Goal: Task Accomplishment & Management: Manage account settings

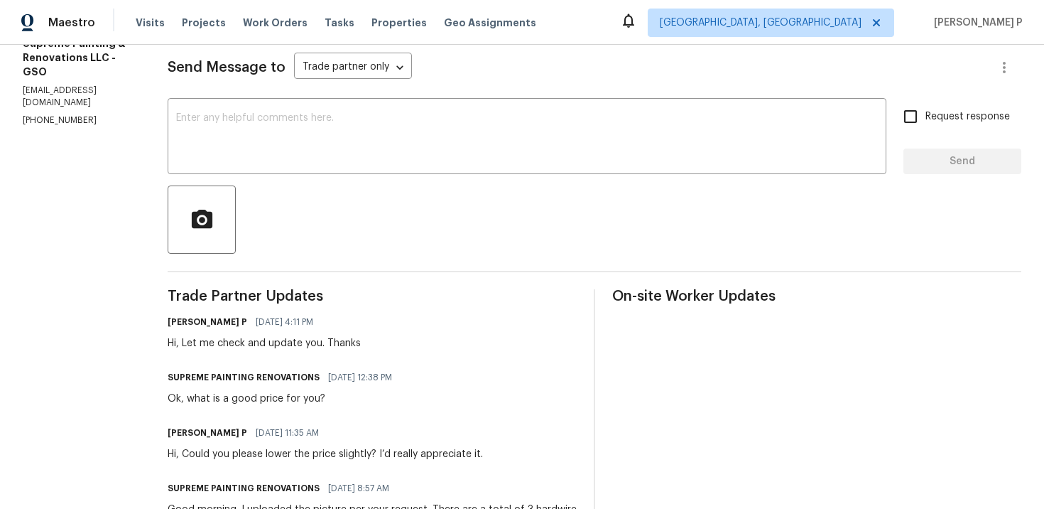
scroll to position [185, 0]
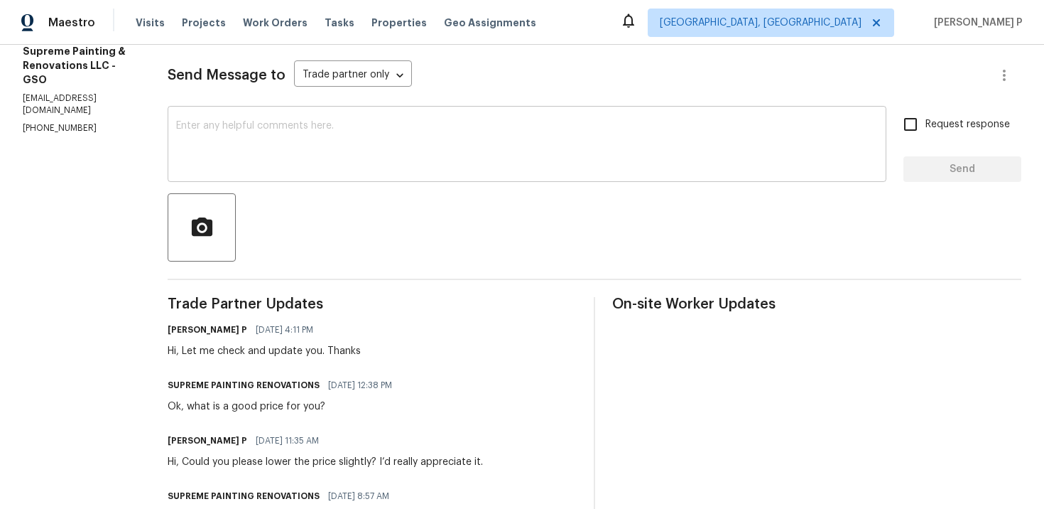
click at [394, 154] on textarea at bounding box center [527, 146] width 702 height 50
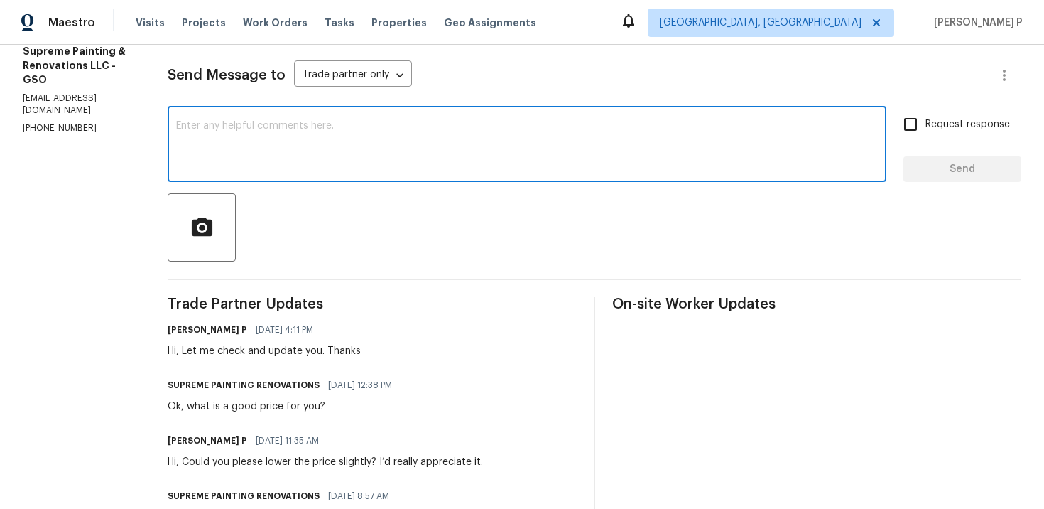
click at [397, 145] on textarea at bounding box center [527, 146] width 702 height 50
type textarea "C"
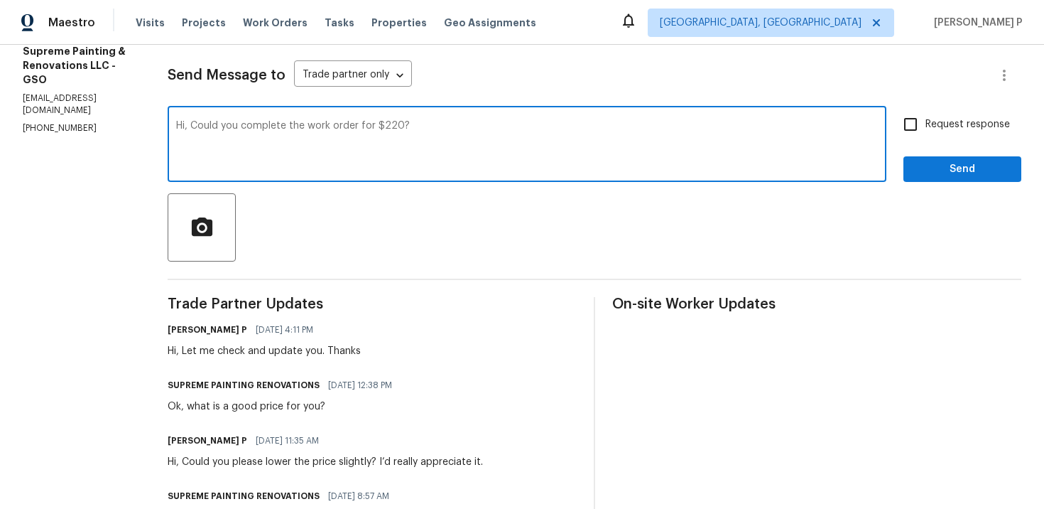
type textarea "Hi, Could you complete the work order for $220?"
click at [921, 128] on input "Request response" at bounding box center [911, 124] width 30 height 30
checkbox input "true"
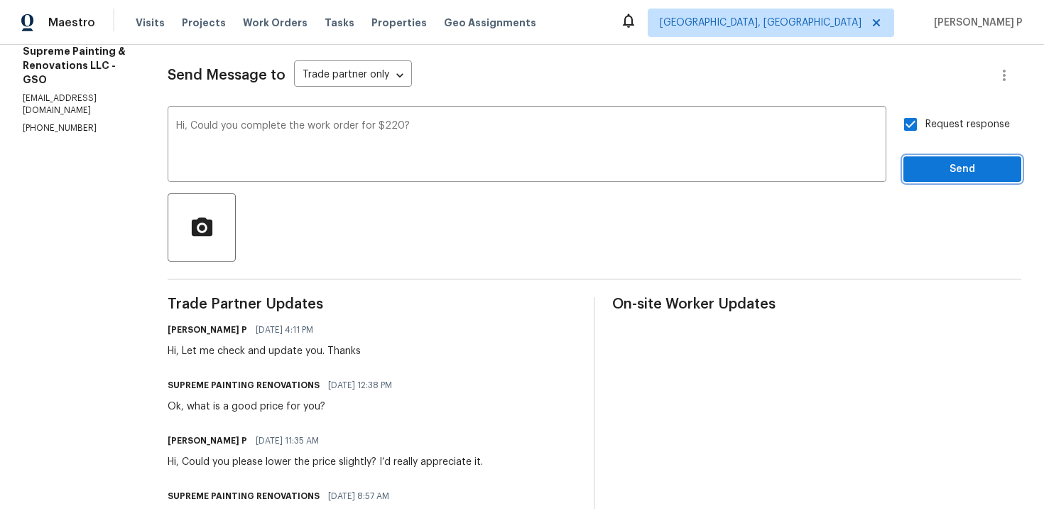
click at [931, 158] on button "Send" at bounding box center [963, 169] width 118 height 26
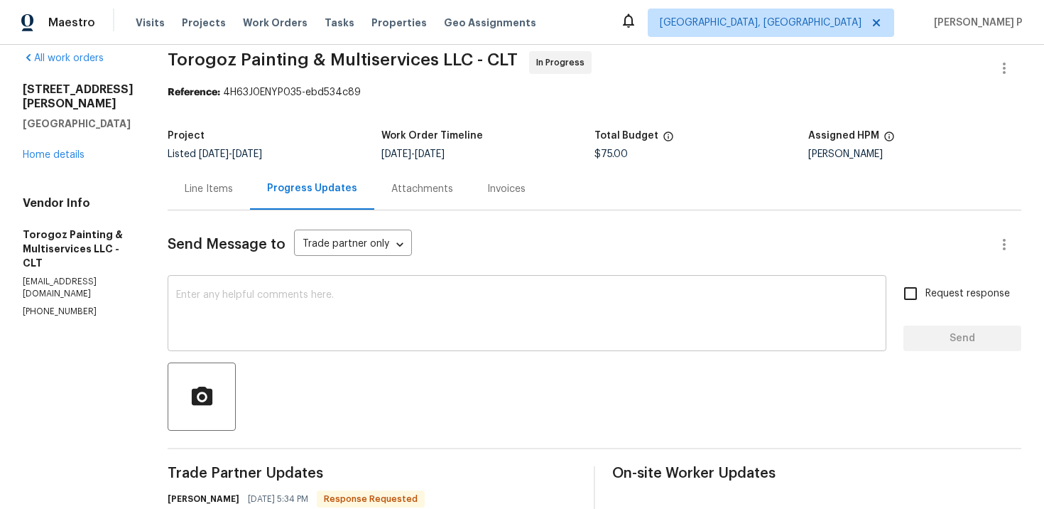
scroll to position [90, 0]
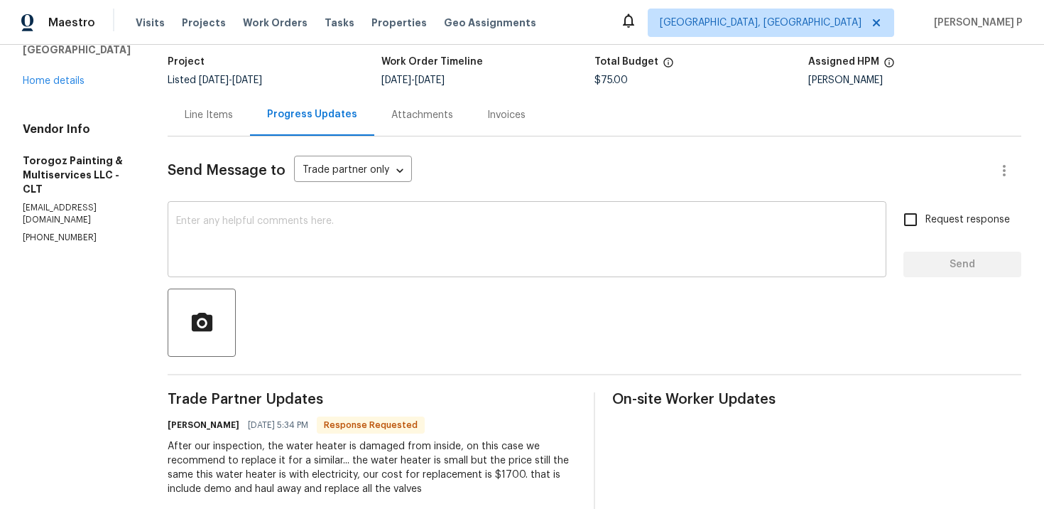
click at [347, 232] on textarea at bounding box center [527, 241] width 702 height 50
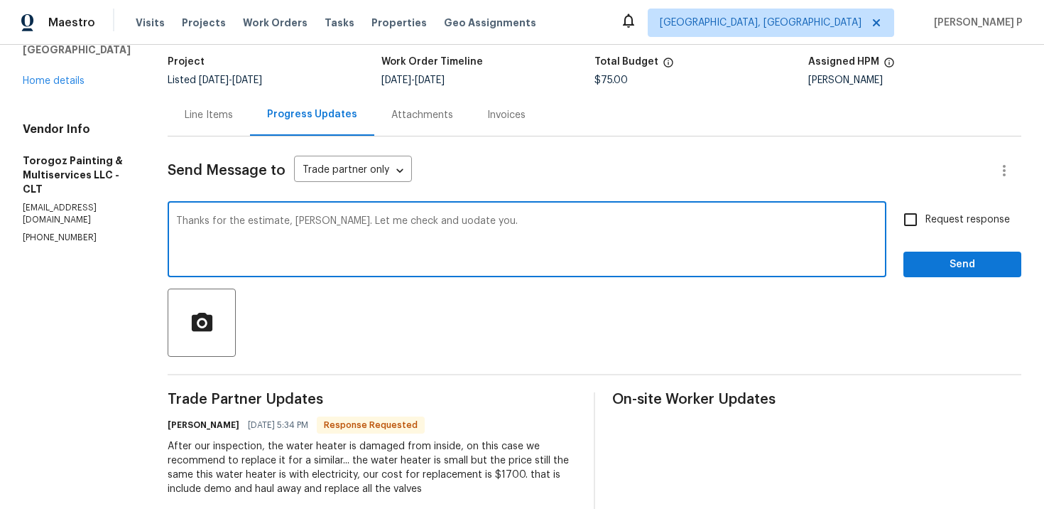
click at [462, 219] on textarea "Thanks for the estimate, Ricardo. Let me check and uodate you." at bounding box center [527, 241] width 702 height 50
type textarea "Thanks for the estimate, Ricardo. Let me check and update you."
click at [938, 268] on span "Send" at bounding box center [962, 265] width 95 height 18
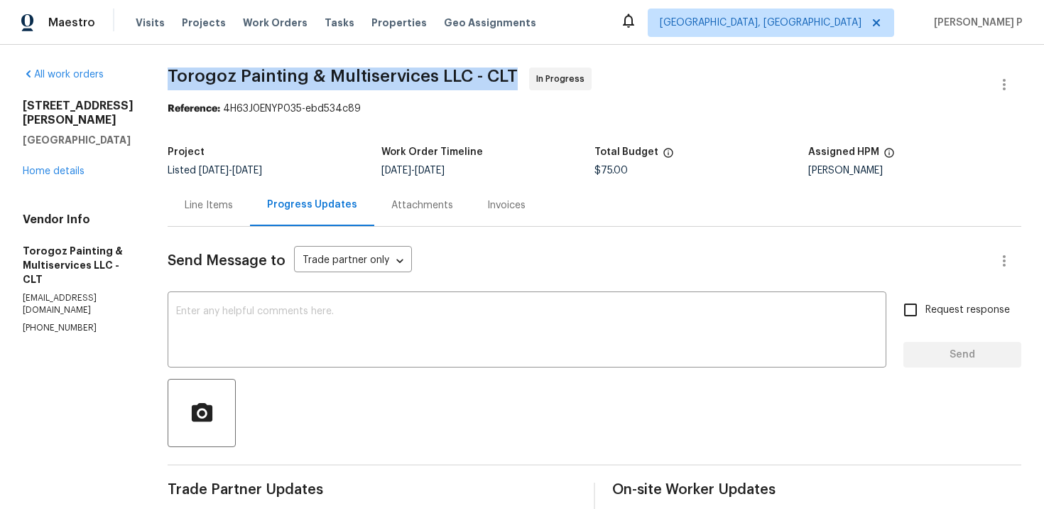
drag, startPoint x: 202, startPoint y: 72, endPoint x: 545, endPoint y: 71, distance: 343.1
click at [518, 71] on span "Torogoz Painting & Multiservices LLC - CLT" at bounding box center [343, 75] width 350 height 17
copy span "Torogoz Painting & Multiservices LLC - CLT"
click at [250, 192] on div "Line Items" at bounding box center [209, 205] width 82 height 42
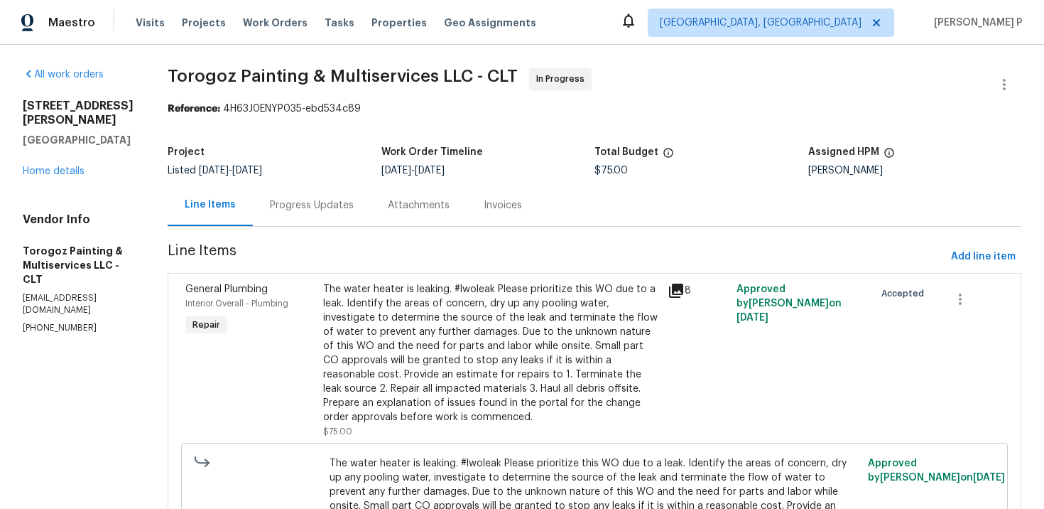
scroll to position [134, 0]
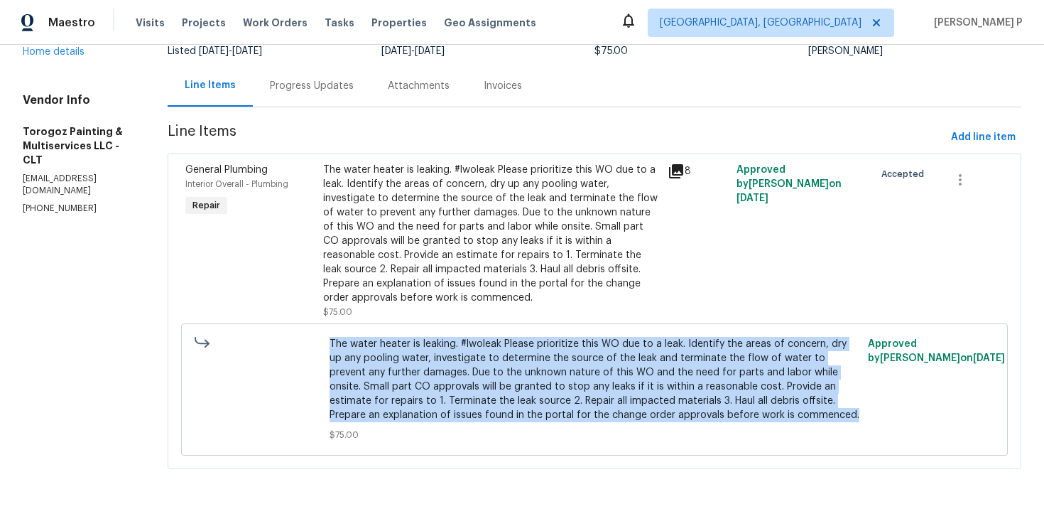
drag, startPoint x: 357, startPoint y: 327, endPoint x: 441, endPoint y: 418, distance: 124.2
click at [441, 418] on span "The water heater is leaking. #lwoleak Please prioritize this WO due to a leak. …" at bounding box center [595, 379] width 531 height 85
copy span "The water heater is leaking. #lwoleak Please prioritize this WO due to a leak. …"
click at [334, 79] on div "Progress Updates" at bounding box center [312, 86] width 84 height 14
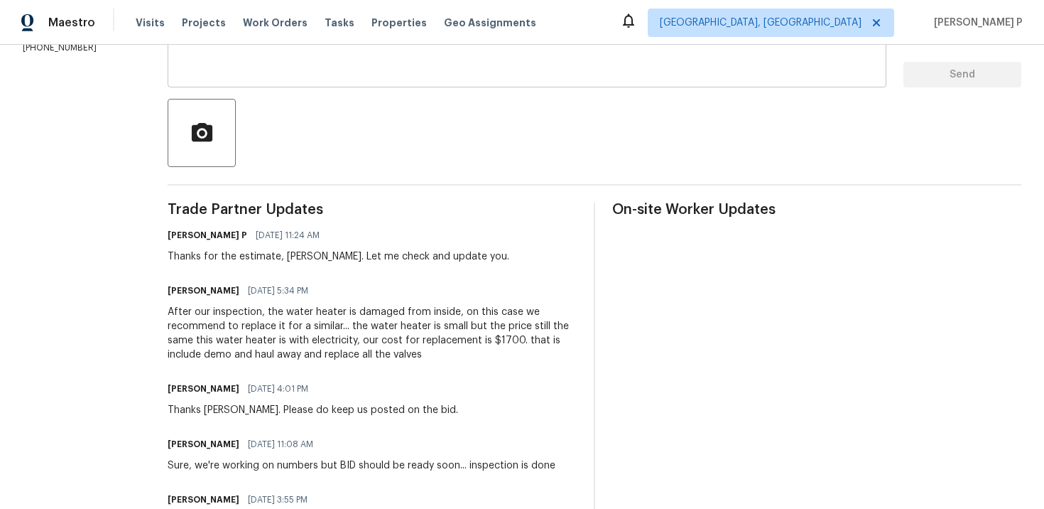
scroll to position [297, 0]
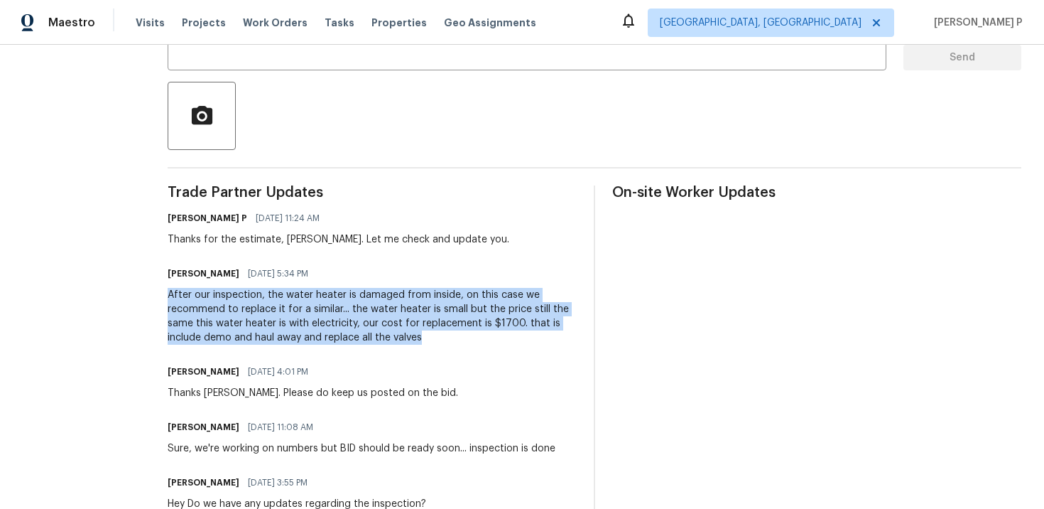
drag, startPoint x: 200, startPoint y: 292, endPoint x: 463, endPoint y: 340, distance: 267.3
click at [463, 340] on div "All work orders 7721 Red Robin Trl Denver, NC 28037 Home details Vendor Info To…" at bounding box center [522, 261] width 1044 height 1026
copy div "After our inspection, the water heater is damaged from inside, on this case we …"
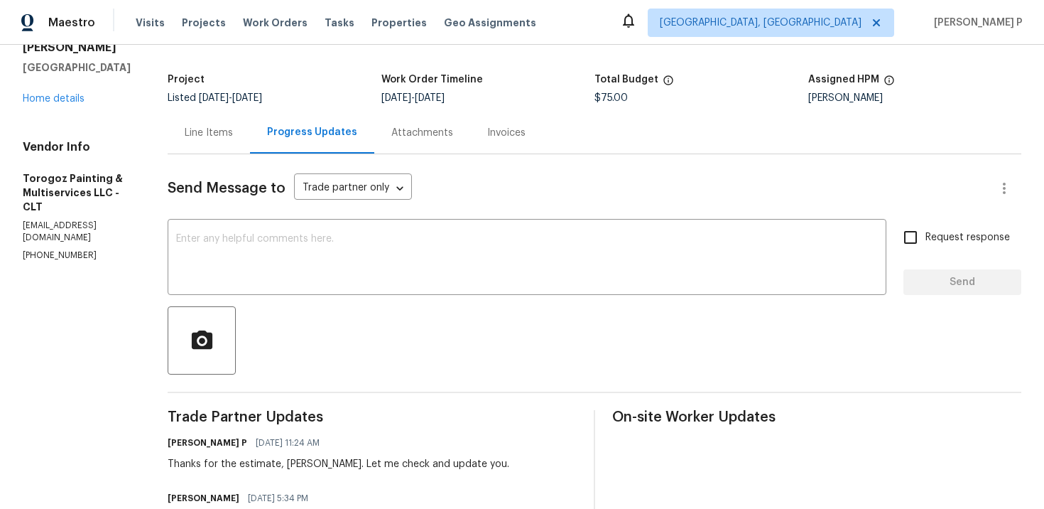
scroll to position [0, 0]
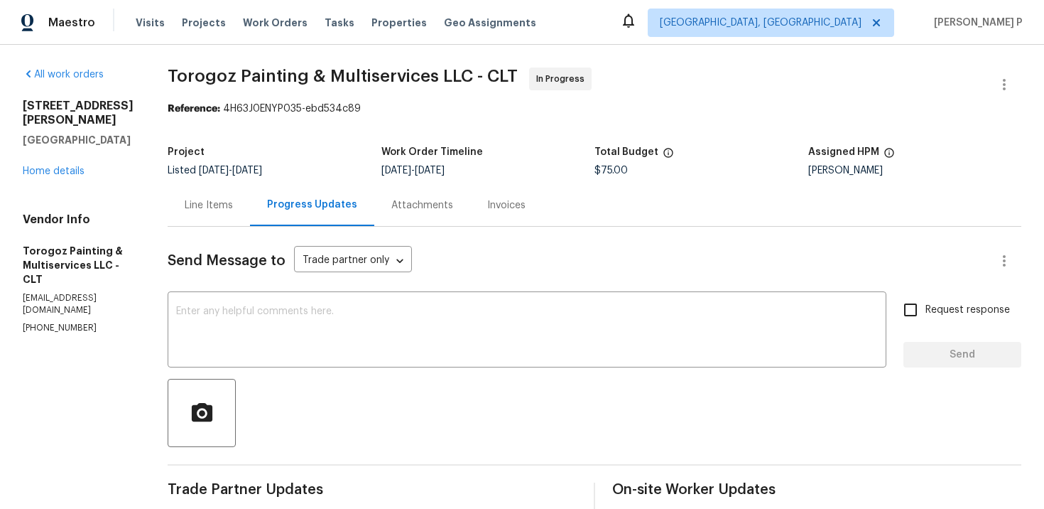
click at [233, 207] on div "Line Items" at bounding box center [209, 205] width 48 height 14
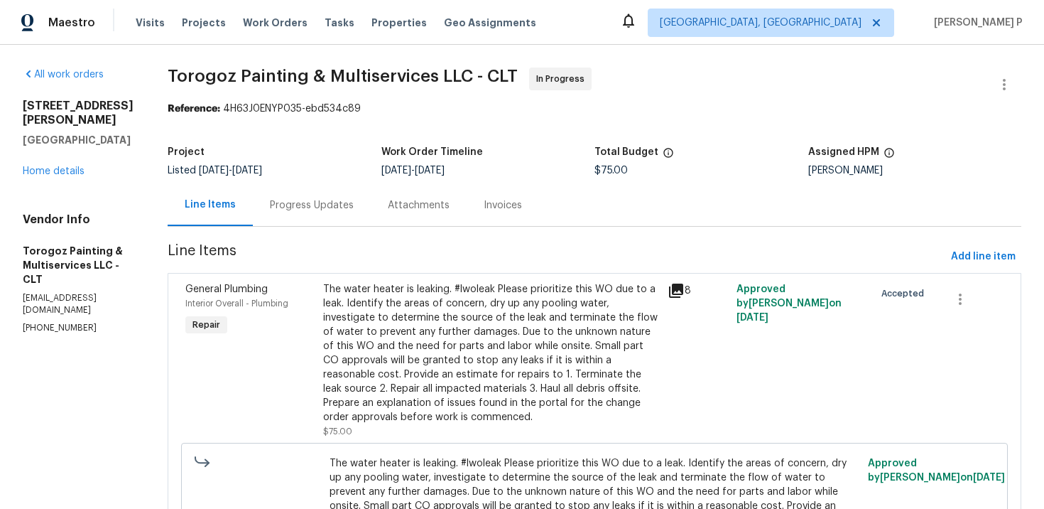
click at [494, 354] on div "The water heater is leaking. #lwoleak Please prioritize this WO due to a leak. …" at bounding box center [491, 353] width 336 height 142
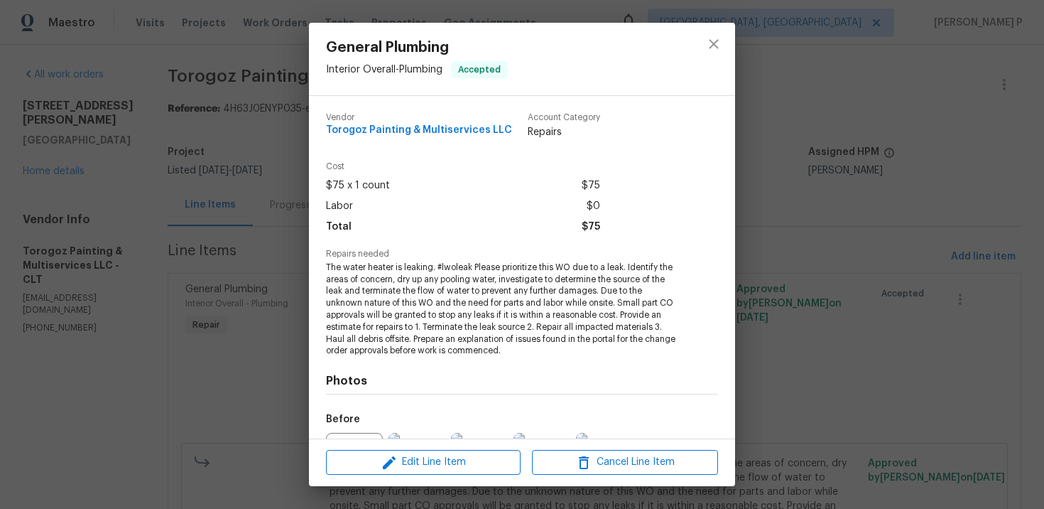
scroll to position [158, 0]
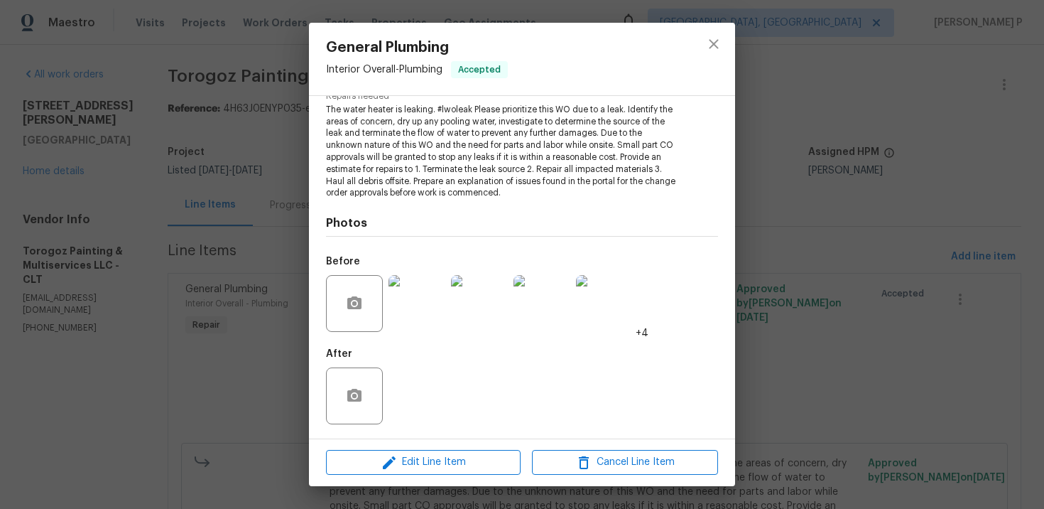
click at [416, 302] on img at bounding box center [417, 303] width 57 height 57
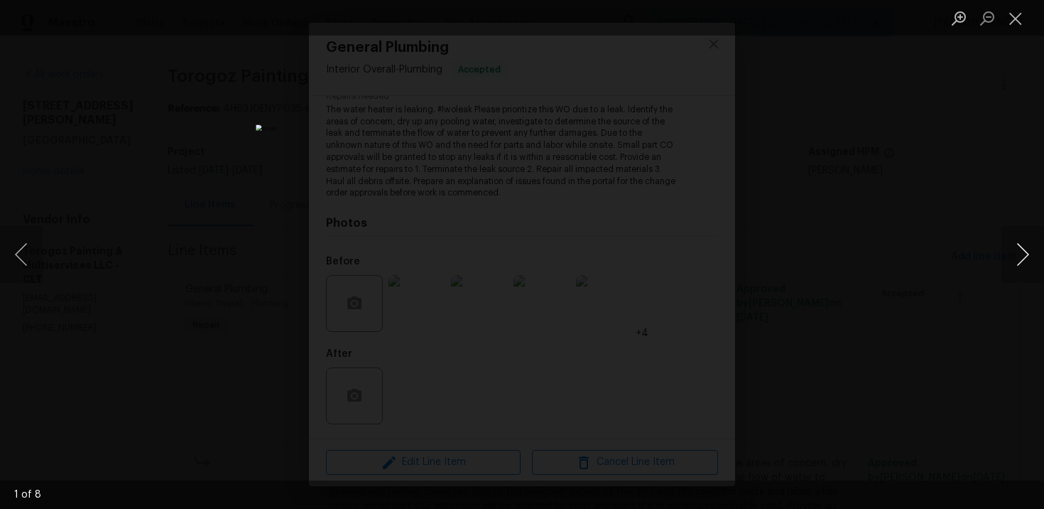
click at [1021, 249] on button "Next image" at bounding box center [1023, 254] width 43 height 57
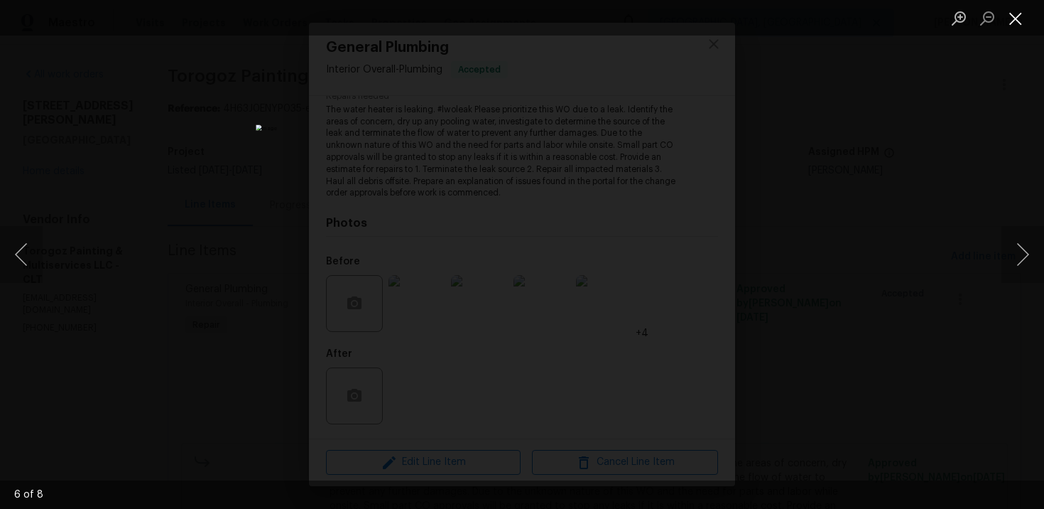
click at [1023, 21] on button "Close lightbox" at bounding box center [1016, 18] width 28 height 25
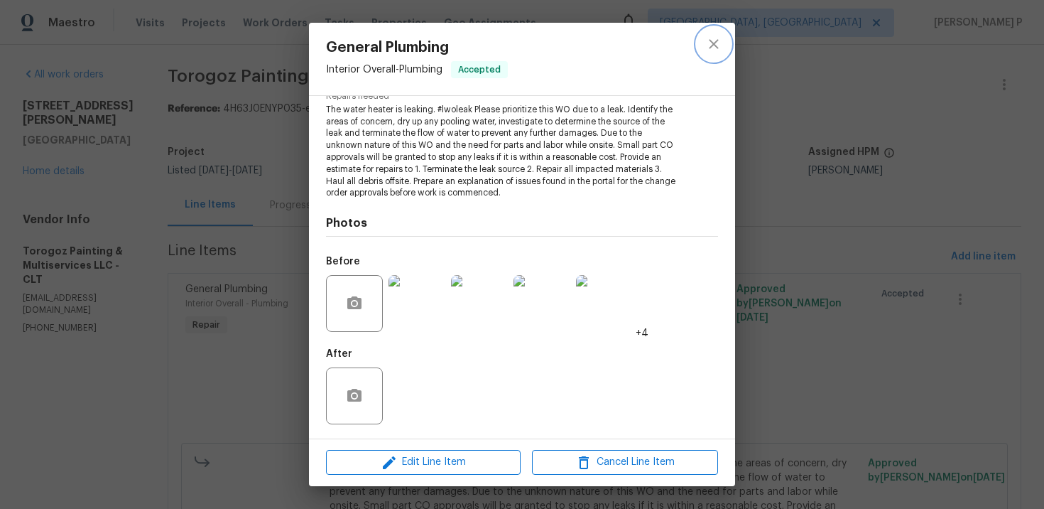
click at [715, 45] on icon "close" at bounding box center [713, 43] width 9 height 9
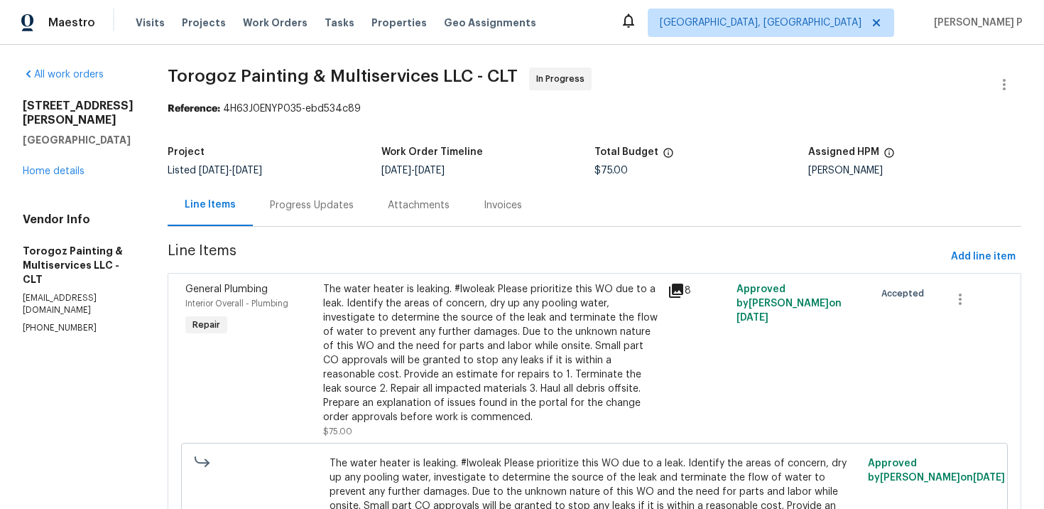
click at [354, 203] on div "Progress Updates" at bounding box center [312, 205] width 84 height 14
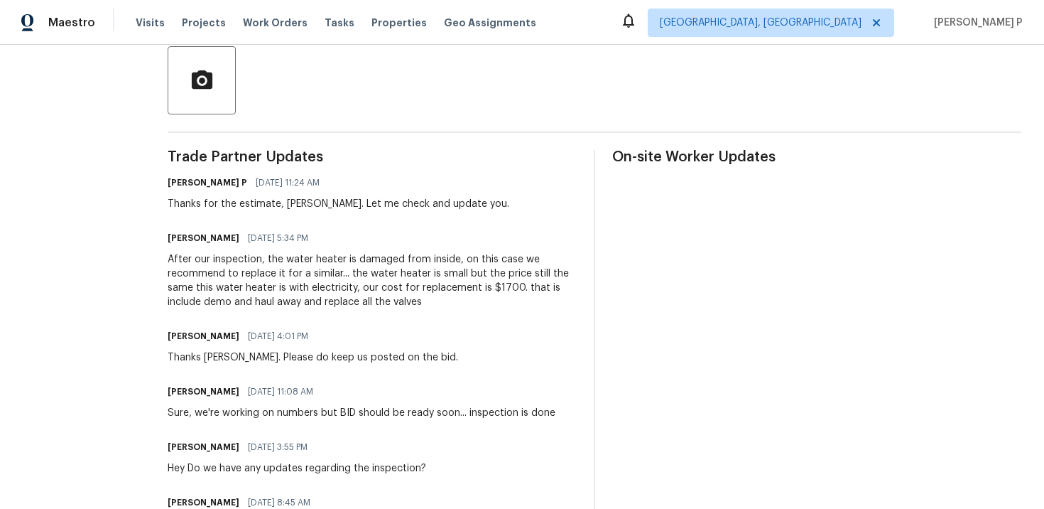
scroll to position [345, 0]
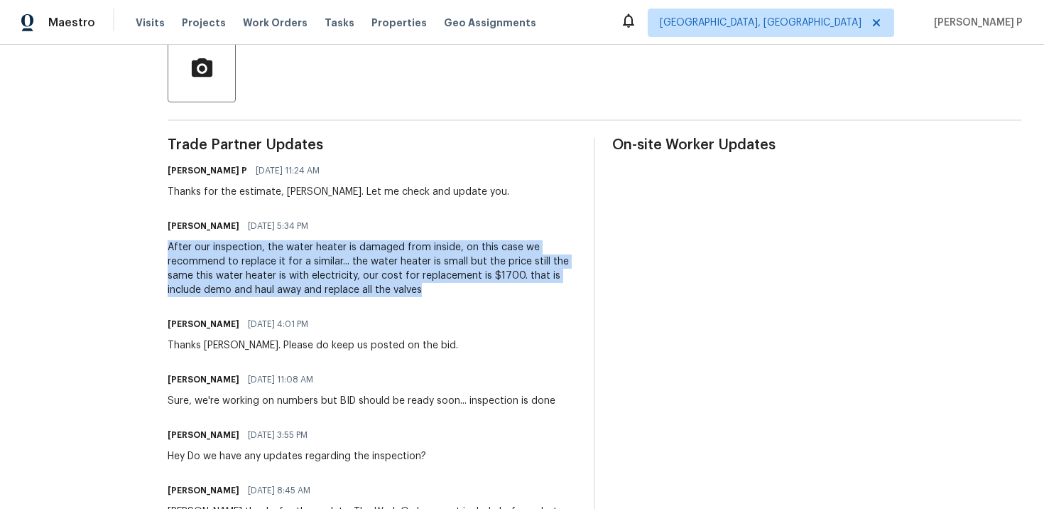
drag, startPoint x: 193, startPoint y: 247, endPoint x: 470, endPoint y: 288, distance: 280.0
click at [470, 288] on div "All work orders 7721 Red Robin Trl Denver, NC 28037 Home details Vendor Info To…" at bounding box center [522, 213] width 1044 height 1026
copy div "After our inspection, the water heater is damaged from inside, on this case we …"
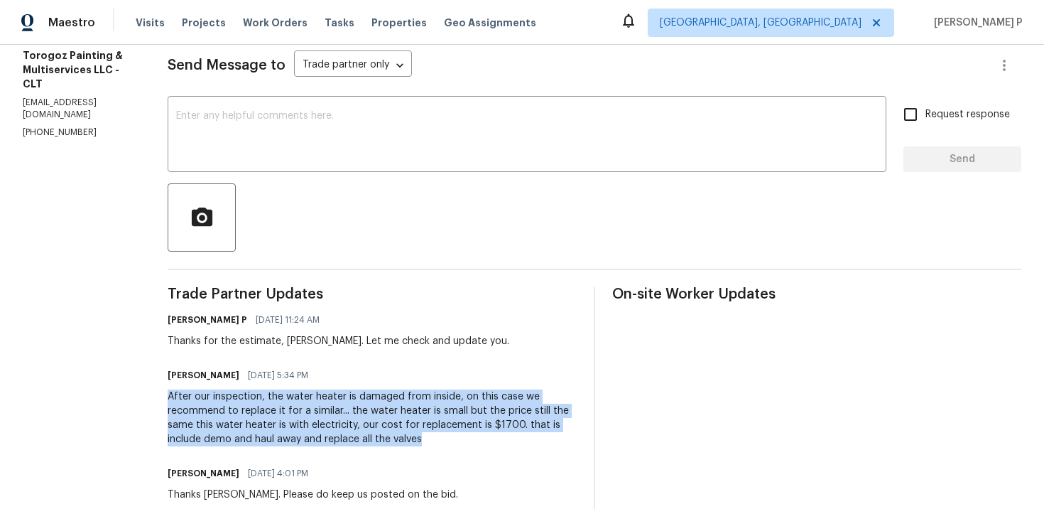
scroll to position [0, 0]
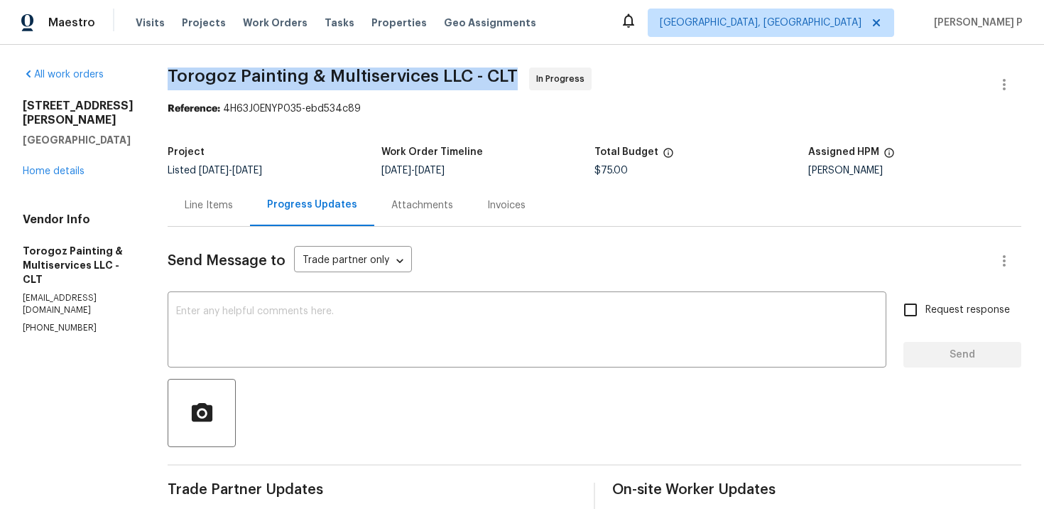
drag, startPoint x: 193, startPoint y: 72, endPoint x: 547, endPoint y: 70, distance: 353.8
copy span "Torogoz Painting & Multiservices LLC - CLT"
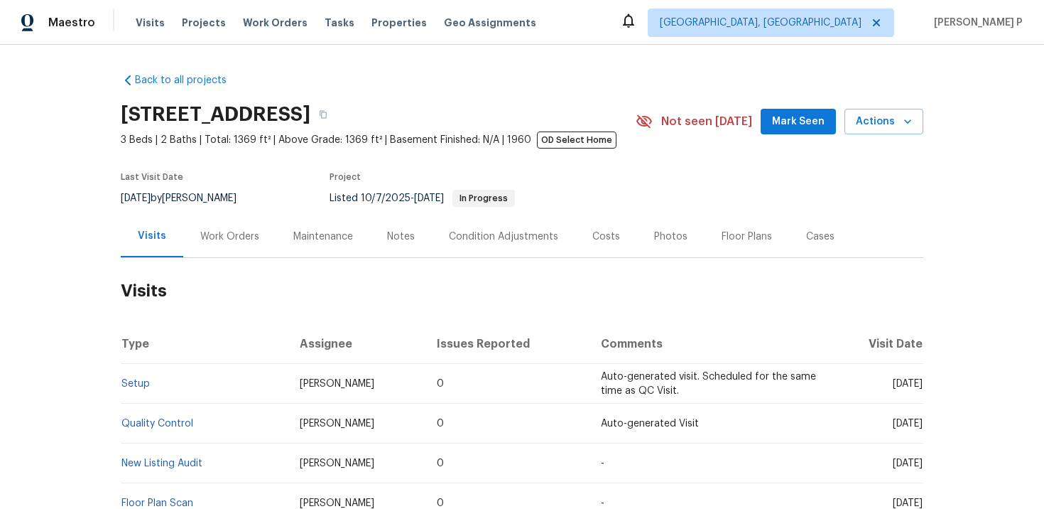
click at [237, 250] on div "Work Orders" at bounding box center [229, 236] width 93 height 42
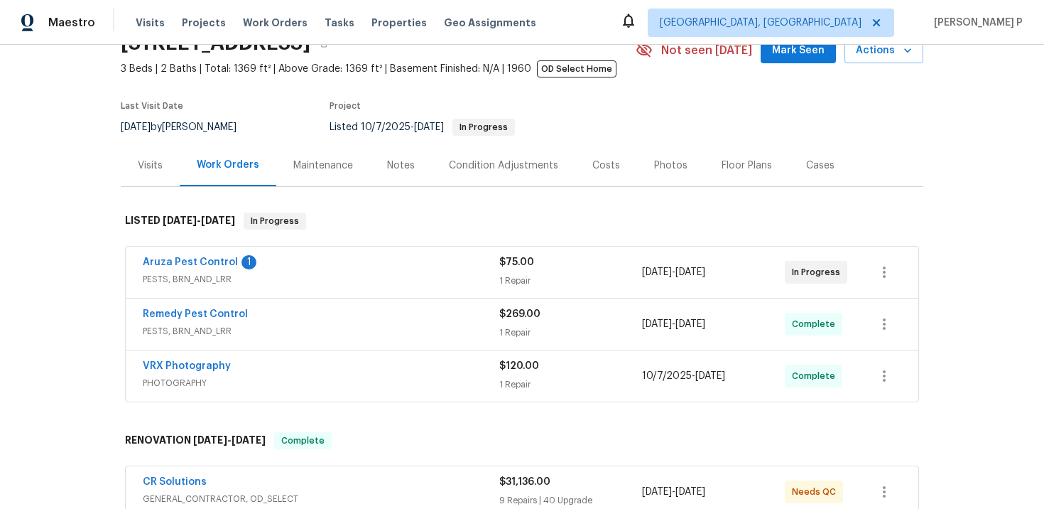
scroll to position [72, 0]
click at [191, 265] on link "Aruza Pest Control" at bounding box center [190, 261] width 95 height 10
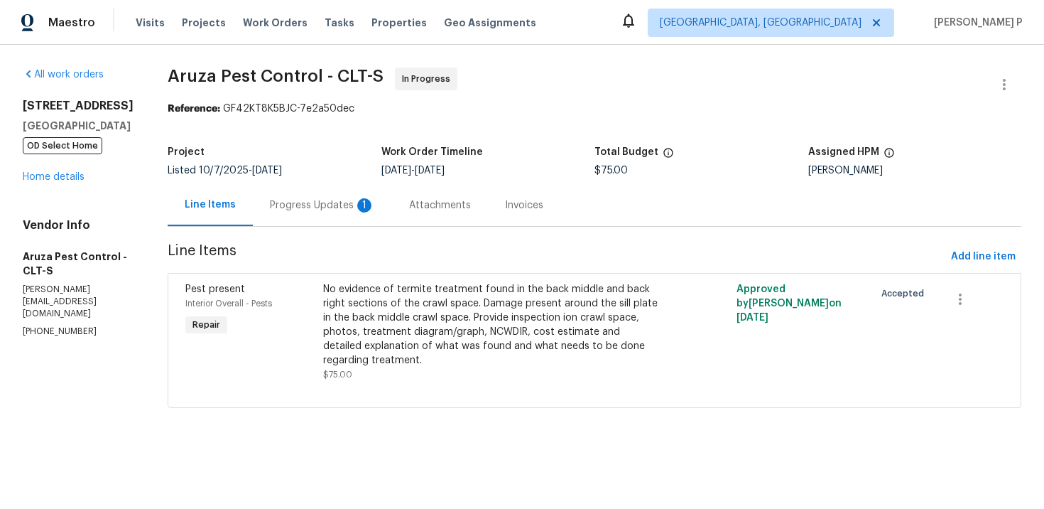
click at [325, 205] on div "Progress Updates 1" at bounding box center [322, 205] width 105 height 14
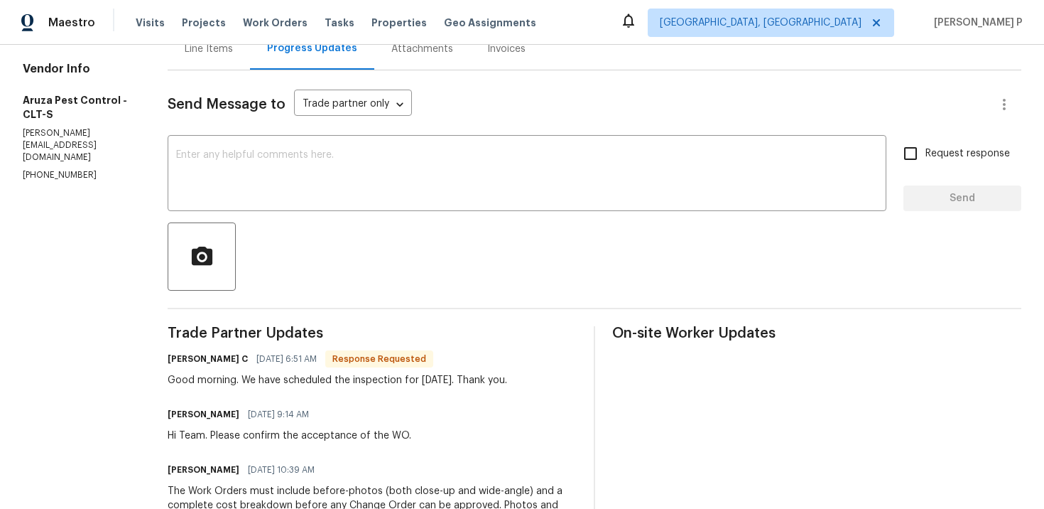
scroll to position [190, 0]
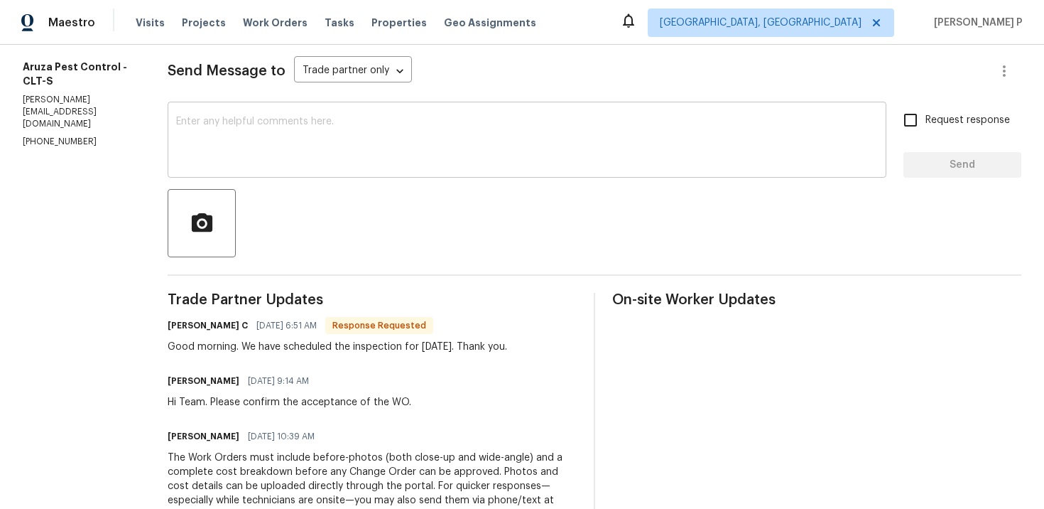
click at [288, 140] on textarea at bounding box center [527, 142] width 702 height 50
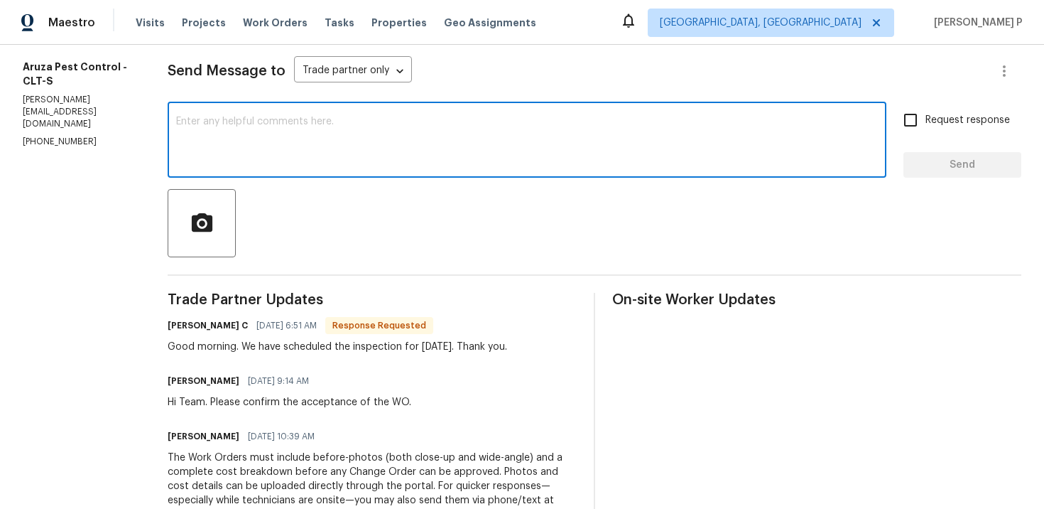
click at [287, 162] on textarea at bounding box center [527, 142] width 702 height 50
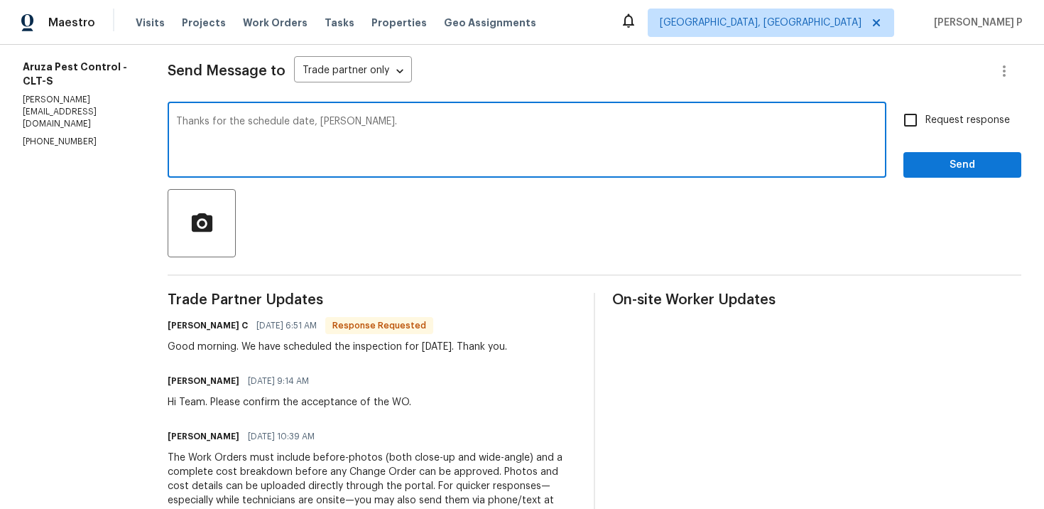
type textarea "Thanks for the schedule date, Robbi."
click at [917, 170] on span "Send" at bounding box center [962, 165] width 95 height 18
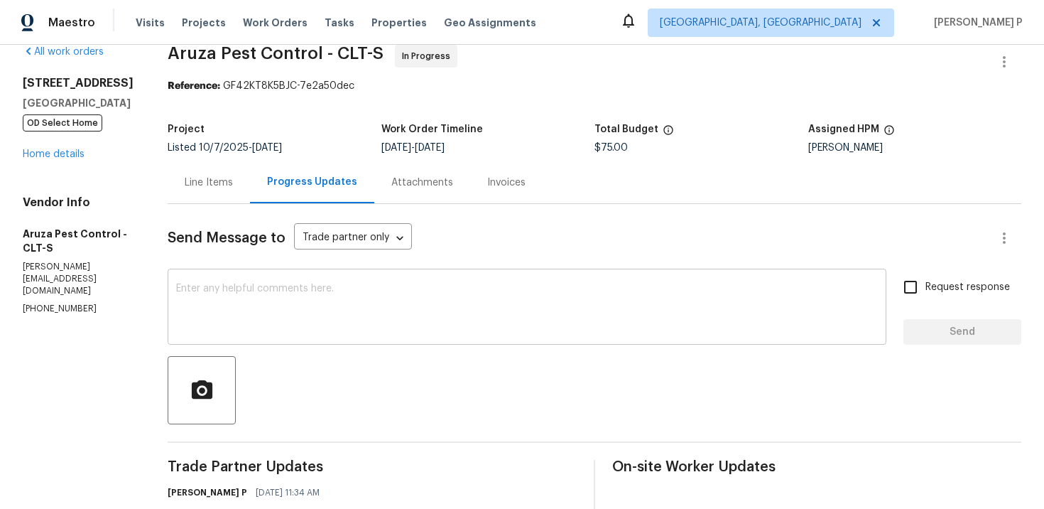
scroll to position [0, 0]
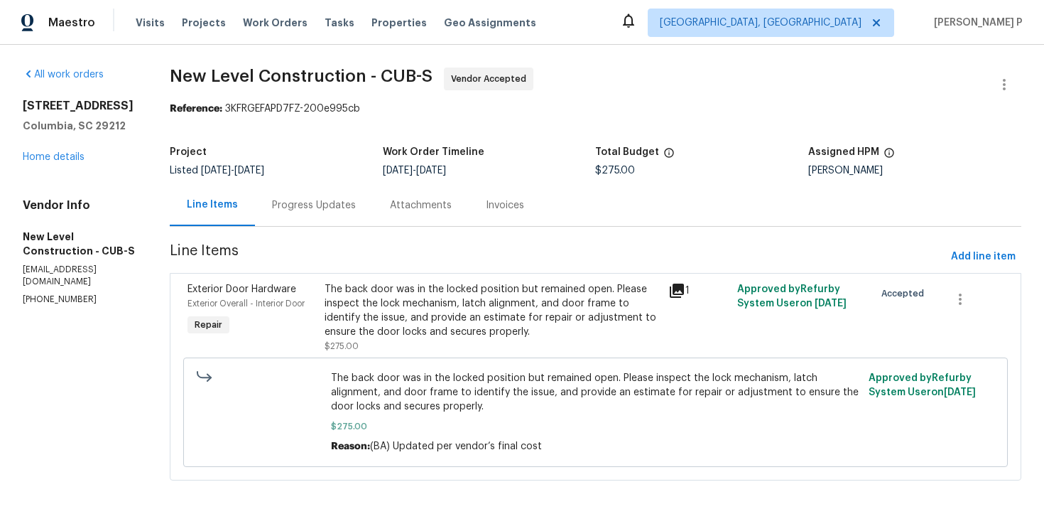
click at [351, 199] on div "Progress Updates" at bounding box center [314, 205] width 84 height 14
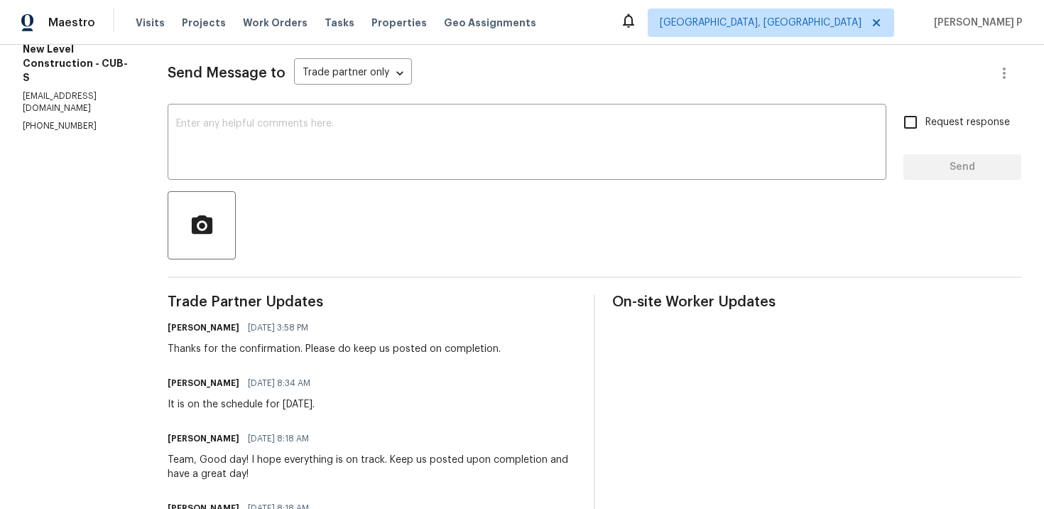
scroll to position [152, 0]
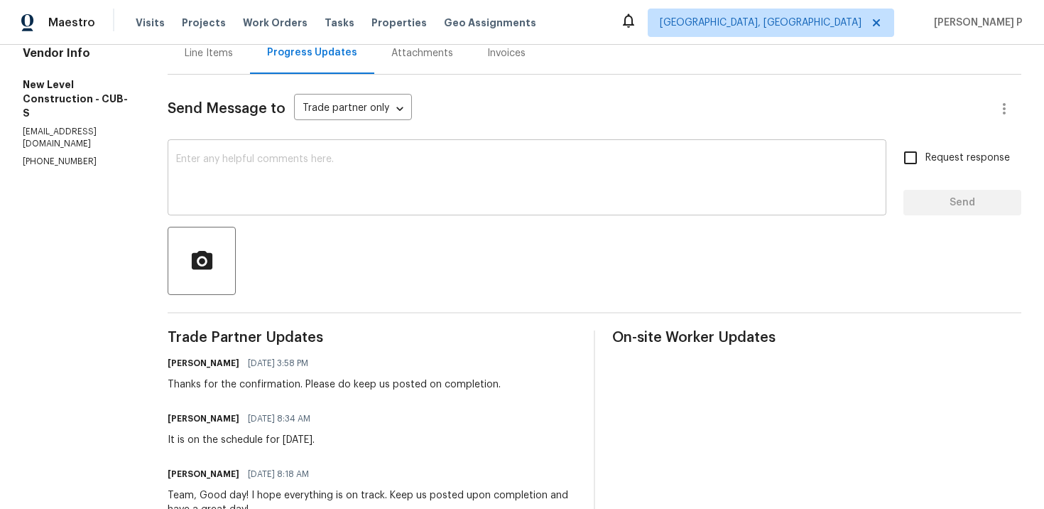
click at [374, 179] on textarea at bounding box center [527, 179] width 702 height 50
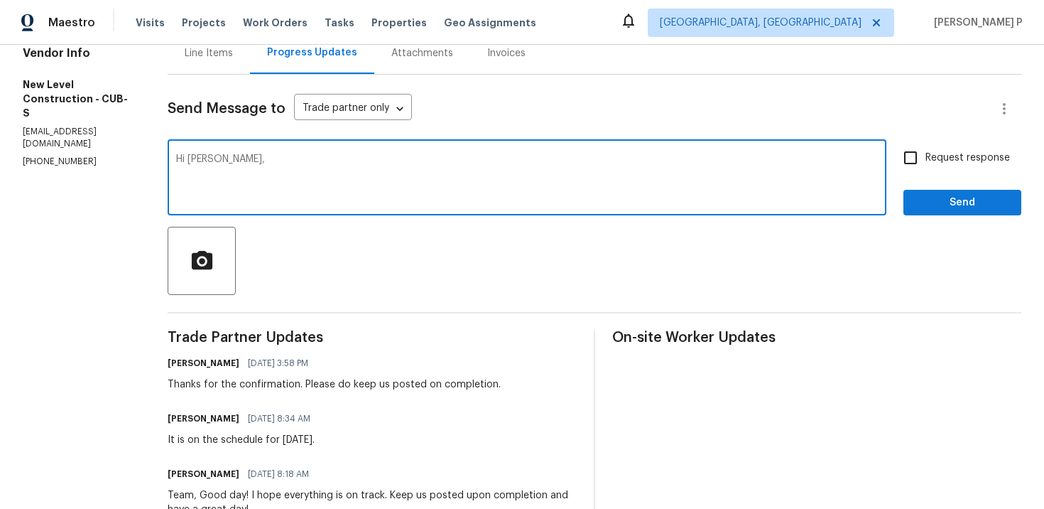
paste textarea "Could you please update us on the status of the work order?"
type textarea "Hi James, Could you please update us on the status of the work order?"
click at [943, 171] on label "Request response" at bounding box center [953, 158] width 114 height 30
click at [926, 171] on input "Request response" at bounding box center [911, 158] width 30 height 30
checkbox input "true"
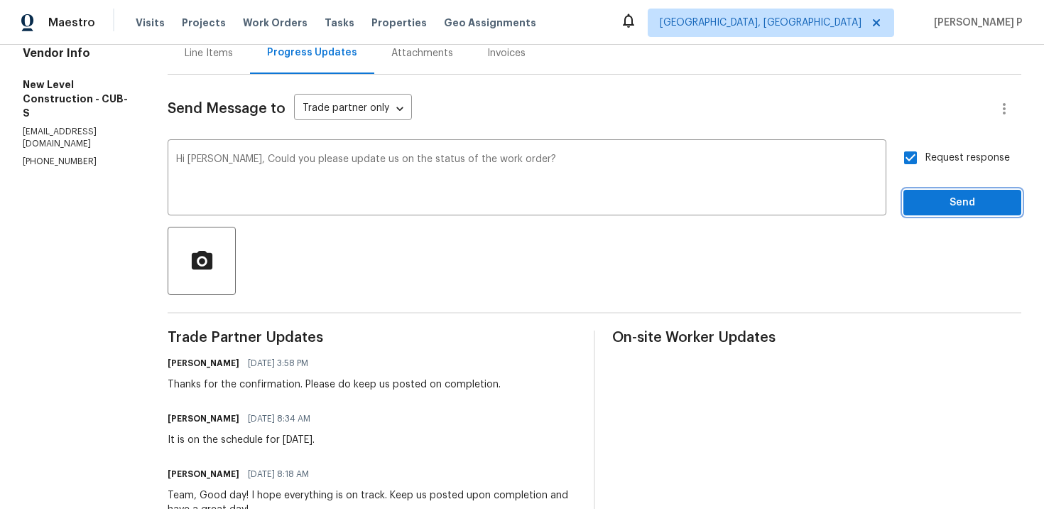
click at [930, 200] on span "Send" at bounding box center [962, 203] width 95 height 18
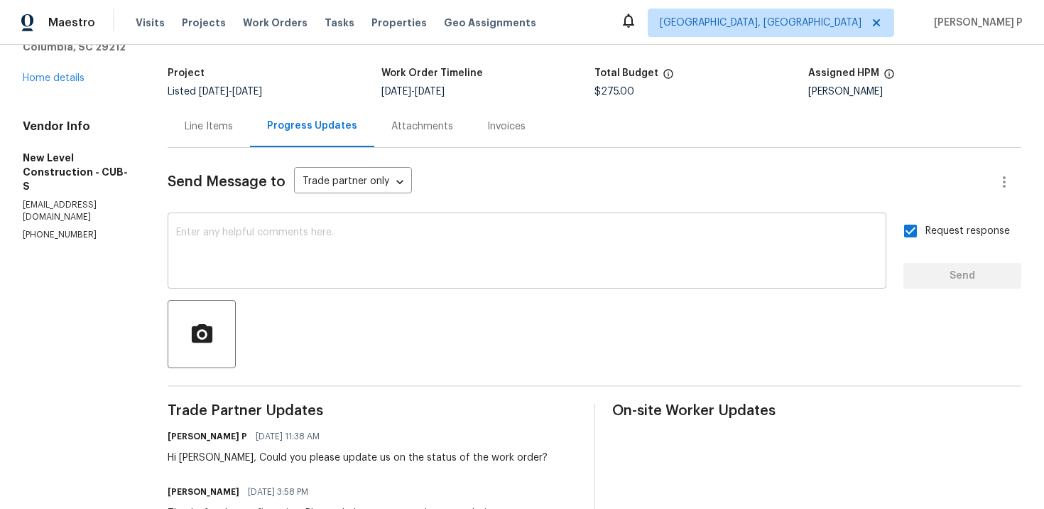
scroll to position [0, 0]
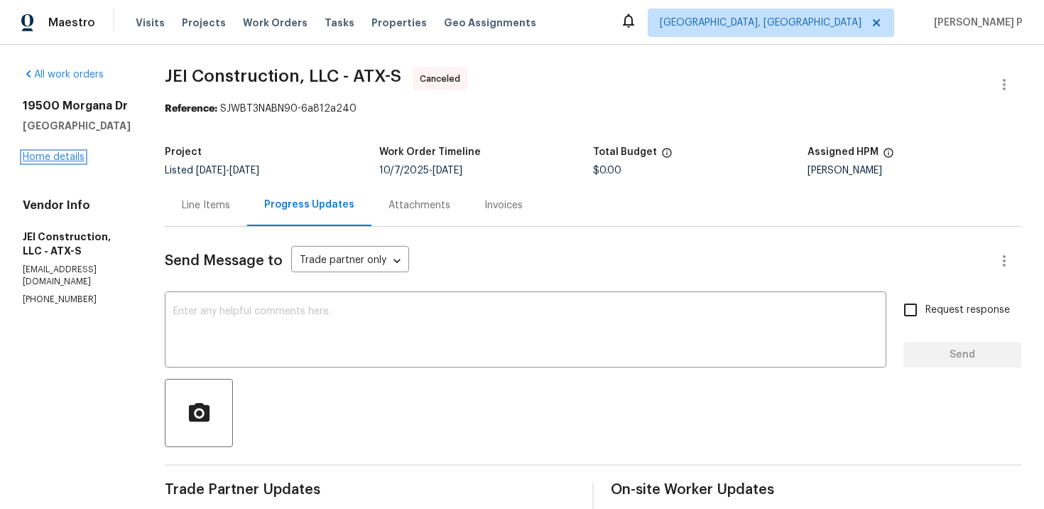
click at [65, 154] on link "Home details" at bounding box center [54, 157] width 62 height 10
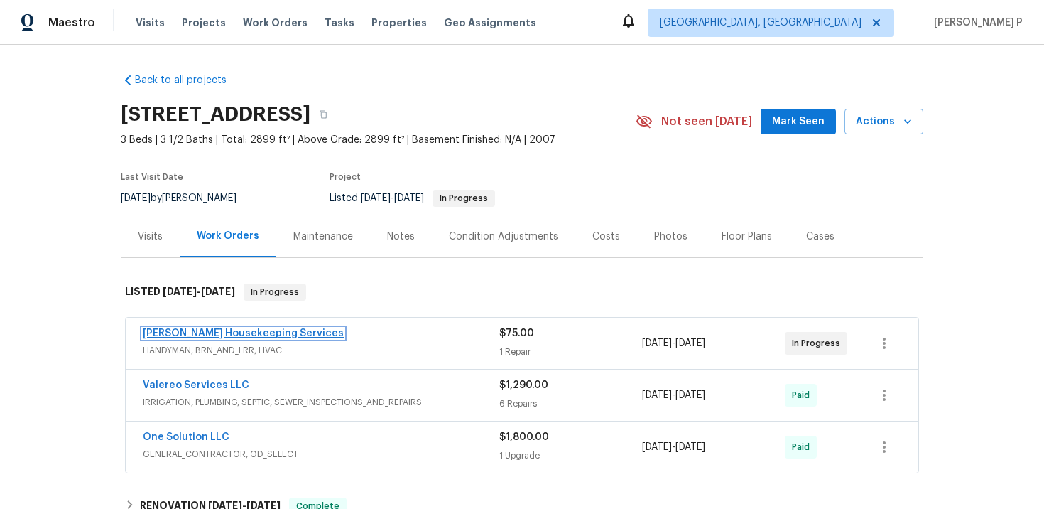
click at [239, 332] on link "Arelis Housekeeping Services" at bounding box center [243, 333] width 201 height 10
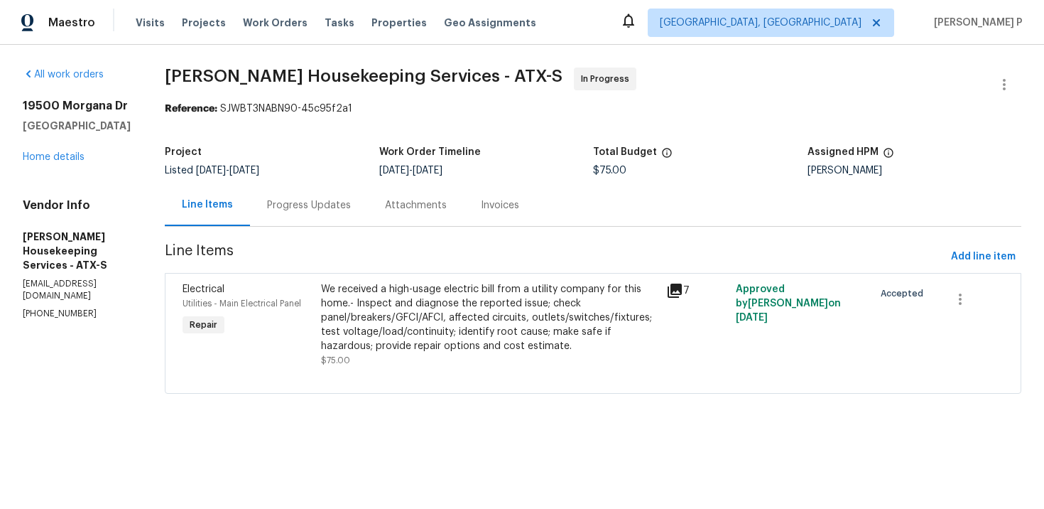
click at [345, 203] on div "Progress Updates" at bounding box center [309, 205] width 84 height 14
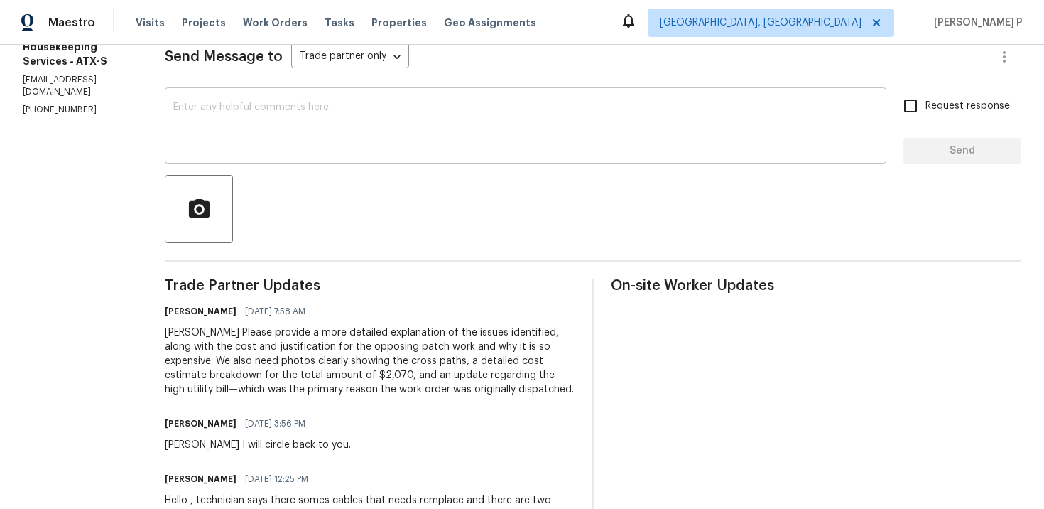
scroll to position [189, 0]
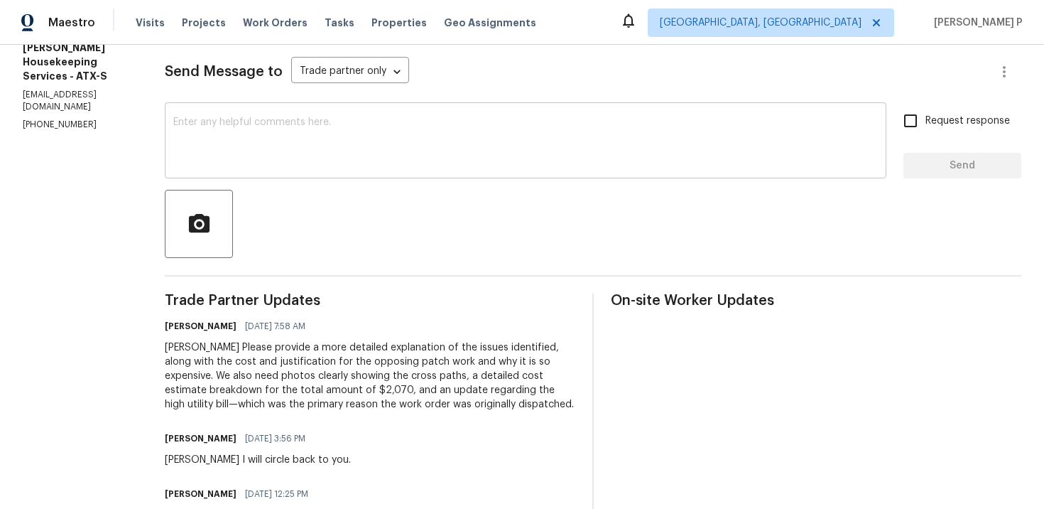
click at [406, 126] on textarea at bounding box center [525, 142] width 705 height 50
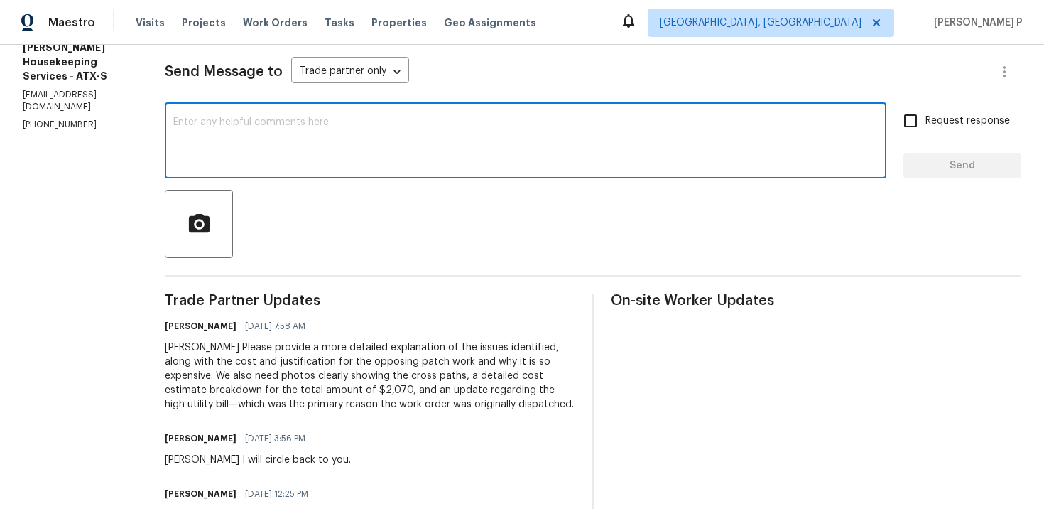
type textarea "G"
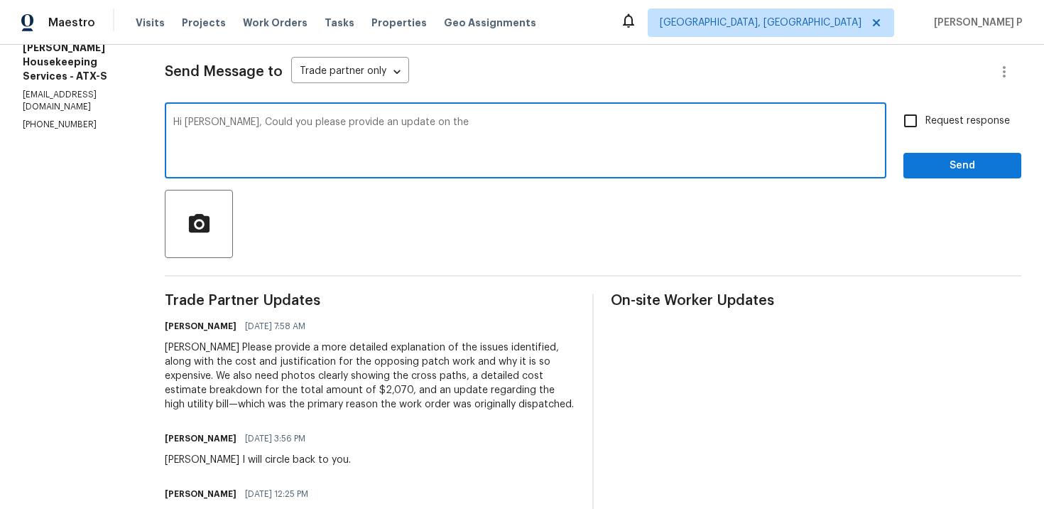
drag, startPoint x: 372, startPoint y: 124, endPoint x: 503, endPoint y: 124, distance: 130.7
click at [499, 124] on textarea "Hi Arelis, Could you please provide an update on the" at bounding box center [525, 142] width 705 height 50
click at [503, 124] on textarea "Hi Arelis, Could you please provide an update on the" at bounding box center [525, 142] width 705 height 50
drag, startPoint x: 364, startPoint y: 122, endPoint x: 557, endPoint y: 122, distance: 192.5
click at [557, 122] on textarea "Hi Arelis, Could you please provide an update on t" at bounding box center [525, 142] width 705 height 50
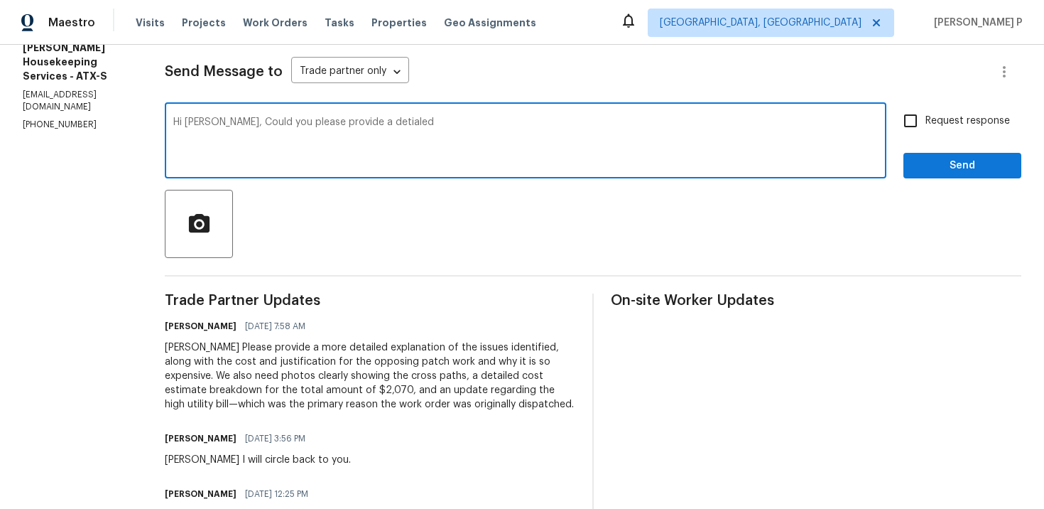
click at [386, 120] on textarea "Hi Arelis, Could you please provide a detialed" at bounding box center [525, 142] width 705 height 50
click at [443, 136] on textarea "Hi Arelis, Could you please provide a detailed" at bounding box center [525, 142] width 705 height 50
drag, startPoint x: 238, startPoint y: 123, endPoint x: 613, endPoint y: 129, distance: 375.2
click at [610, 129] on textarea "Hi Arelis, Could you please provide a detailed cost estimate breakdown" at bounding box center [525, 142] width 705 height 50
paste textarea "n itemized breakdown of the cost estimate?"
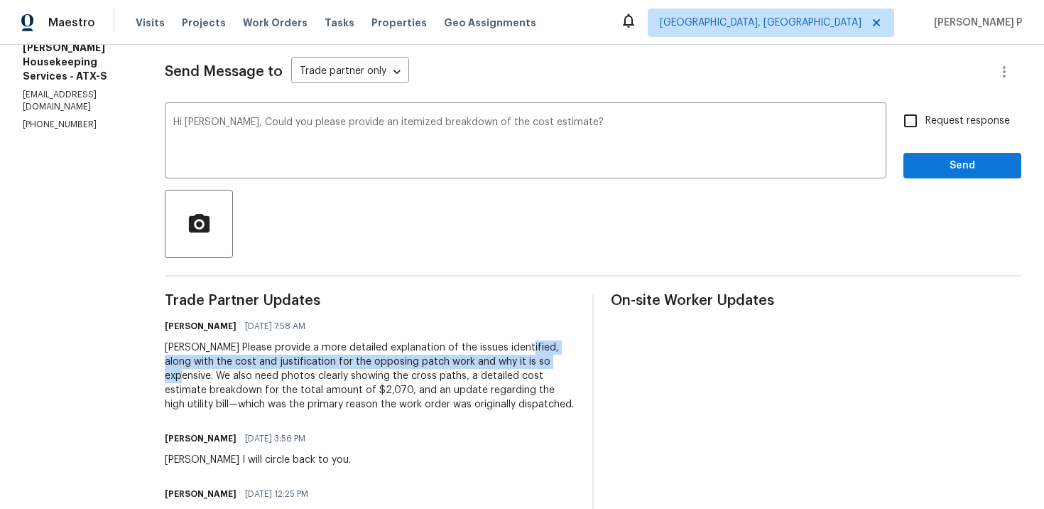
drag, startPoint x: 525, startPoint y: 345, endPoint x: 558, endPoint y: 360, distance: 36.6
click at [558, 360] on div "Arelis Please provide a more detailed explanation of the issues identified, alo…" at bounding box center [370, 375] width 411 height 71
copy div "along with the cost and justification for the opposing patch work and why it is…"
click at [605, 130] on textarea "Hi Arelis, Could you please provide an itemized breakdown of the cost estimate?" at bounding box center [525, 142] width 705 height 50
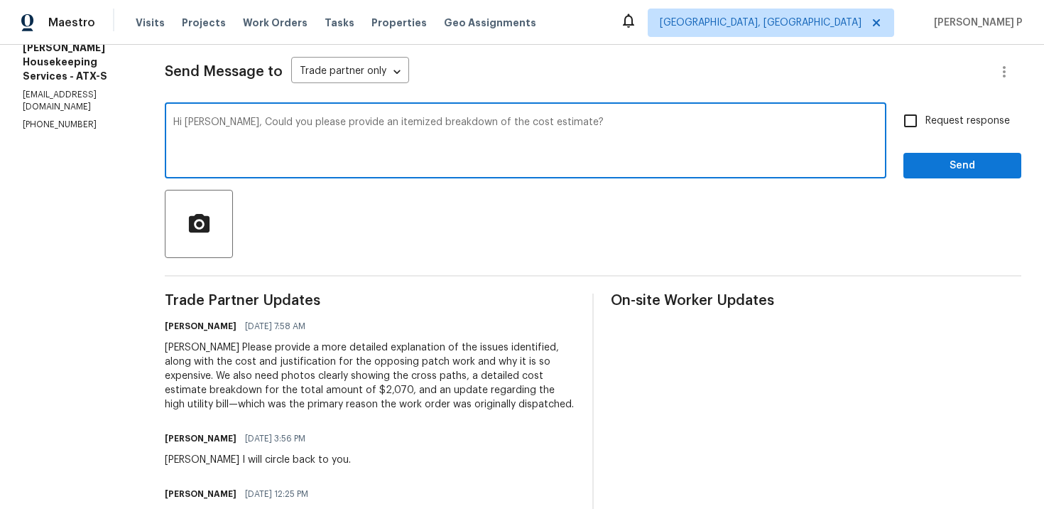
paste textarea "along with the cost and justification for the opposing patch work and why it is…"
click at [573, 125] on textarea "Hi Arelis, Could you please provide an itemized breakdown of the cost estimate?…" at bounding box center [525, 142] width 705 height 50
click at [359, 135] on textarea "Hi Arelis, Could you please provide an itemized breakdown of the cost estimate?…" at bounding box center [525, 142] width 705 height 50
type textarea "Hi Arelis, Could you please provide an itemized breakdown of the cost estimate?…"
click at [938, 126] on span "Request response" at bounding box center [968, 121] width 85 height 15
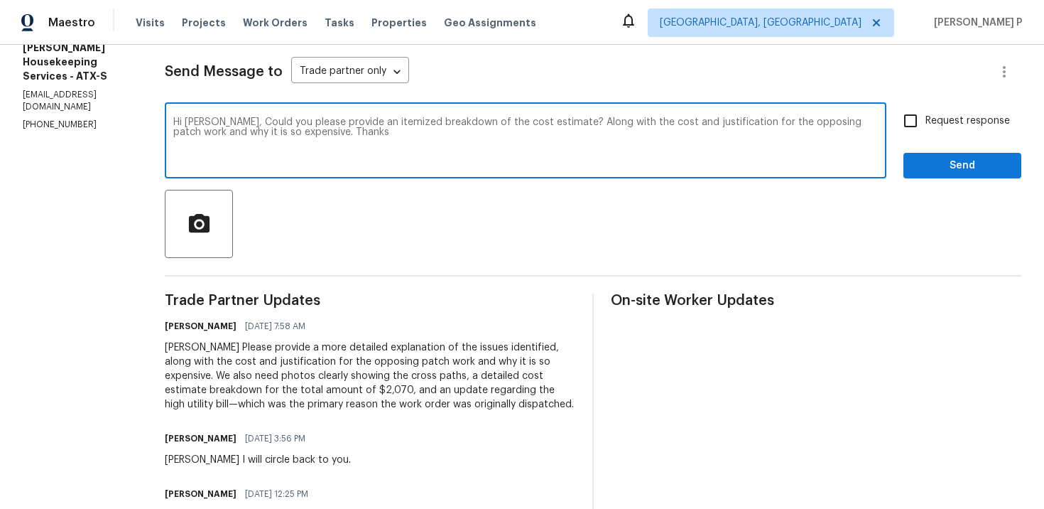
click at [926, 126] on input "Request response" at bounding box center [911, 121] width 30 height 30
checkbox input "true"
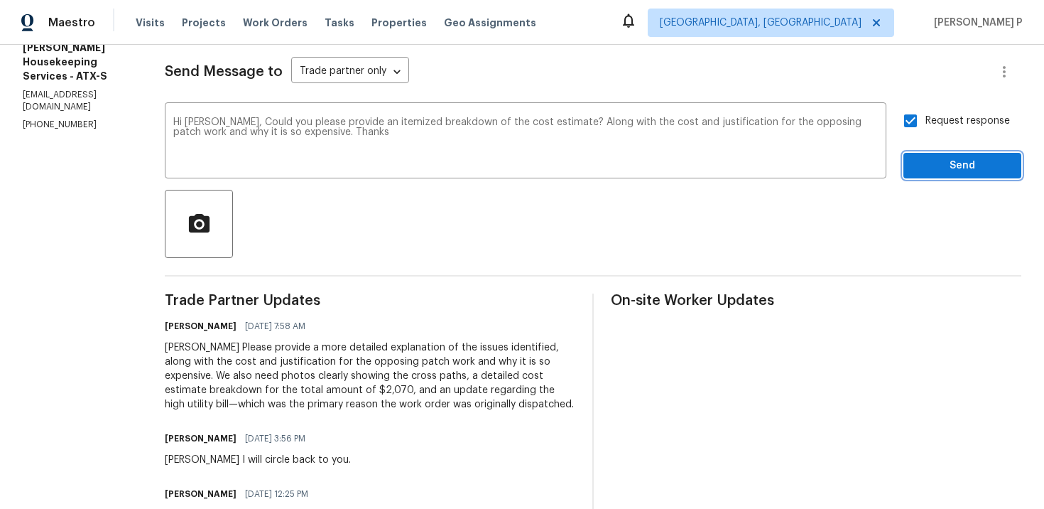
click at [951, 165] on span "Send" at bounding box center [962, 166] width 95 height 18
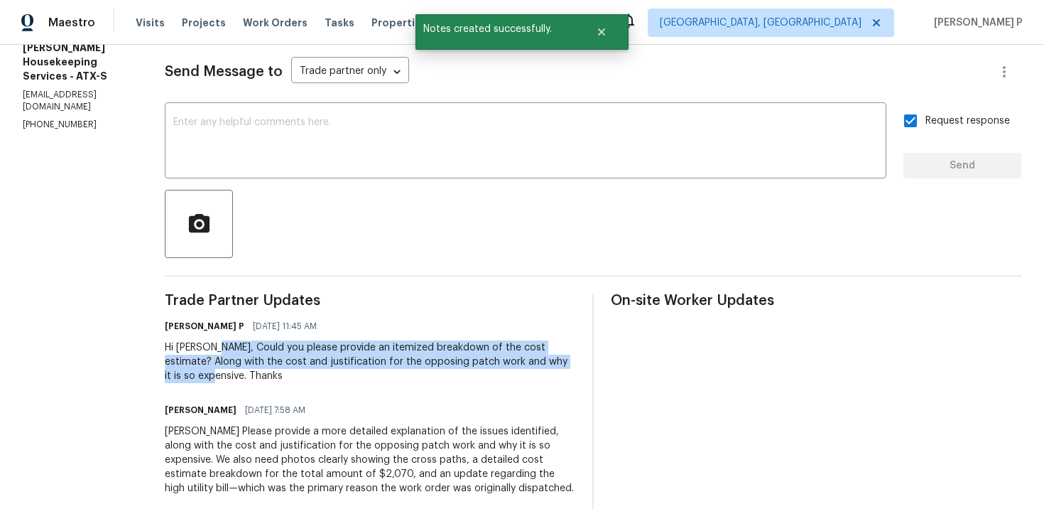
drag, startPoint x: 228, startPoint y: 349, endPoint x: 232, endPoint y: 374, distance: 25.1
click at [232, 374] on div "Hi Arelis, Could you please provide an itemized breakdown of the cost estimate?…" at bounding box center [370, 361] width 411 height 43
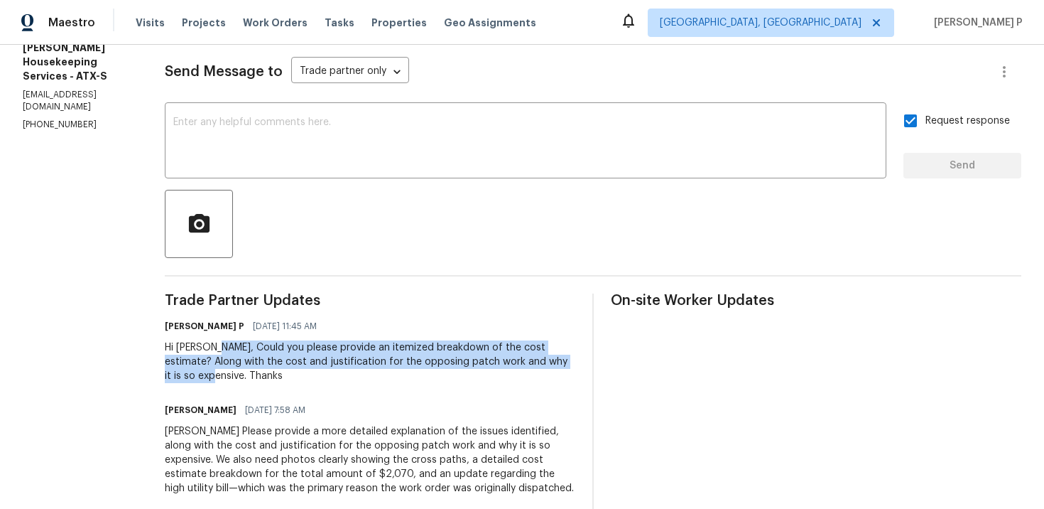
copy div "Could you please provide an itemized breakdown of the cost estimate? Along with…"
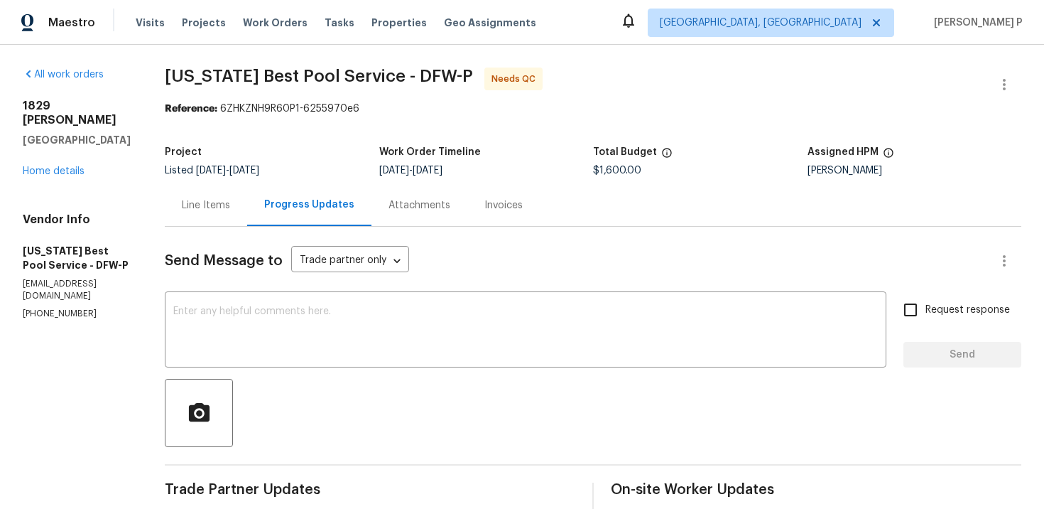
click at [192, 203] on div "Line Items" at bounding box center [206, 205] width 48 height 14
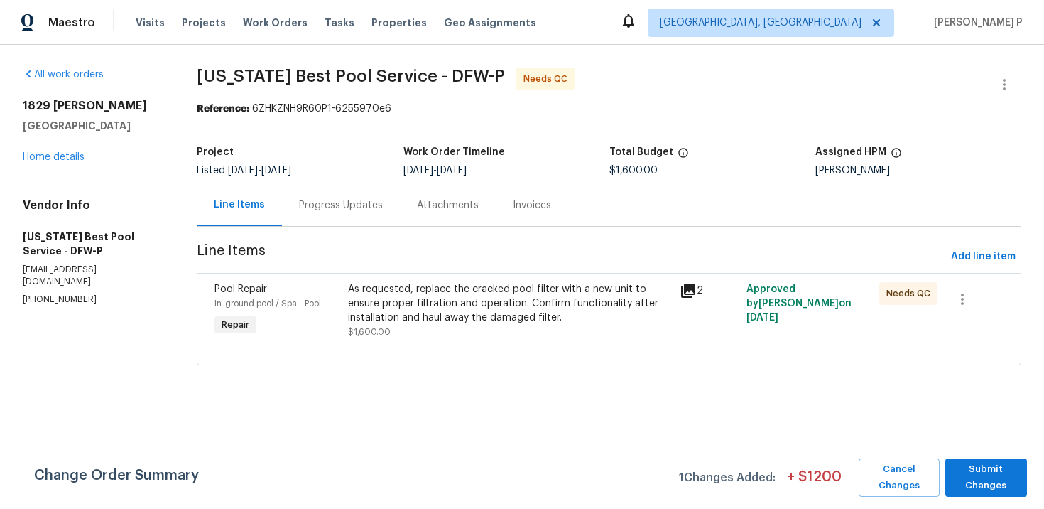
click at [479, 297] on div "As requested, replace the cracked pool filter with a new unit to ensure proper …" at bounding box center [510, 303] width 324 height 43
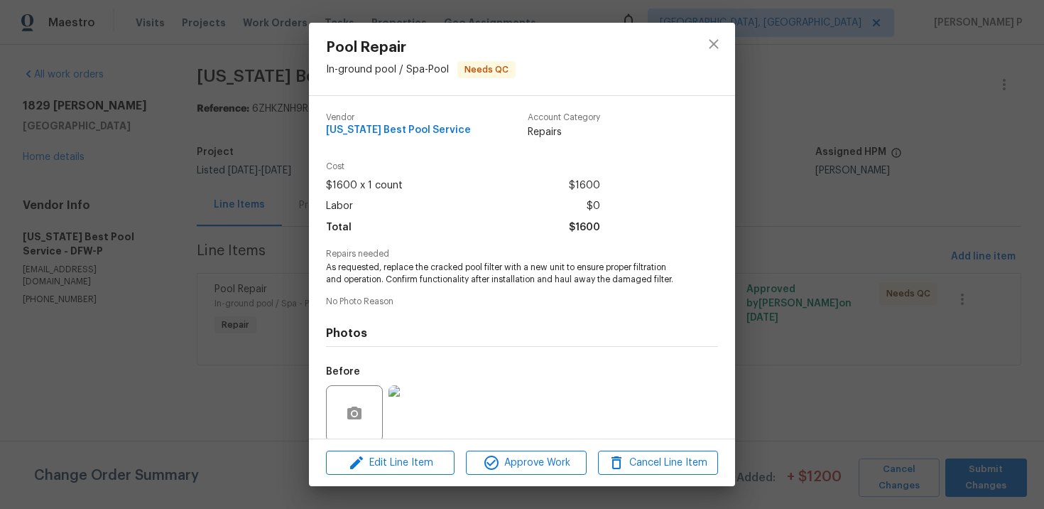
scroll to position [109, 0]
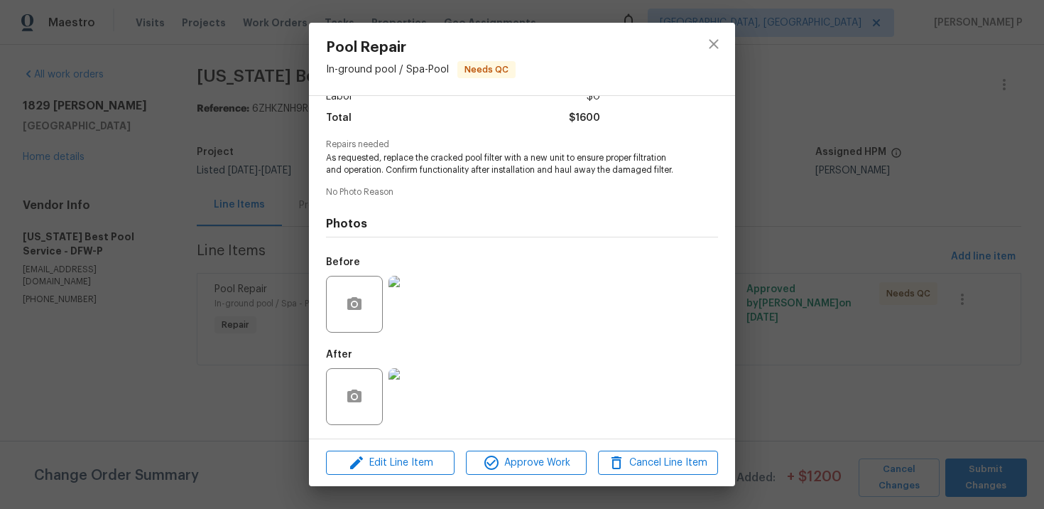
click at [405, 300] on img at bounding box center [417, 304] width 57 height 57
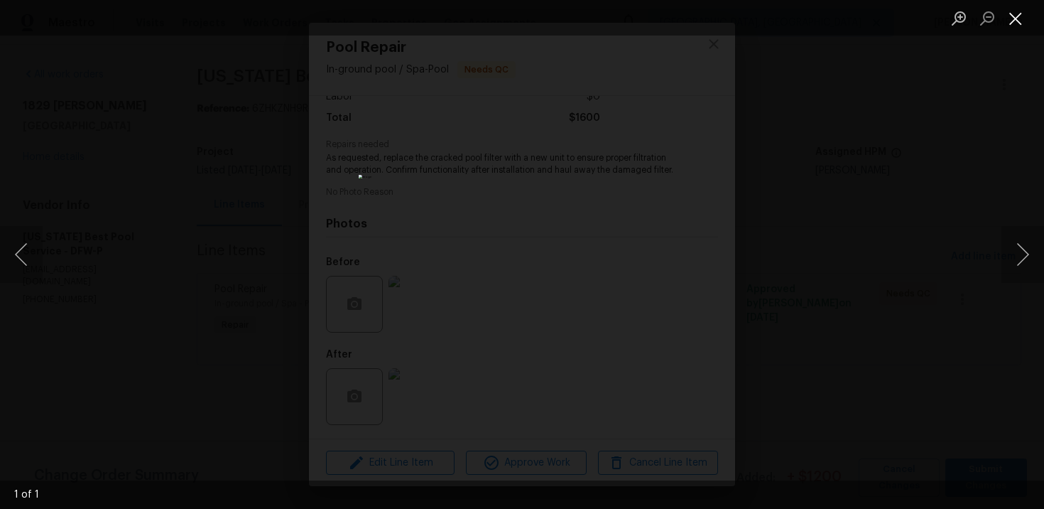
click at [1022, 20] on button "Close lightbox" at bounding box center [1016, 18] width 28 height 25
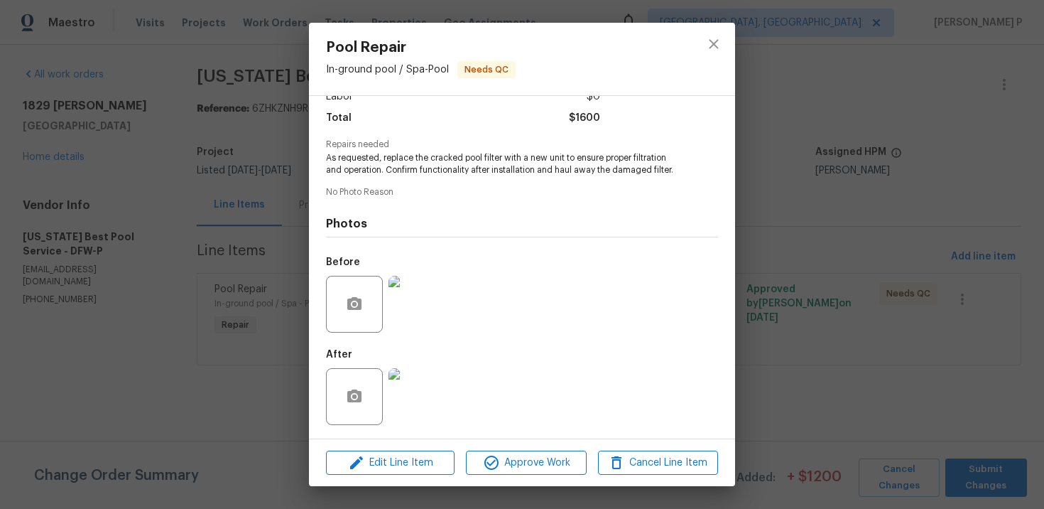
click at [423, 401] on img at bounding box center [417, 396] width 57 height 57
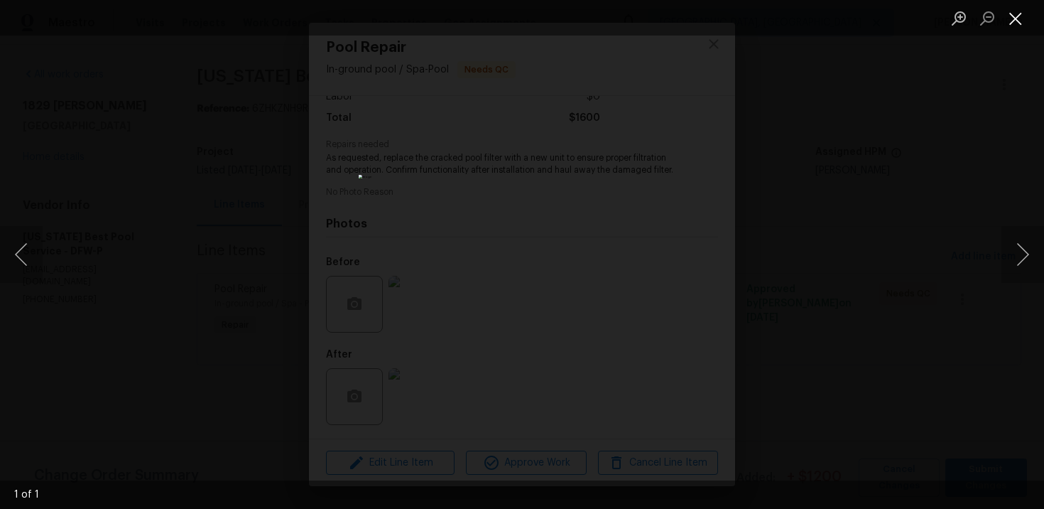
click at [1025, 16] on button "Close lightbox" at bounding box center [1016, 18] width 28 height 25
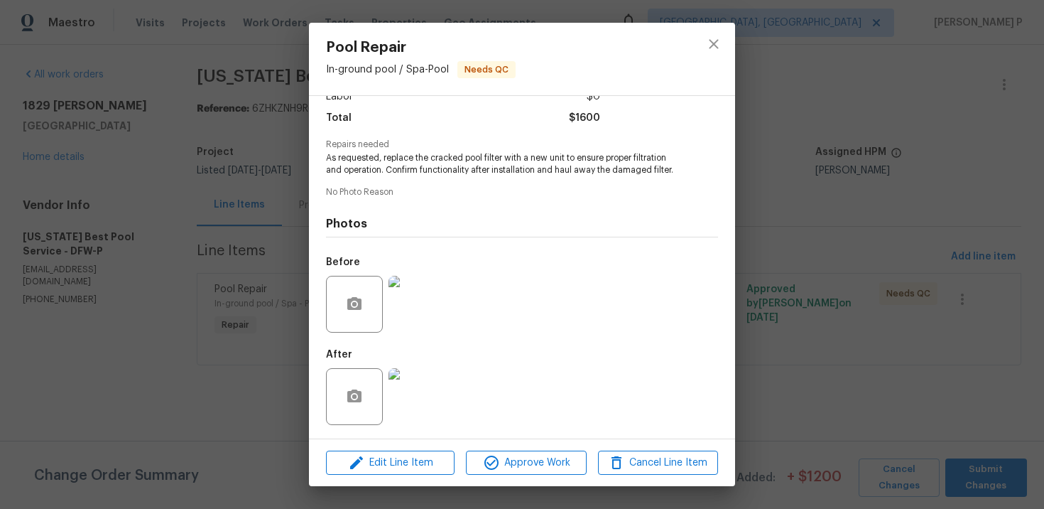
click at [589, 161] on span "As requested, replace the cracked pool filter with a new unit to ensure proper …" at bounding box center [502, 164] width 353 height 24
click at [428, 285] on img at bounding box center [417, 304] width 57 height 57
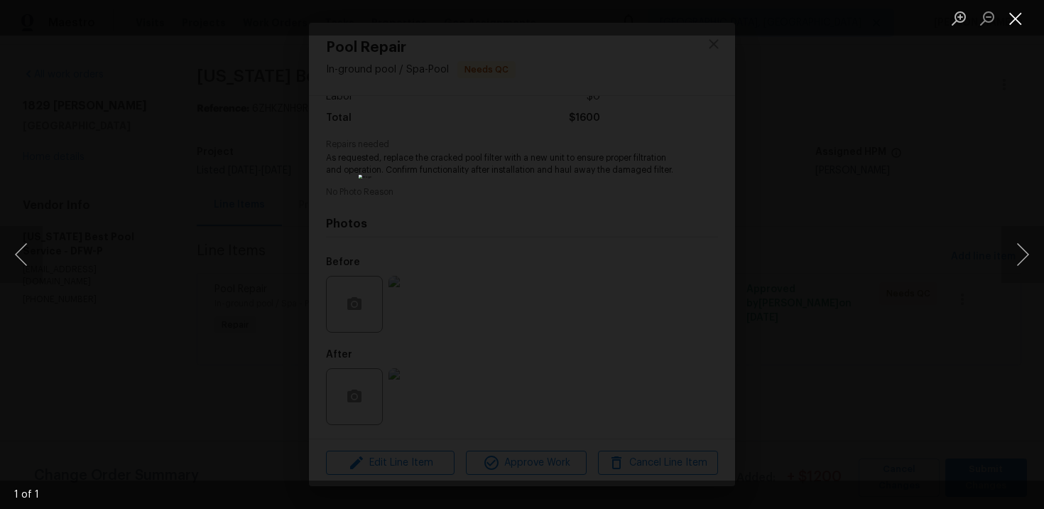
click at [1016, 18] on button "Close lightbox" at bounding box center [1016, 18] width 28 height 25
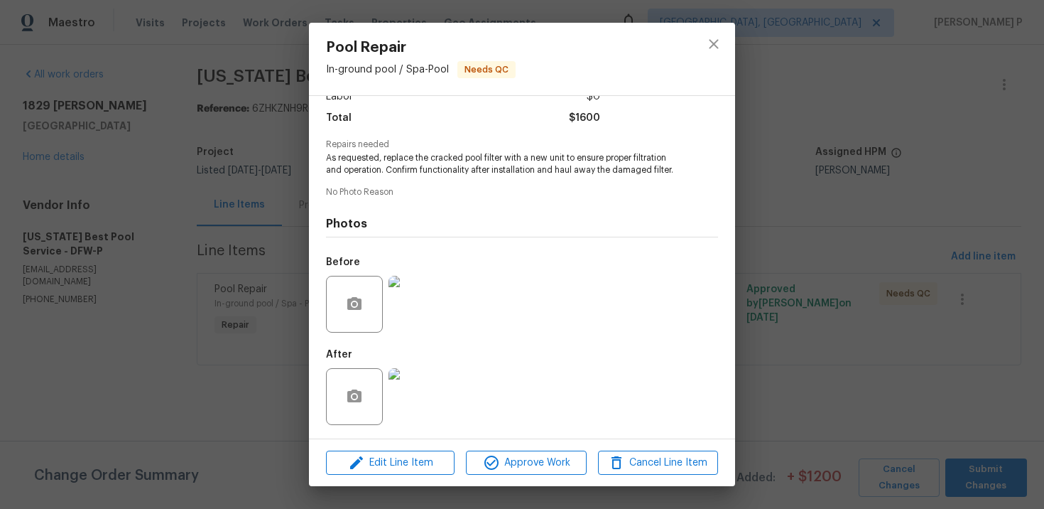
click at [418, 391] on img at bounding box center [417, 396] width 57 height 57
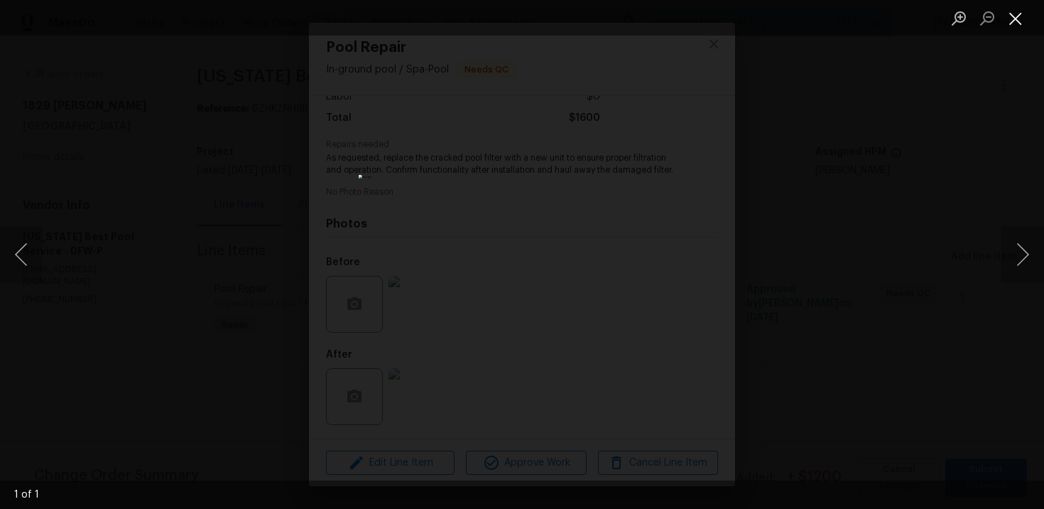
click at [1018, 18] on button "Close lightbox" at bounding box center [1016, 18] width 28 height 25
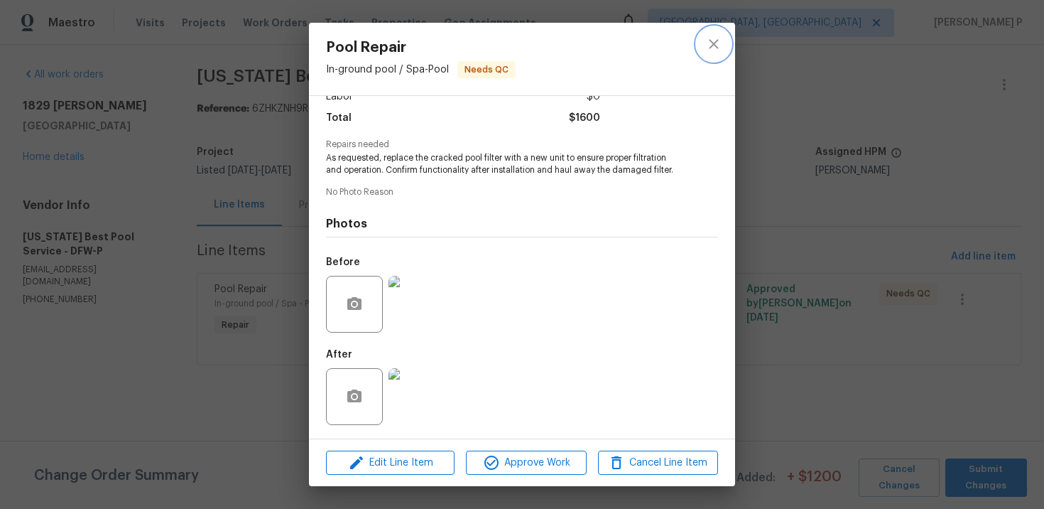
click at [718, 46] on icon "close" at bounding box center [713, 44] width 17 height 17
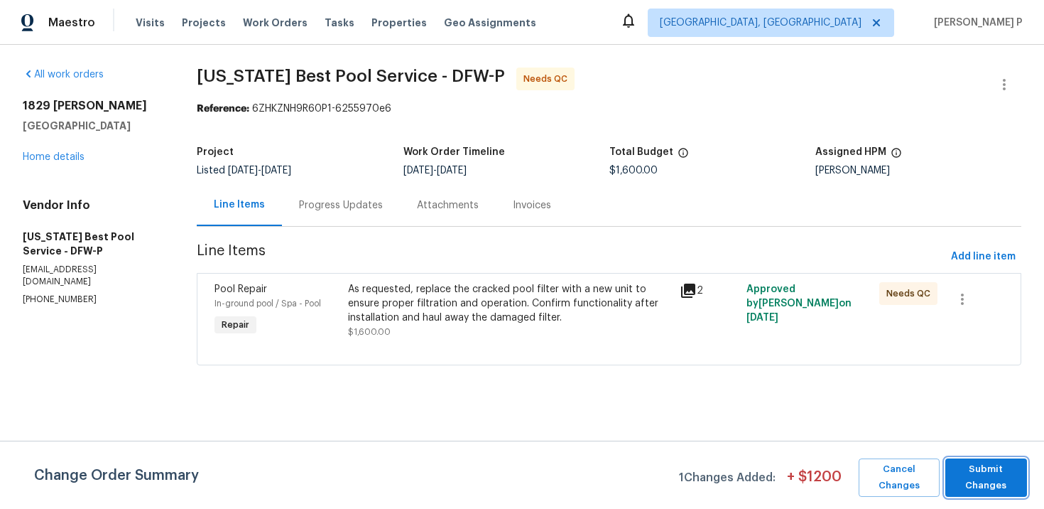
click at [980, 487] on span "Submit Changes" at bounding box center [986, 477] width 67 height 33
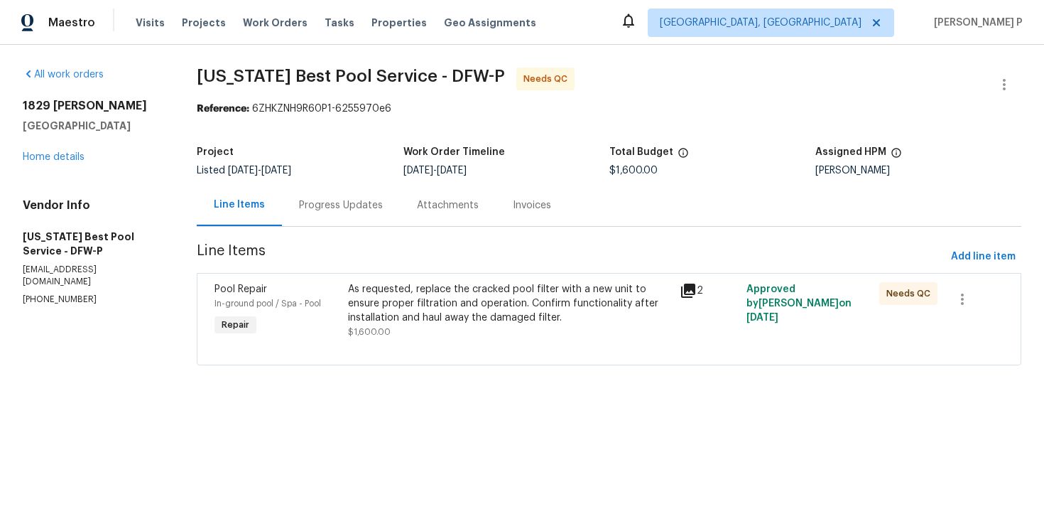
click at [369, 208] on div "Progress Updates" at bounding box center [341, 205] width 84 height 14
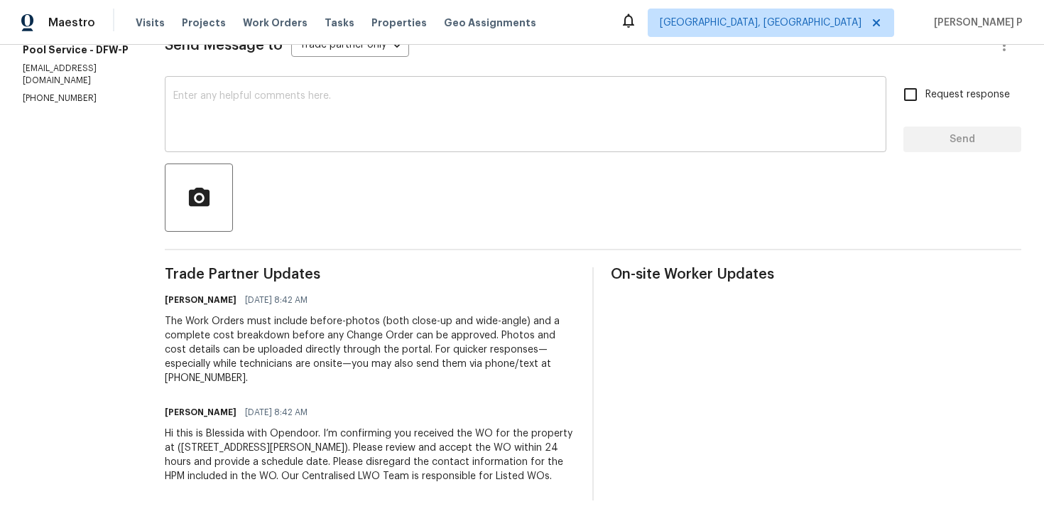
scroll to position [153, 0]
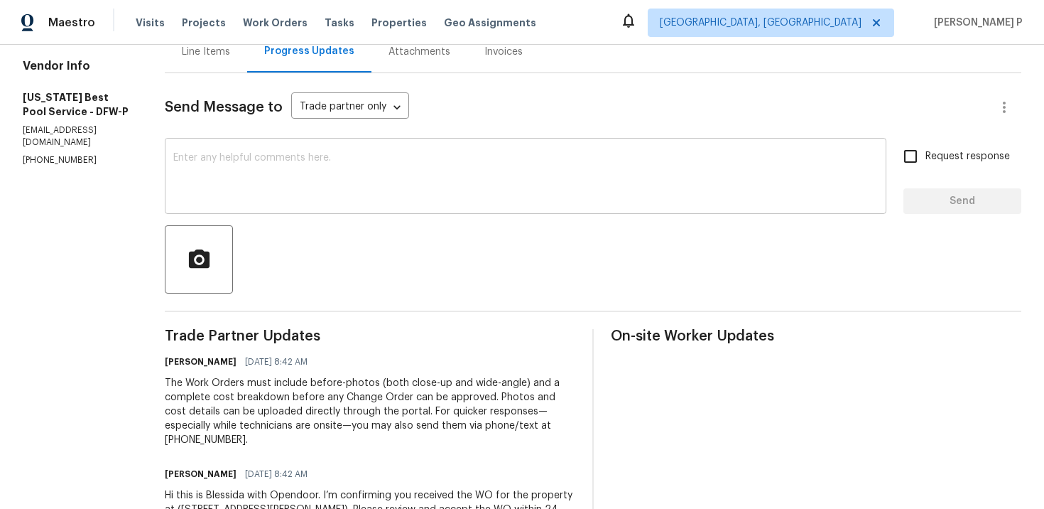
click at [391, 191] on textarea at bounding box center [525, 178] width 705 height 50
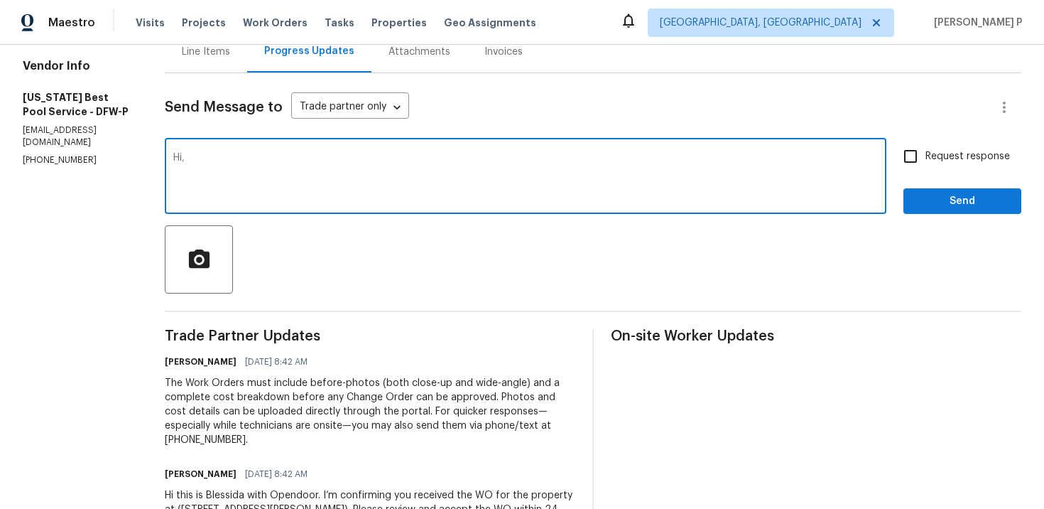
paste textarea "Could you please provide a brief description of the completed work so we can pr…"
type textarea "Hi, Could you please provide a brief description of the completed work so we ca…"
click at [980, 154] on span "Request response" at bounding box center [968, 156] width 85 height 15
click at [926, 154] on input "Request response" at bounding box center [911, 156] width 30 height 30
checkbox input "true"
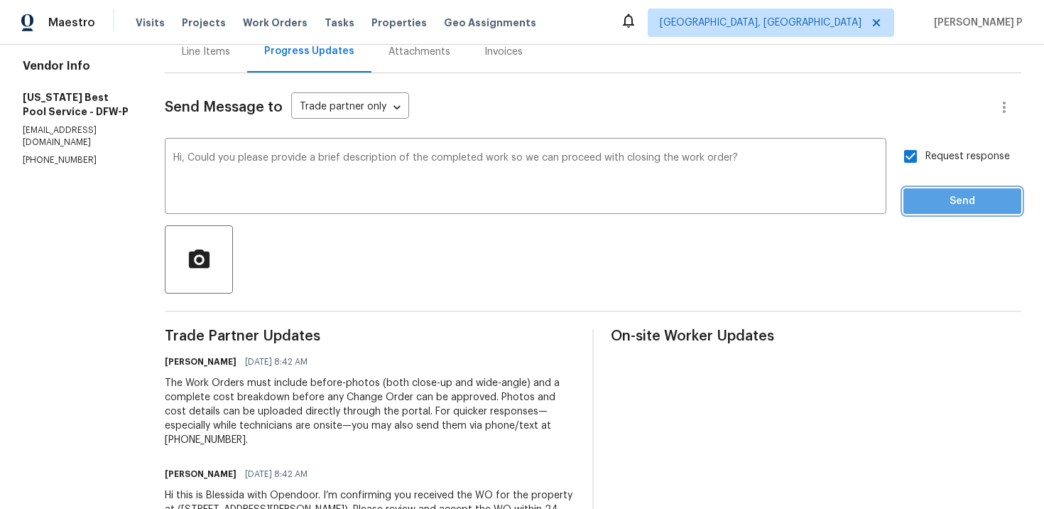
click at [956, 211] on button "Send" at bounding box center [963, 201] width 118 height 26
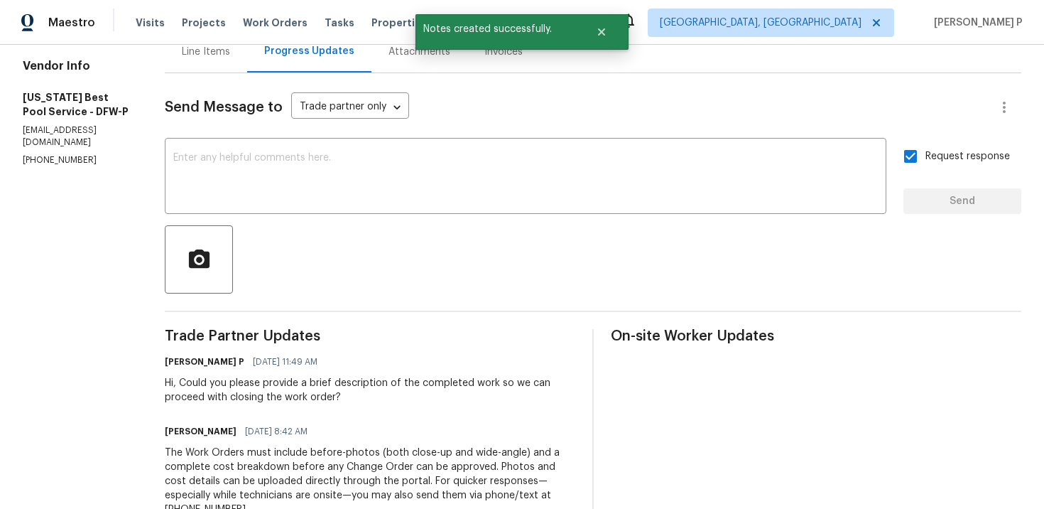
scroll to position [0, 0]
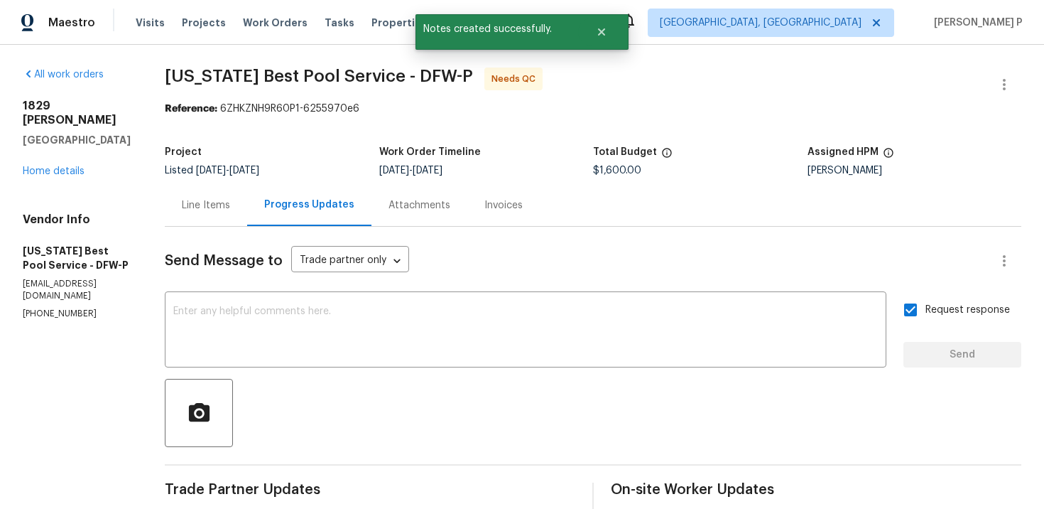
click at [208, 200] on div "Line Items" at bounding box center [206, 205] width 48 height 14
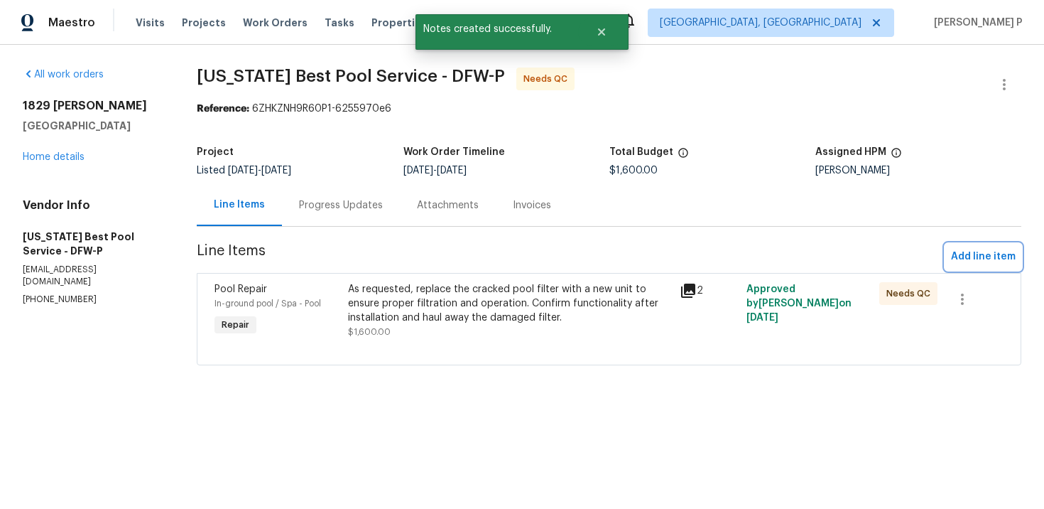
click at [953, 256] on button "Add line item" at bounding box center [984, 257] width 76 height 26
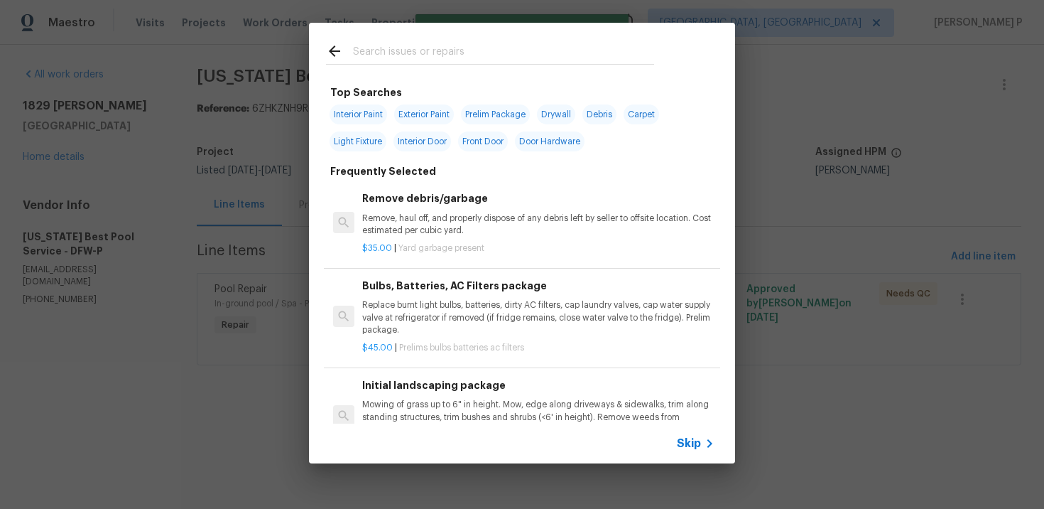
click at [689, 445] on span "Skip" at bounding box center [689, 443] width 24 height 14
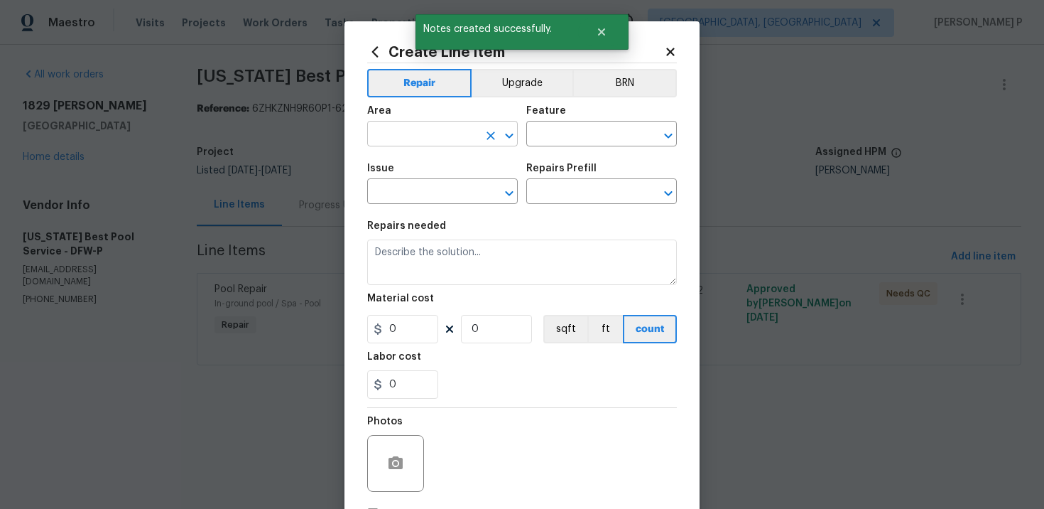
click at [436, 141] on input "text" at bounding box center [422, 135] width 111 height 22
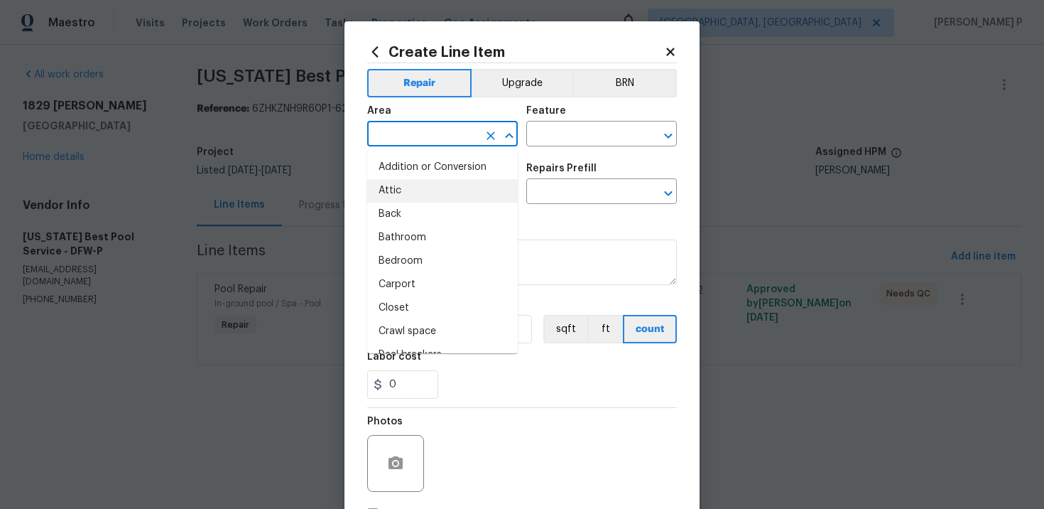
click at [404, 195] on li "Attic" at bounding box center [442, 190] width 151 height 23
type input "Attic"
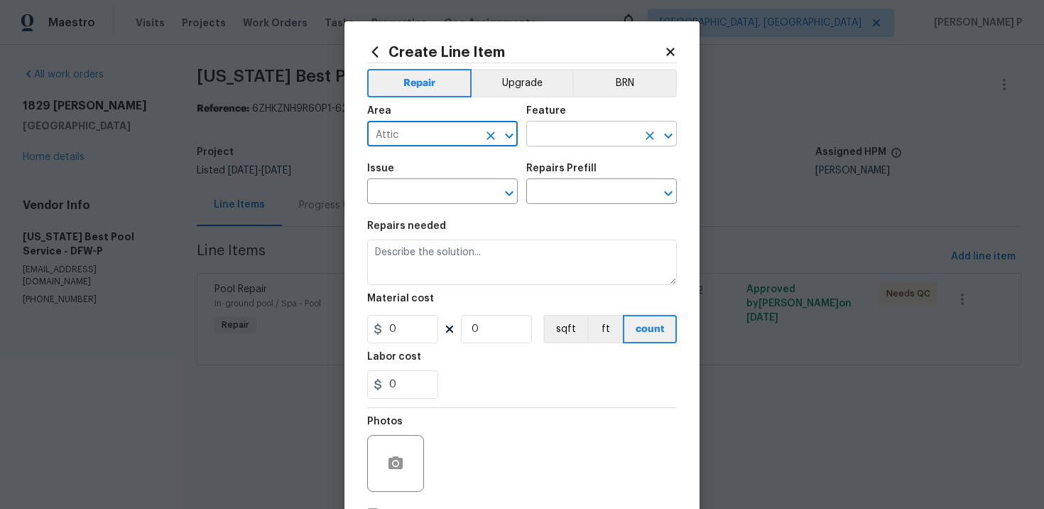
click at [563, 138] on input "text" at bounding box center [581, 135] width 111 height 22
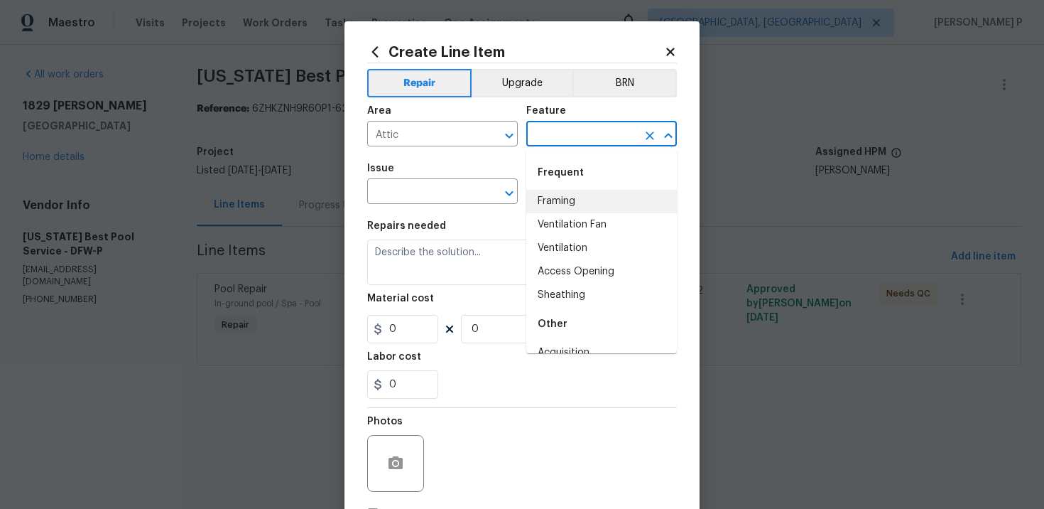
click at [569, 195] on li "Framing" at bounding box center [601, 201] width 151 height 23
type input "Framing"
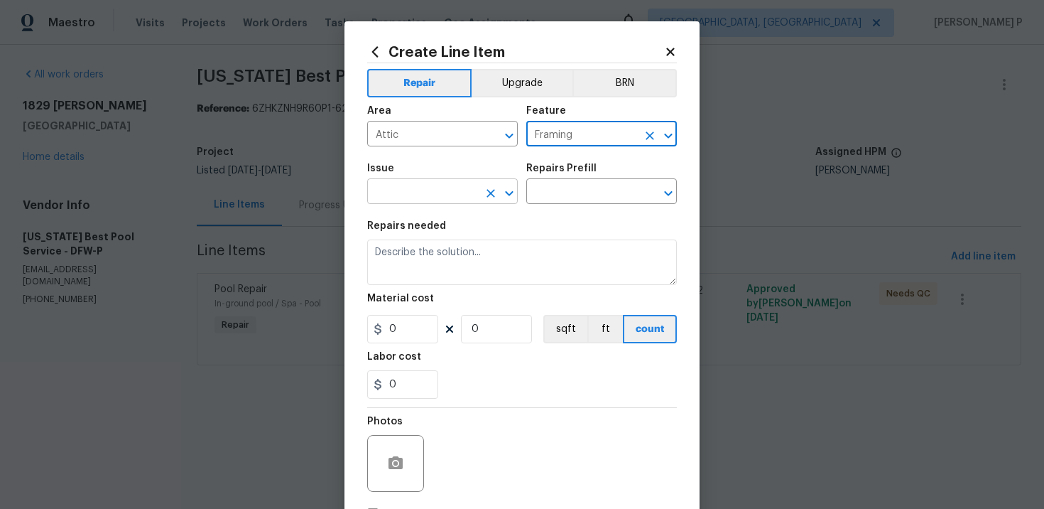
click at [465, 190] on input "text" at bounding box center [422, 193] width 111 height 22
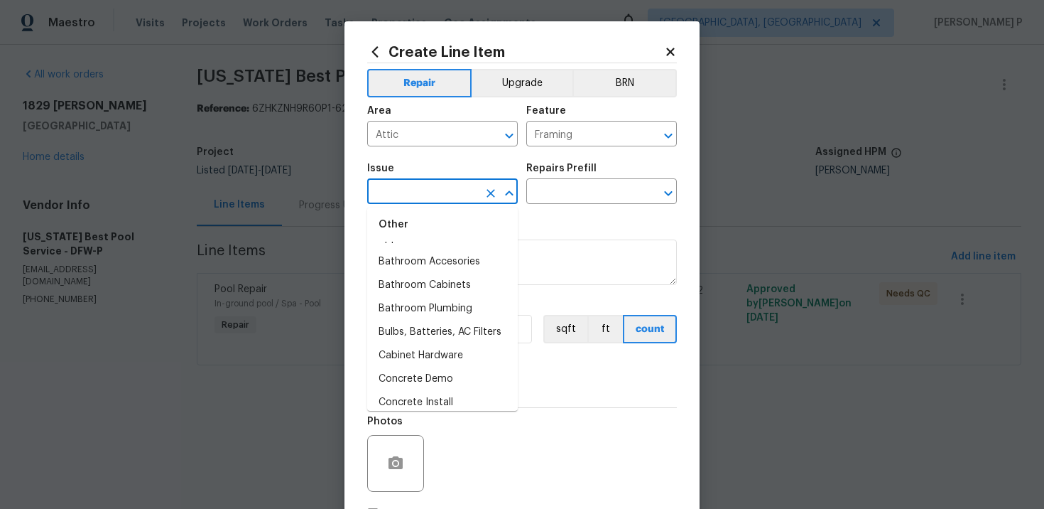
scroll to position [347, 0]
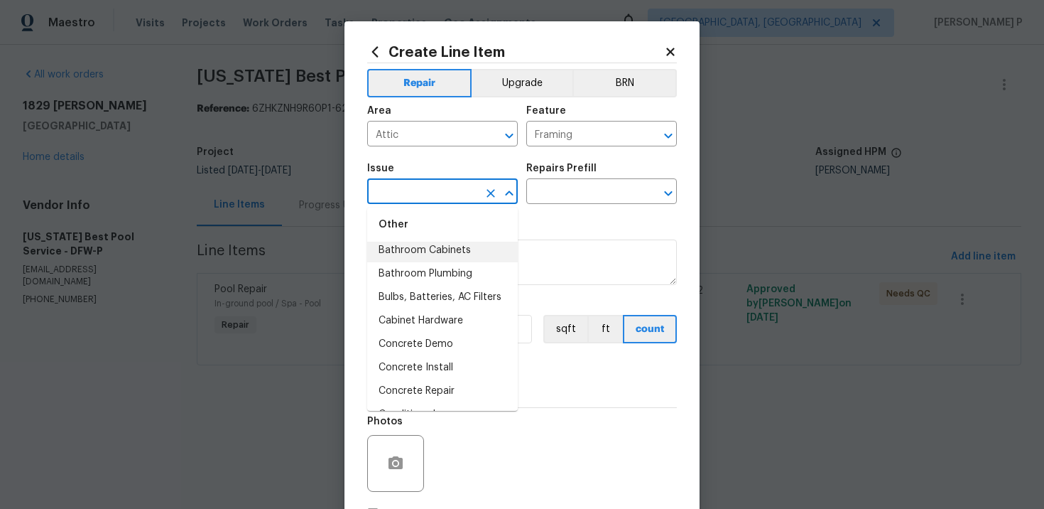
click at [436, 261] on li "Bathroom Cabinets" at bounding box center [442, 250] width 151 height 23
type input "Bathroom Cabinets"
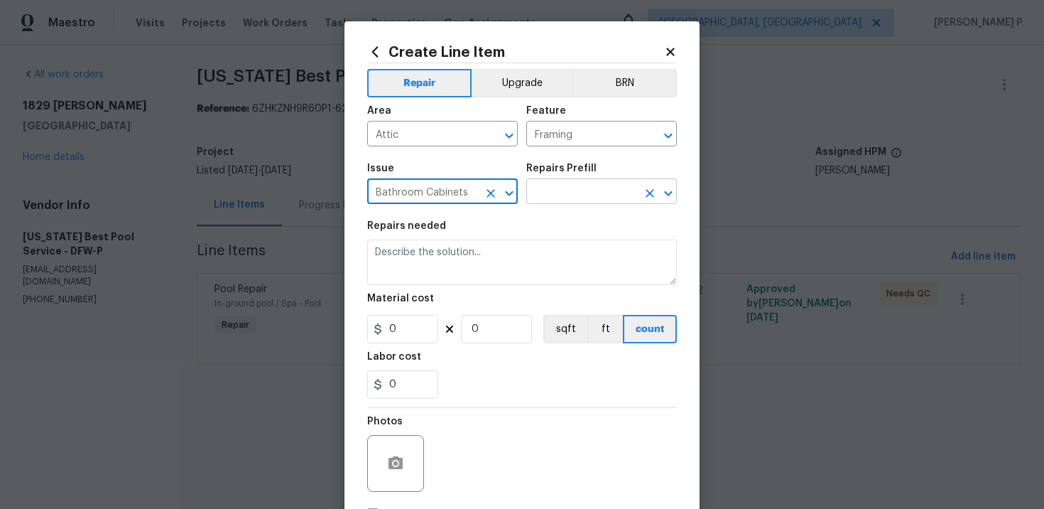
click at [563, 200] on input "text" at bounding box center [581, 193] width 111 height 22
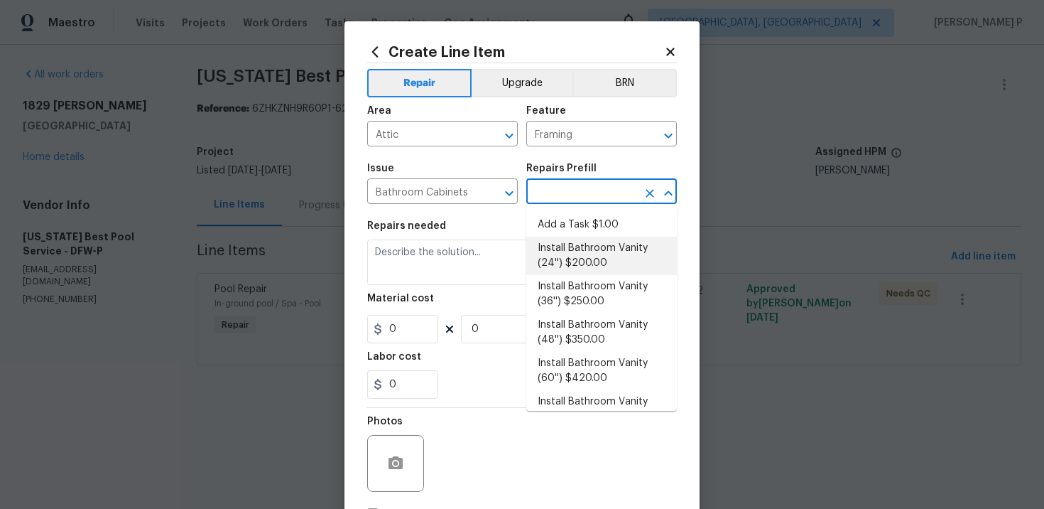
click at [562, 225] on li "Add a Task $1.00" at bounding box center [601, 224] width 151 height 23
type input "Cabinets"
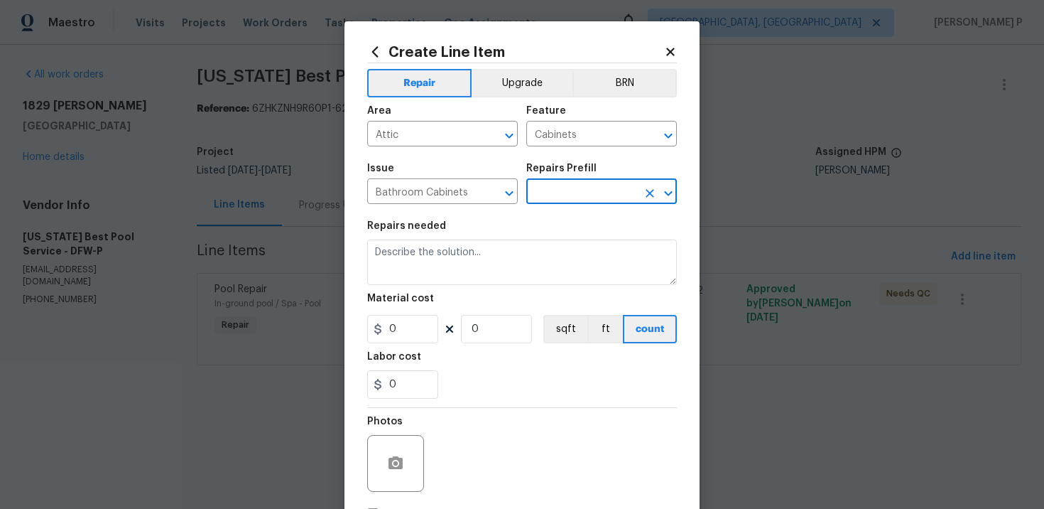
type input "Add a Task $1.00"
type textarea "HPM to detail"
type input "1"
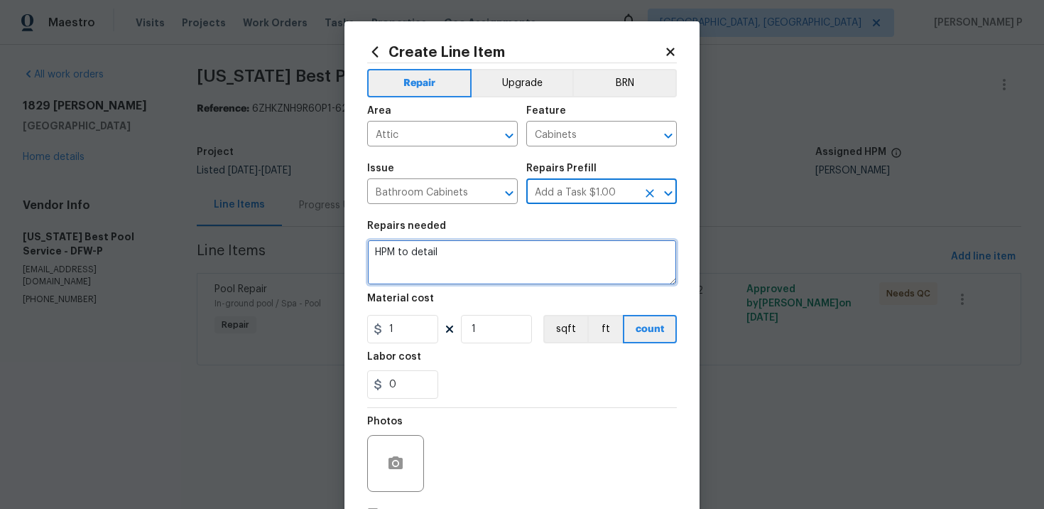
click at [498, 269] on textarea "HPM to detail" at bounding box center [522, 261] width 310 height 45
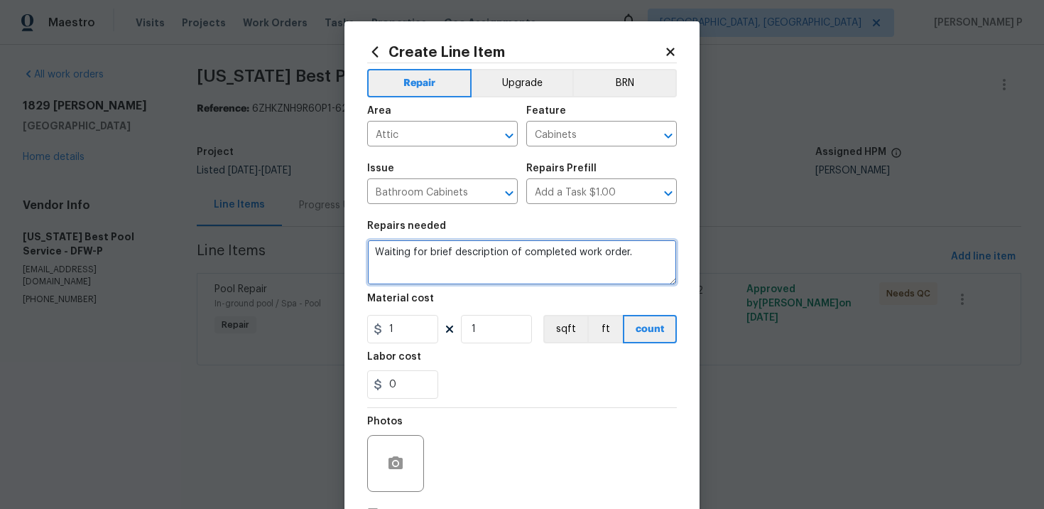
type textarea "Waiting for brief description of completed work order."
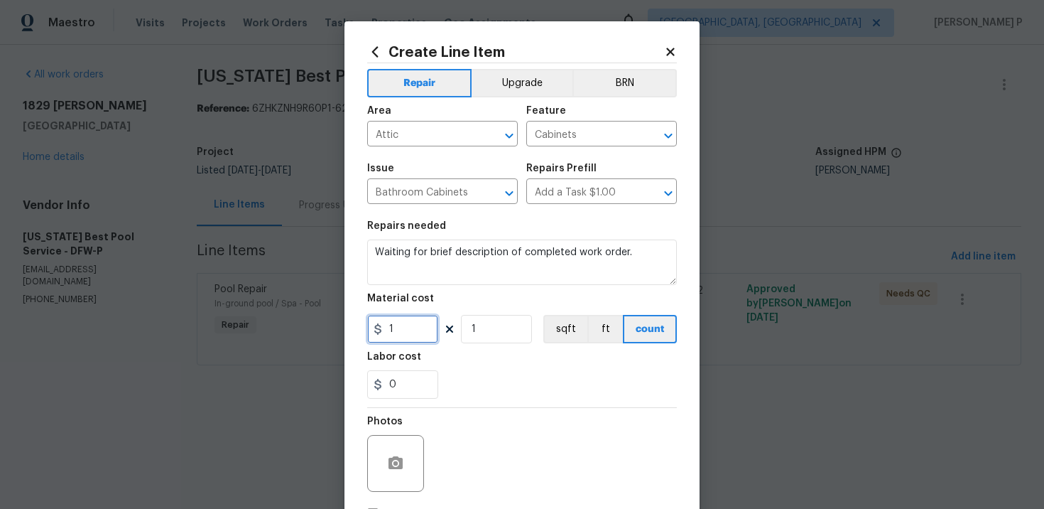
click at [388, 342] on input "1" at bounding box center [402, 329] width 71 height 28
click at [406, 335] on input "1" at bounding box center [402, 329] width 71 height 28
type input "0"
click at [419, 383] on input "0" at bounding box center [402, 384] width 71 height 28
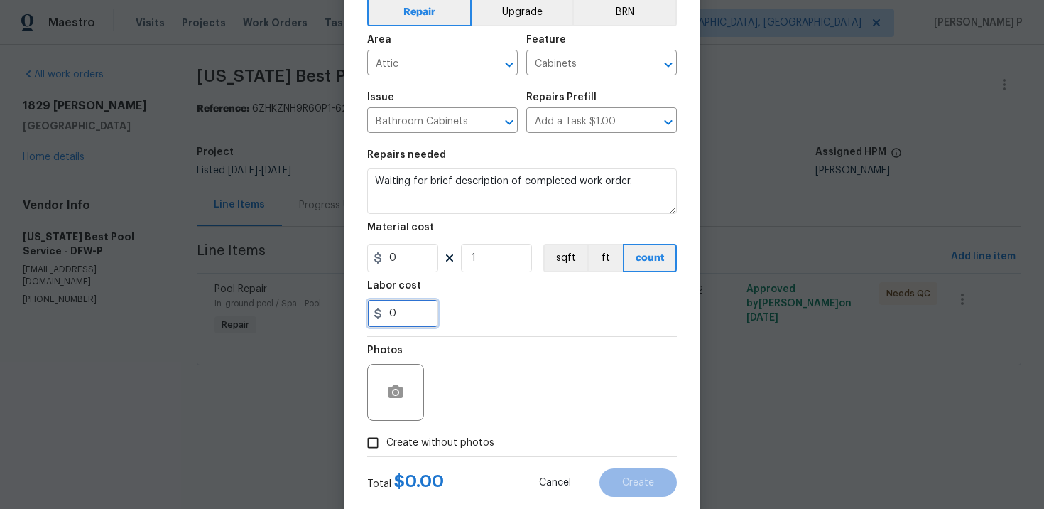
scroll to position [104, 0]
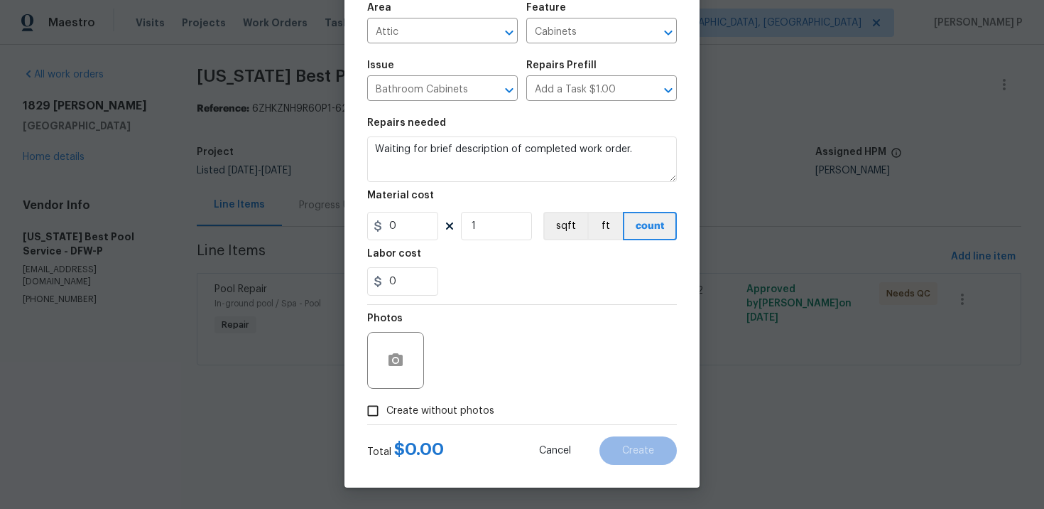
click at [370, 409] on input "Create without photos" at bounding box center [372, 410] width 27 height 27
checkbox input "true"
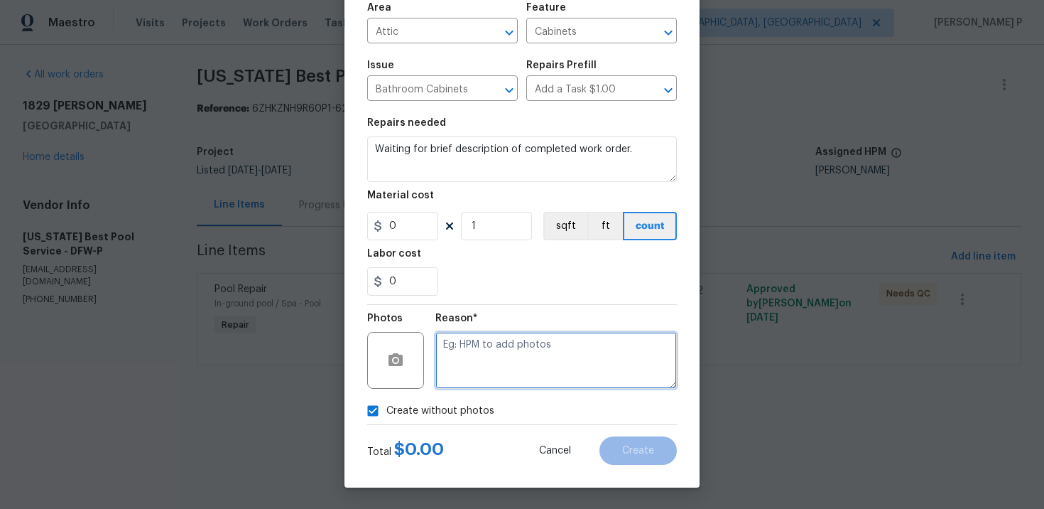
click at [481, 367] on textarea at bounding box center [557, 360] width 242 height 57
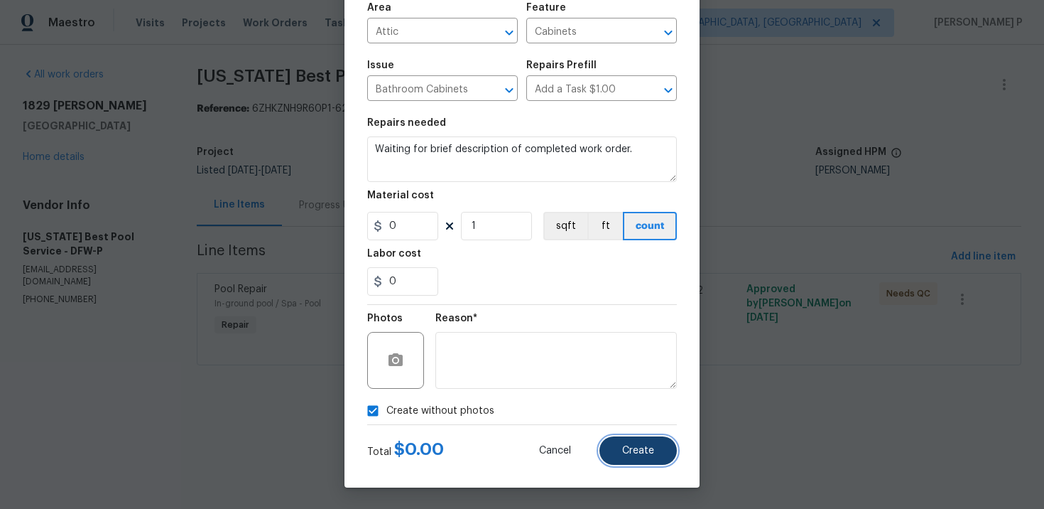
click at [645, 450] on span "Create" at bounding box center [638, 450] width 32 height 11
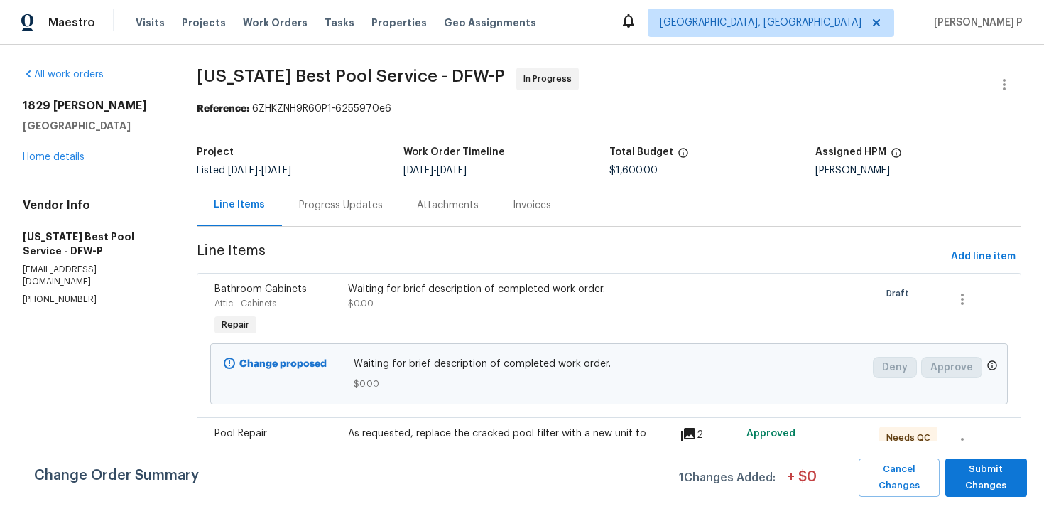
click at [350, 203] on div "Progress Updates" at bounding box center [341, 205] width 84 height 14
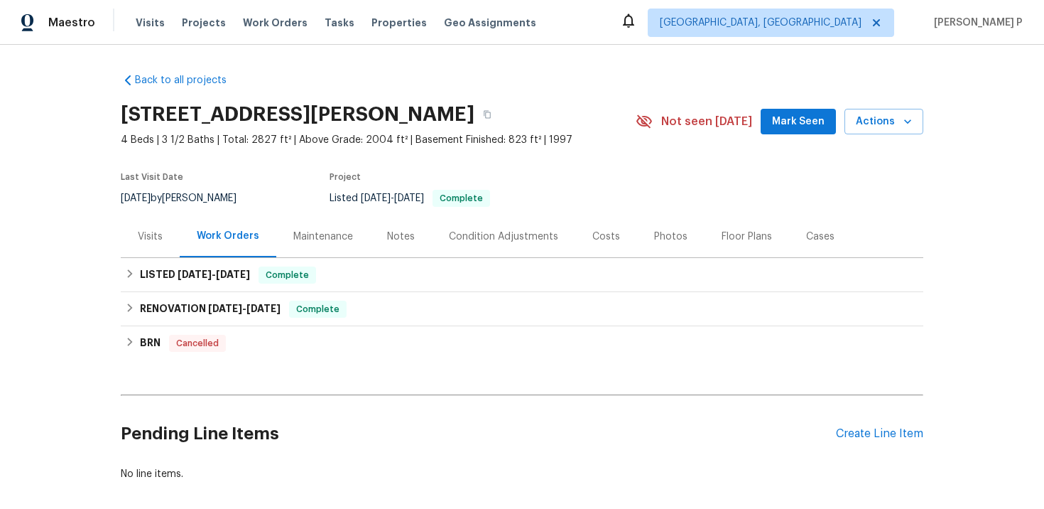
click at [139, 243] on div "Visits" at bounding box center [150, 236] width 25 height 14
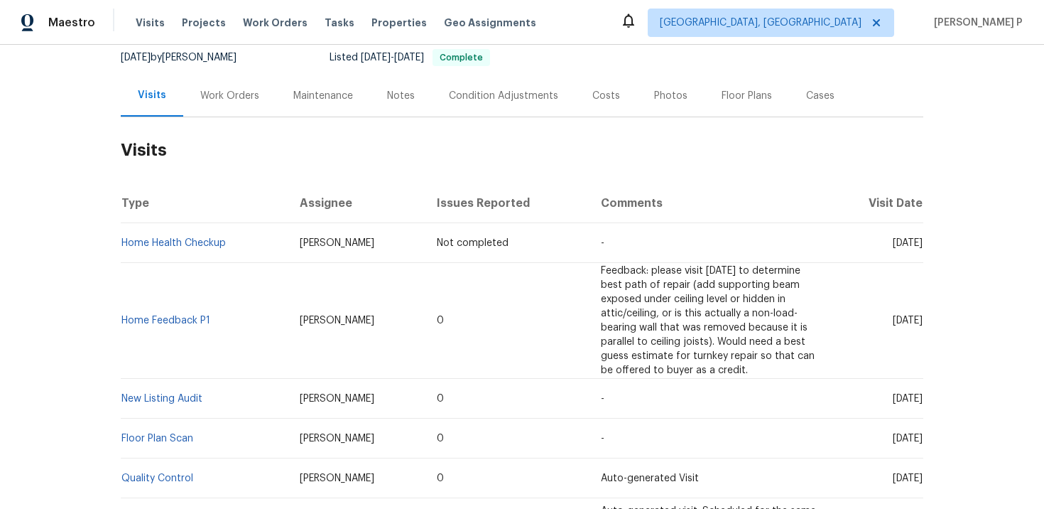
scroll to position [153, 0]
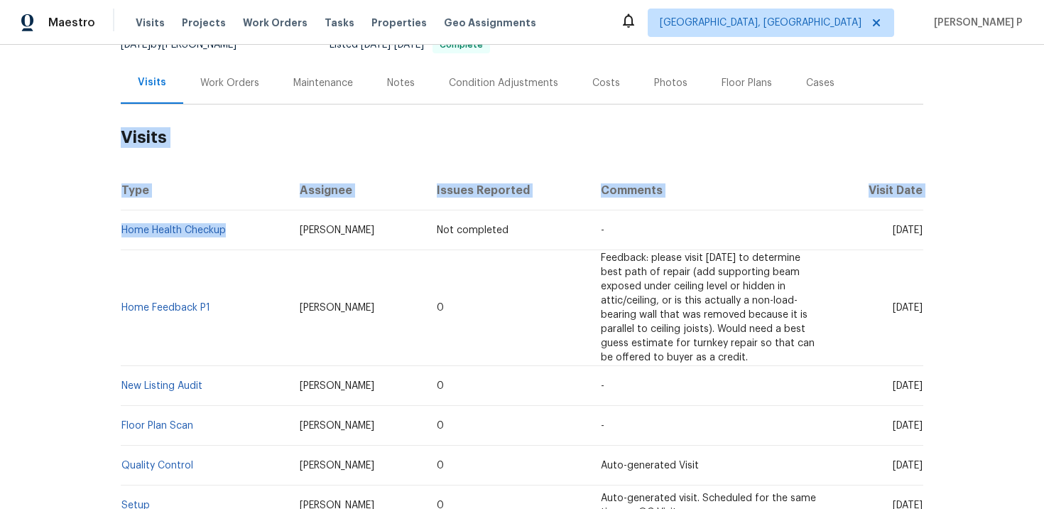
drag, startPoint x: 232, startPoint y: 232, endPoint x: 92, endPoint y: 232, distance: 139.2
click at [92, 232] on div "Back to all projects 1463 Pippin Ct, Avon, IN 46123 4 Beds | 3 1/2 Baths | Tota…" at bounding box center [522, 277] width 1044 height 464
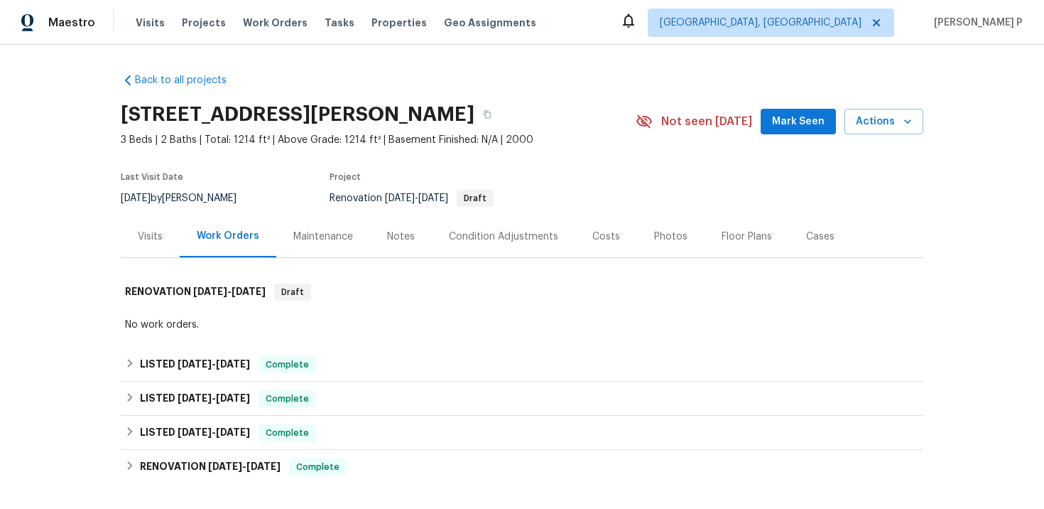
click at [144, 244] on div "Visits" at bounding box center [150, 236] width 59 height 42
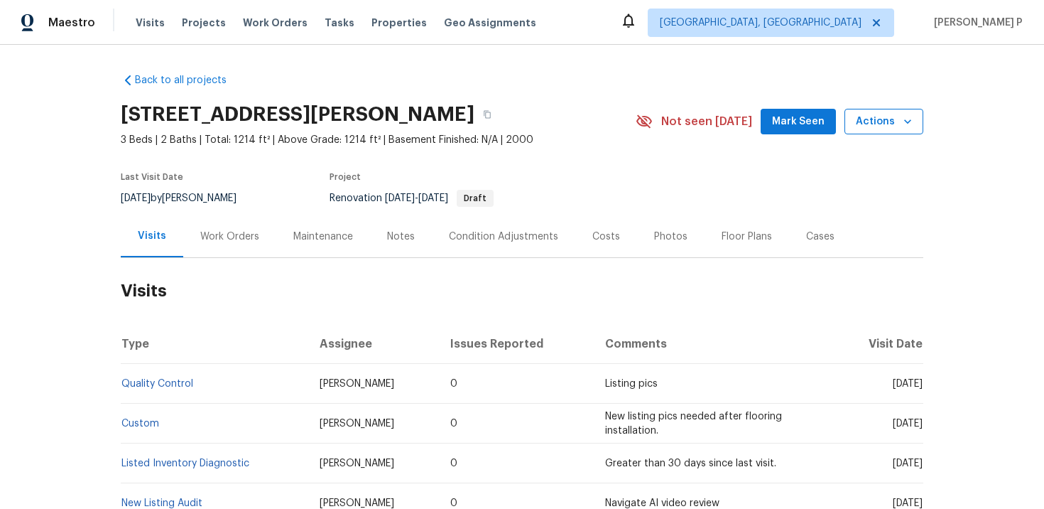
click at [885, 129] on span "Actions" at bounding box center [884, 122] width 56 height 18
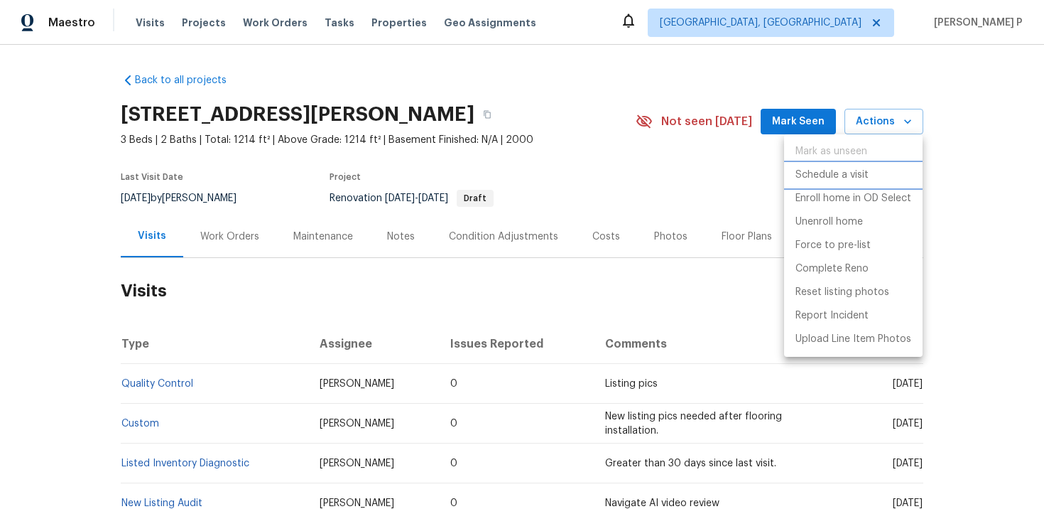
click at [807, 178] on p "Schedule a visit" at bounding box center [832, 175] width 73 height 15
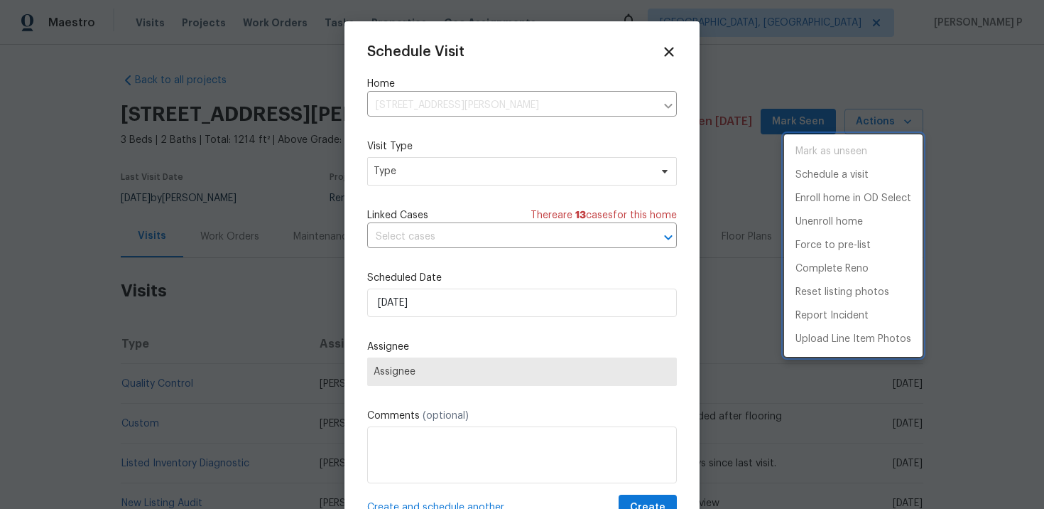
click at [399, 174] on div at bounding box center [522, 254] width 1044 height 509
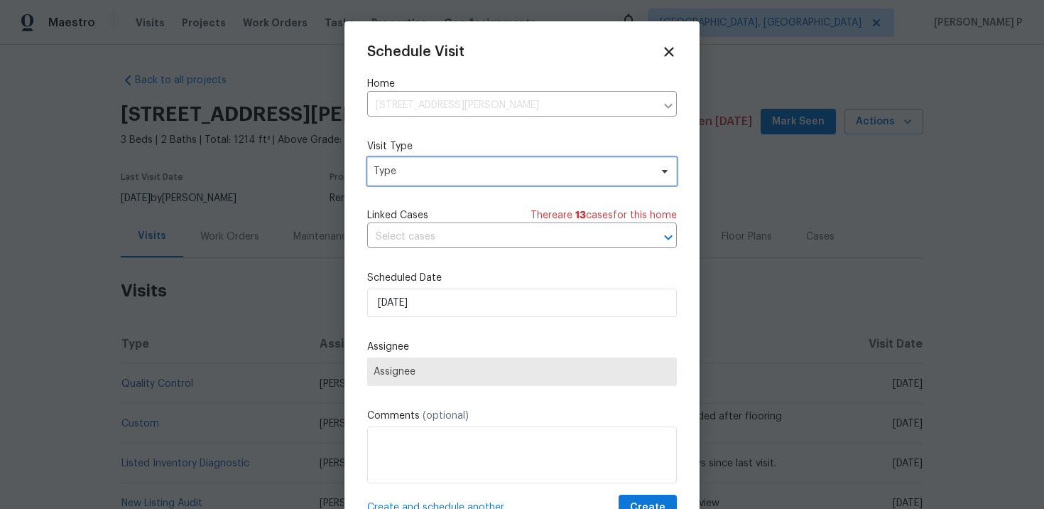
click at [399, 174] on span "Type" at bounding box center [512, 171] width 276 height 14
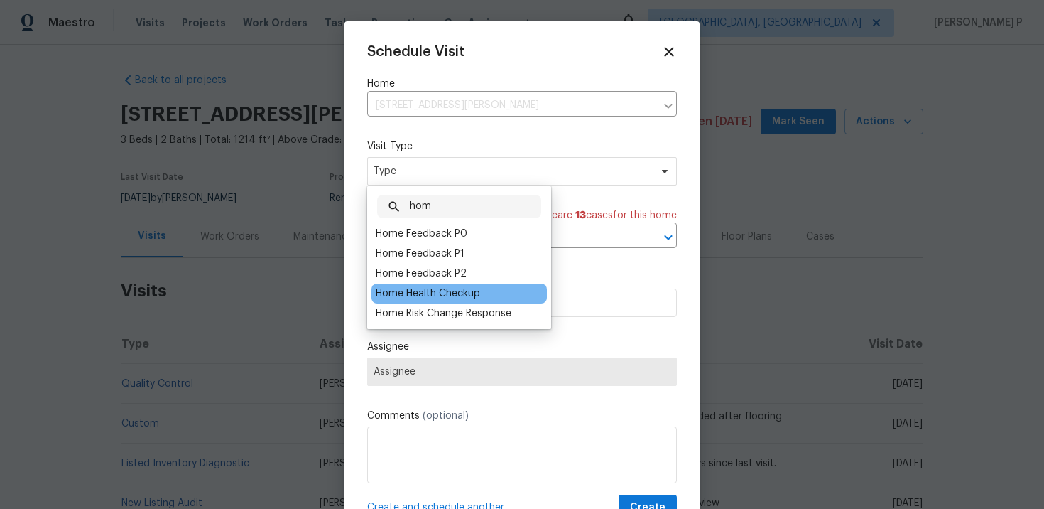
type input "hom"
click at [402, 291] on div "Home Health Checkup" at bounding box center [428, 293] width 104 height 14
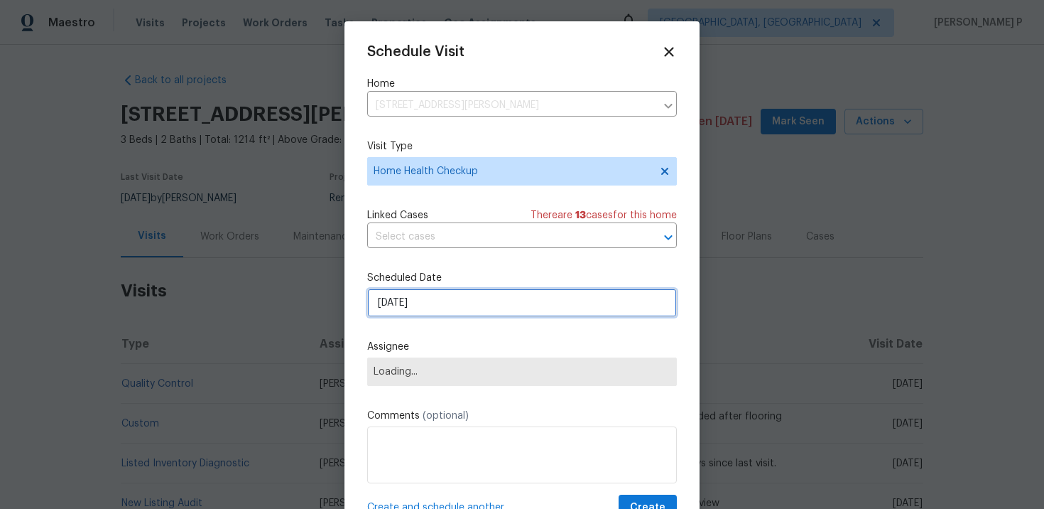
click at [459, 305] on input "10/15/2025" at bounding box center [522, 302] width 310 height 28
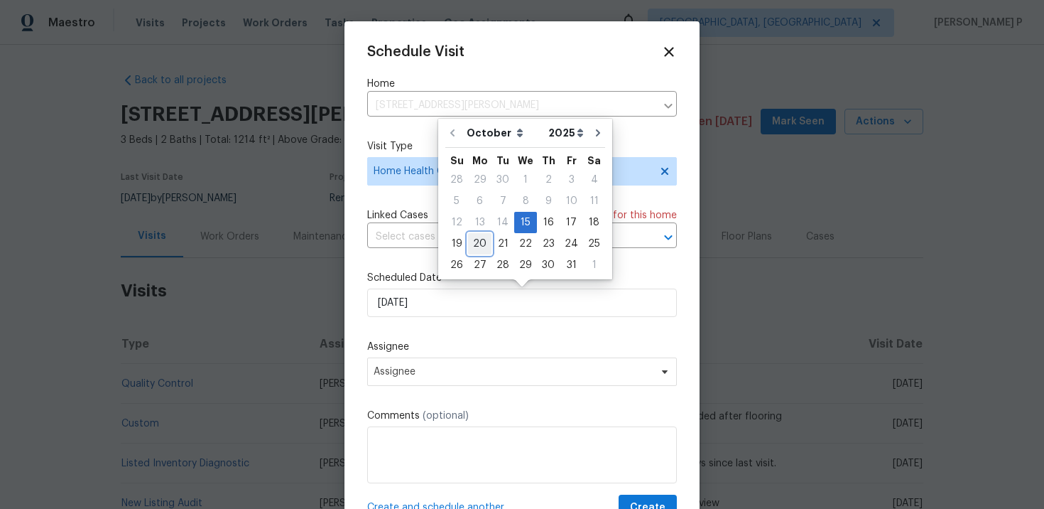
click at [479, 242] on div "20" at bounding box center [479, 244] width 23 height 20
type input "10/20/2025"
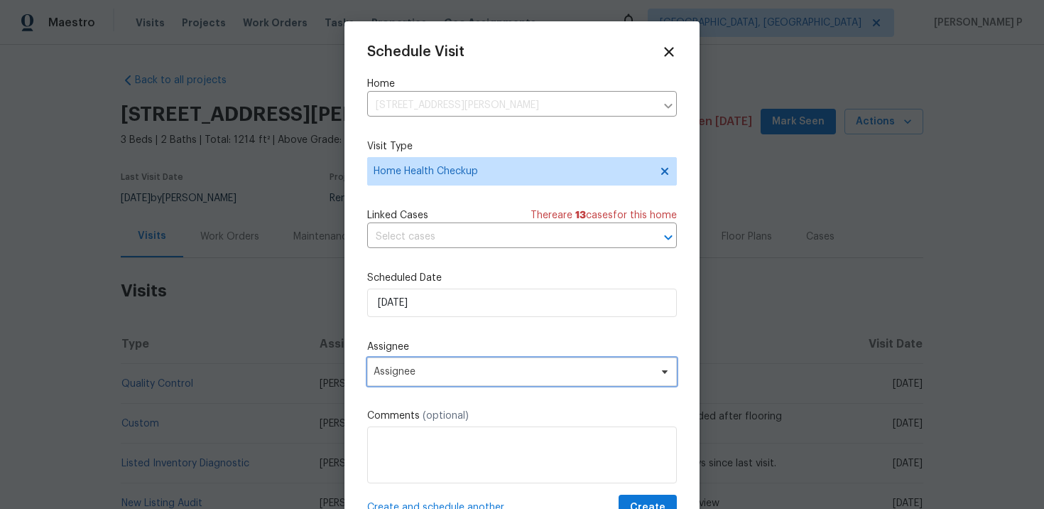
click at [422, 376] on span "Assignee" at bounding box center [513, 371] width 278 height 11
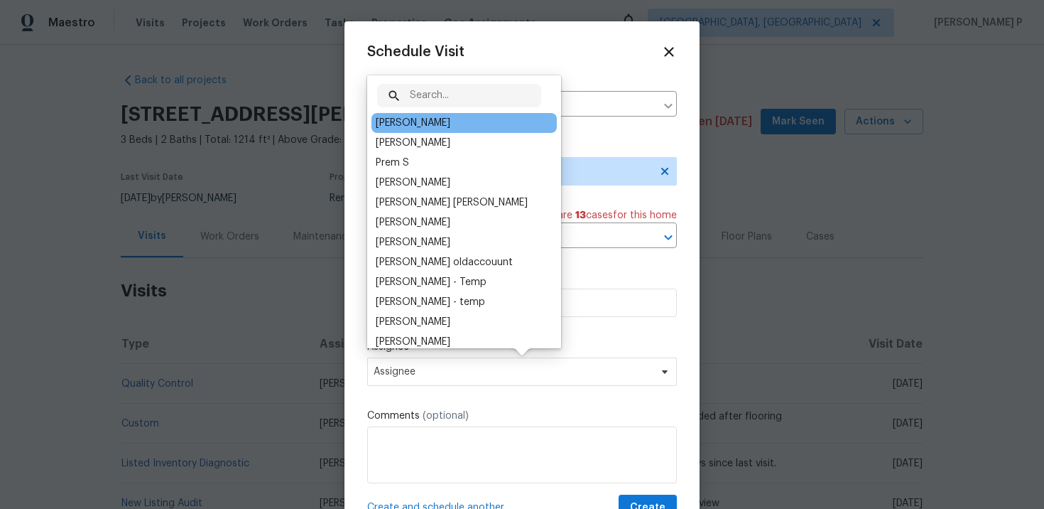
click at [440, 121] on div "Dodd Drayer" at bounding box center [464, 123] width 185 height 20
click at [423, 124] on div "Dodd Drayer" at bounding box center [413, 123] width 75 height 14
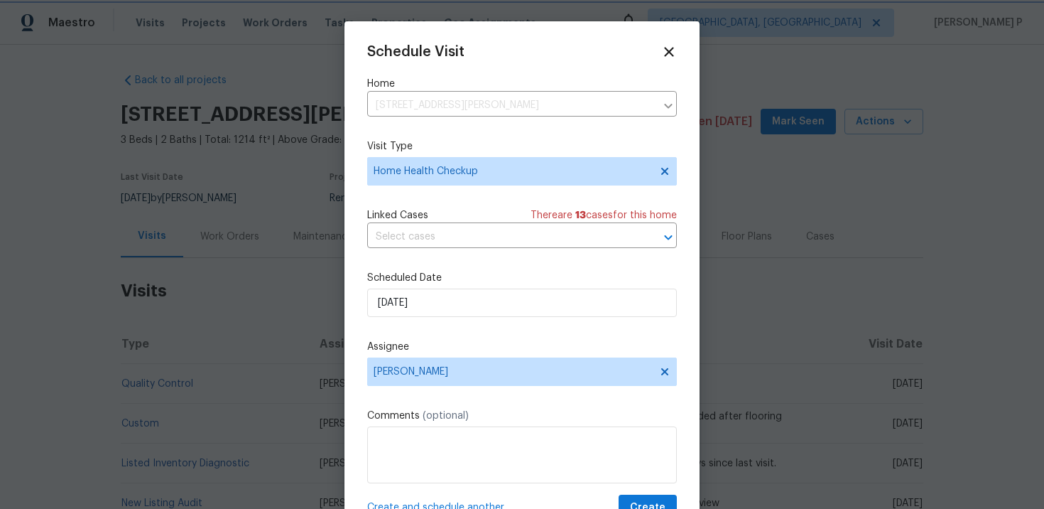
scroll to position [26, 0]
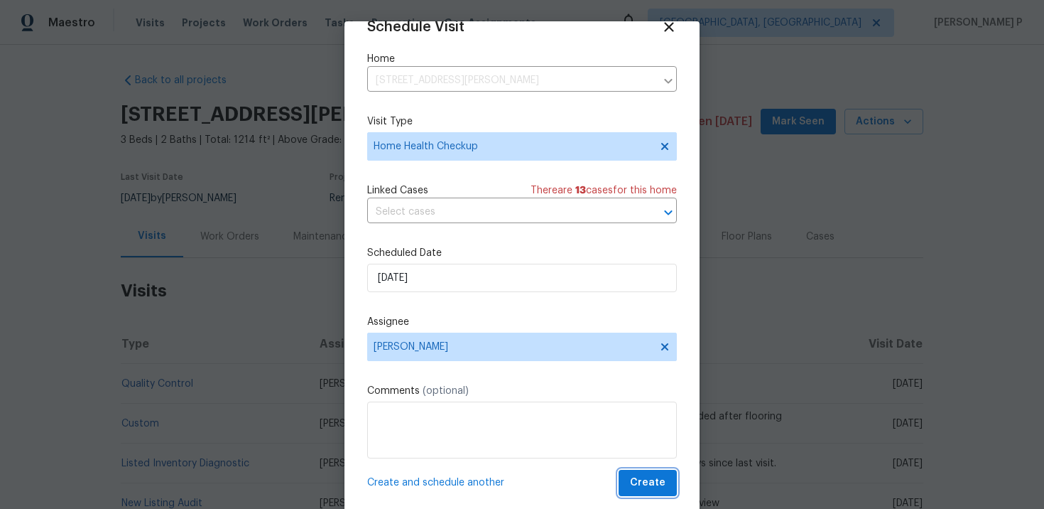
click at [646, 477] on span "Create" at bounding box center [648, 483] width 36 height 18
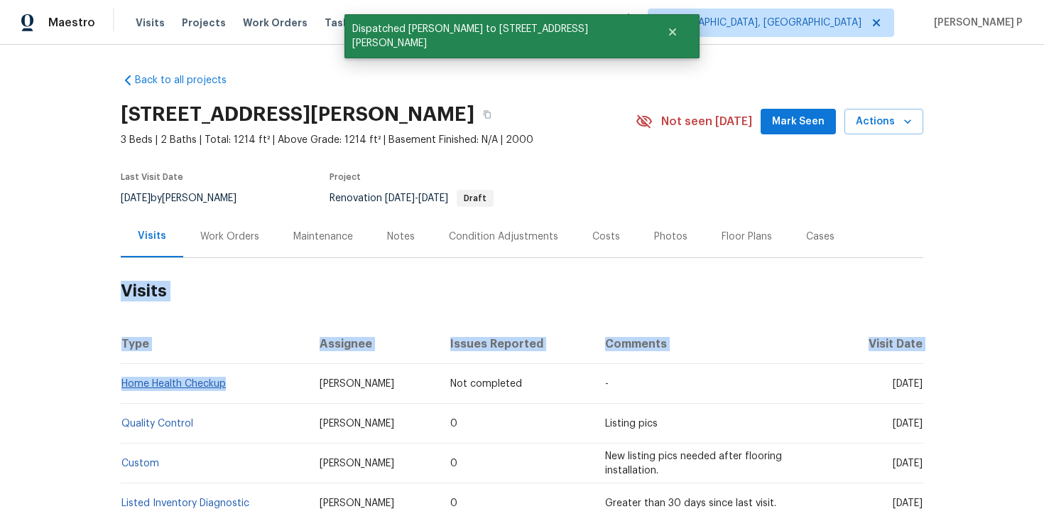
drag, startPoint x: 239, startPoint y: 385, endPoint x: 121, endPoint y: 382, distance: 117.3
click at [121, 382] on td "Home Health Checkup" at bounding box center [215, 384] width 188 height 40
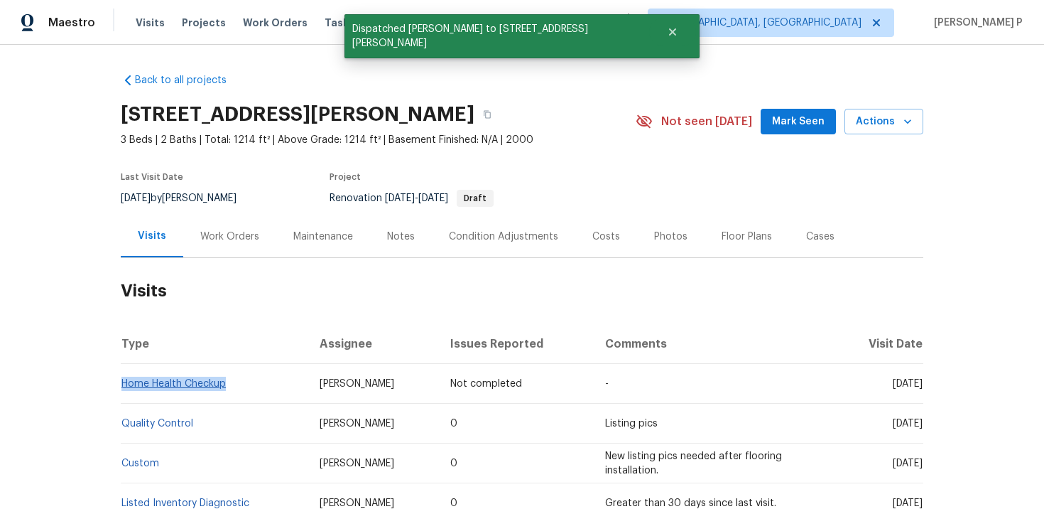
copy link "Home Health Checkup"
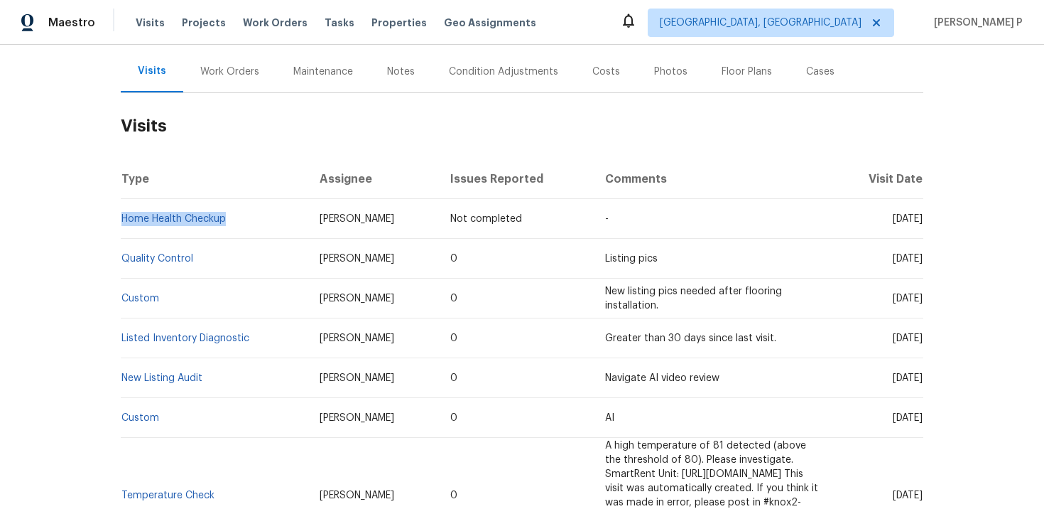
scroll to position [175, 0]
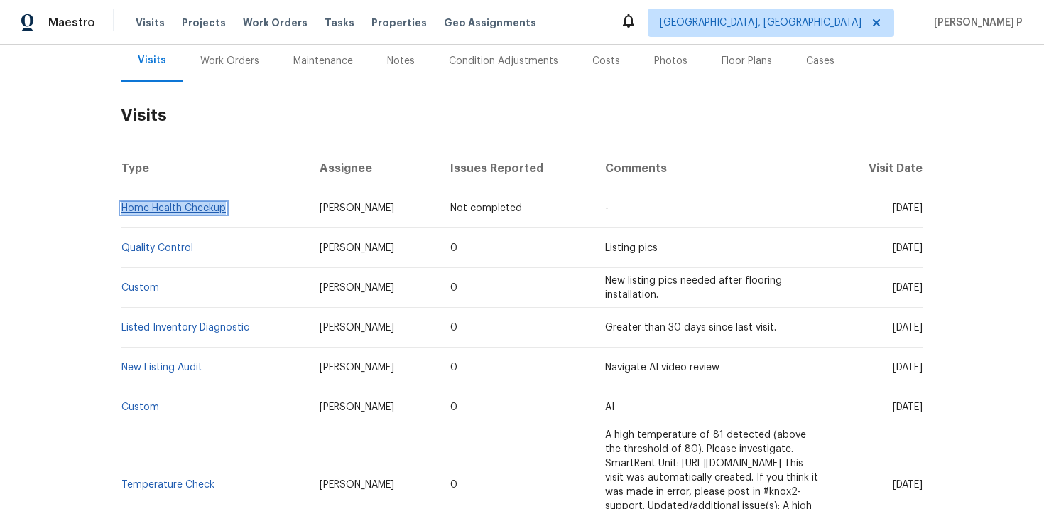
click at [168, 206] on link "Home Health Checkup" at bounding box center [173, 208] width 104 height 10
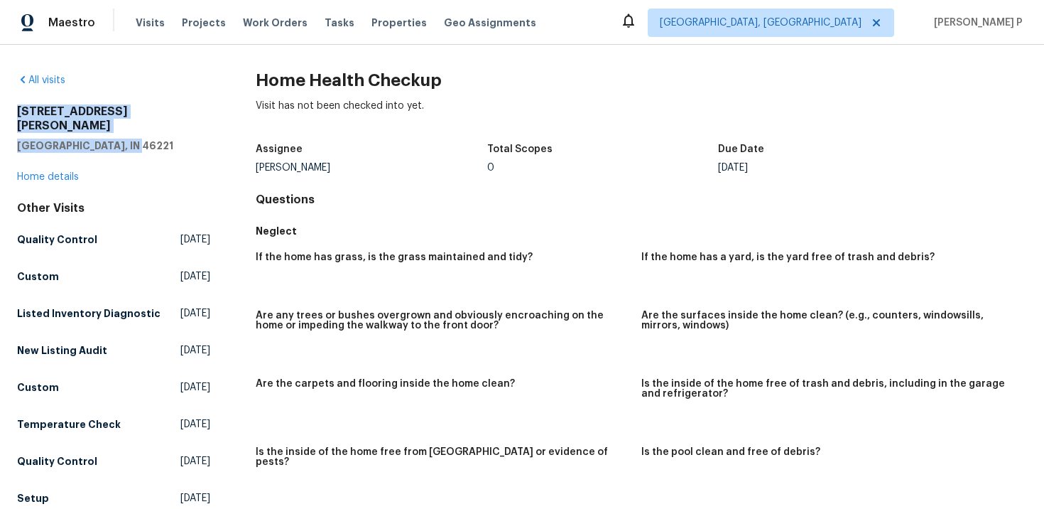
drag, startPoint x: 17, startPoint y: 112, endPoint x: 124, endPoint y: 130, distance: 108.9
click at [124, 130] on div "5210 Sandy Forge Dr Indianapolis, IN 46221" at bounding box center [113, 128] width 193 height 48
copy div "5210 Sandy Forge Dr Indianapolis, IN 46221"
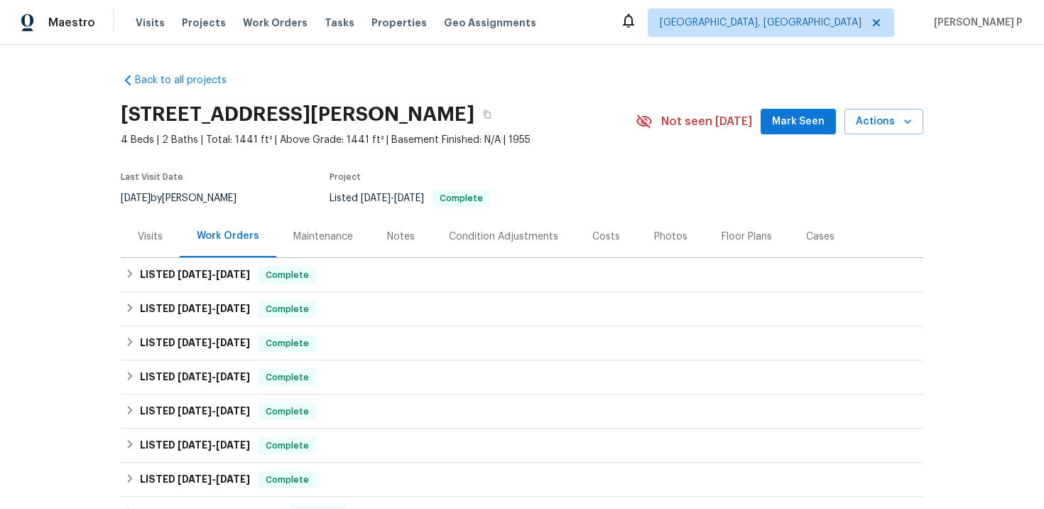
click at [147, 225] on div "Visits" at bounding box center [150, 236] width 59 height 42
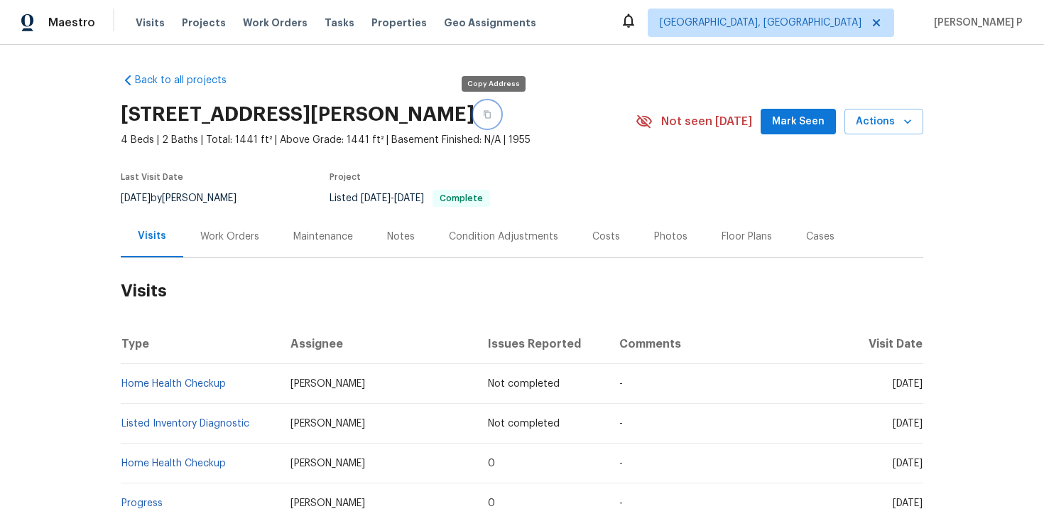
click at [489, 121] on button "button" at bounding box center [488, 115] width 26 height 26
click at [491, 110] on icon "button" at bounding box center [487, 114] width 9 height 9
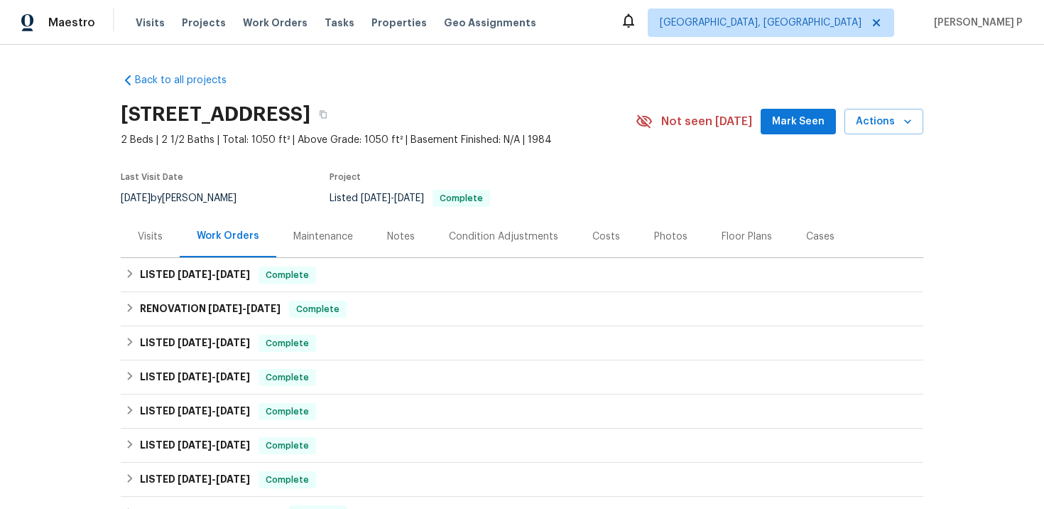
click at [152, 244] on div "Visits" at bounding box center [150, 236] width 25 height 14
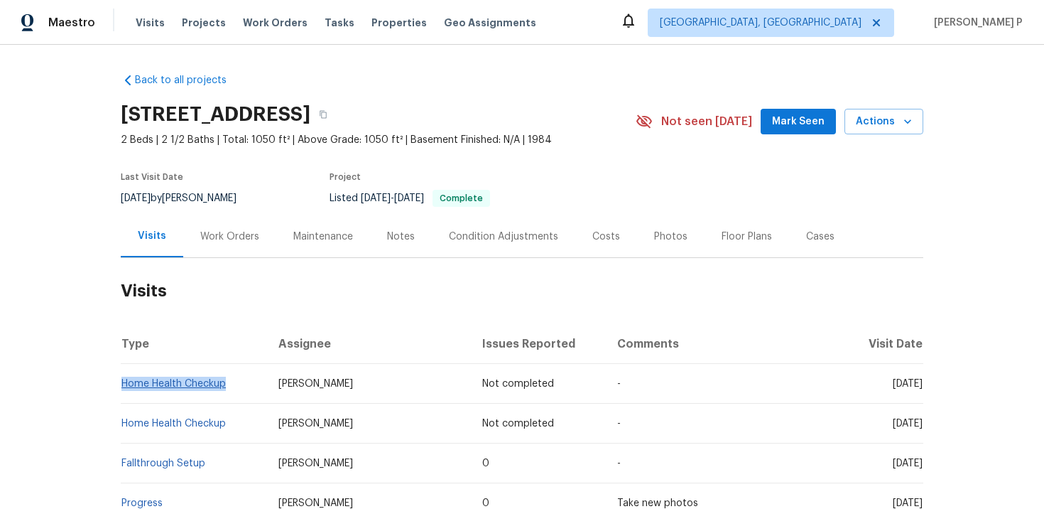
drag, startPoint x: 228, startPoint y: 396, endPoint x: 121, endPoint y: 396, distance: 106.6
click at [121, 396] on td "Home Health Checkup" at bounding box center [194, 384] width 146 height 40
copy link "Home Health Checkup"
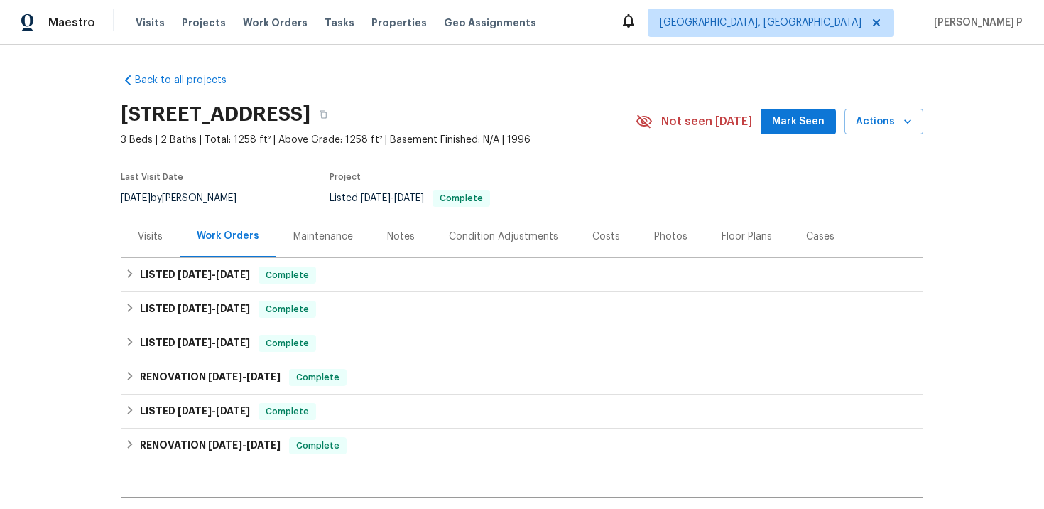
click at [131, 242] on div "Visits" at bounding box center [150, 236] width 59 height 42
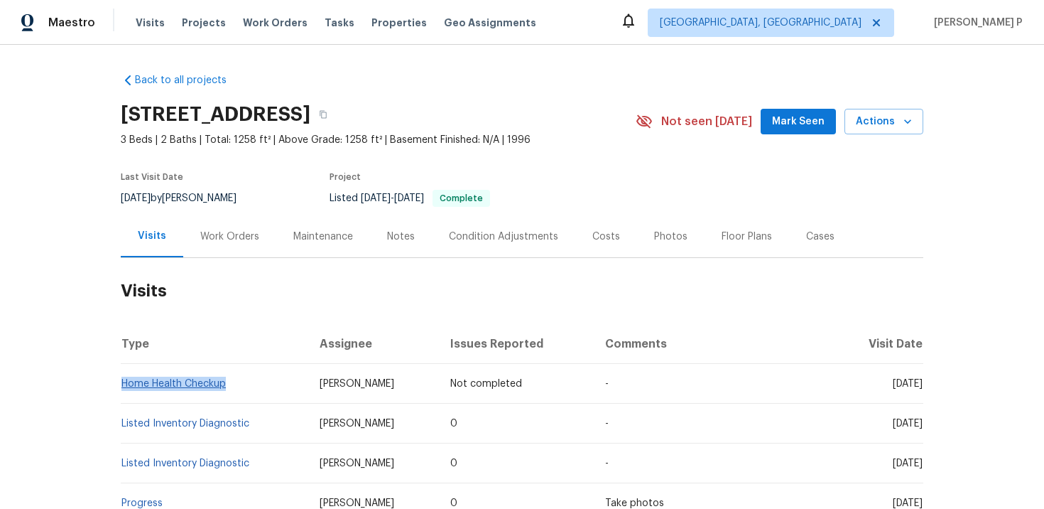
drag, startPoint x: 229, startPoint y: 398, endPoint x: 122, endPoint y: 397, distance: 107.3
click at [122, 397] on td "Home Health Checkup" at bounding box center [215, 384] width 188 height 40
copy link "Home Health Checkup"
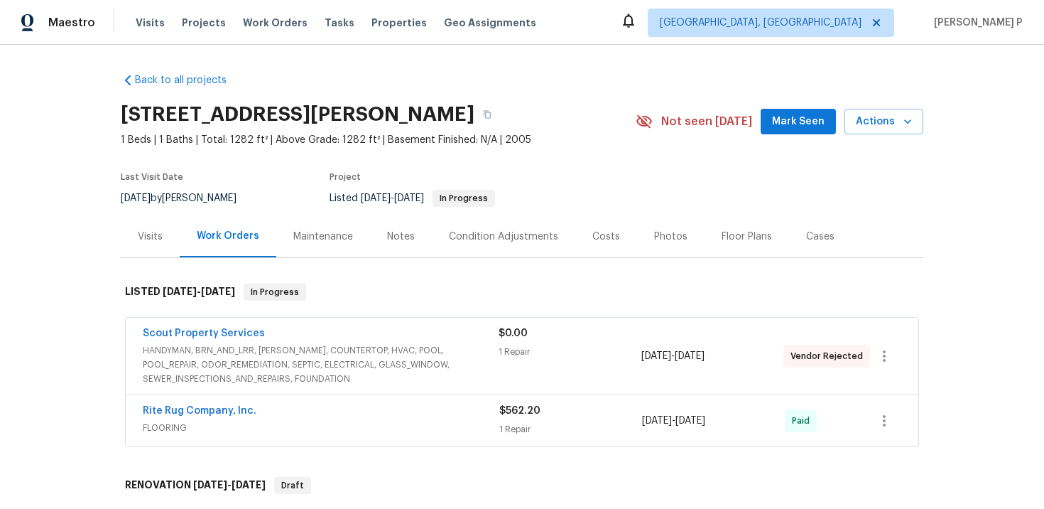
click at [154, 234] on div "Visits" at bounding box center [150, 236] width 25 height 14
click at [151, 225] on div "Visits" at bounding box center [150, 236] width 59 height 42
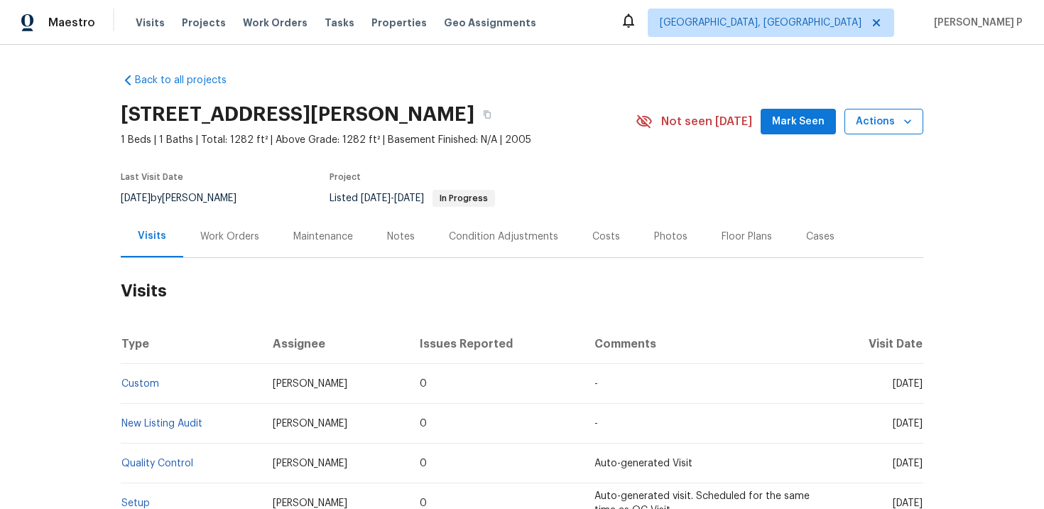
click at [903, 119] on icon "button" at bounding box center [908, 121] width 14 height 14
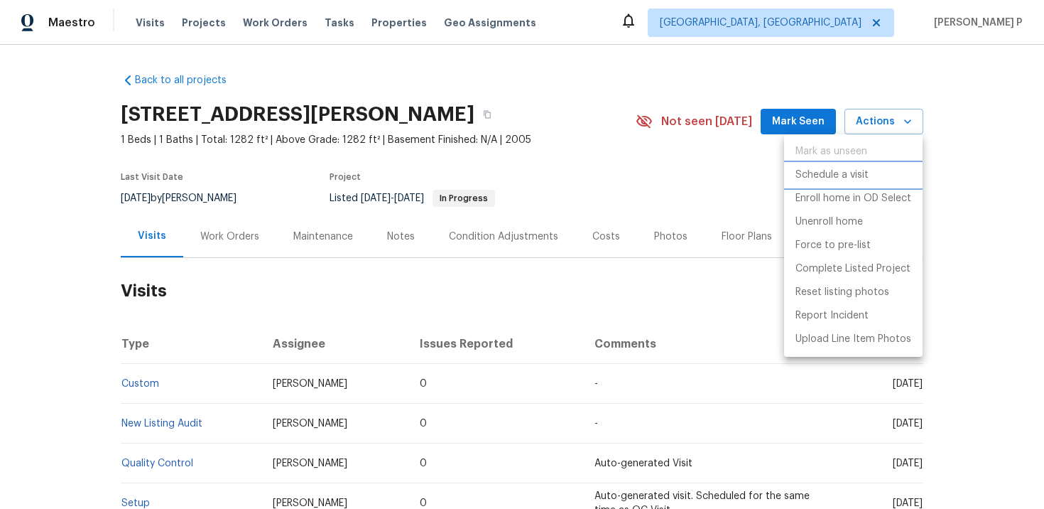
click at [826, 175] on p "Schedule a visit" at bounding box center [832, 175] width 73 height 15
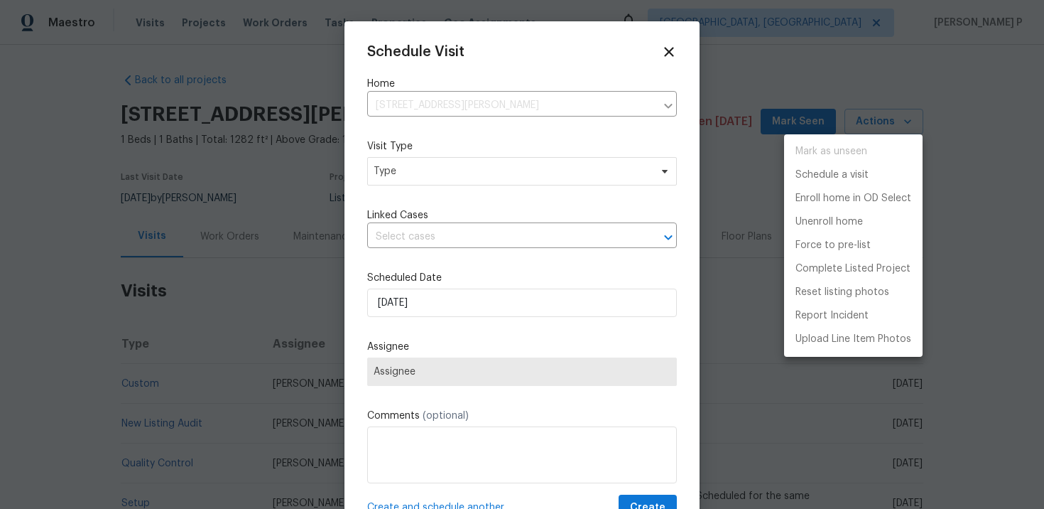
click at [426, 151] on div at bounding box center [522, 254] width 1044 height 509
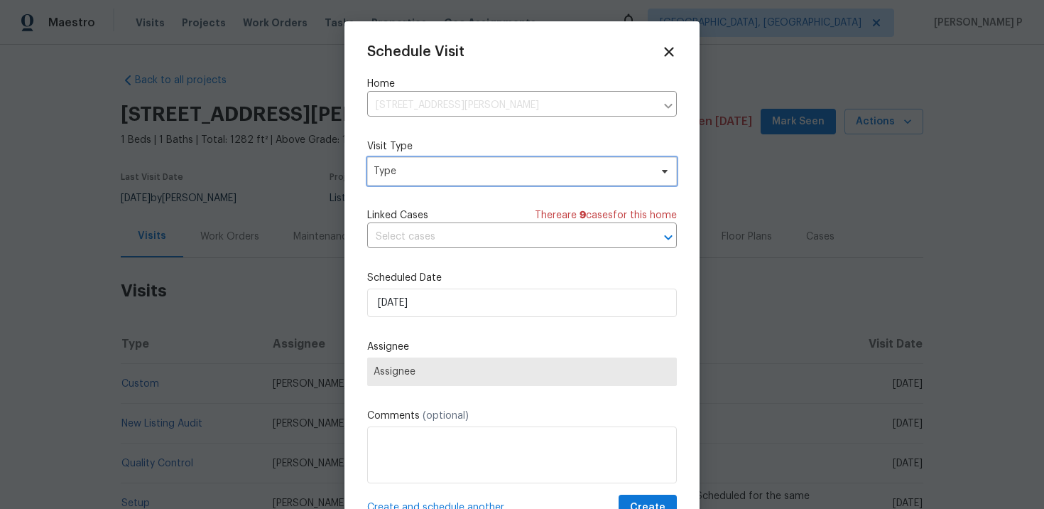
click at [425, 170] on span "Type" at bounding box center [512, 171] width 276 height 14
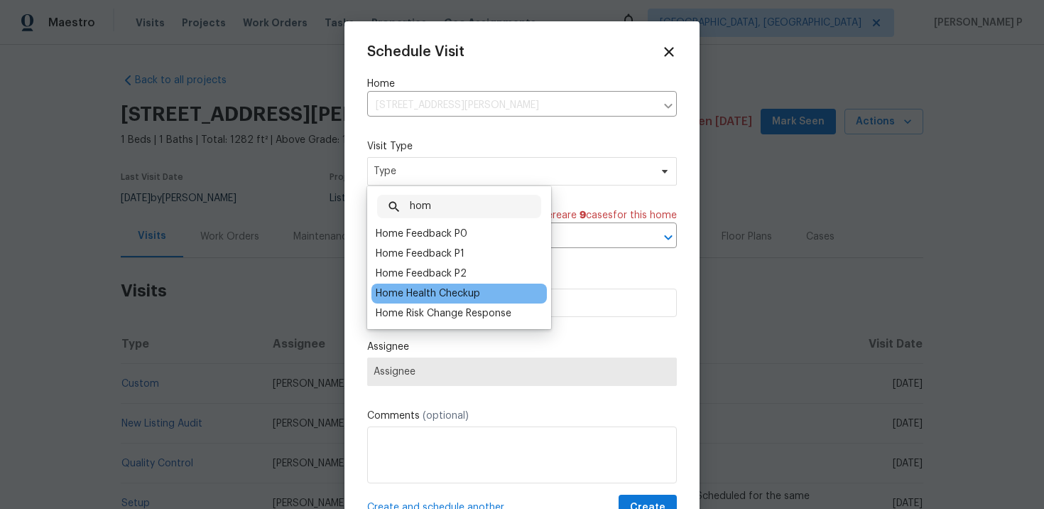
type input "hom"
click at [420, 294] on div "Home Health Checkup" at bounding box center [428, 293] width 104 height 14
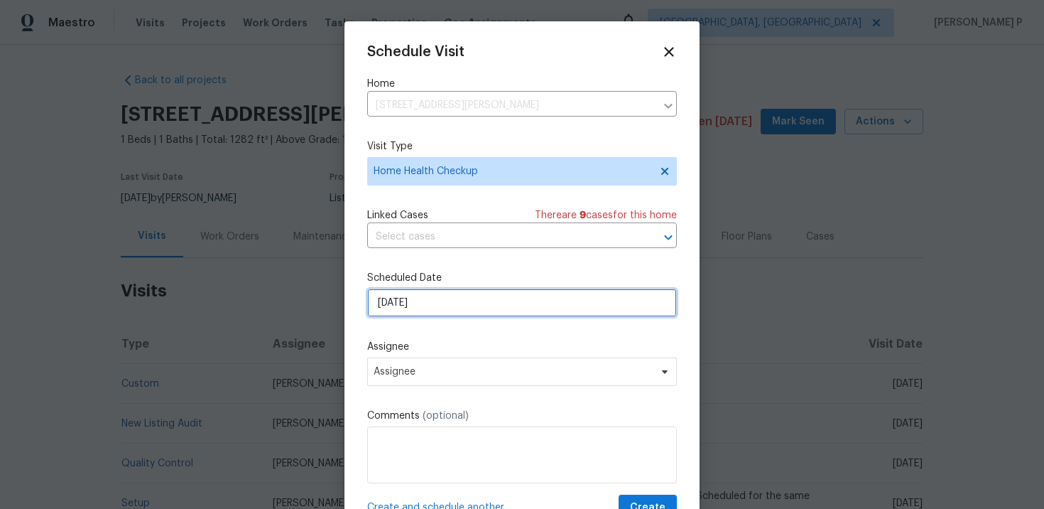
click at [448, 307] on input "10/15/2025" at bounding box center [522, 302] width 310 height 28
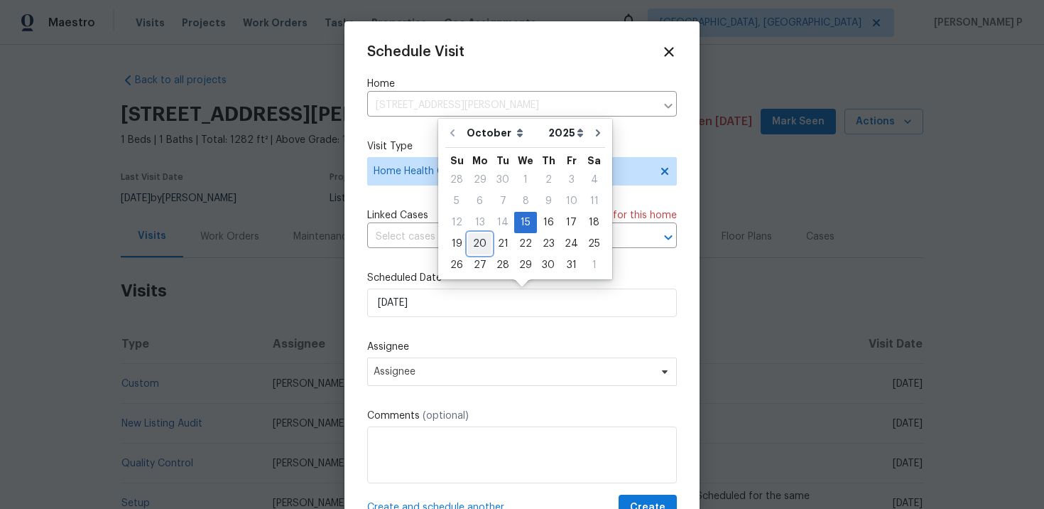
click at [479, 242] on div "20" at bounding box center [479, 244] width 23 height 20
type input "10/20/2025"
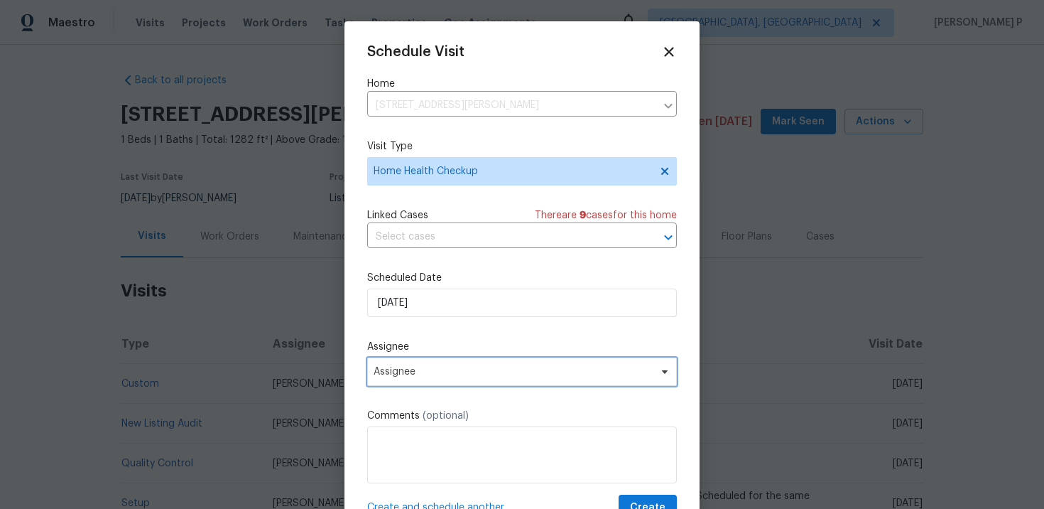
click at [472, 379] on span "Assignee" at bounding box center [522, 371] width 310 height 28
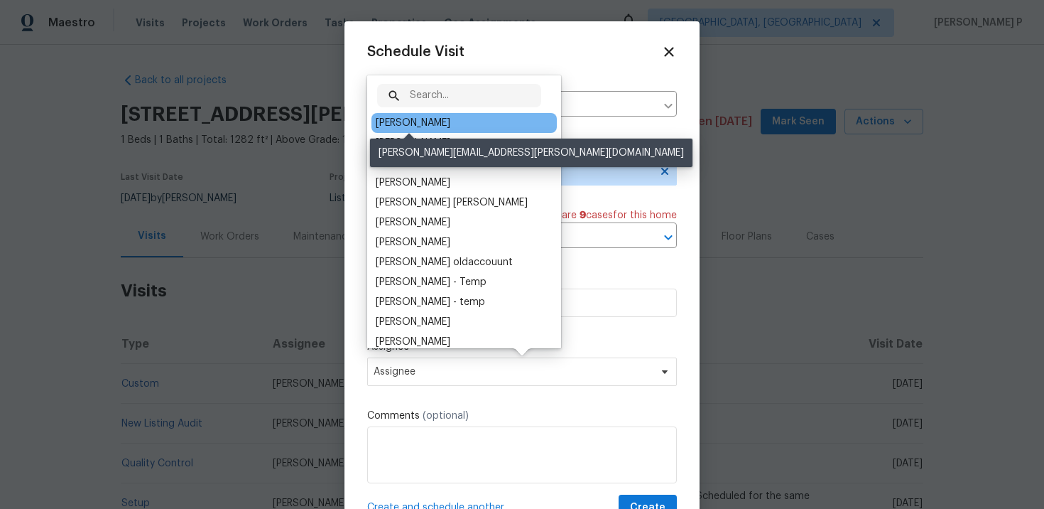
click at [412, 129] on div "William Sparks" at bounding box center [413, 123] width 75 height 14
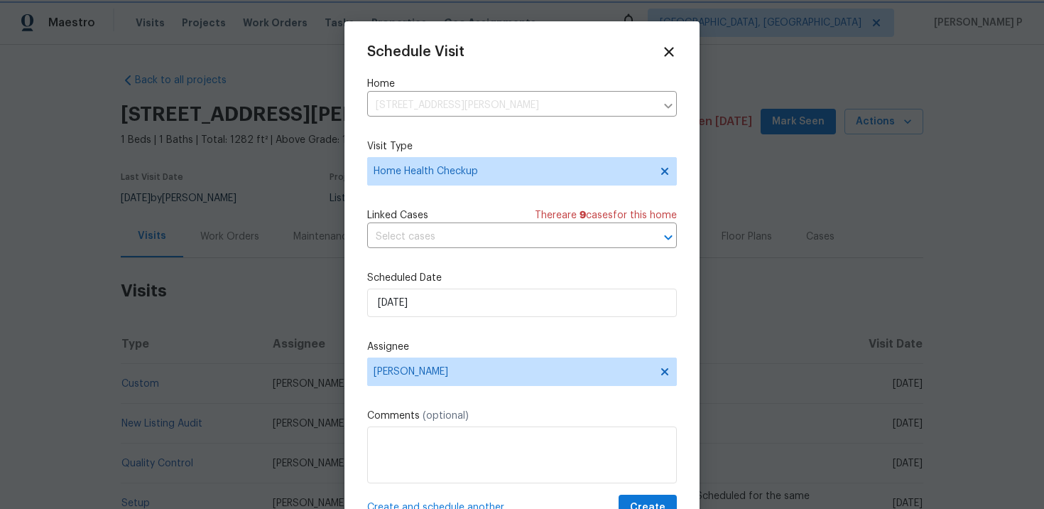
scroll to position [26, 0]
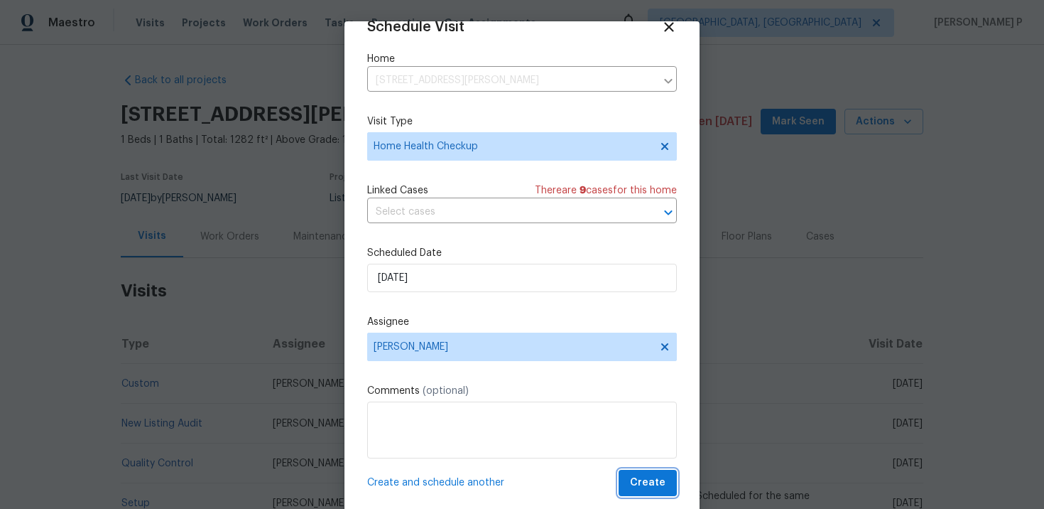
click at [642, 475] on span "Create" at bounding box center [648, 483] width 36 height 18
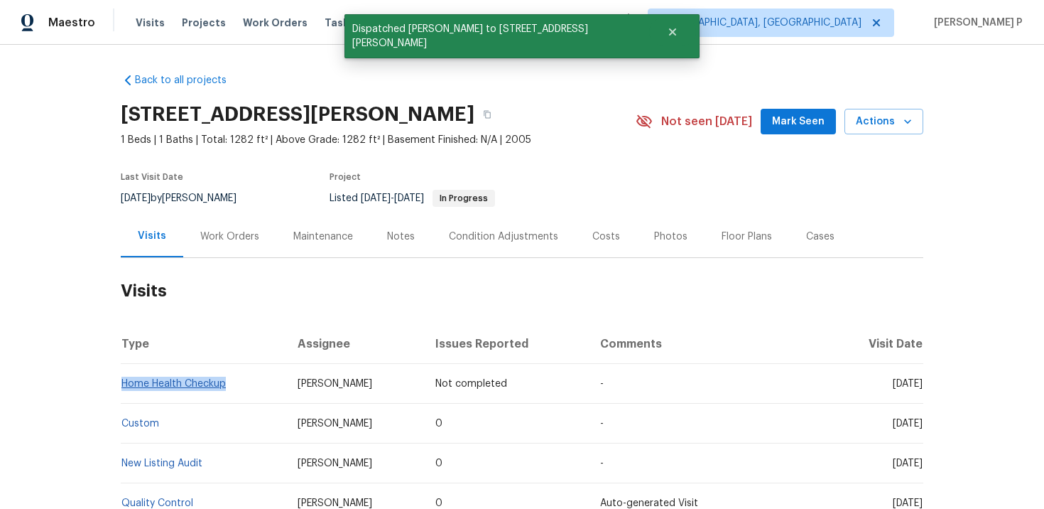
drag, startPoint x: 240, startPoint y: 384, endPoint x: 123, endPoint y: 384, distance: 117.2
click at [123, 384] on td "Home Health Checkup" at bounding box center [204, 384] width 166 height 40
copy link "Home Health Checkup"
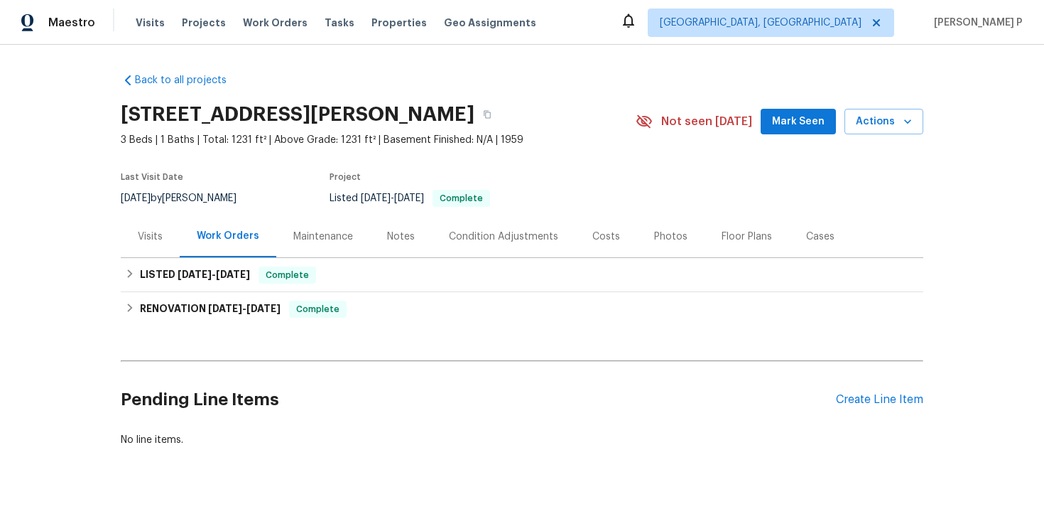
click at [155, 234] on div "Visits" at bounding box center [150, 236] width 25 height 14
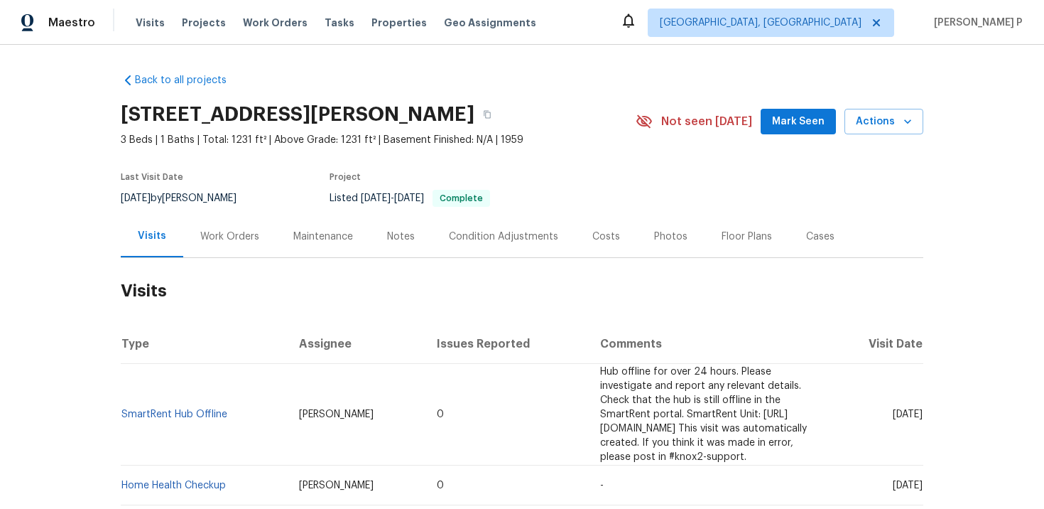
click at [896, 105] on div "2360 Leonid Rd, Jacksonville, FL 32218 3 Beds | 1 Baths | Total: 1231 ft² | Abo…" at bounding box center [522, 121] width 803 height 51
click at [892, 123] on span "Actions" at bounding box center [884, 122] width 56 height 18
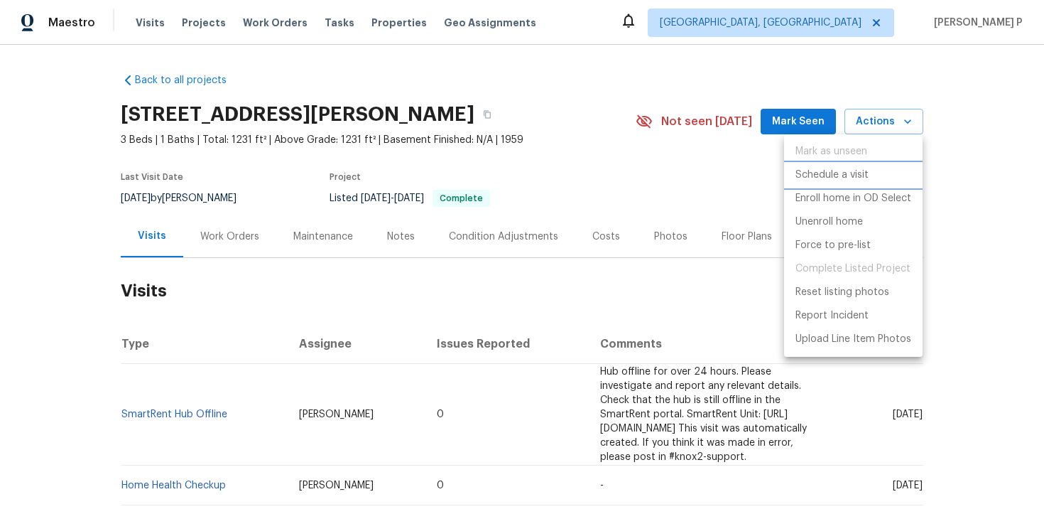
click at [804, 180] on p "Schedule a visit" at bounding box center [832, 175] width 73 height 15
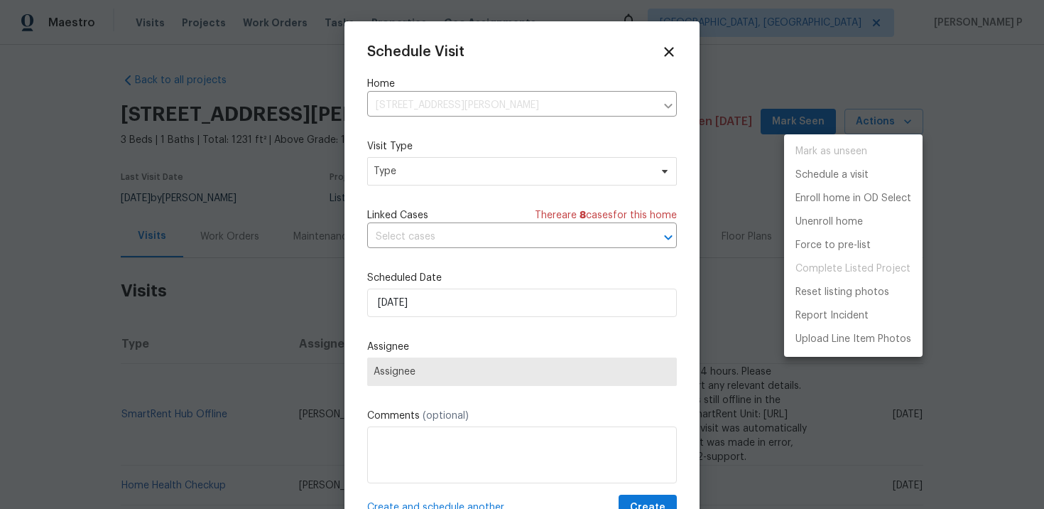
click at [433, 168] on div at bounding box center [522, 254] width 1044 height 509
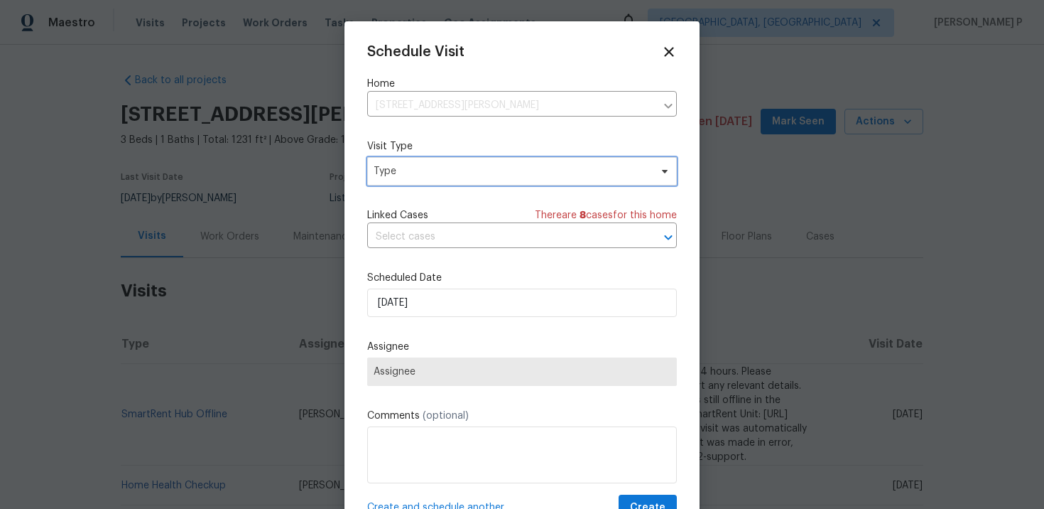
click at [433, 168] on span "Type" at bounding box center [512, 171] width 276 height 14
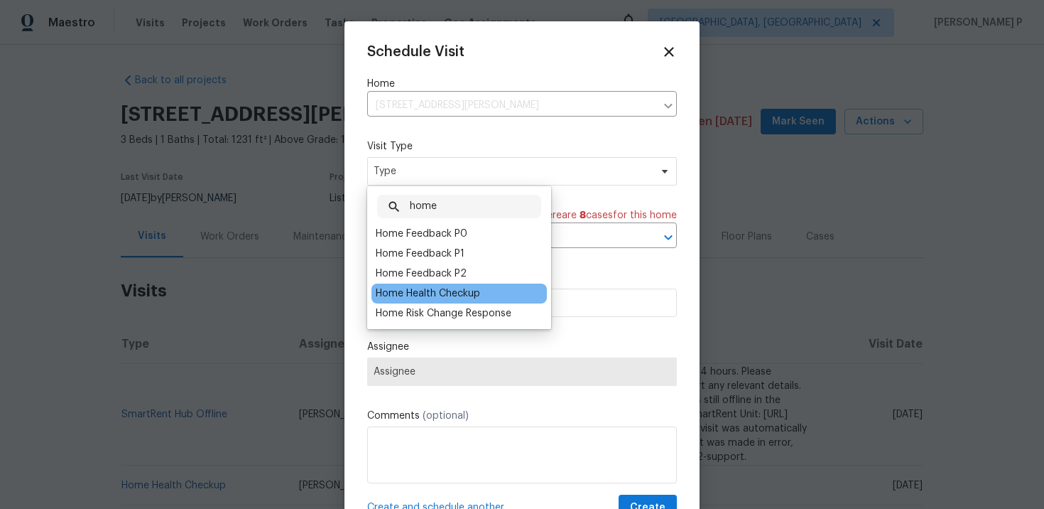
type input "home"
click at [431, 285] on div "Home Health Checkup" at bounding box center [459, 293] width 175 height 20
click at [431, 294] on div "Home Health Checkup" at bounding box center [428, 293] width 104 height 14
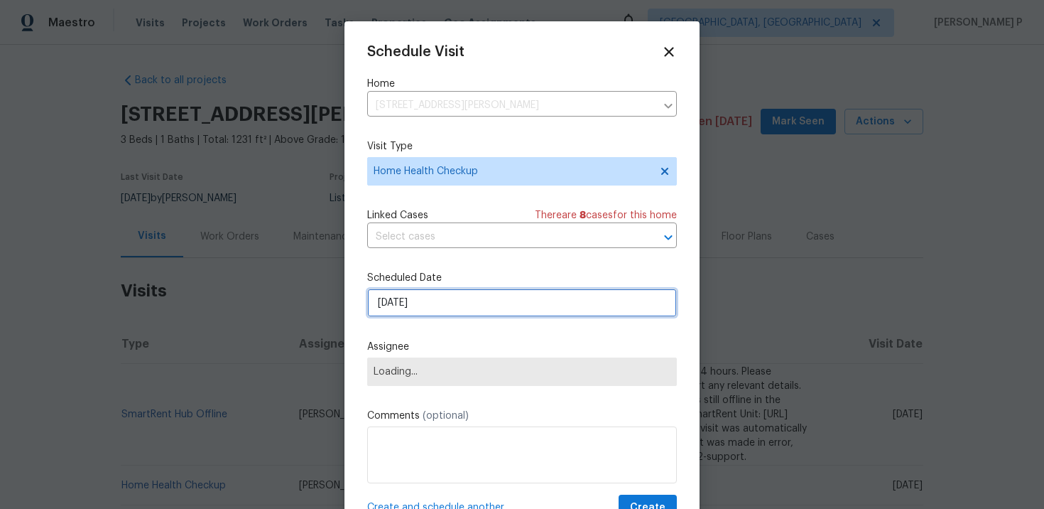
click at [435, 312] on input "10/15/2025" at bounding box center [522, 302] width 310 height 28
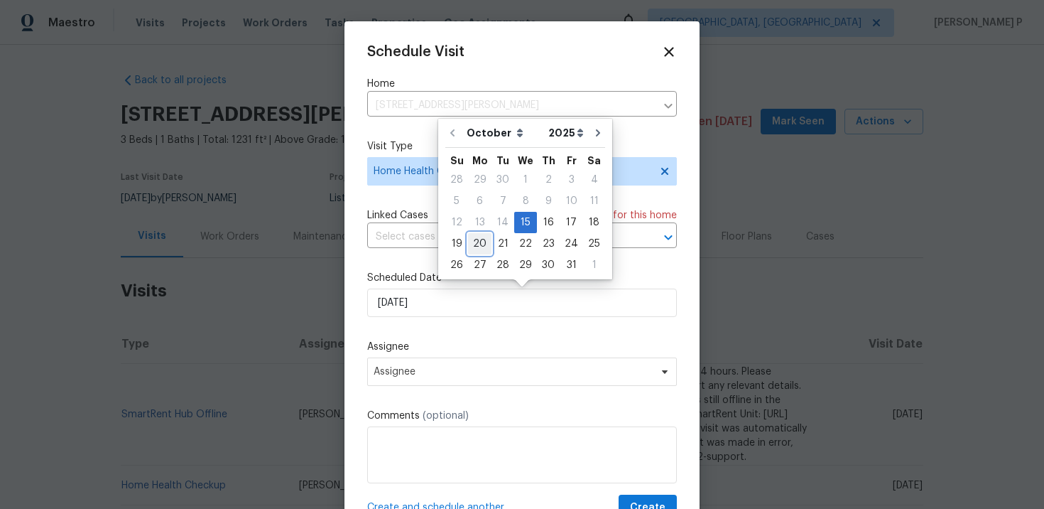
click at [485, 243] on div "20" at bounding box center [479, 244] width 23 height 20
type input "10/20/2025"
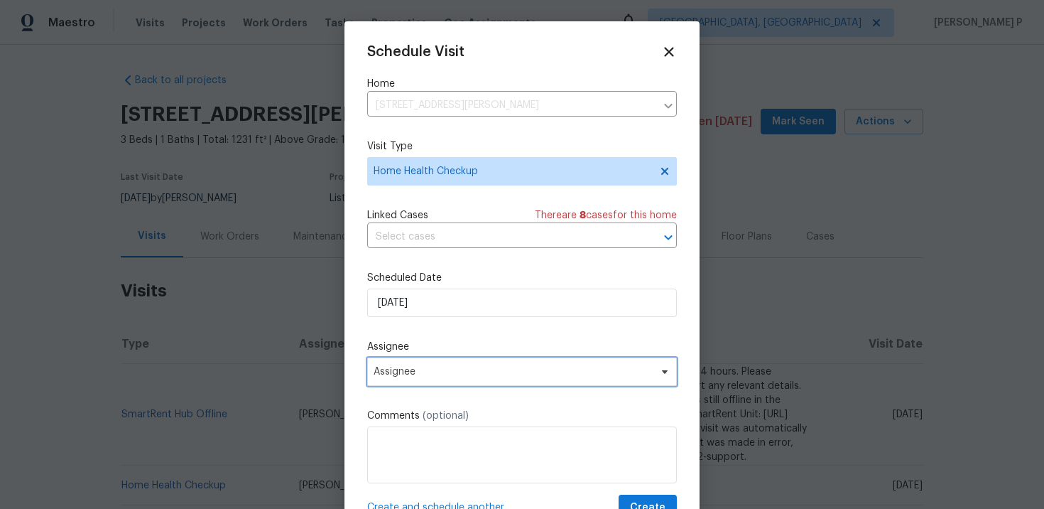
click at [485, 370] on span "Assignee" at bounding box center [513, 371] width 278 height 11
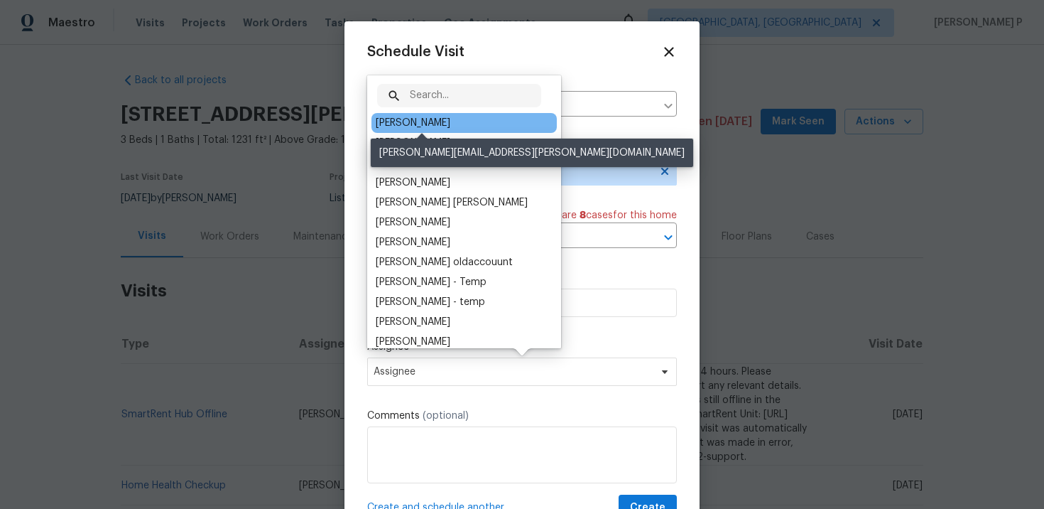
click at [427, 120] on div "Melissa Mossbrooks" at bounding box center [413, 123] width 75 height 14
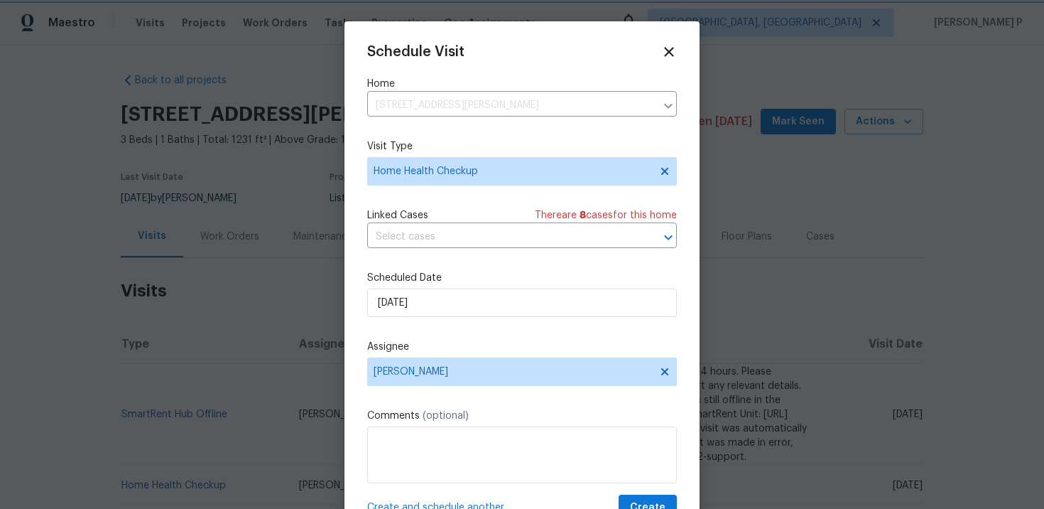
scroll to position [26, 0]
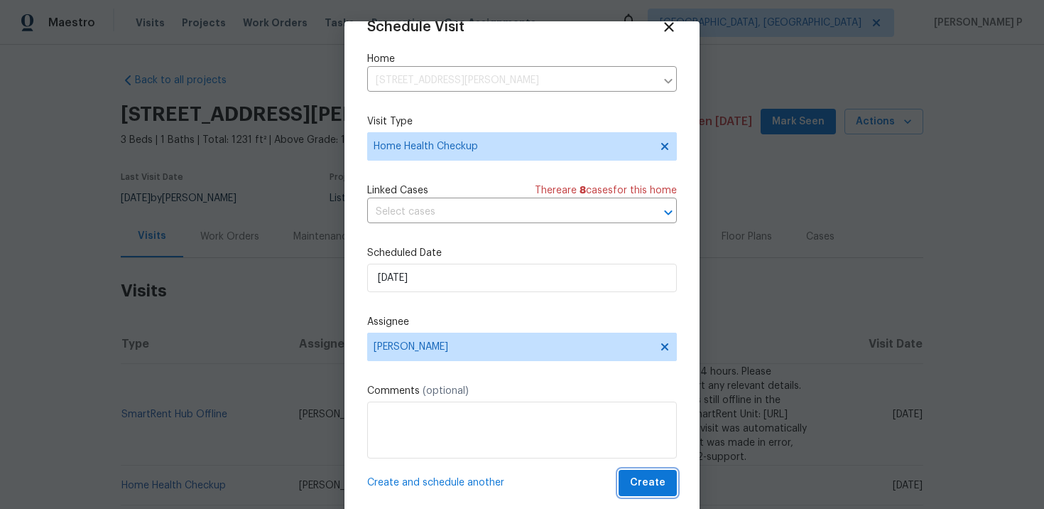
click at [648, 472] on button "Create" at bounding box center [648, 483] width 58 height 26
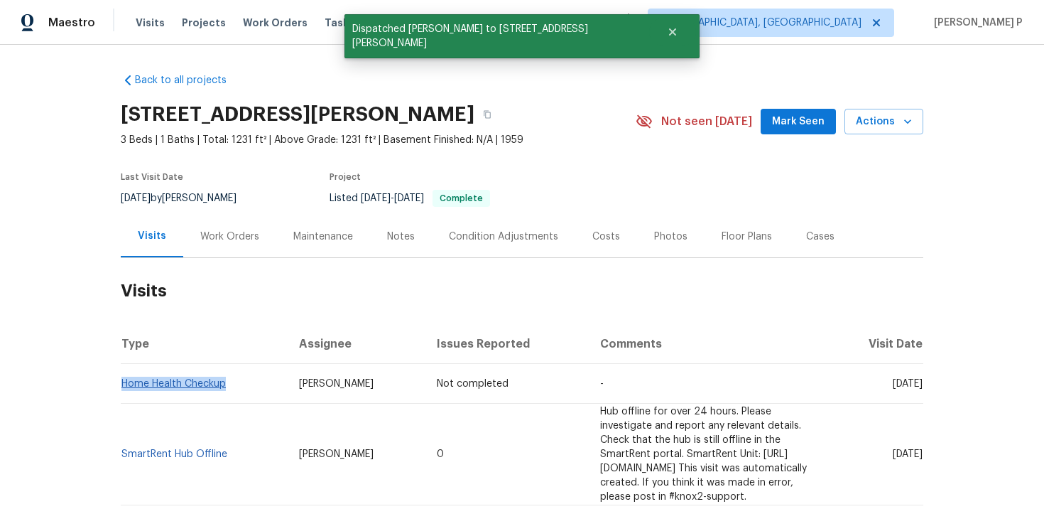
drag, startPoint x: 236, startPoint y: 384, endPoint x: 121, endPoint y: 383, distance: 114.4
click at [121, 383] on td "Home Health Checkup" at bounding box center [204, 384] width 167 height 40
copy link "Home Health Checkup"
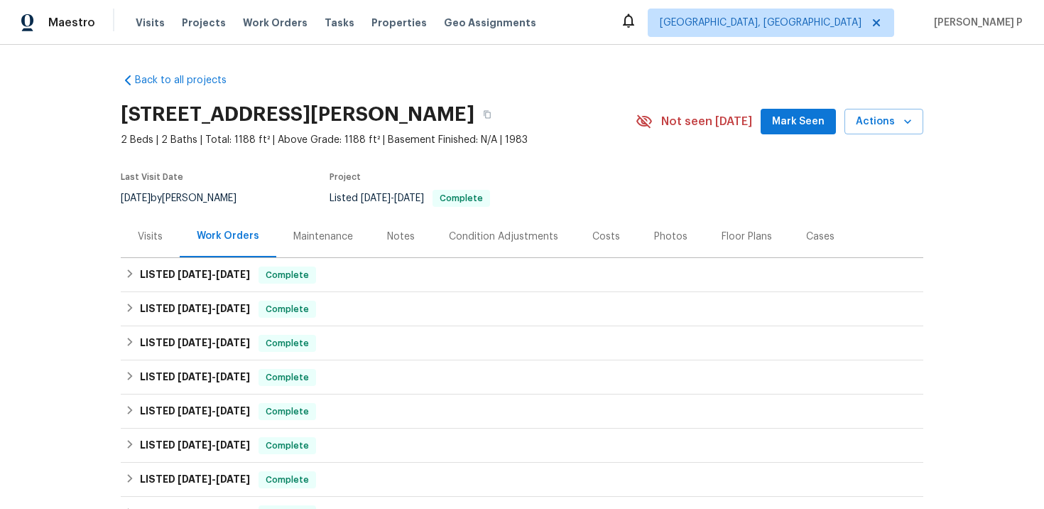
click at [163, 233] on div "Visits" at bounding box center [150, 236] width 59 height 42
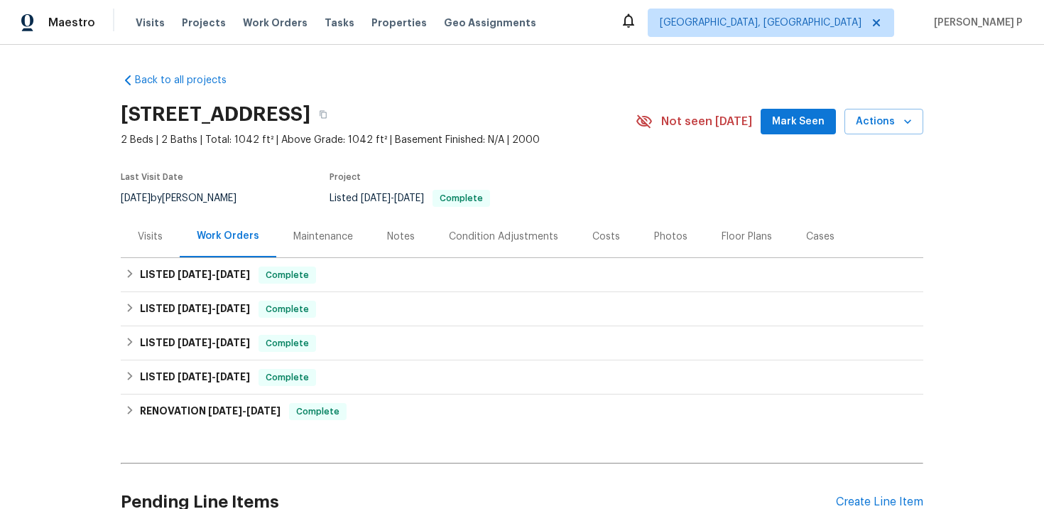
click at [156, 244] on div "Visits" at bounding box center [150, 236] width 59 height 42
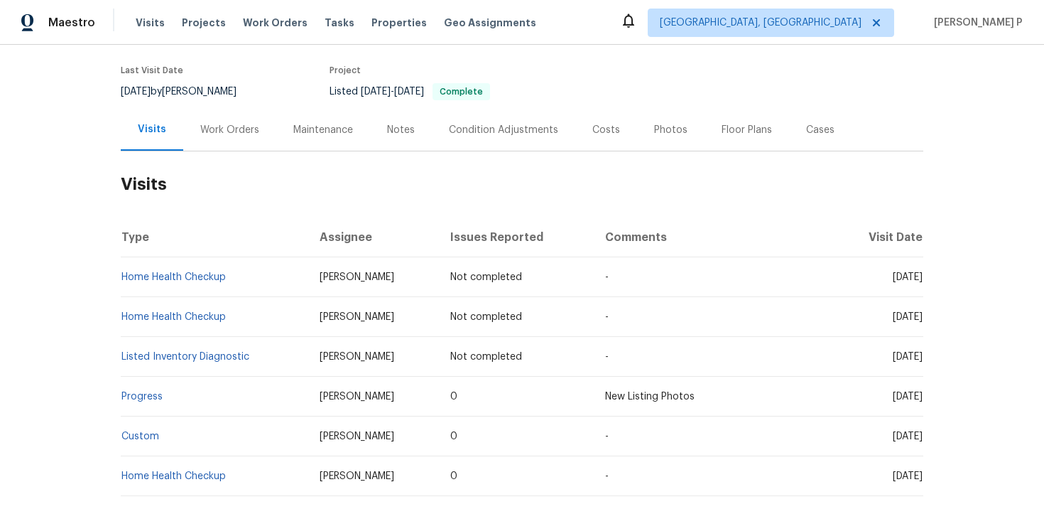
scroll to position [121, 0]
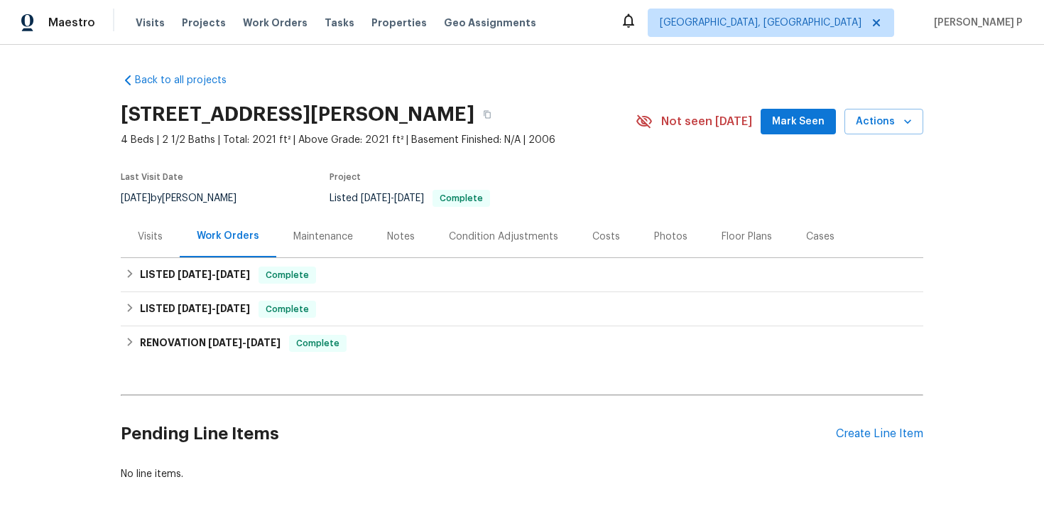
click at [151, 242] on div "Visits" at bounding box center [150, 236] width 25 height 14
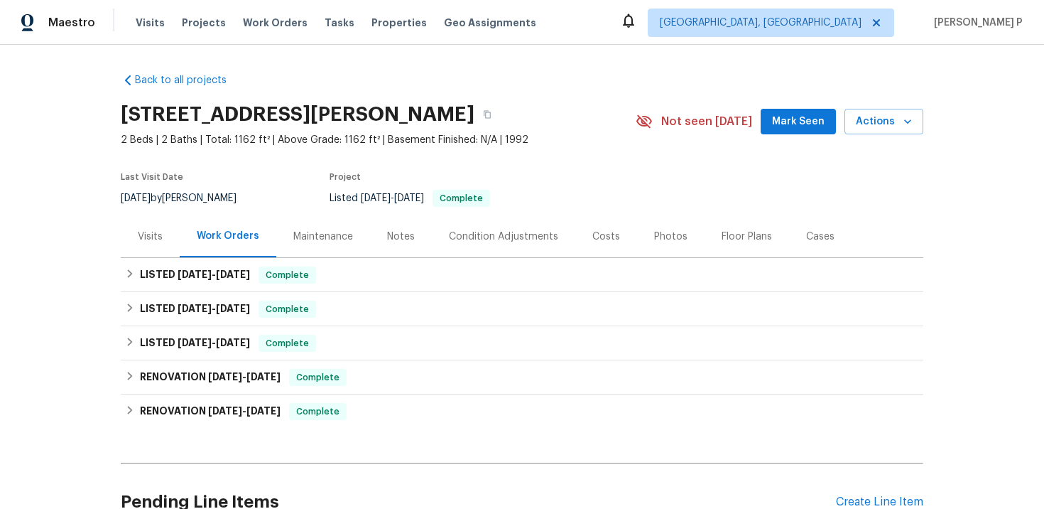
click at [155, 241] on div "Visits" at bounding box center [150, 236] width 59 height 42
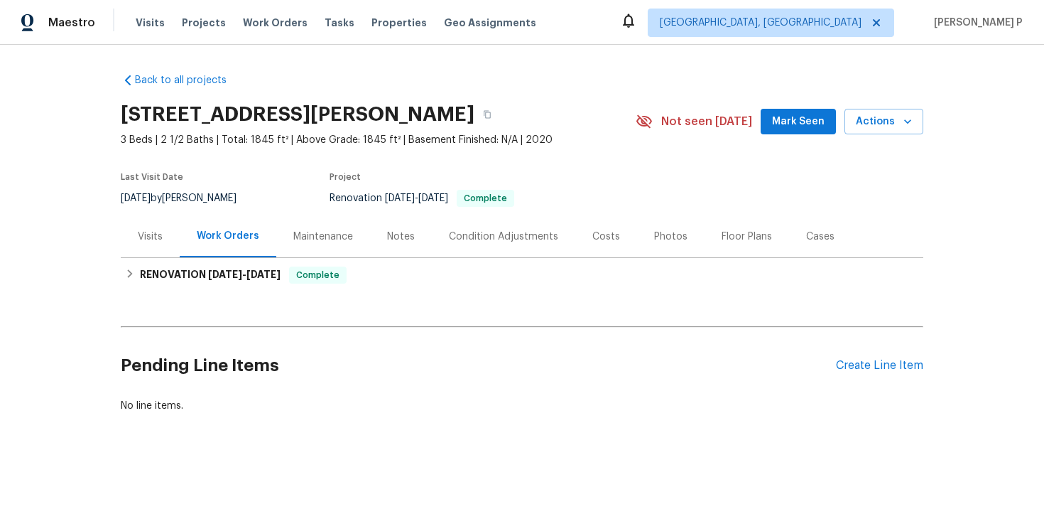
click at [144, 236] on div "Visits" at bounding box center [150, 236] width 25 height 14
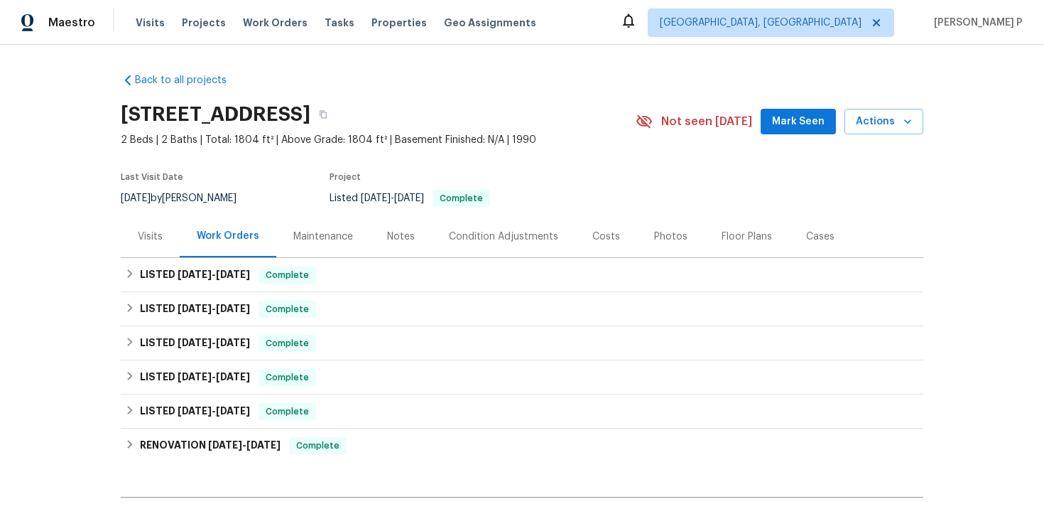
click at [149, 231] on div "Visits" at bounding box center [150, 236] width 25 height 14
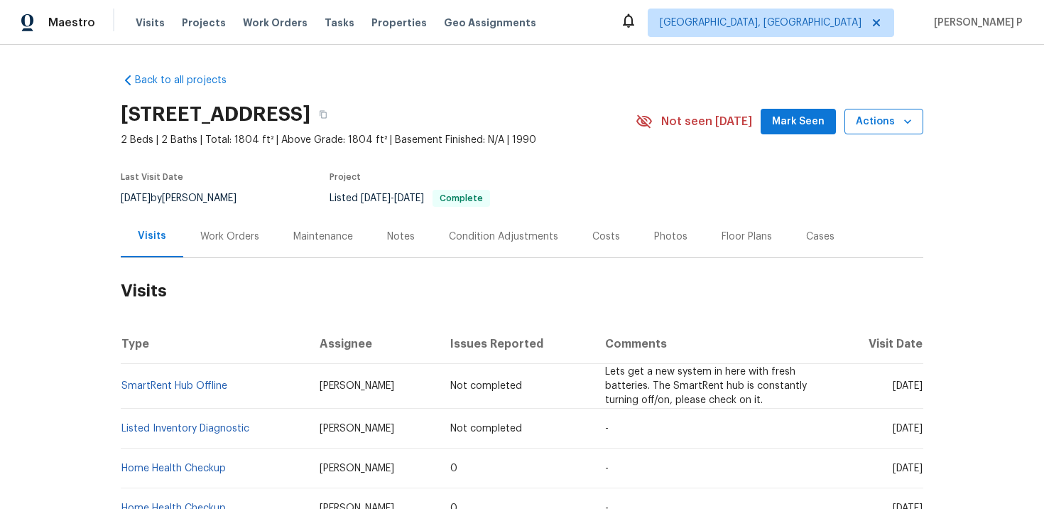
click at [876, 127] on span "Actions" at bounding box center [884, 122] width 56 height 18
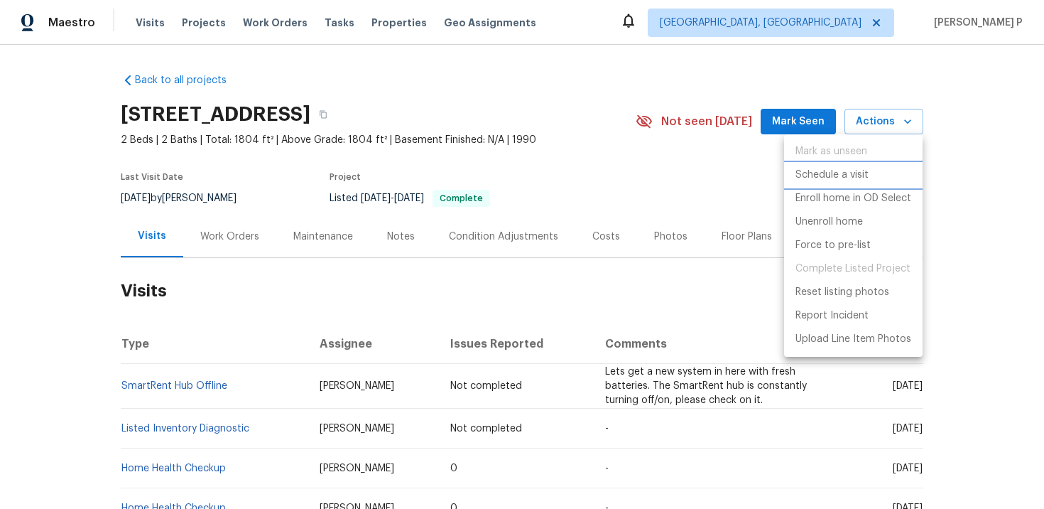
click at [856, 180] on p "Schedule a visit" at bounding box center [832, 175] width 73 height 15
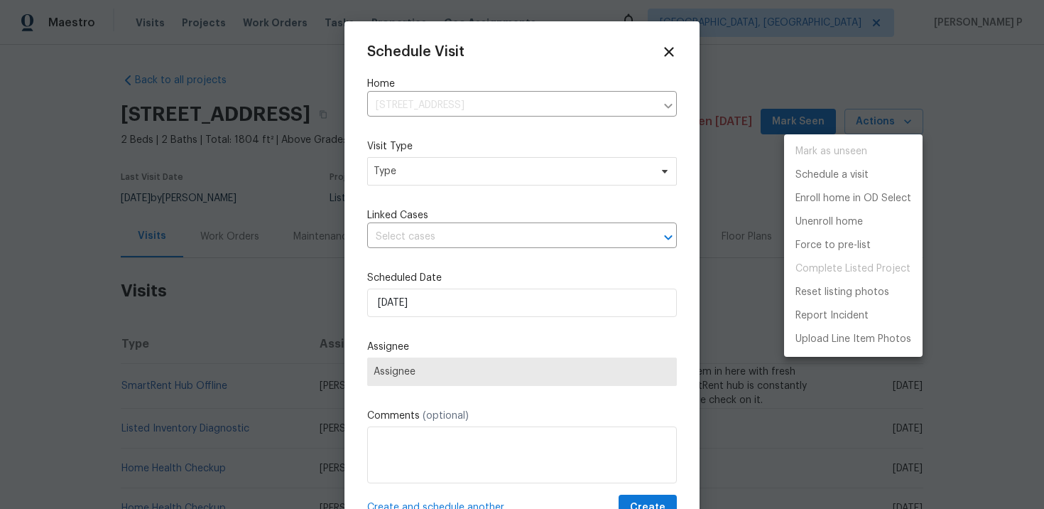
click at [415, 178] on div at bounding box center [522, 254] width 1044 height 509
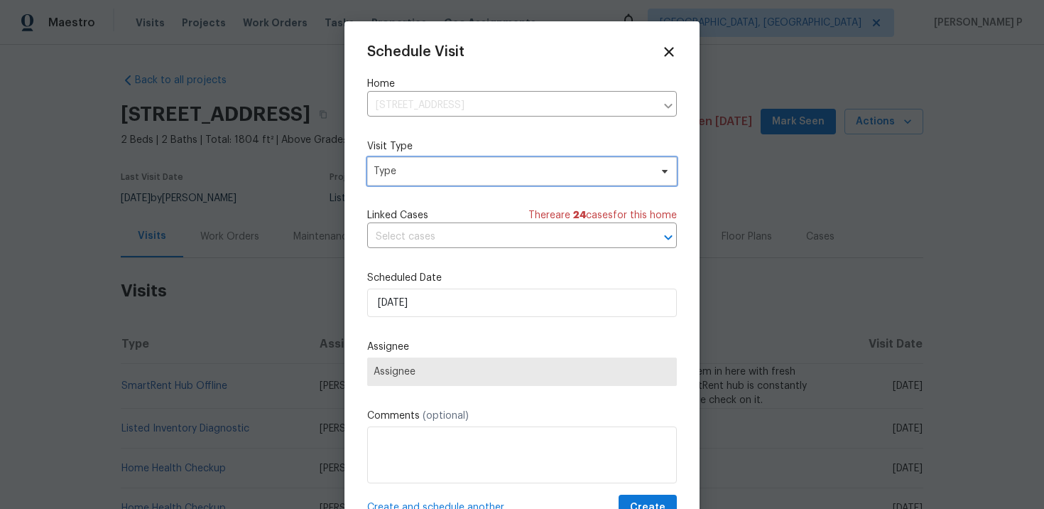
click at [425, 174] on span "Type" at bounding box center [512, 171] width 276 height 14
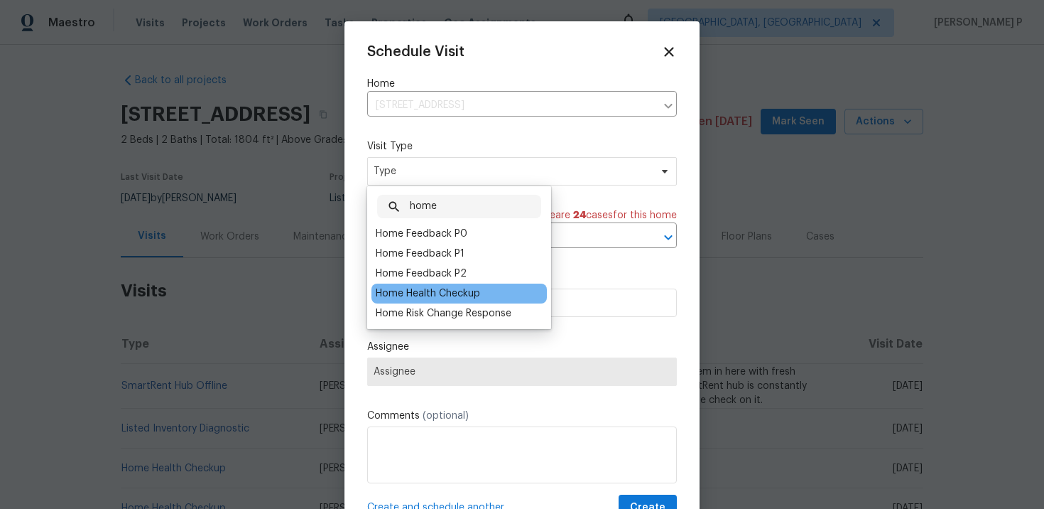
type input "home"
click at [419, 295] on div "Home Health Checkup" at bounding box center [428, 293] width 104 height 14
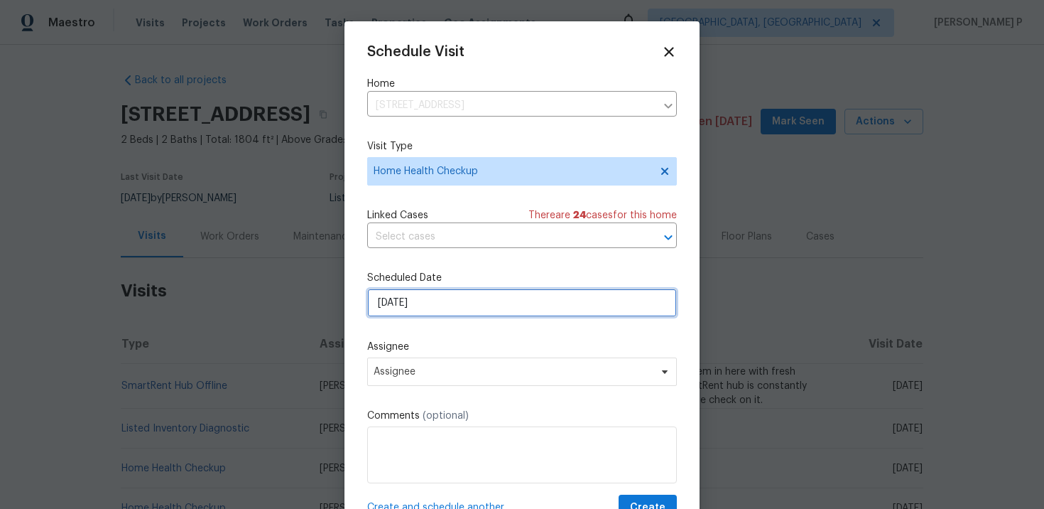
click at [460, 301] on input "10/15/2025" at bounding box center [522, 302] width 310 height 28
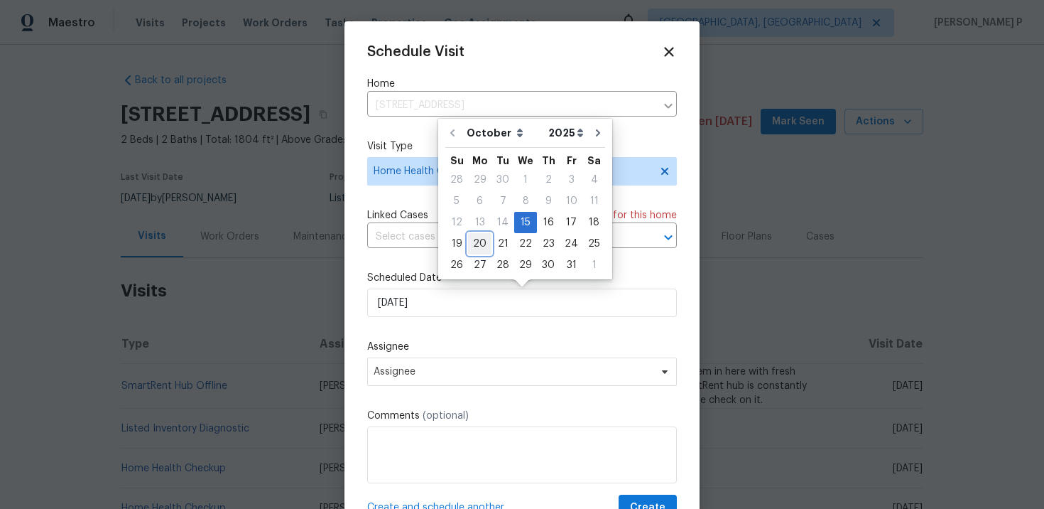
click at [482, 242] on div "20" at bounding box center [479, 244] width 23 height 20
type input "10/20/2025"
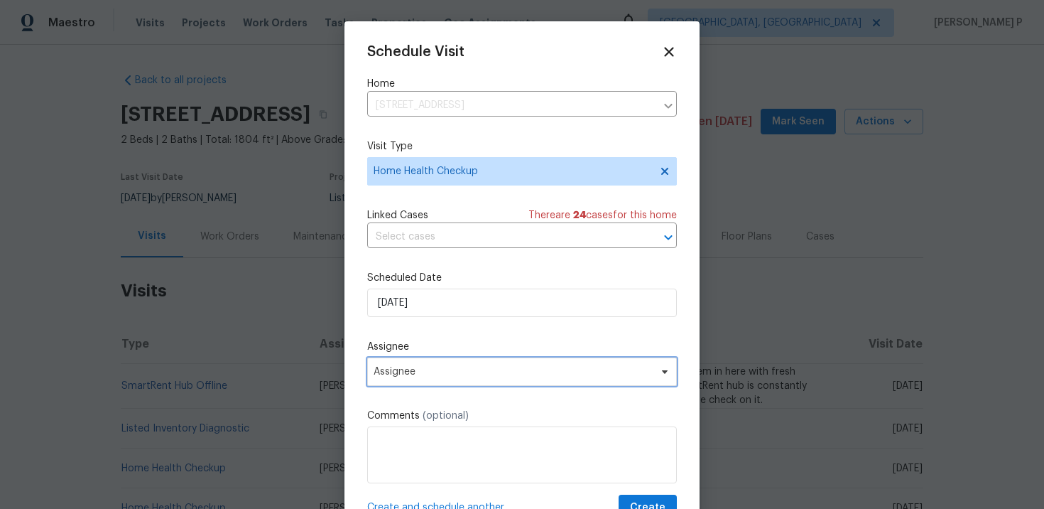
click at [478, 386] on span "Assignee" at bounding box center [522, 371] width 310 height 28
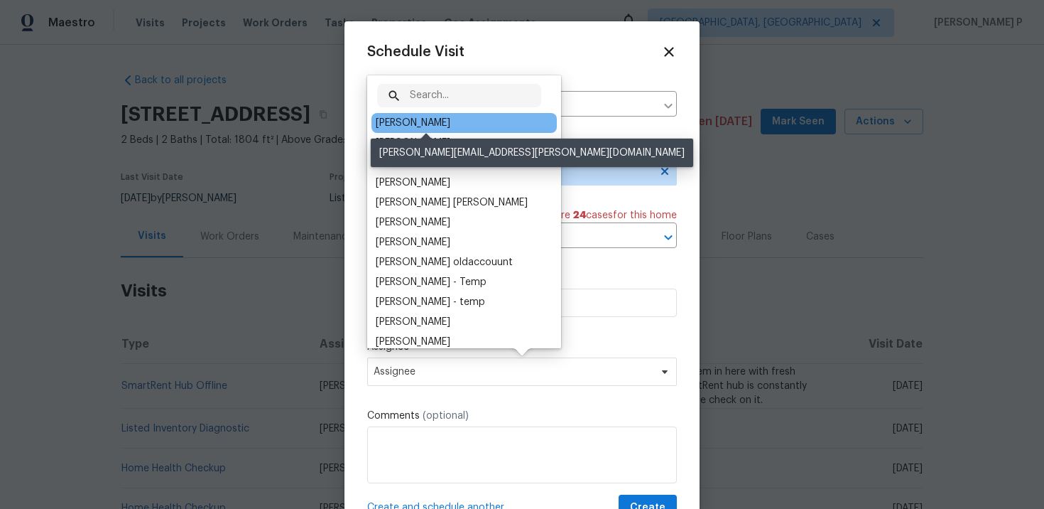
click at [423, 124] on div "Nicholas Holderbaum" at bounding box center [413, 123] width 75 height 14
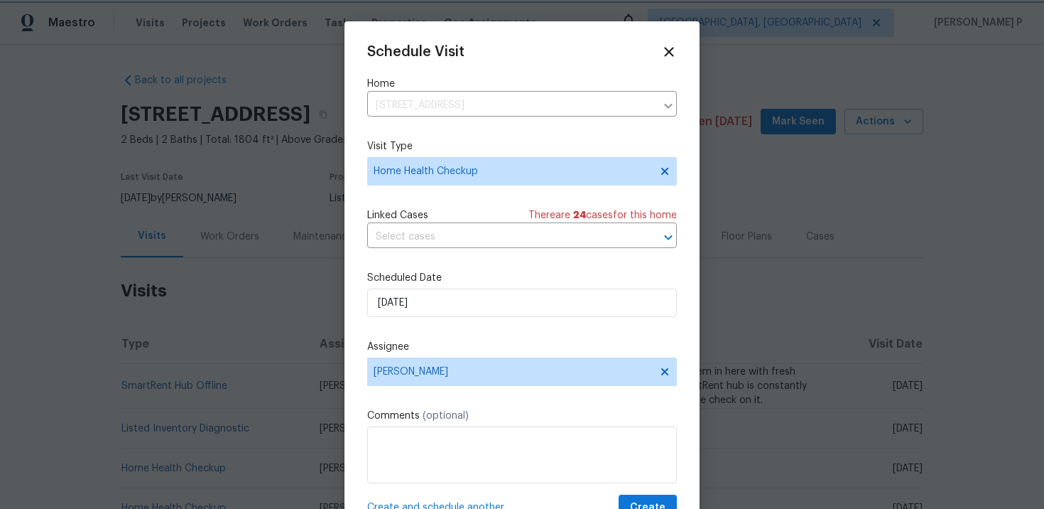
scroll to position [26, 0]
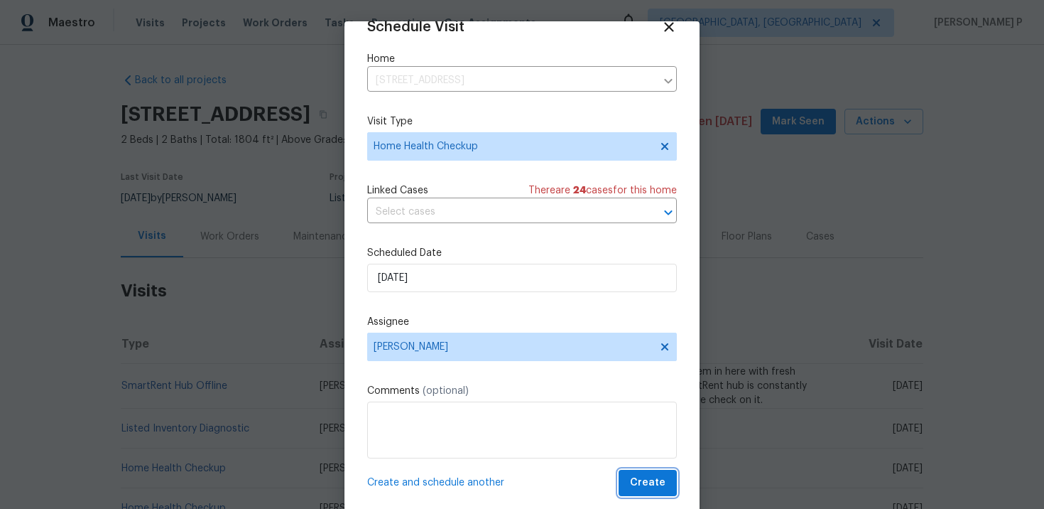
click at [647, 477] on span "Create" at bounding box center [648, 483] width 36 height 18
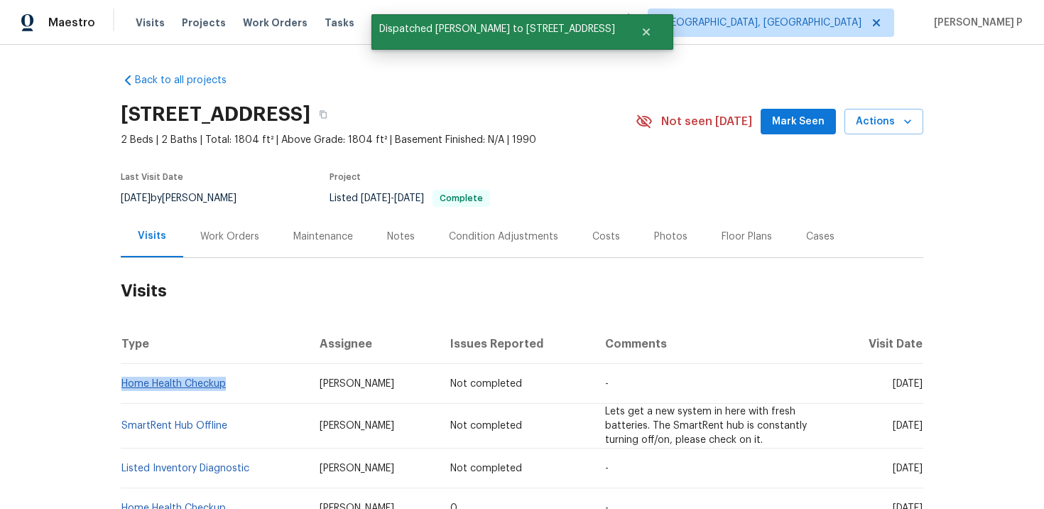
drag, startPoint x: 228, startPoint y: 382, endPoint x: 121, endPoint y: 385, distance: 107.3
click at [121, 385] on td "Home Health Checkup" at bounding box center [215, 384] width 188 height 40
copy link "Home Health Checkup"
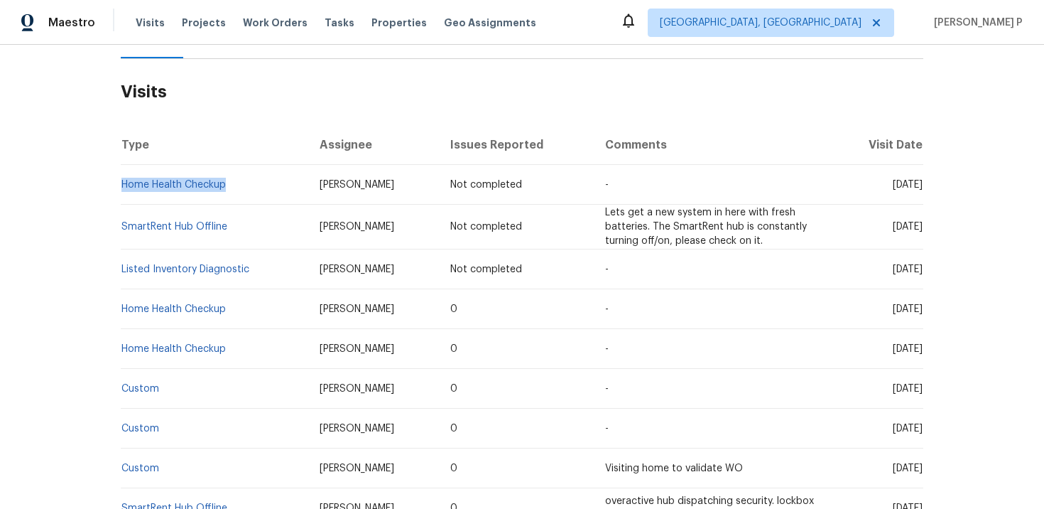
scroll to position [198, 0]
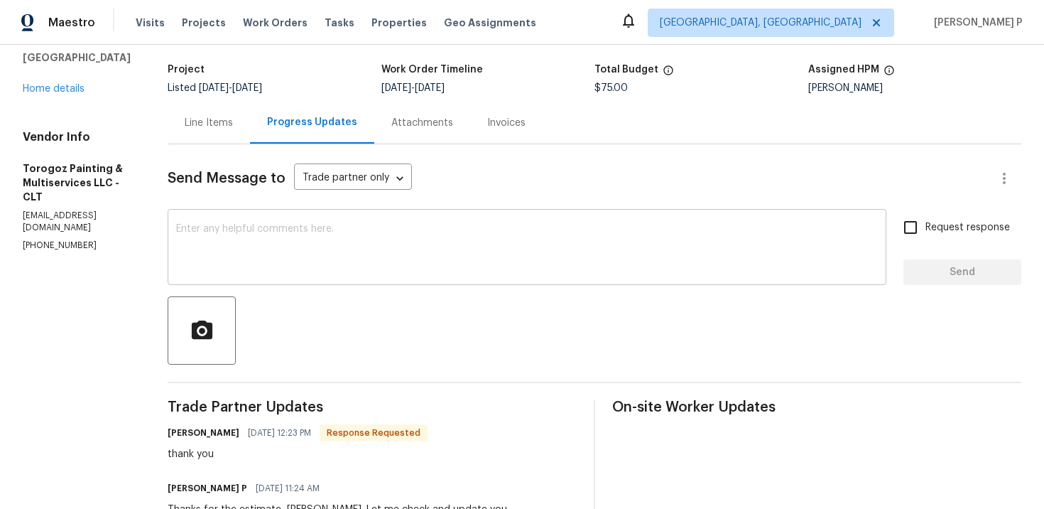
scroll to position [69, 0]
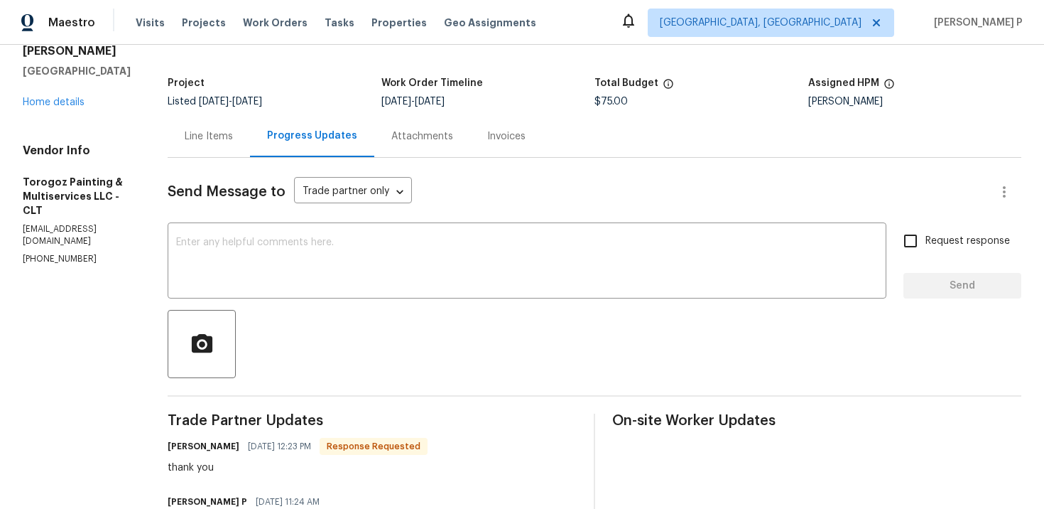
click at [233, 131] on div "Line Items" at bounding box center [209, 136] width 48 height 14
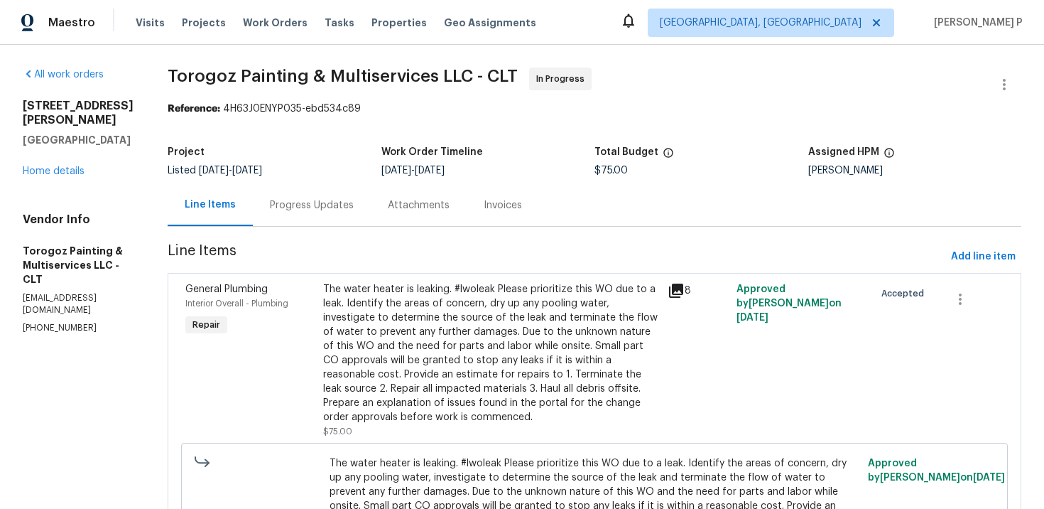
click at [500, 309] on div "The water heater is leaking. #lwoleak Please prioritize this WO due to a leak. …" at bounding box center [491, 353] width 336 height 142
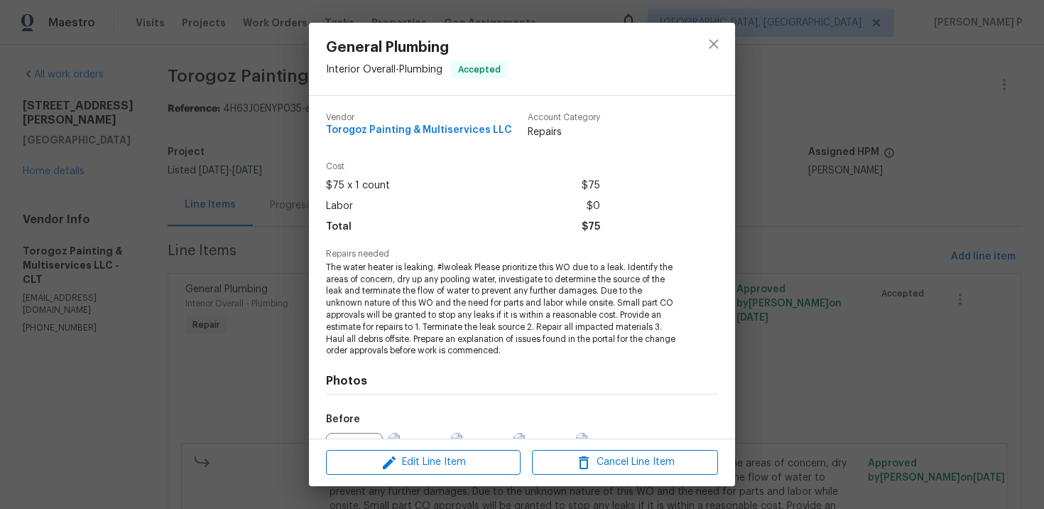
scroll to position [158, 0]
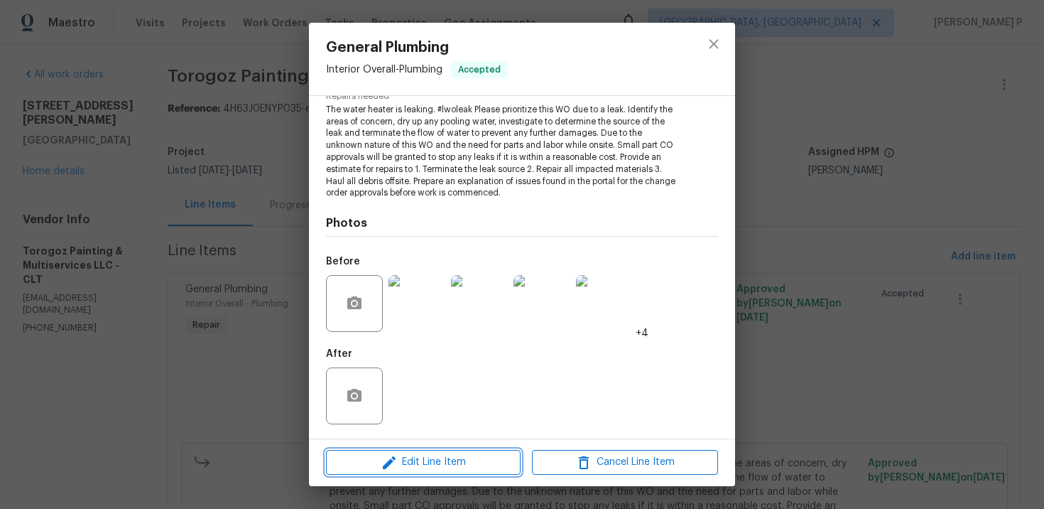
click at [465, 452] on button "Edit Line Item" at bounding box center [423, 462] width 195 height 25
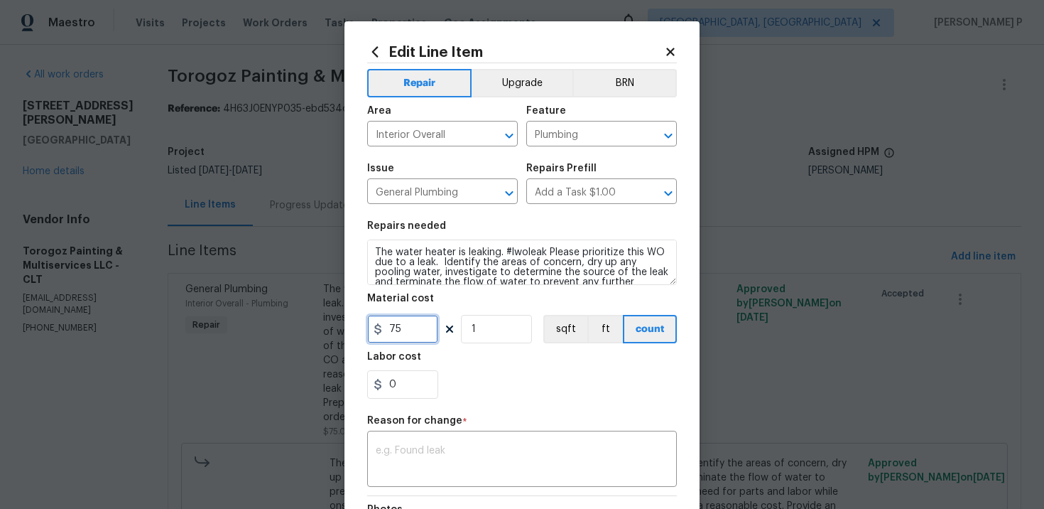
click at [434, 321] on input "75" at bounding box center [402, 329] width 71 height 28
click at [424, 324] on input "75" at bounding box center [402, 329] width 71 height 28
type input "1700"
click at [445, 444] on div "x ​" at bounding box center [522, 460] width 310 height 53
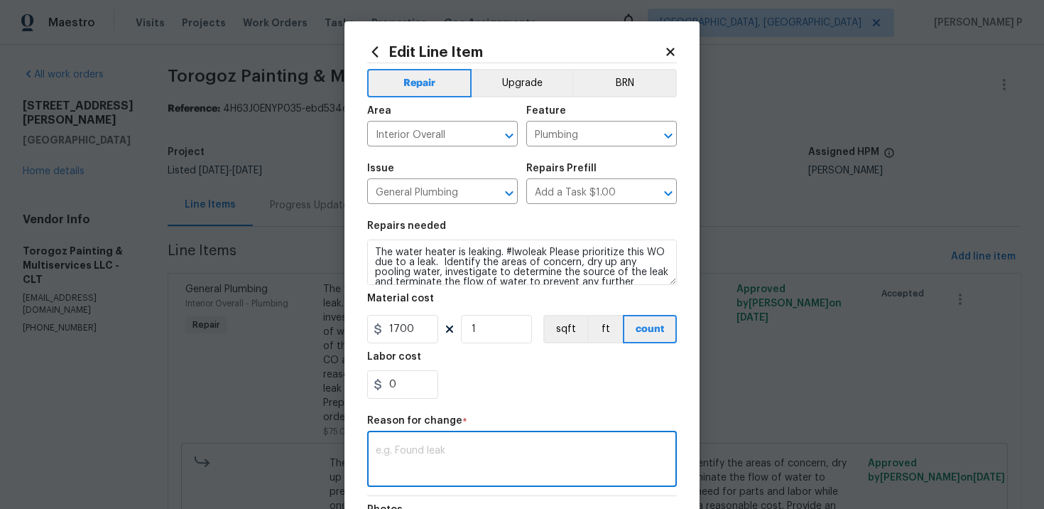
paste textarea "(RP) Updated cost per BR team approval"
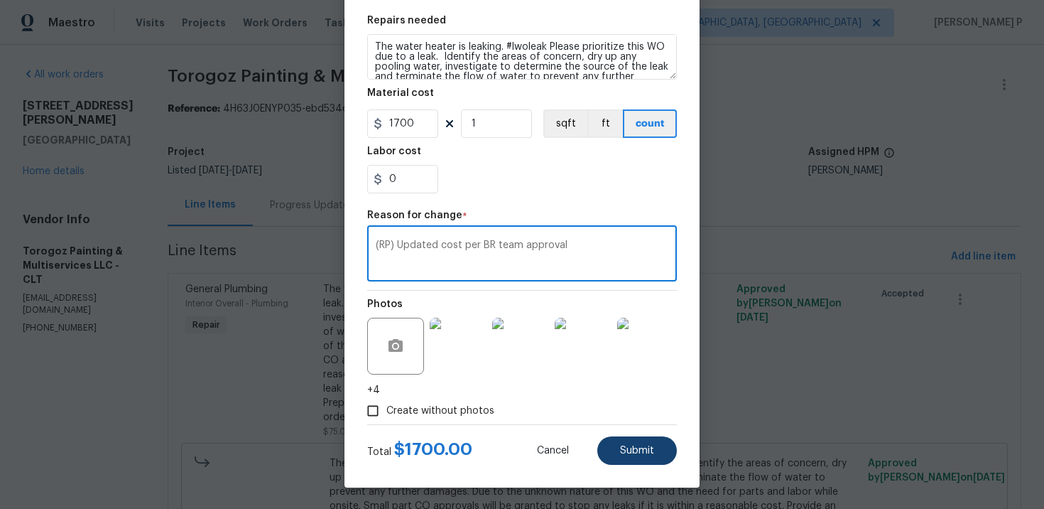
type textarea "(RP) Updated cost per BR team approval"
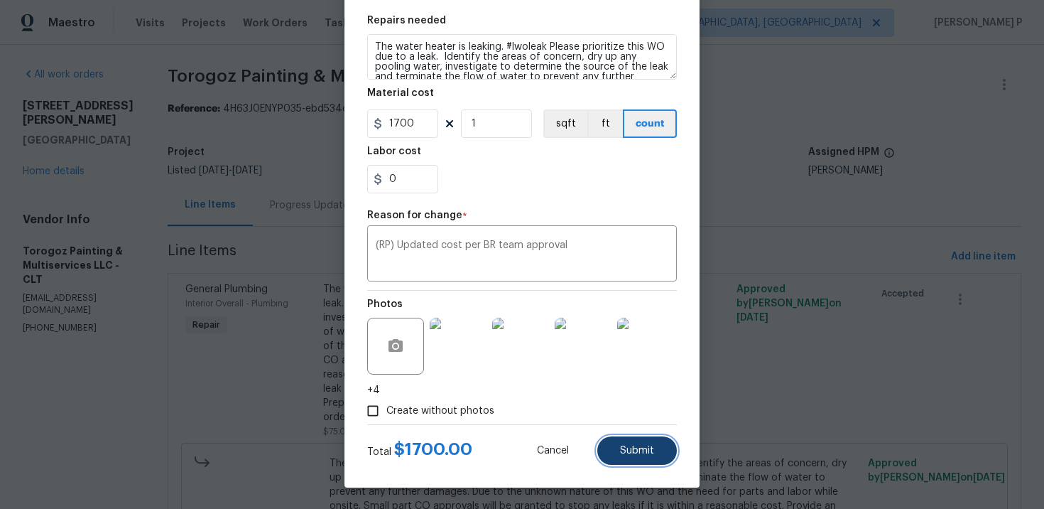
click at [641, 450] on span "Submit" at bounding box center [637, 450] width 34 height 11
type input "75"
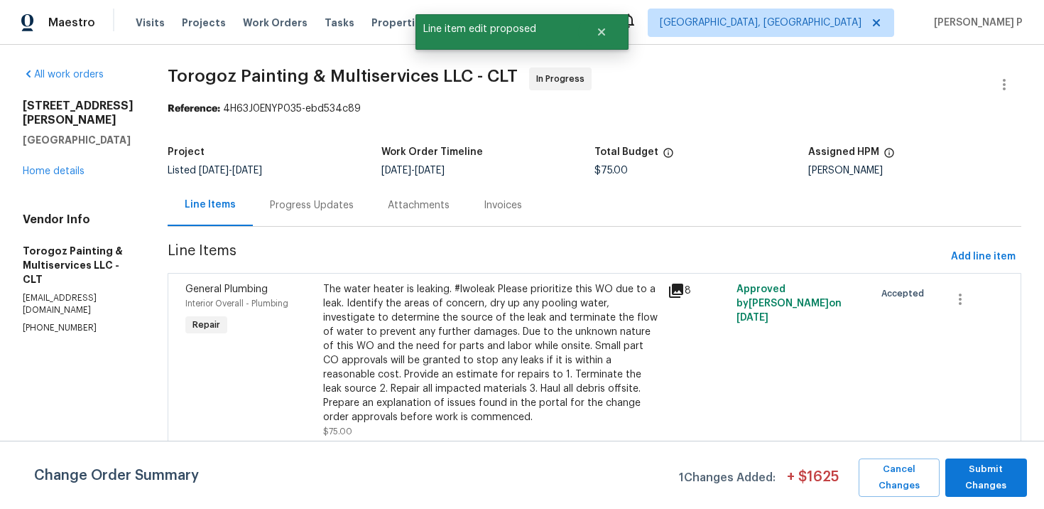
scroll to position [0, 0]
click at [985, 491] on span "Submit Changes" at bounding box center [986, 477] width 67 height 33
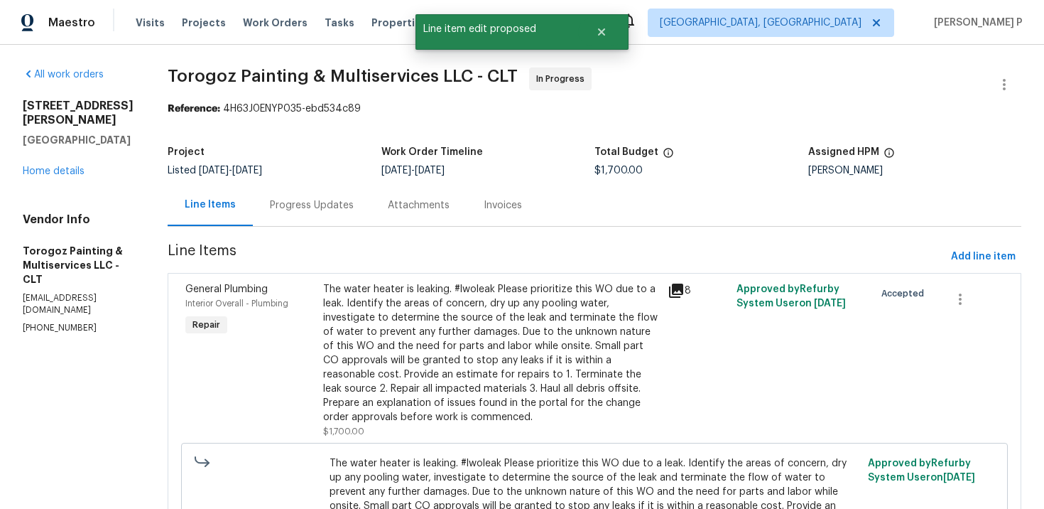
click at [354, 207] on div "Progress Updates" at bounding box center [312, 205] width 84 height 14
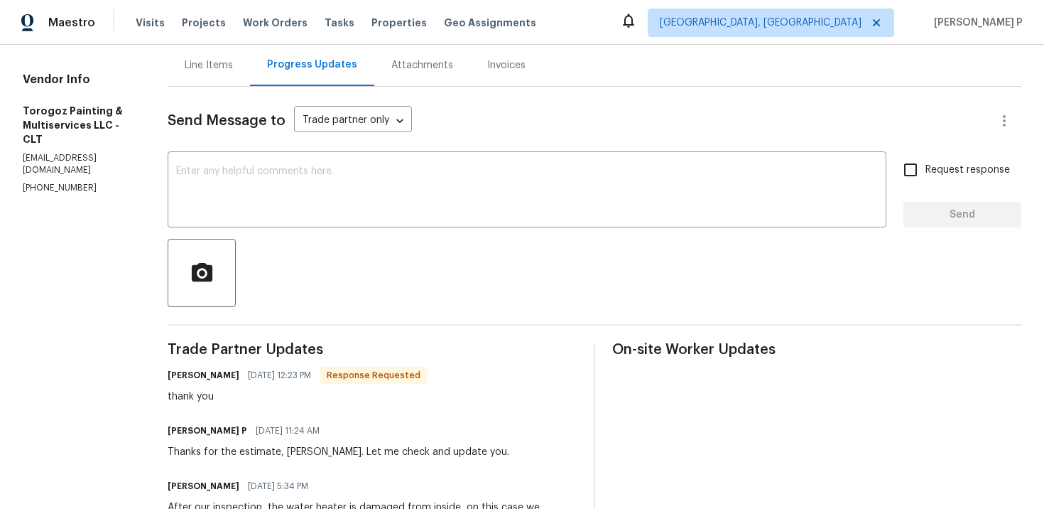
scroll to position [163, 0]
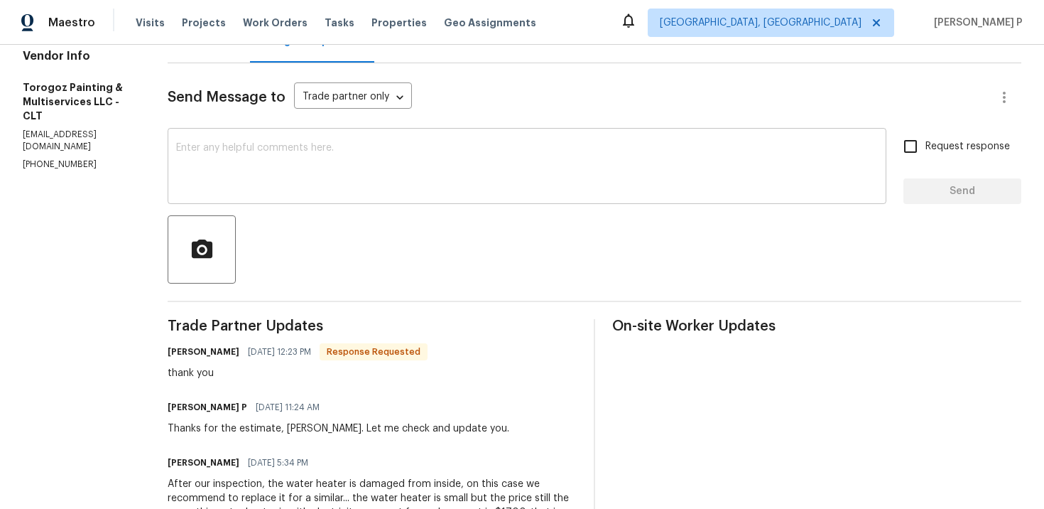
click at [394, 164] on textarea at bounding box center [527, 168] width 702 height 50
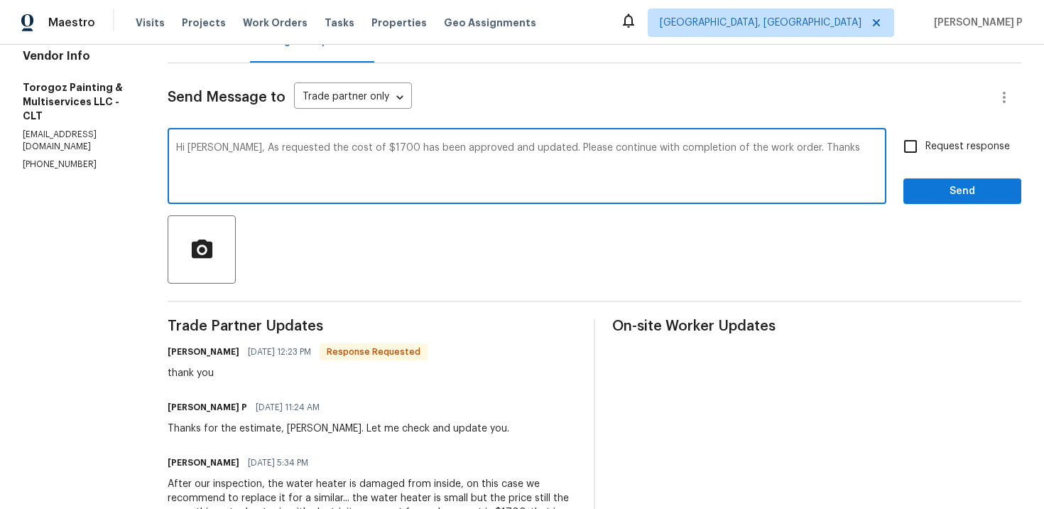
click at [280, 148] on textarea "Hi Ricardo, As requested the cost of $1700 has been approved and updated. Pleas…" at bounding box center [527, 168] width 702 height 50
drag, startPoint x: 262, startPoint y: 147, endPoint x: 595, endPoint y: 148, distance: 333.2
click at [595, 148] on textarea "Hi Ricardo, As requested the cost of $1700 has been approved and updated. Pleas…" at bounding box center [527, 168] width 702 height 50
drag, startPoint x: 264, startPoint y: 148, endPoint x: 806, endPoint y: 145, distance: 541.4
click at [805, 145] on textarea "Hi Ricardo, As requested the cost of $1700 has been approved and updated. Pleas…" at bounding box center [527, 168] width 702 height 50
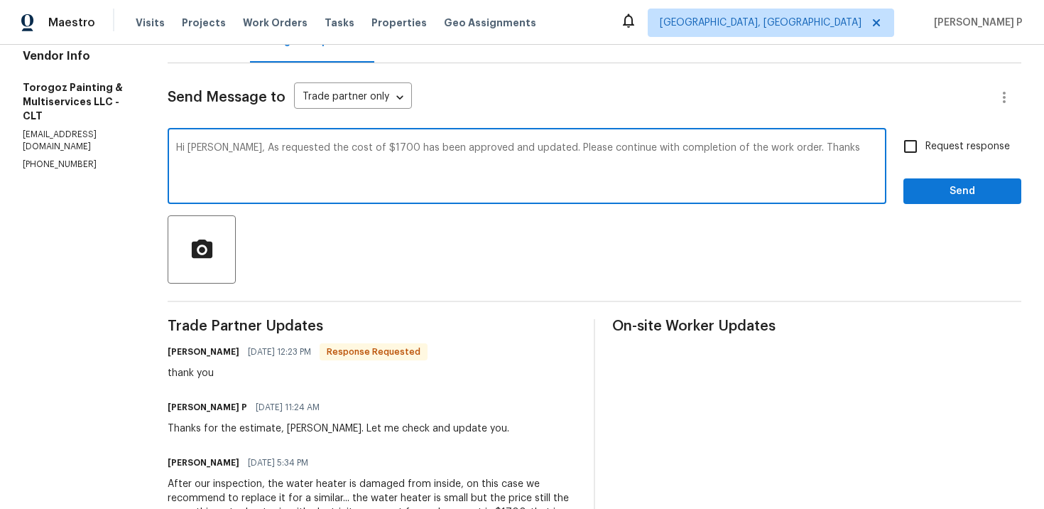
type textarea "Hi Ricardo, As requested the cost of $1700 has been approved and updated. Pleas…"
click at [929, 153] on span "Request response" at bounding box center [968, 146] width 85 height 15
click at [926, 153] on input "Request response" at bounding box center [911, 146] width 30 height 30
checkbox input "true"
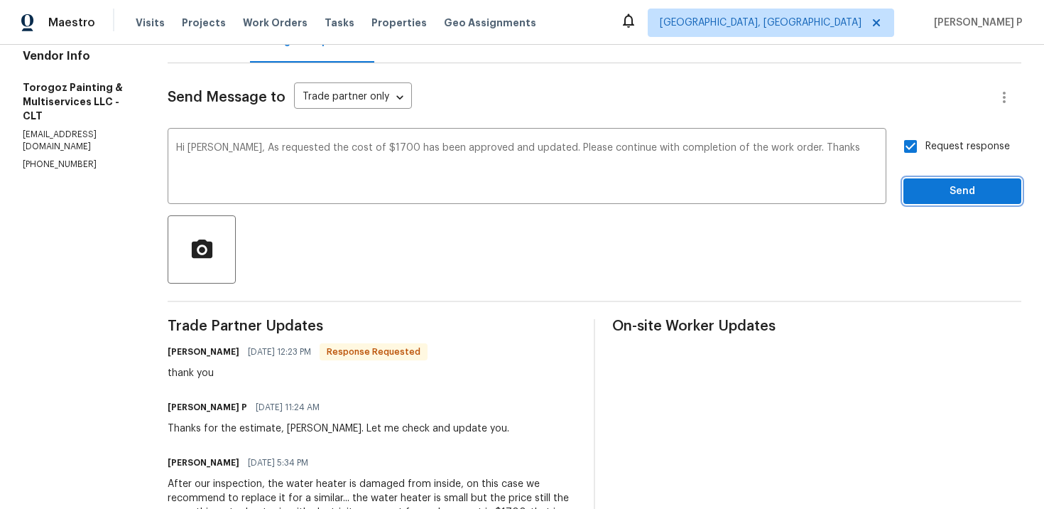
click at [929, 198] on span "Send" at bounding box center [962, 192] width 95 height 18
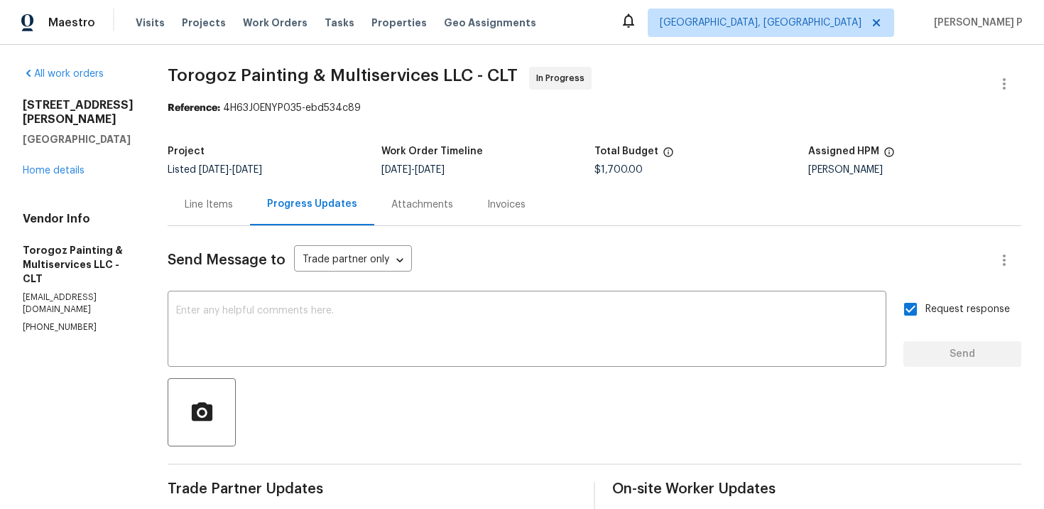
scroll to position [0, 0]
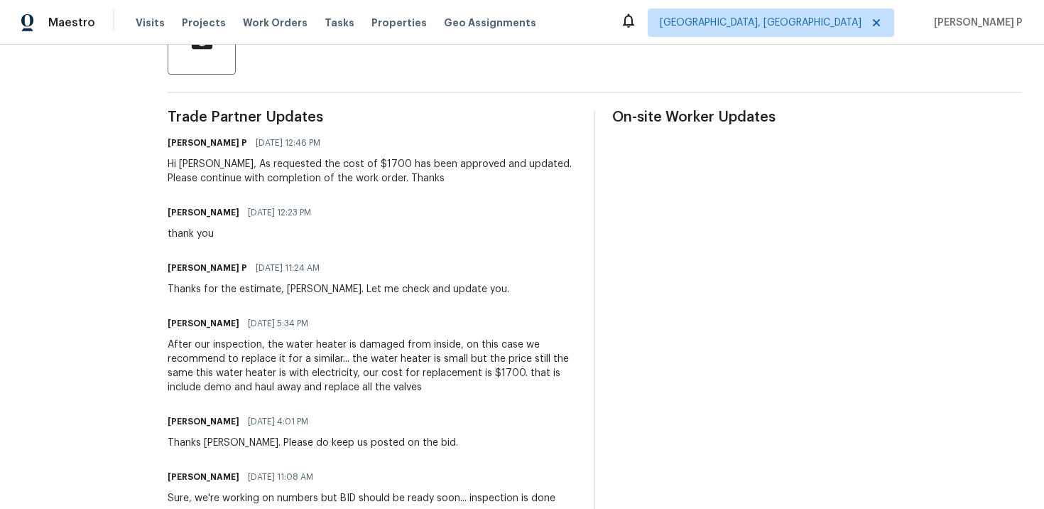
scroll to position [373, 0]
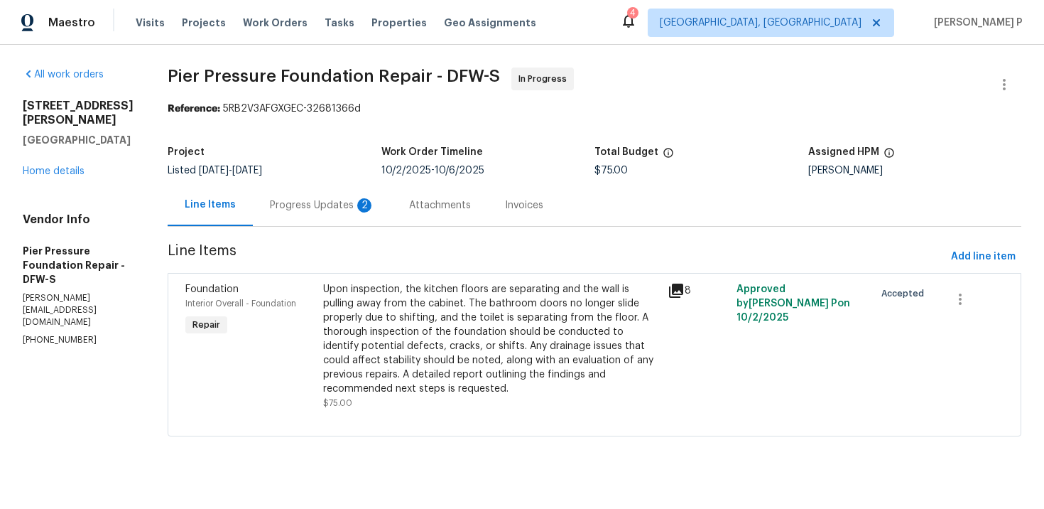
click at [270, 200] on div "Progress Updates 2" at bounding box center [322, 205] width 105 height 14
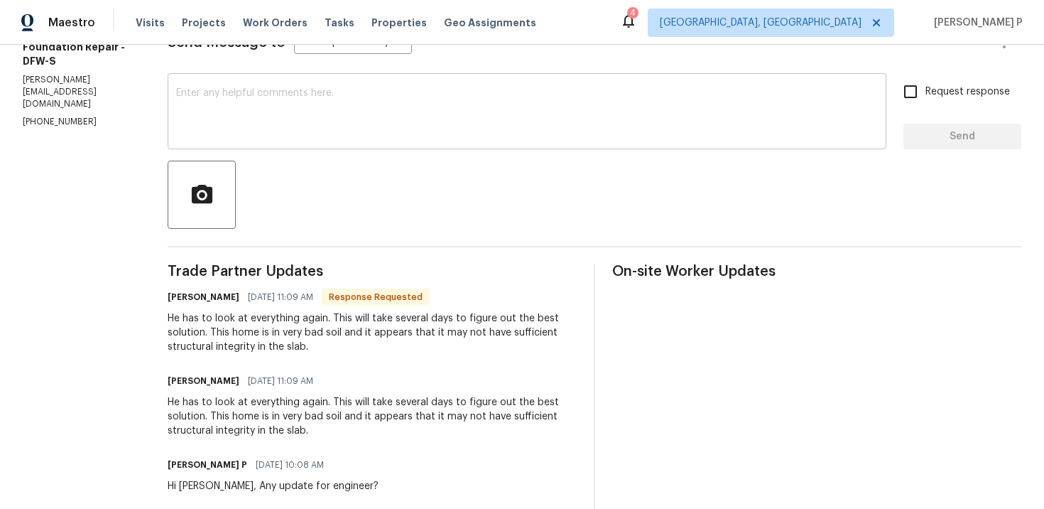
scroll to position [170, 0]
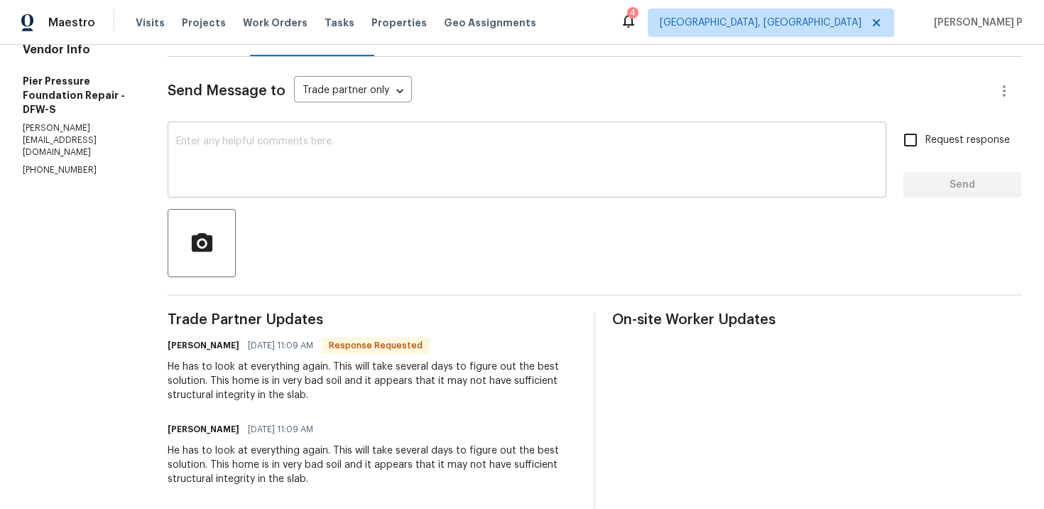
click at [283, 151] on textarea at bounding box center [527, 161] width 702 height 50
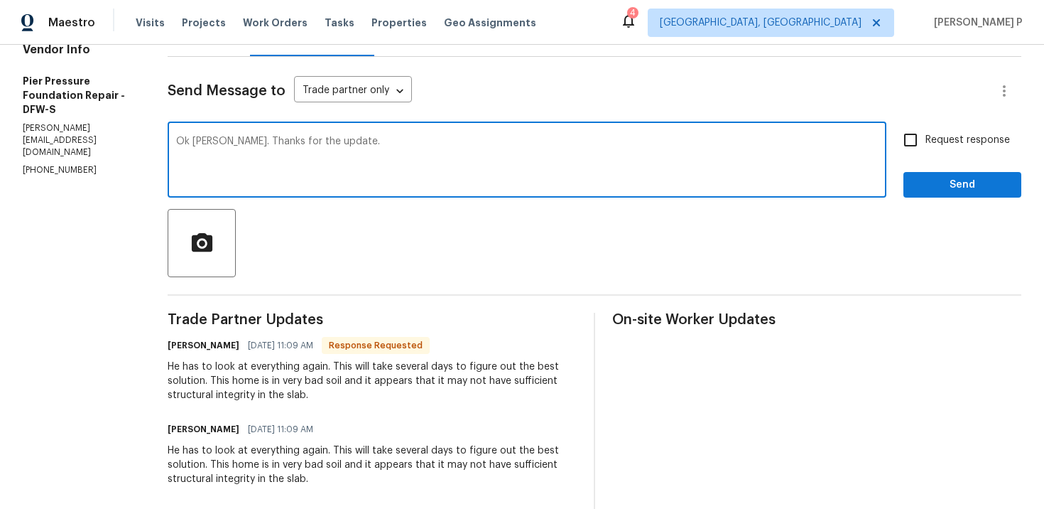
type textarea "Ok [PERSON_NAME]. Thanks for the update."
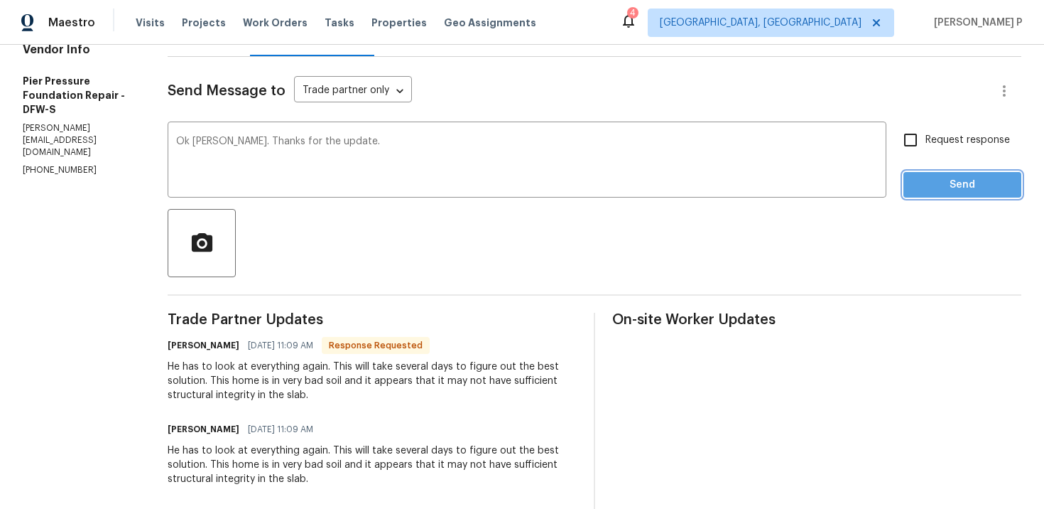
click at [963, 181] on span "Send" at bounding box center [962, 185] width 95 height 18
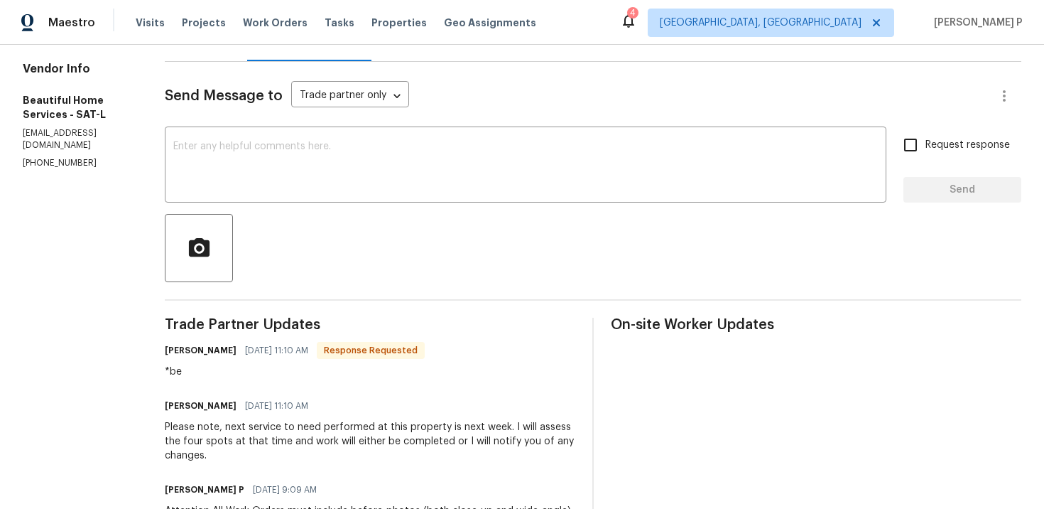
scroll to position [86, 0]
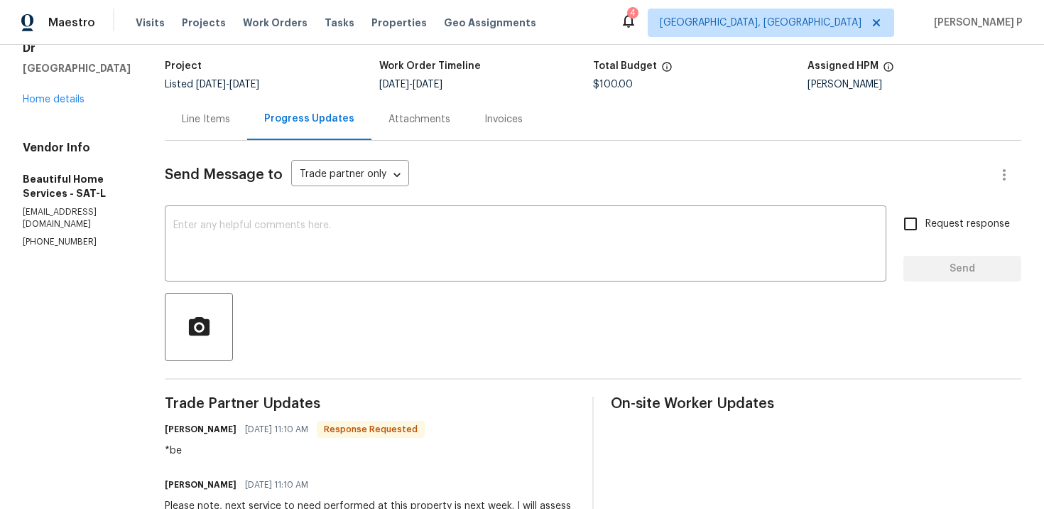
click at [212, 113] on div "Line Items" at bounding box center [206, 119] width 48 height 14
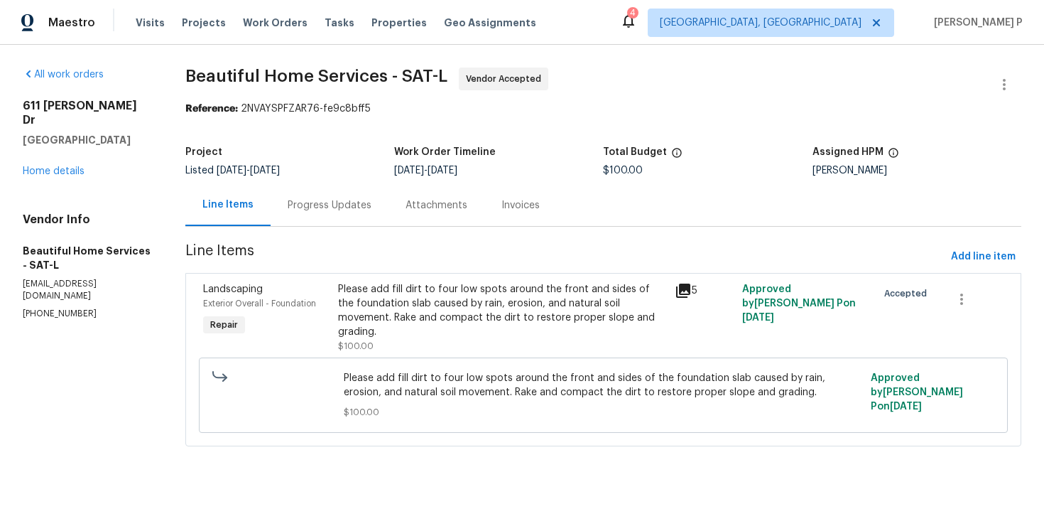
click at [347, 207] on div "Progress Updates" at bounding box center [330, 205] width 84 height 14
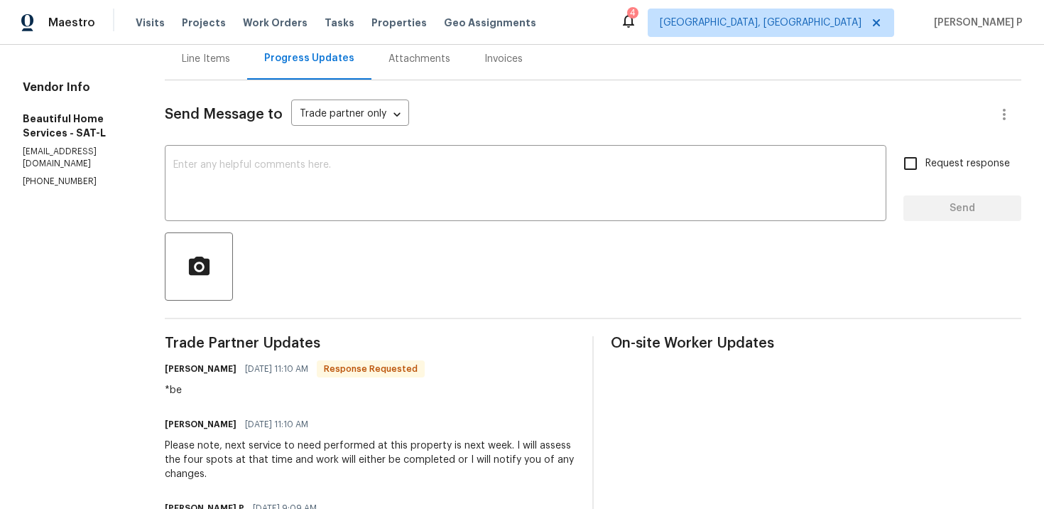
scroll to position [148, 0]
click at [329, 204] on textarea at bounding box center [525, 183] width 705 height 50
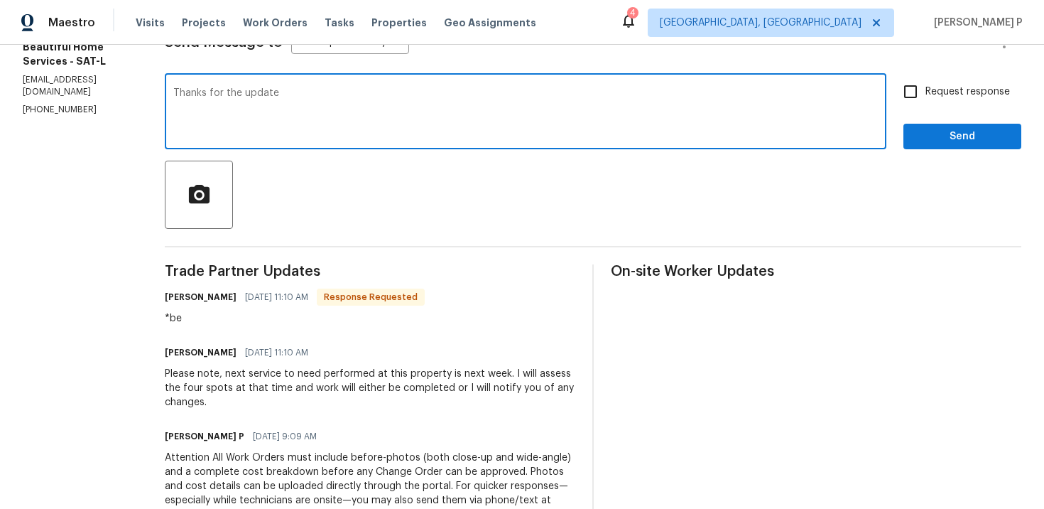
scroll to position [227, 0]
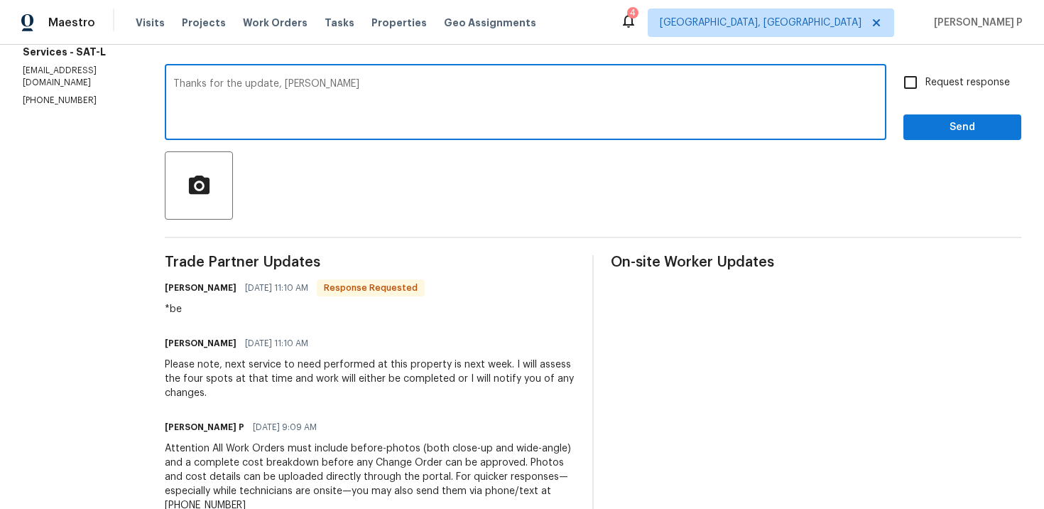
type textarea "Thanks for the update, Sonia"
click at [973, 121] on span "Send" at bounding box center [962, 128] width 95 height 18
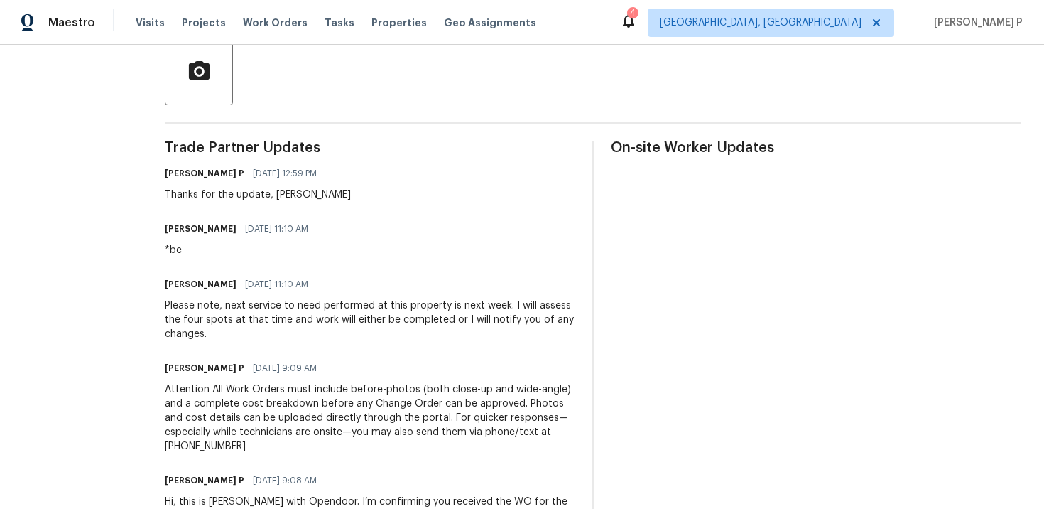
scroll to position [0, 0]
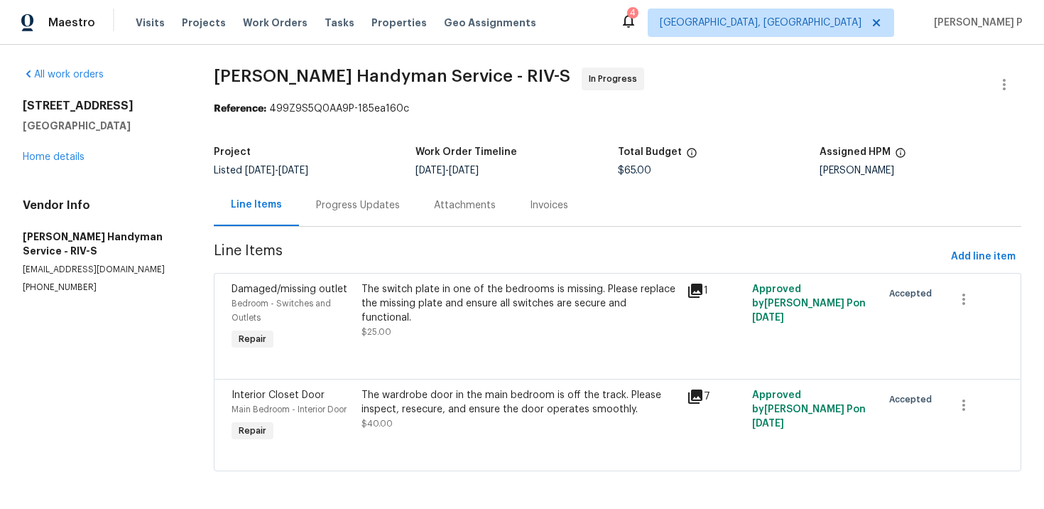
scroll to position [3, 0]
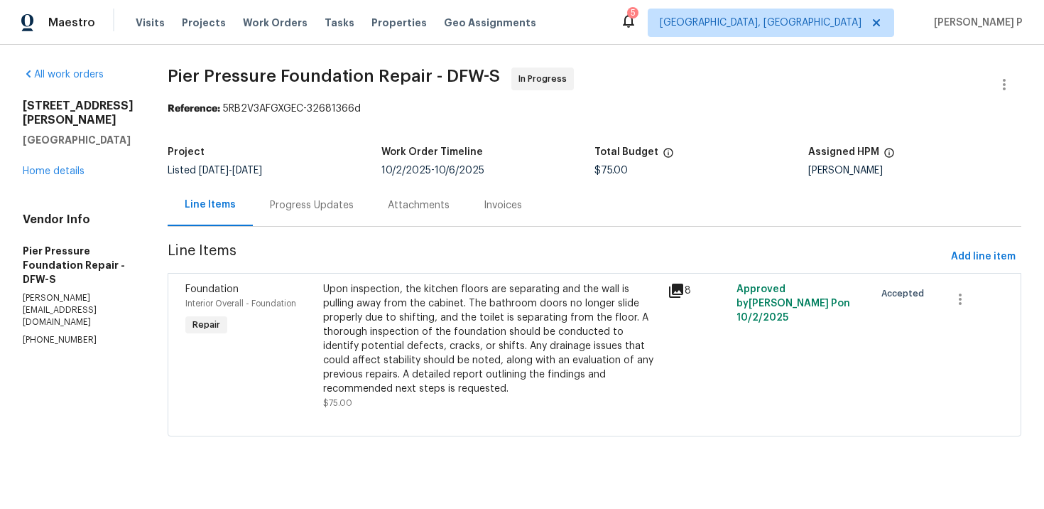
click at [307, 200] on div "Progress Updates" at bounding box center [312, 205] width 84 height 14
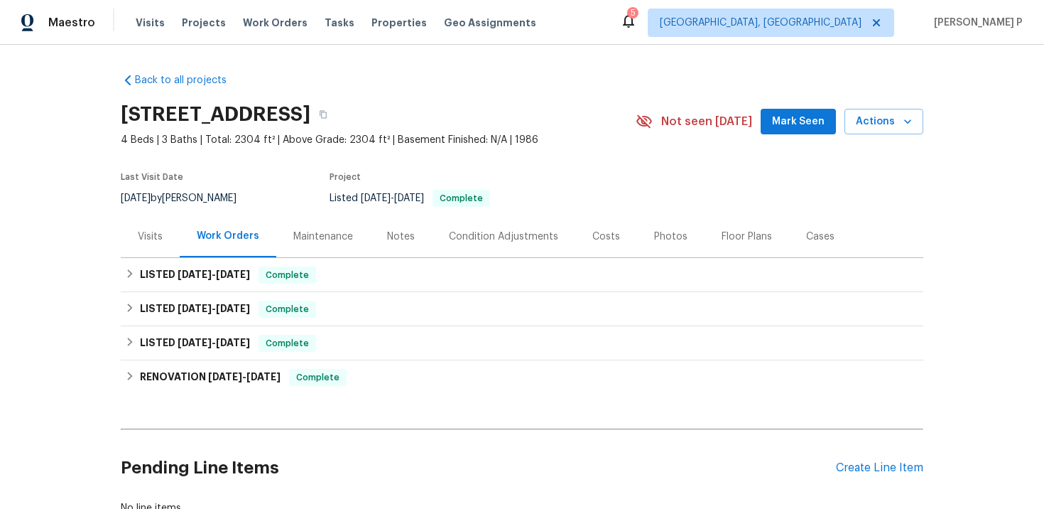
click at [151, 229] on div "Visits" at bounding box center [150, 236] width 25 height 14
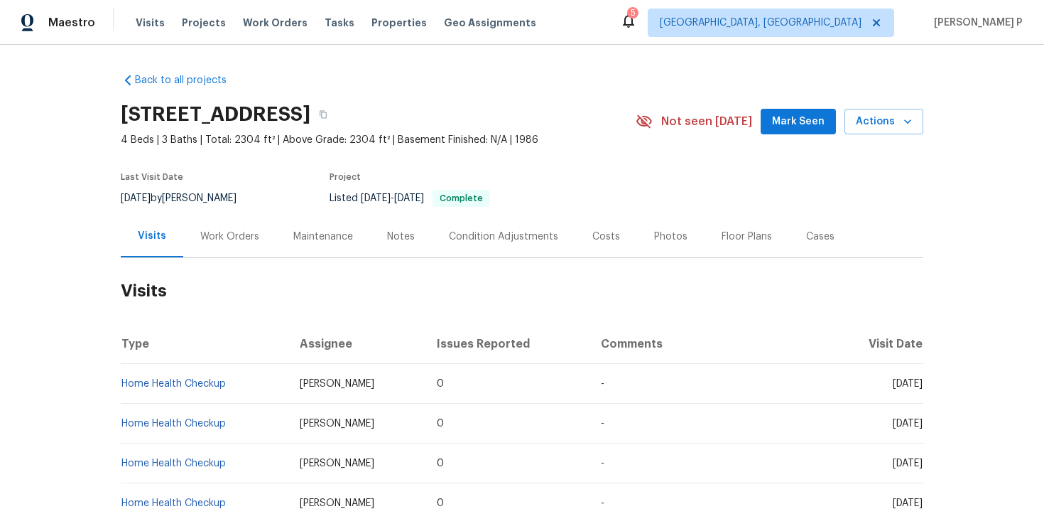
click at [245, 232] on div "Work Orders" at bounding box center [229, 236] width 59 height 14
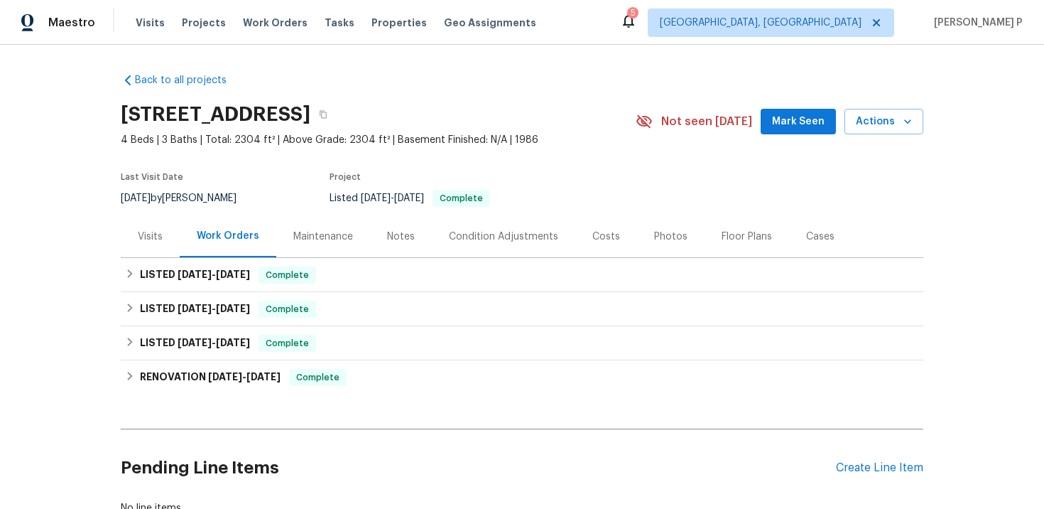
scroll to position [103, 0]
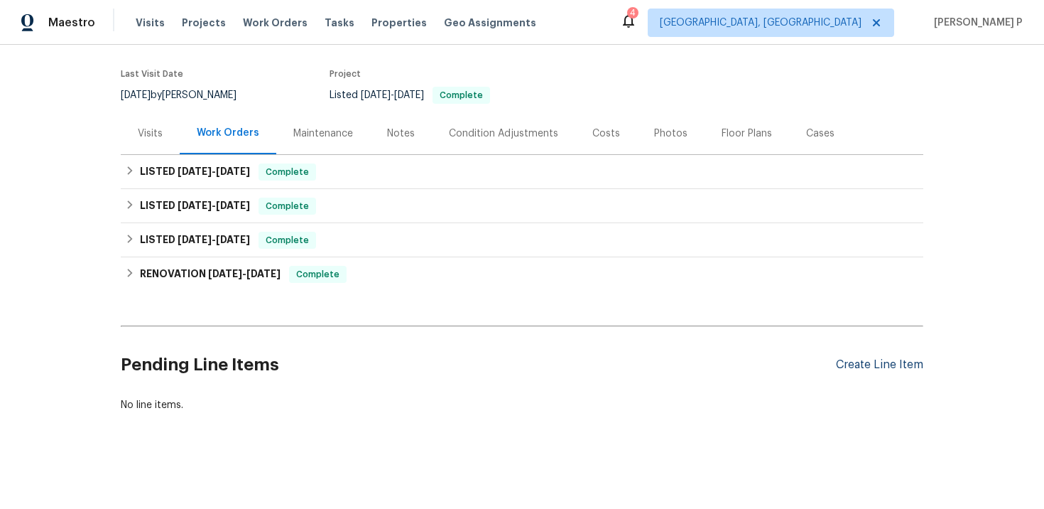
click at [853, 367] on div "Create Line Item" at bounding box center [879, 364] width 87 height 13
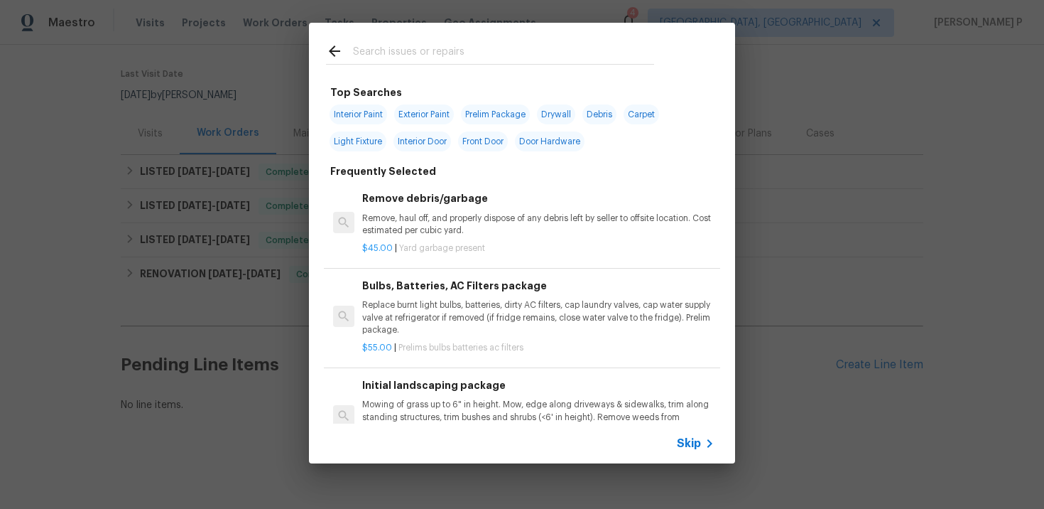
click at [693, 444] on span "Skip" at bounding box center [689, 443] width 24 height 14
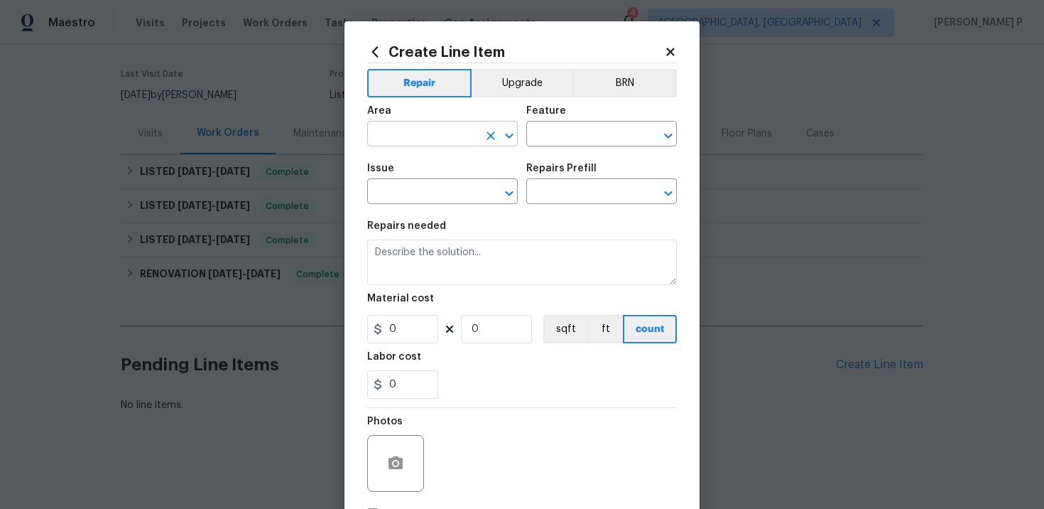
click at [424, 129] on input "text" at bounding box center [422, 135] width 111 height 22
click at [410, 193] on li "Exterior Overall" at bounding box center [442, 190] width 151 height 23
type input "Exterior Overall"
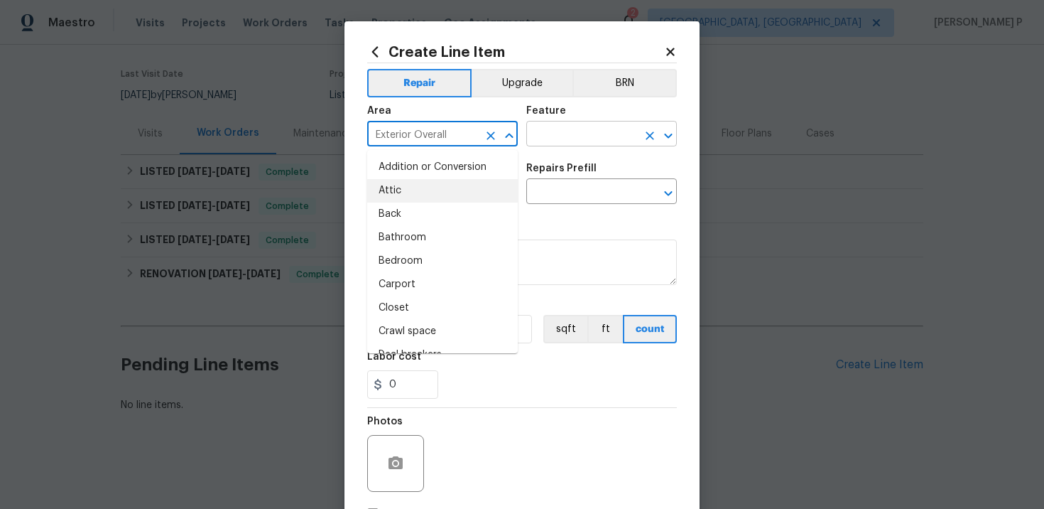
click at [563, 145] on input "text" at bounding box center [581, 135] width 111 height 22
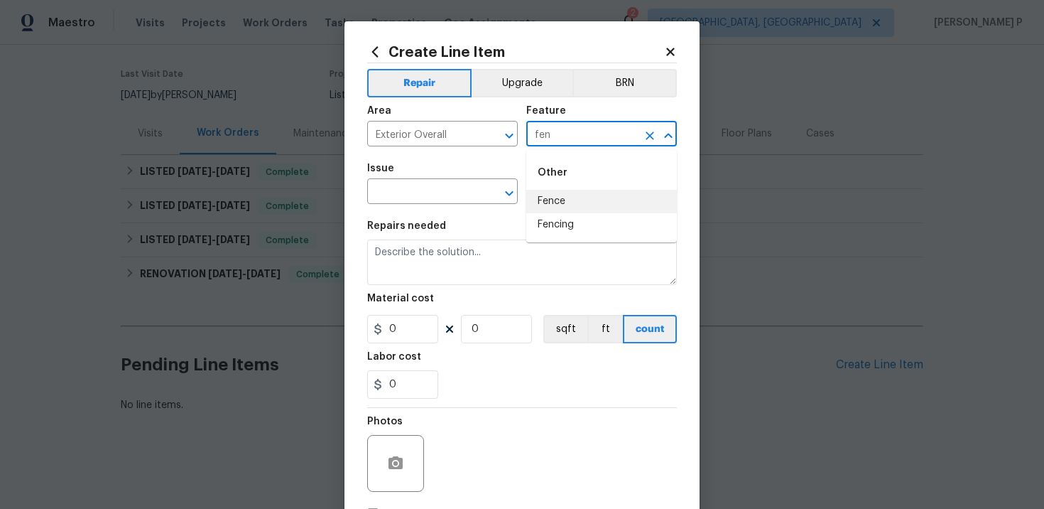
click at [561, 198] on li "Fence" at bounding box center [601, 201] width 151 height 23
type input "Fence"
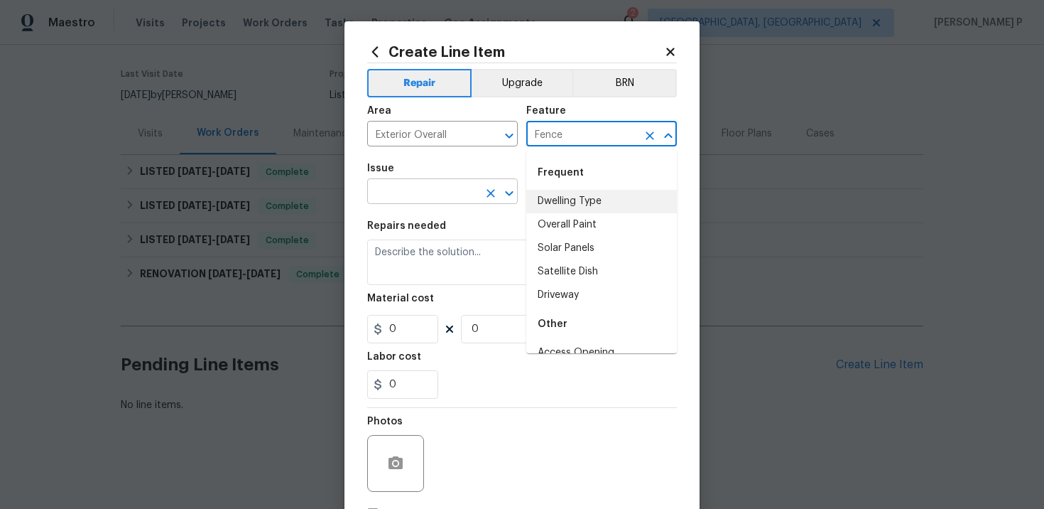
click at [402, 203] on input "text" at bounding box center [422, 193] width 111 height 22
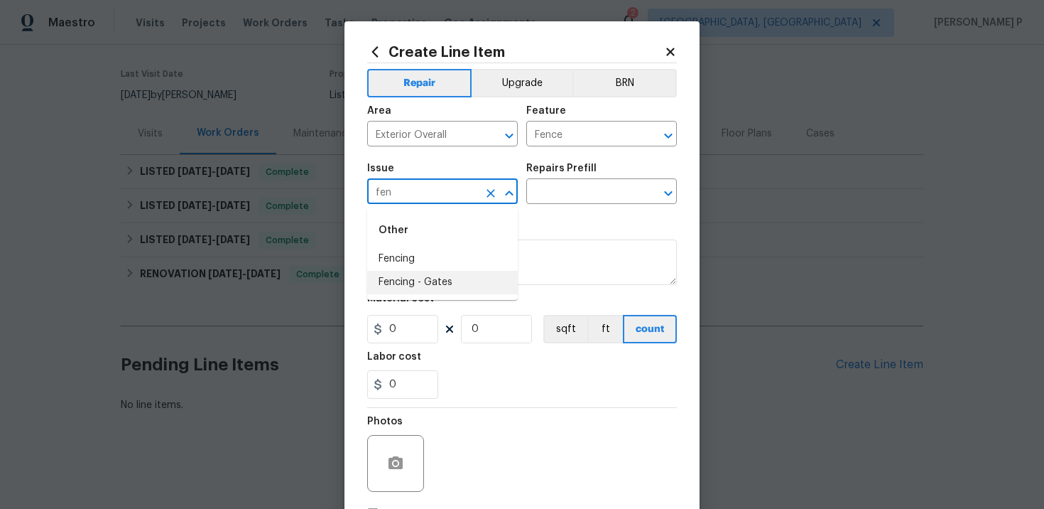
click at [418, 277] on li "Fencing - Gates" at bounding box center [442, 282] width 151 height 23
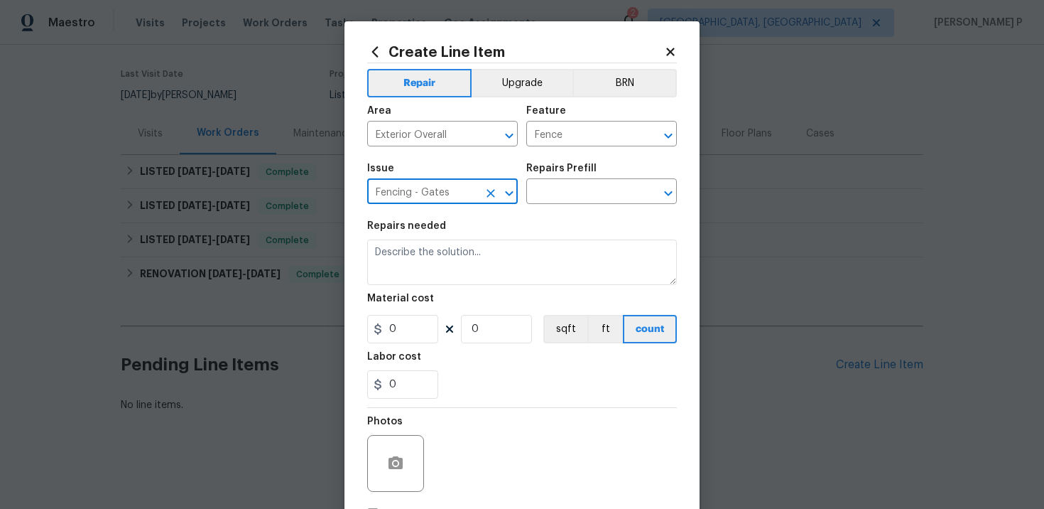
type input "Fencing - Gates"
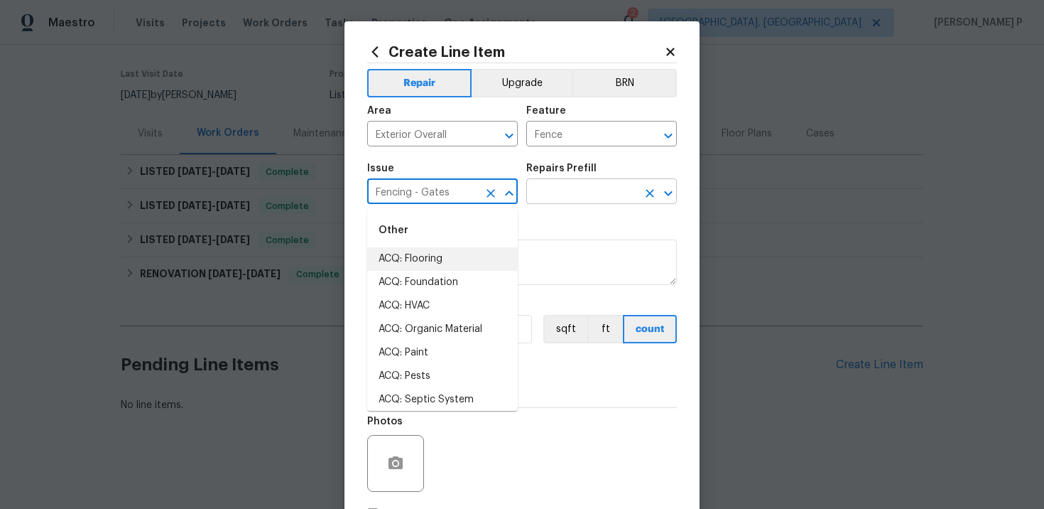
click at [587, 191] on input "text" at bounding box center [581, 193] width 111 height 22
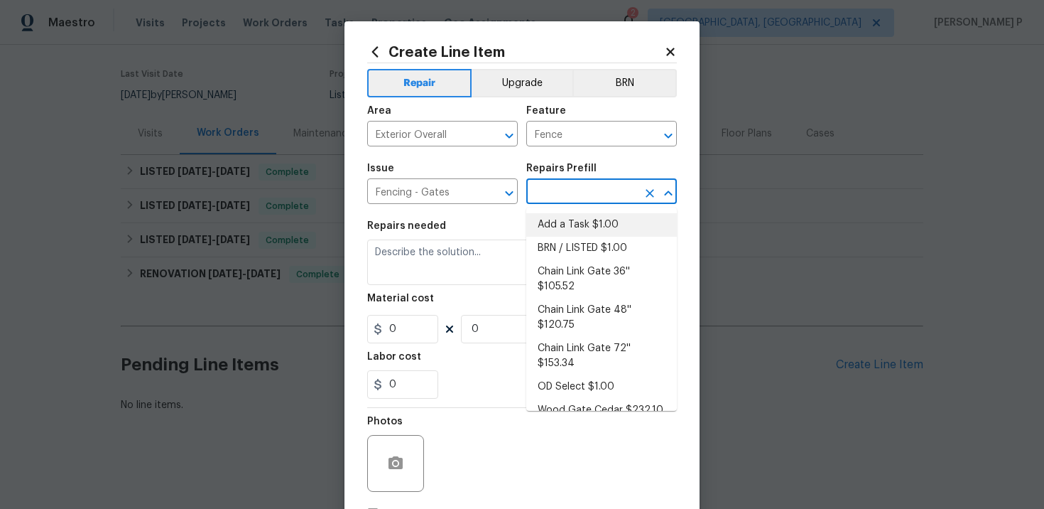
click at [568, 233] on li "Add a Task $1.00" at bounding box center [601, 224] width 151 height 23
type input "Add a Task $1.00"
type textarea "HPM to detail"
type input "1"
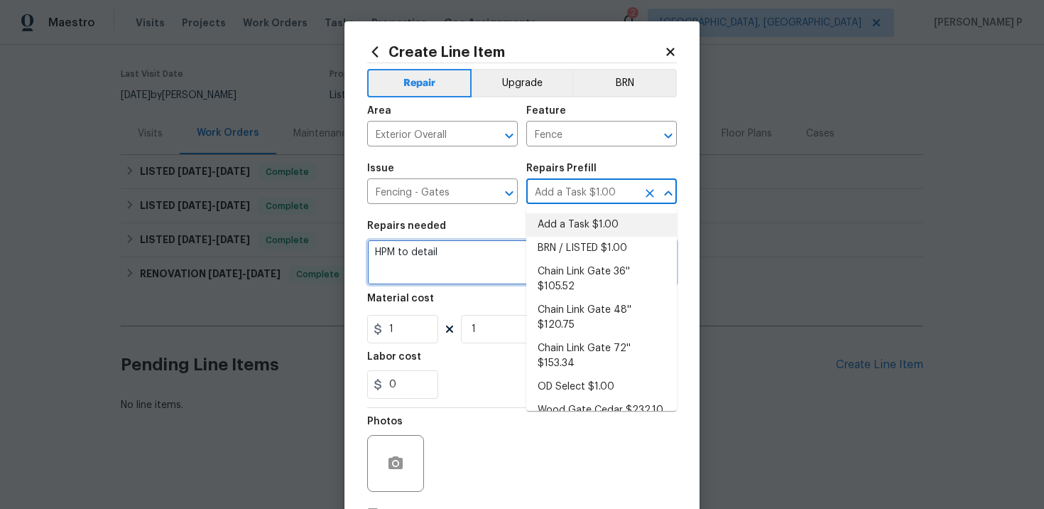
click at [418, 246] on textarea "HPM to detail" at bounding box center [522, 261] width 310 height 45
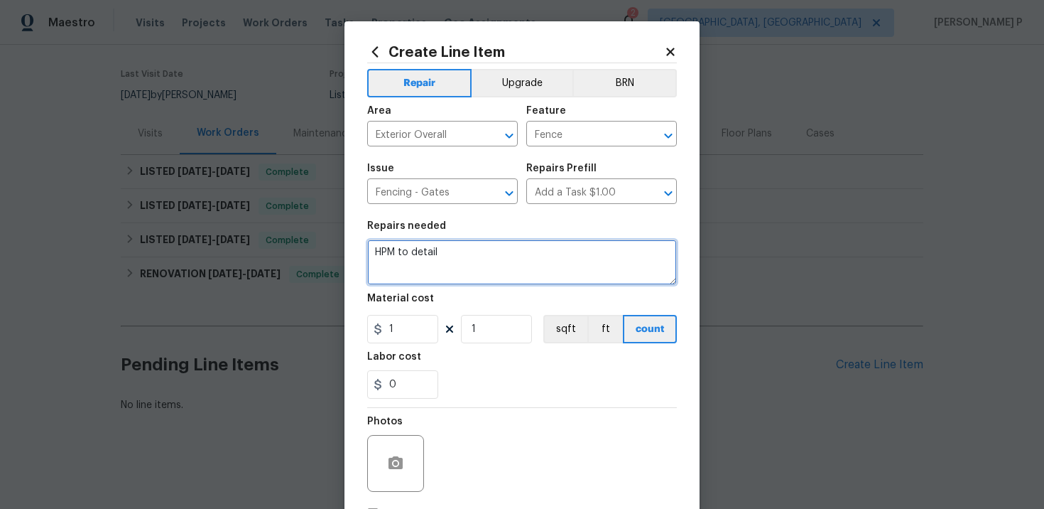
click at [418, 246] on textarea "HPM to detail" at bounding box center [522, 261] width 310 height 45
paste textarea "The side gate on the right side of the home isn’t latching properly and needs t…"
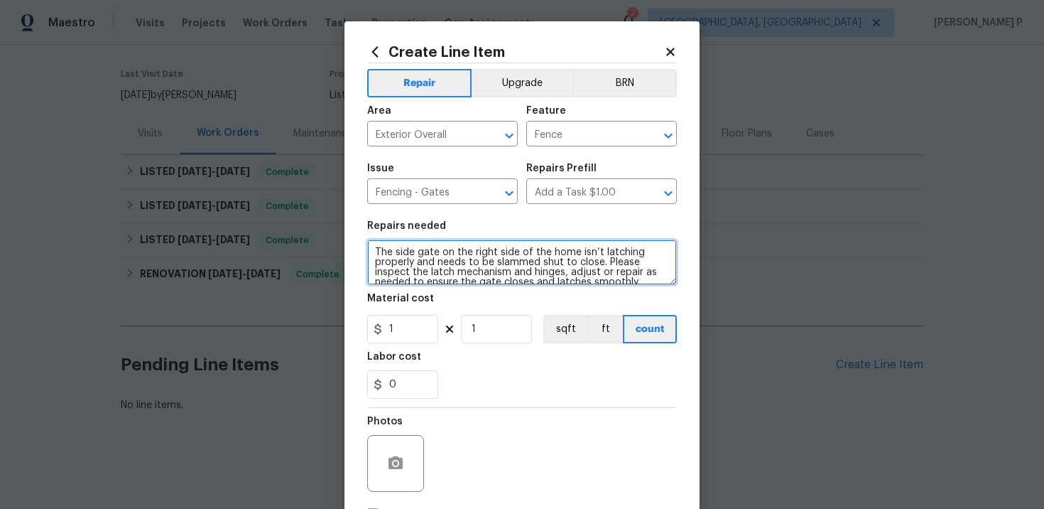
scroll to position [3, 0]
type textarea "The side gate on the right side of the home isn’t latching properly and needs t…"
click at [409, 323] on input "1" at bounding box center [402, 329] width 71 height 28
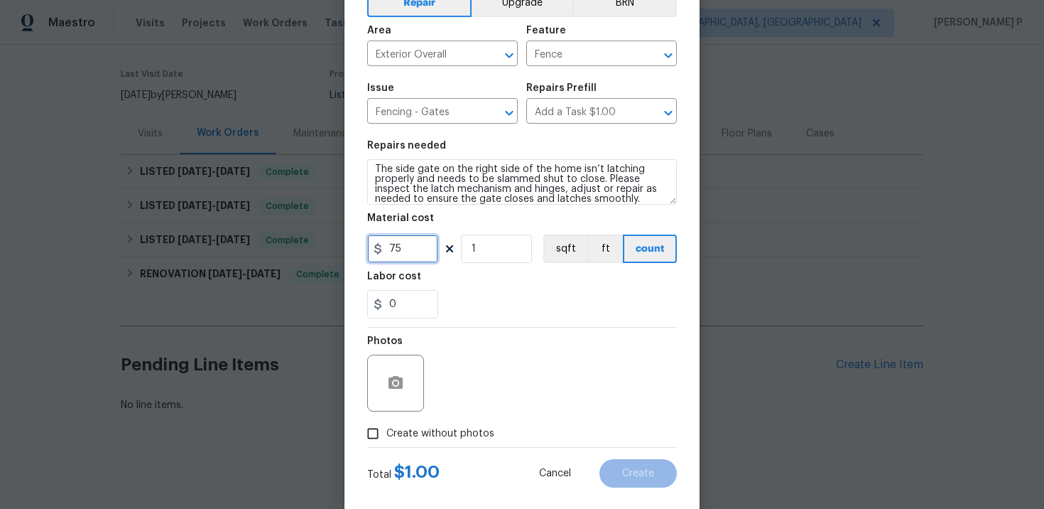
scroll to position [104, 0]
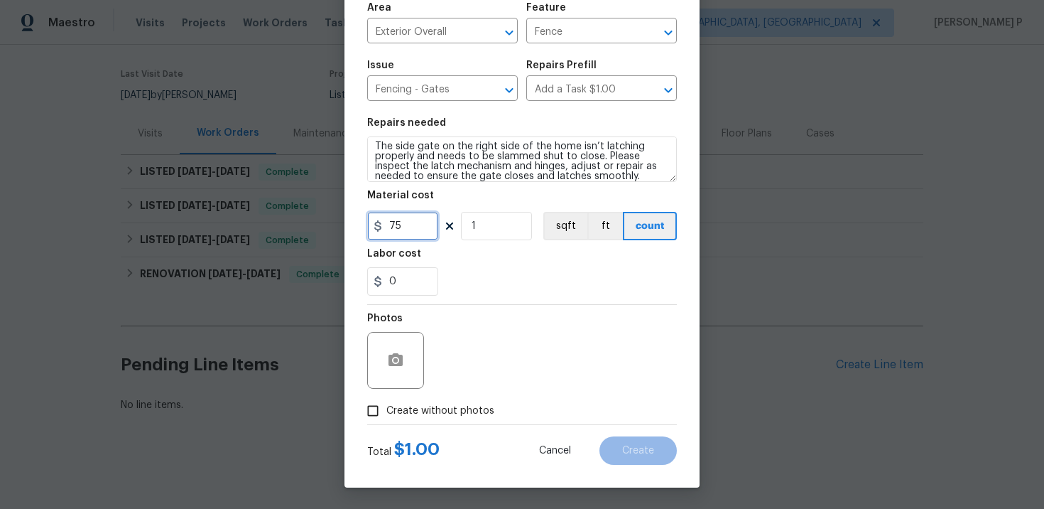
type input "75"
click at [390, 354] on icon "button" at bounding box center [396, 359] width 14 height 13
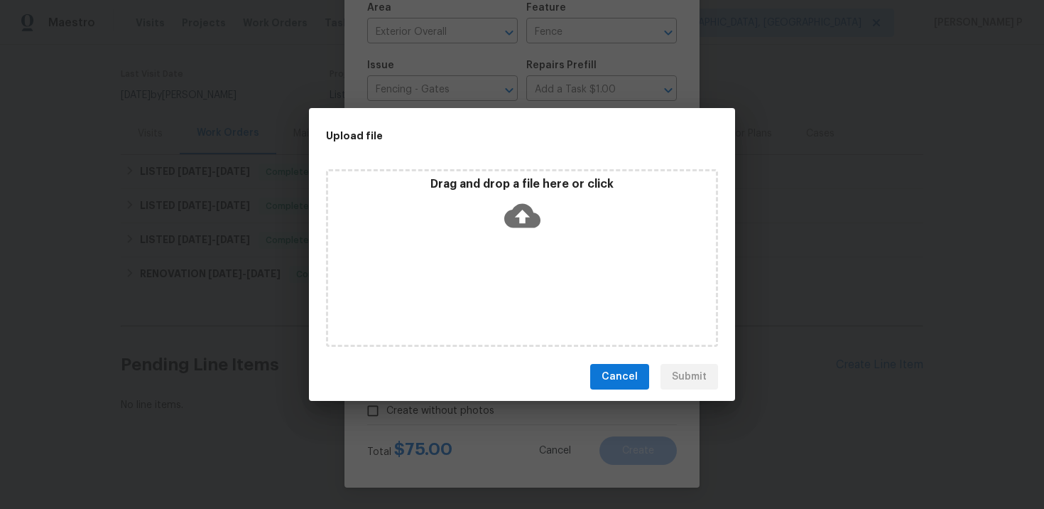
click at [515, 222] on icon at bounding box center [522, 216] width 36 height 24
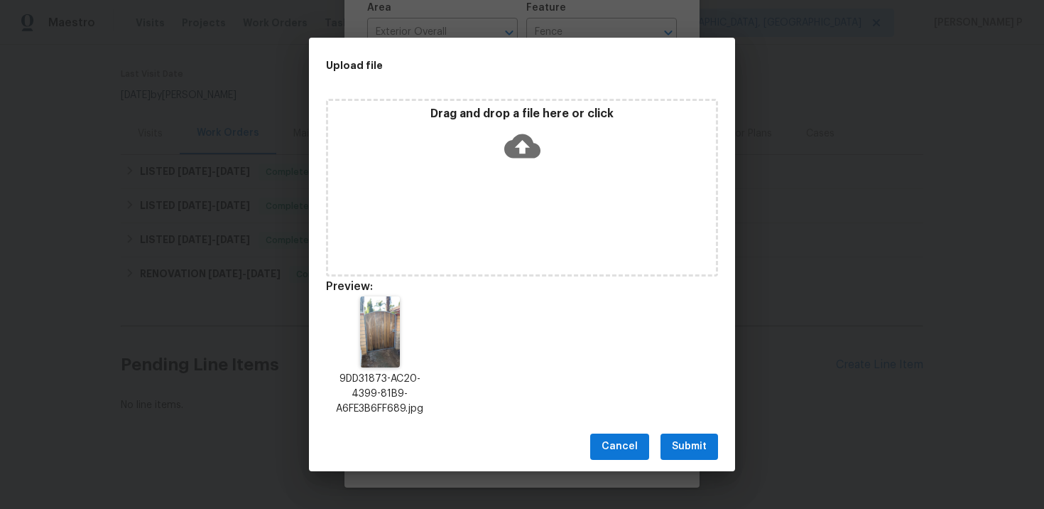
click at [692, 452] on span "Submit" at bounding box center [689, 447] width 35 height 18
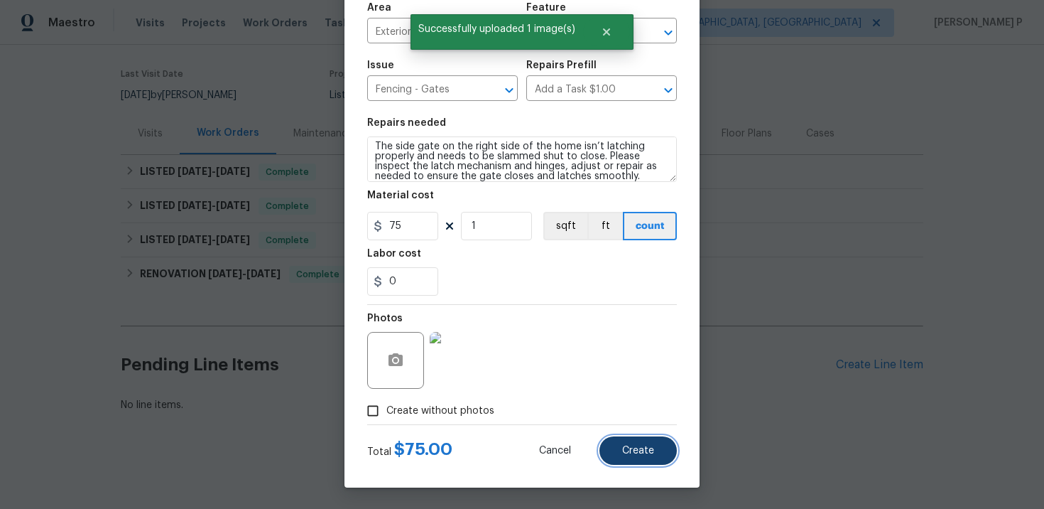
click at [629, 450] on span "Create" at bounding box center [638, 450] width 32 height 11
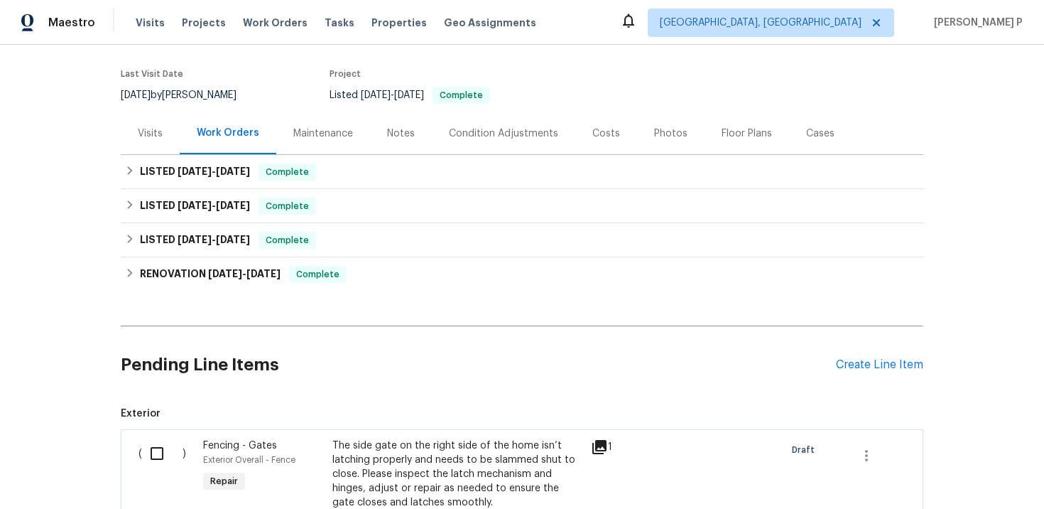
click at [158, 445] on input "checkbox" at bounding box center [162, 453] width 40 height 30
checkbox input "true"
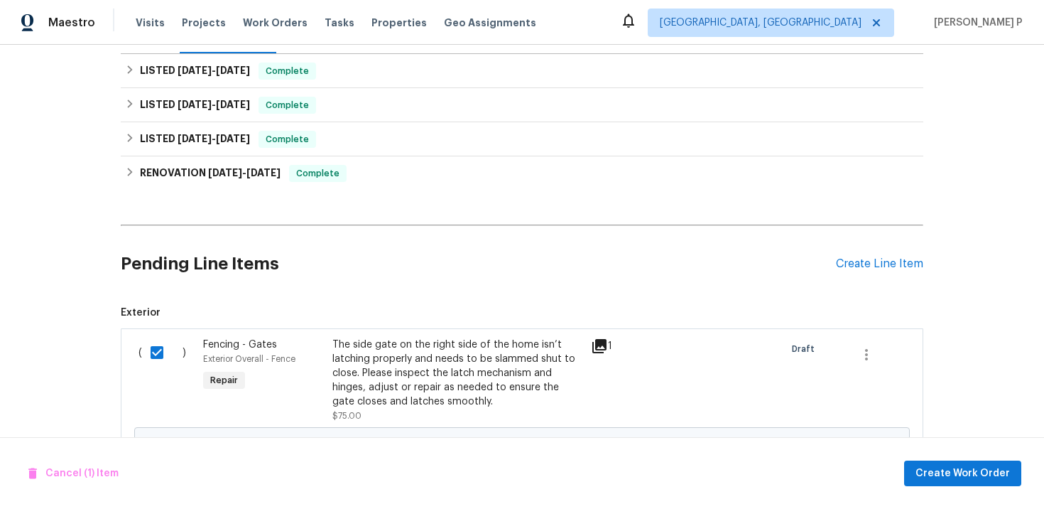
scroll to position [322, 0]
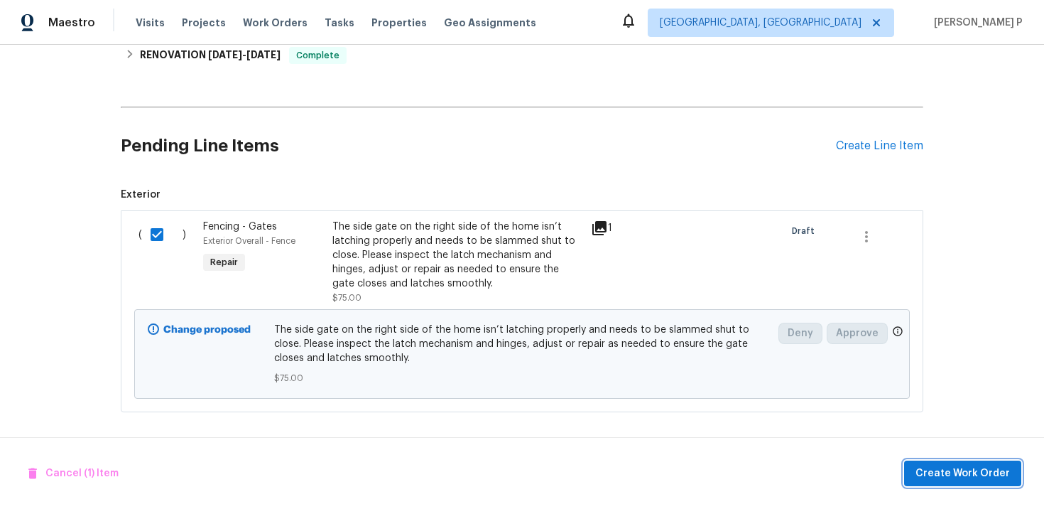
click at [973, 470] on span "Create Work Order" at bounding box center [963, 474] width 94 height 18
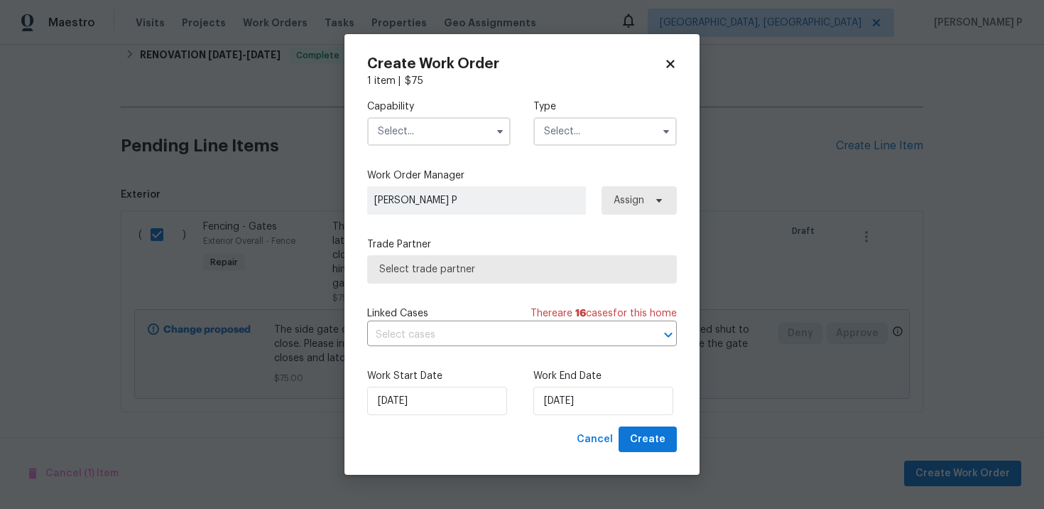
click at [582, 120] on input "text" at bounding box center [606, 131] width 144 height 28
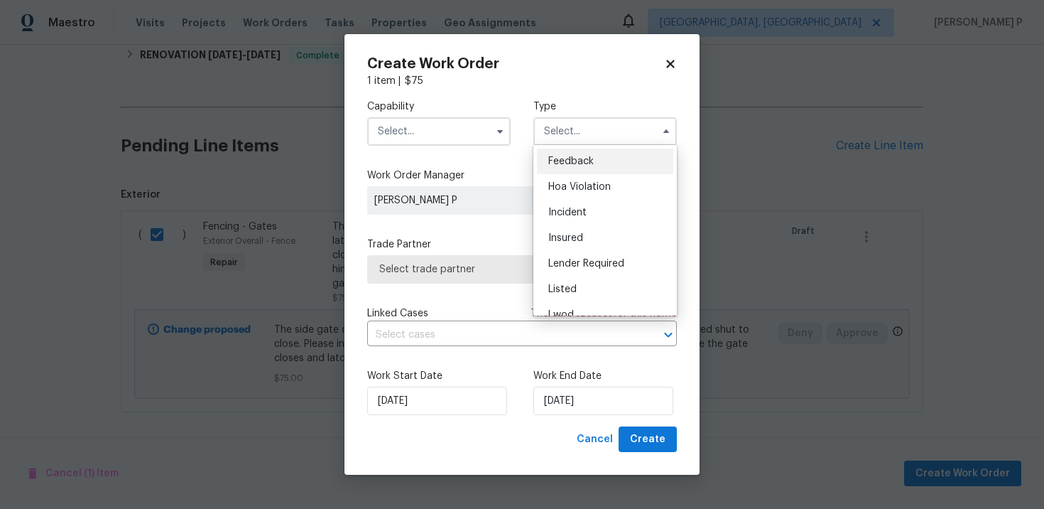
click at [574, 158] on span "Feedback" at bounding box center [570, 161] width 45 height 10
type input "Feedback"
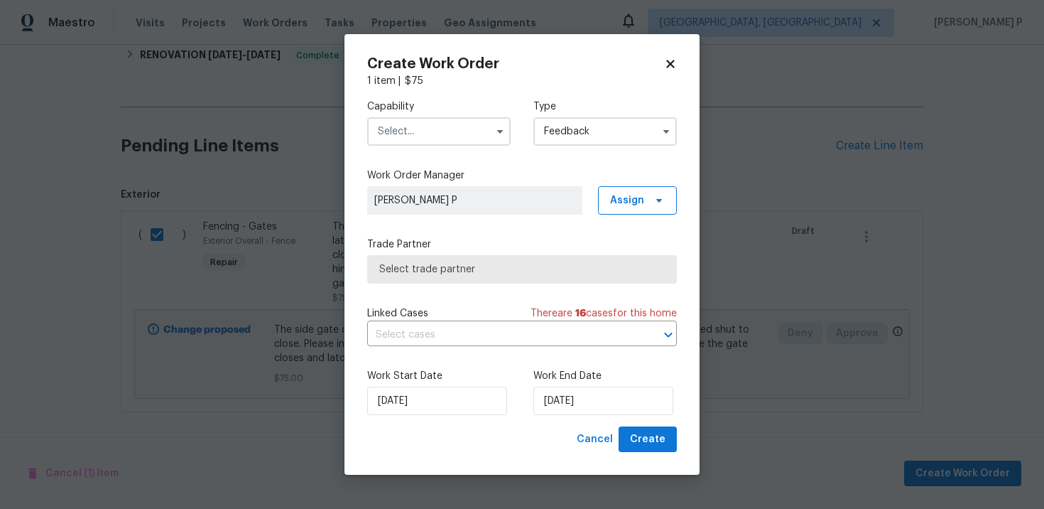
click at [441, 133] on input "text" at bounding box center [439, 131] width 144 height 28
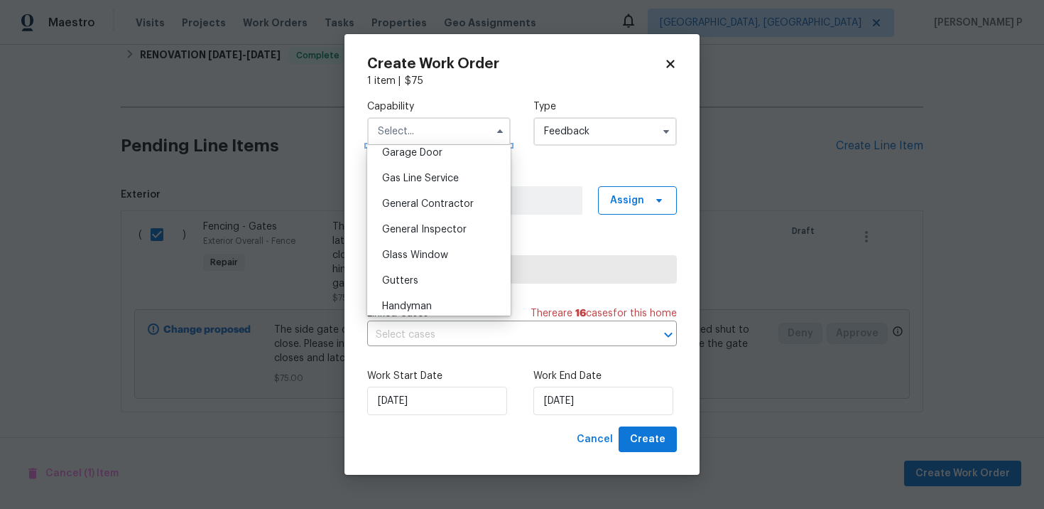
scroll to position [637, 0]
click at [433, 310] on div "Handyman" at bounding box center [439, 306] width 136 height 26
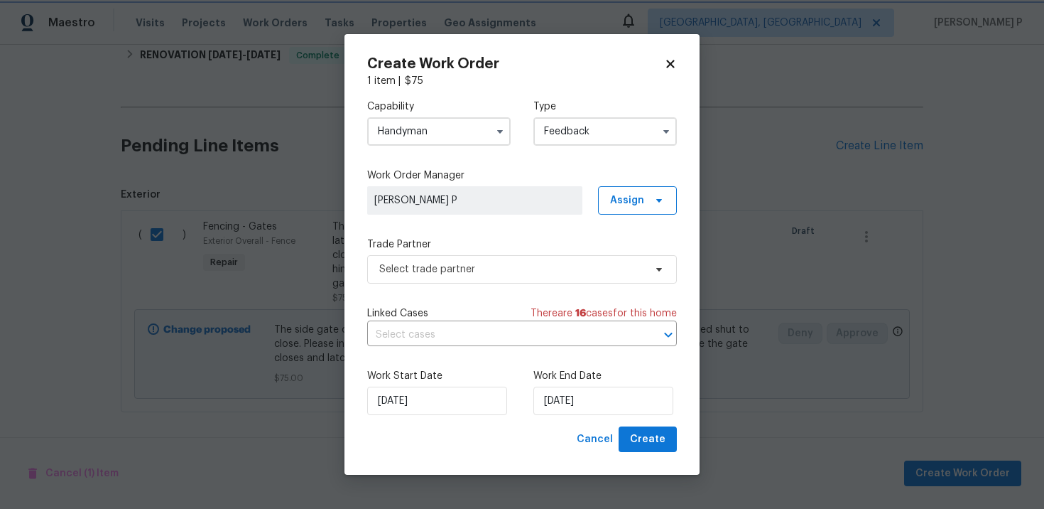
scroll to position [669, 0]
click at [438, 264] on span "Select trade partner" at bounding box center [511, 269] width 265 height 14
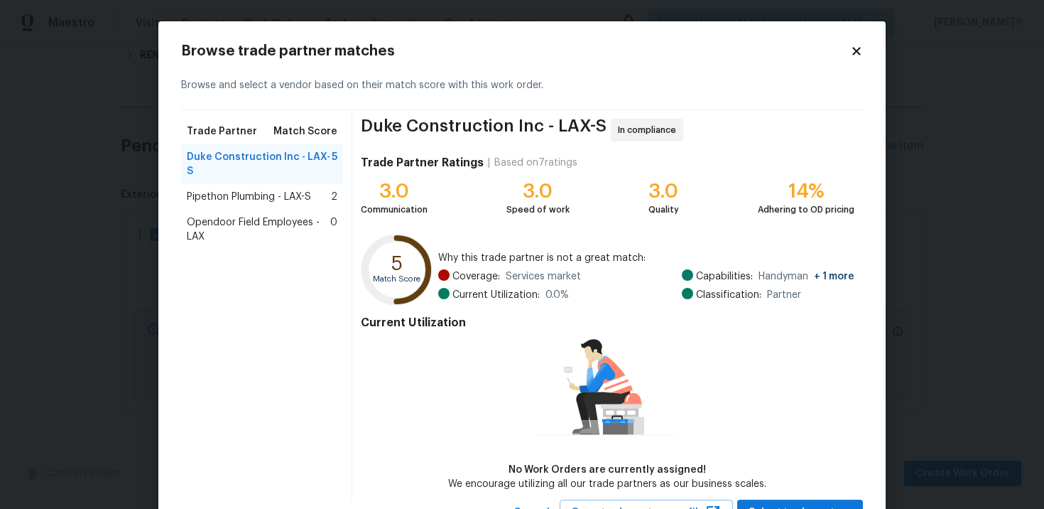
click at [862, 55] on icon at bounding box center [856, 51] width 13 height 13
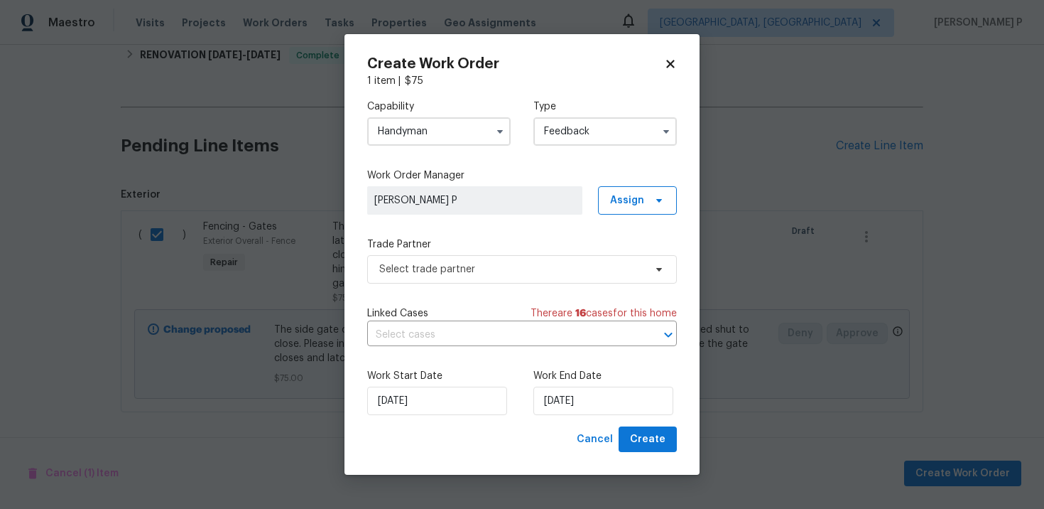
click at [438, 120] on input "Handyman" at bounding box center [439, 131] width 144 height 28
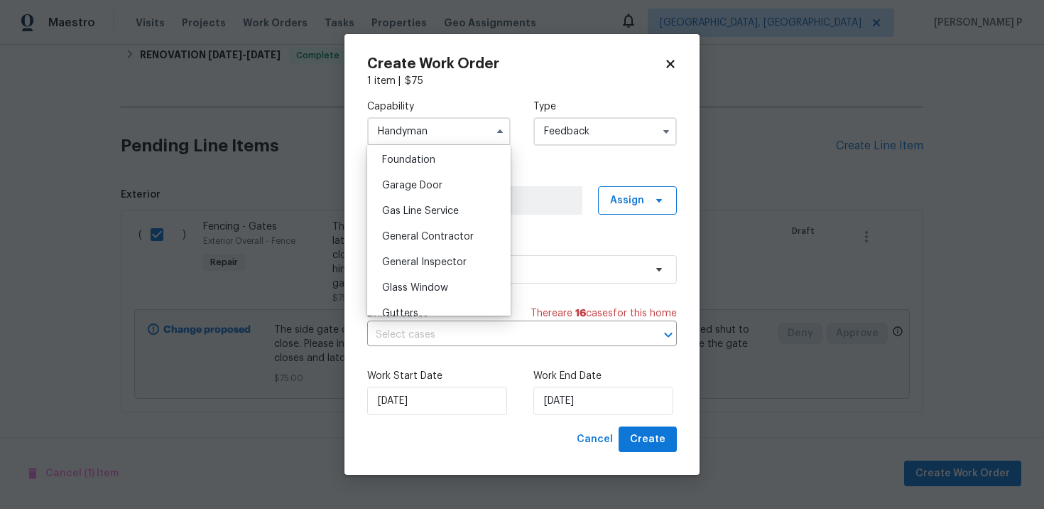
scroll to position [612, 0]
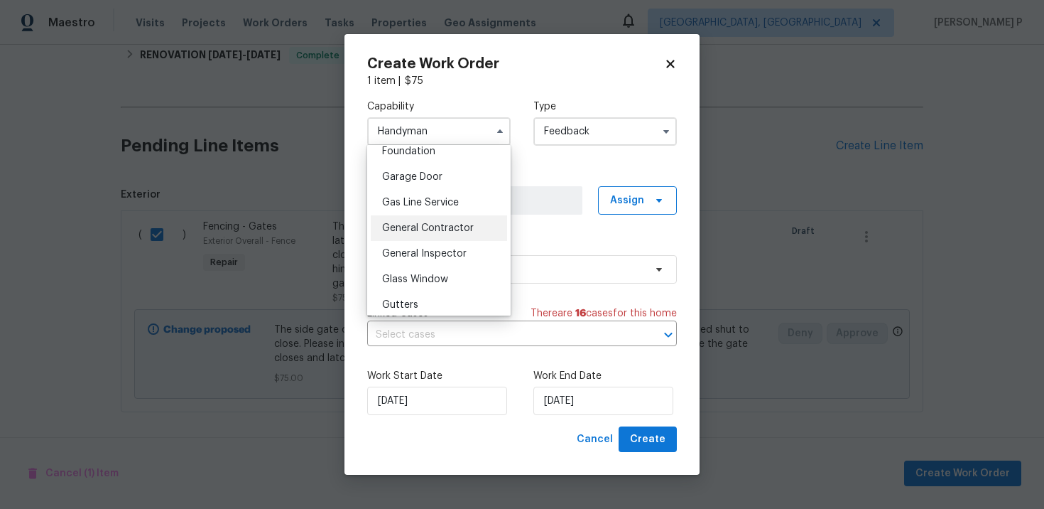
click at [426, 217] on div "General Contractor" at bounding box center [439, 228] width 136 height 26
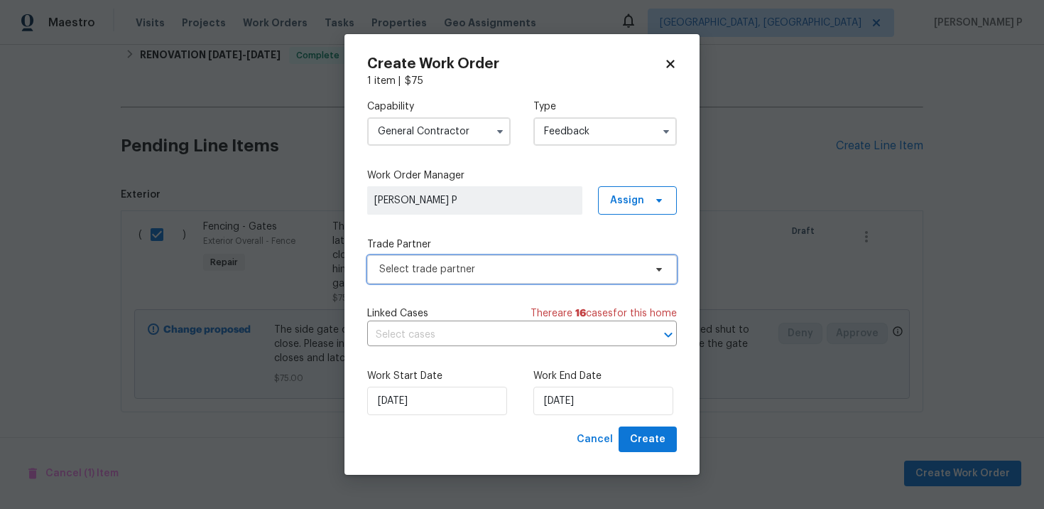
click at [438, 268] on span "Select trade partner" at bounding box center [511, 269] width 265 height 14
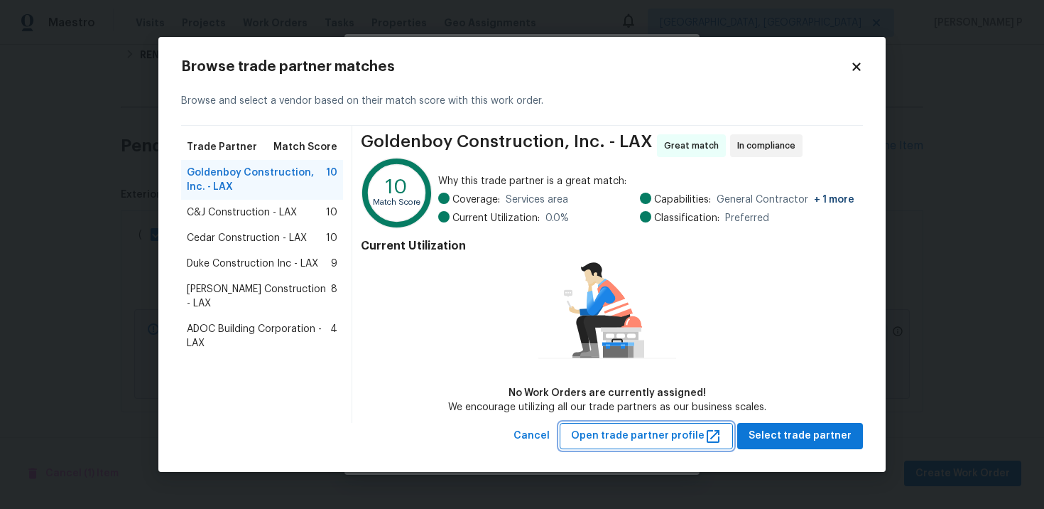
click at [673, 431] on span "Open trade partner profile" at bounding box center [646, 436] width 151 height 18
click at [853, 65] on icon at bounding box center [857, 67] width 8 height 8
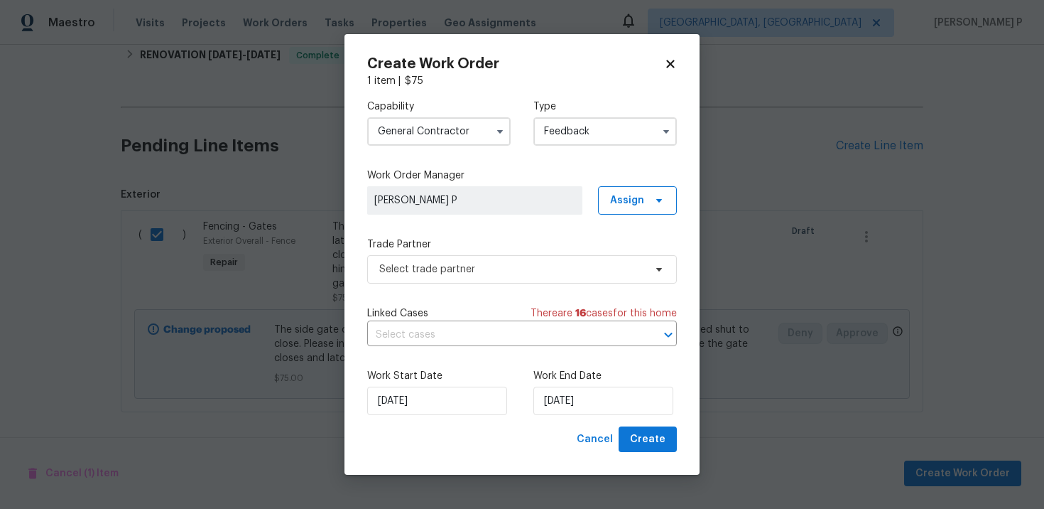
click at [438, 135] on input "General Contractor" at bounding box center [439, 131] width 144 height 28
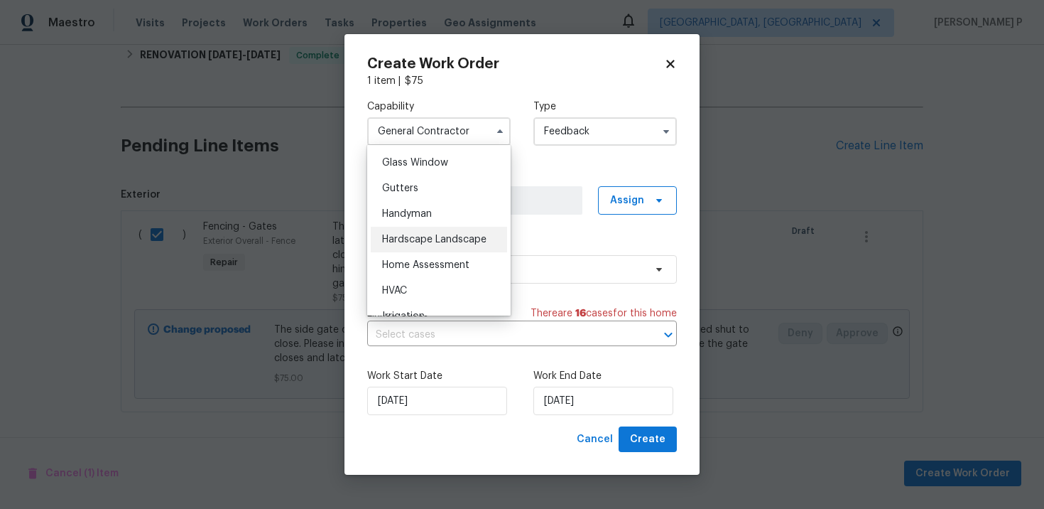
scroll to position [711, 0]
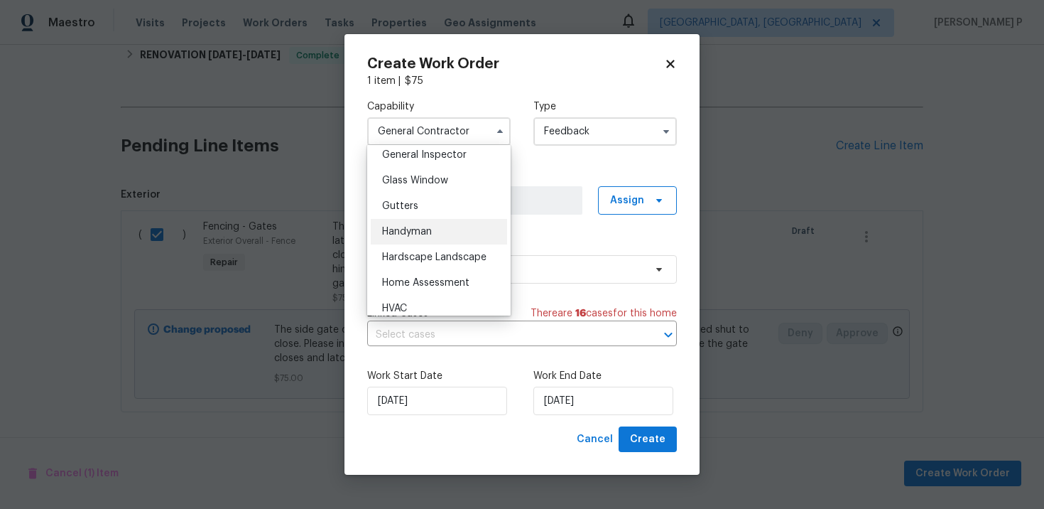
click at [413, 237] on div "Handyman" at bounding box center [439, 232] width 136 height 26
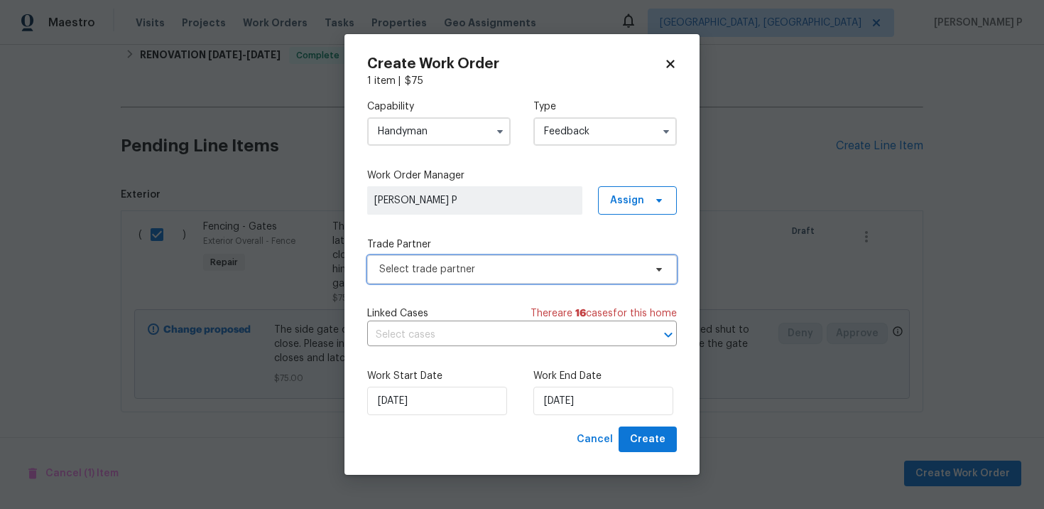
click at [430, 274] on span "Select trade partner" at bounding box center [511, 269] width 265 height 14
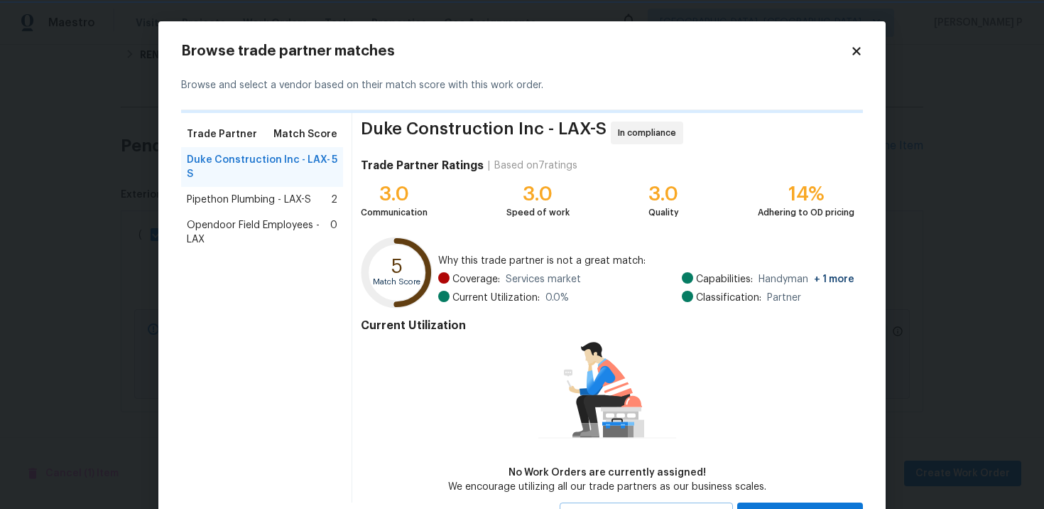
scroll to position [63, 0]
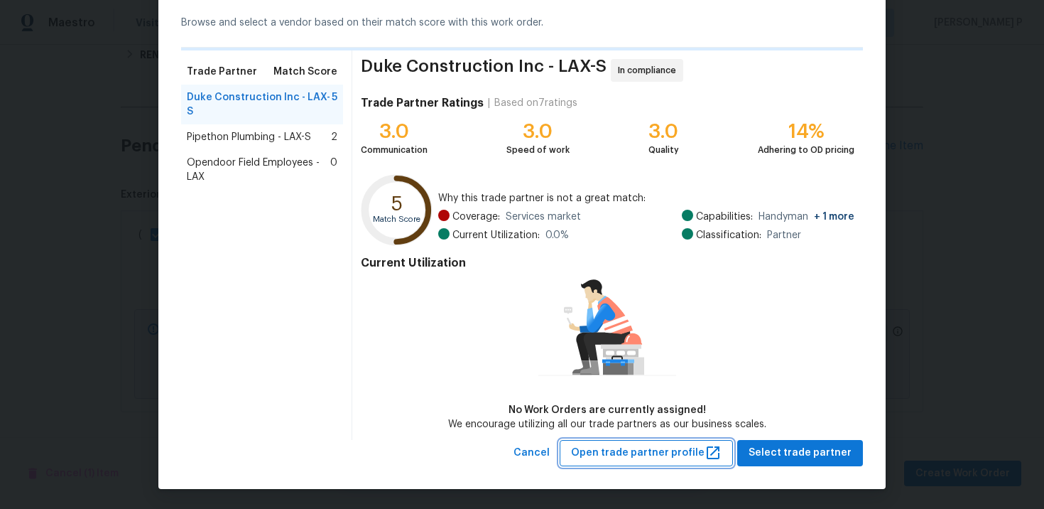
click at [661, 461] on button "Open trade partner profile" at bounding box center [646, 453] width 173 height 26
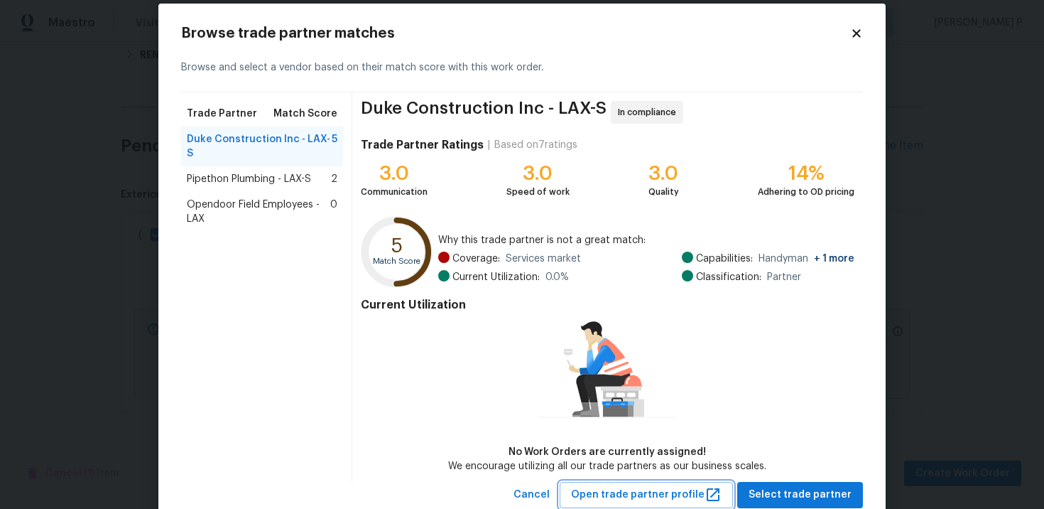
scroll to position [0, 0]
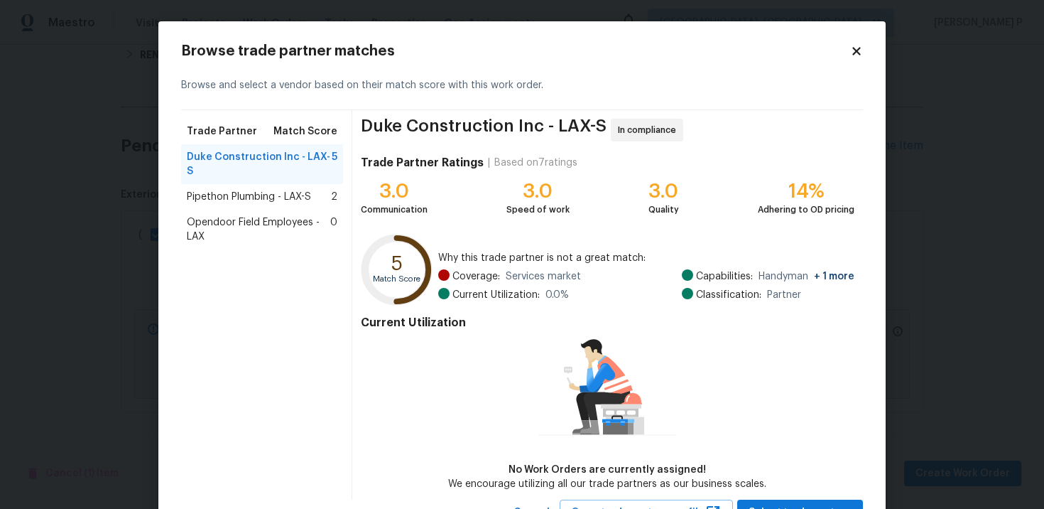
click at [857, 51] on icon at bounding box center [857, 51] width 8 height 8
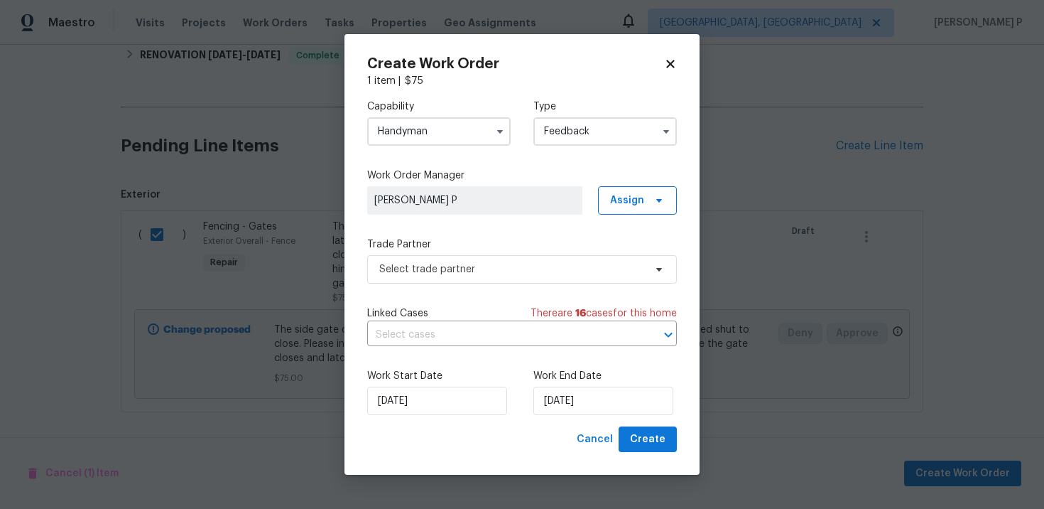
click at [452, 137] on input "Handyman" at bounding box center [439, 131] width 144 height 28
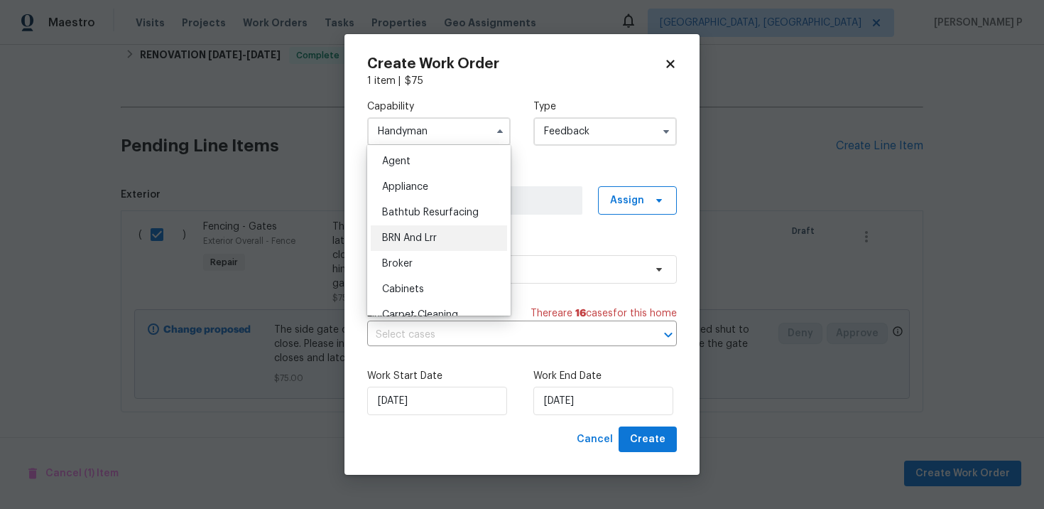
click at [434, 231] on div "BRN And Lrr" at bounding box center [439, 238] width 136 height 26
type input "BRN And Lrr"
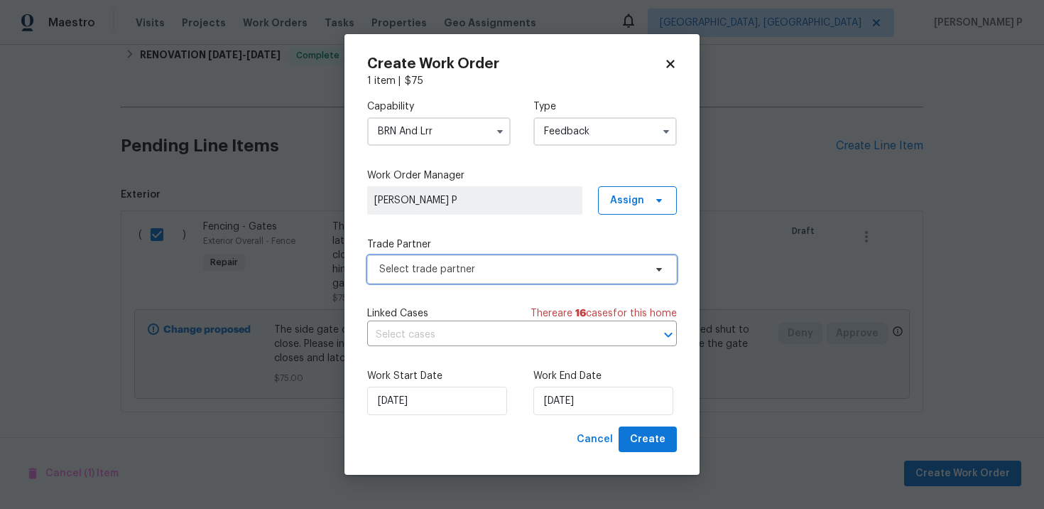
click at [437, 274] on span "Select trade partner" at bounding box center [511, 269] width 265 height 14
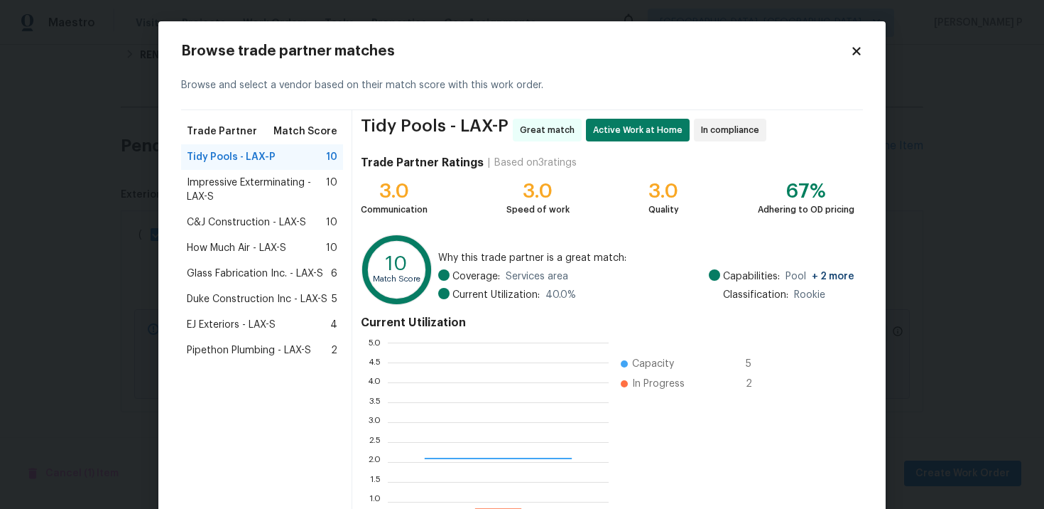
scroll to position [199, 221]
click at [866, 44] on div "Browse trade partner matches Browse and select a vendor based on their match sc…" at bounding box center [521, 313] width 727 height 585
click at [858, 51] on icon at bounding box center [857, 51] width 8 height 8
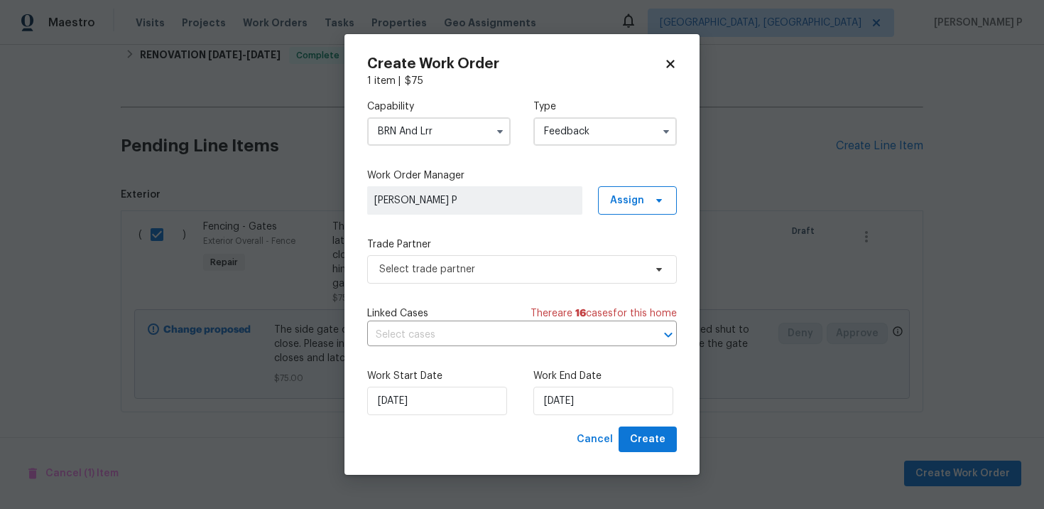
click at [668, 66] on icon at bounding box center [670, 64] width 8 height 8
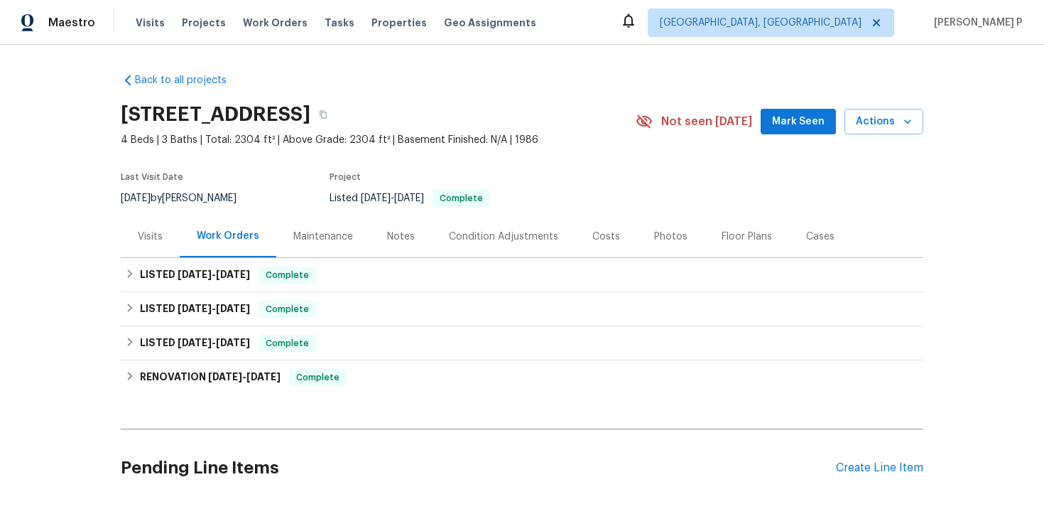
scroll to position [322, 0]
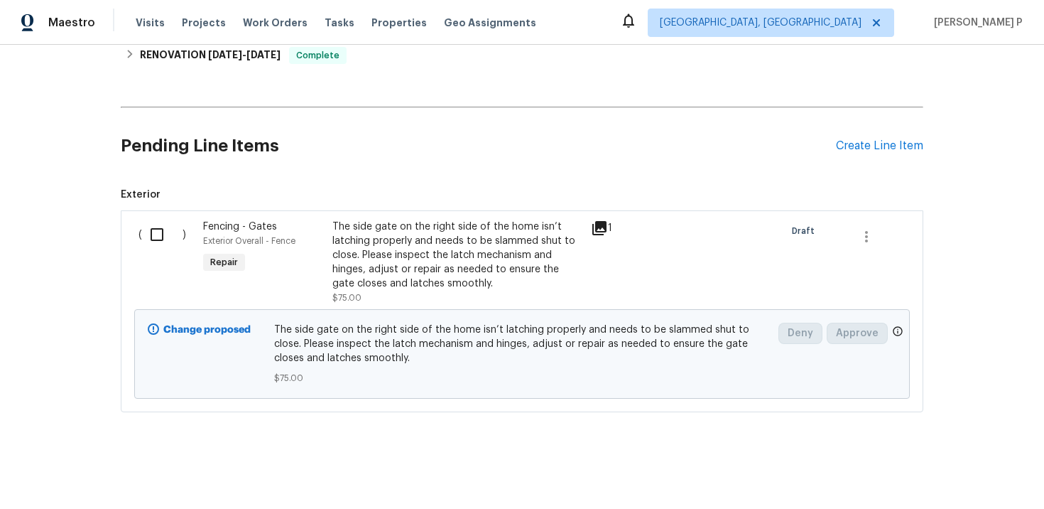
click at [148, 238] on input "checkbox" at bounding box center [162, 235] width 40 height 30
checkbox input "true"
click at [979, 475] on span "Create Work Order" at bounding box center [963, 474] width 94 height 18
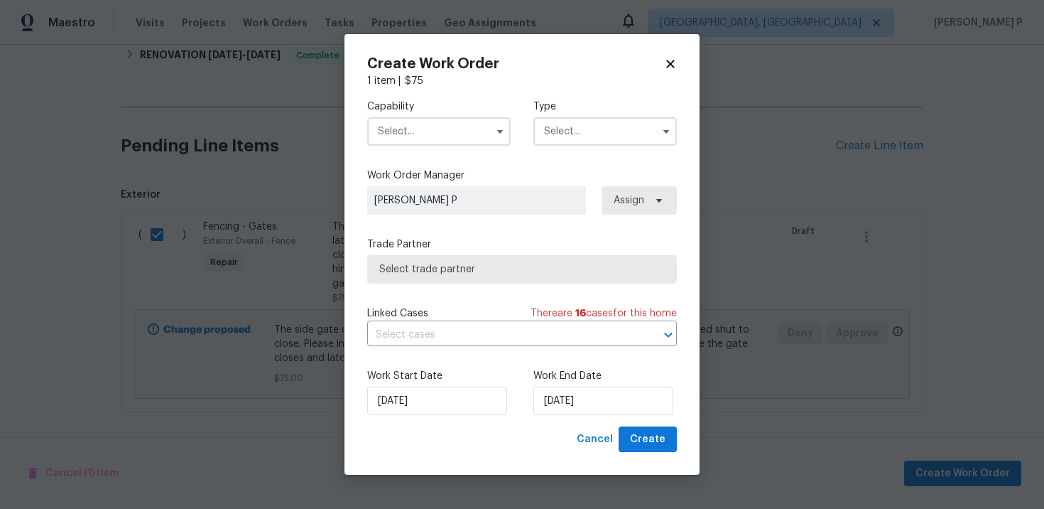
click at [564, 134] on input "text" at bounding box center [606, 131] width 144 height 28
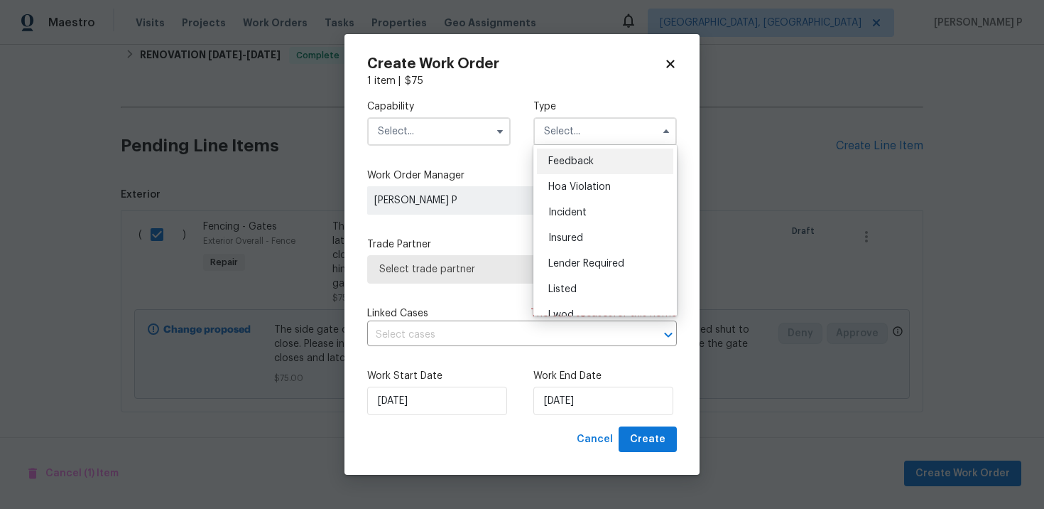
click at [563, 153] on div "Feedback" at bounding box center [605, 161] width 136 height 26
type input "Feedback"
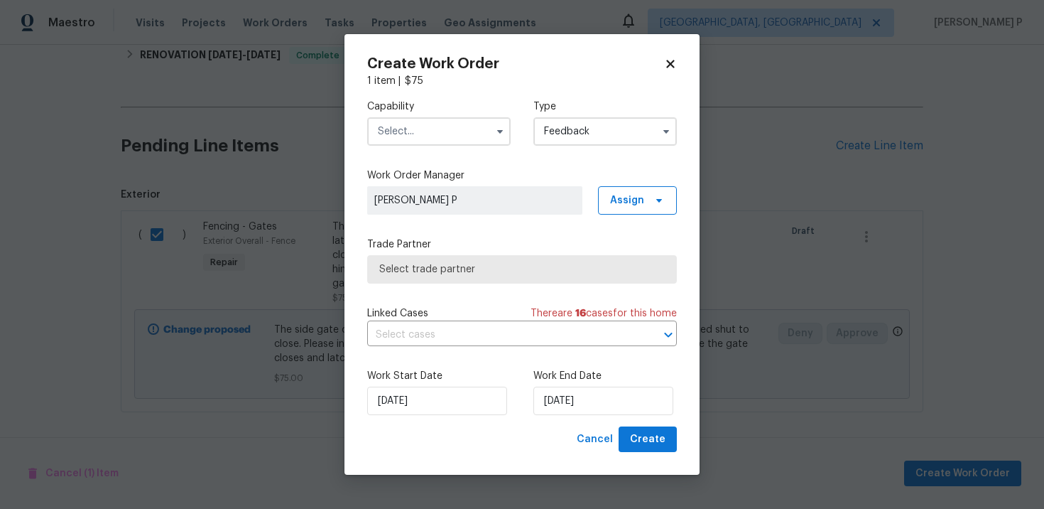
click at [465, 124] on input "text" at bounding box center [439, 131] width 144 height 28
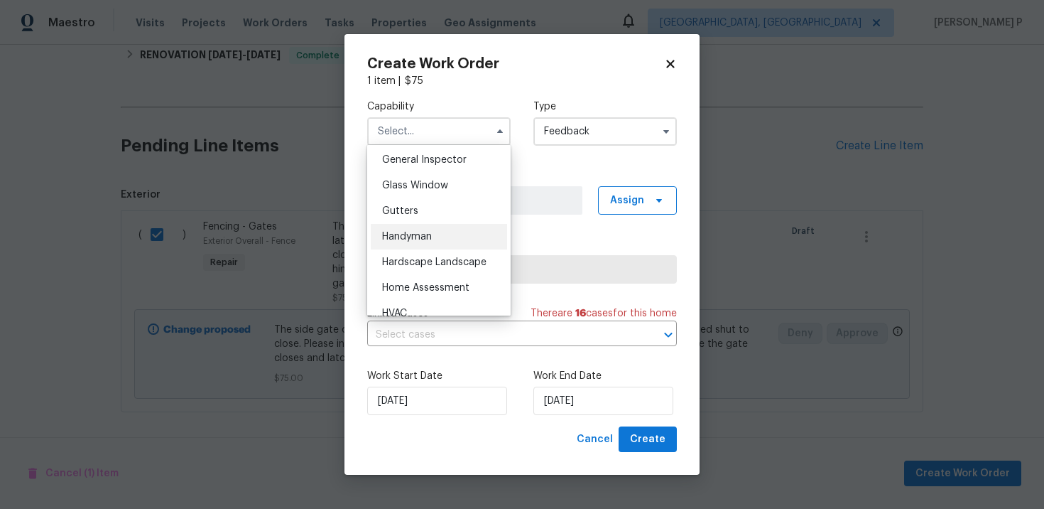
scroll to position [718, 0]
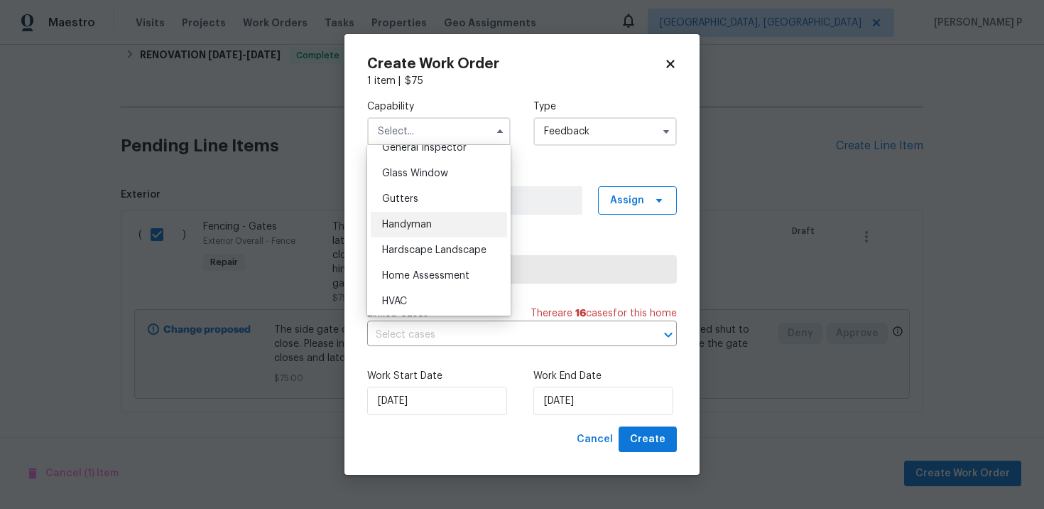
click at [401, 229] on div "Handyman" at bounding box center [439, 225] width 136 height 26
type input "Handyman"
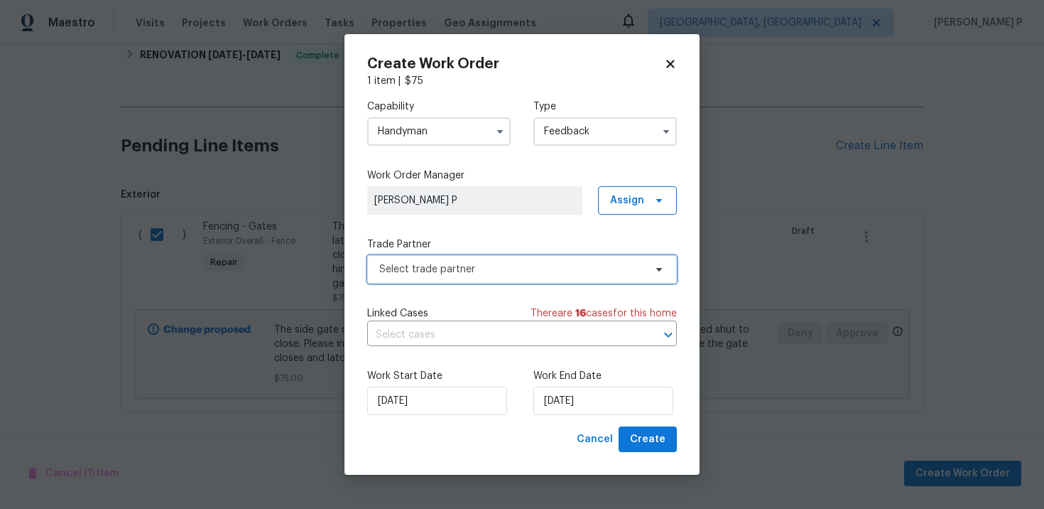
click at [462, 273] on span "Select trade partner" at bounding box center [511, 269] width 265 height 14
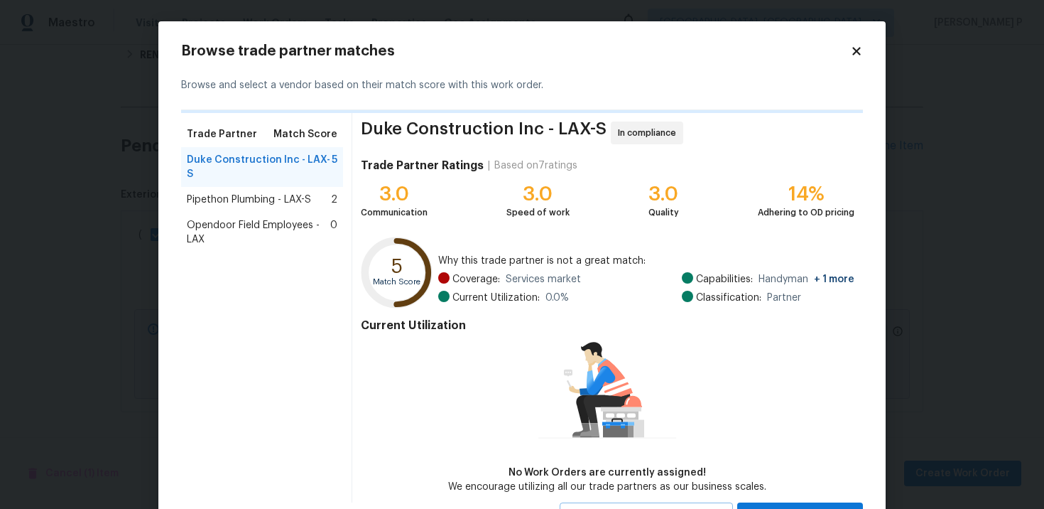
click at [232, 193] on span "Pipethon Plumbing - LAX-S" at bounding box center [249, 200] width 124 height 14
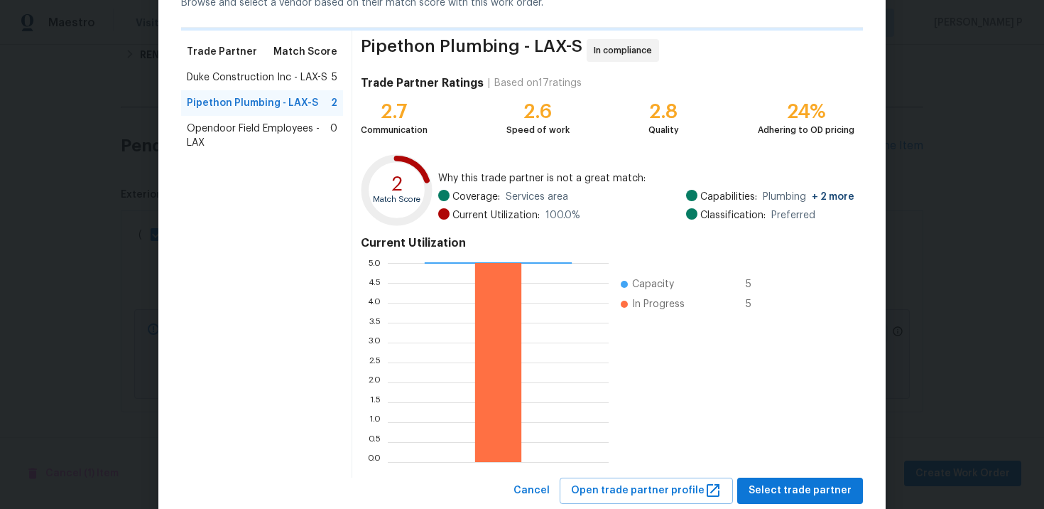
scroll to position [121, 0]
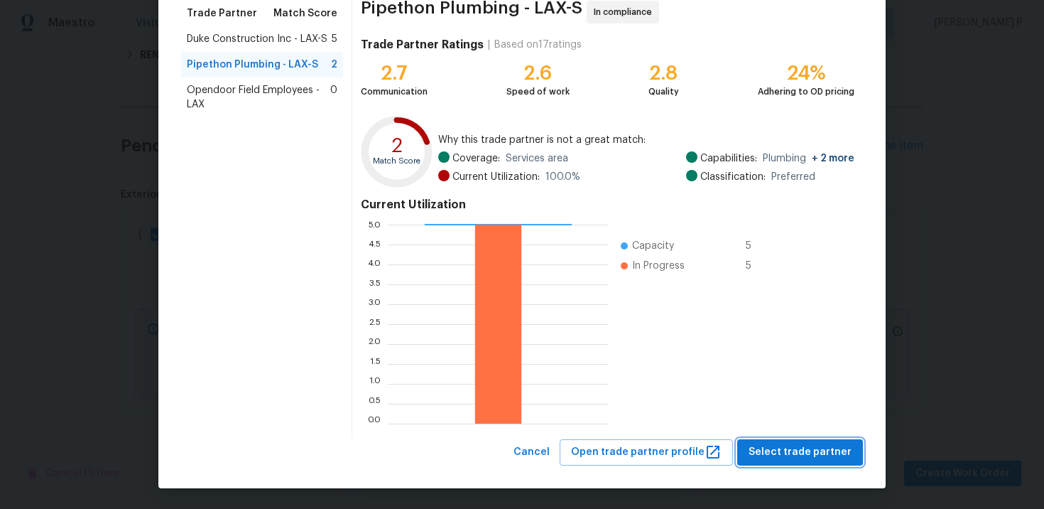
click at [765, 451] on span "Select trade partner" at bounding box center [800, 452] width 103 height 18
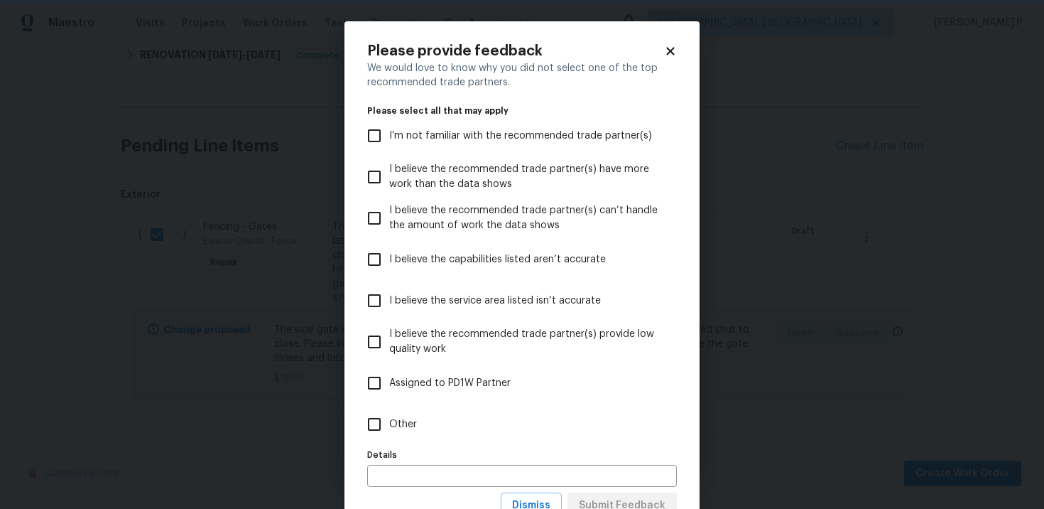
scroll to position [0, 0]
click at [374, 426] on input "Other" at bounding box center [374, 424] width 30 height 30
checkbox input "true"
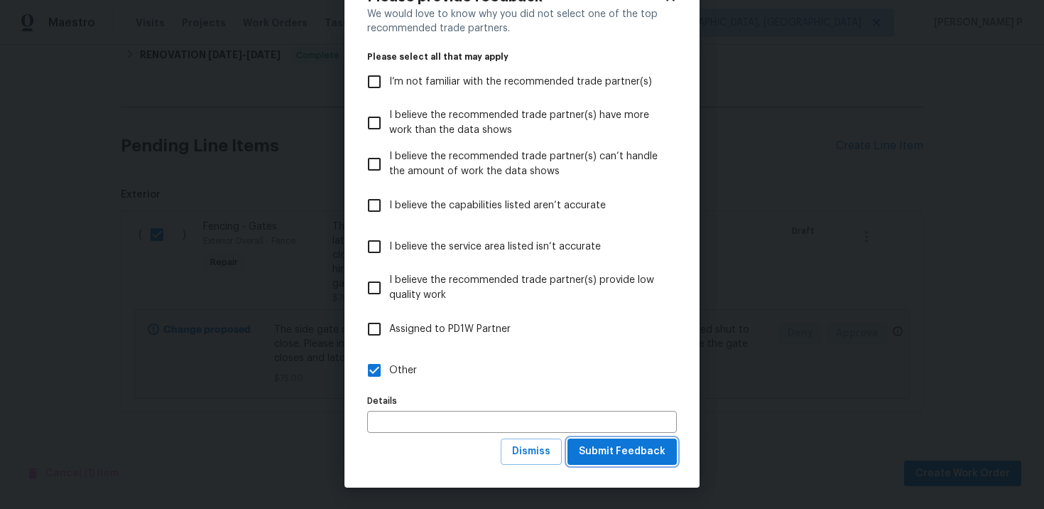
click at [605, 448] on span "Submit Feedback" at bounding box center [622, 452] width 87 height 18
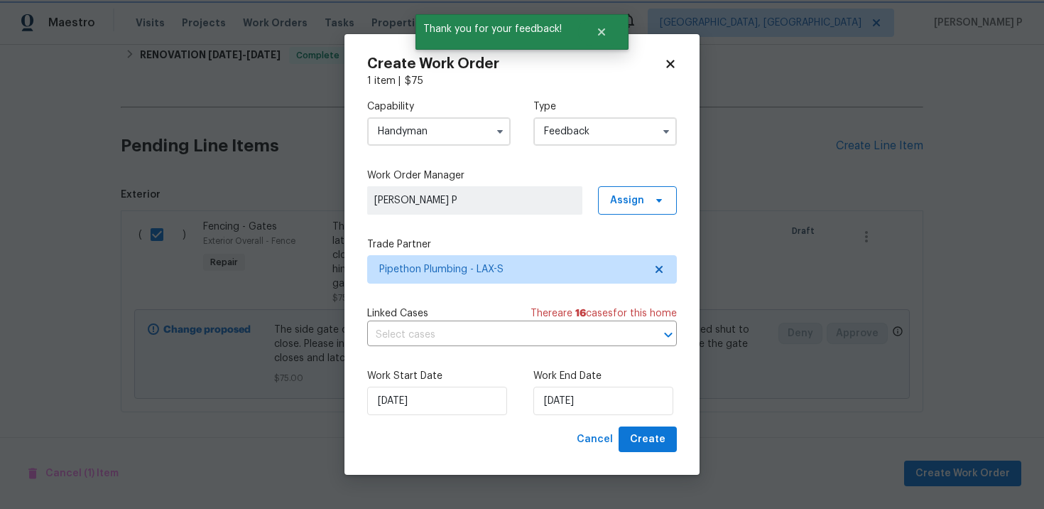
scroll to position [0, 0]
click at [599, 409] on input "[DATE]" at bounding box center [604, 400] width 140 height 28
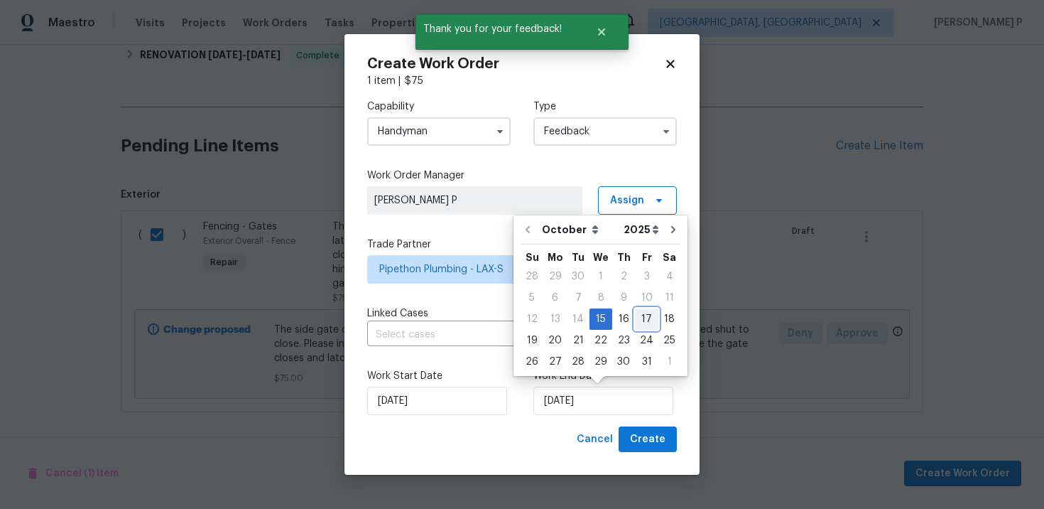
click at [642, 315] on div "17" at bounding box center [646, 319] width 23 height 20
type input "[DATE]"
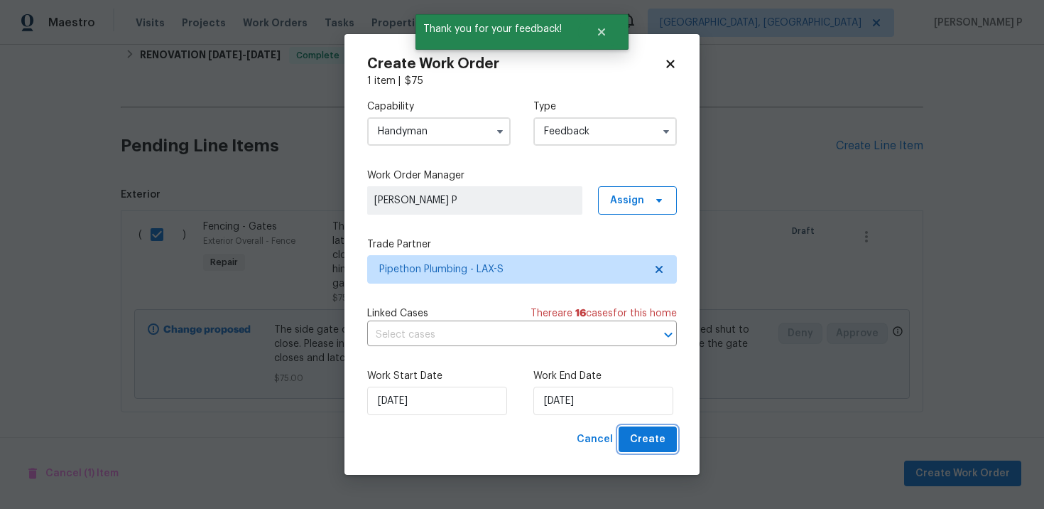
click at [654, 445] on span "Create" at bounding box center [648, 440] width 36 height 18
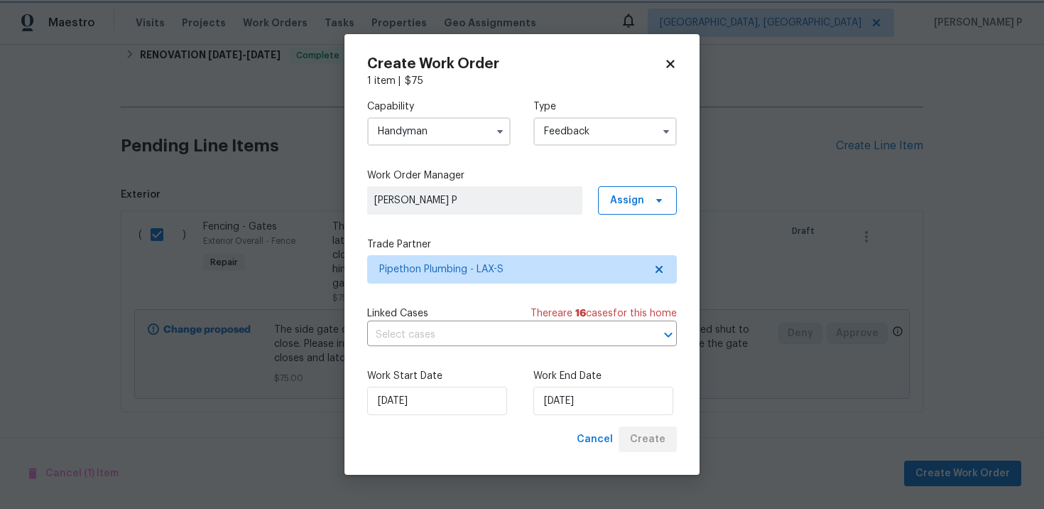
checkbox input "false"
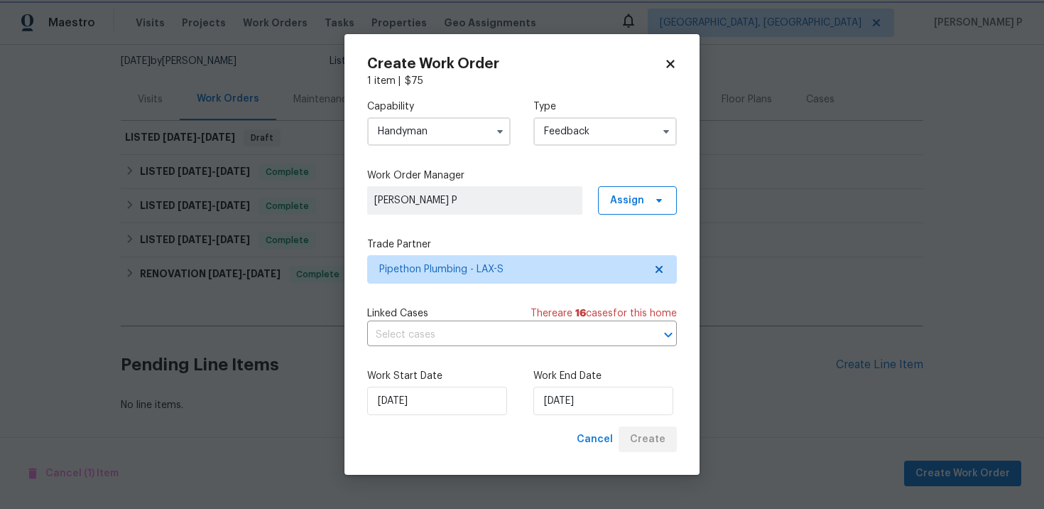
scroll to position [137, 0]
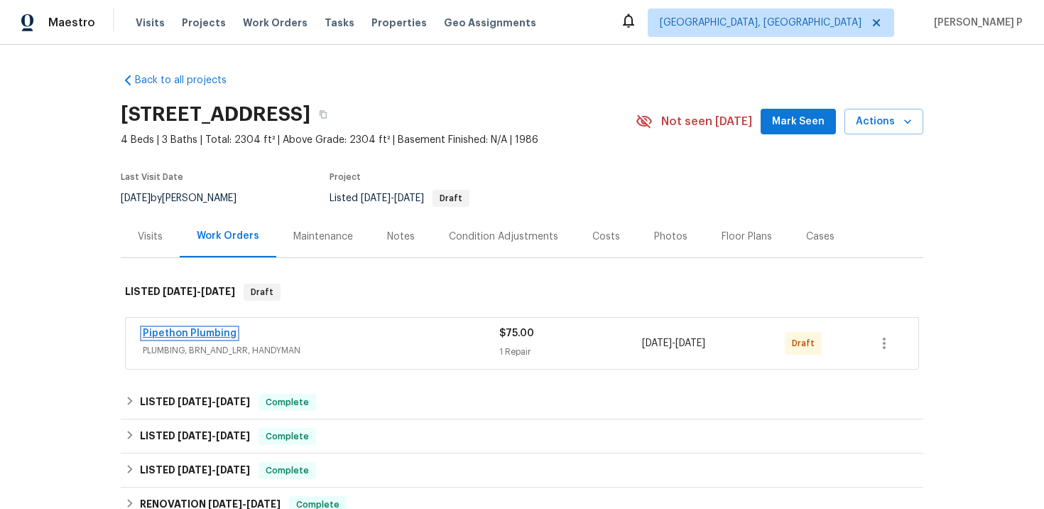
click at [202, 335] on link "Pipethon Plumbing" at bounding box center [190, 333] width 94 height 10
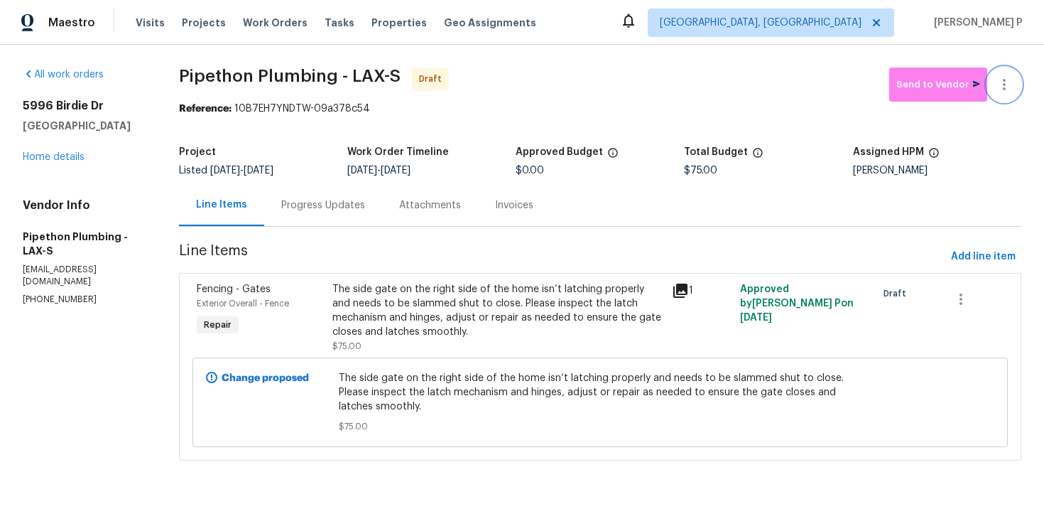
click at [1005, 86] on icon "button" at bounding box center [1004, 84] width 17 height 17
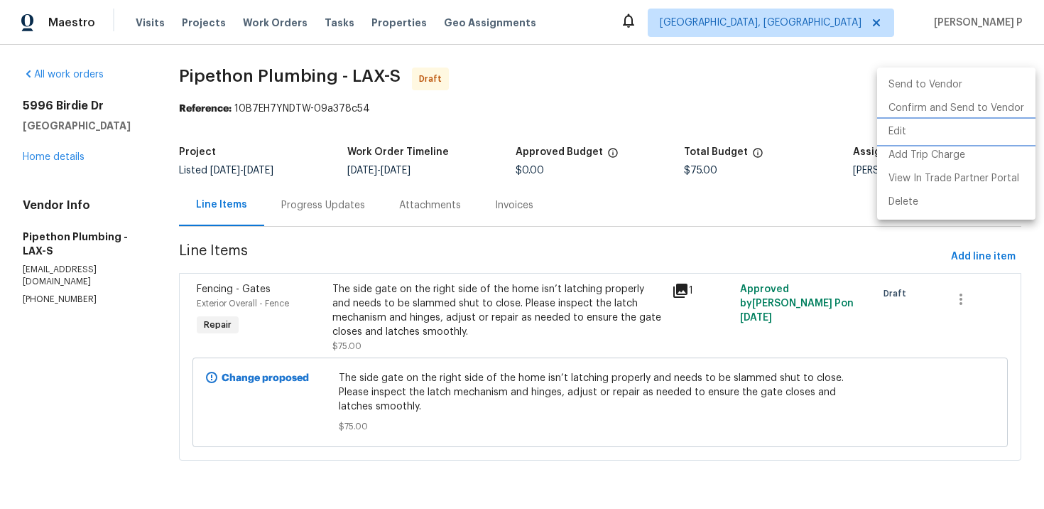
click at [945, 138] on li "Edit" at bounding box center [956, 131] width 158 height 23
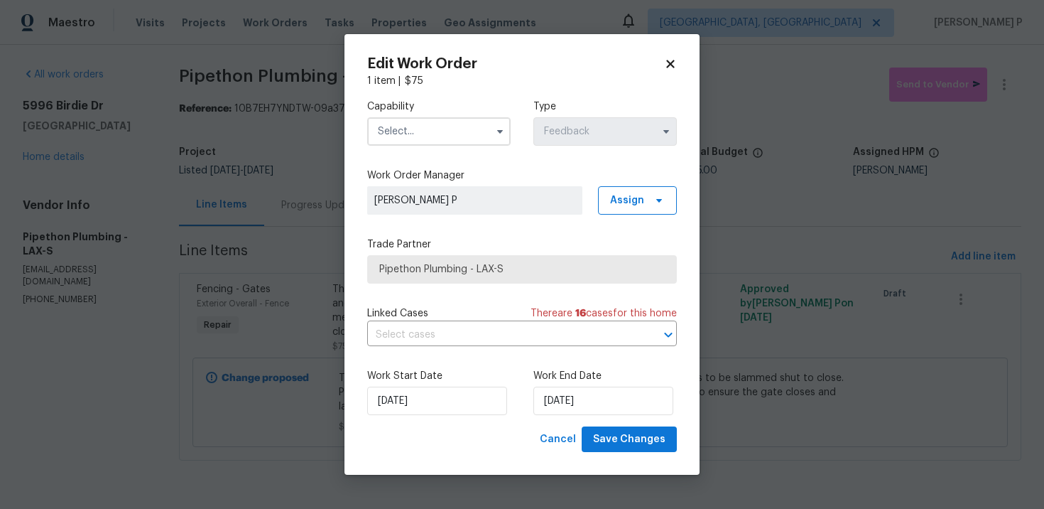
click at [421, 141] on input "text" at bounding box center [439, 131] width 144 height 28
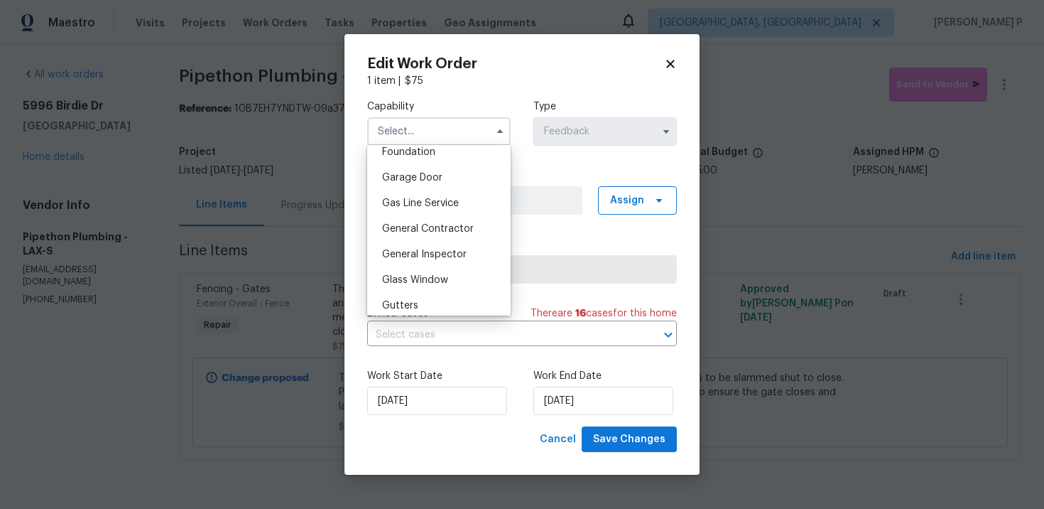
scroll to position [756, 0]
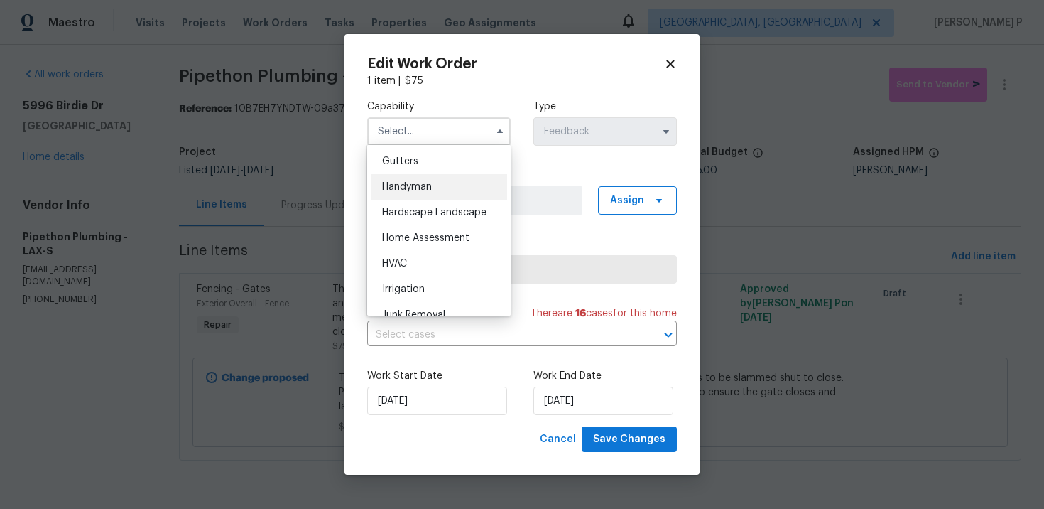
click at [436, 190] on div "Handyman" at bounding box center [439, 187] width 136 height 26
type input "Handyman"
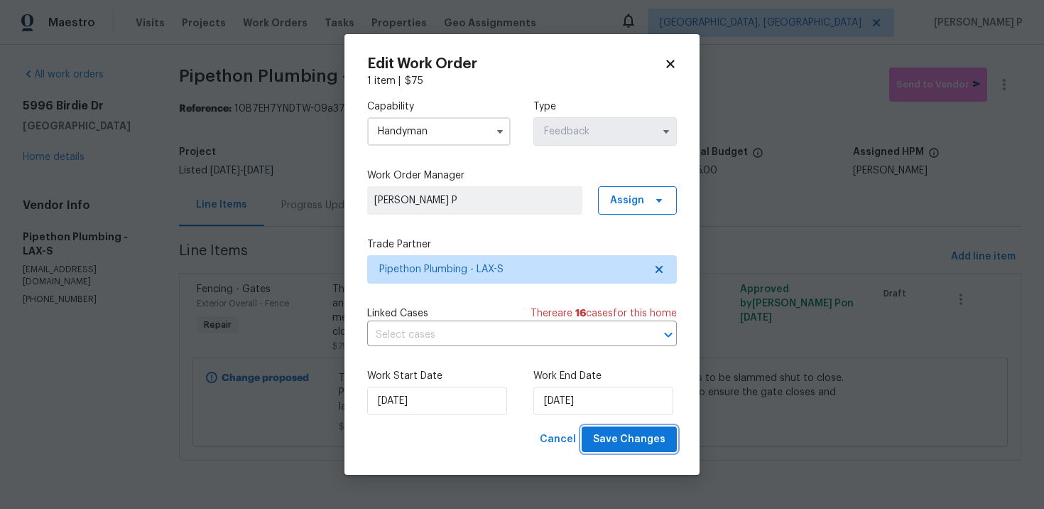
click at [620, 448] on span "Save Changes" at bounding box center [629, 440] width 72 height 18
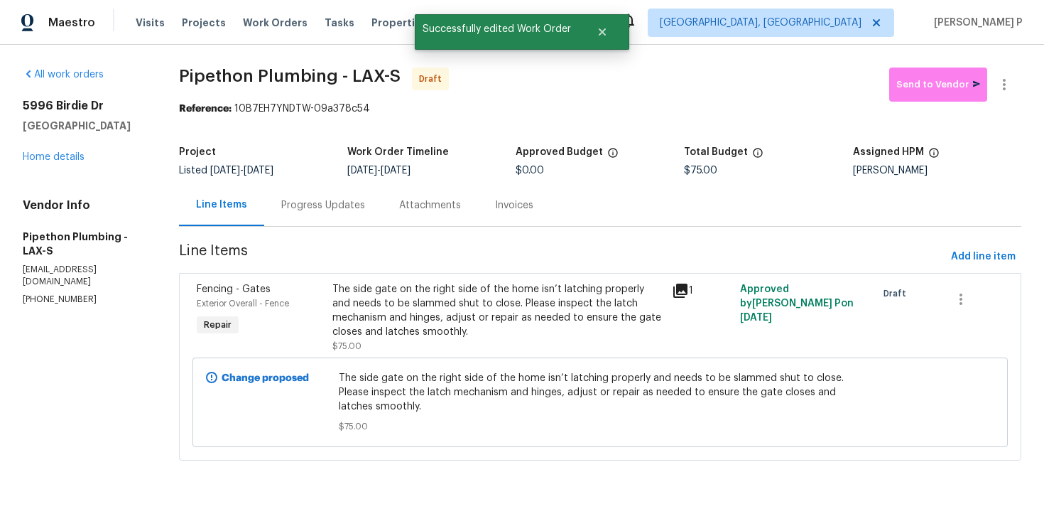
click at [347, 204] on div "Progress Updates" at bounding box center [323, 205] width 84 height 14
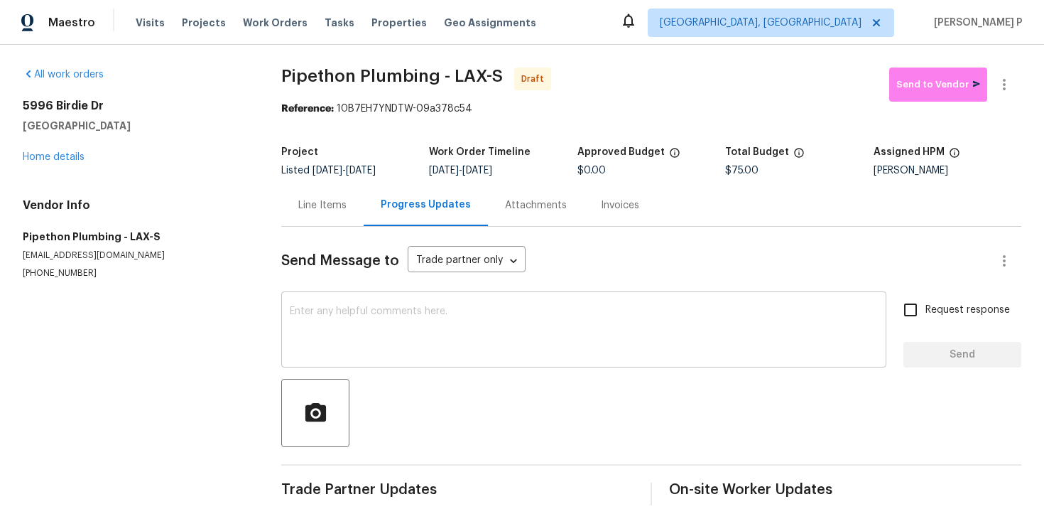
click at [368, 336] on textarea at bounding box center [584, 331] width 588 height 50
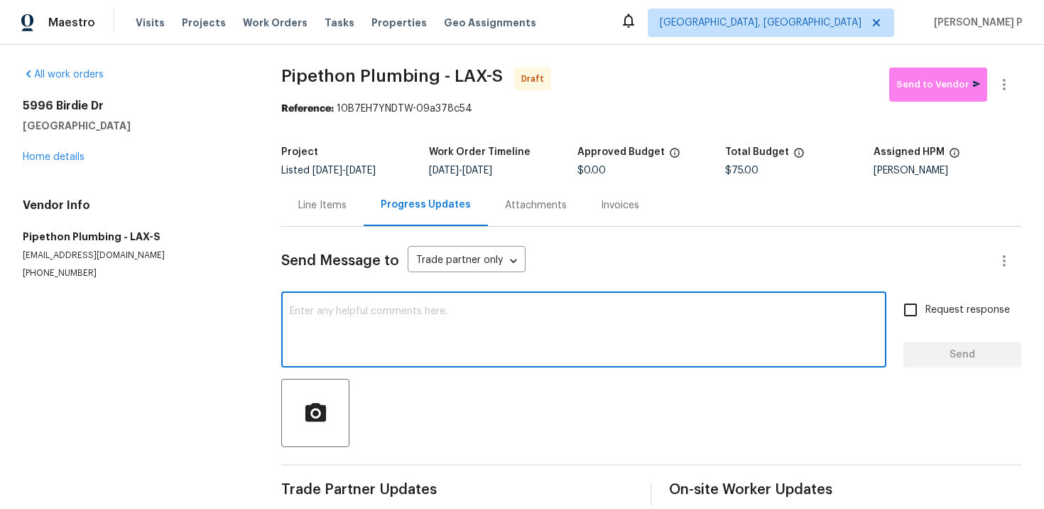
paste textarea "Hi, this is Ramyasri with Opendoor. I’m confirming you received the WO for the …"
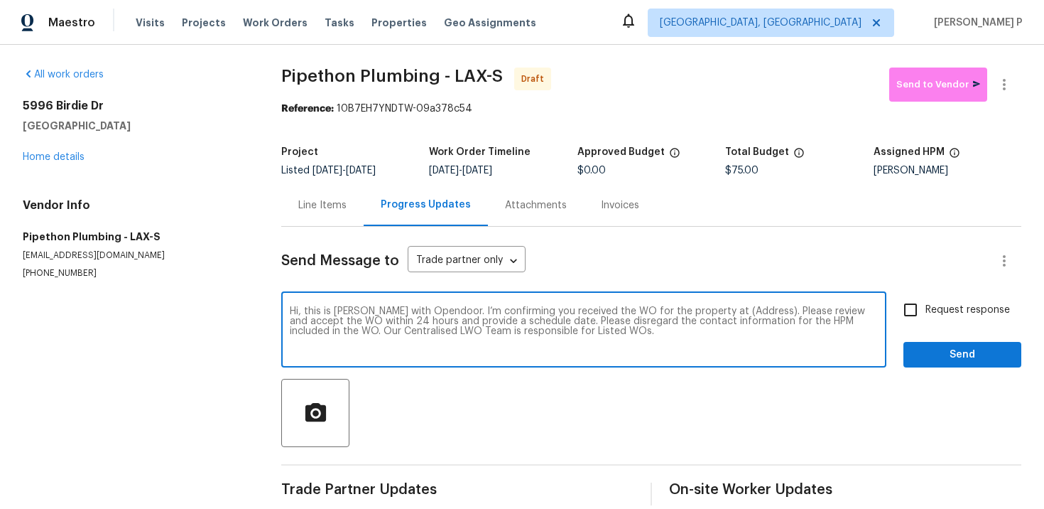
drag, startPoint x: 711, startPoint y: 310, endPoint x: 755, endPoint y: 307, distance: 44.1
click at [755, 307] on textarea "Hi, this is Ramyasri with Opendoor. I’m confirming you received the WO for the …" at bounding box center [584, 331] width 588 height 50
paste textarea "5996 Birdie Dr, La Verne, CA 91750"
type textarea "Hi, this is Ramyasri with Opendoor. I’m confirming you received the WO for the …"
click at [898, 313] on input "Request response" at bounding box center [911, 310] width 30 height 30
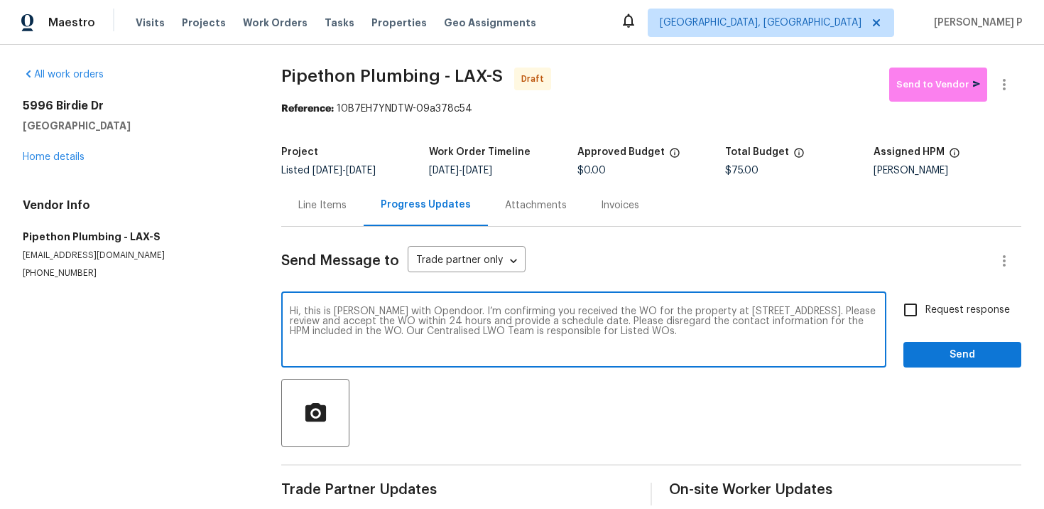
checkbox input "true"
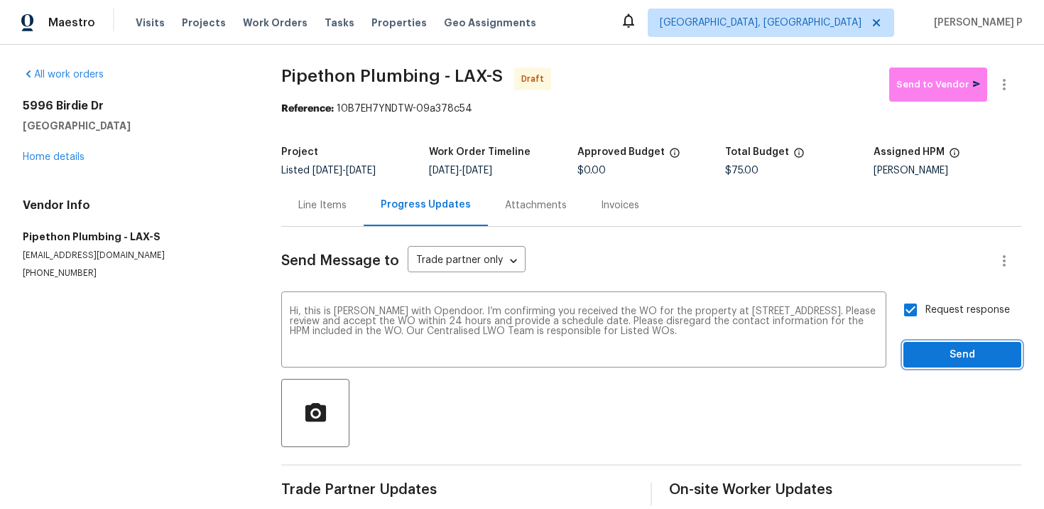
click at [936, 347] on span "Send" at bounding box center [962, 355] width 95 height 18
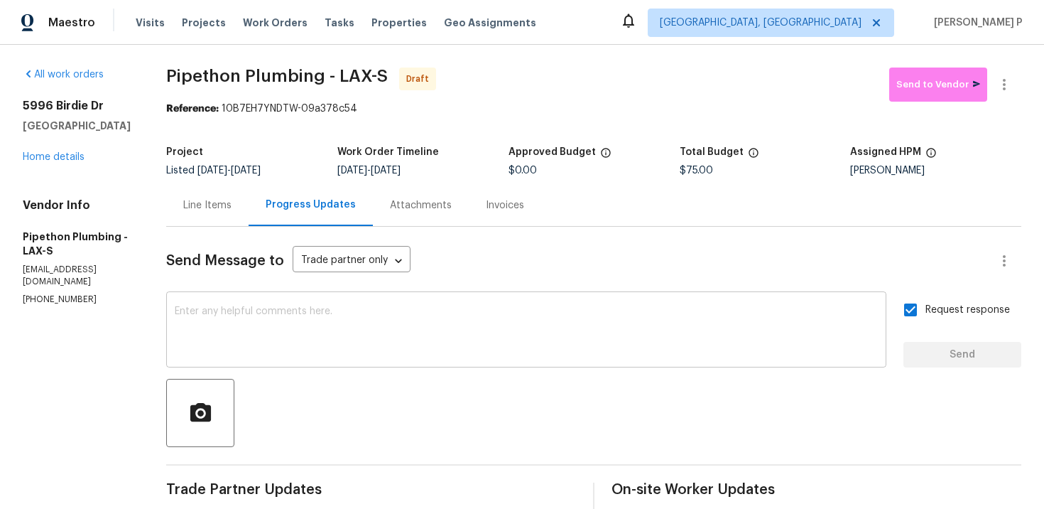
click at [391, 327] on textarea at bounding box center [526, 331] width 703 height 50
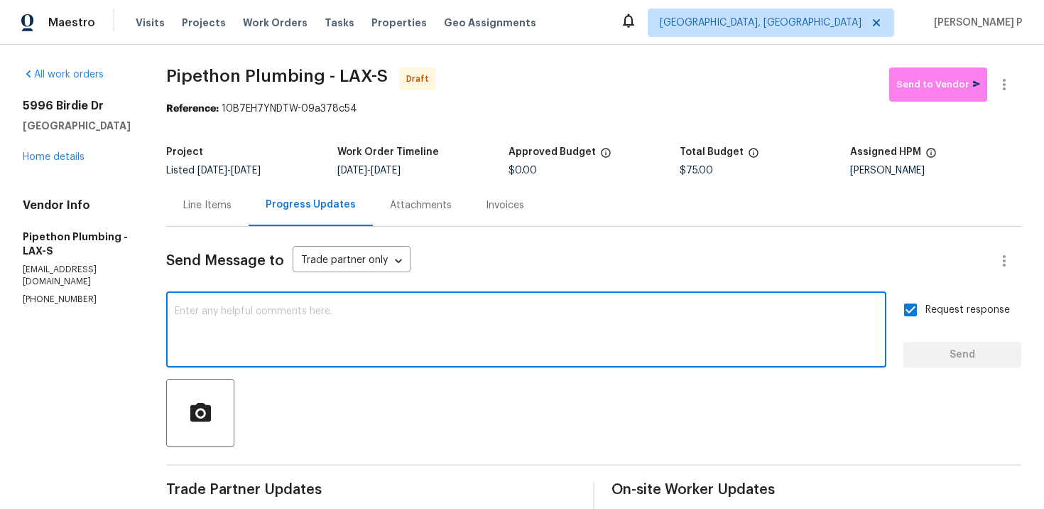
paste textarea "Attention All Work Orders must include before-photos (both close-up and wide-an…"
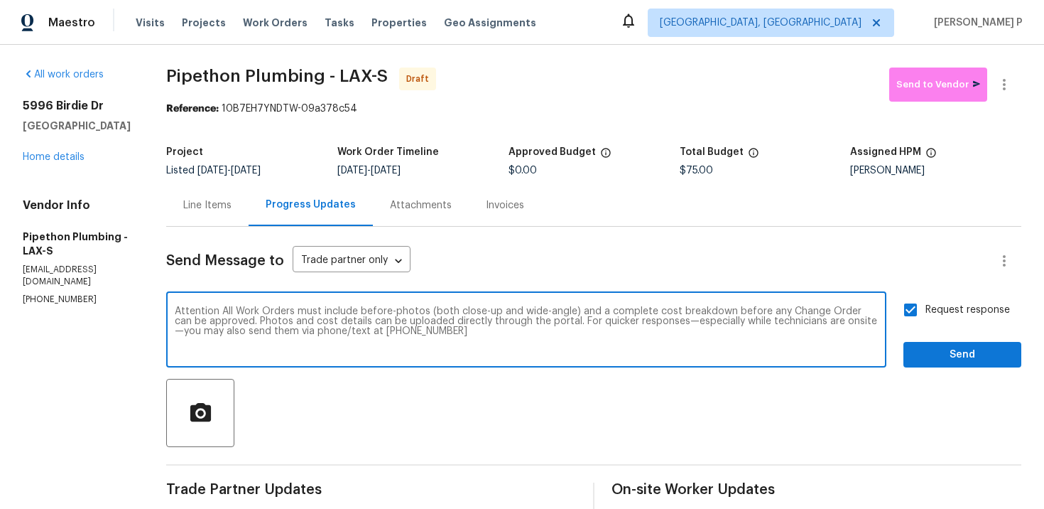
scroll to position [131, 0]
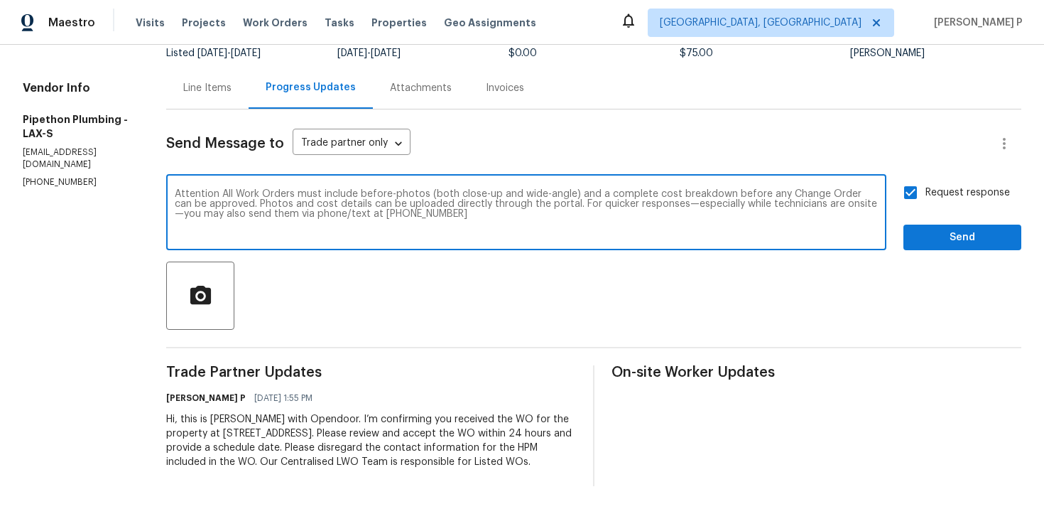
type textarea "Attention All Work Orders must include before-photos (both close-up and wide-an…"
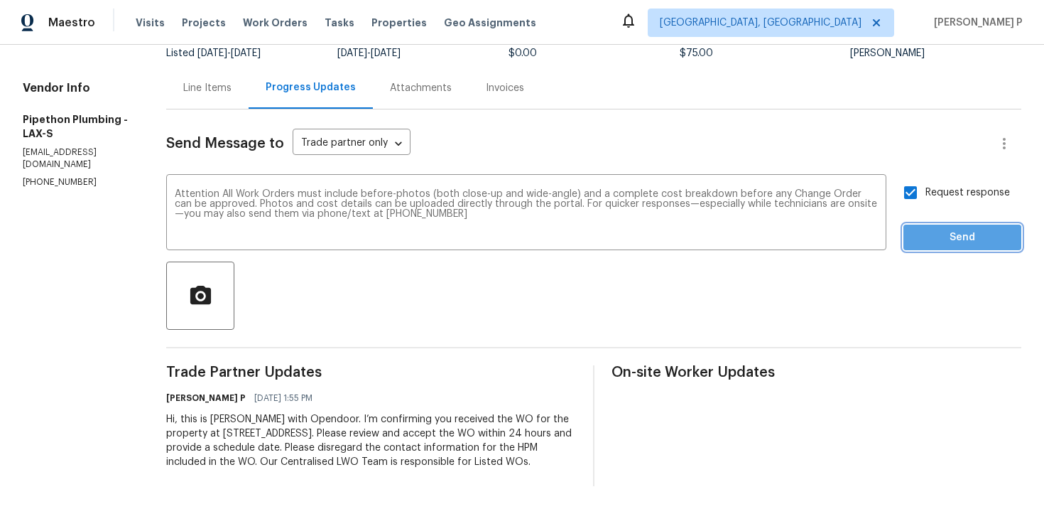
click at [963, 229] on span "Send" at bounding box center [962, 238] width 95 height 18
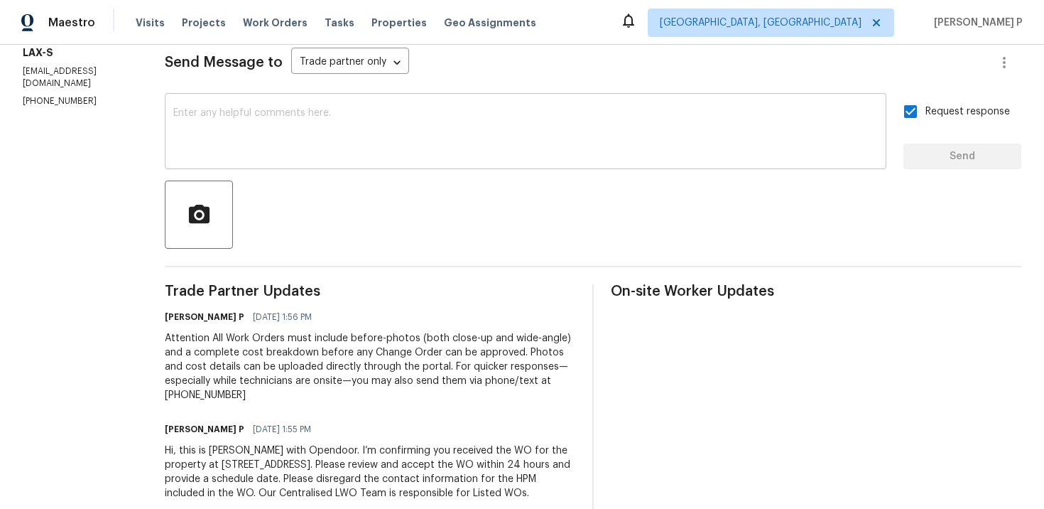
scroll to position [0, 0]
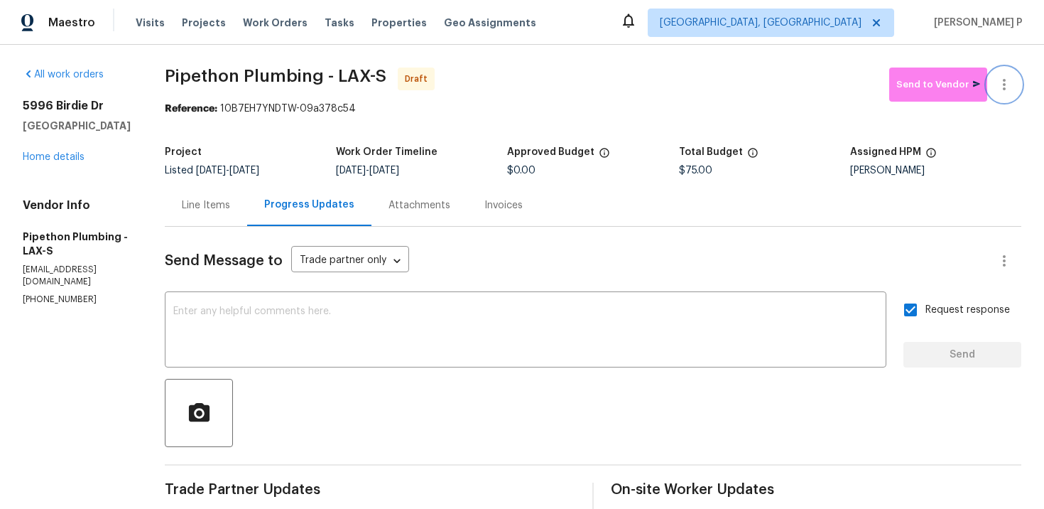
click at [1015, 85] on button "button" at bounding box center [1005, 84] width 34 height 34
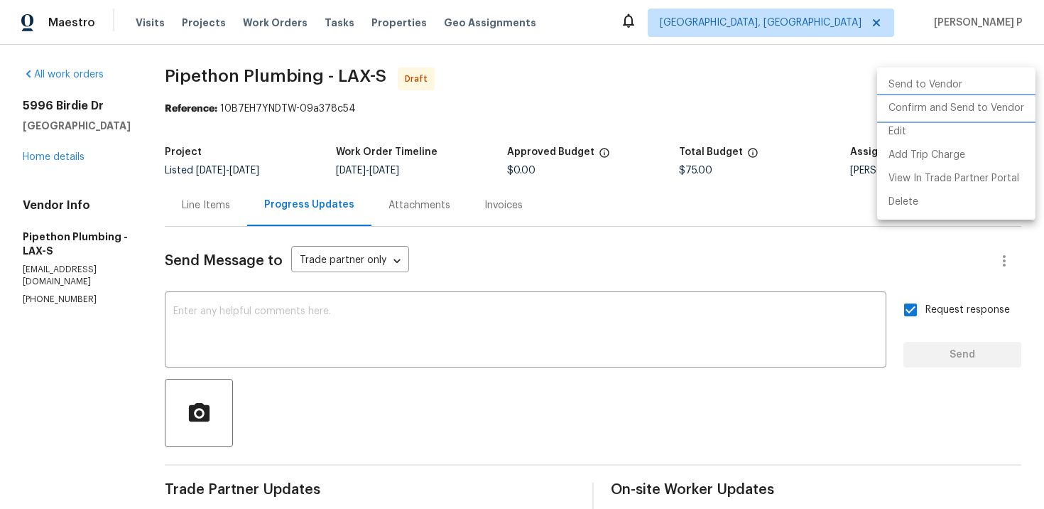
click at [967, 103] on li "Confirm and Send to Vendor" at bounding box center [956, 108] width 158 height 23
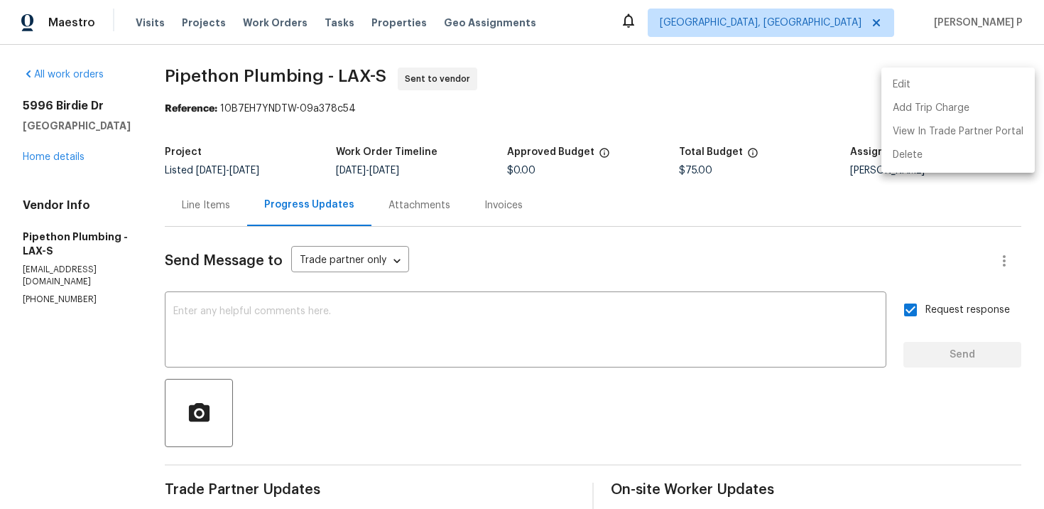
click at [463, 383] on div at bounding box center [522, 254] width 1044 height 509
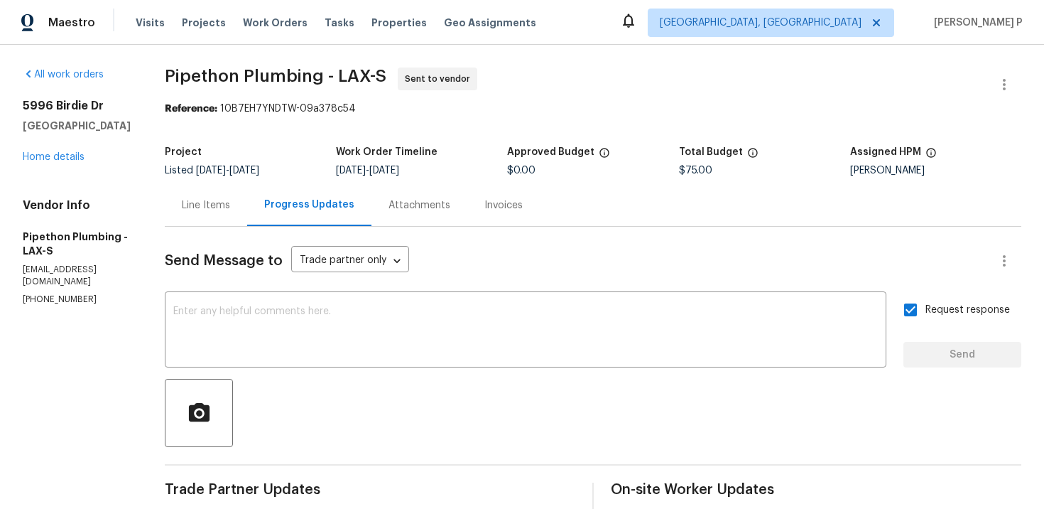
click at [199, 69] on span "Pipethon Plumbing - LAX-S" at bounding box center [276, 75] width 222 height 17
drag, startPoint x: 188, startPoint y: 72, endPoint x: 404, endPoint y: 76, distance: 215.3
click at [386, 76] on span "Pipethon Plumbing - LAX-S" at bounding box center [276, 75] width 222 height 17
copy span "Pipethon Plumbing - LAX-S"
drag, startPoint x: 242, startPoint y: 107, endPoint x: 421, endPoint y: 108, distance: 179.0
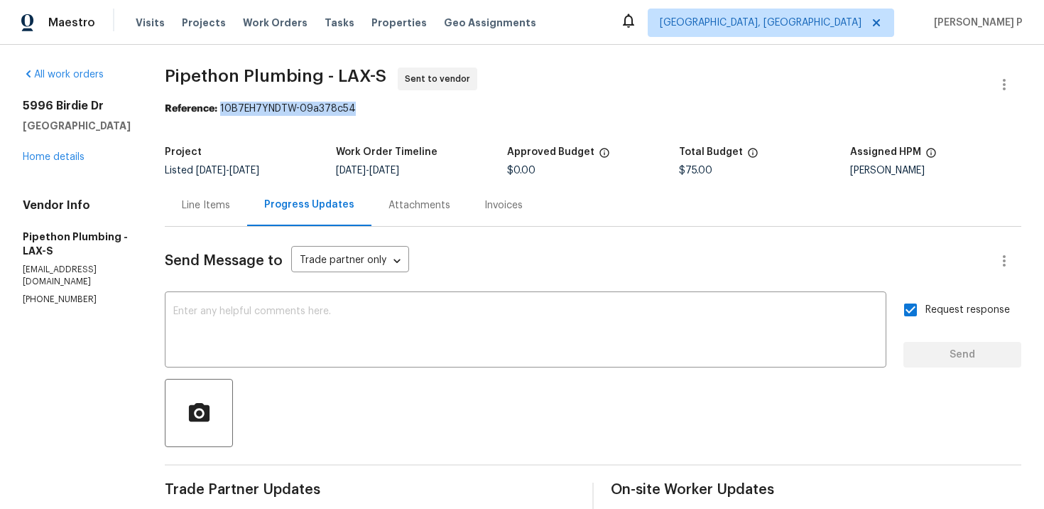
click at [421, 108] on div "Reference: 10B7EH7YNDTW-09a378c54" at bounding box center [593, 109] width 857 height 14
copy div "10B7EH7YNDTW-09a378c54"
click at [244, 135] on section "Pipethon Plumbing - LAX-S Sent to vendor Reference: 10B7EH7YNDTW-09a378c54 Proj…" at bounding box center [593, 391] width 857 height 648
click at [262, 156] on div "Project" at bounding box center [250, 156] width 171 height 18
drag, startPoint x: 244, startPoint y: 108, endPoint x: 415, endPoint y: 104, distance: 170.5
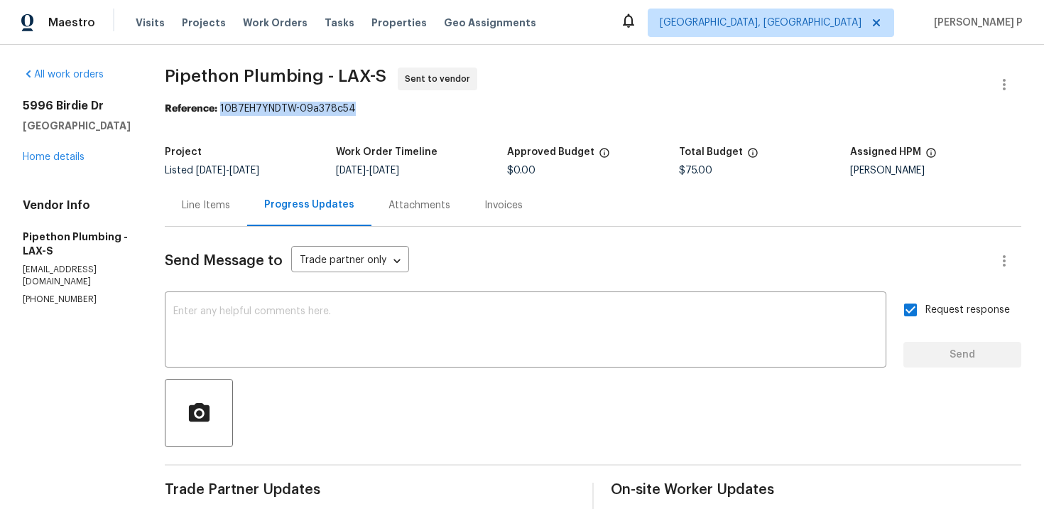
click at [415, 104] on div "Reference: 10B7EH7YNDTW-09a378c54" at bounding box center [593, 109] width 857 height 14
copy div "10B7EH7YNDTW-09a378c54"
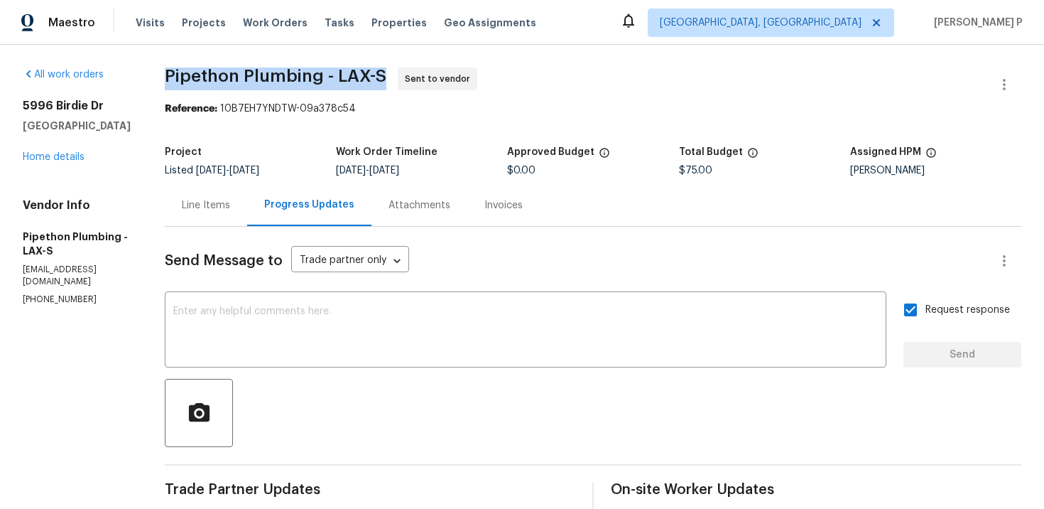
drag, startPoint x: 177, startPoint y: 82, endPoint x: 409, endPoint y: 77, distance: 232.4
click at [409, 77] on div "All work orders 5996 Birdie Dr La Verne, CA 91750 Home details Vendor Info Pipe…" at bounding box center [522, 391] width 1044 height 693
copy span "Pipethon Plumbing - LAX-S"
click at [247, 213] on div "Line Items" at bounding box center [206, 205] width 82 height 42
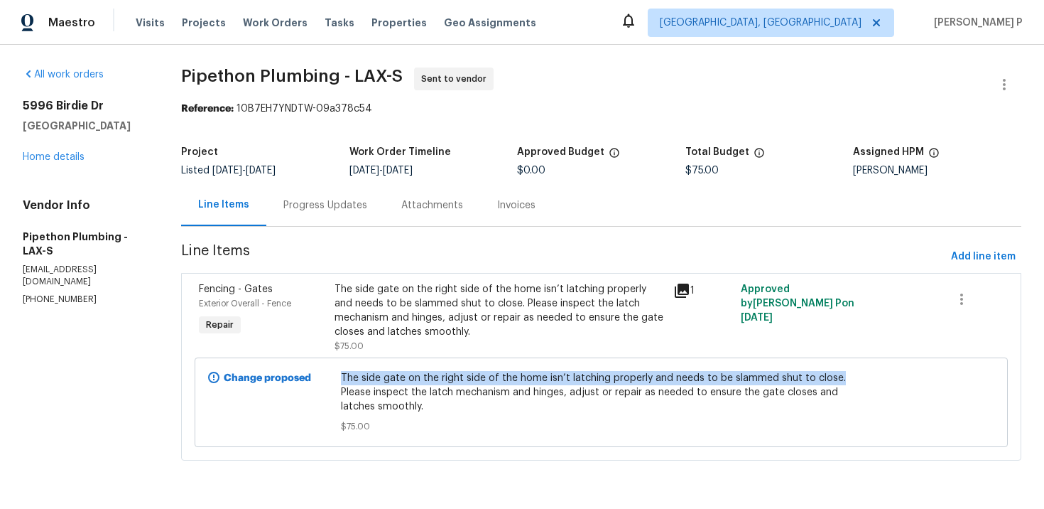
drag, startPoint x: 347, startPoint y: 374, endPoint x: 840, endPoint y: 372, distance: 493.8
click at [841, 372] on span "The side gate on the right side of the home isn’t latching properly and needs t…" at bounding box center [601, 392] width 521 height 43
copy span "The side gate on the right side of the home isn’t latching properly and needs t…"
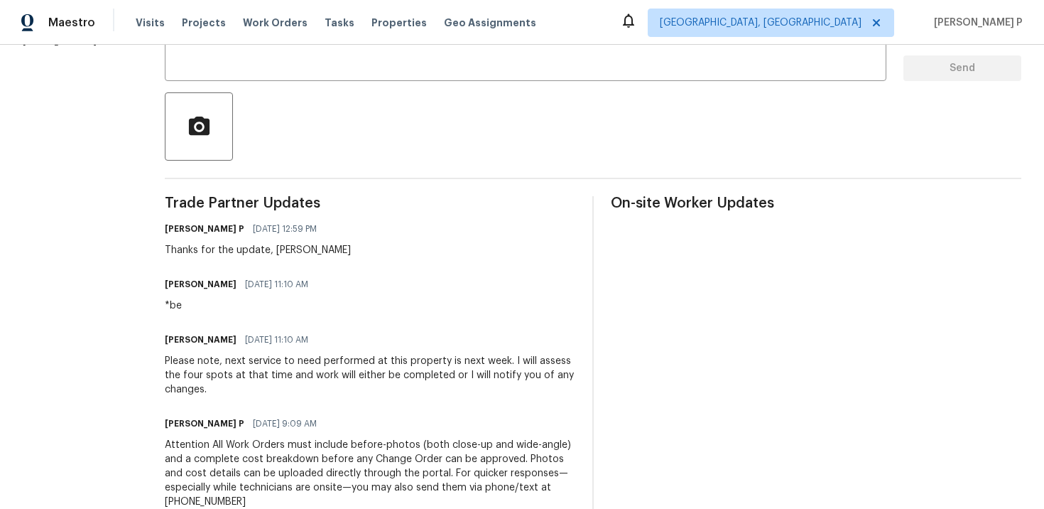
scroll to position [424, 0]
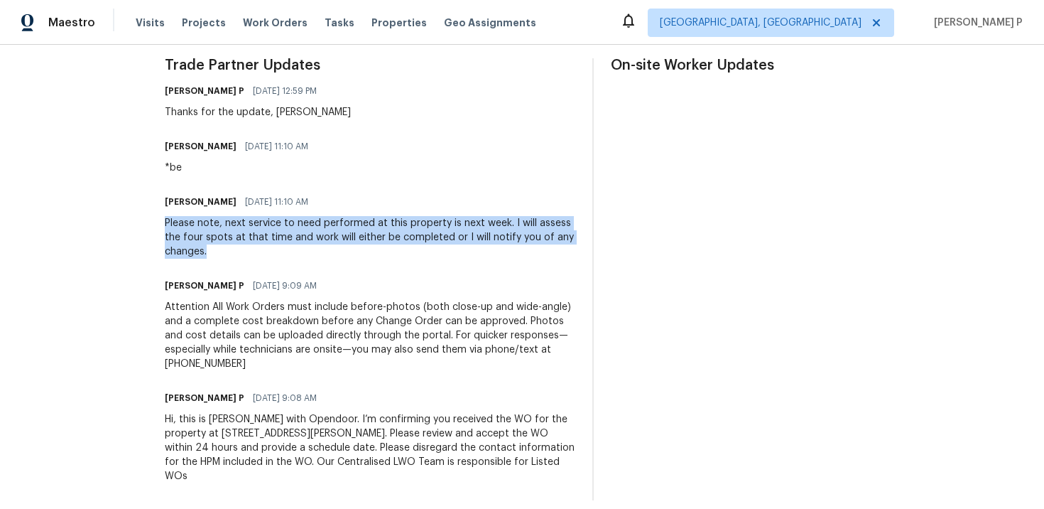
drag, startPoint x: 168, startPoint y: 220, endPoint x: 215, endPoint y: 252, distance: 56.6
click at [215, 252] on div "Please note, next service to need performed at this property is next week. I wi…" at bounding box center [370, 237] width 411 height 43
copy div "Please note, next service to need performed at this property is next week. I wi…"
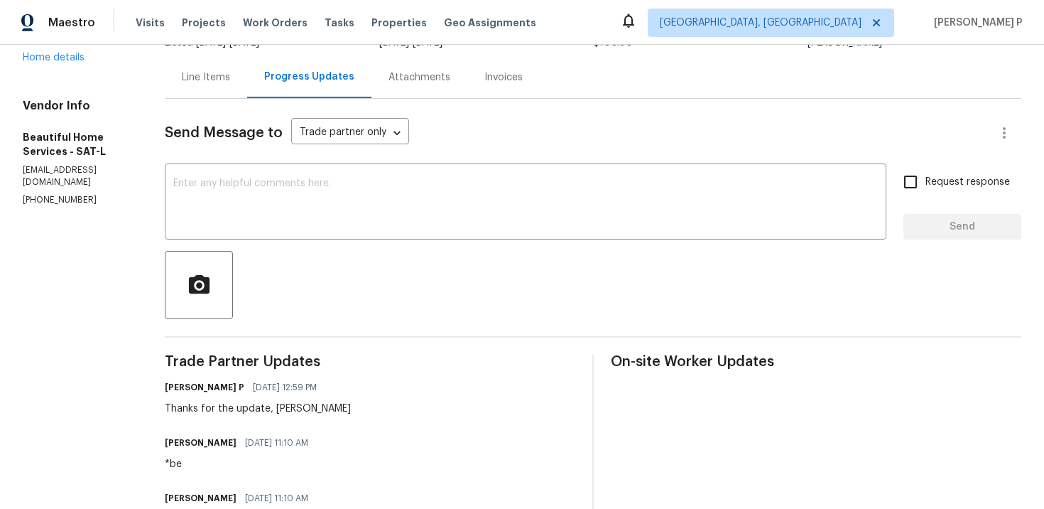
scroll to position [0, 0]
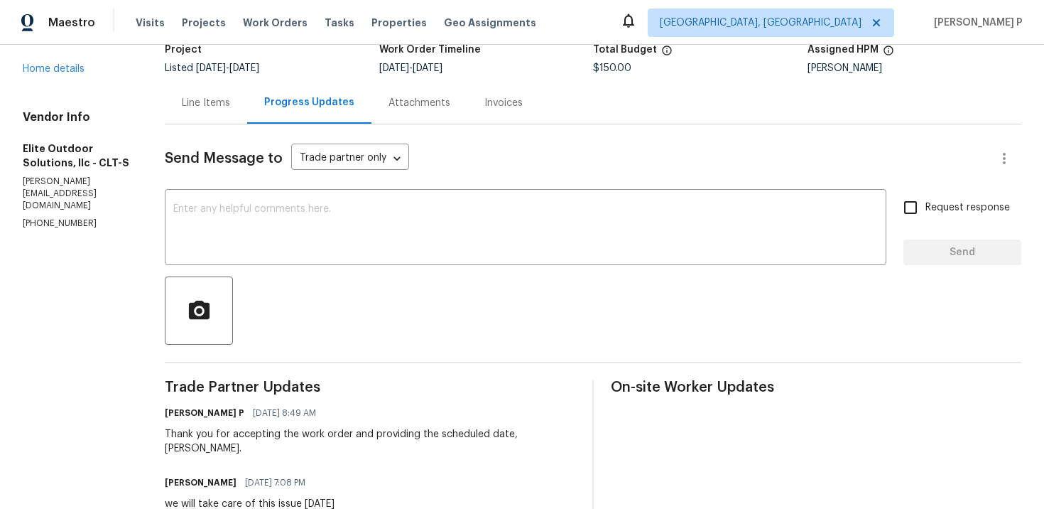
scroll to position [29, 0]
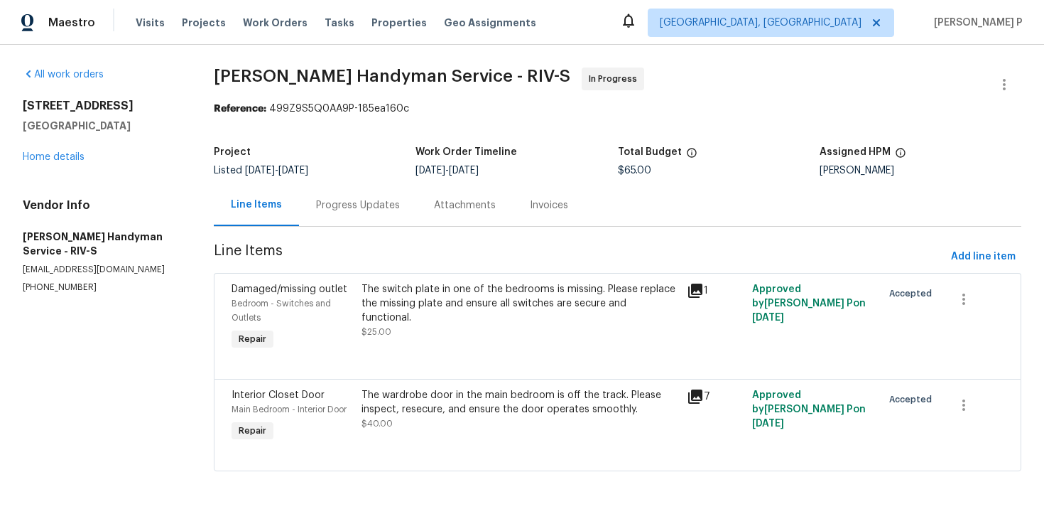
scroll to position [3, 0]
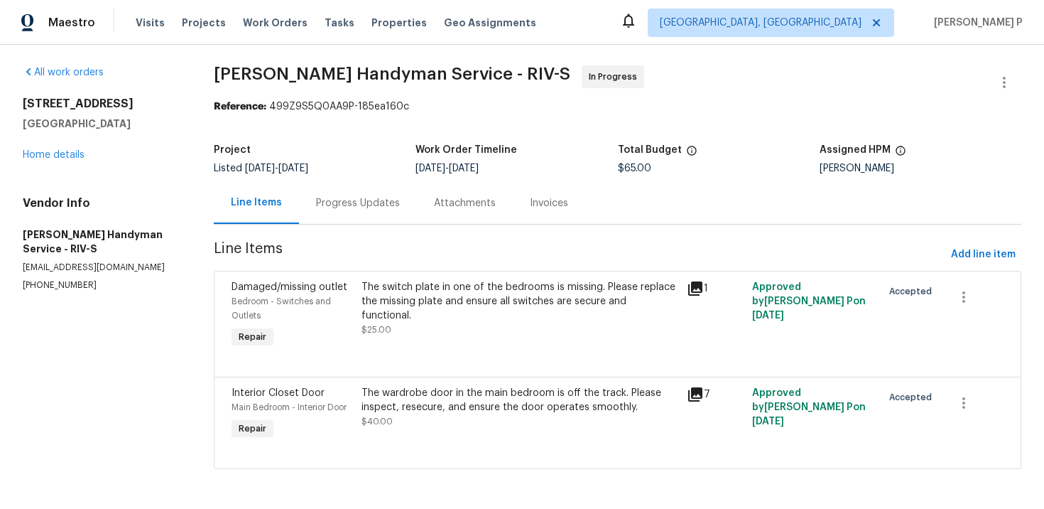
click at [382, 179] on div "Project Listed [DATE] - [DATE] Work Order Timeline [DATE] - [DATE] Total Budget…" at bounding box center [618, 158] width 808 height 45
click at [371, 210] on div "Progress Updates" at bounding box center [358, 203] width 118 height 42
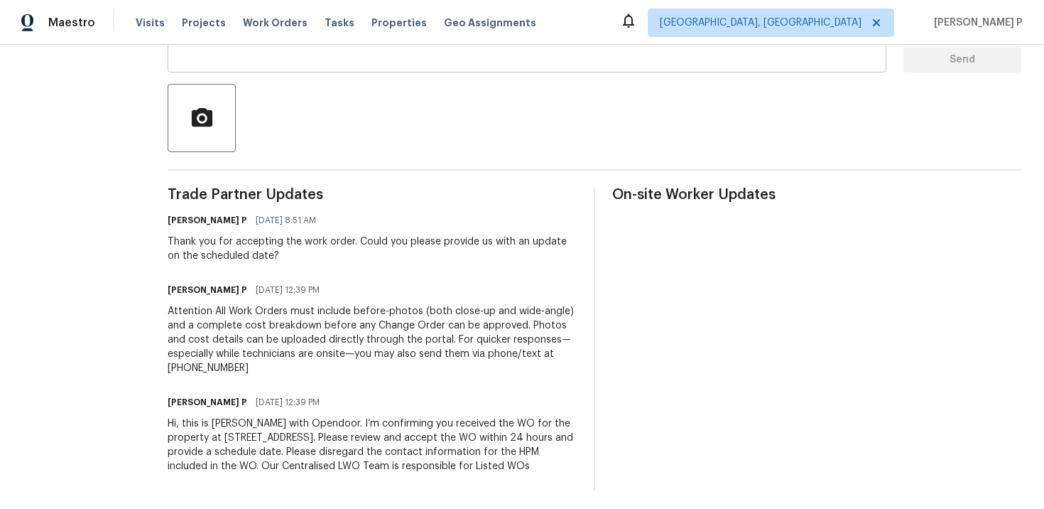
scroll to position [313, 0]
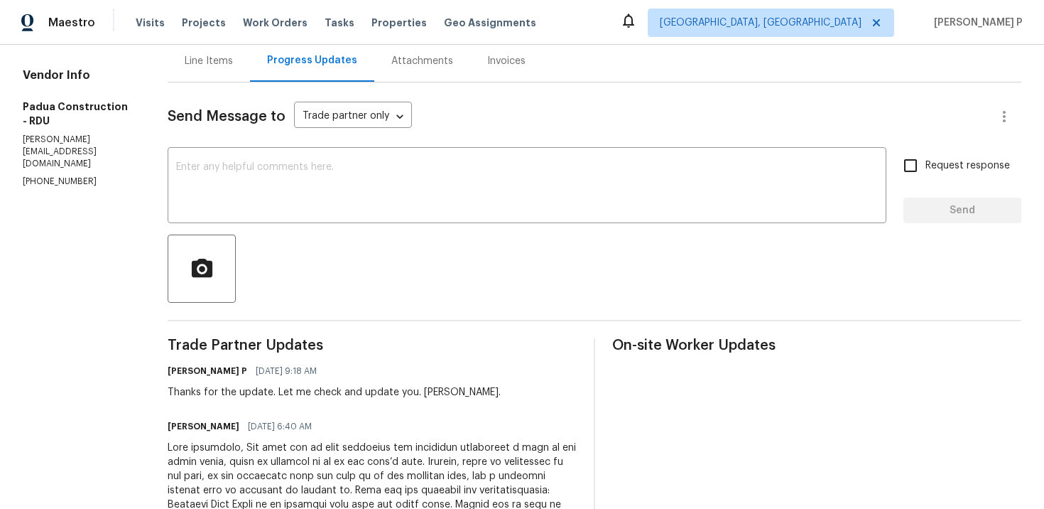
scroll to position [45, 0]
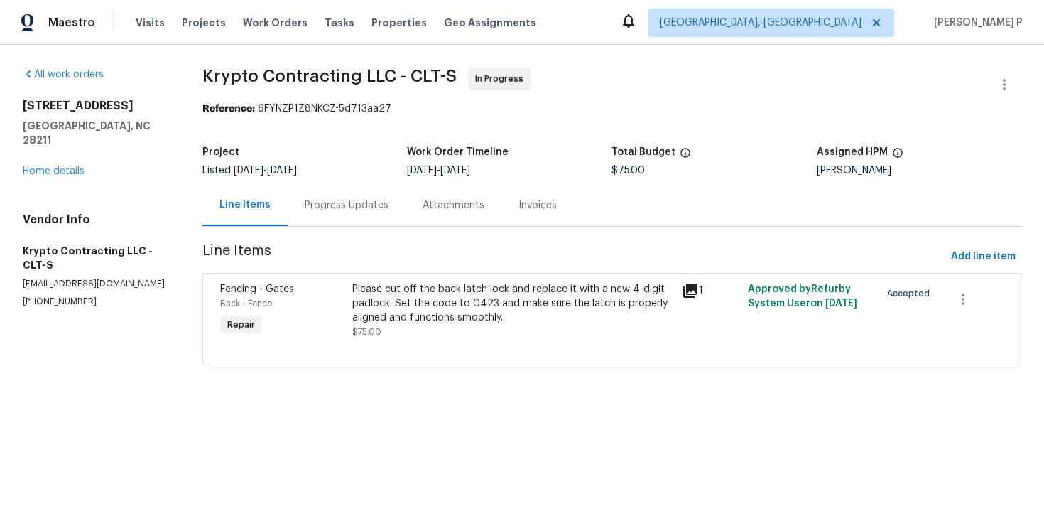
click at [353, 193] on div "Progress Updates" at bounding box center [347, 205] width 118 height 42
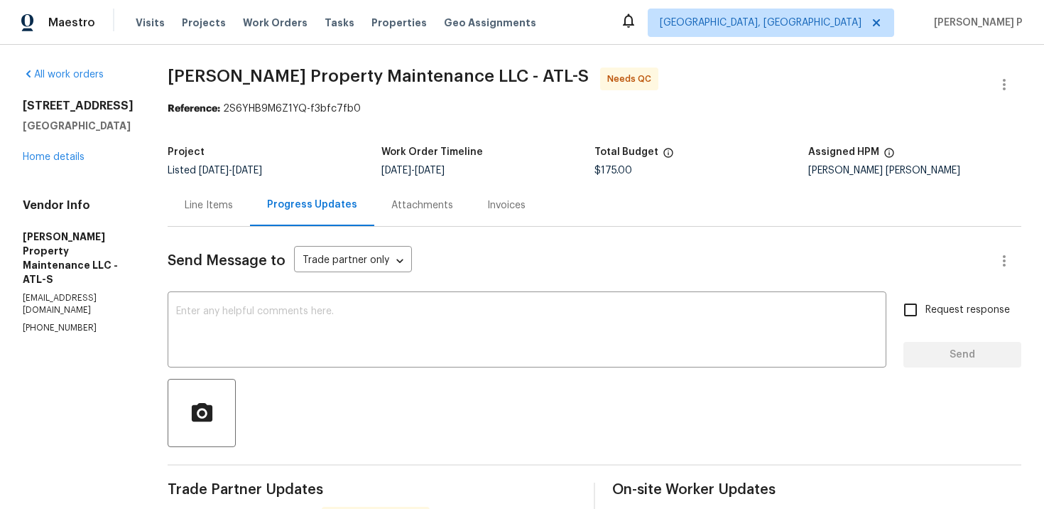
click at [206, 206] on div "Line Items" at bounding box center [209, 205] width 48 height 14
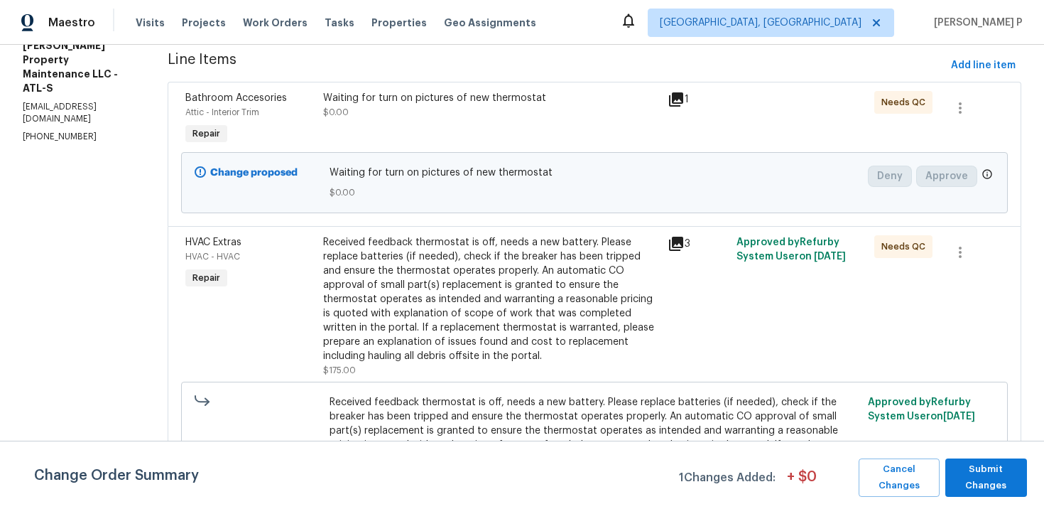
scroll to position [57, 0]
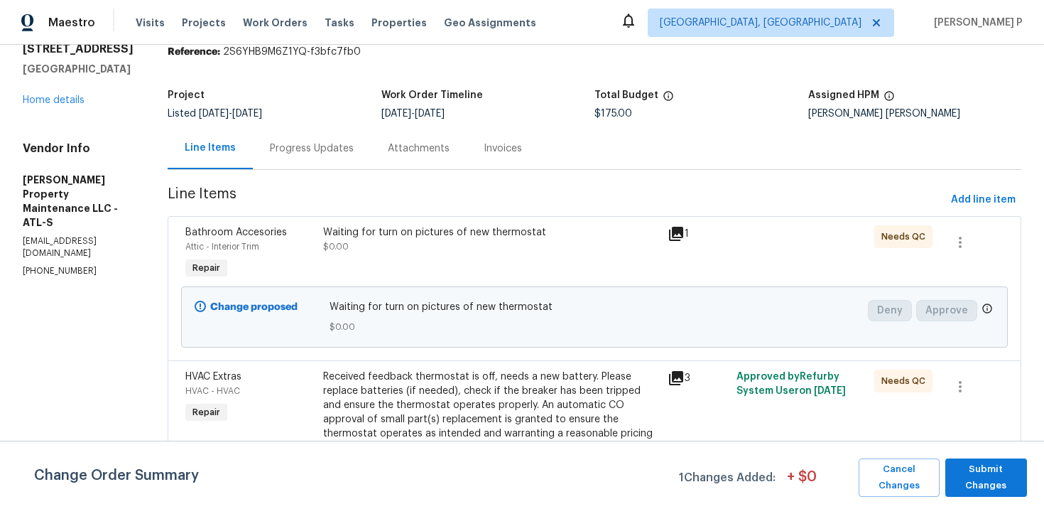
click at [428, 244] on div "Waiting for turn on pictures of new thermostat $0.00" at bounding box center [491, 239] width 336 height 28
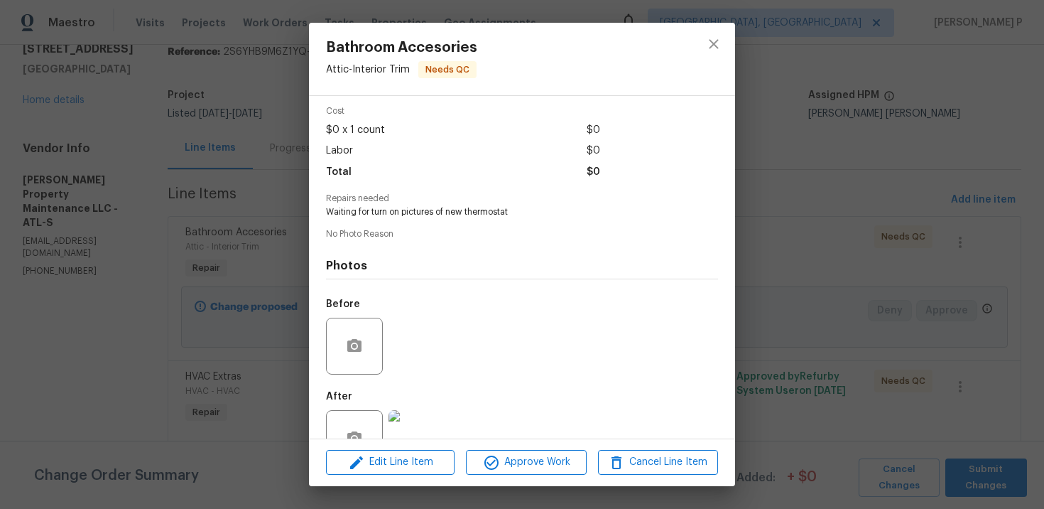
scroll to position [98, 0]
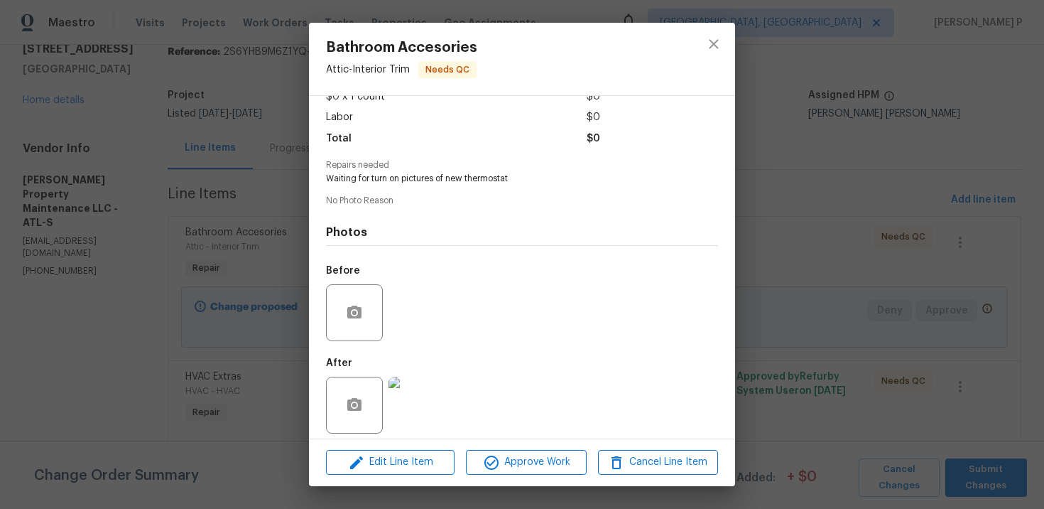
click at [428, 392] on img at bounding box center [417, 405] width 57 height 57
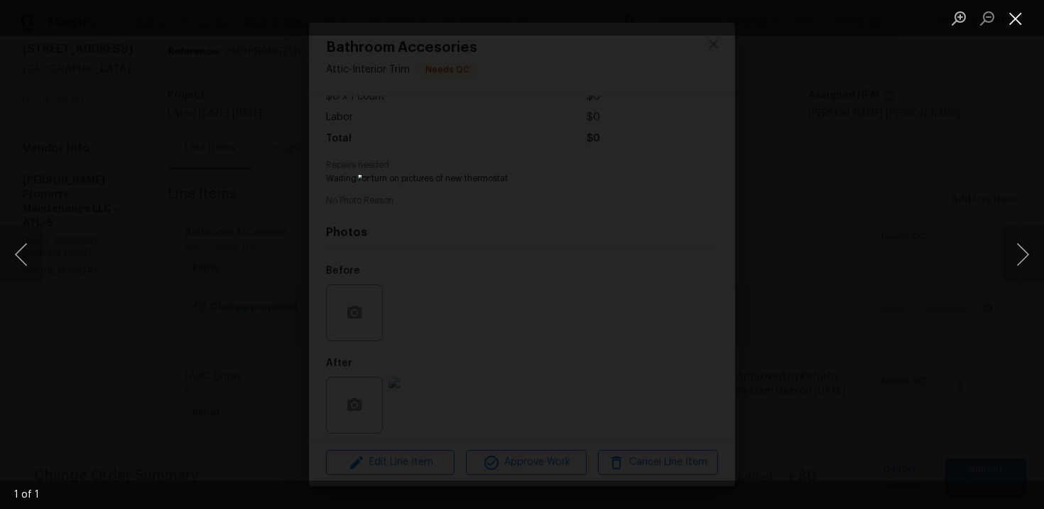
click at [1023, 17] on button "Close lightbox" at bounding box center [1016, 18] width 28 height 25
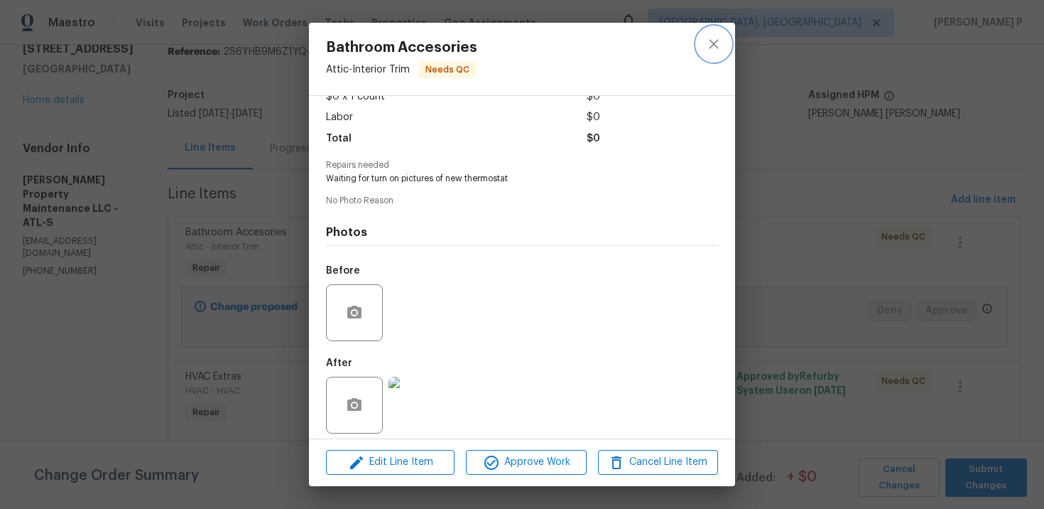
click at [715, 44] on icon "close" at bounding box center [713, 44] width 17 height 17
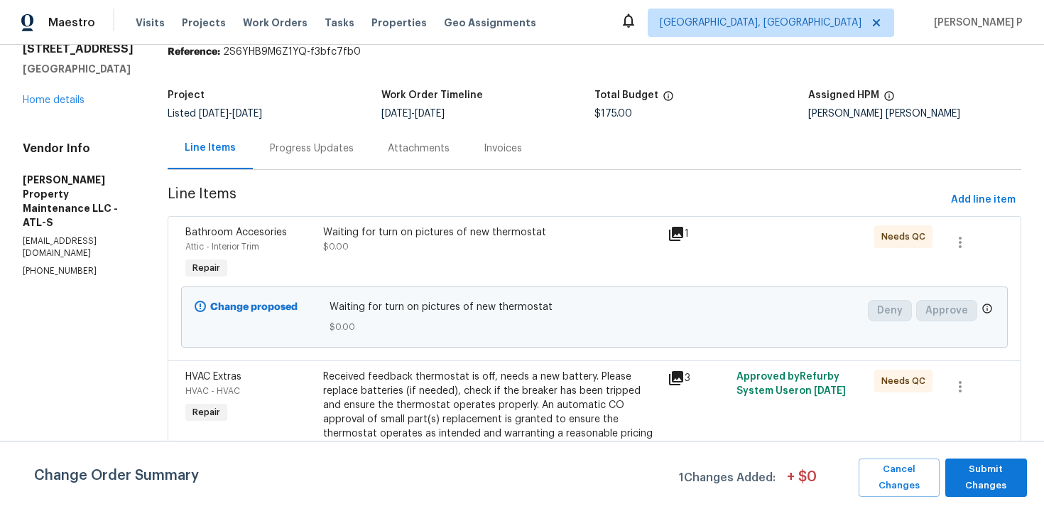
click at [321, 159] on div "Progress Updates" at bounding box center [312, 148] width 118 height 42
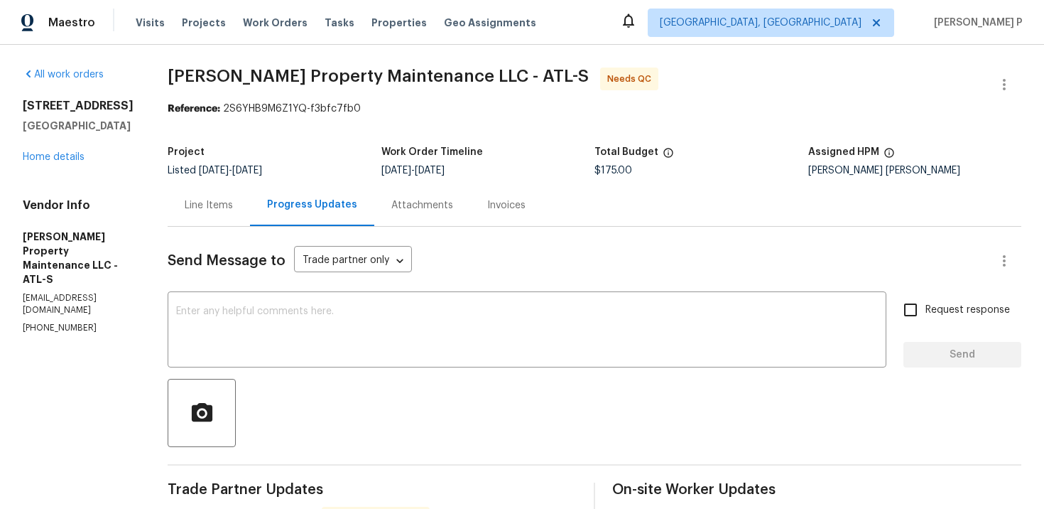
click at [200, 195] on div "Line Items" at bounding box center [209, 205] width 82 height 42
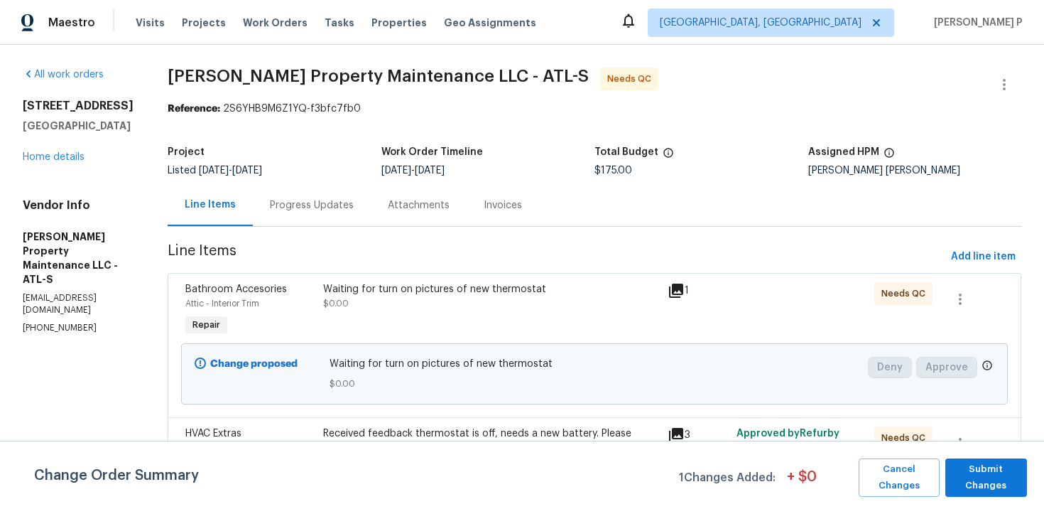
click at [499, 297] on div "Waiting for turn on pictures of new thermostat $0.00" at bounding box center [491, 296] width 336 height 28
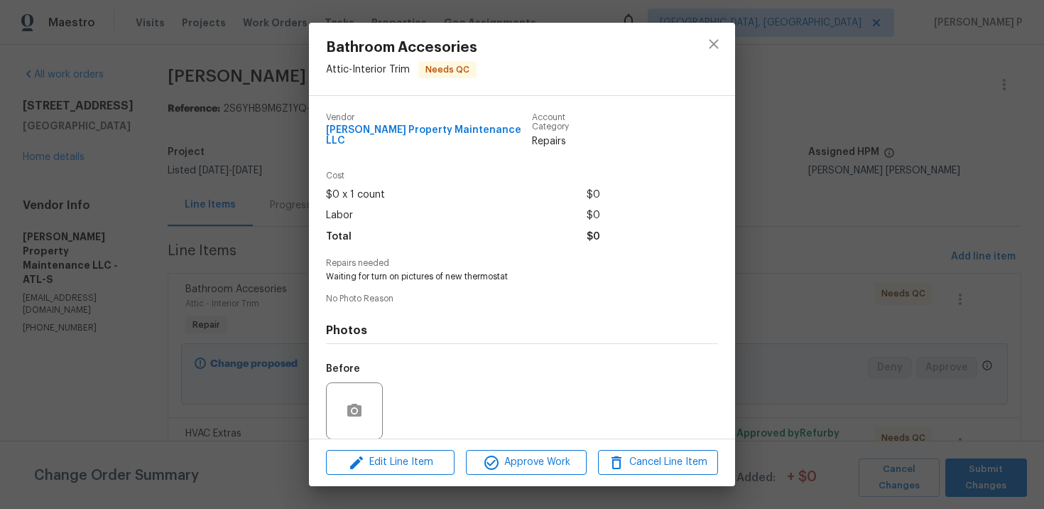
scroll to position [98, 0]
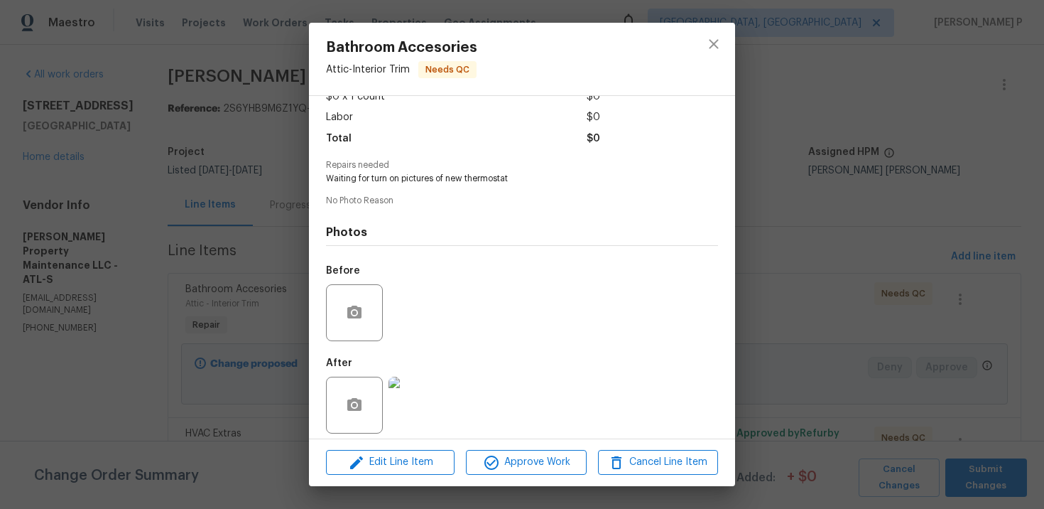
click at [414, 377] on img at bounding box center [417, 405] width 57 height 57
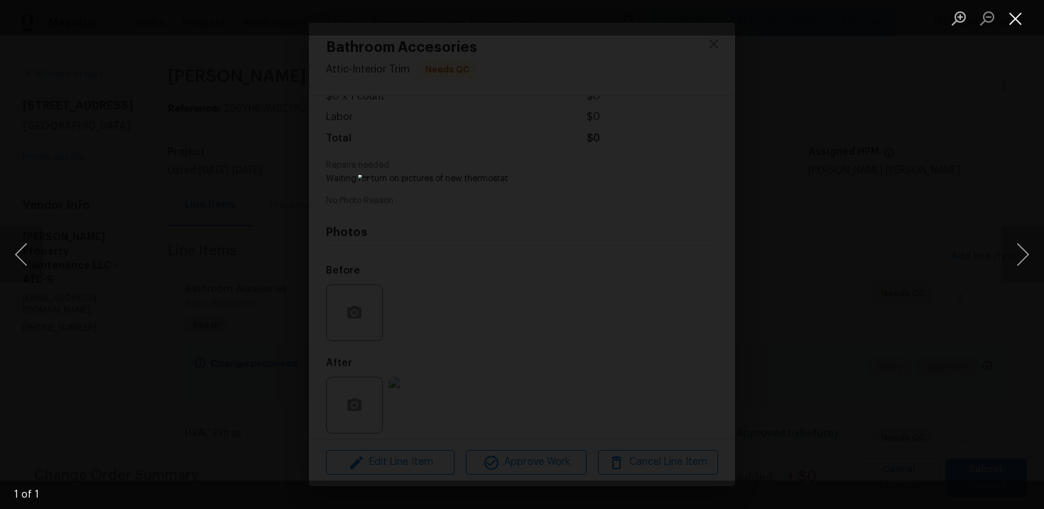
click at [1017, 23] on button "Close lightbox" at bounding box center [1016, 18] width 28 height 25
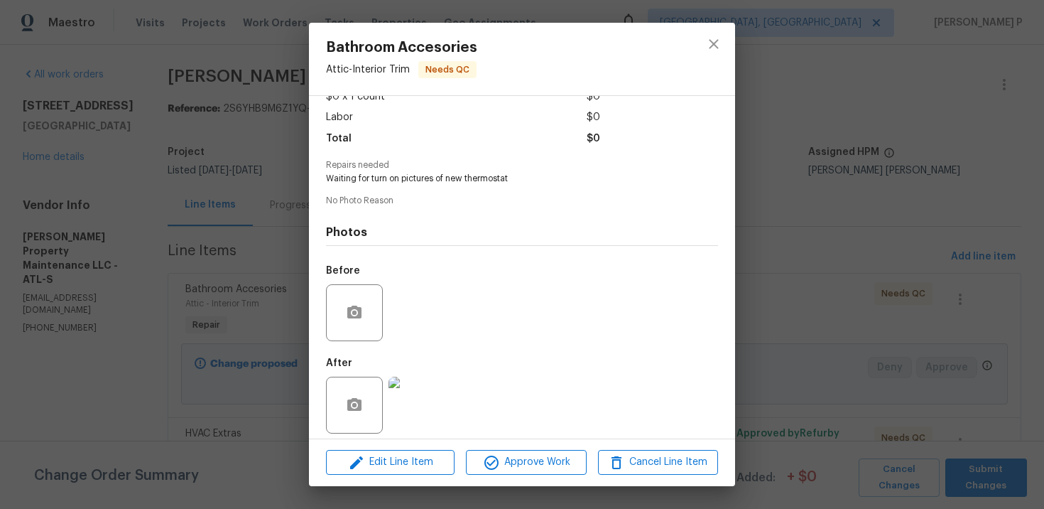
click at [291, 209] on div "Bathroom Accesories Attic - Interior Trim Needs QC Vendor Glen Property Mainten…" at bounding box center [522, 254] width 1044 height 509
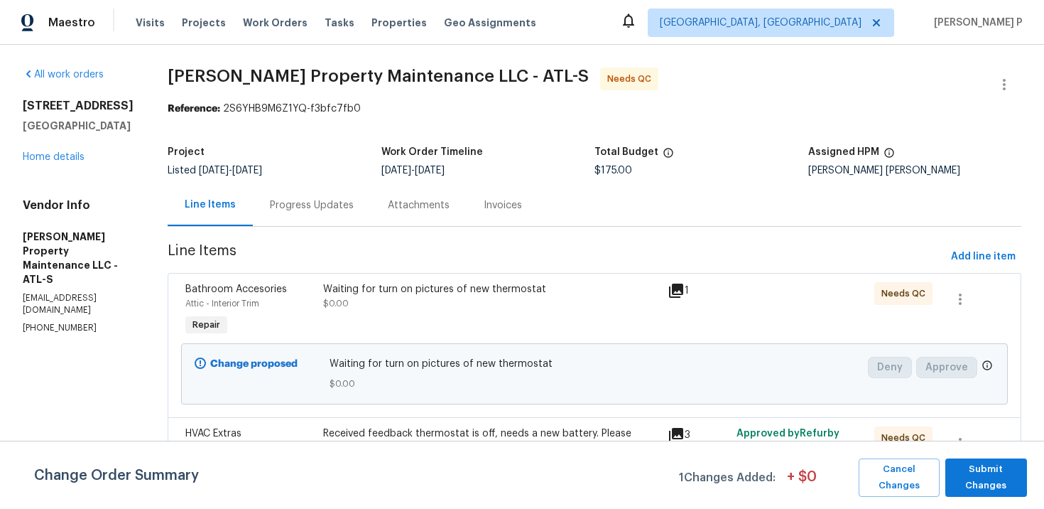
click at [299, 205] on div "Progress Updates" at bounding box center [312, 205] width 84 height 14
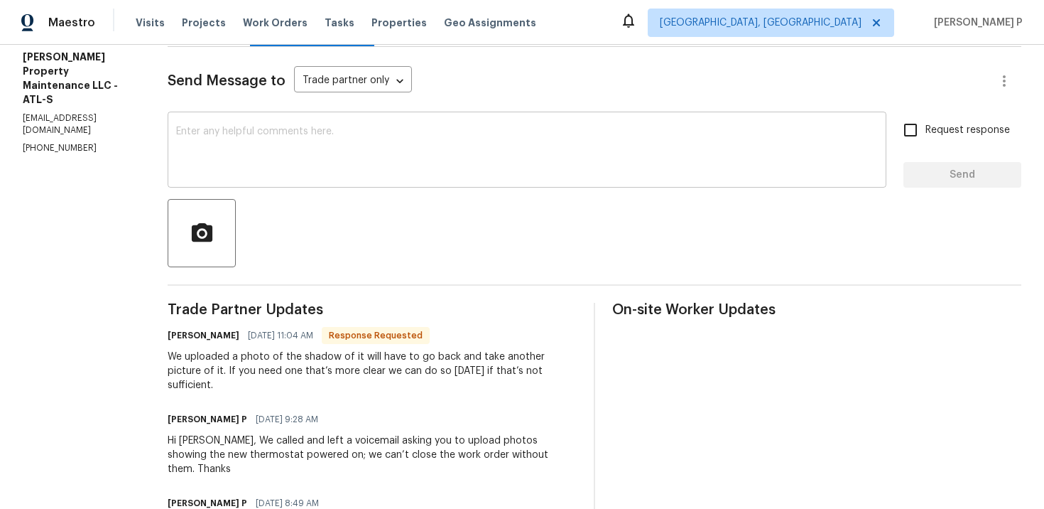
scroll to position [191, 0]
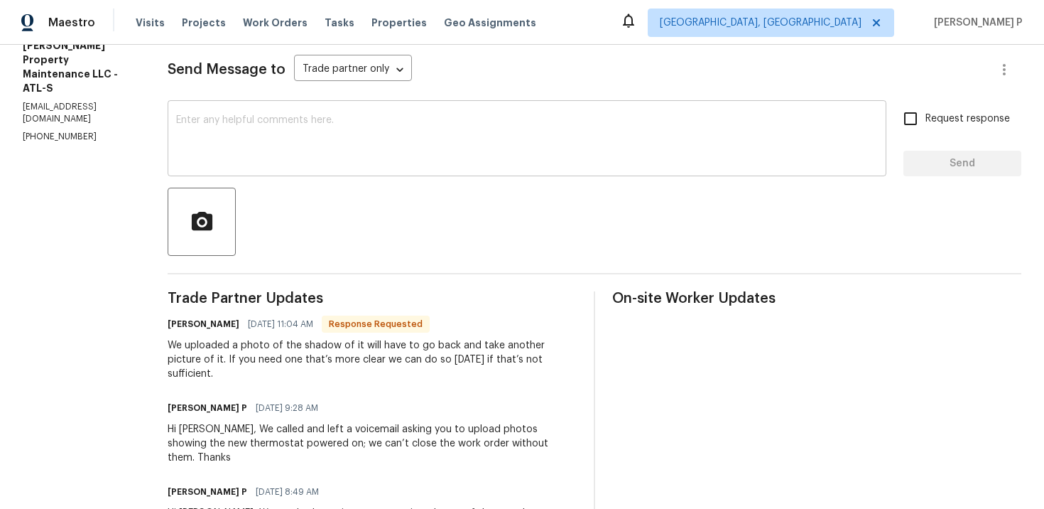
click at [352, 151] on textarea at bounding box center [527, 140] width 702 height 50
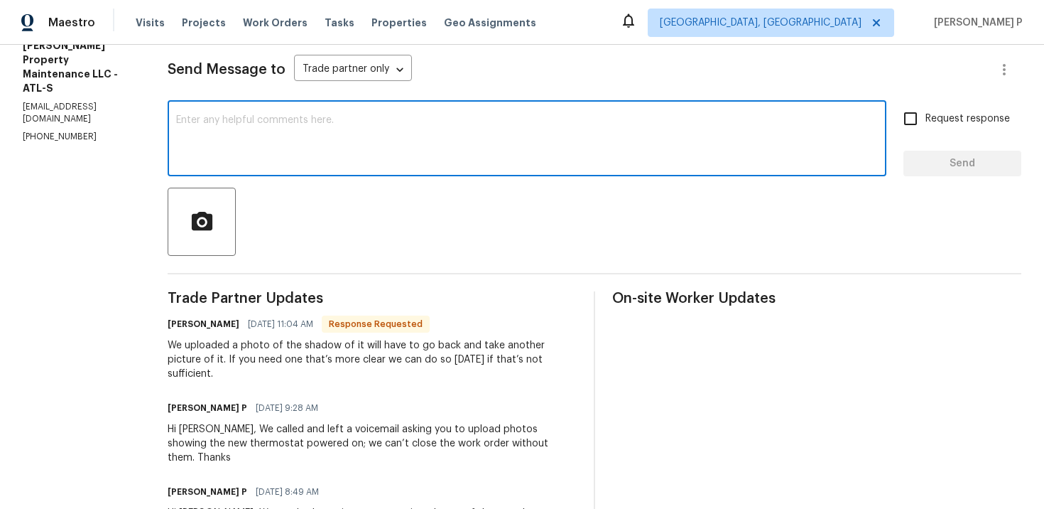
click at [332, 148] on textarea at bounding box center [527, 140] width 702 height 50
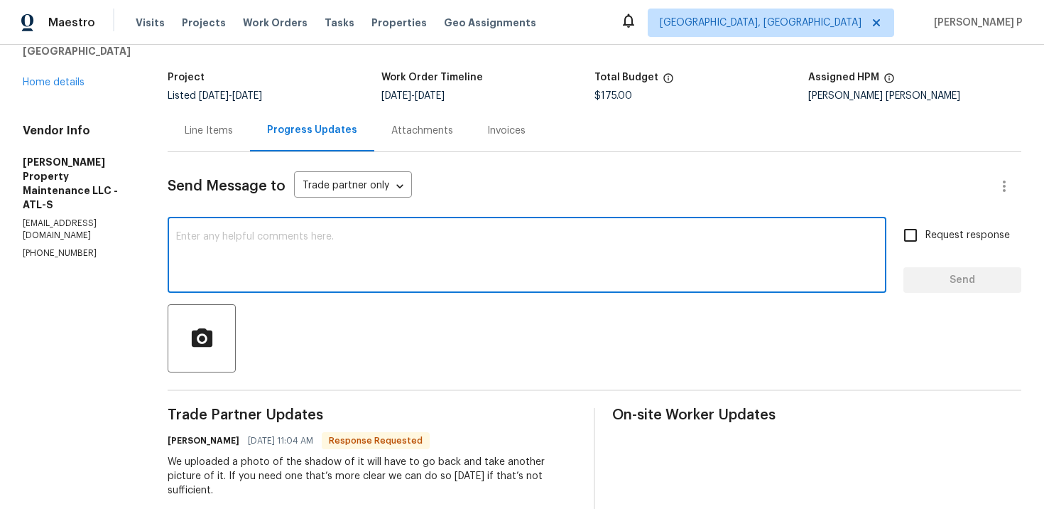
scroll to position [0, 0]
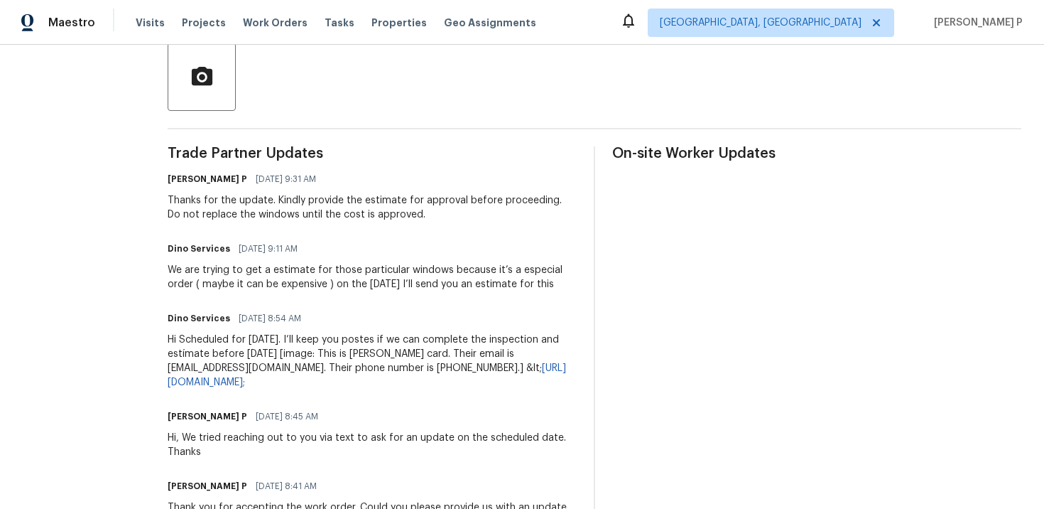
scroll to position [308, 0]
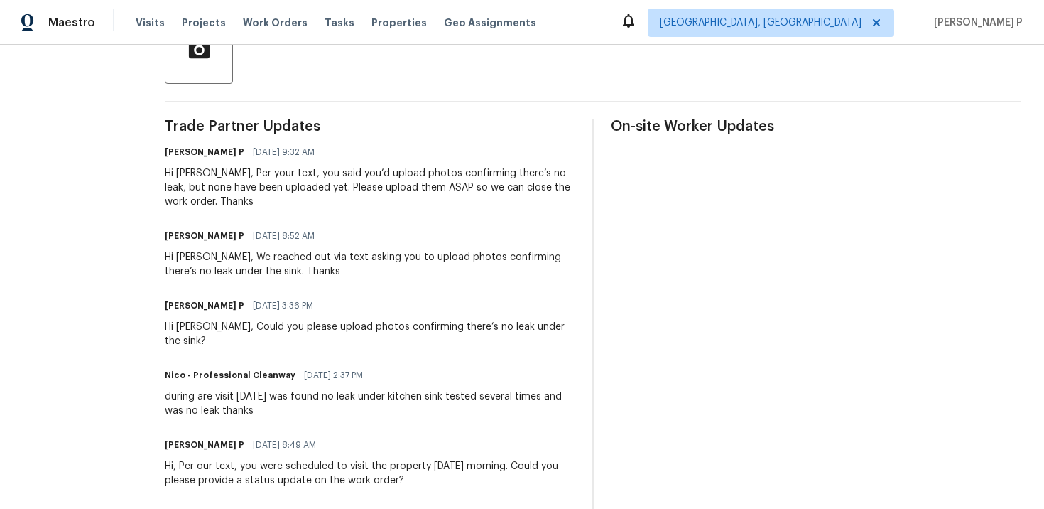
scroll to position [156, 0]
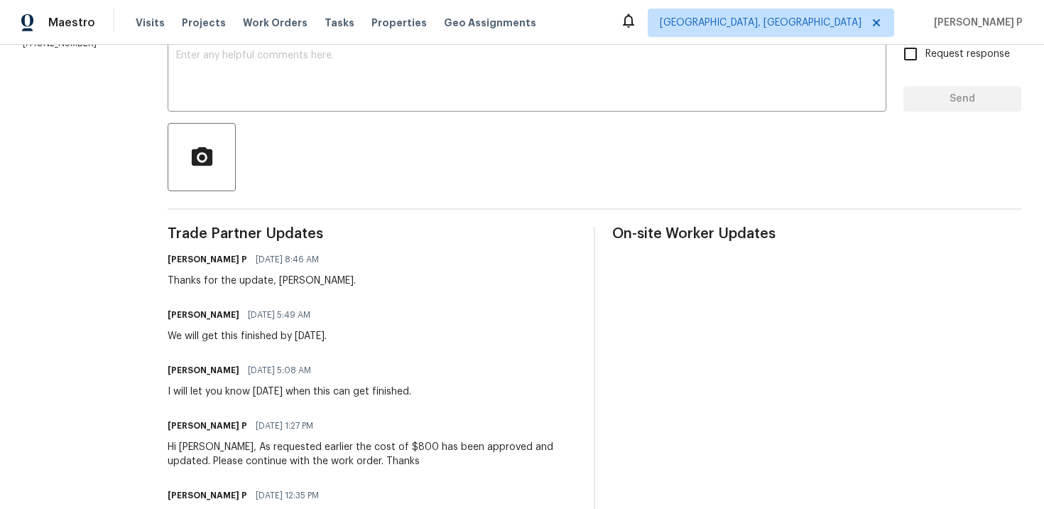
scroll to position [198, 0]
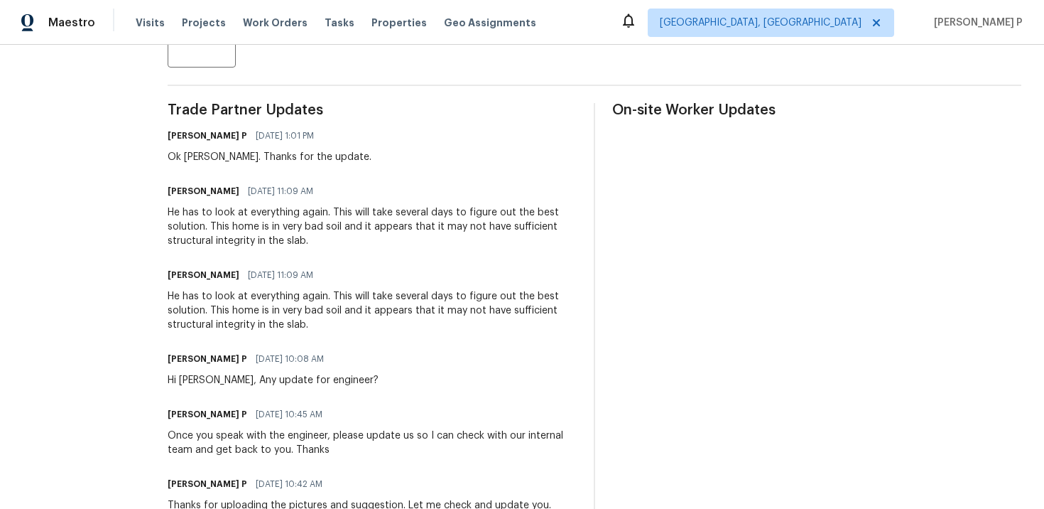
scroll to position [386, 0]
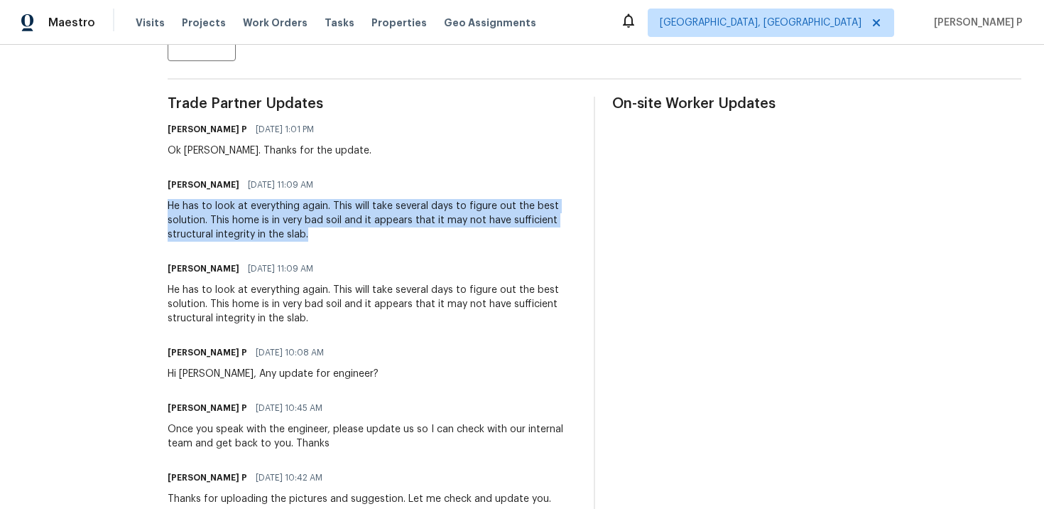
drag, startPoint x: 139, startPoint y: 207, endPoint x: 279, endPoint y: 243, distance: 144.4
copy div "He has to look at everything again. This will take several days to figure out t…"
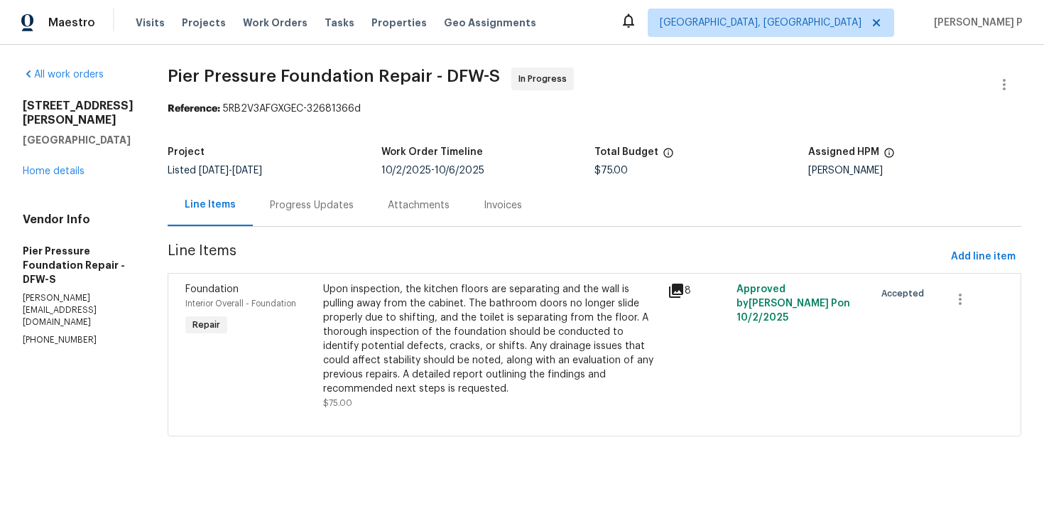
click at [274, 212] on div "Progress Updates" at bounding box center [312, 205] width 118 height 42
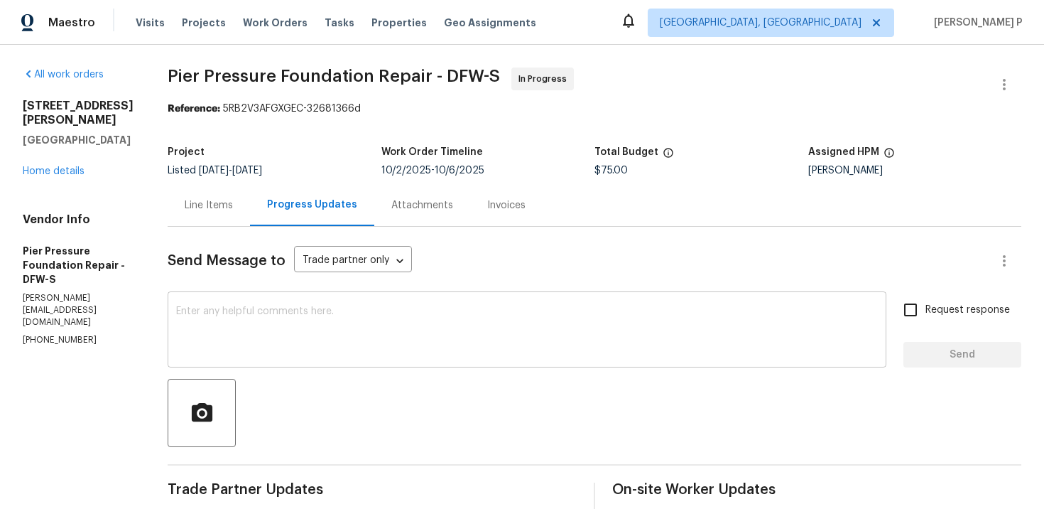
scroll to position [230, 0]
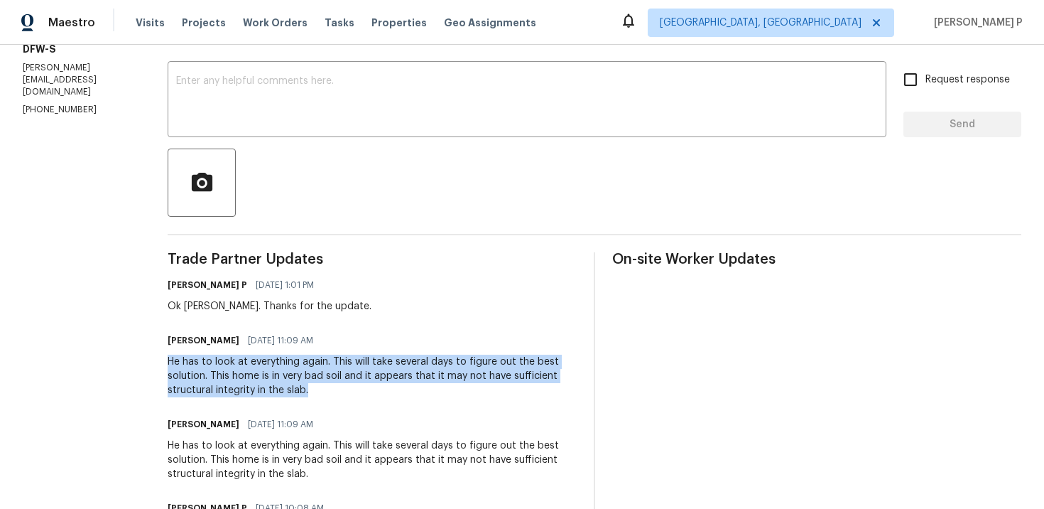
drag, startPoint x: 127, startPoint y: 363, endPoint x: 293, endPoint y: 395, distance: 169.3
copy div "He has to look at everything again. This will take several days to figure out t…"
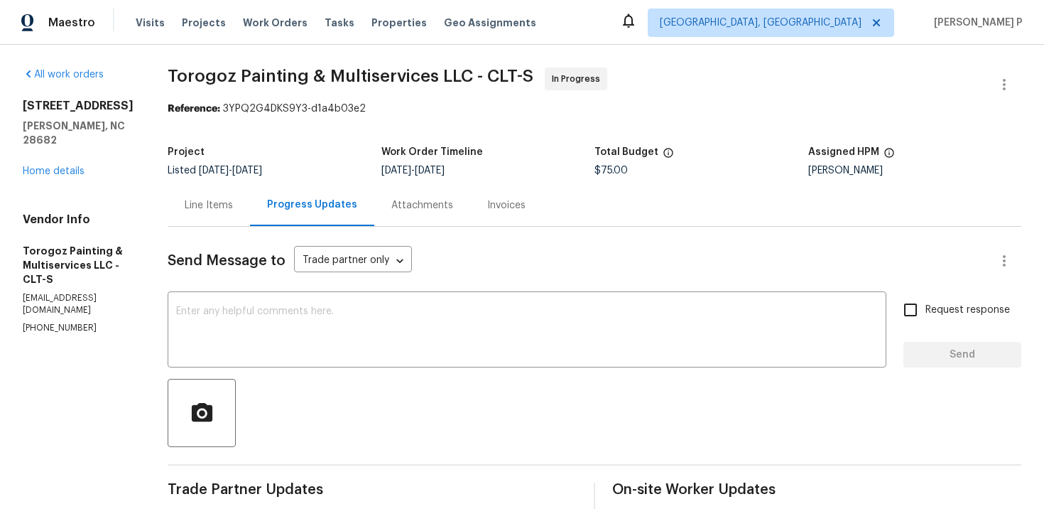
click at [356, 406] on div at bounding box center [595, 413] width 854 height 68
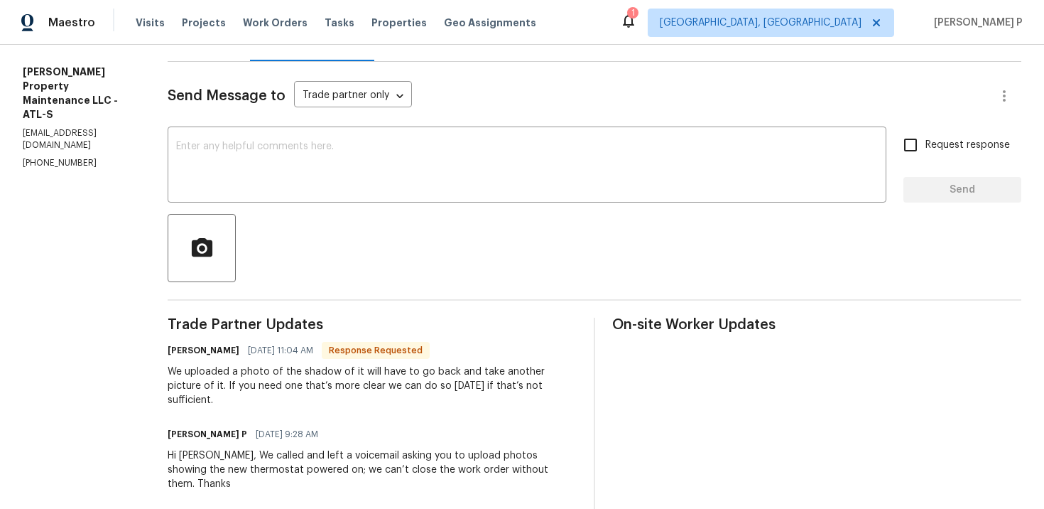
scroll to position [147, 0]
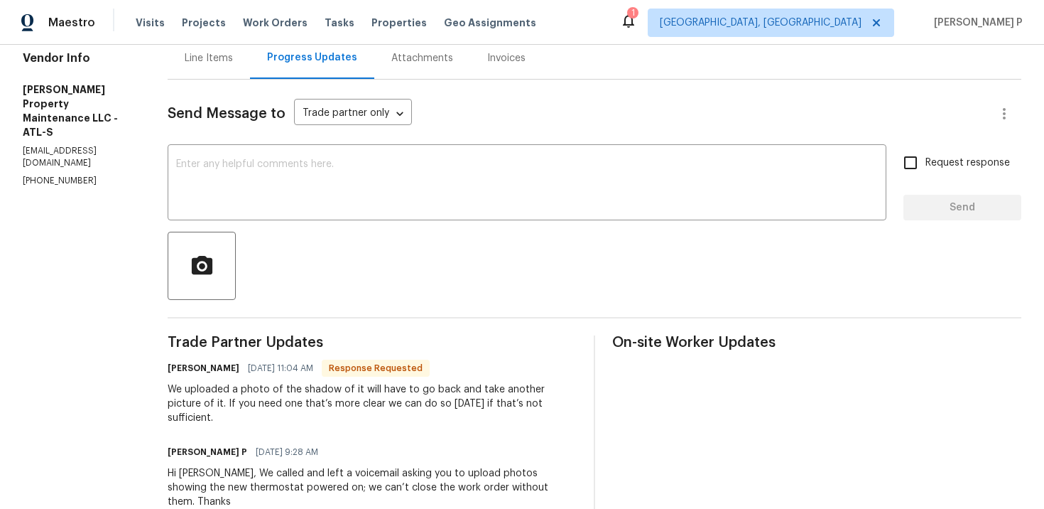
click at [210, 62] on div "Line Items" at bounding box center [209, 58] width 48 height 14
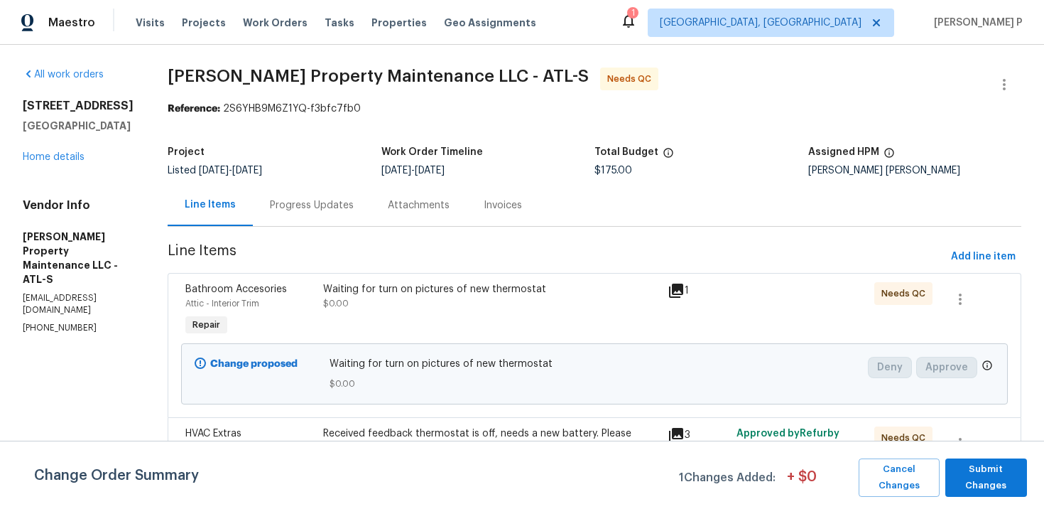
click at [492, 295] on div "Waiting for turn on pictures of new thermostat" at bounding box center [491, 289] width 336 height 14
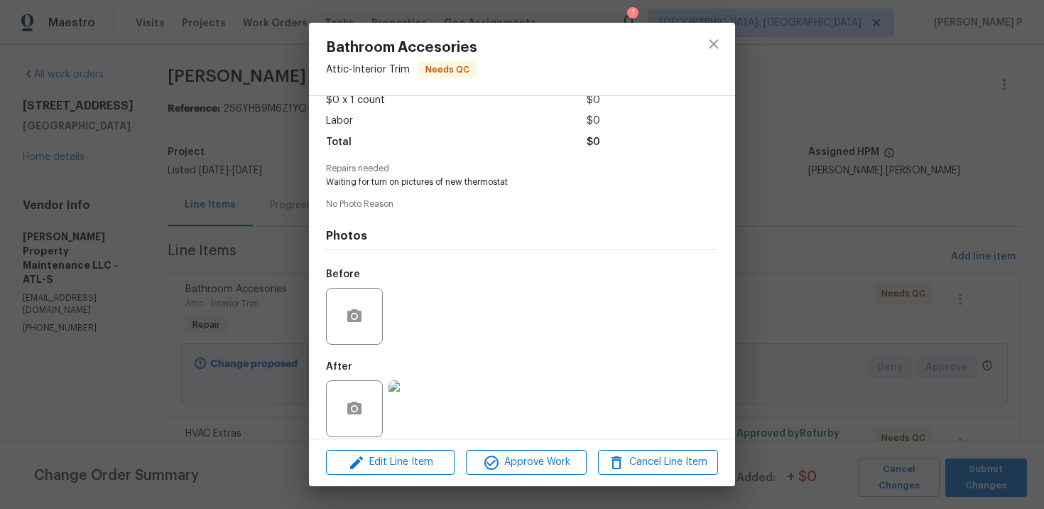
scroll to position [98, 0]
click at [423, 404] on img at bounding box center [417, 405] width 57 height 57
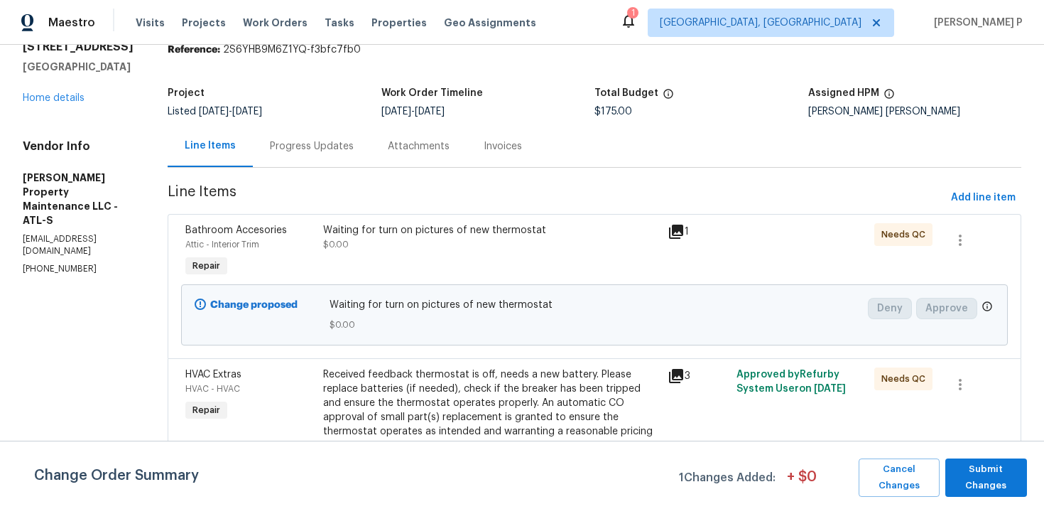
scroll to position [0, 0]
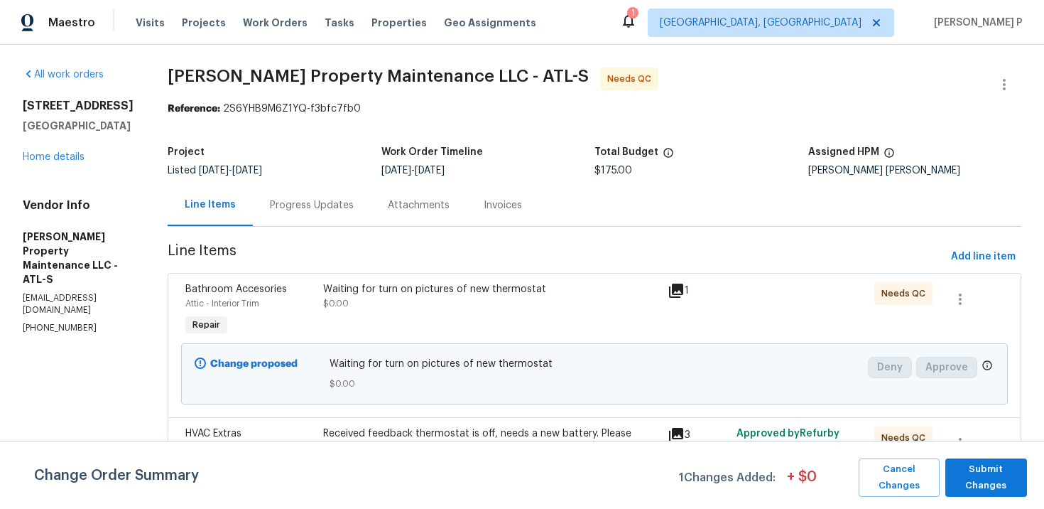
click at [284, 190] on div "Progress Updates" at bounding box center [312, 205] width 118 height 42
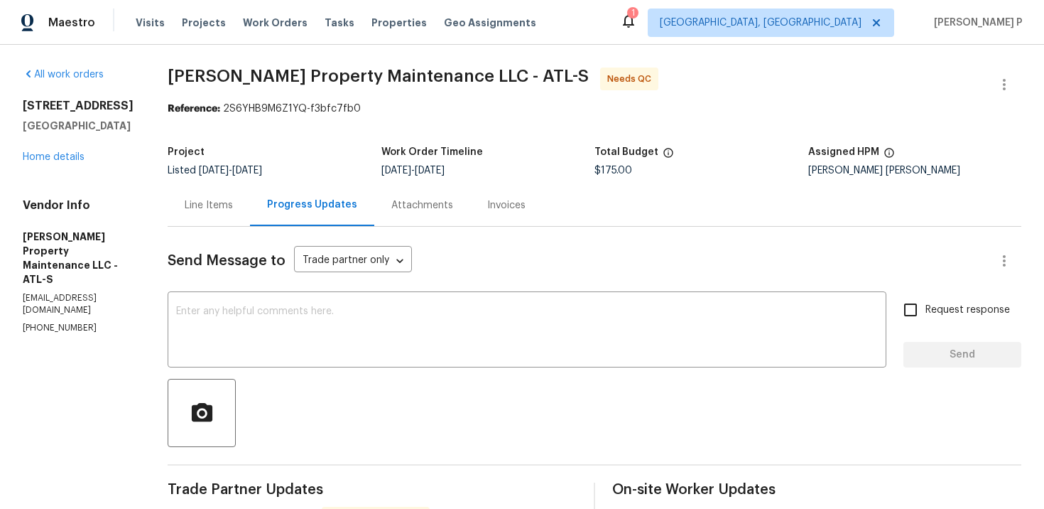
click at [212, 200] on div "Line Items" at bounding box center [209, 205] width 48 height 14
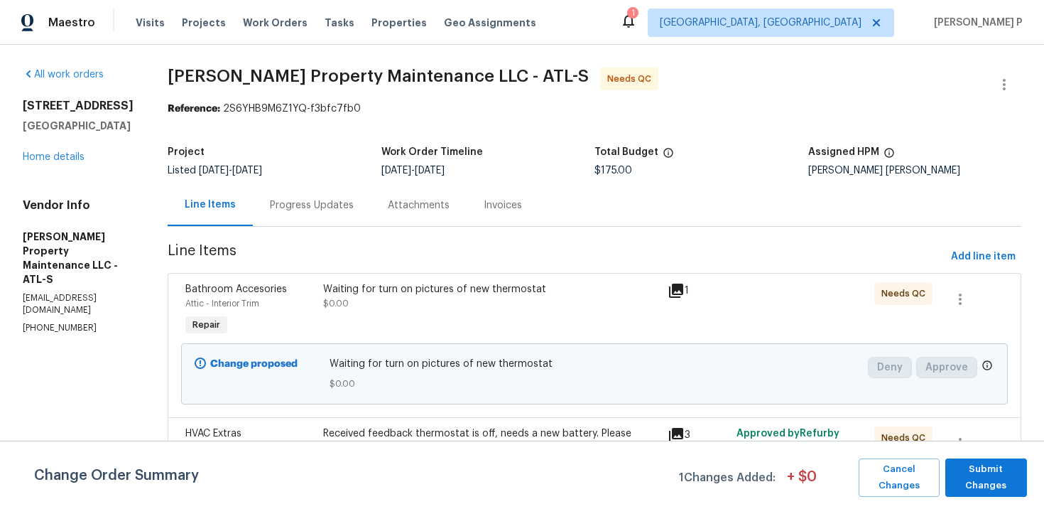
click at [415, 298] on div "Waiting for turn on pictures of new thermostat $0.00" at bounding box center [491, 296] width 336 height 28
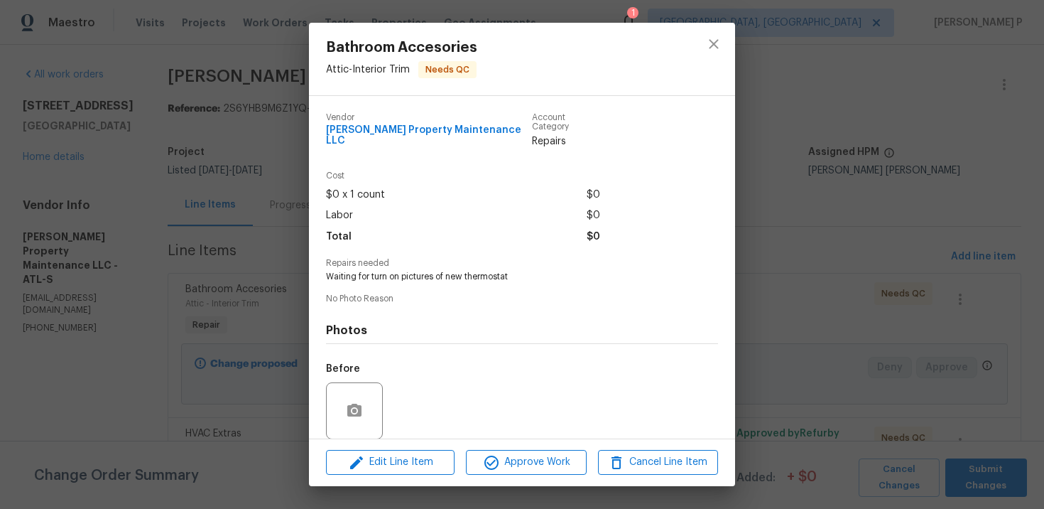
scroll to position [98, 0]
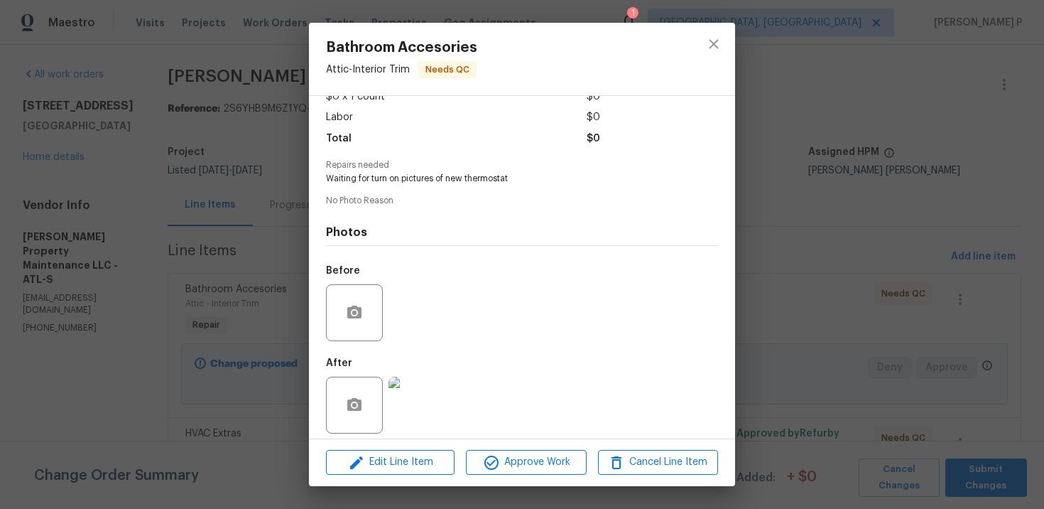
click at [409, 378] on img at bounding box center [417, 405] width 57 height 57
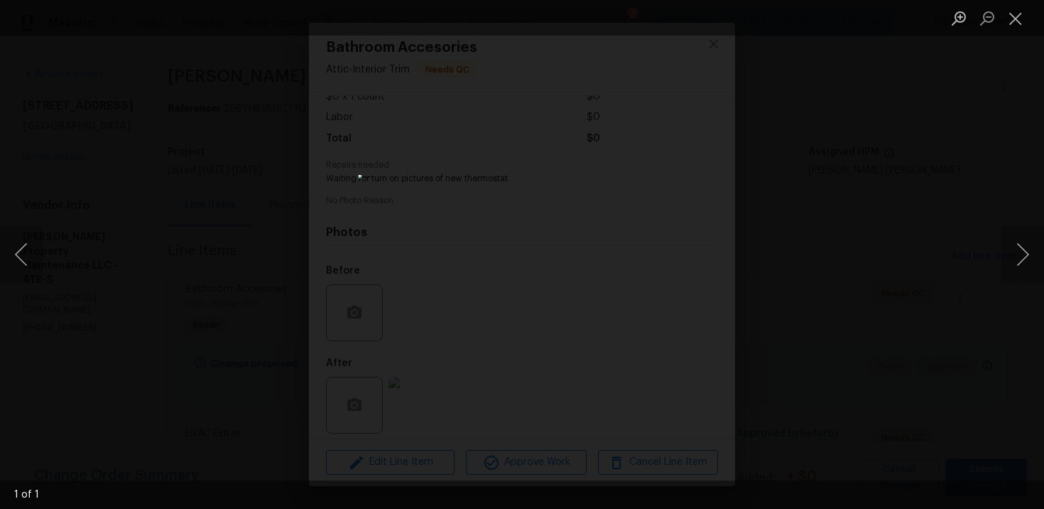
click at [887, 149] on div "Lightbox" at bounding box center [522, 254] width 1044 height 509
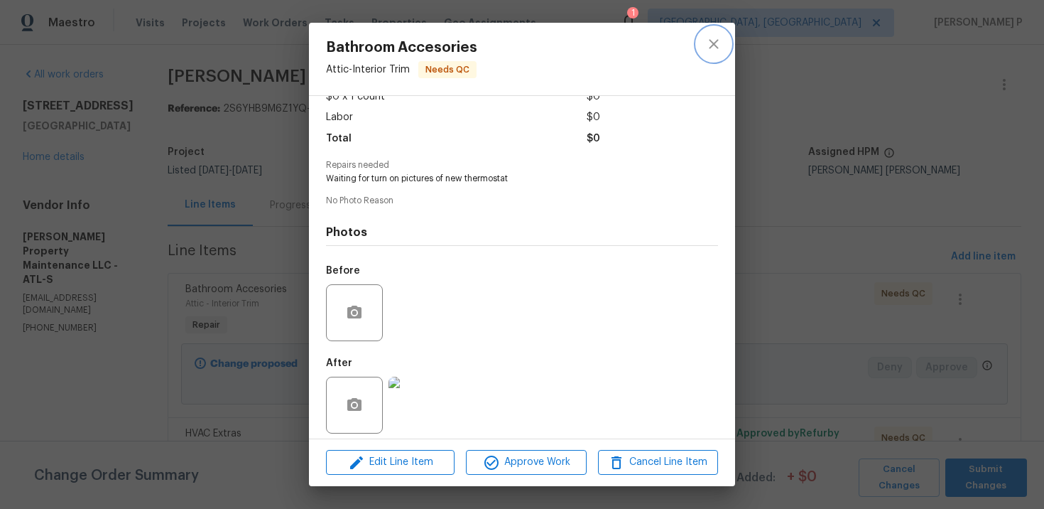
click at [713, 50] on icon "close" at bounding box center [713, 44] width 17 height 17
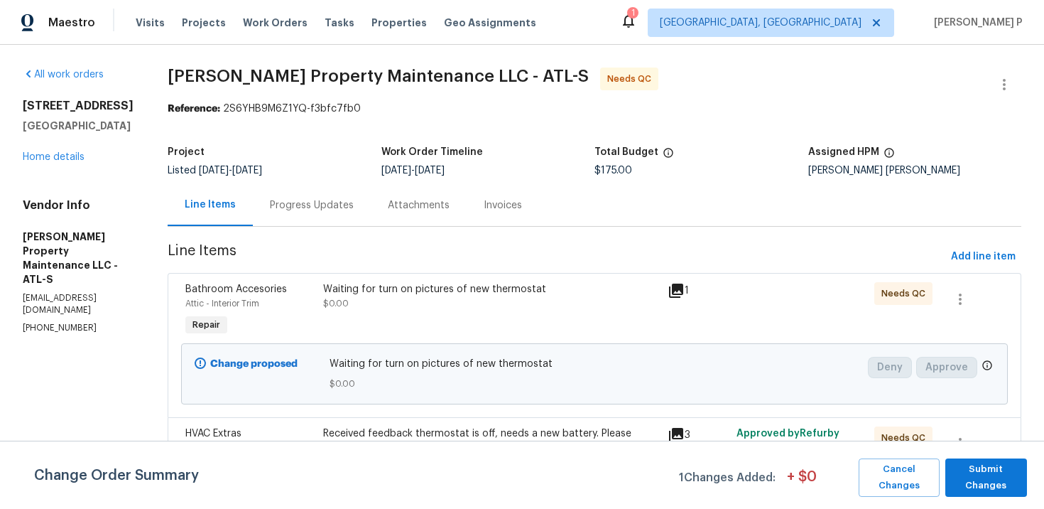
click at [313, 186] on div "Progress Updates" at bounding box center [312, 205] width 118 height 42
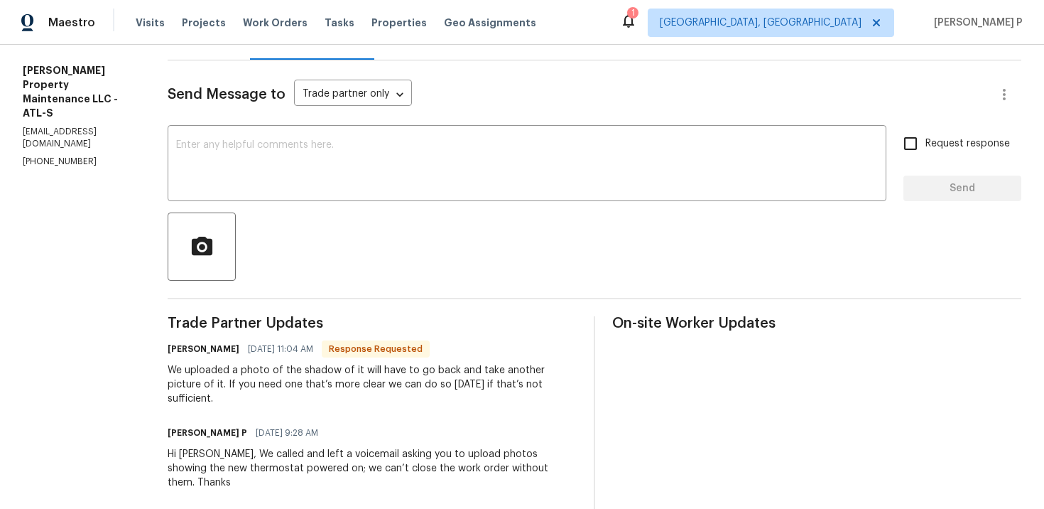
scroll to position [210, 0]
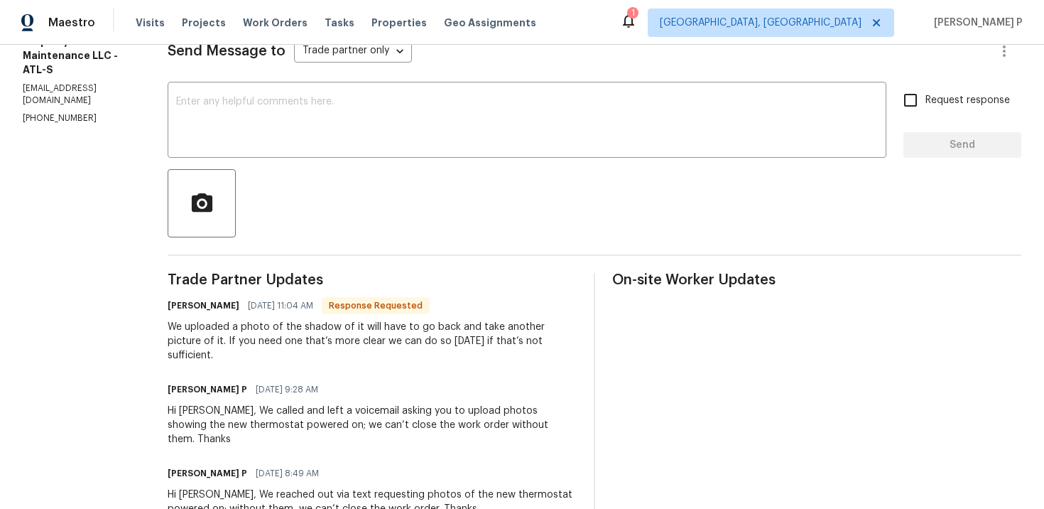
drag, startPoint x: 237, startPoint y: 328, endPoint x: 411, endPoint y: 367, distance: 178.5
click at [450, 339] on div "We uploaded a photo of the shadow of it will have to go back and take another p…" at bounding box center [372, 341] width 409 height 43
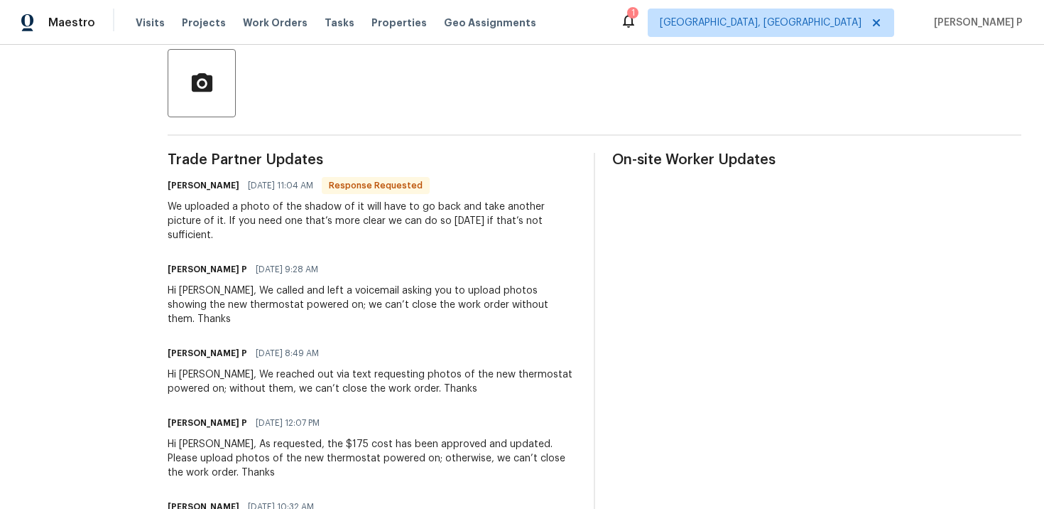
scroll to position [310, 0]
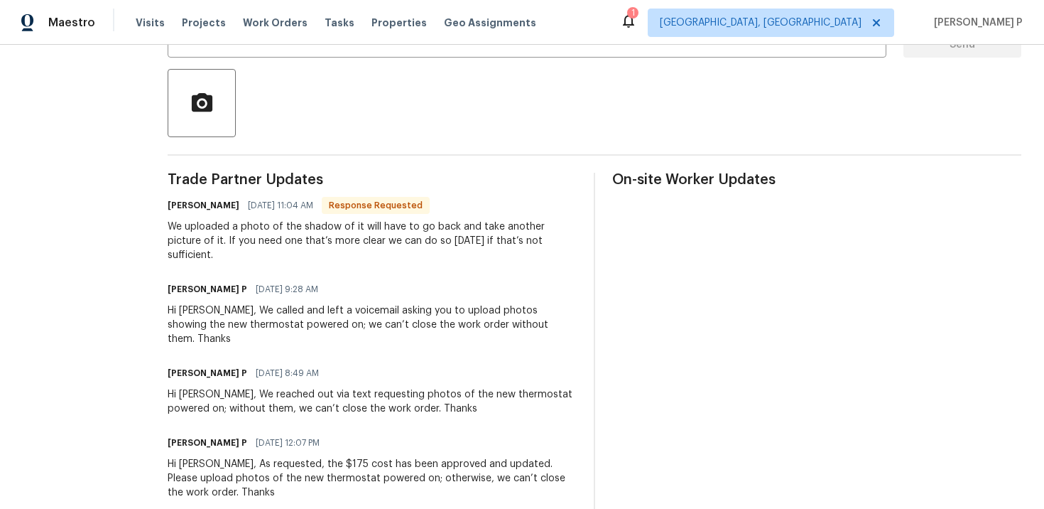
drag, startPoint x: 579, startPoint y: 239, endPoint x: 230, endPoint y: 231, distance: 348.9
drag, startPoint x: 166, startPoint y: 229, endPoint x: 568, endPoint y: 248, distance: 402.6
click at [568, 248] on div "All work orders 125 Johnsons Walk Stockbridge, GA 30281 Home details Vendor Inf…" at bounding box center [522, 346] width 1044 height 1223
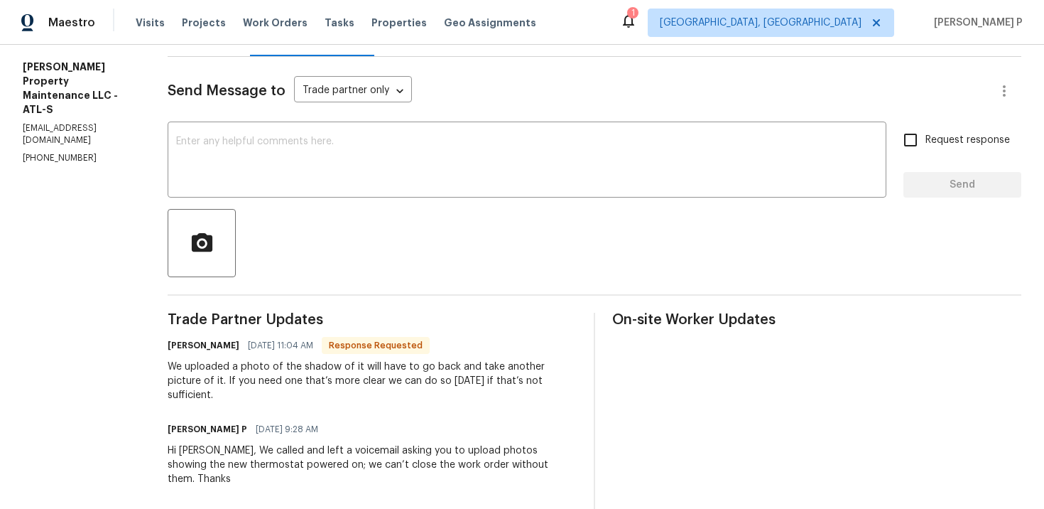
scroll to position [171, 0]
click at [398, 173] on textarea at bounding box center [527, 160] width 702 height 50
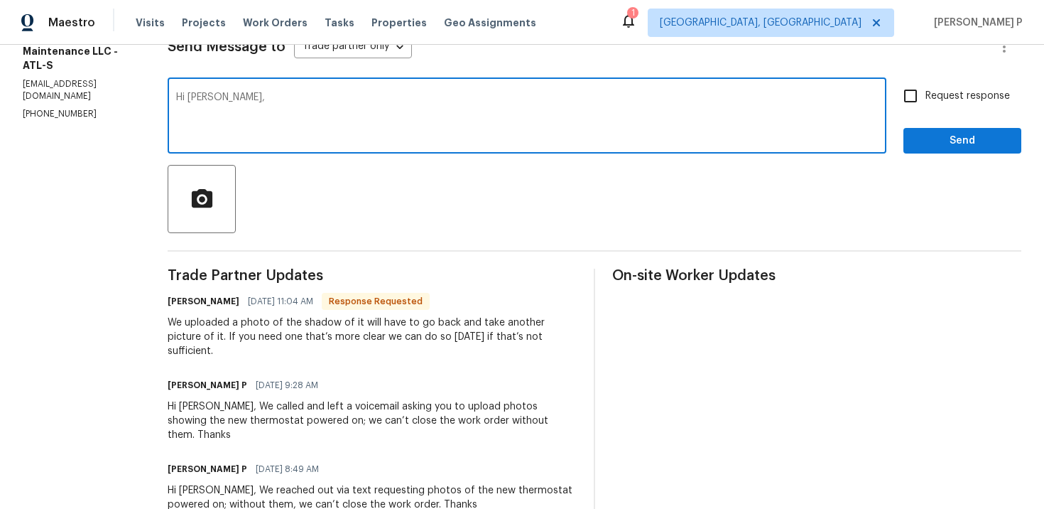
scroll to position [220, 0]
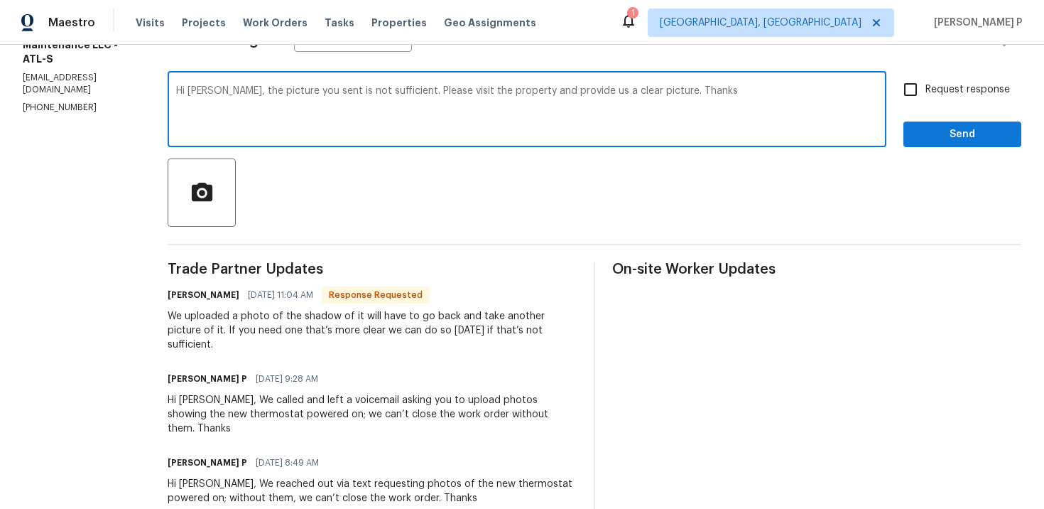
drag, startPoint x: 228, startPoint y: 90, endPoint x: 311, endPoint y: 90, distance: 83.1
click at [311, 90] on textarea "Hi Daniel, the picture you sent is not sufficient. Please visit the property an…" at bounding box center [527, 111] width 702 height 50
click at [246, 96] on textarea "Hi Daniel, the picture you sent is not sufficient. Please visit the property an…" at bounding box center [527, 111] width 702 height 50
drag, startPoint x: 223, startPoint y: 92, endPoint x: 653, endPoint y: 90, distance: 429.8
click at [653, 90] on textarea "Hi Daniel, the picture you sent is not sufficient. Please visit the property an…" at bounding box center [527, 111] width 702 height 50
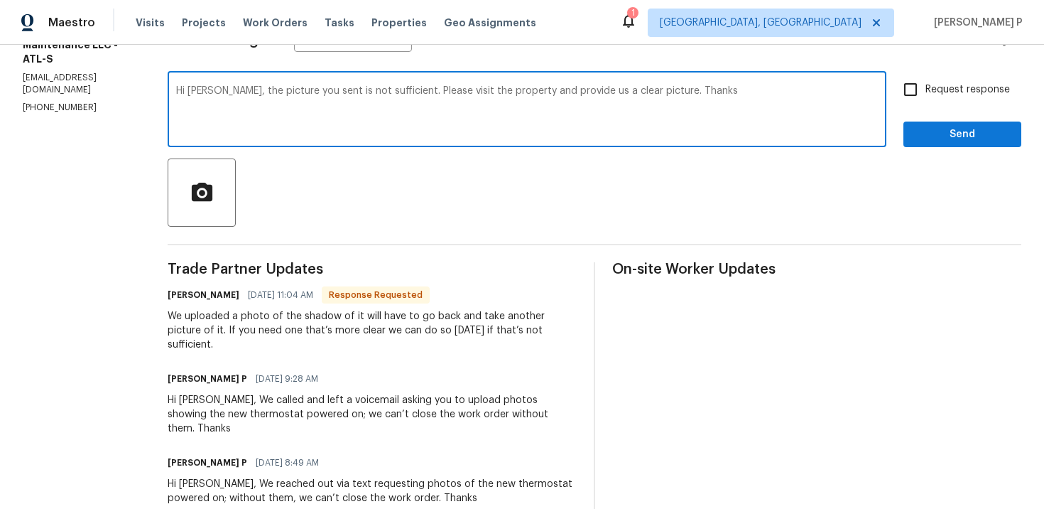
scroll to position [0, 0]
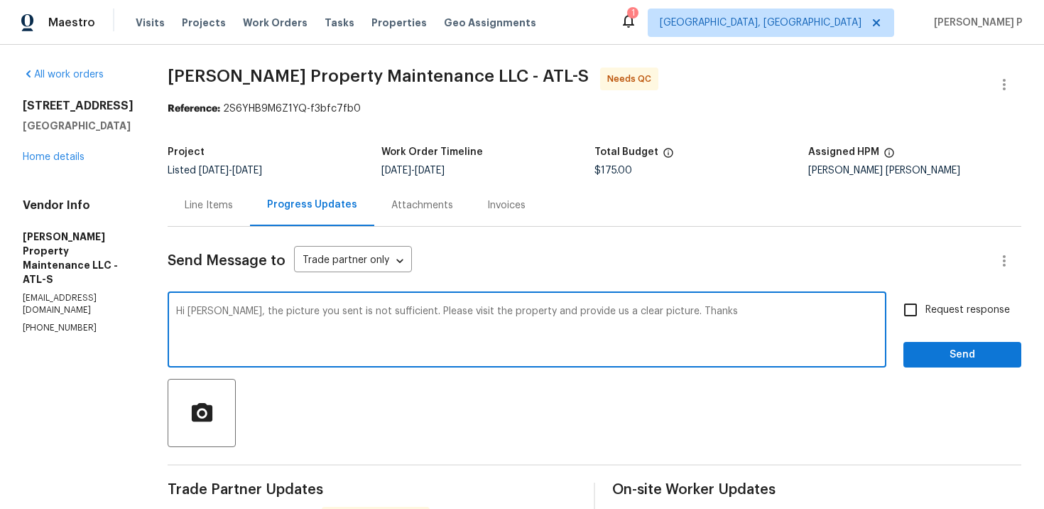
paste textarea "The photo you sent isn’t sufficient. Please visit the property and provide a cl…"
click at [225, 311] on textarea "Hi Daniel,The photo you sent isn’t sufficient. Please visit the property and pr…" at bounding box center [527, 331] width 702 height 50
click at [222, 308] on textarea "Hi Daniel,The photo you sent isn’t sufficient. Please visit the property and pr…" at bounding box center [527, 331] width 702 height 50
type textarea "Hi Daniel, The photo you sent isn’t sufficient. Please visit the property and p…"
click at [941, 303] on span "Request response" at bounding box center [968, 310] width 85 height 15
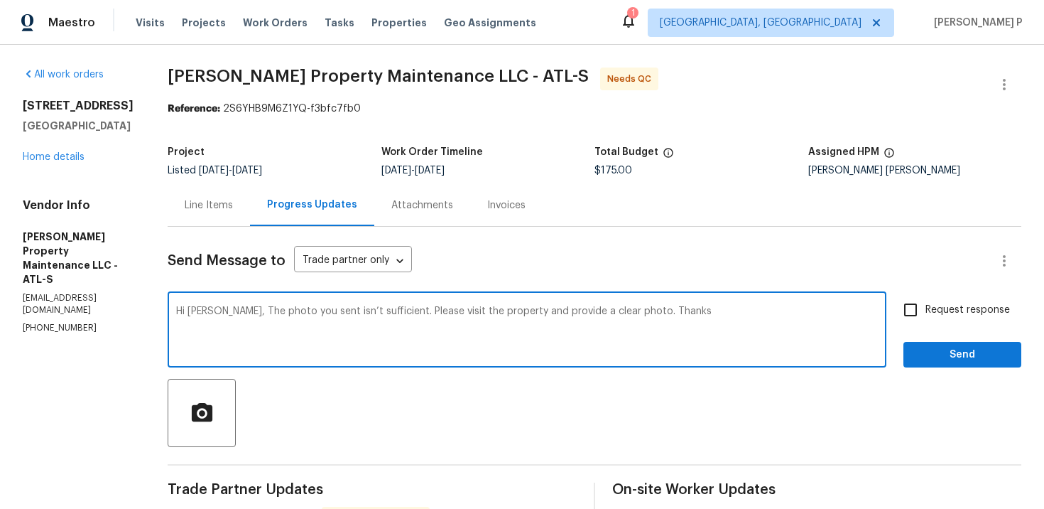
click at [926, 302] on input "Request response" at bounding box center [911, 310] width 30 height 30
checkbox input "true"
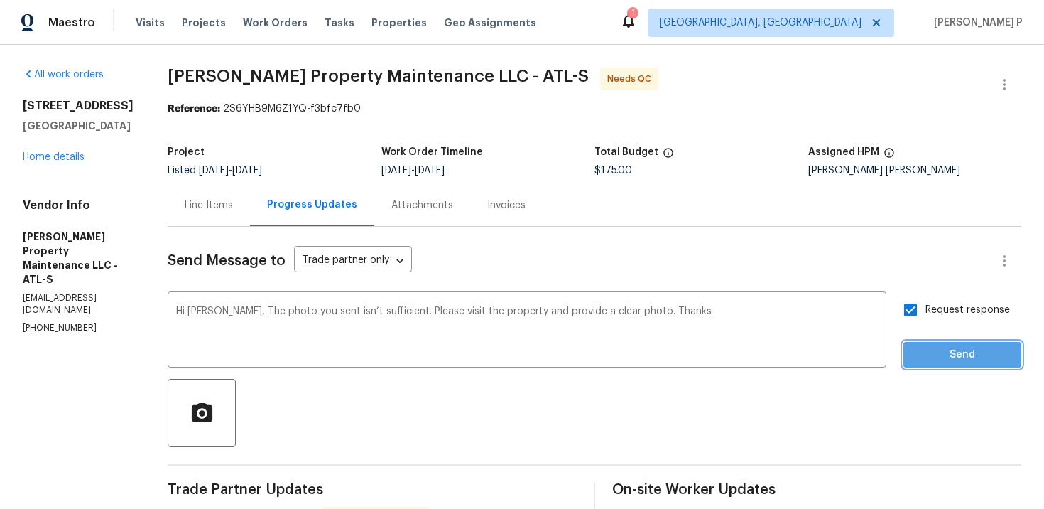
click at [926, 359] on span "Send" at bounding box center [962, 355] width 95 height 18
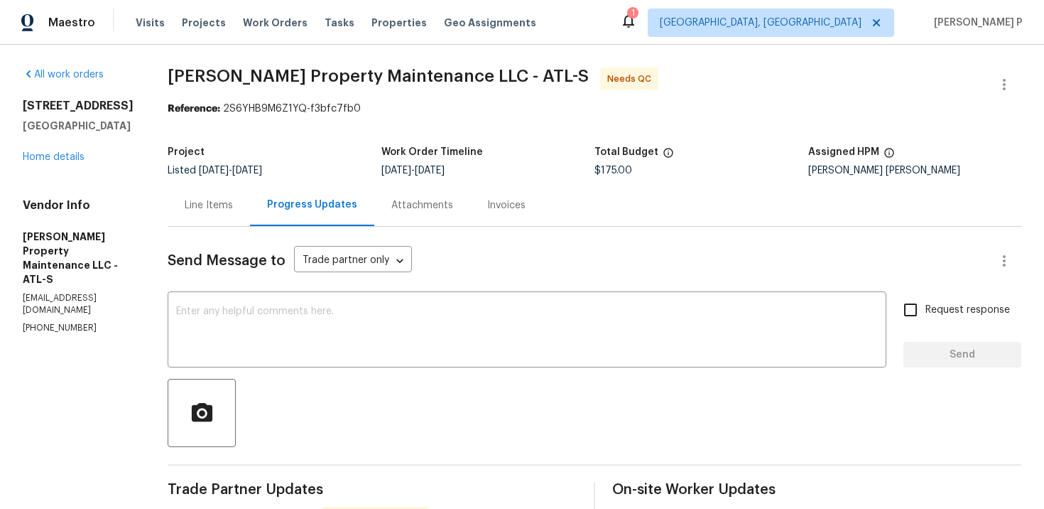
click at [206, 214] on div "Line Items" at bounding box center [209, 205] width 82 height 42
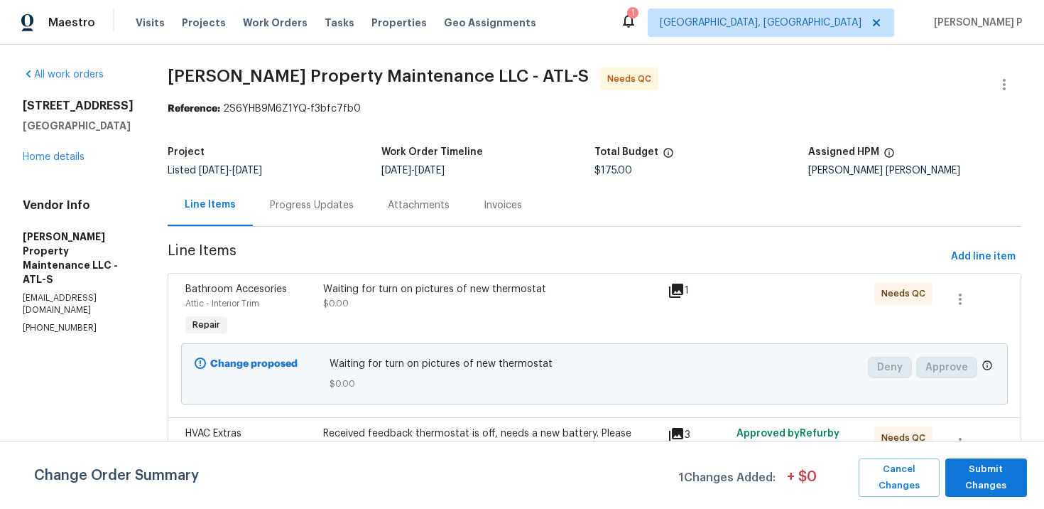
click at [505, 291] on div "Waiting for turn on pictures of new thermostat" at bounding box center [491, 289] width 336 height 14
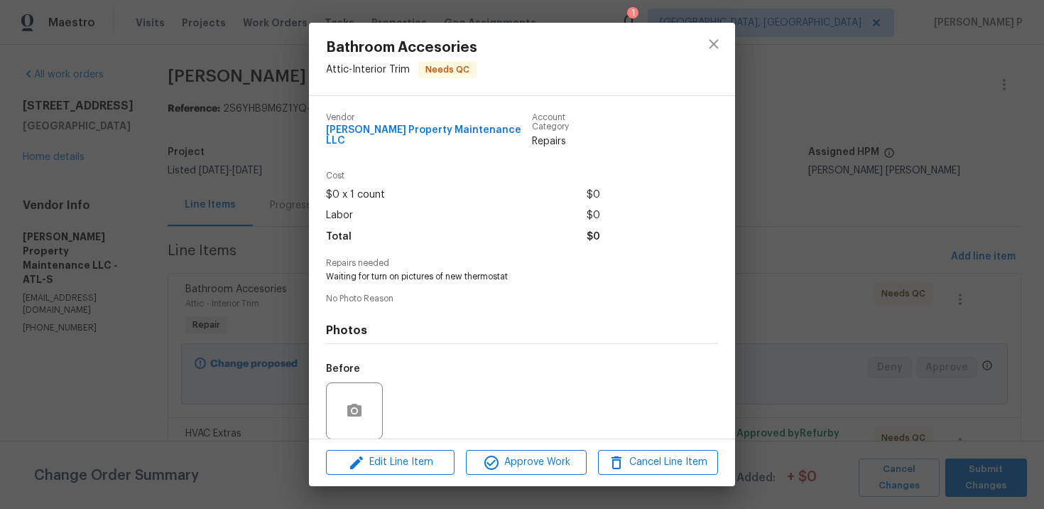
scroll to position [98, 0]
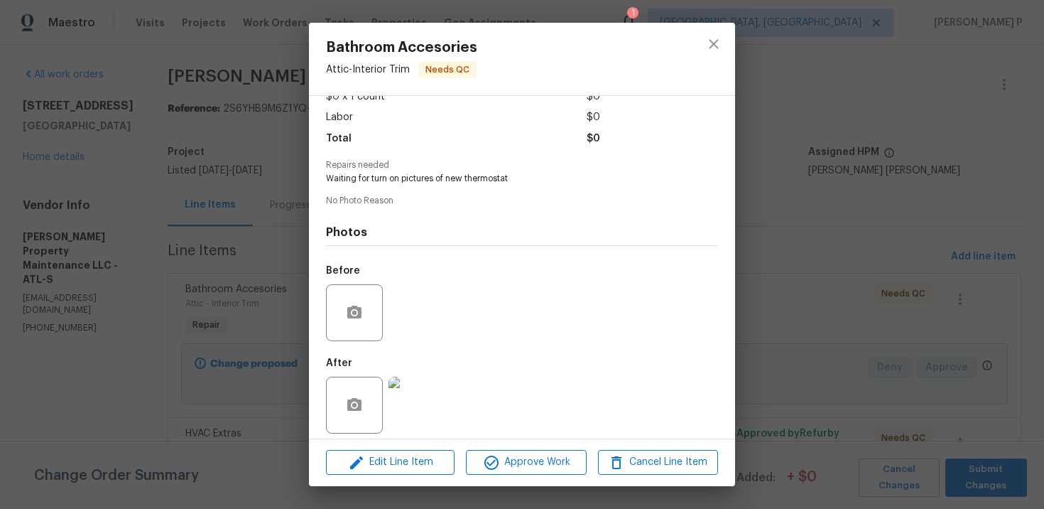
click at [428, 397] on img at bounding box center [417, 405] width 57 height 57
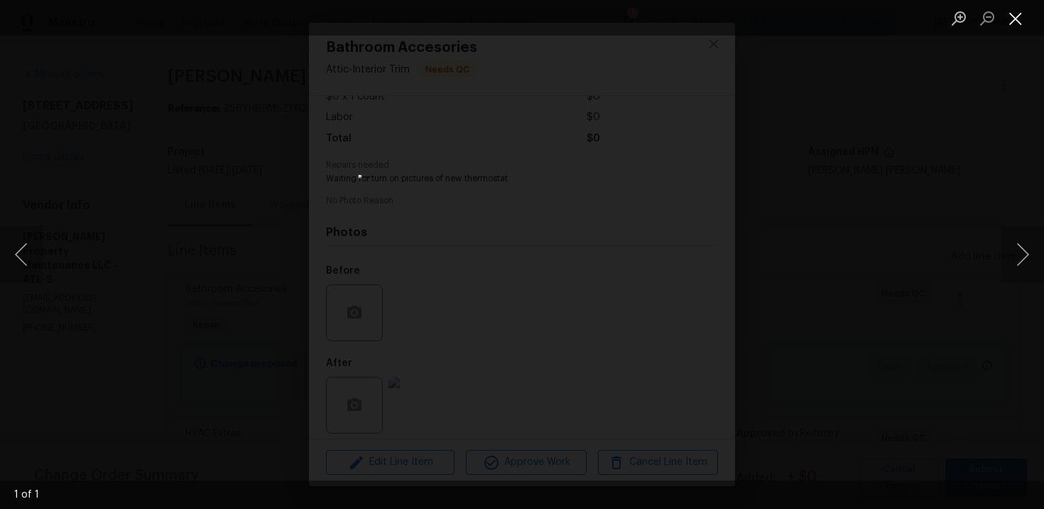
click at [1022, 13] on button "Close lightbox" at bounding box center [1016, 18] width 28 height 25
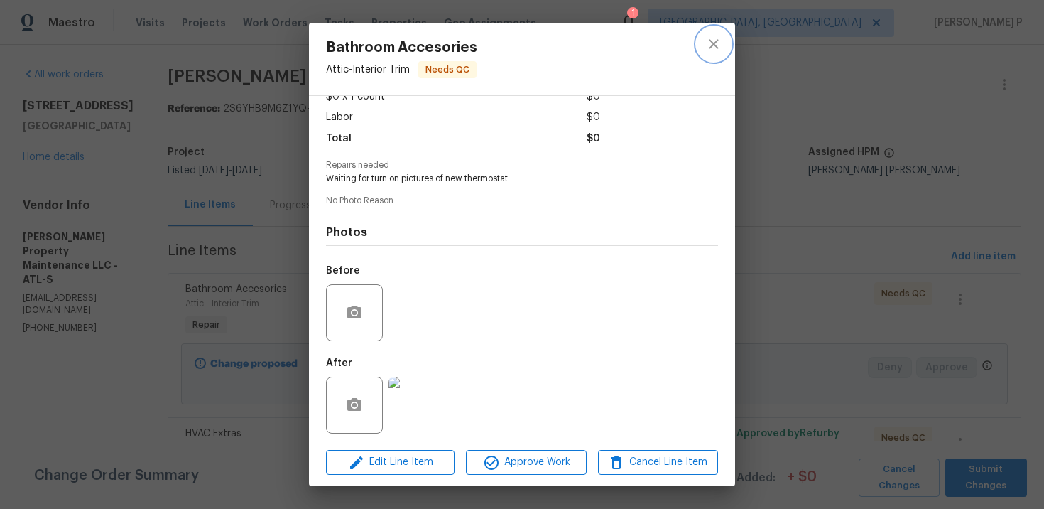
click at [710, 41] on icon "close" at bounding box center [713, 43] width 9 height 9
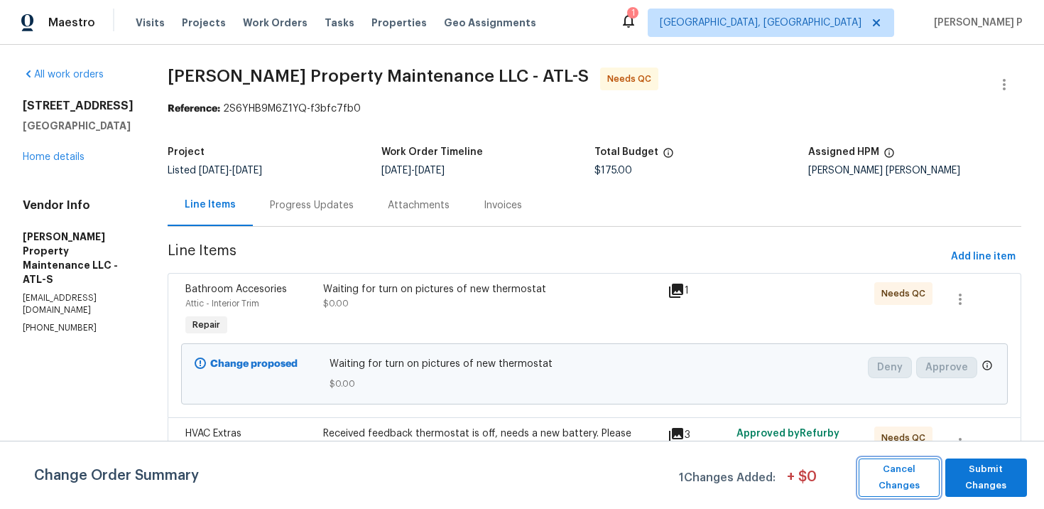
click at [911, 470] on span "Cancel Changes" at bounding box center [899, 477] width 67 height 33
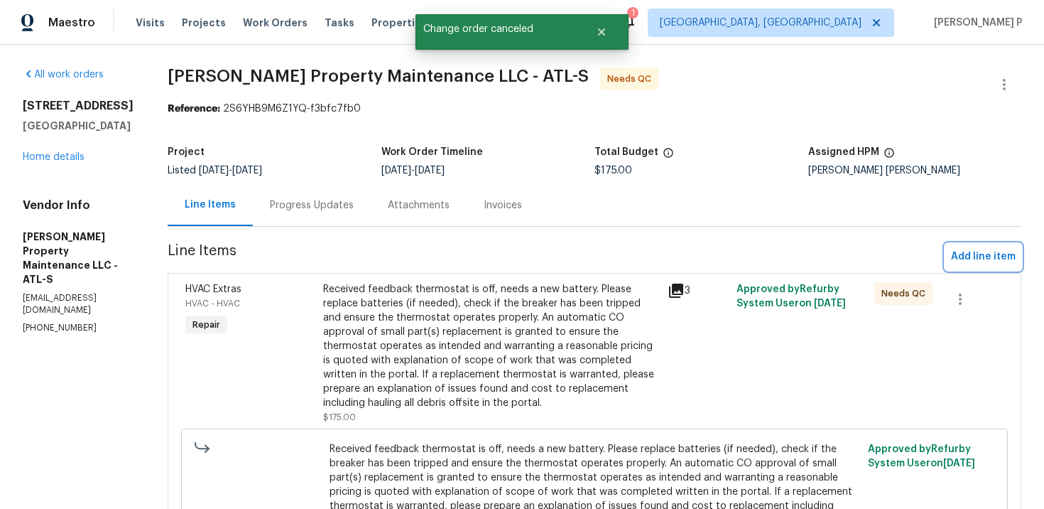
click at [980, 259] on span "Add line item" at bounding box center [983, 257] width 65 height 18
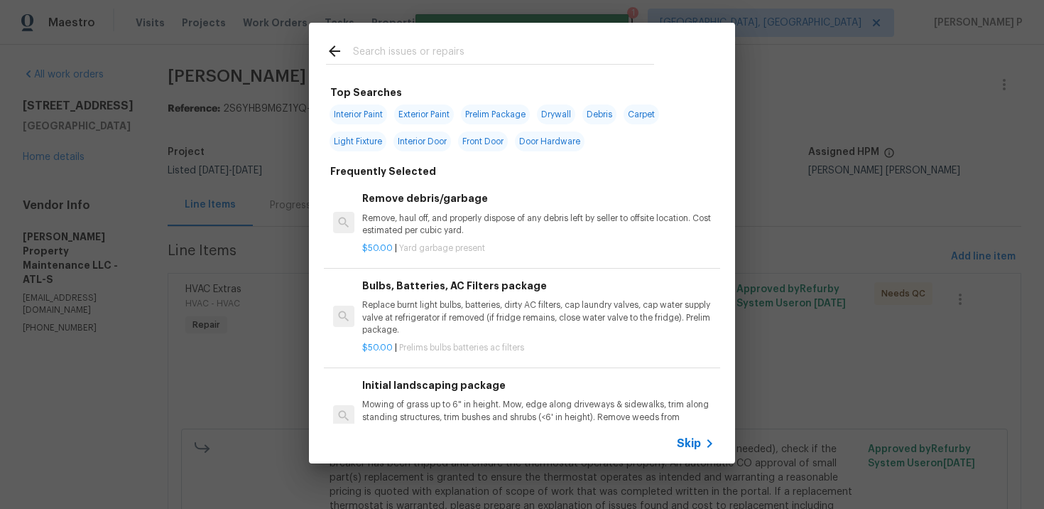
click at [693, 443] on span "Skip" at bounding box center [689, 443] width 24 height 14
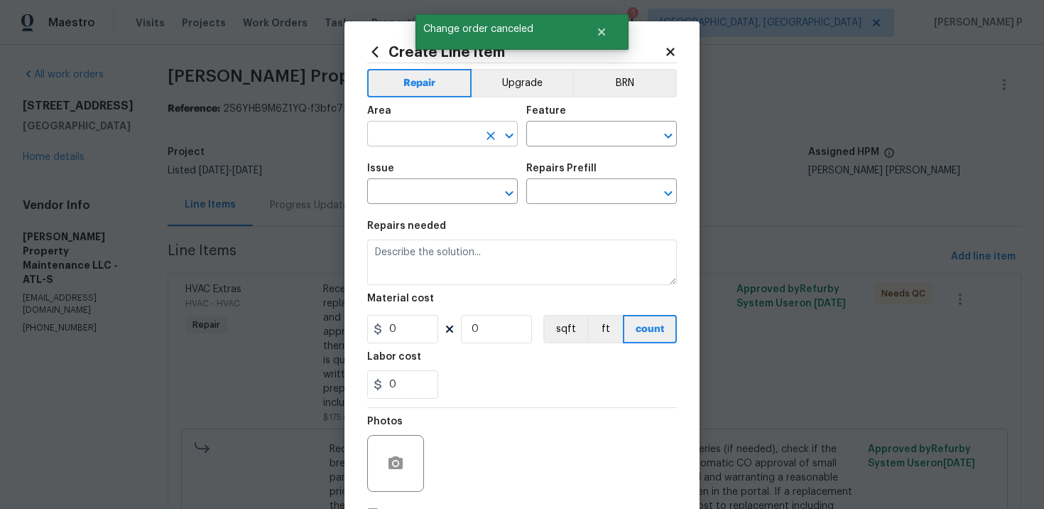
click at [431, 138] on input "text" at bounding box center [422, 135] width 111 height 22
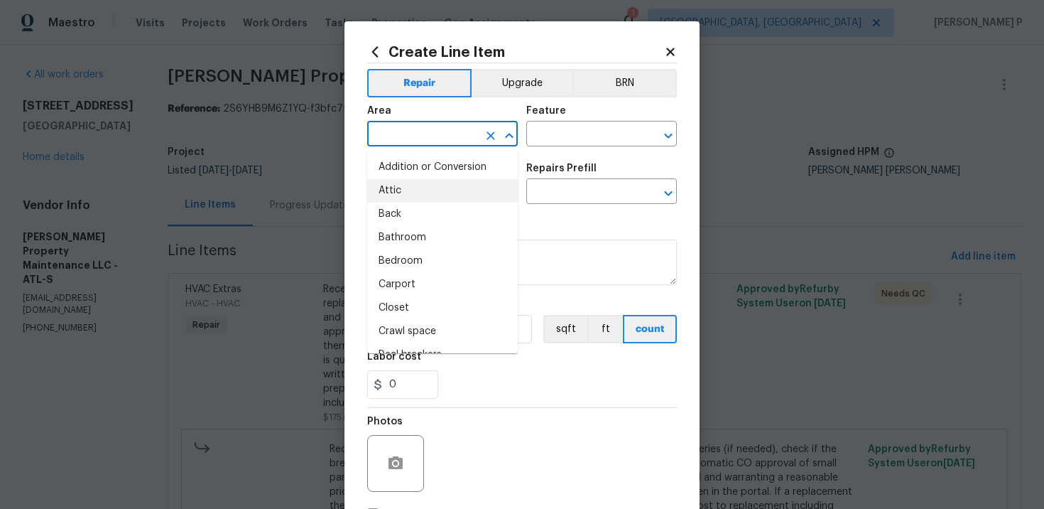
click at [413, 196] on li "Attic" at bounding box center [442, 190] width 151 height 23
type input "Attic"
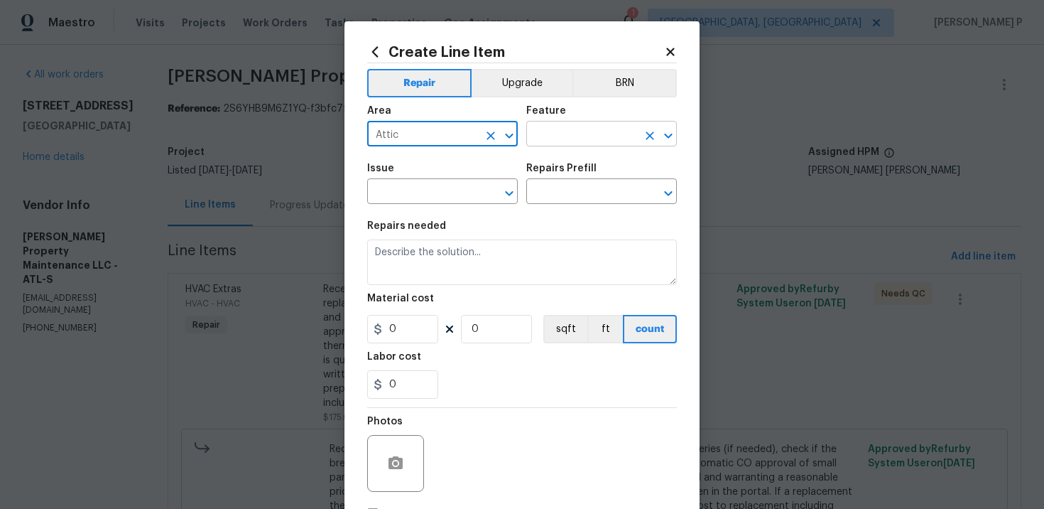
click at [572, 135] on input "text" at bounding box center [581, 135] width 111 height 22
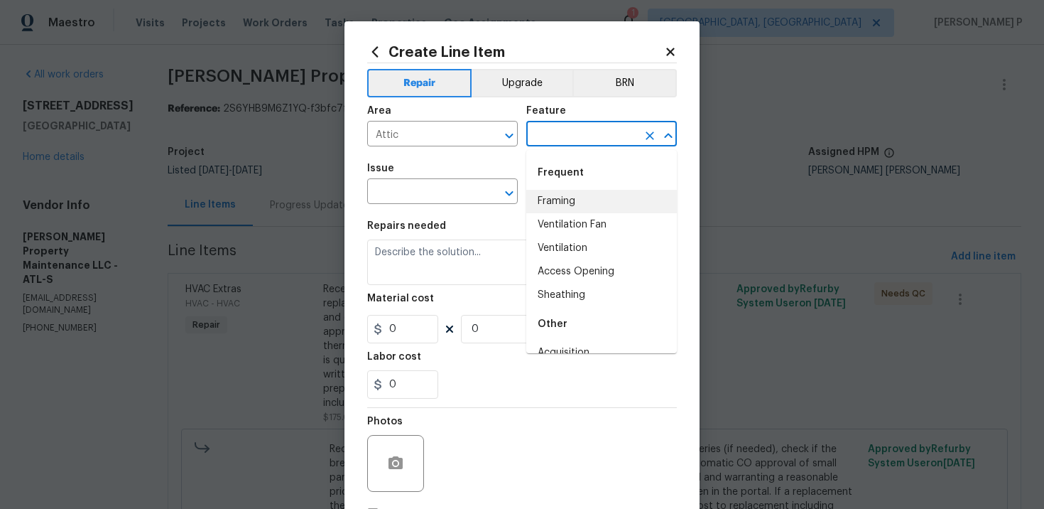
click at [564, 206] on li "Framing" at bounding box center [601, 201] width 151 height 23
type input "Framing"
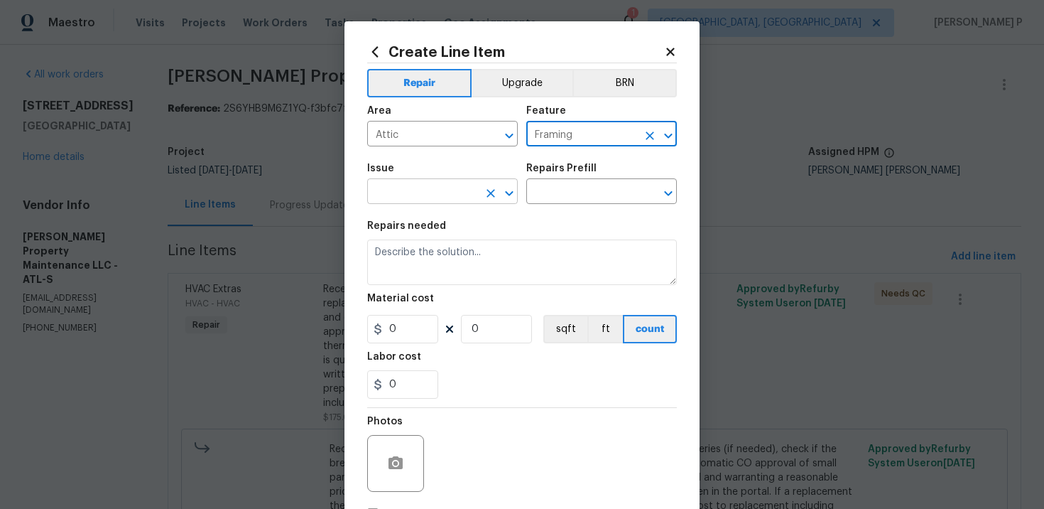
click at [415, 201] on input "text" at bounding box center [422, 193] width 111 height 22
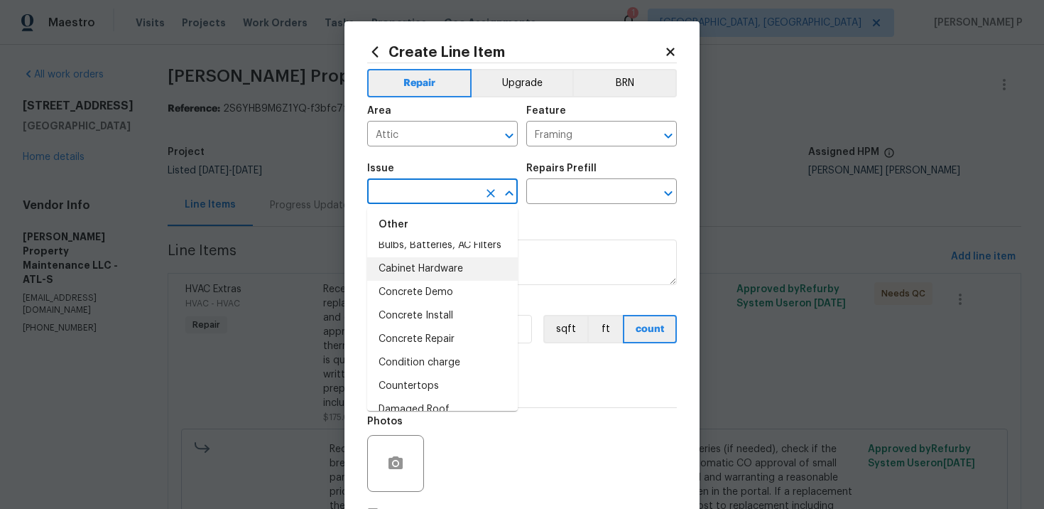
scroll to position [296, 0]
click at [411, 264] on li "Bathroom Cabinets" at bounding box center [442, 267] width 151 height 23
type input "Bathroom Cabinets"
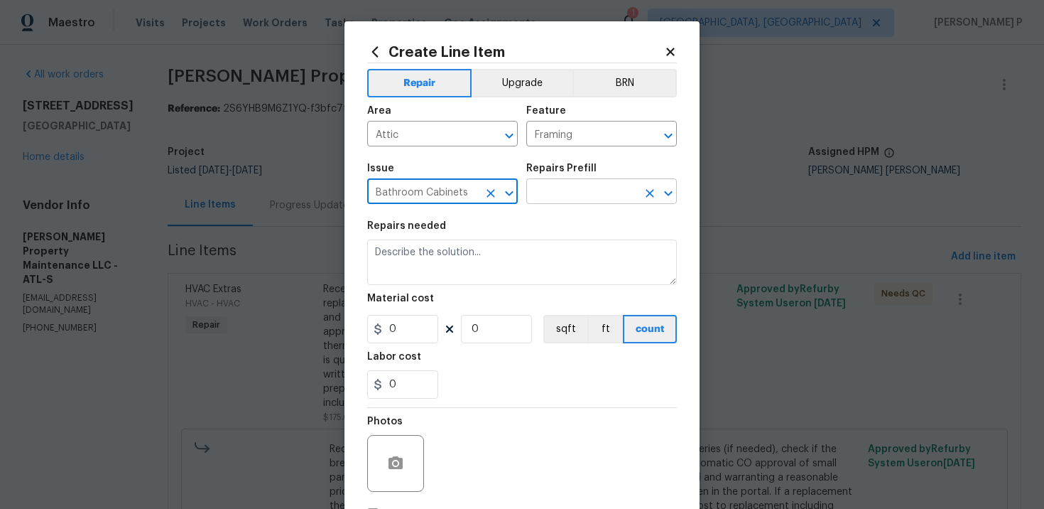
click at [585, 199] on input "text" at bounding box center [581, 193] width 111 height 22
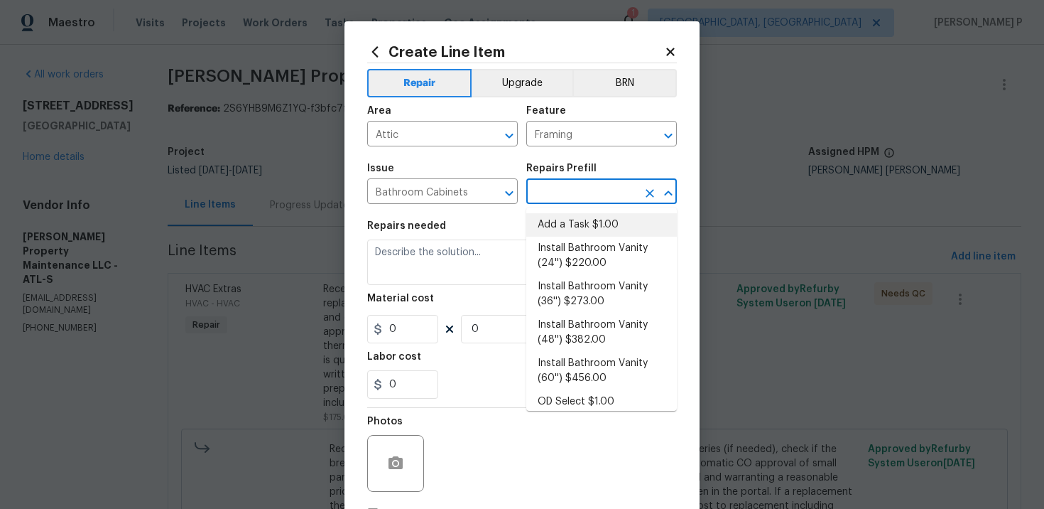
click at [575, 218] on li "Add a Task $1.00" at bounding box center [601, 224] width 151 height 23
type input "Cabinets"
type input "Add a Task $1.00"
type textarea "HPM to detail"
type input "1"
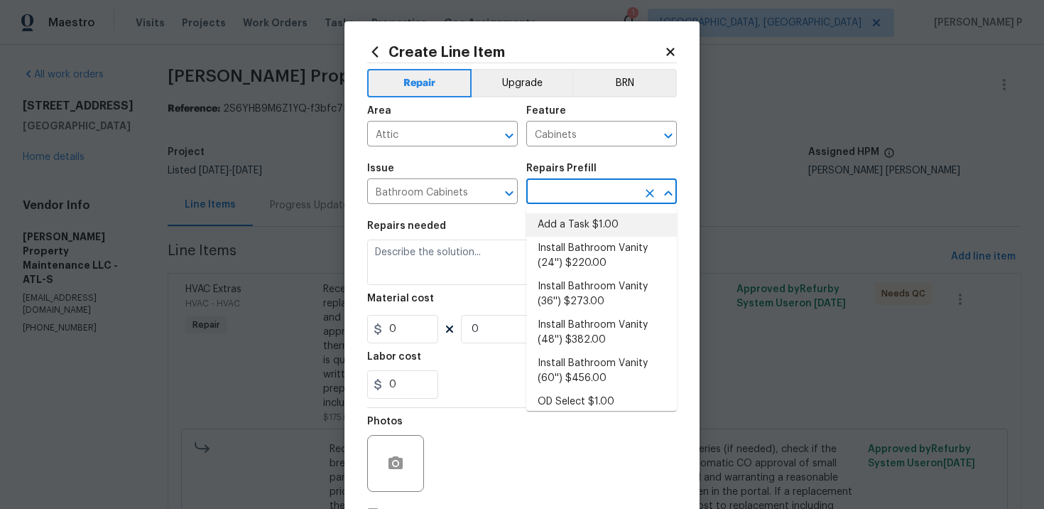
type input "1"
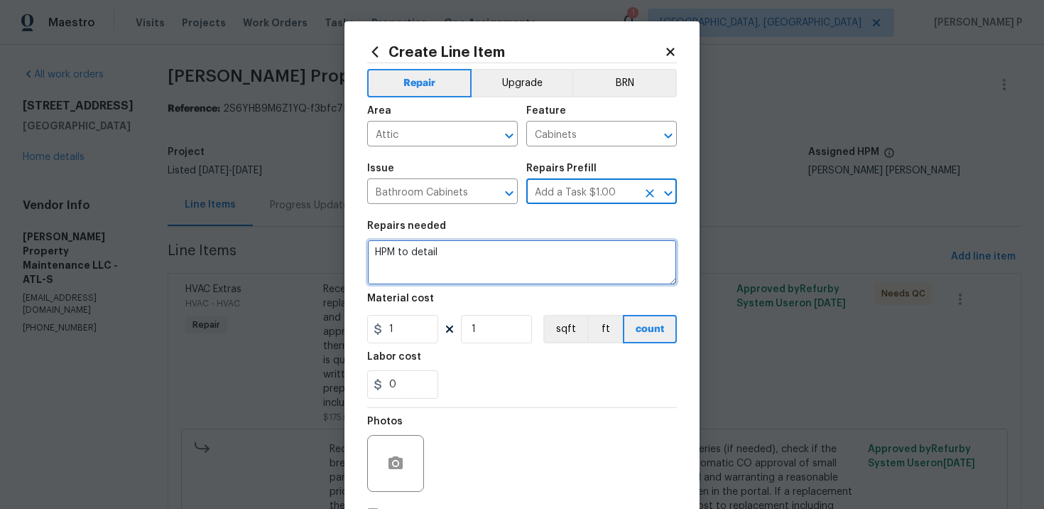
click at [470, 269] on textarea "HPM to detail" at bounding box center [522, 261] width 310 height 45
type textarea "Need clear picture"
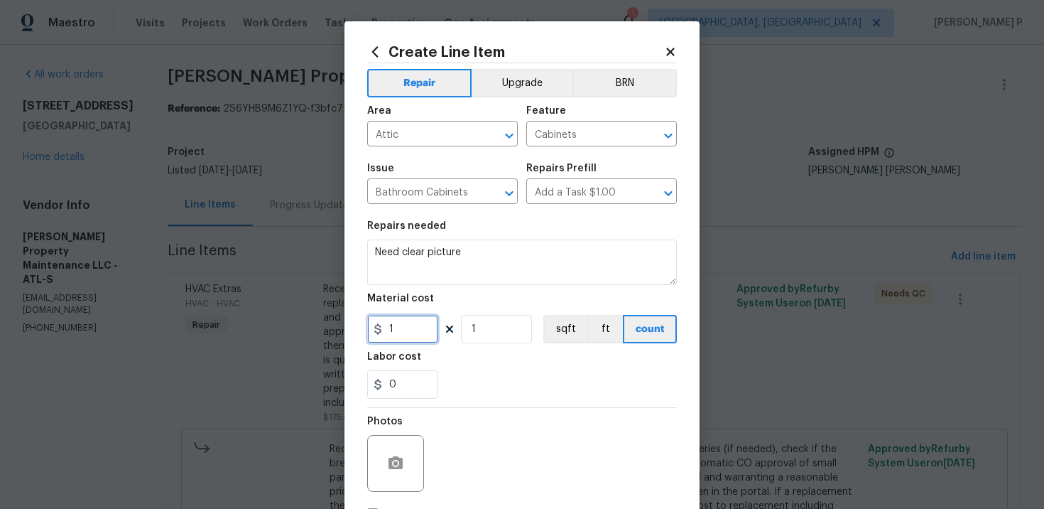
click at [411, 332] on input "1" at bounding box center [402, 329] width 71 height 28
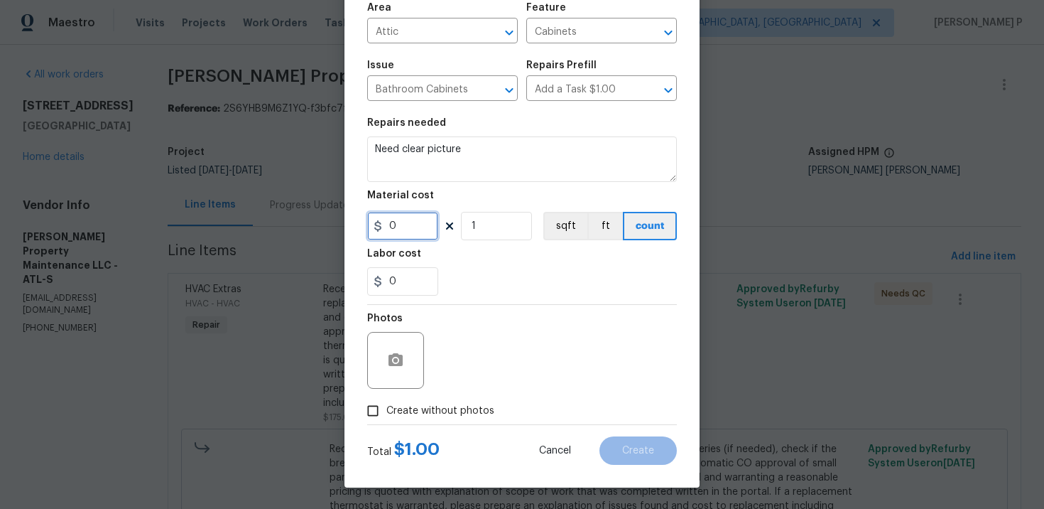
type input "0"
click at [379, 409] on input "Create without photos" at bounding box center [372, 410] width 27 height 27
checkbox input "true"
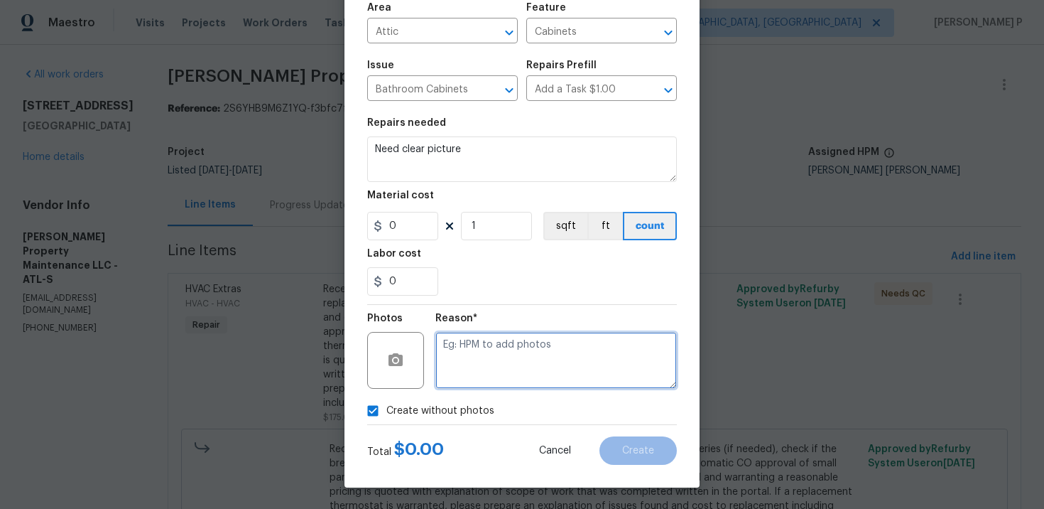
click at [478, 377] on textarea at bounding box center [557, 360] width 242 height 57
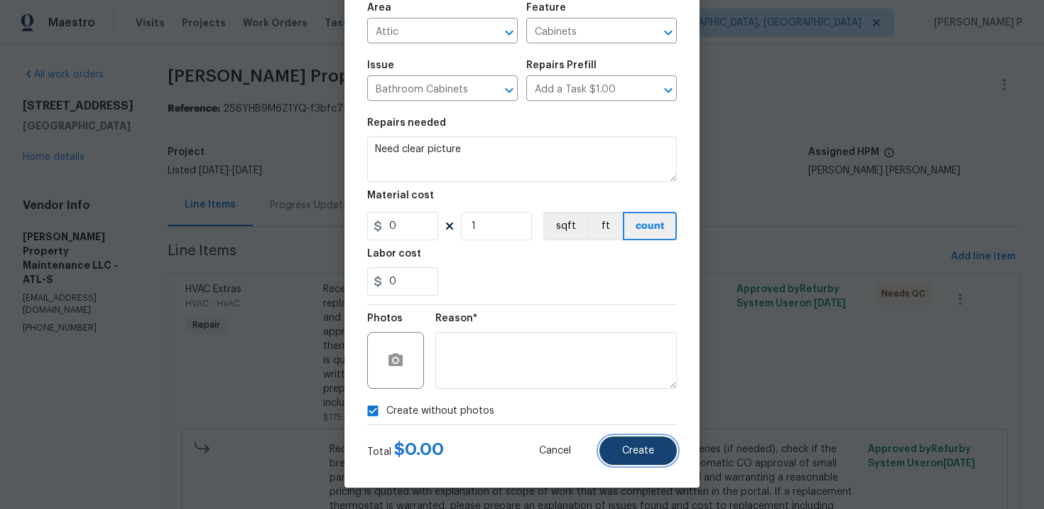
click at [667, 463] on button "Create" at bounding box center [638, 450] width 77 height 28
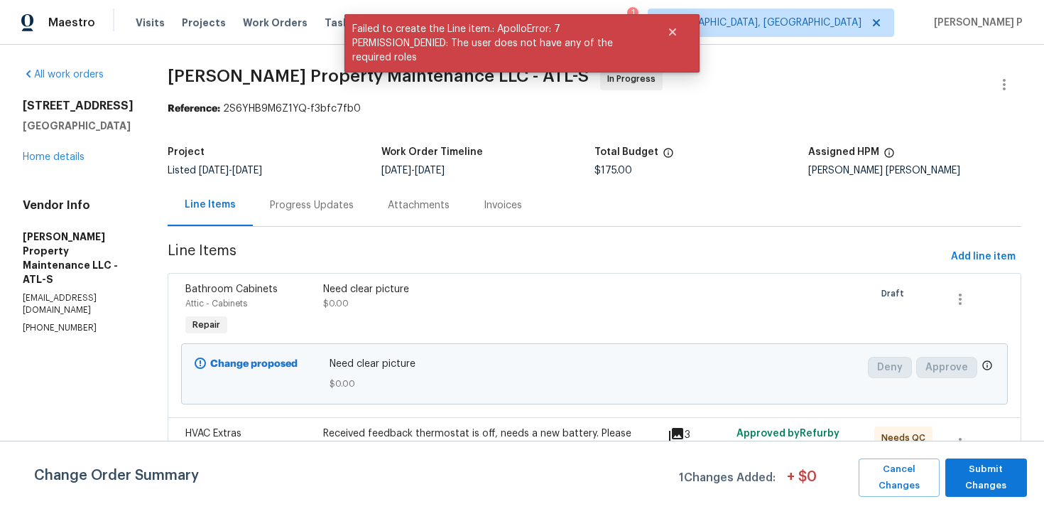
click at [342, 208] on div "Progress Updates" at bounding box center [312, 205] width 84 height 14
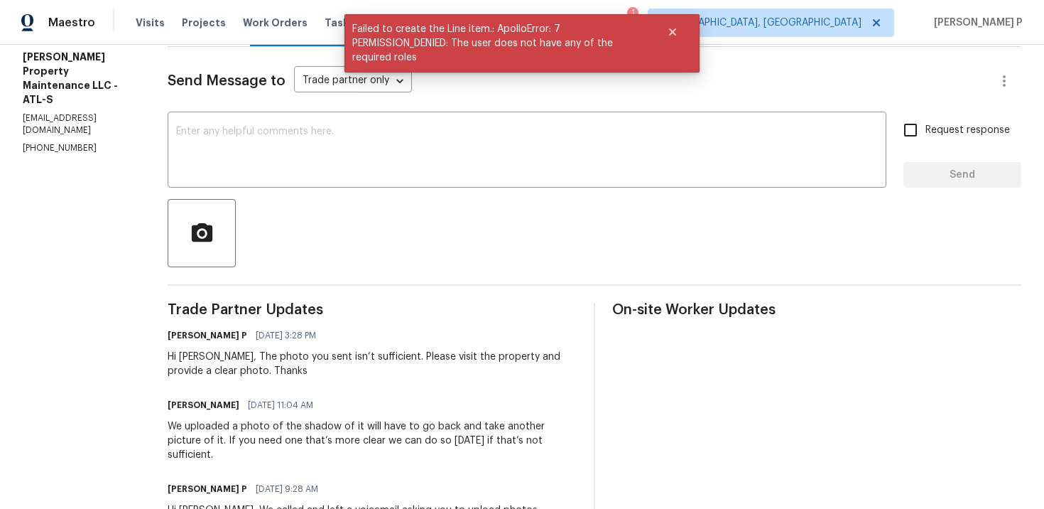
scroll to position [235, 0]
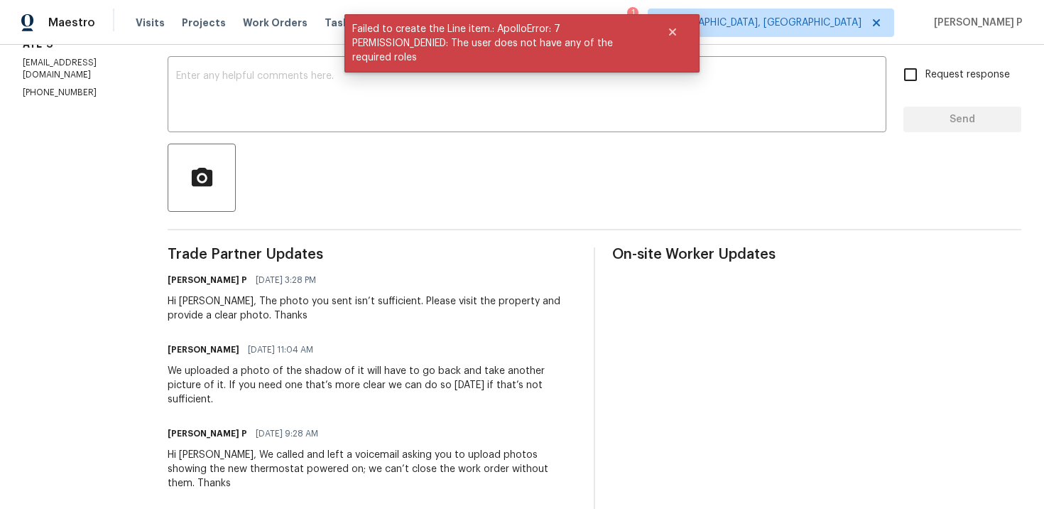
drag, startPoint x: 171, startPoint y: 370, endPoint x: 566, endPoint y: 389, distance: 395.4
click at [566, 389] on div "We uploaded a photo of the shadow of it will have to go back and take another p…" at bounding box center [372, 385] width 409 height 43
copy div "We uploaded a photo of the shadow of it will have to go back and take another p…"
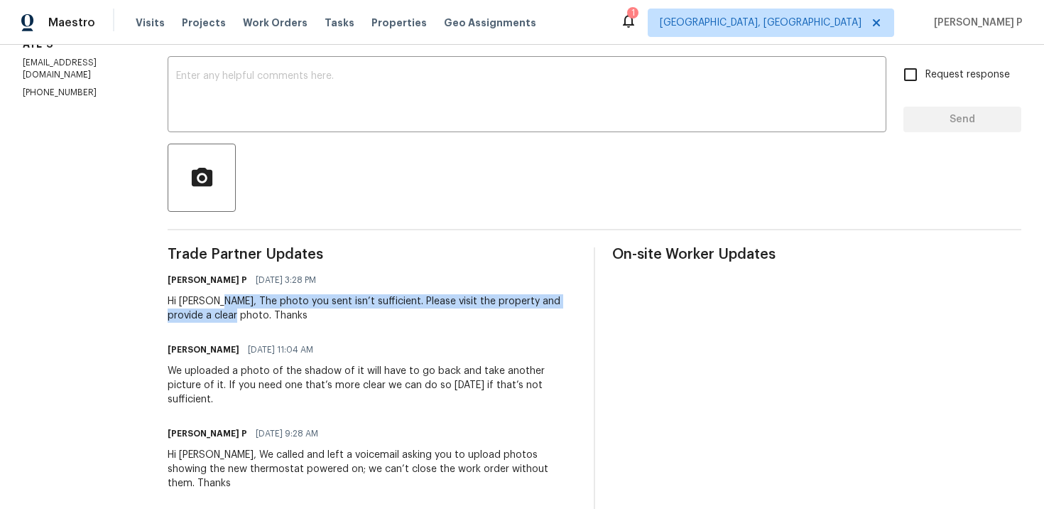
drag, startPoint x: 218, startPoint y: 298, endPoint x: 225, endPoint y: 315, distance: 19.1
click at [225, 315] on div "Hi [PERSON_NAME], The photo you sent isn’t sufficient. Please visit the propert…" at bounding box center [372, 308] width 409 height 28
copy div "The photo you sent isn’t sufficient. Please visit the property and provide a cl…"
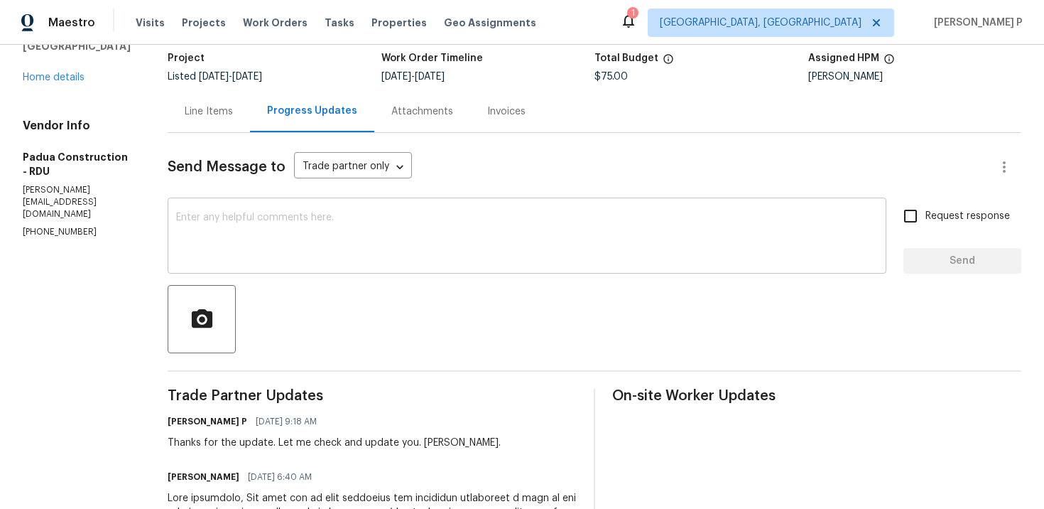
scroll to position [89, 0]
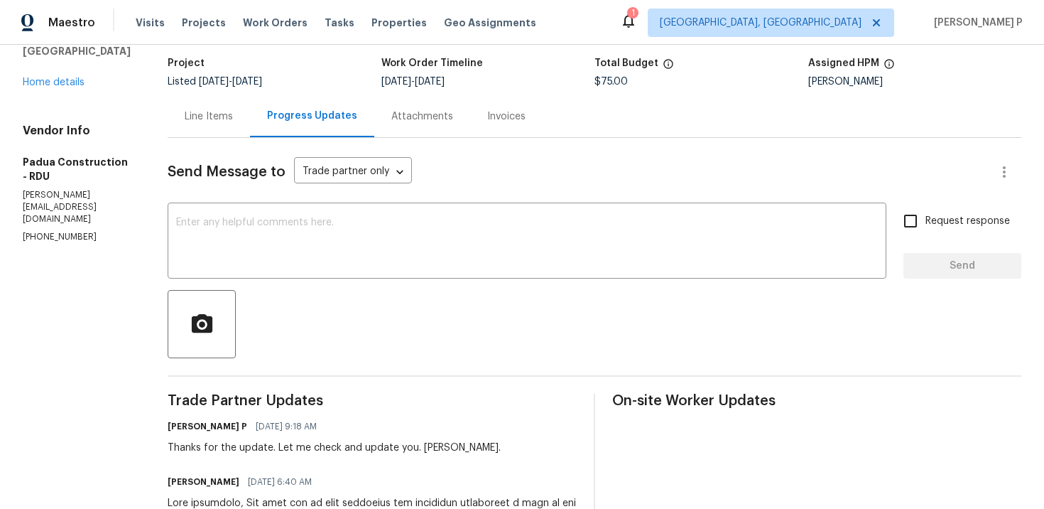
click at [191, 118] on div "Line Items" at bounding box center [209, 116] width 48 height 14
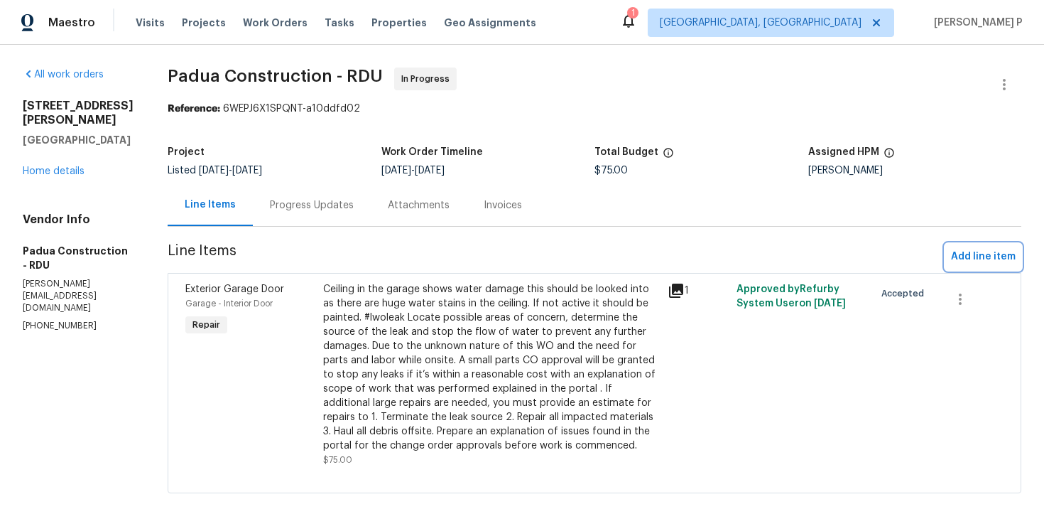
click at [971, 259] on span "Add line item" at bounding box center [983, 257] width 65 height 18
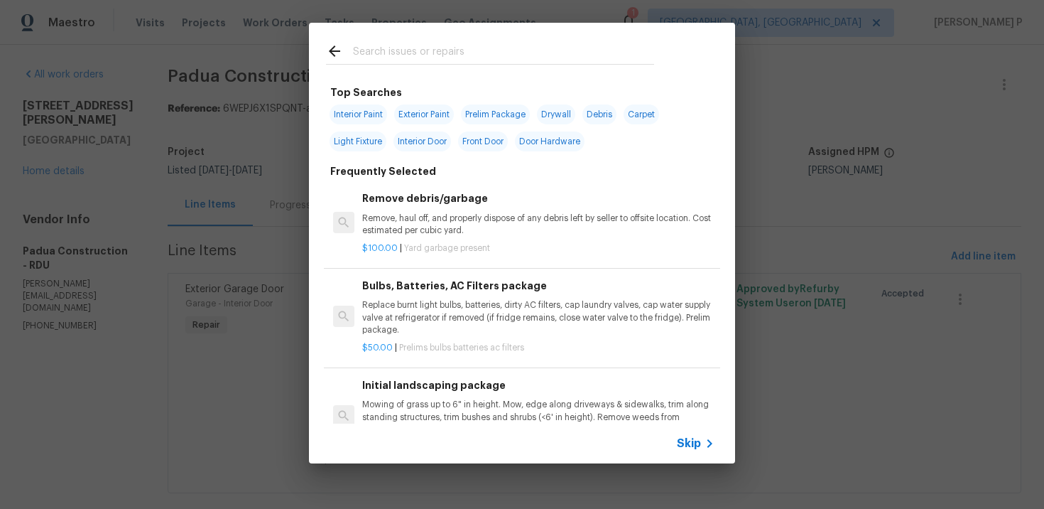
click at [684, 433] on div "Skip" at bounding box center [522, 443] width 426 height 40
click at [686, 445] on span "Skip" at bounding box center [689, 443] width 24 height 14
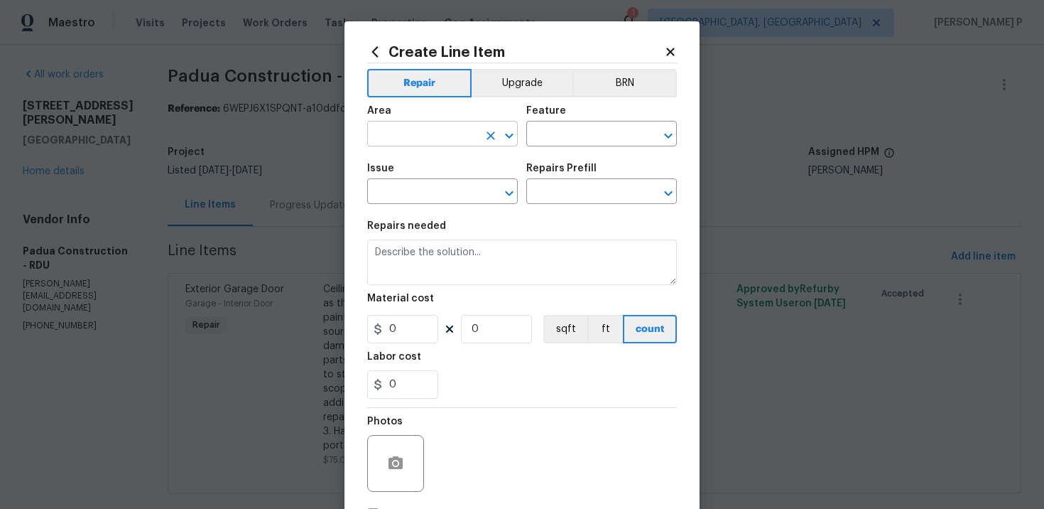
click at [415, 136] on input "text" at bounding box center [422, 135] width 111 height 22
click at [411, 167] on li "Garage" at bounding box center [442, 167] width 151 height 23
type input "Garage"
click at [562, 134] on input "text" at bounding box center [581, 135] width 111 height 22
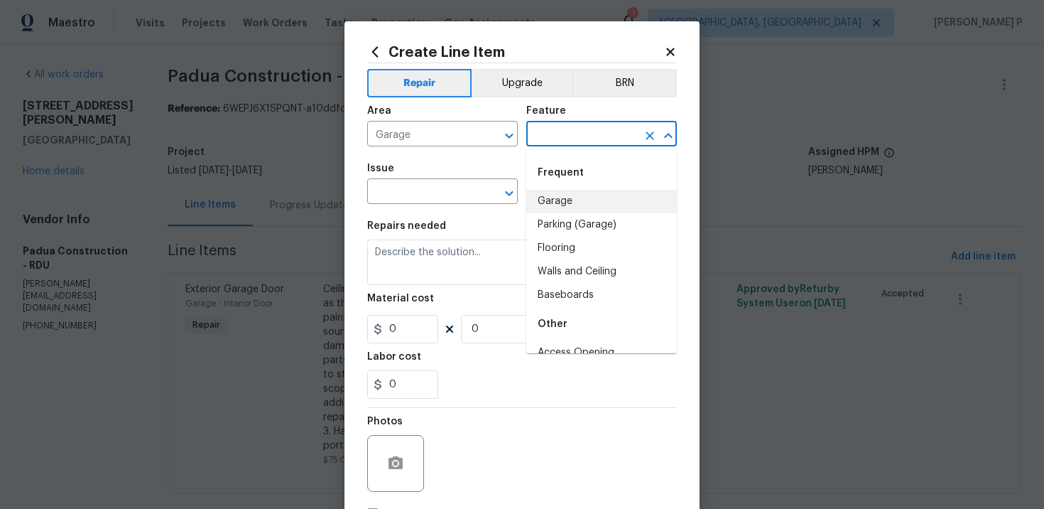
click at [568, 198] on li "Garage" at bounding box center [601, 201] width 151 height 23
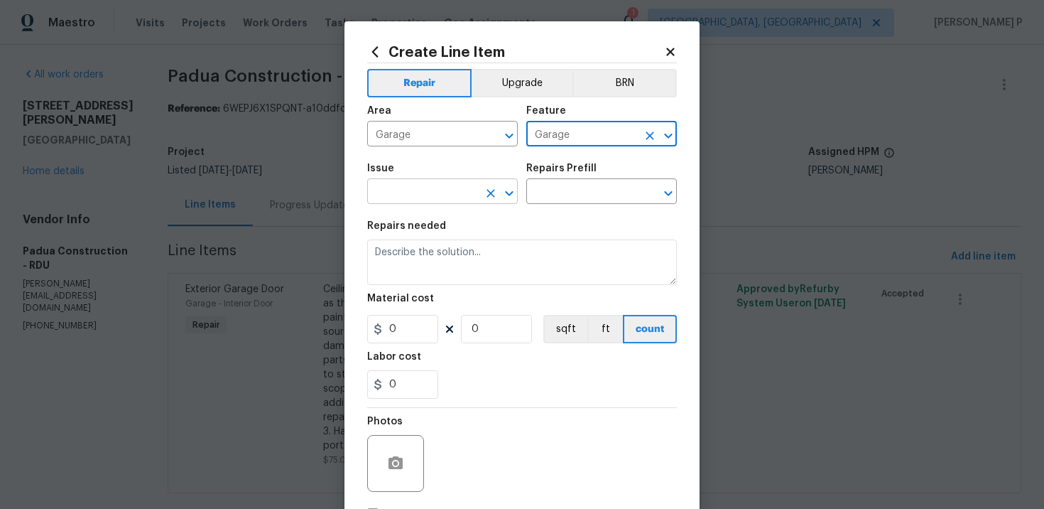
click at [473, 197] on input "text" at bounding box center [422, 193] width 111 height 22
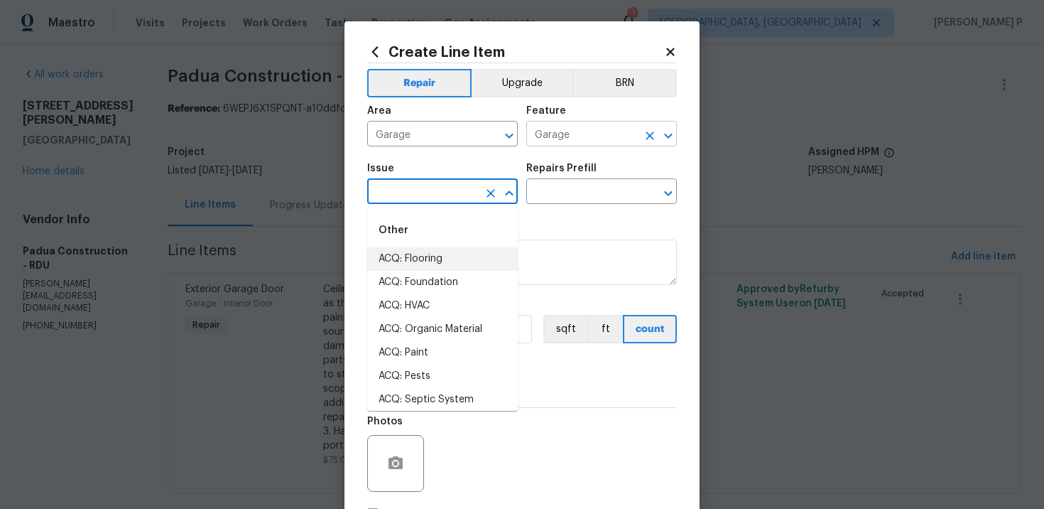
click at [570, 137] on input "Garage" at bounding box center [581, 135] width 111 height 22
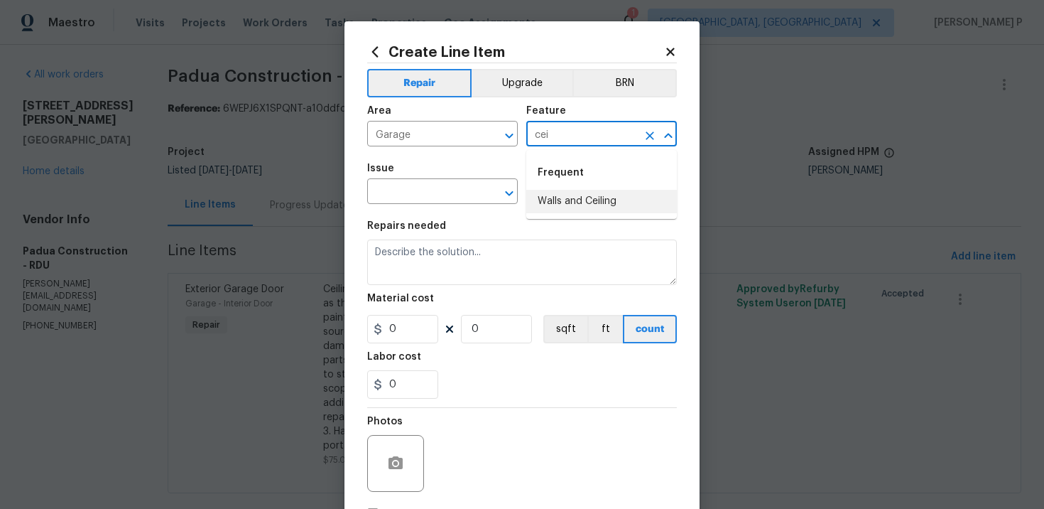
click at [578, 207] on li "Walls and Ceiling" at bounding box center [601, 201] width 151 height 23
type input "Walls and Ceiling"
click at [450, 183] on input "text" at bounding box center [422, 193] width 111 height 22
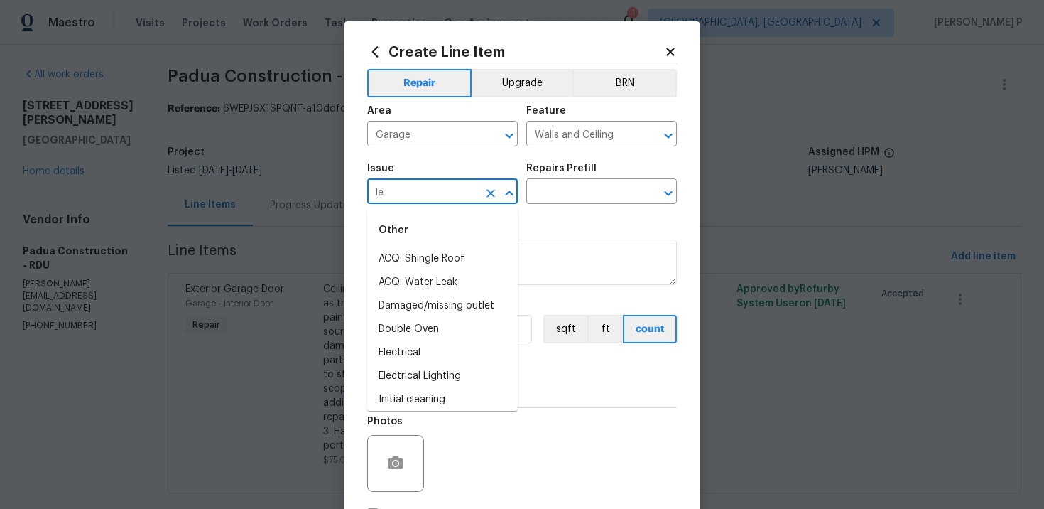
type input "lea"
drag, startPoint x: 423, startPoint y: 193, endPoint x: 347, endPoint y: 195, distance: 76.0
click at [347, 195] on div "Create Line Item Repair Upgrade BRN Area Garage ​ Feature Walls and Ceiling ​ I…" at bounding box center [522, 305] width 355 height 569
type input "c"
type input "stai"
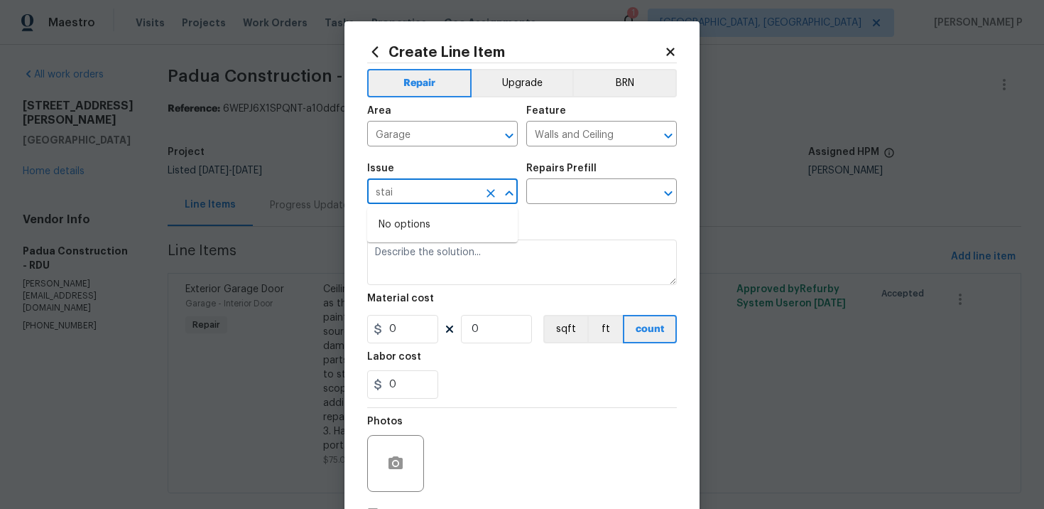
drag, startPoint x: 428, startPoint y: 194, endPoint x: 306, endPoint y: 194, distance: 121.5
click at [306, 194] on div "Create Line Item Repair Upgrade BRN Area Garage ​ Feature Walls and Ceiling ​ I…" at bounding box center [522, 254] width 1044 height 509
type input "gara"
drag, startPoint x: 405, startPoint y: 195, endPoint x: 360, endPoint y: 195, distance: 44.8
click at [360, 195] on div "Create Line Item Repair Upgrade BRN Area Garage ​ Feature Walls and Ceiling ​ I…" at bounding box center [522, 305] width 355 height 569
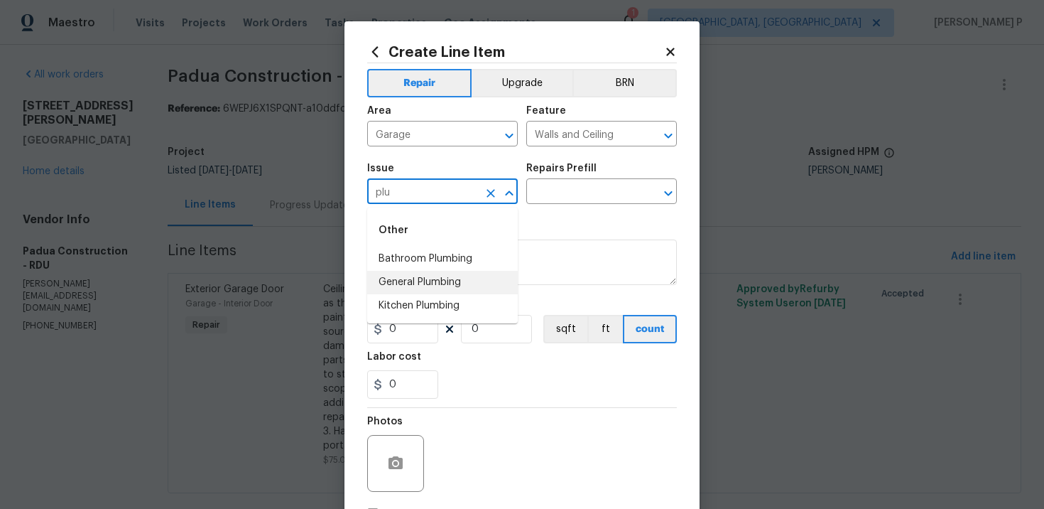
click at [428, 287] on li "General Plumbing" at bounding box center [442, 282] width 151 height 23
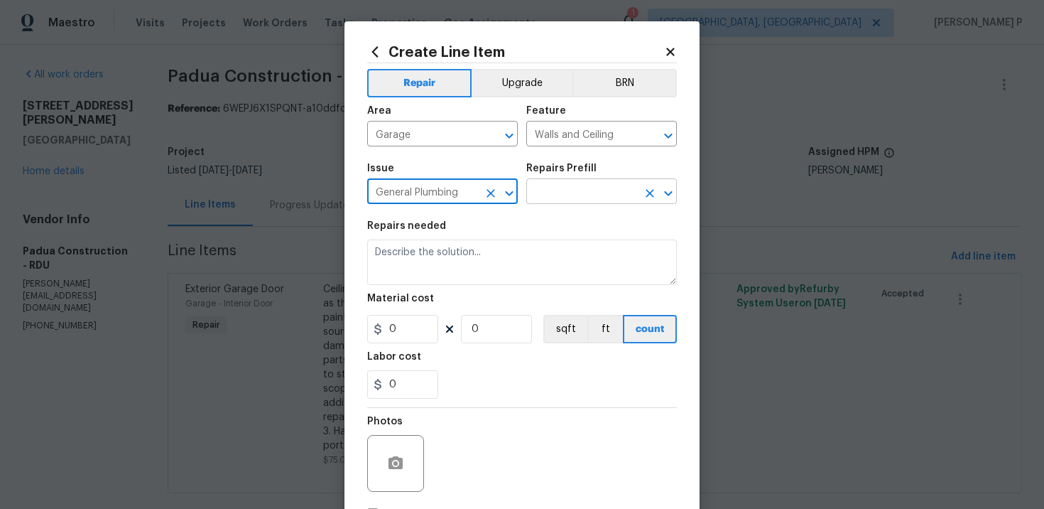
type input "General Plumbing"
click at [558, 195] on input "text" at bounding box center [581, 193] width 111 height 22
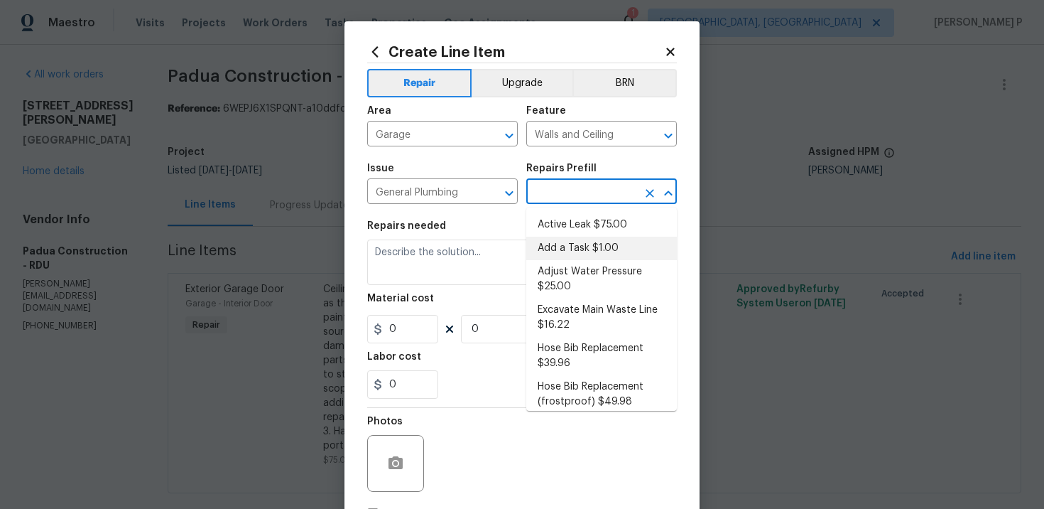
click at [564, 249] on li "Add a Task $1.00" at bounding box center [601, 248] width 151 height 23
type input "Plumbing"
type input "Add a Task $1.00"
type textarea "HPM to detail"
type input "1"
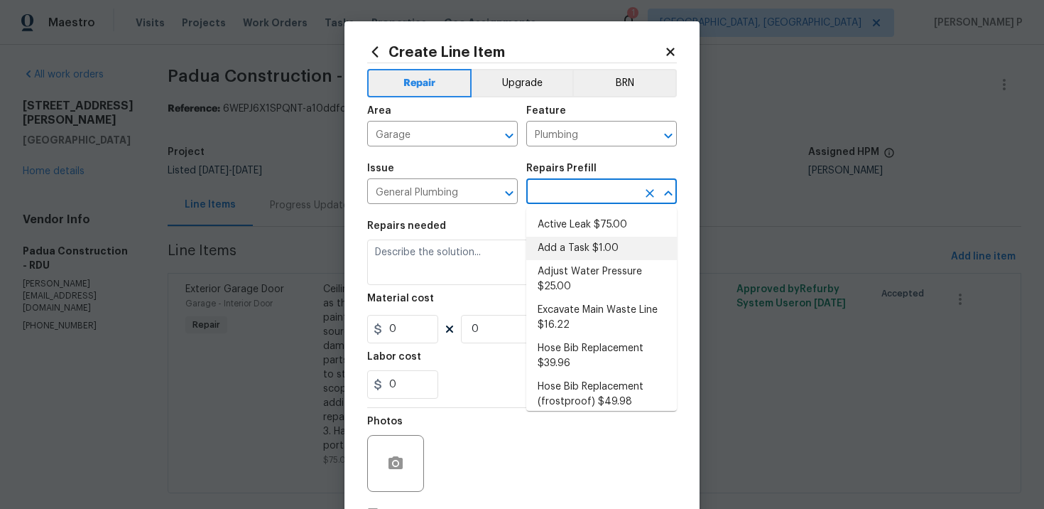
type input "1"
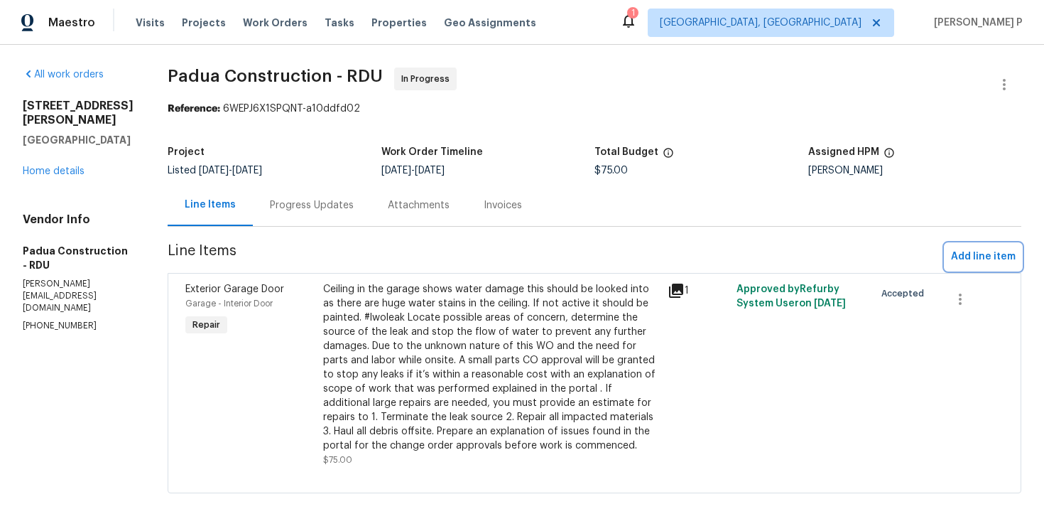
click at [960, 254] on span "Add line item" at bounding box center [983, 257] width 65 height 18
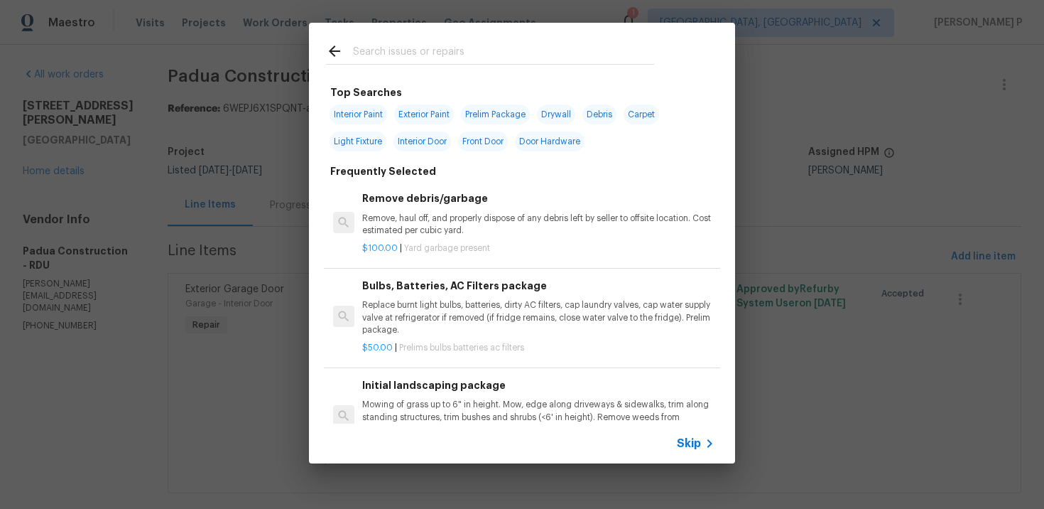
click at [680, 438] on span "Skip" at bounding box center [689, 443] width 24 height 14
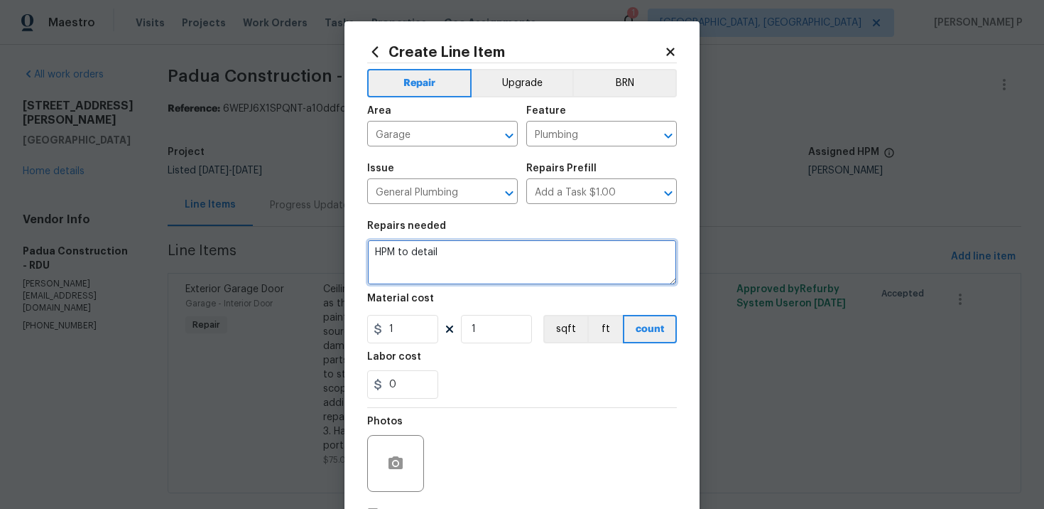
click at [433, 263] on textarea "HPM to detail" at bounding box center [522, 261] width 310 height 45
paste textarea "#lwo leak Received feedback ceiling in the garage shows water damage this shoul…"
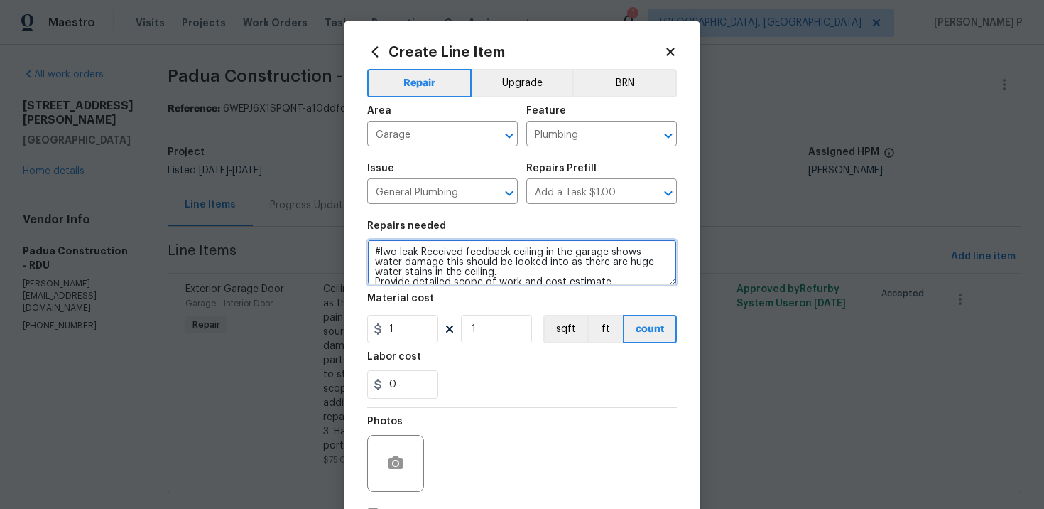
scroll to position [50, 0]
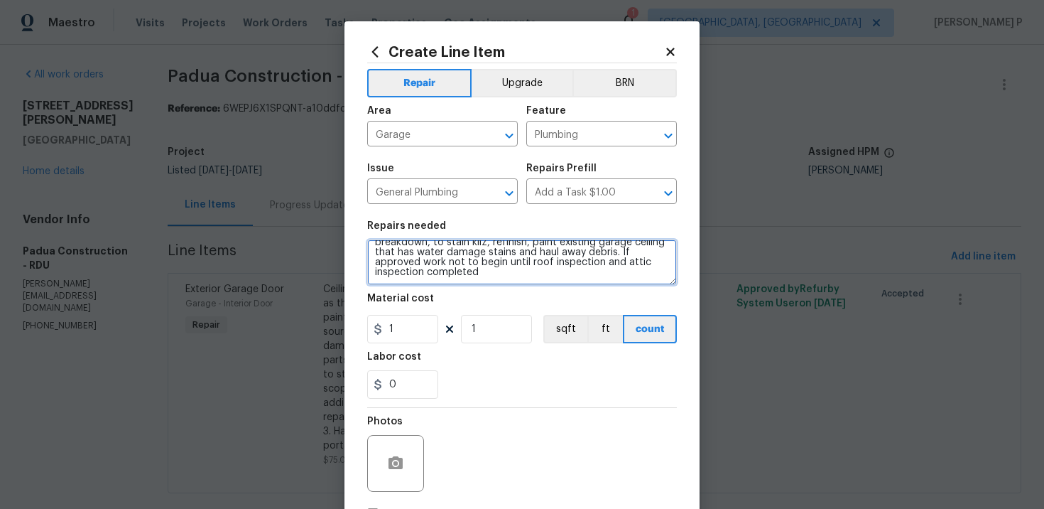
type textarea "#lwo leak Received feedback ceiling in the garage shows water damage this shoul…"
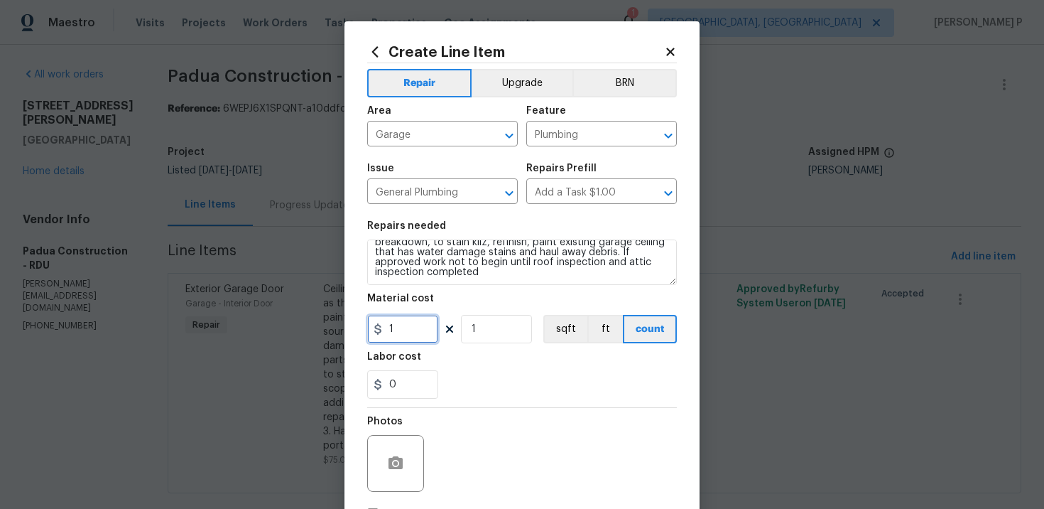
click at [414, 335] on input "1" at bounding box center [402, 329] width 71 height 28
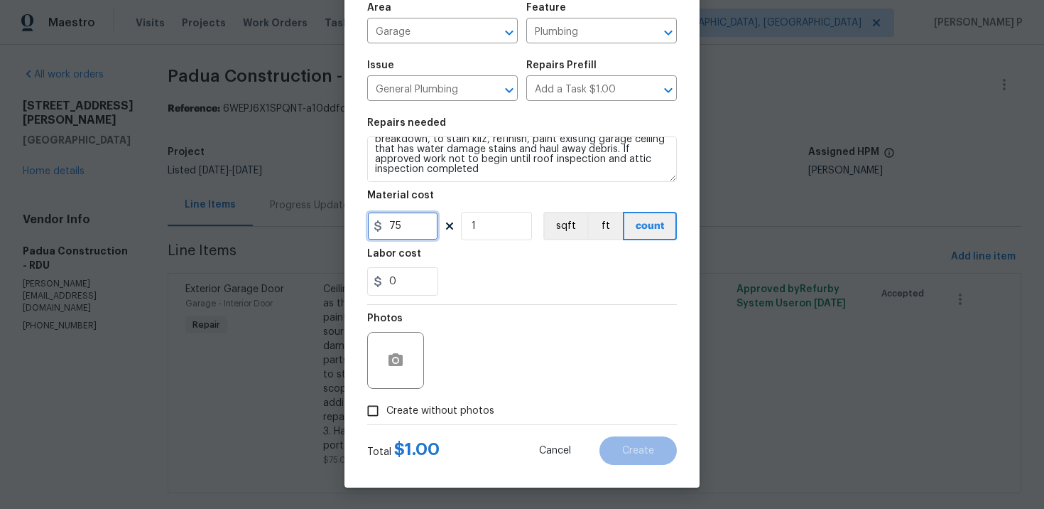
type input "75"
click at [377, 413] on input "Create without photos" at bounding box center [372, 410] width 27 height 27
checkbox input "true"
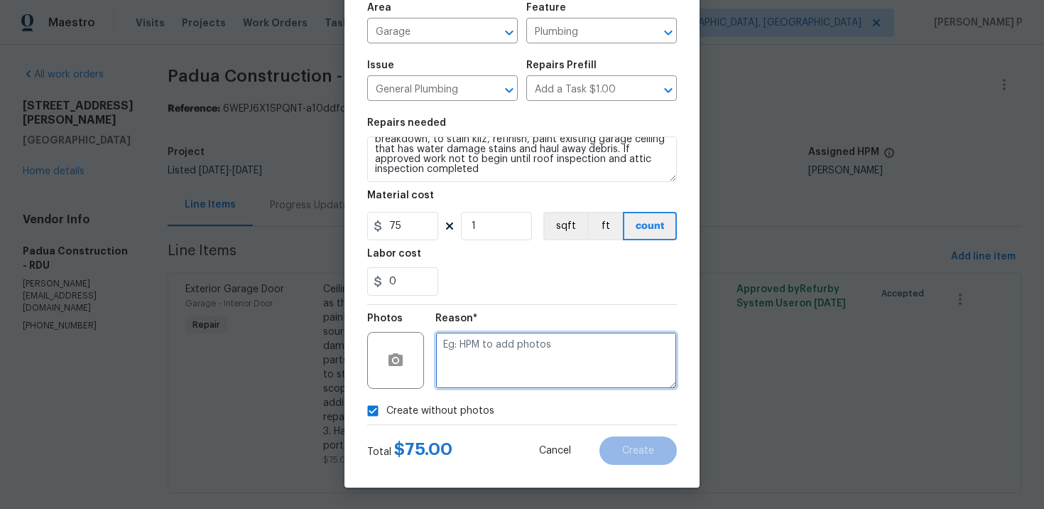
click at [461, 378] on textarea at bounding box center [557, 360] width 242 height 57
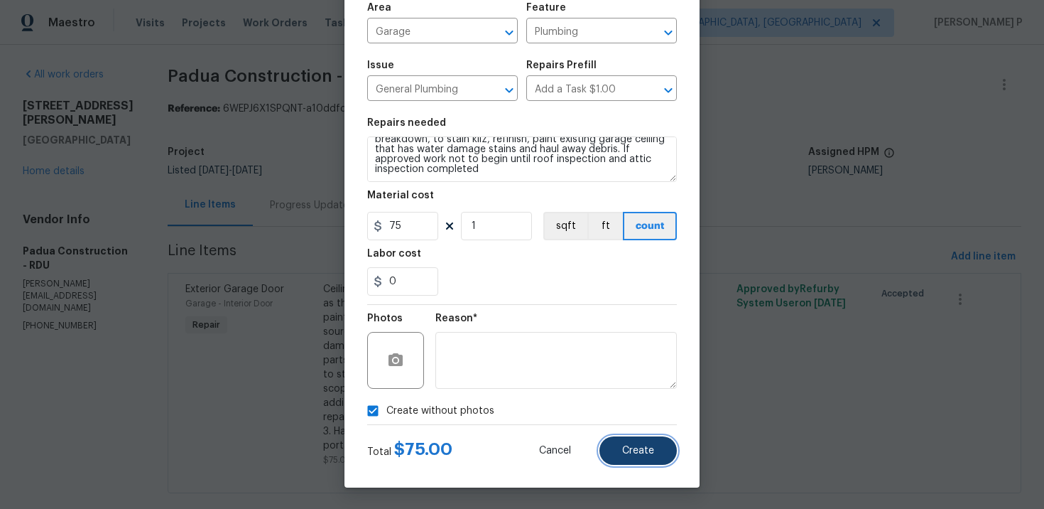
click at [618, 445] on button "Create" at bounding box center [638, 450] width 77 height 28
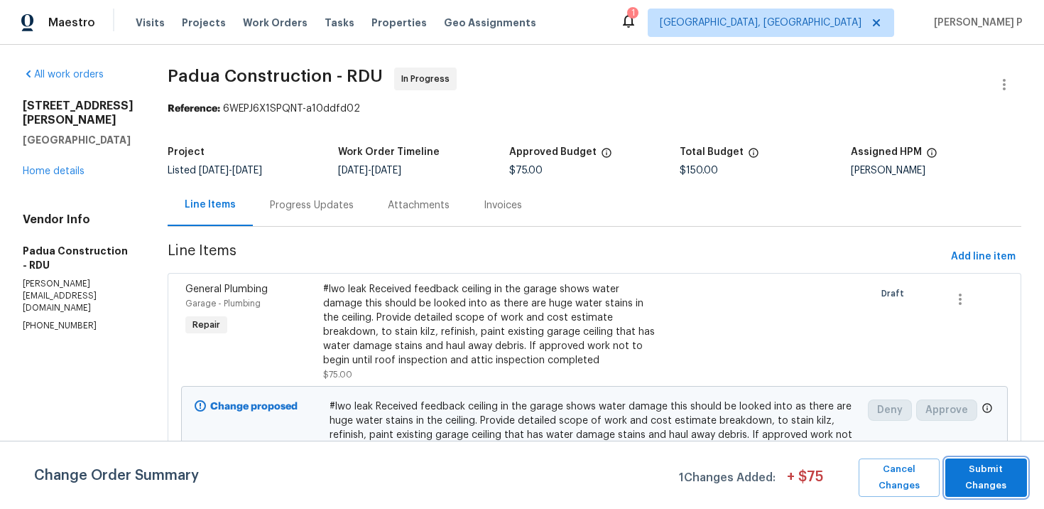
click at [984, 470] on span "Submit Changes" at bounding box center [986, 477] width 67 height 33
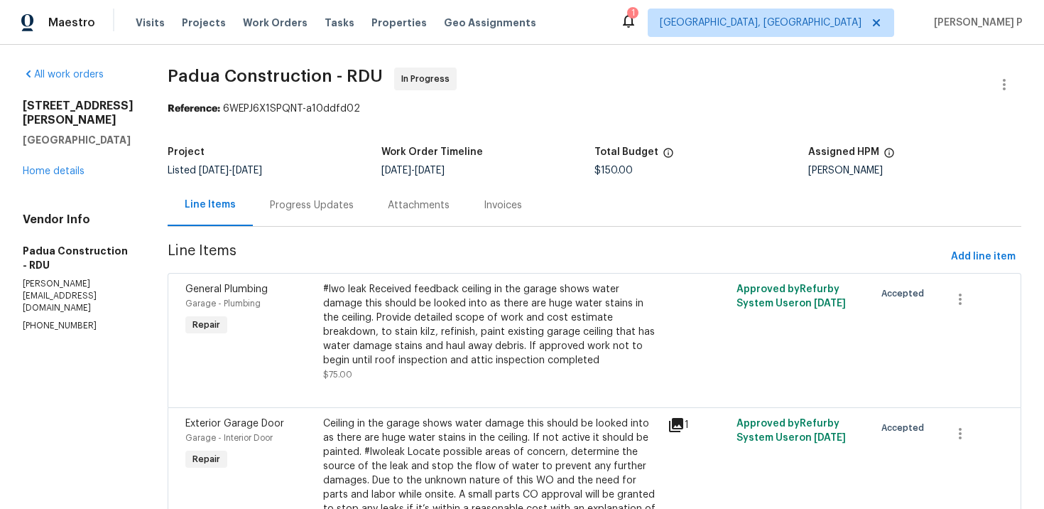
click at [284, 198] on div "Progress Updates" at bounding box center [312, 205] width 84 height 14
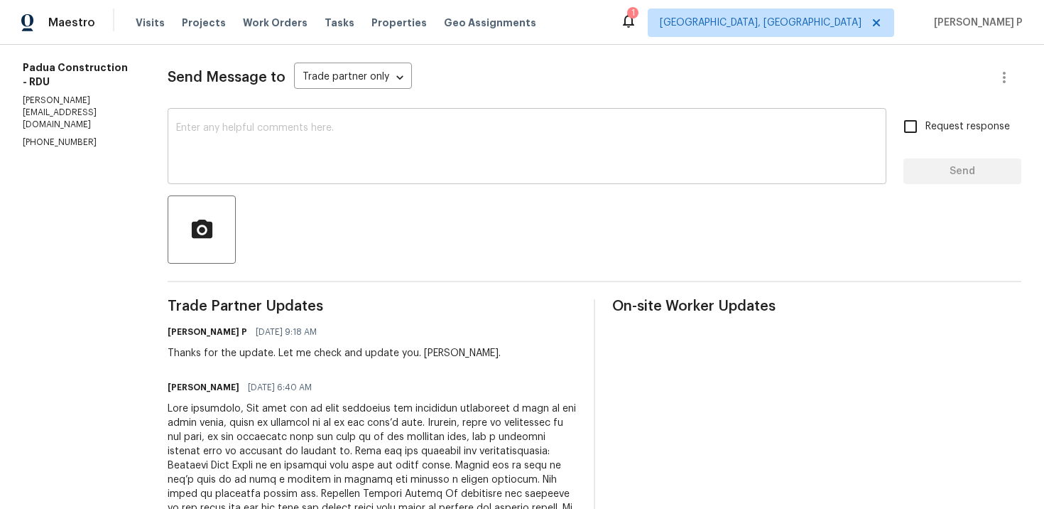
scroll to position [190, 0]
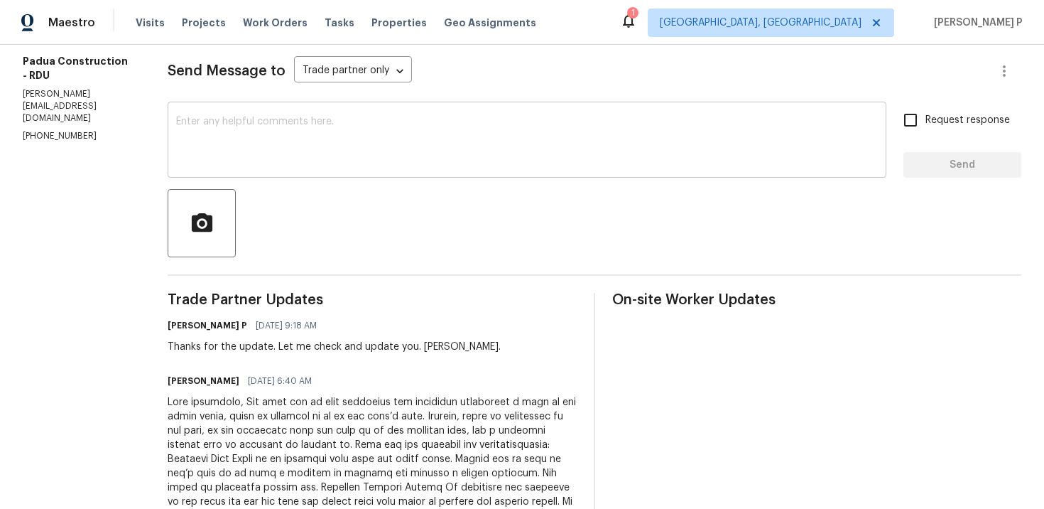
click at [266, 151] on textarea at bounding box center [527, 142] width 702 height 50
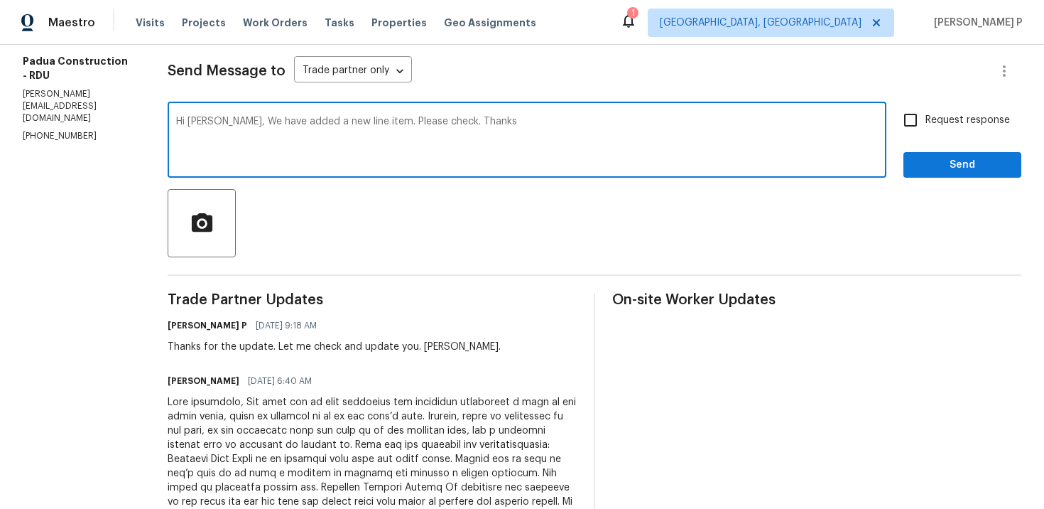
type textarea "Hi Juan, We have added a new line item. Please check. Thanks"
click at [929, 154] on button "Send" at bounding box center [963, 165] width 118 height 26
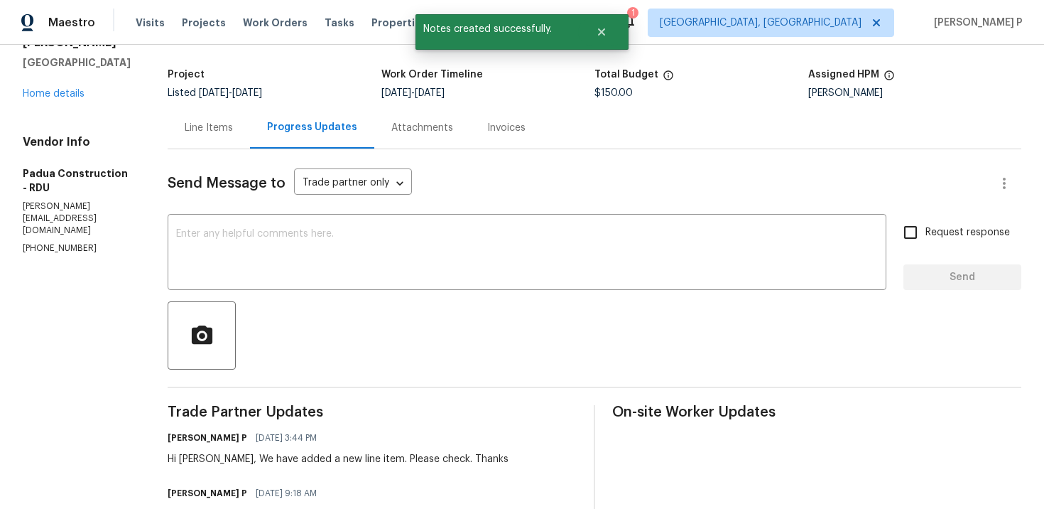
scroll to position [0, 0]
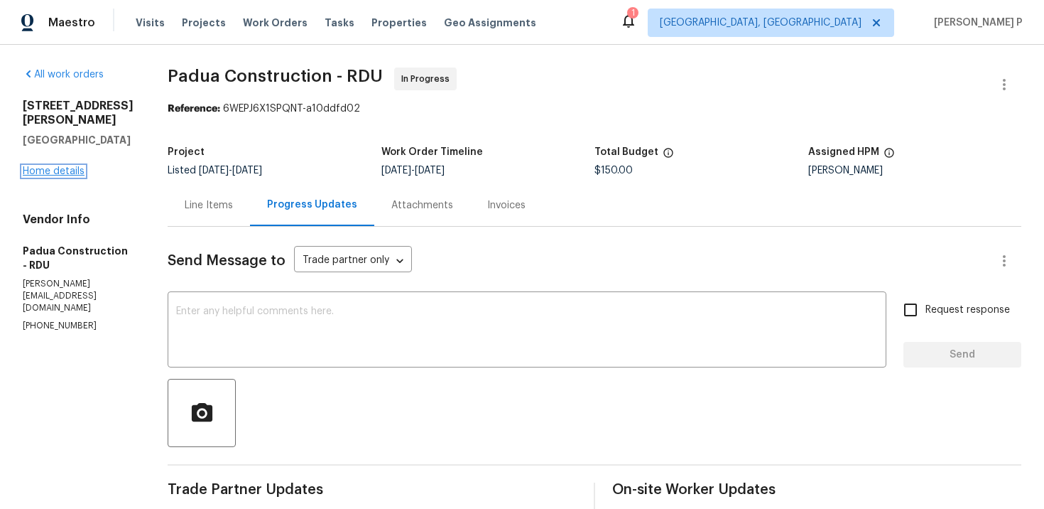
click at [61, 176] on link "Home details" at bounding box center [54, 171] width 62 height 10
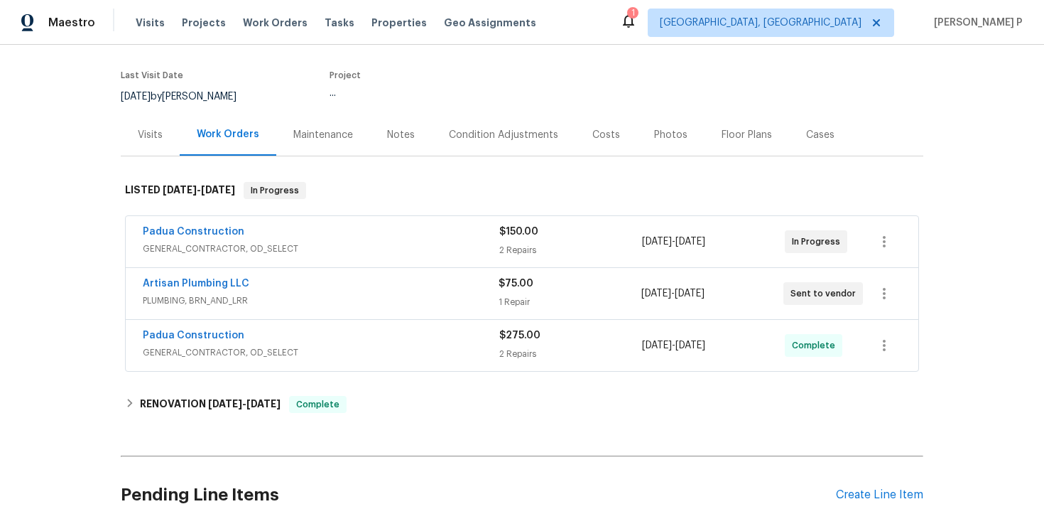
scroll to position [232, 0]
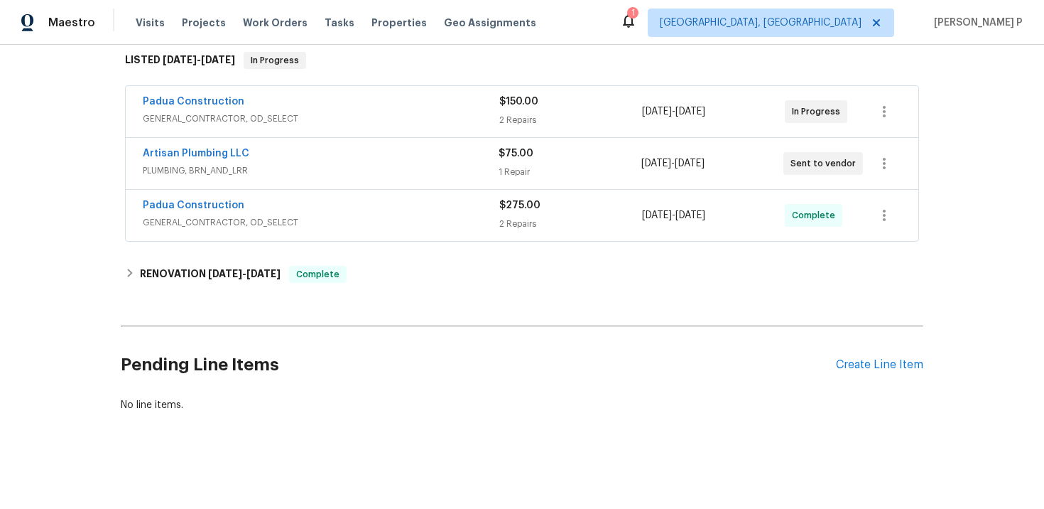
click at [869, 374] on div "Pending Line Items Create Line Item" at bounding box center [522, 365] width 803 height 66
click at [886, 364] on div "Create Line Item" at bounding box center [879, 364] width 87 height 13
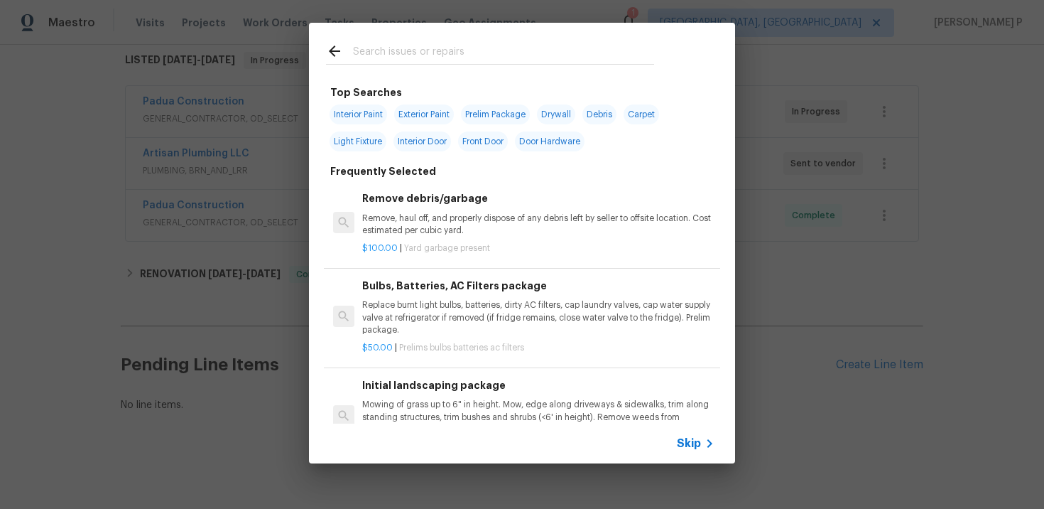
click at [706, 443] on icon at bounding box center [709, 443] width 17 height 17
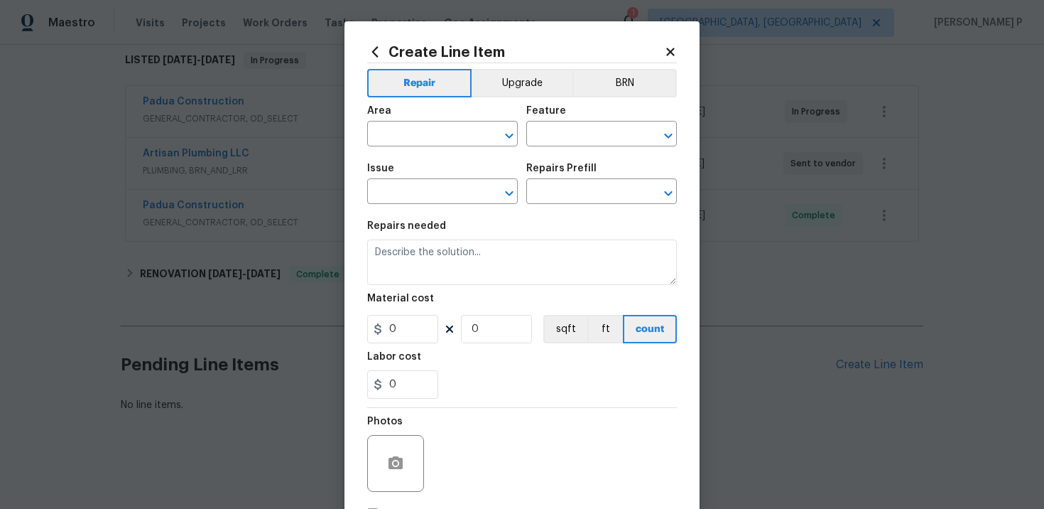
click at [418, 146] on span "Area ​" at bounding box center [442, 126] width 151 height 58
click at [417, 136] on input "text" at bounding box center [422, 135] width 111 height 22
click at [401, 164] on li "Plumbing" at bounding box center [442, 167] width 151 height 23
type input "Plumbing"
click at [542, 141] on input "text" at bounding box center [581, 135] width 111 height 22
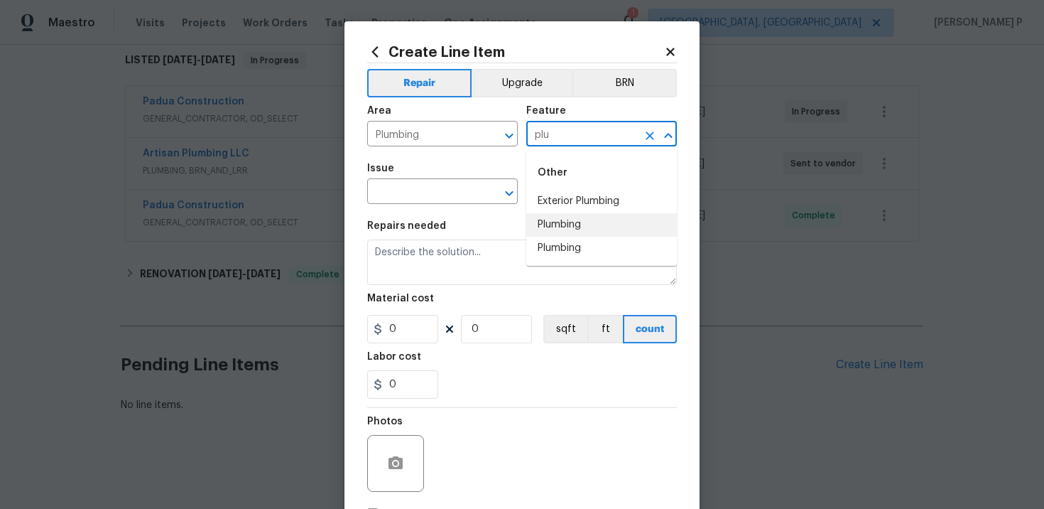
click at [550, 234] on li "Plumbing" at bounding box center [601, 224] width 151 height 23
type input "Plumbing"
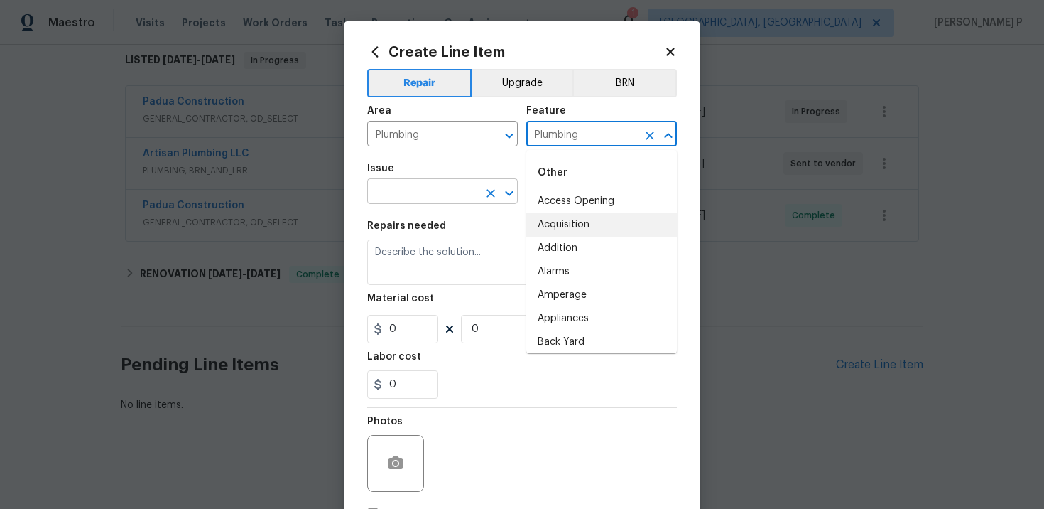
click at [406, 198] on input "text" at bounding box center [422, 193] width 111 height 22
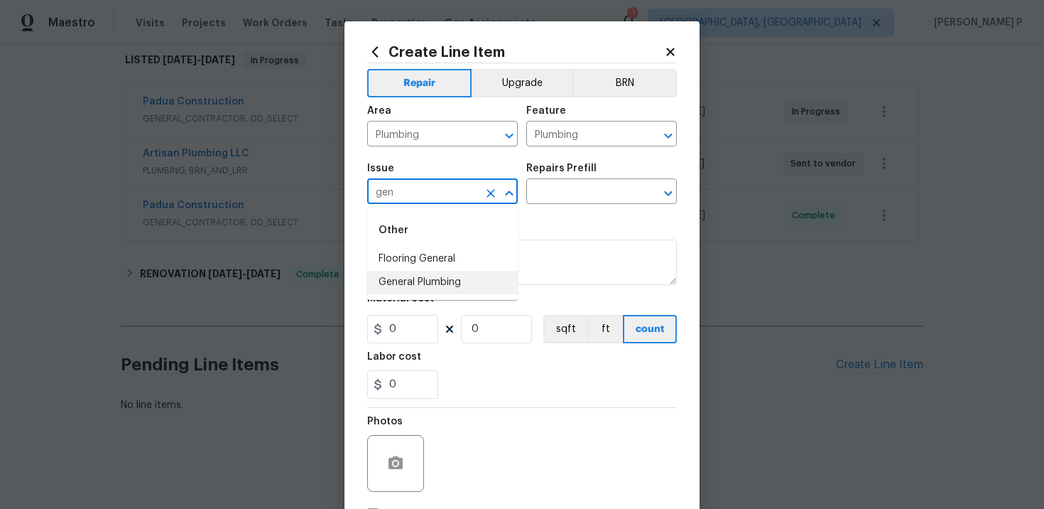
click at [410, 289] on li "General Plumbing" at bounding box center [442, 282] width 151 height 23
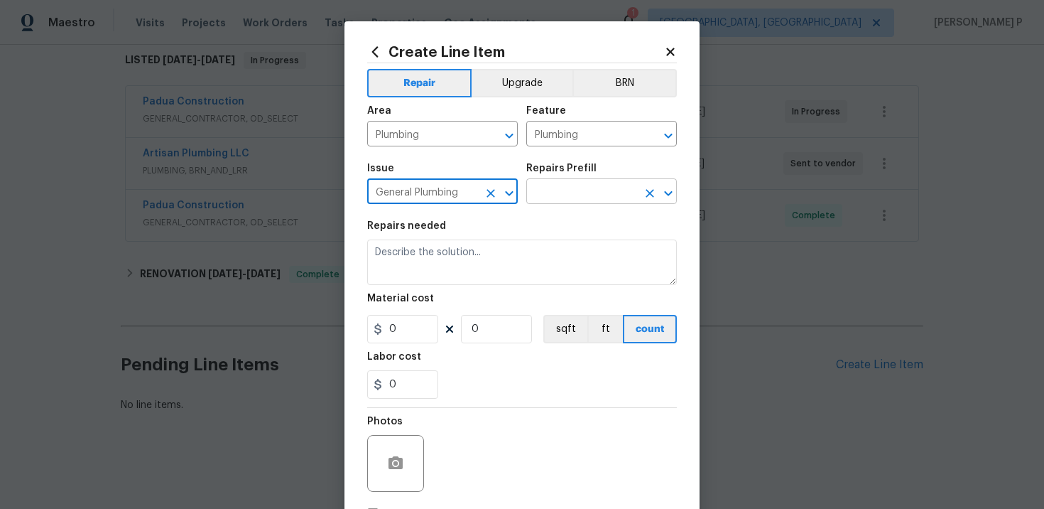
type input "General Plumbing"
click at [560, 185] on input "text" at bounding box center [581, 193] width 111 height 22
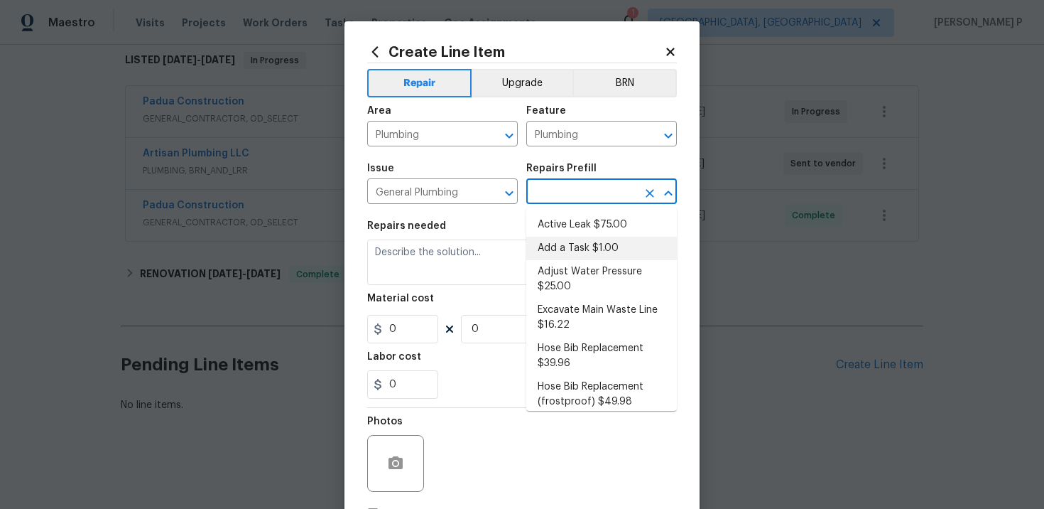
click at [563, 251] on li "Add a Task $1.00" at bounding box center [601, 248] width 151 height 23
type input "Add a Task $1.00"
type textarea "HPM to detail"
type input "1"
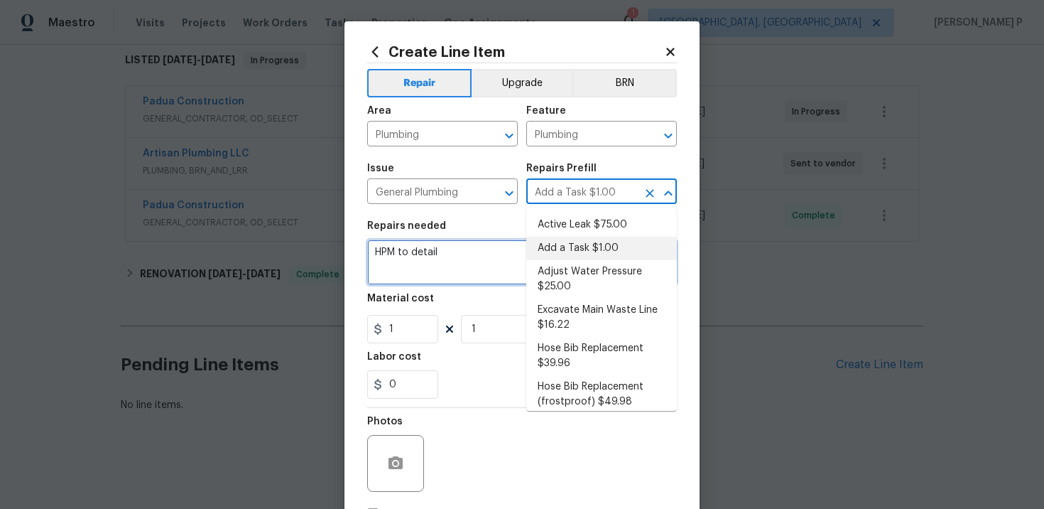
click at [401, 257] on textarea "HPM to detail" at bounding box center [522, 261] width 310 height 45
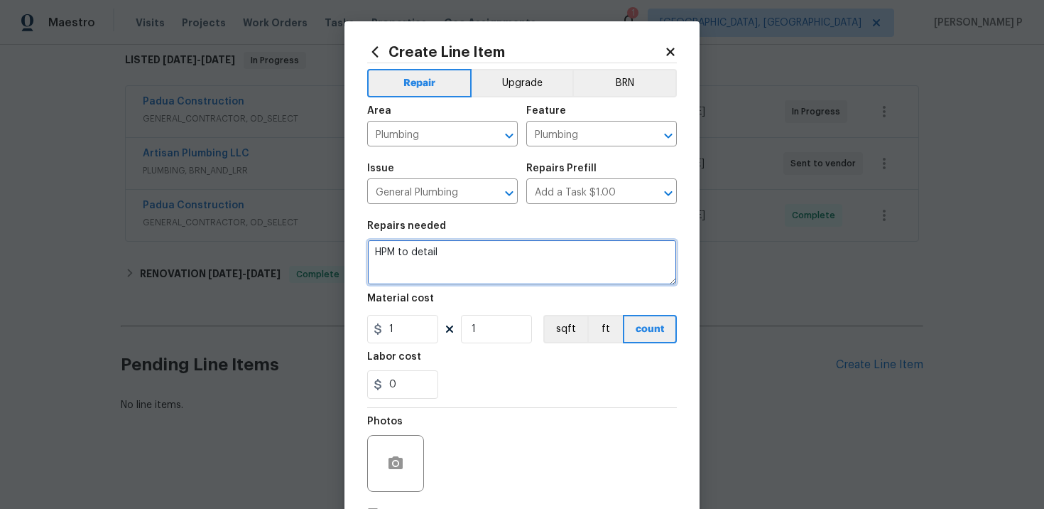
click at [401, 257] on textarea "HPM to detail" at bounding box center [522, 261] width 310 height 45
paste textarea "# lwoleak Received feedback on site yesterday and initially identified a leak a…"
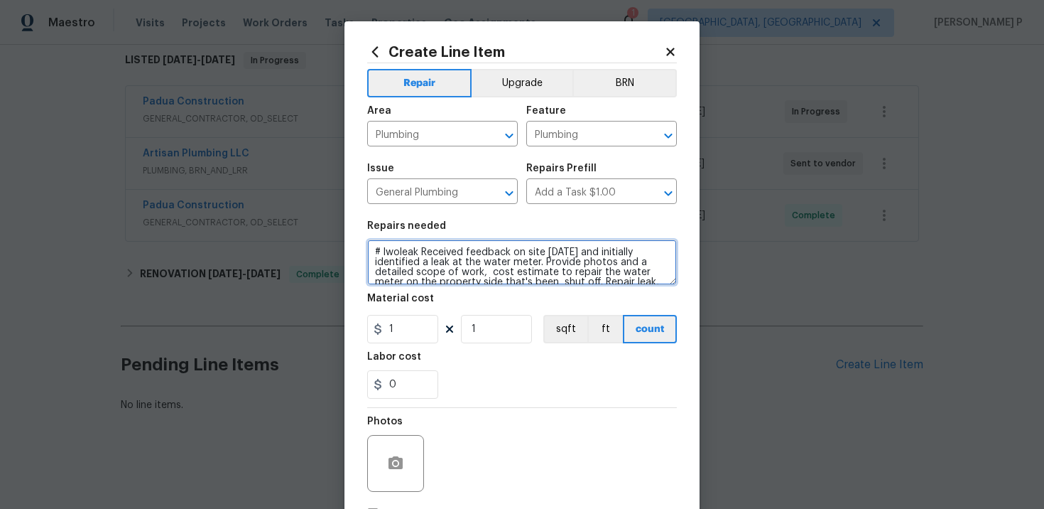
scroll to position [23, 0]
type textarea "# lwoleak Received feedback on site yesterday and initially identified a leak a…"
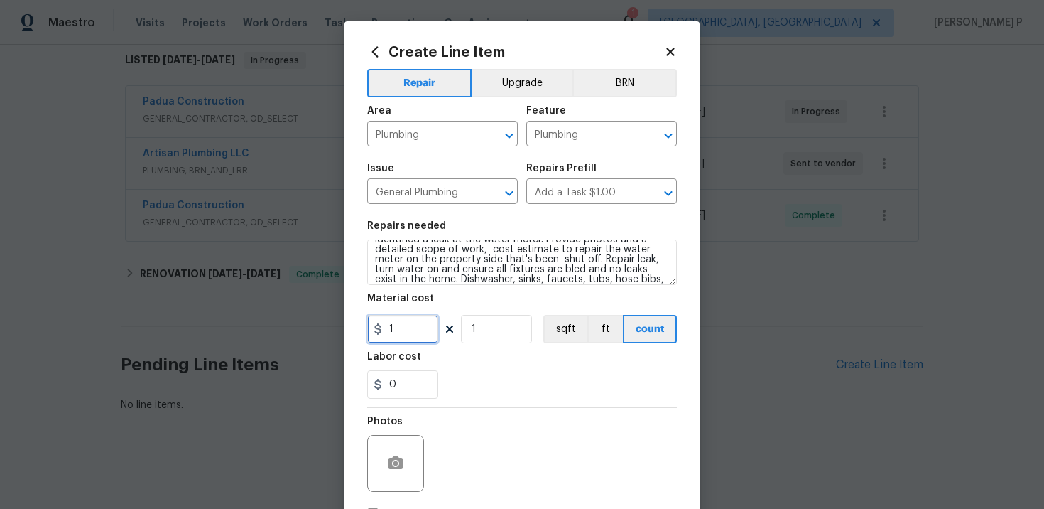
click at [394, 340] on input "1" at bounding box center [402, 329] width 71 height 28
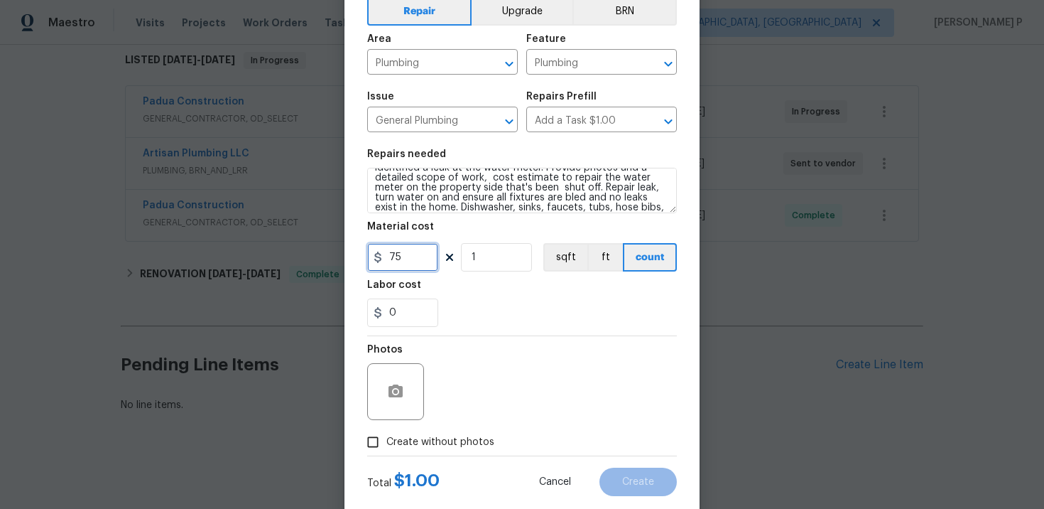
scroll to position [104, 0]
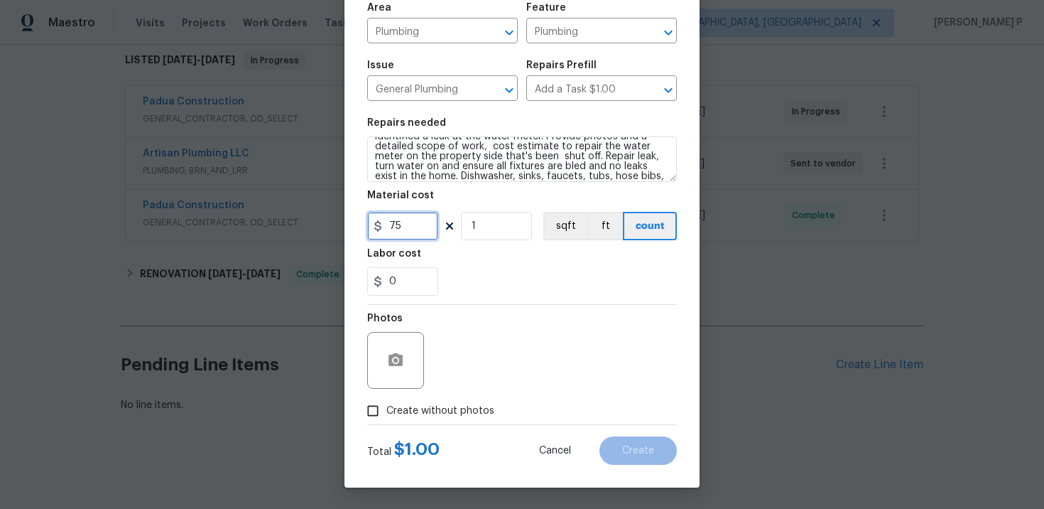
type input "75"
click at [381, 404] on input "Create without photos" at bounding box center [372, 410] width 27 height 27
checkbox input "true"
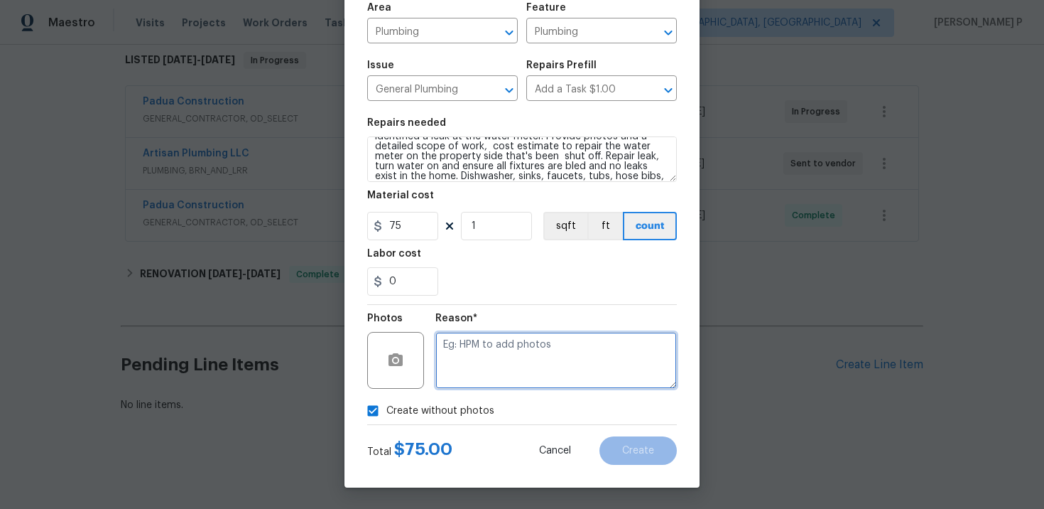
click at [513, 368] on textarea at bounding box center [557, 360] width 242 height 57
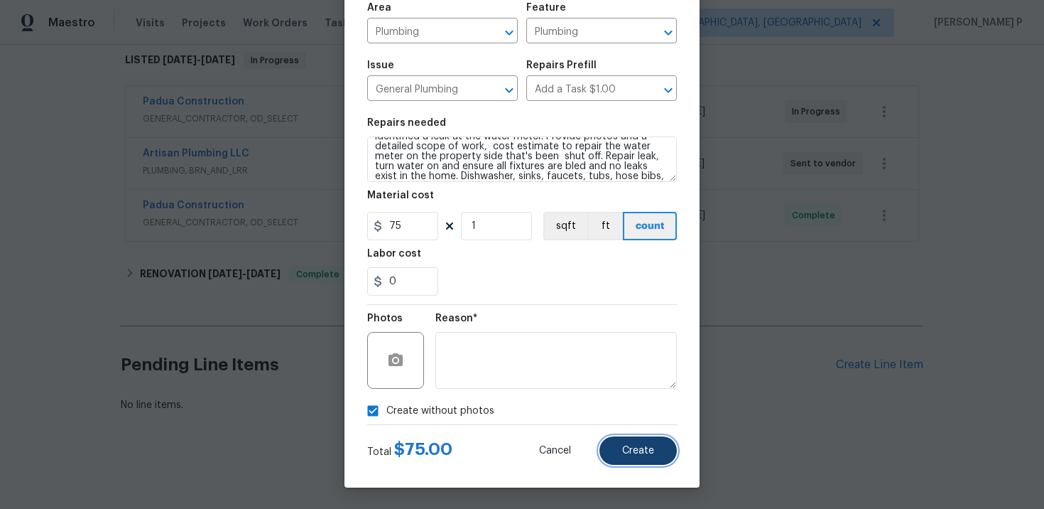
click at [666, 453] on button "Create" at bounding box center [638, 450] width 77 height 28
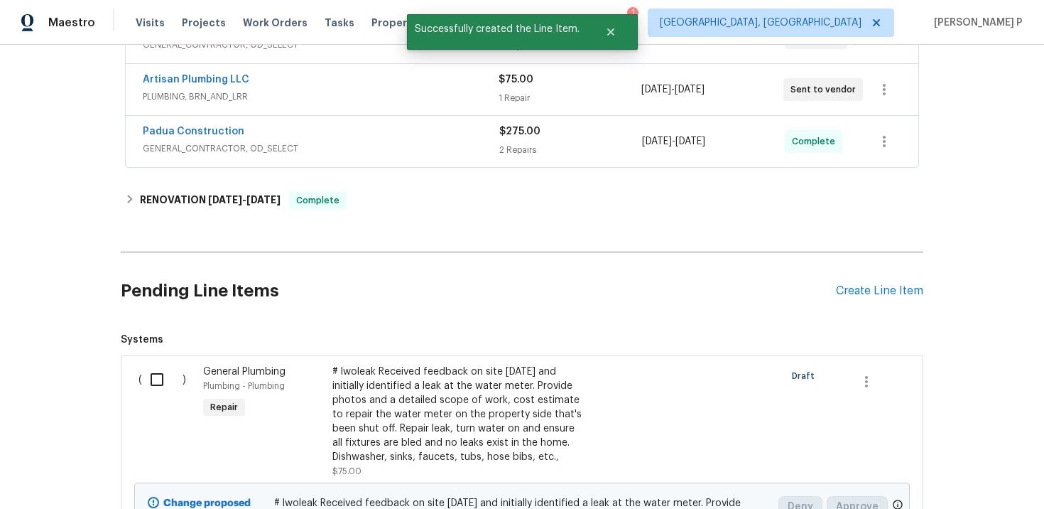
scroll to position [366, 0]
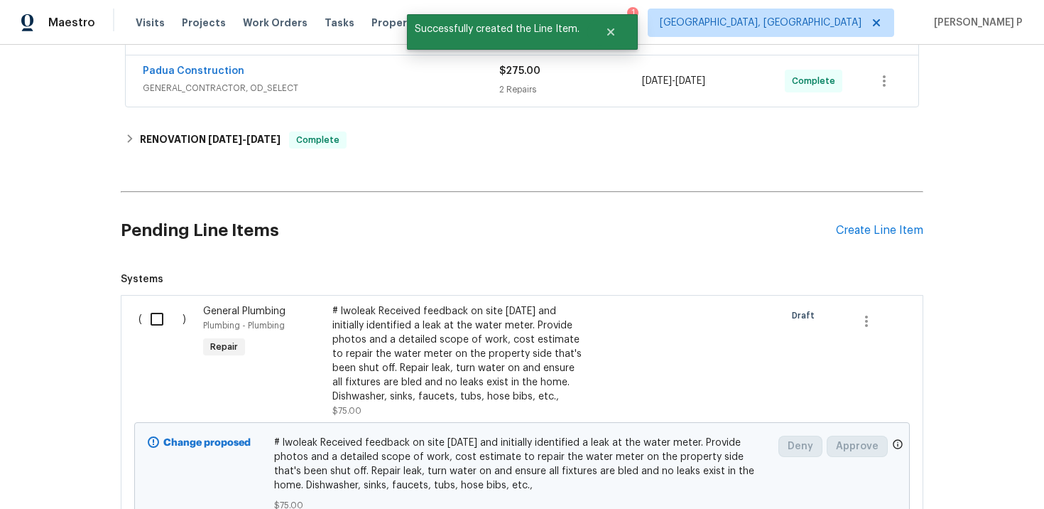
click at [156, 323] on input "checkbox" at bounding box center [162, 319] width 40 height 30
checkbox input "true"
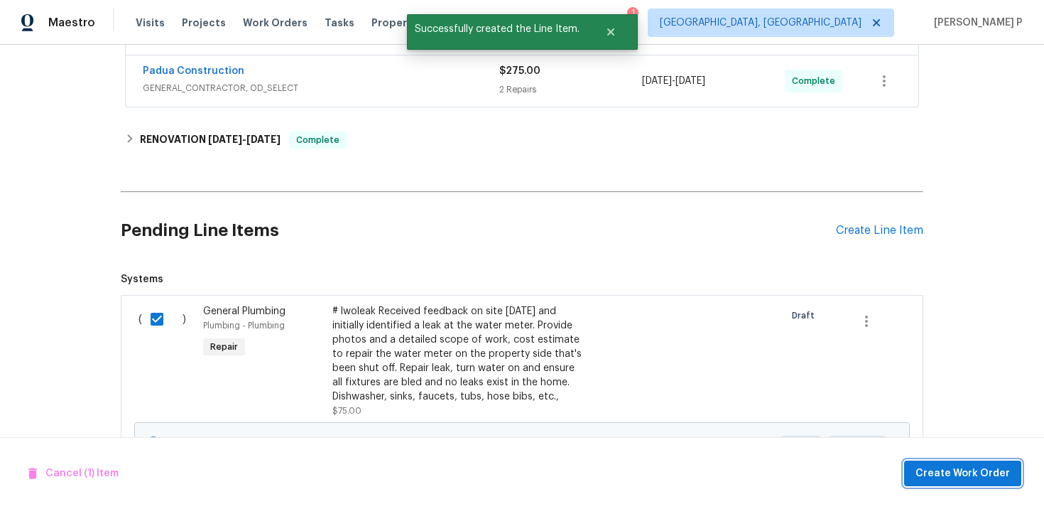
click at [961, 475] on span "Create Work Order" at bounding box center [963, 474] width 94 height 18
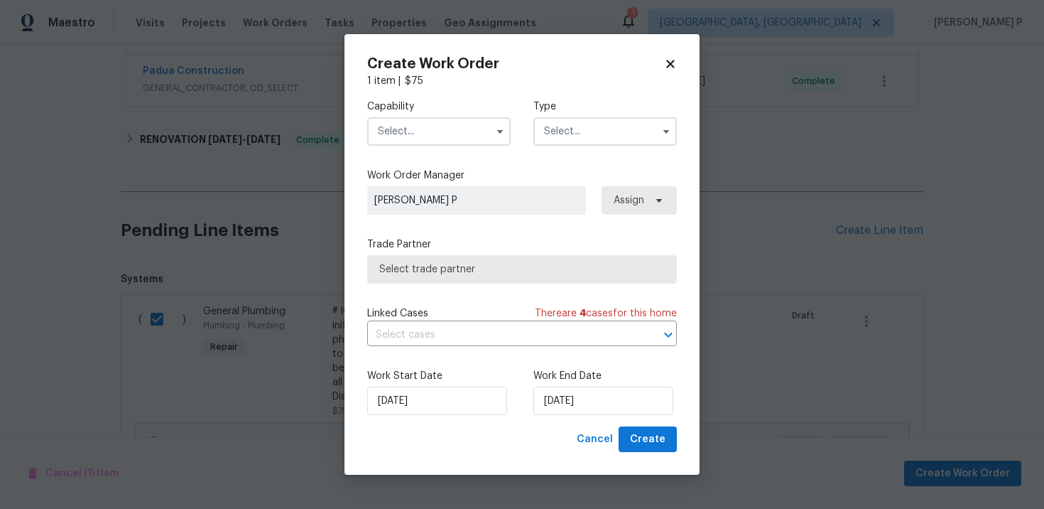
click at [605, 134] on input "text" at bounding box center [606, 131] width 144 height 28
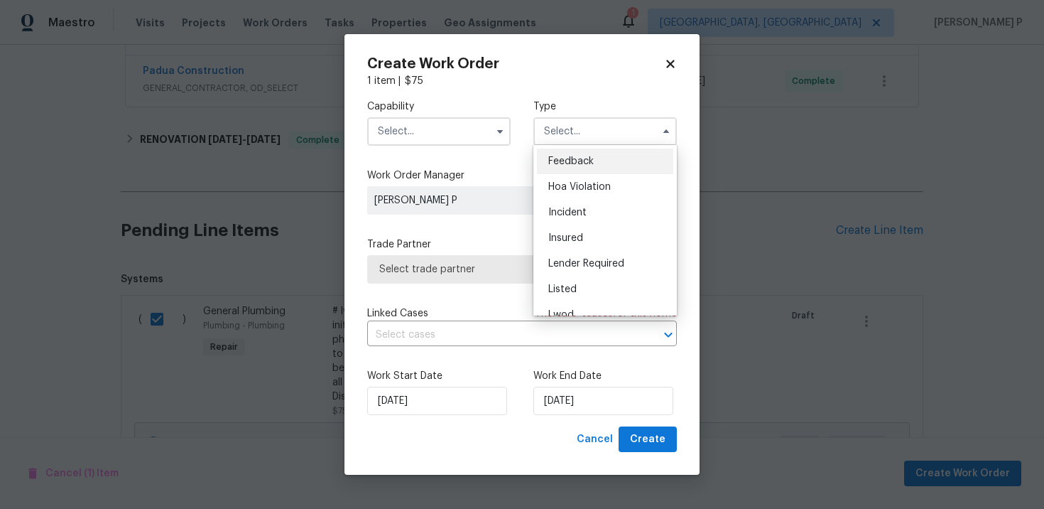
click at [572, 163] on span "Feedback" at bounding box center [570, 161] width 45 height 10
type input "Feedback"
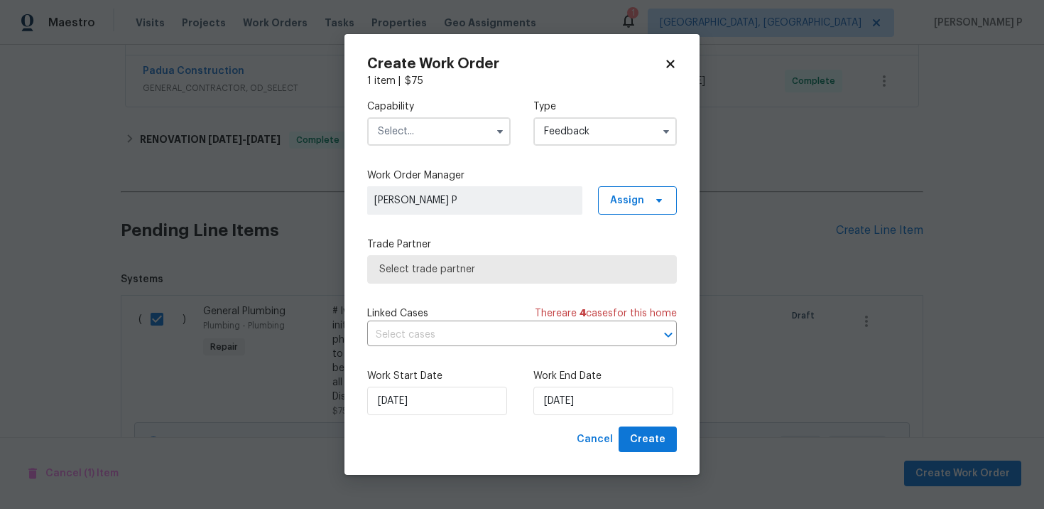
click at [423, 130] on input "text" at bounding box center [439, 131] width 144 height 28
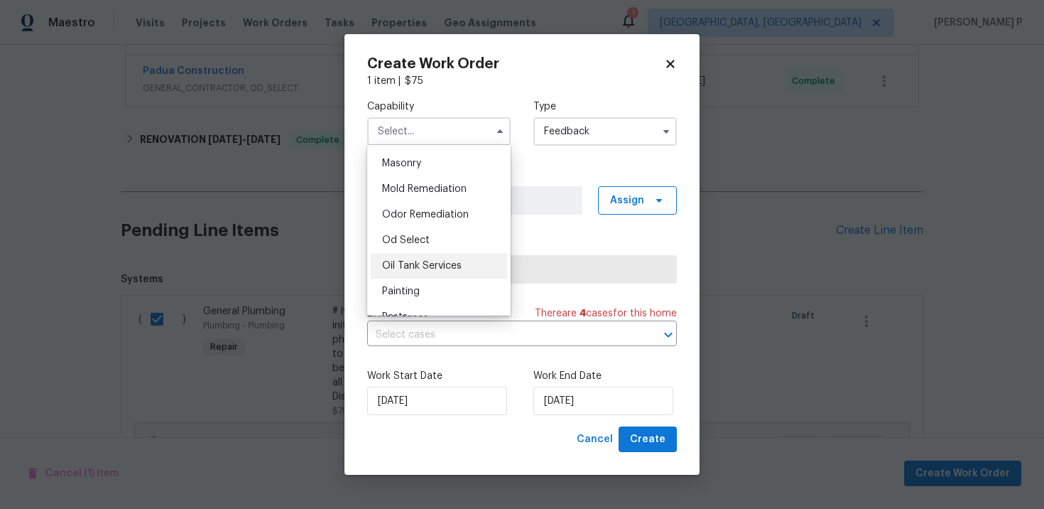
scroll to position [1143, 0]
click at [410, 278] on div "Plumbing" at bounding box center [439, 289] width 136 height 26
type input "Plumbing"
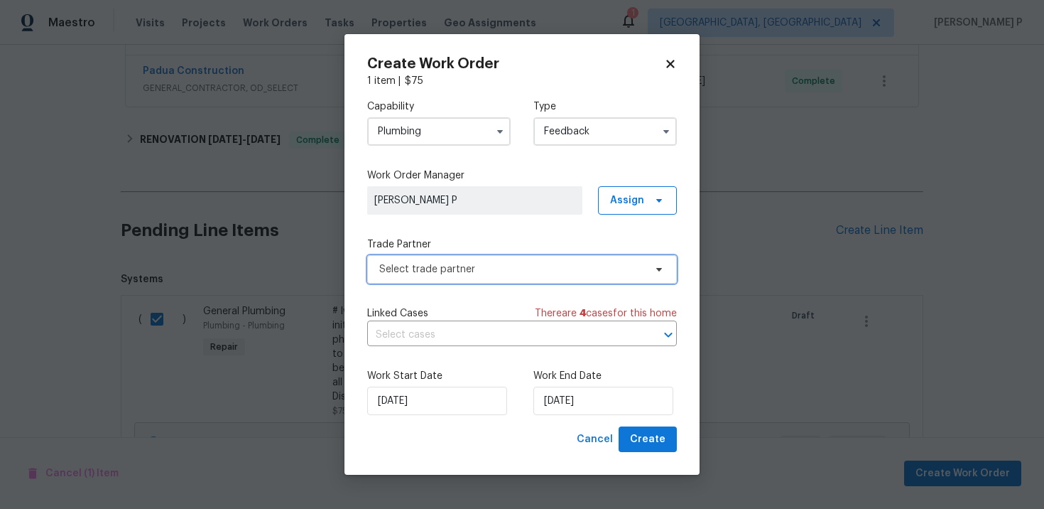
click at [478, 277] on span "Select trade partner" at bounding box center [522, 269] width 310 height 28
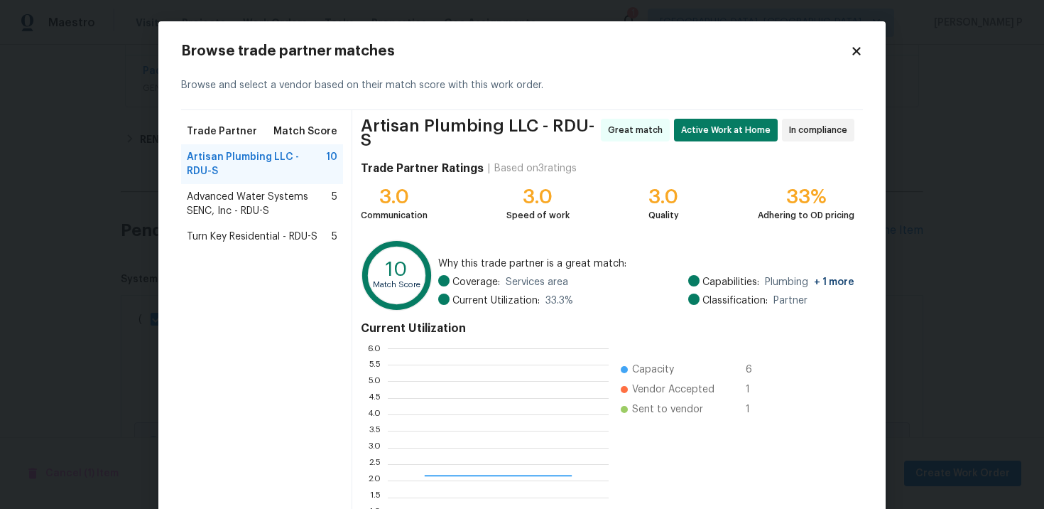
scroll to position [199, 221]
click at [207, 190] on span "Advanced Water Systems SENC, Inc - RDU-S" at bounding box center [259, 204] width 145 height 28
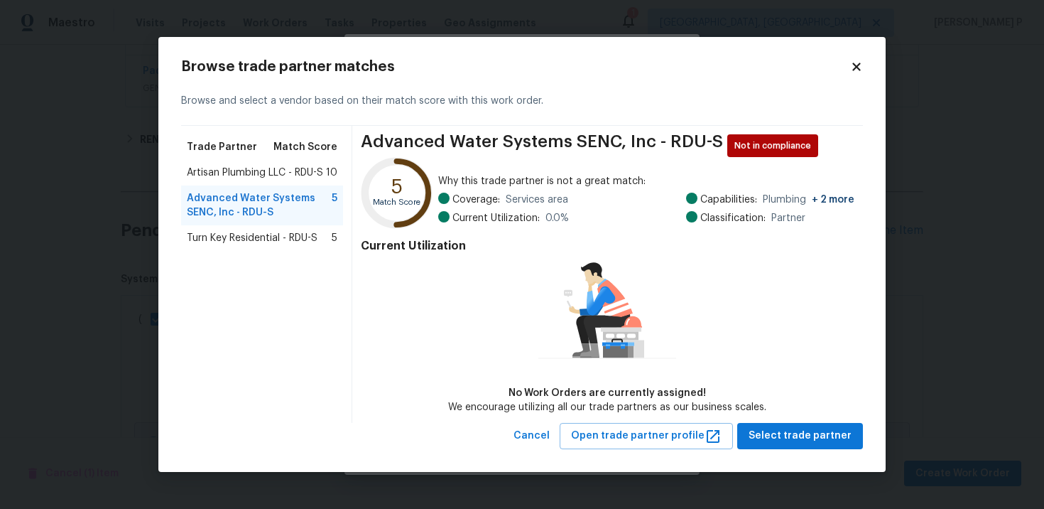
click at [227, 163] on div "Artisan Plumbing LLC - RDU-S 10" at bounding box center [262, 173] width 162 height 26
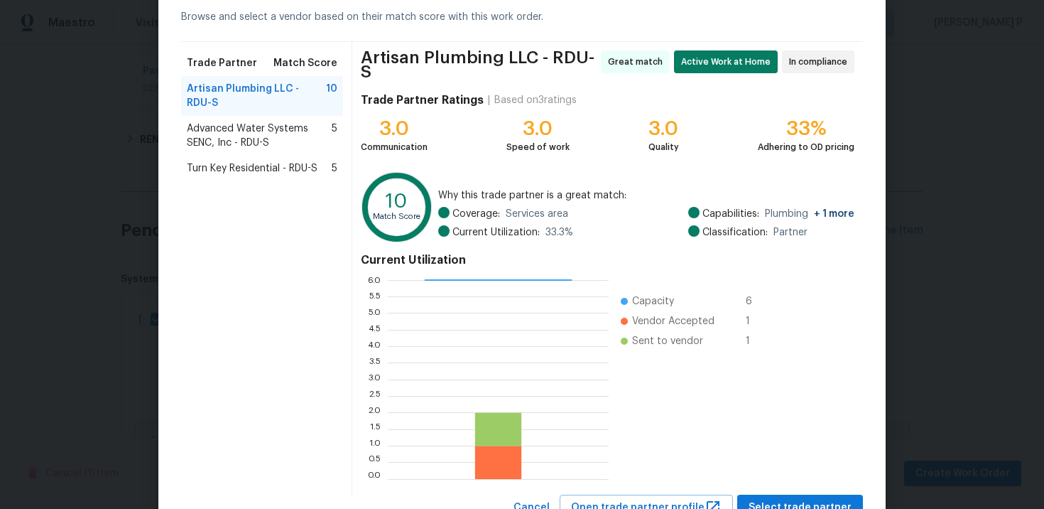
scroll to position [118, 0]
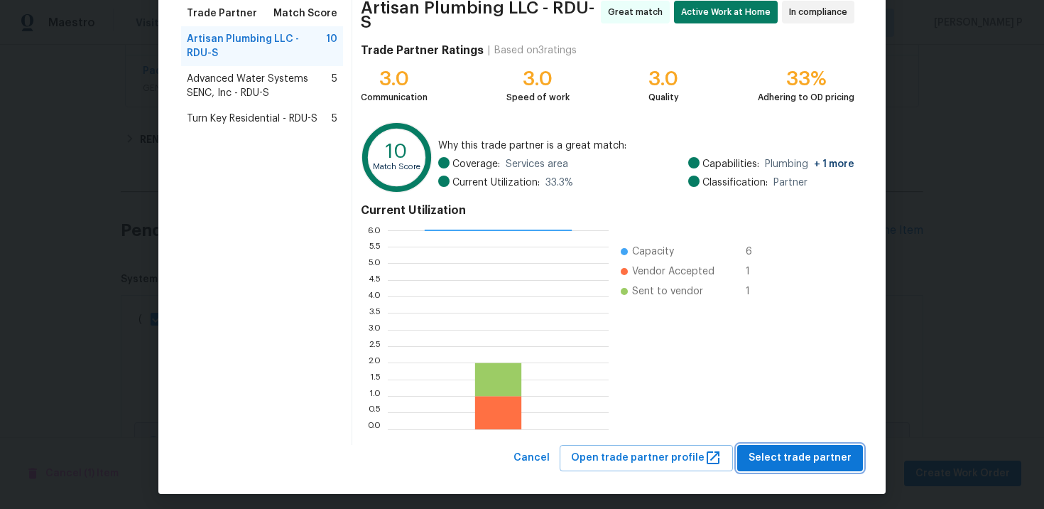
click at [784, 445] on button "Select trade partner" at bounding box center [800, 458] width 126 height 26
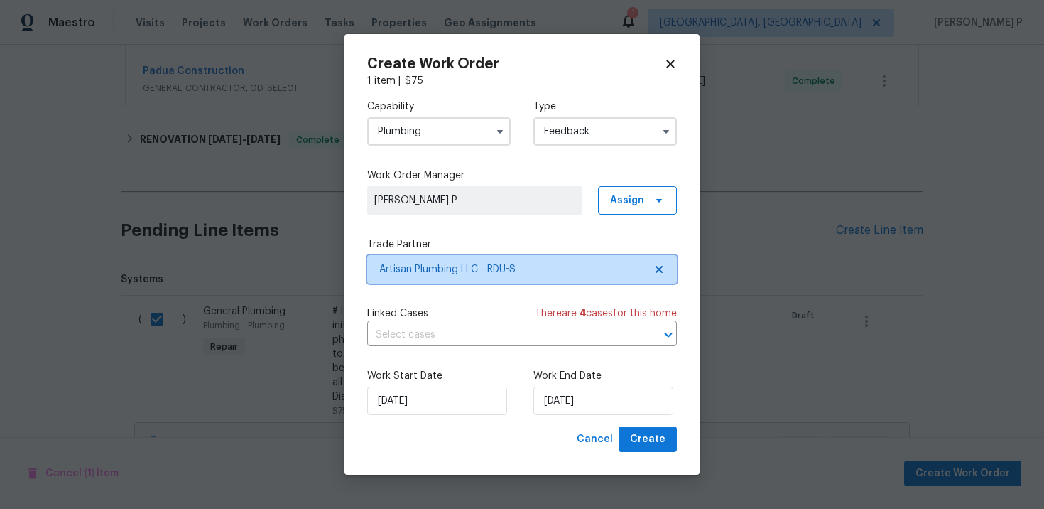
scroll to position [0, 0]
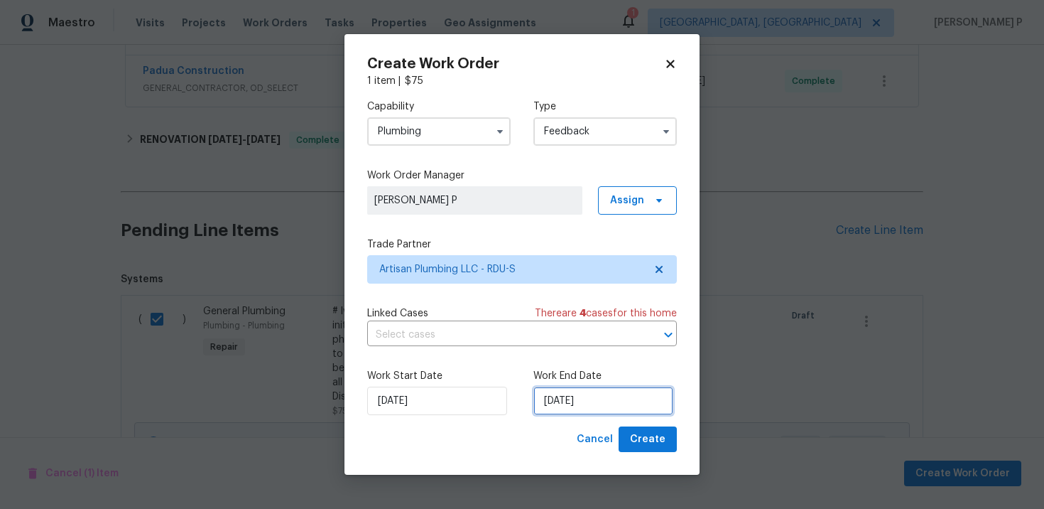
click at [580, 401] on input "[DATE]" at bounding box center [604, 400] width 140 height 28
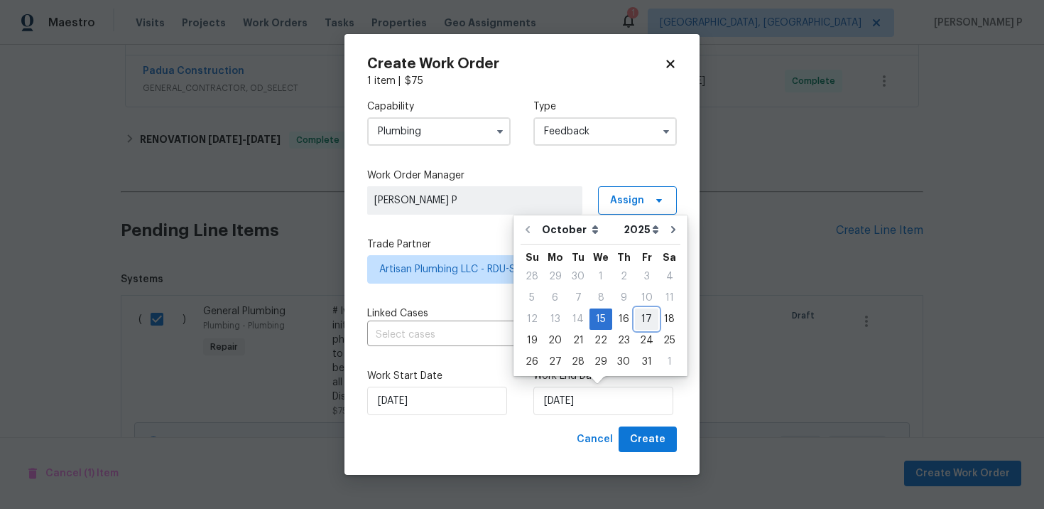
click at [640, 319] on div "17" at bounding box center [646, 319] width 23 height 20
type input "[DATE]"
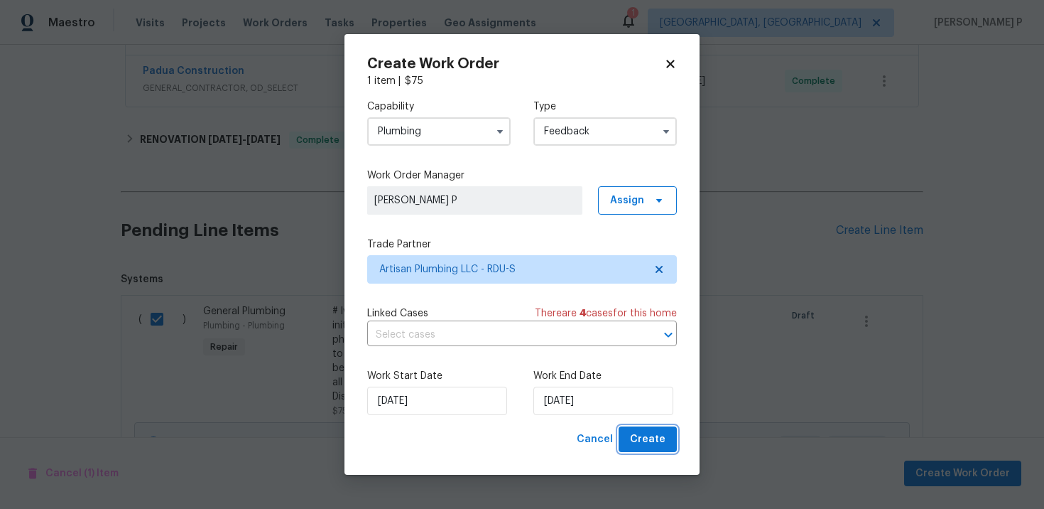
click at [652, 433] on span "Create" at bounding box center [648, 440] width 36 height 18
checkbox input "false"
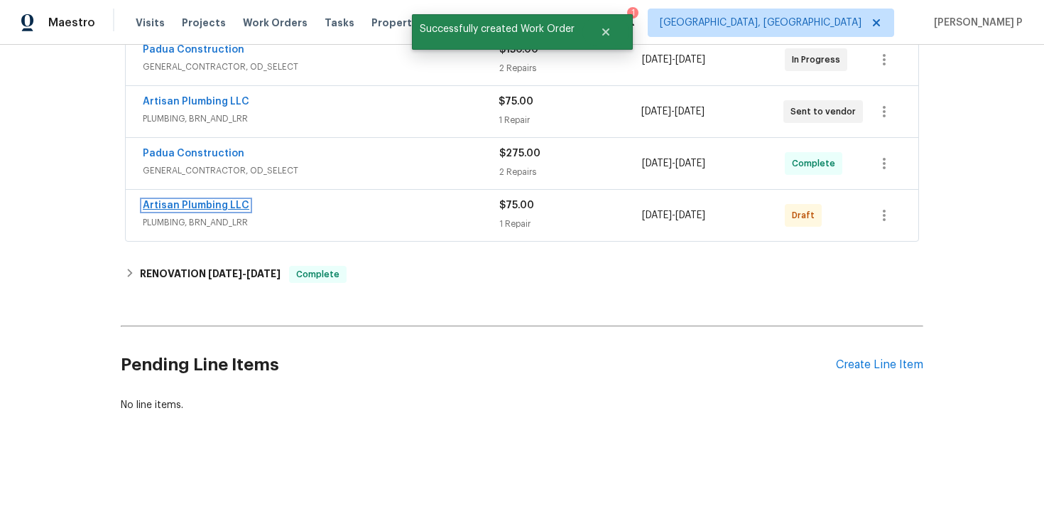
click at [202, 207] on link "Artisan Plumbing LLC" at bounding box center [196, 205] width 107 height 10
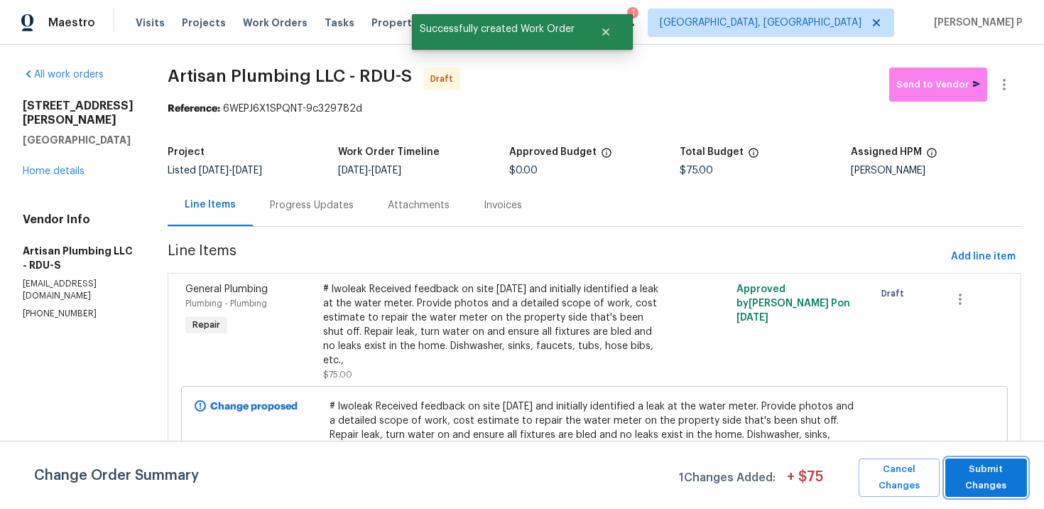
click at [990, 480] on span "Submit Changes" at bounding box center [986, 477] width 67 height 33
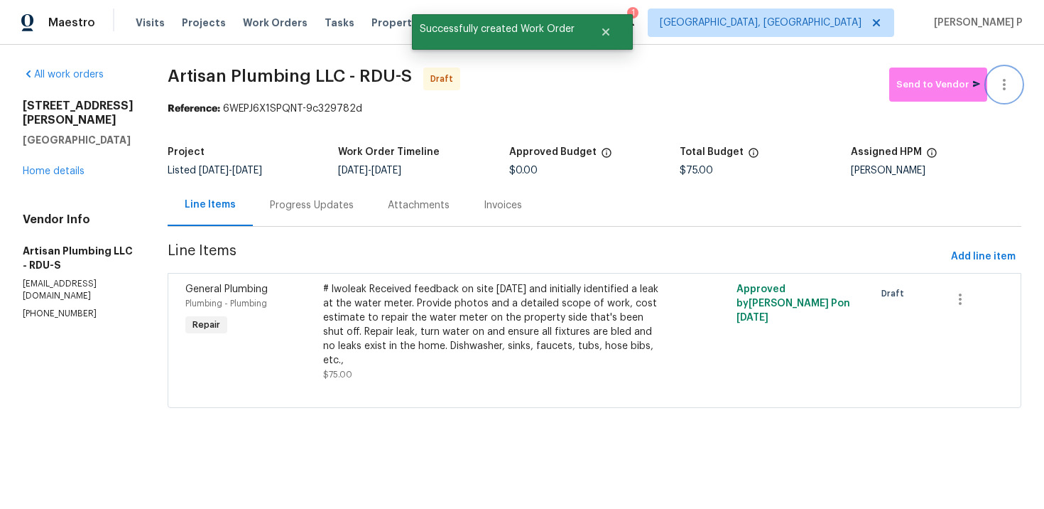
click at [1005, 82] on icon "button" at bounding box center [1004, 84] width 17 height 17
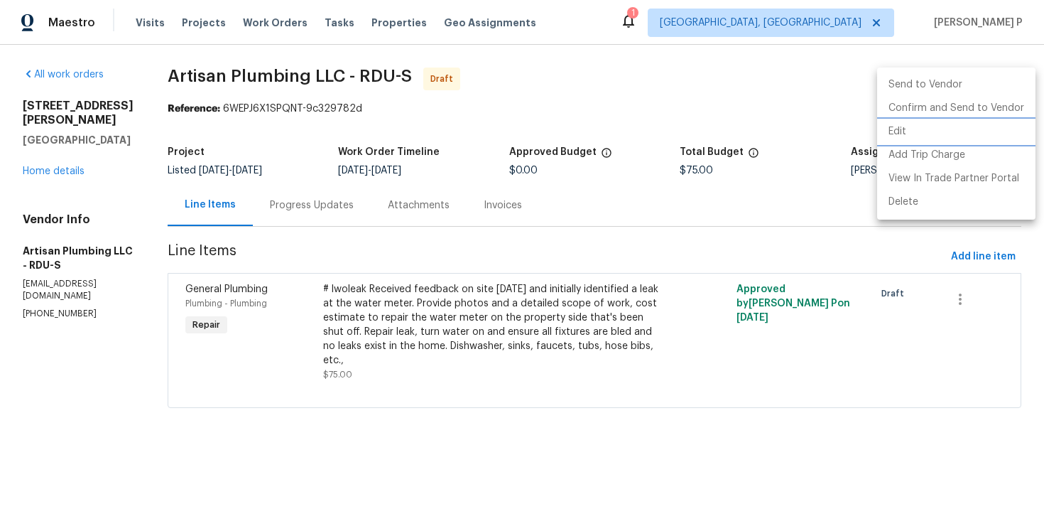
click at [916, 133] on li "Edit" at bounding box center [956, 131] width 158 height 23
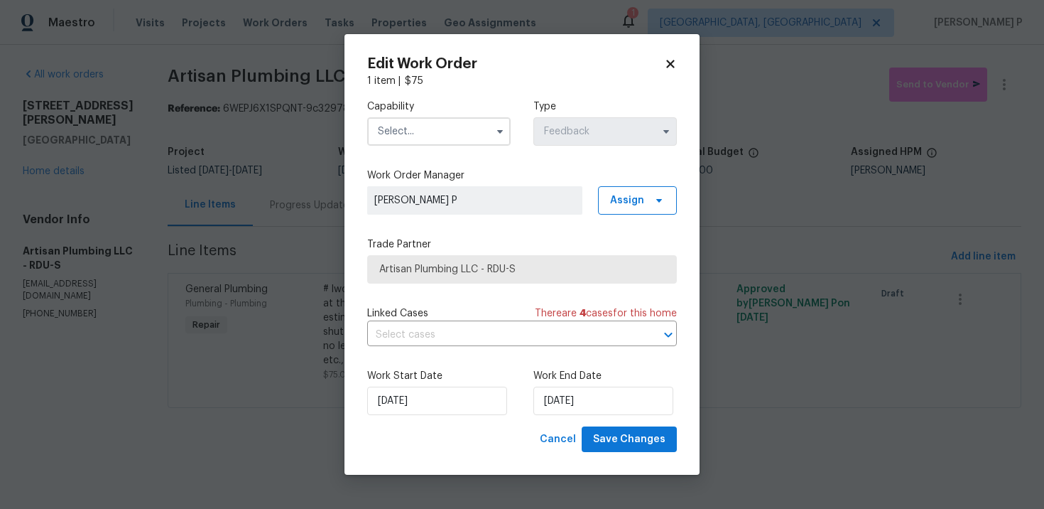
click at [454, 131] on input "text" at bounding box center [439, 131] width 144 height 28
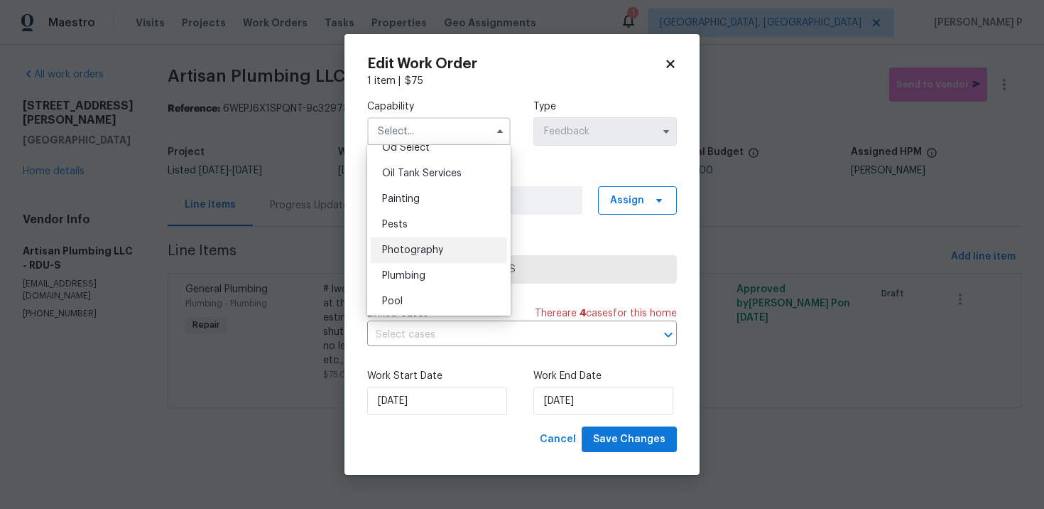
scroll to position [1163, 0]
click at [408, 273] on span "Plumbing" at bounding box center [403, 269] width 43 height 10
type input "Plumbing"
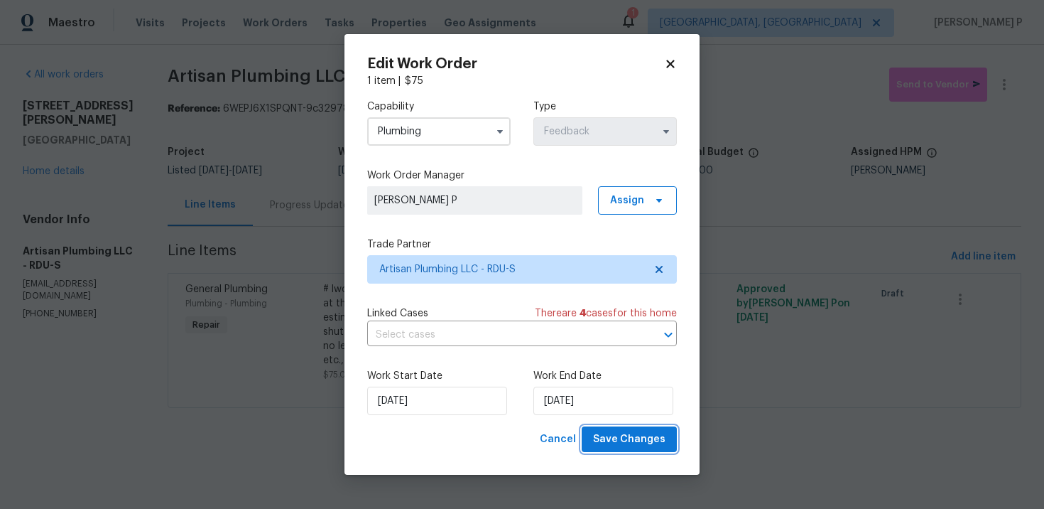
click at [627, 439] on span "Save Changes" at bounding box center [629, 440] width 72 height 18
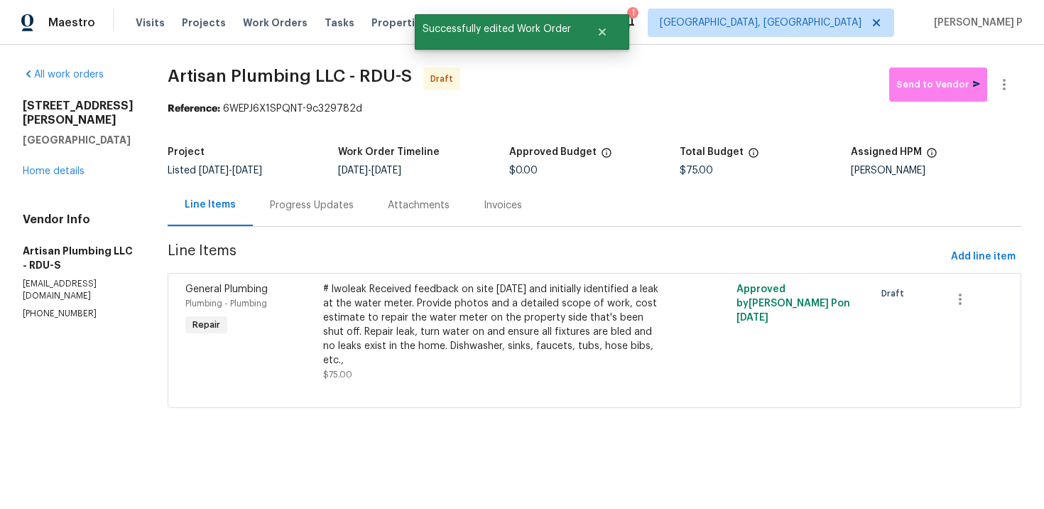
click at [291, 200] on div "Progress Updates" at bounding box center [312, 205] width 118 height 42
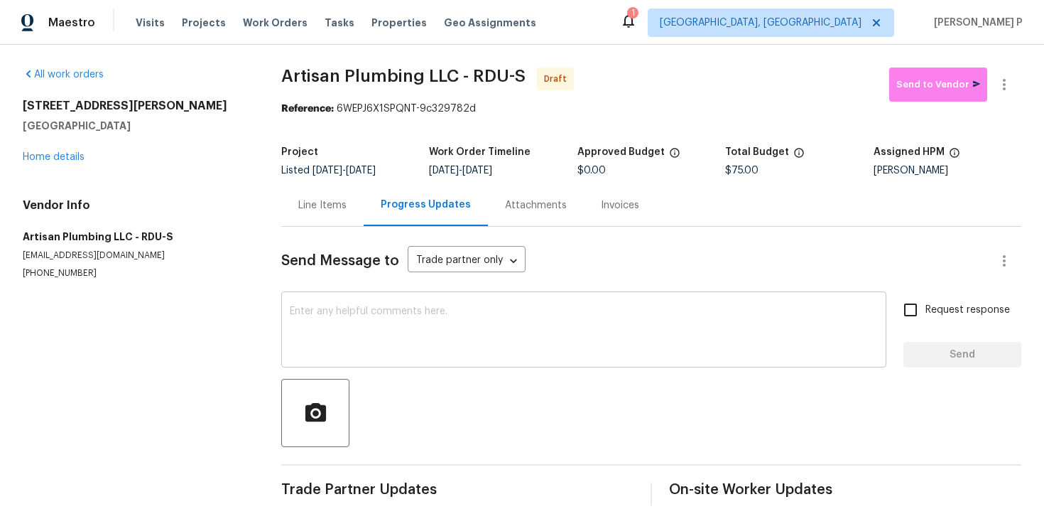
click at [412, 298] on div "x ​" at bounding box center [583, 331] width 605 height 72
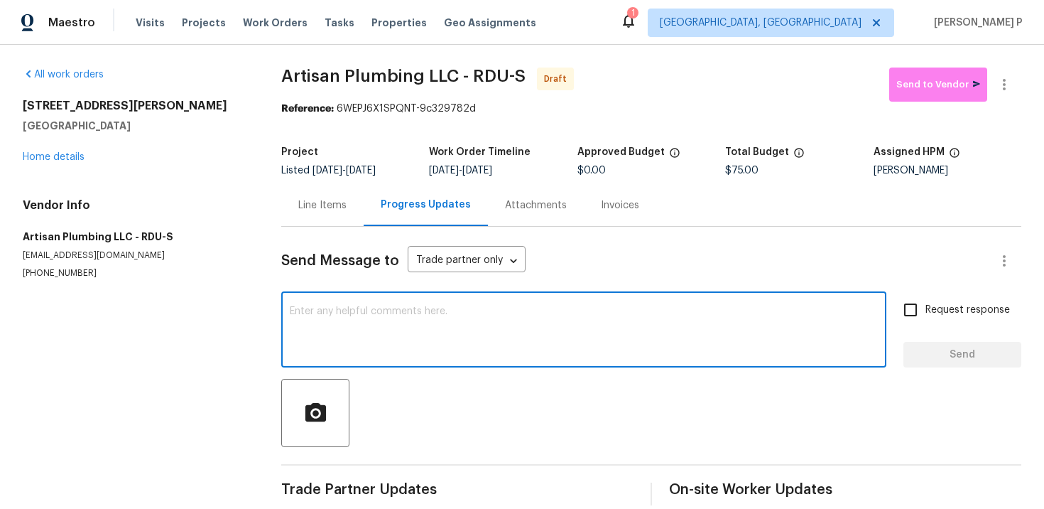
paste textarea "Hi, this is Ramyasri with Opendoor. I’m confirming you received the WO for the …"
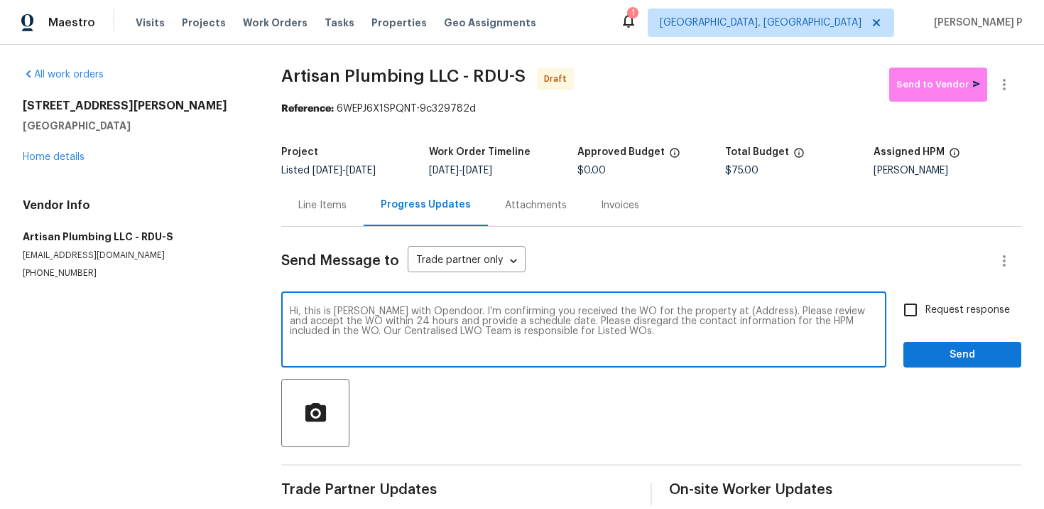
paste textarea "7244 Montoro Ct, Fayetteville, NC 28314"
drag, startPoint x: 712, startPoint y: 310, endPoint x: 755, endPoint y: 310, distance: 43.3
type textarea "Hi, this is Ramyasri with Opendoor. I’m confirming you received the WO for the …"
click at [921, 307] on input "Request response" at bounding box center [911, 310] width 30 height 30
checkbox input "true"
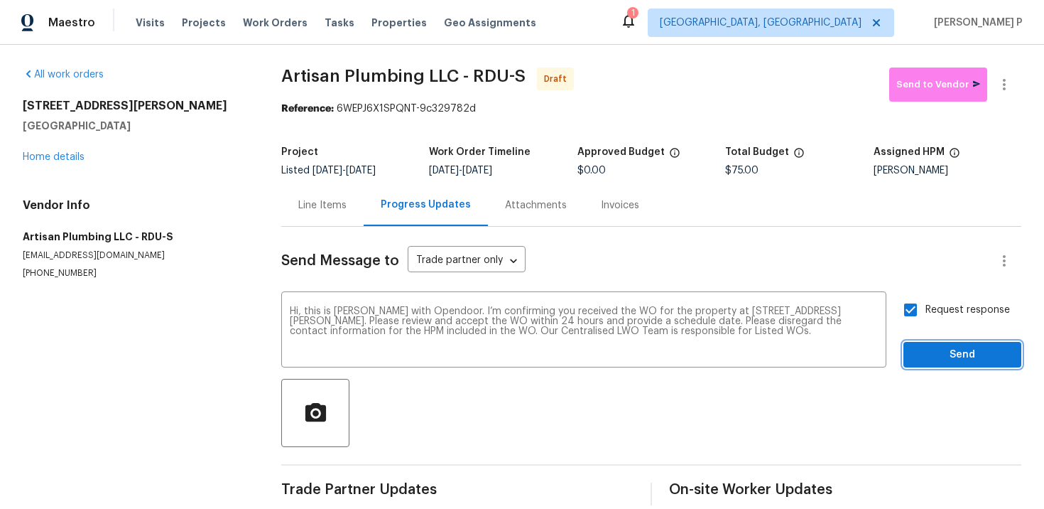
click at [914, 354] on button "Send" at bounding box center [963, 355] width 118 height 26
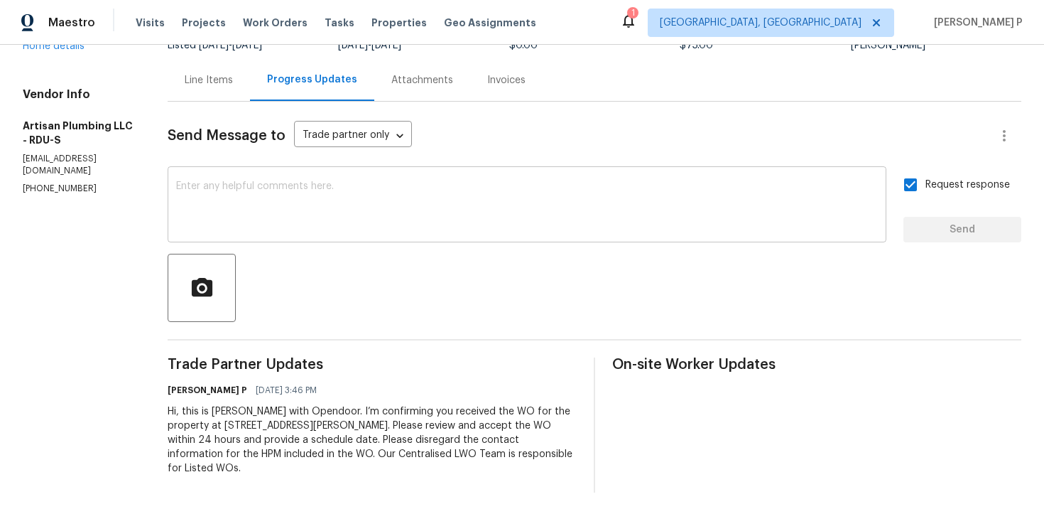
scroll to position [131, 0]
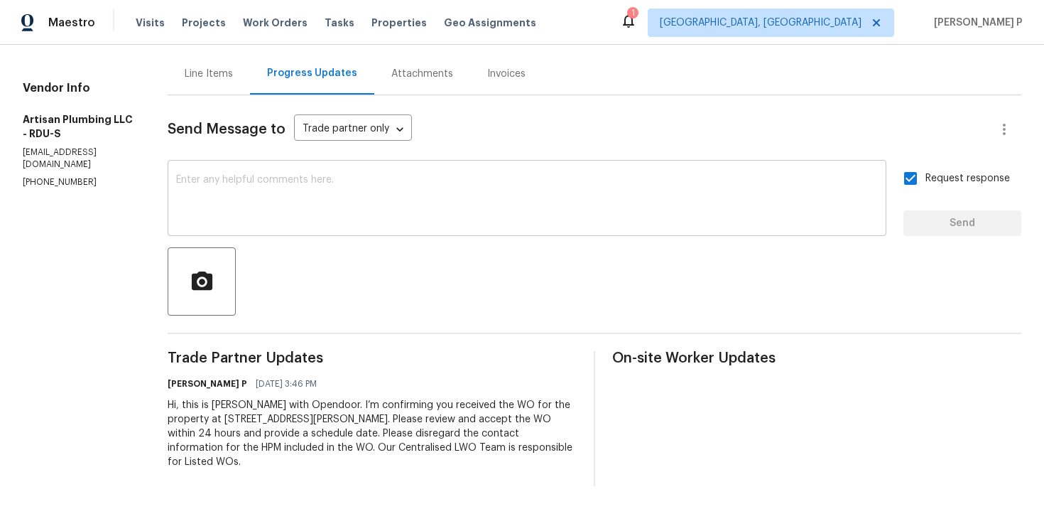
click at [383, 203] on textarea at bounding box center [527, 200] width 702 height 50
paste textarea "Attention All Work Orders must include before-photos (both close-up and wide-an…"
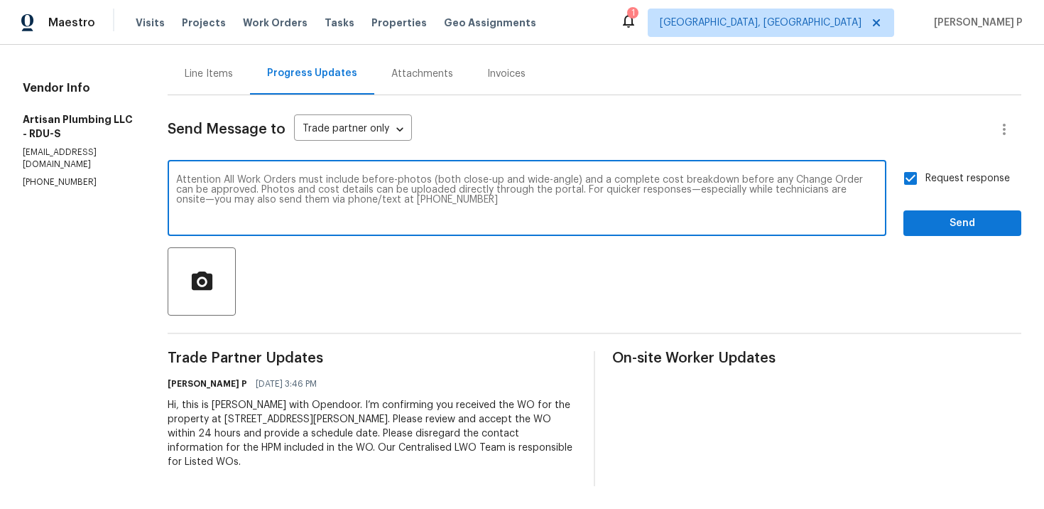
type textarea "Attention All Work Orders must include before-photos (both close-up and wide-an…"
click at [929, 228] on span "Send" at bounding box center [962, 224] width 95 height 18
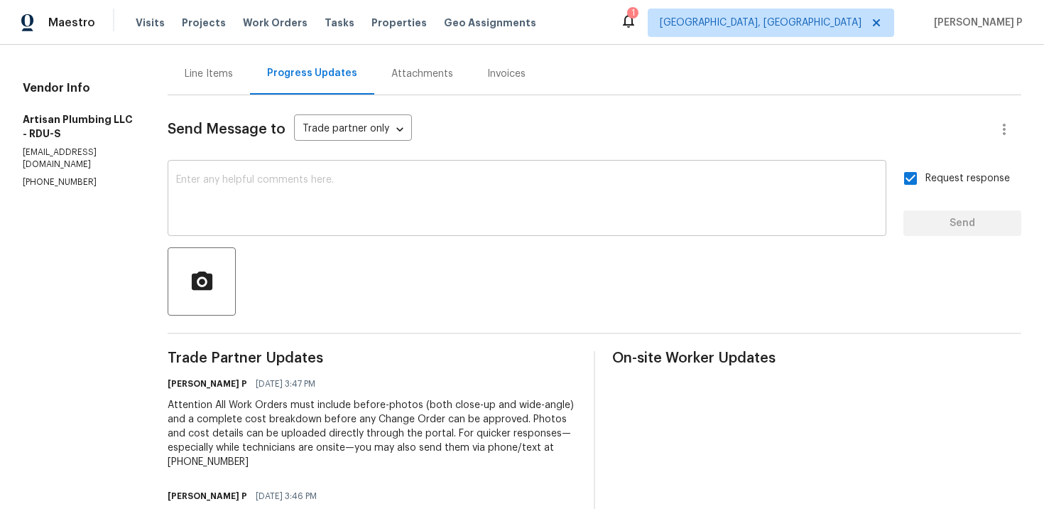
click at [277, 180] on textarea at bounding box center [527, 200] width 702 height 50
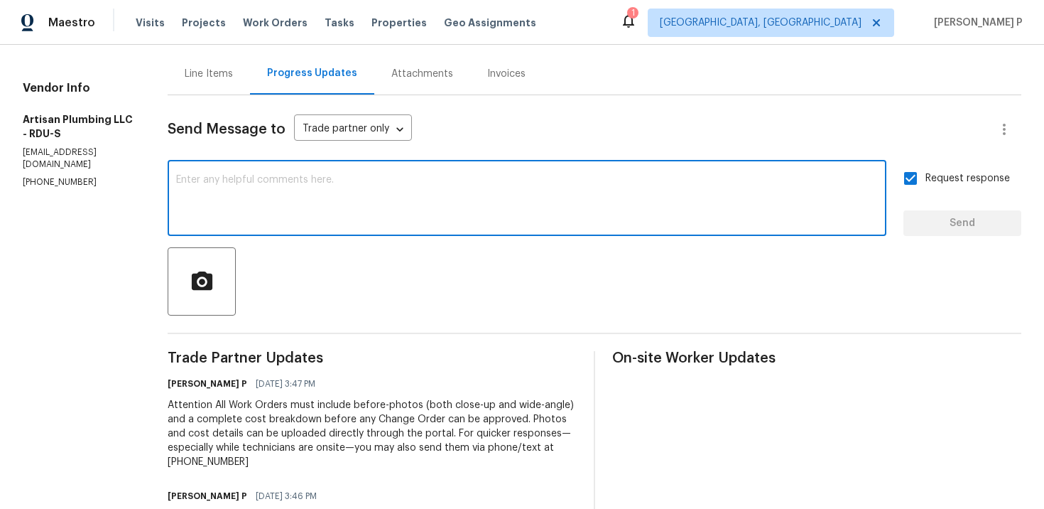
scroll to position [0, 0]
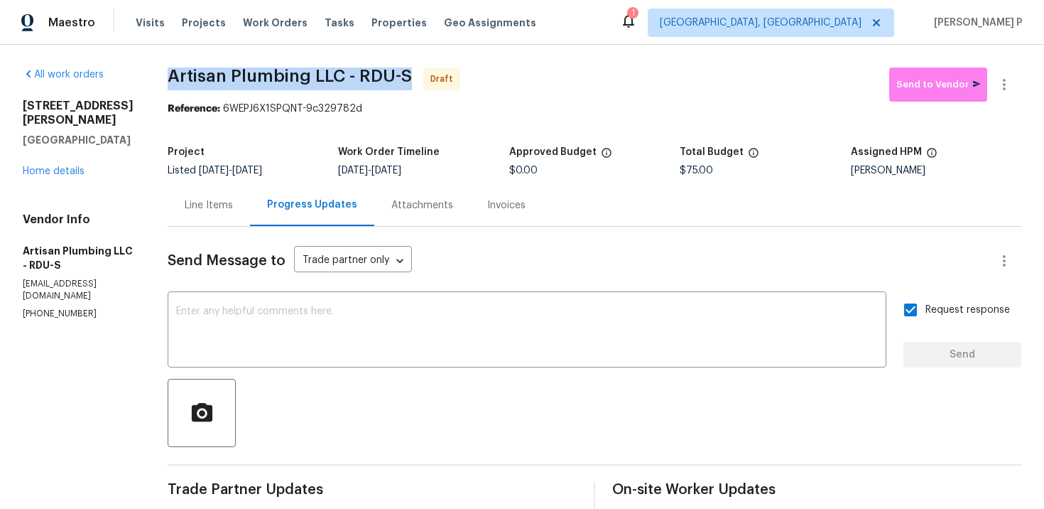
drag, startPoint x: 203, startPoint y: 75, endPoint x: 444, endPoint y: 76, distance: 240.8
click at [444, 76] on span "Artisan Plumbing LLC - RDU-S Draft" at bounding box center [529, 84] width 722 height 34
copy span "Artisan Plumbing LLC - RDU-S"
click at [1007, 70] on button "button" at bounding box center [1005, 84] width 34 height 34
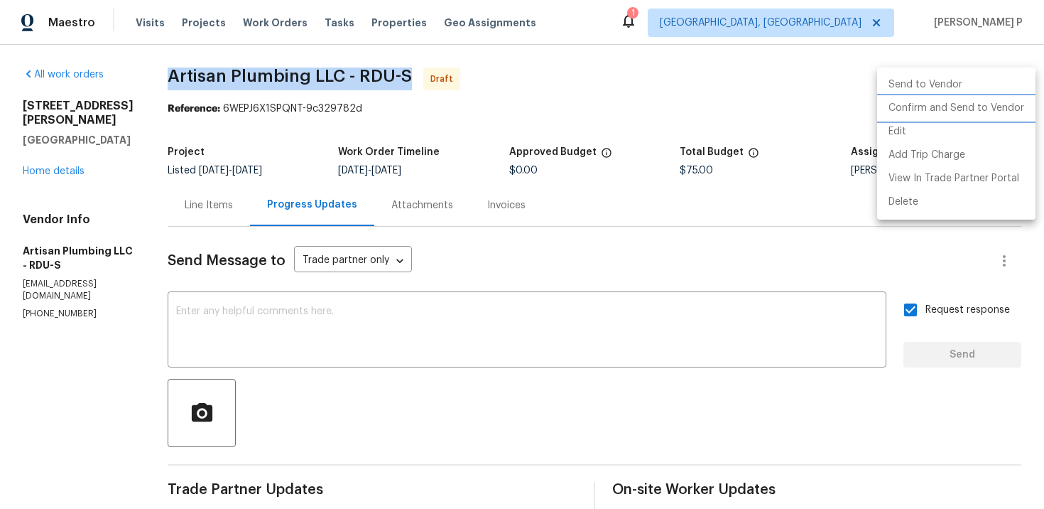
click at [1002, 98] on li "Confirm and Send to Vendor" at bounding box center [956, 108] width 158 height 23
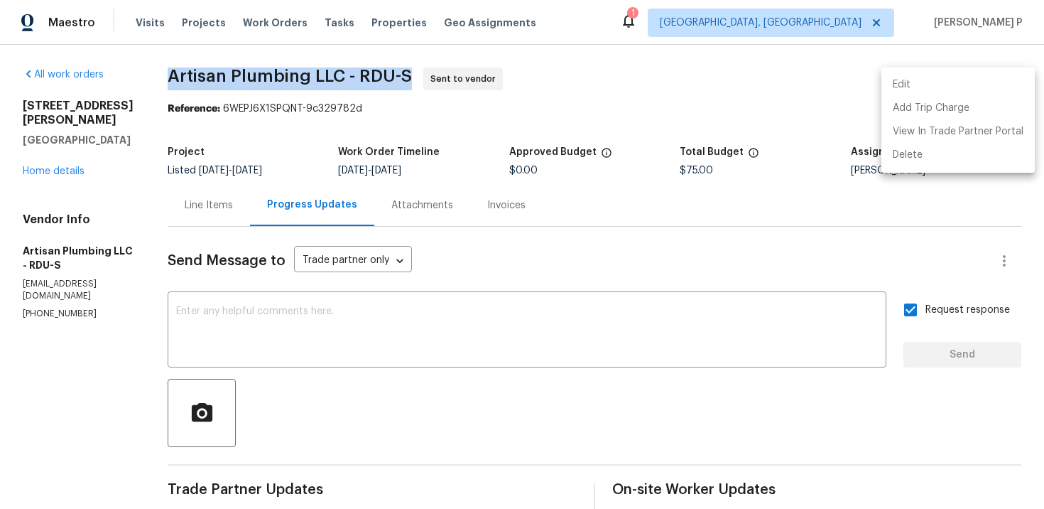
click at [43, 166] on div at bounding box center [522, 254] width 1044 height 509
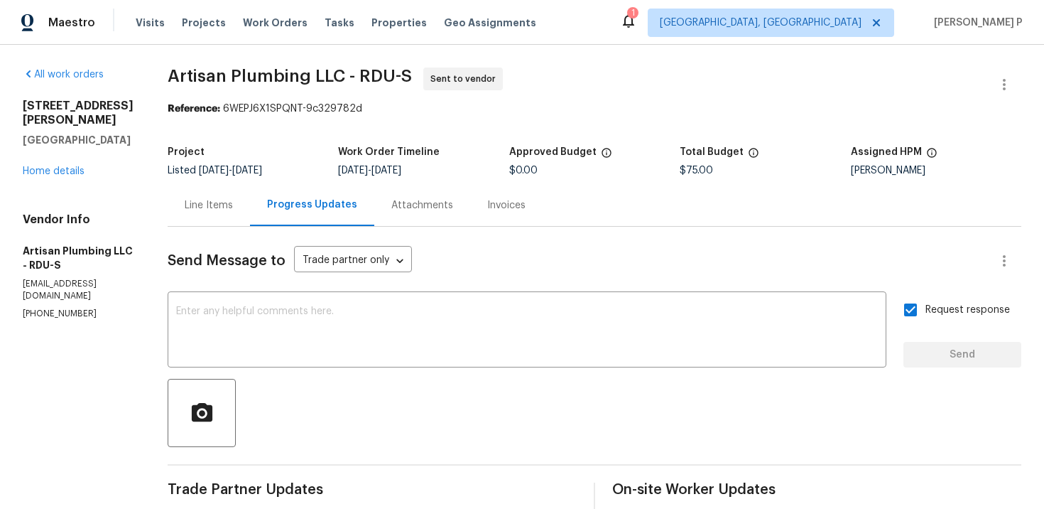
click at [70, 151] on div "7244 Montoro Ct Fayetteville, NC 28314 Home details" at bounding box center [78, 139] width 111 height 80
click at [72, 166] on link "Home details" at bounding box center [54, 171] width 62 height 10
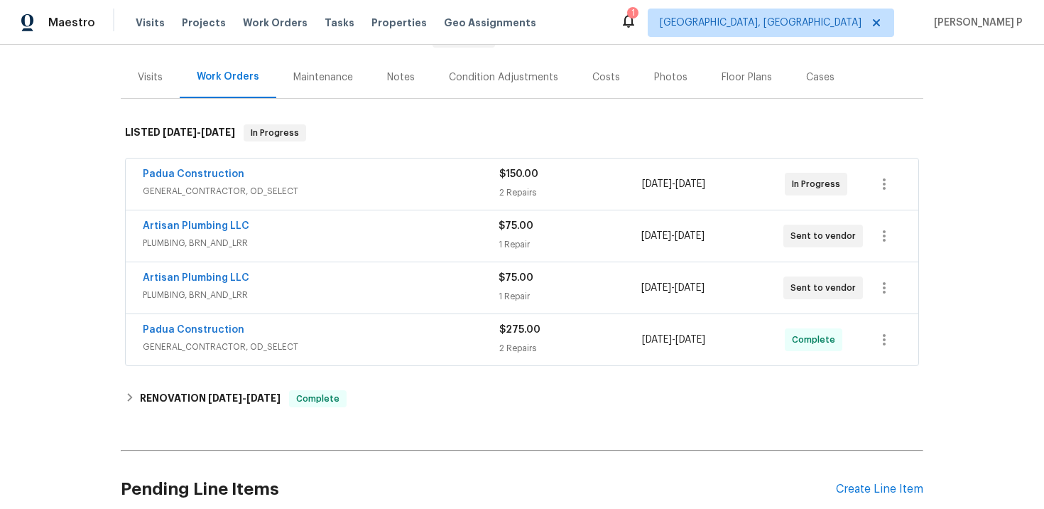
scroll to position [283, 0]
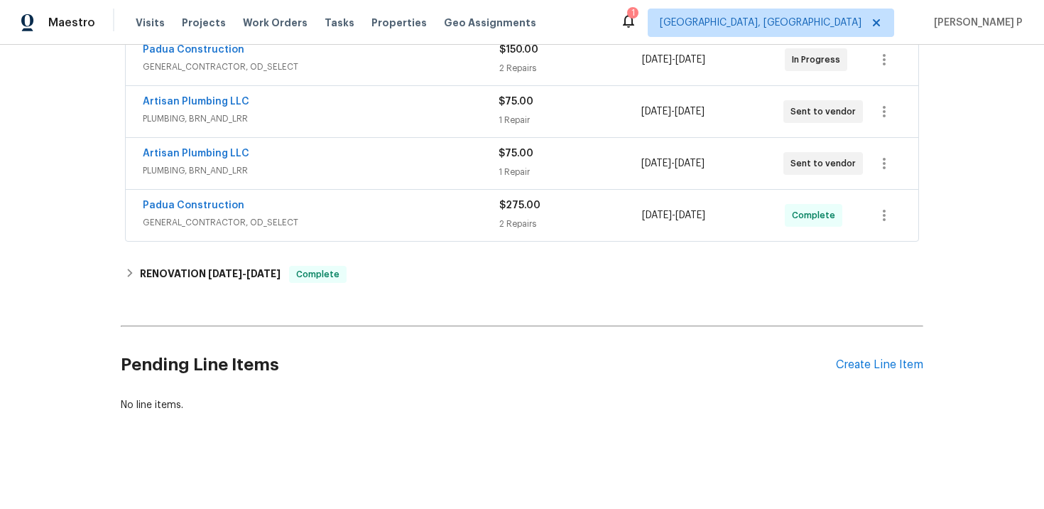
click at [892, 382] on div "Pending Line Items Create Line Item" at bounding box center [522, 365] width 803 height 66
click at [881, 364] on div "Create Line Item" at bounding box center [879, 364] width 87 height 13
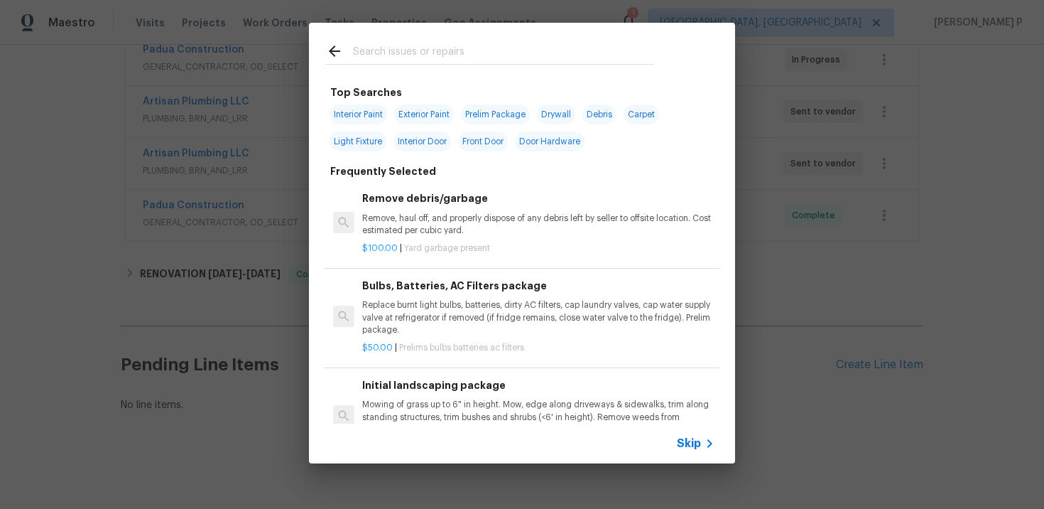
click at [691, 440] on span "Skip" at bounding box center [689, 443] width 24 height 14
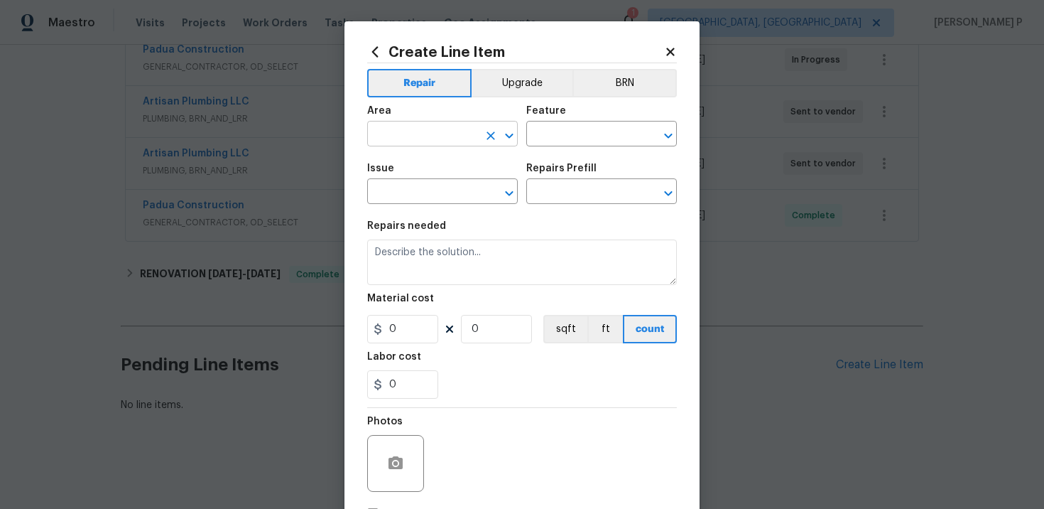
click at [450, 138] on input "text" at bounding box center [422, 135] width 111 height 22
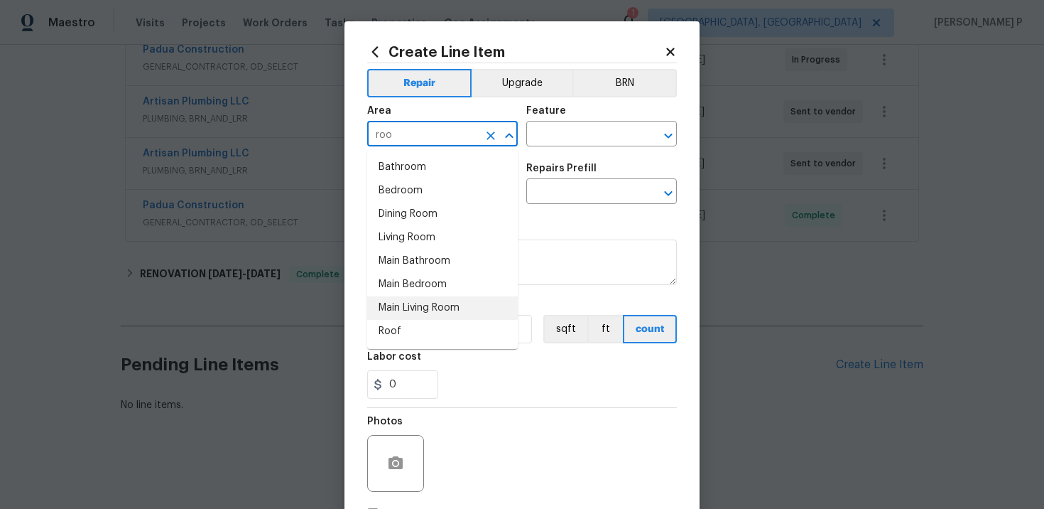
click at [403, 328] on li "Roof" at bounding box center [442, 331] width 151 height 23
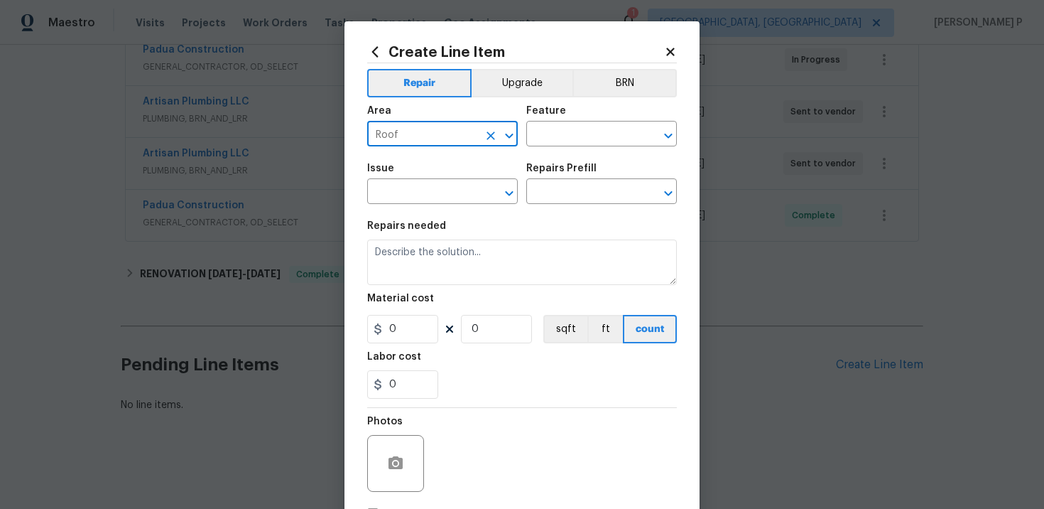
type input "Roof"
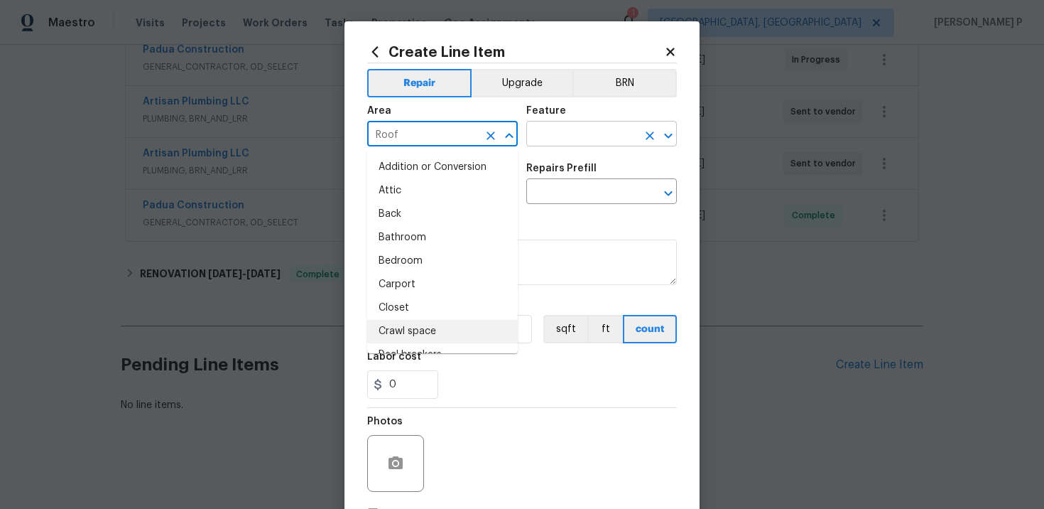
click at [568, 136] on input "text" at bounding box center [581, 135] width 111 height 22
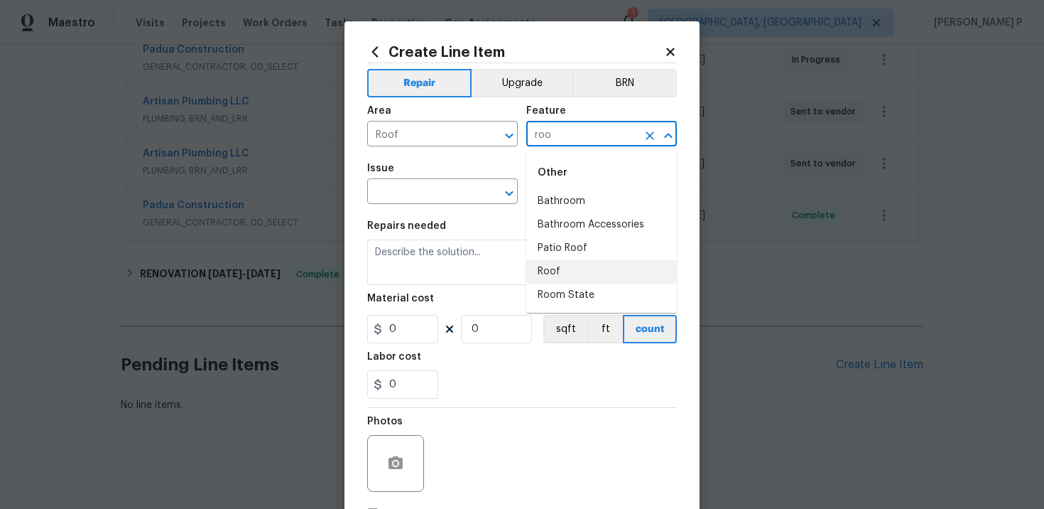
click at [561, 277] on li "Roof" at bounding box center [601, 271] width 151 height 23
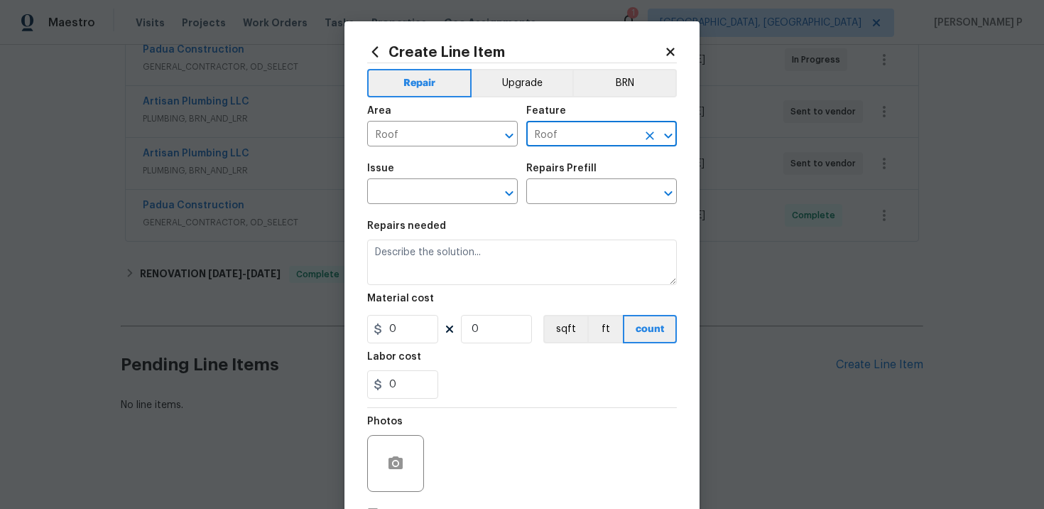
type input "Roof"
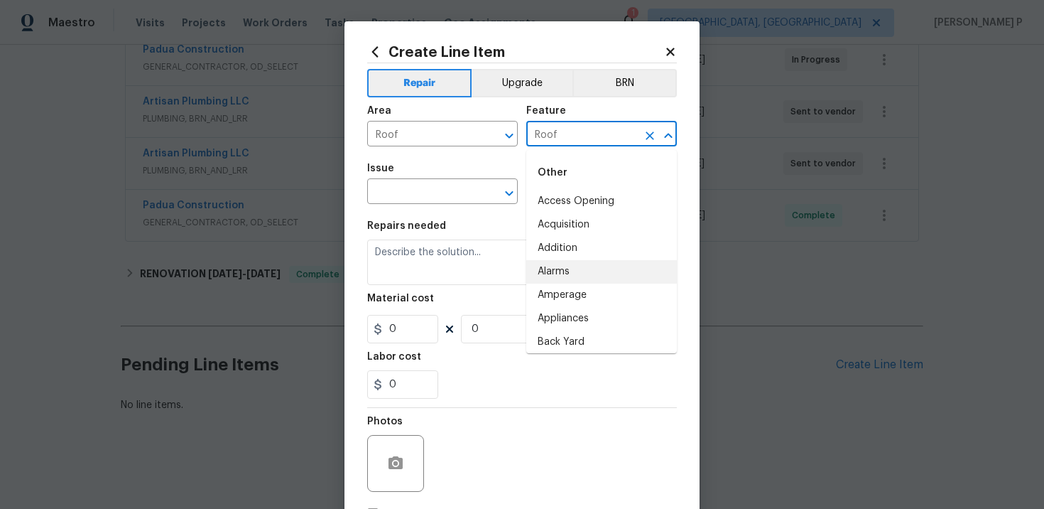
click at [404, 180] on div "Issue" at bounding box center [442, 172] width 151 height 18
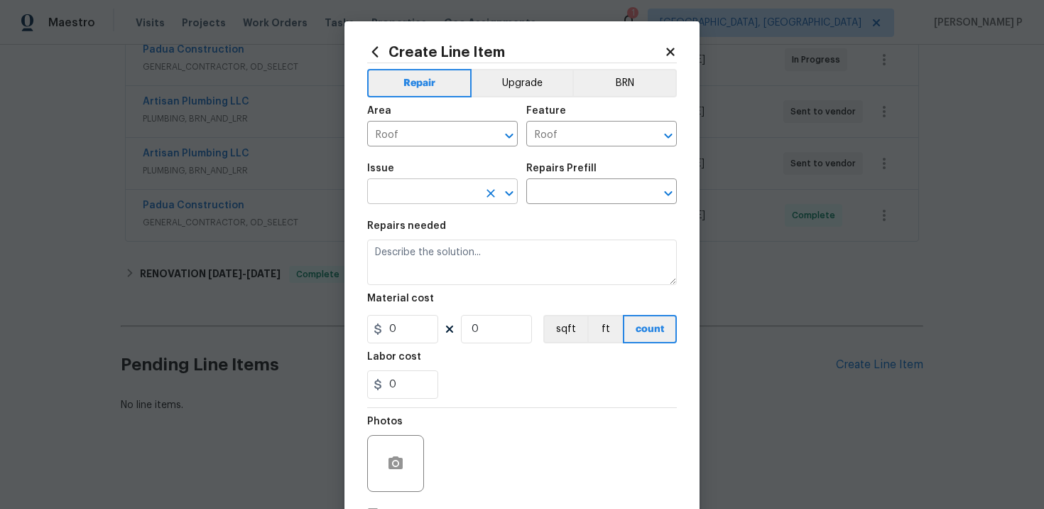
click at [404, 191] on input "text" at bounding box center [422, 193] width 111 height 22
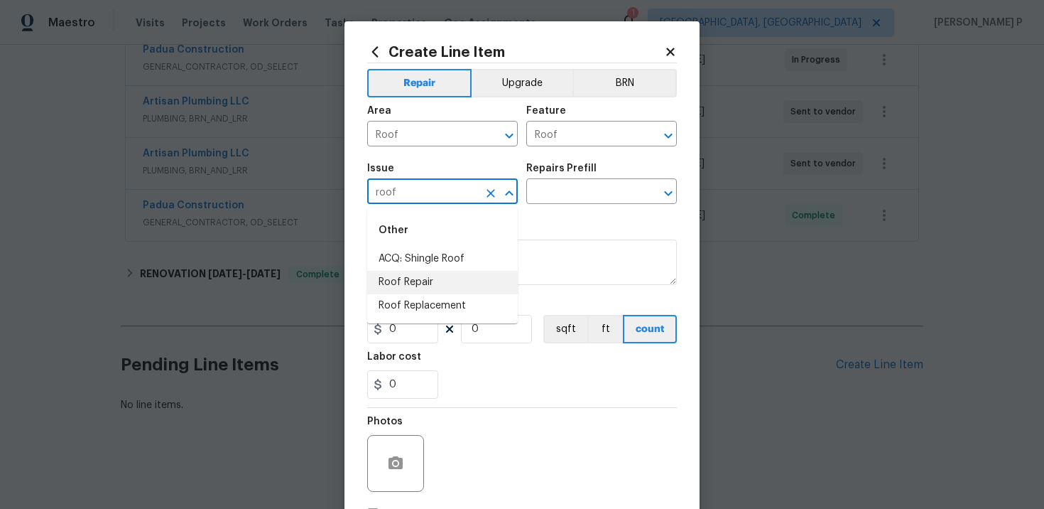
click at [406, 289] on li "Roof Repair" at bounding box center [442, 282] width 151 height 23
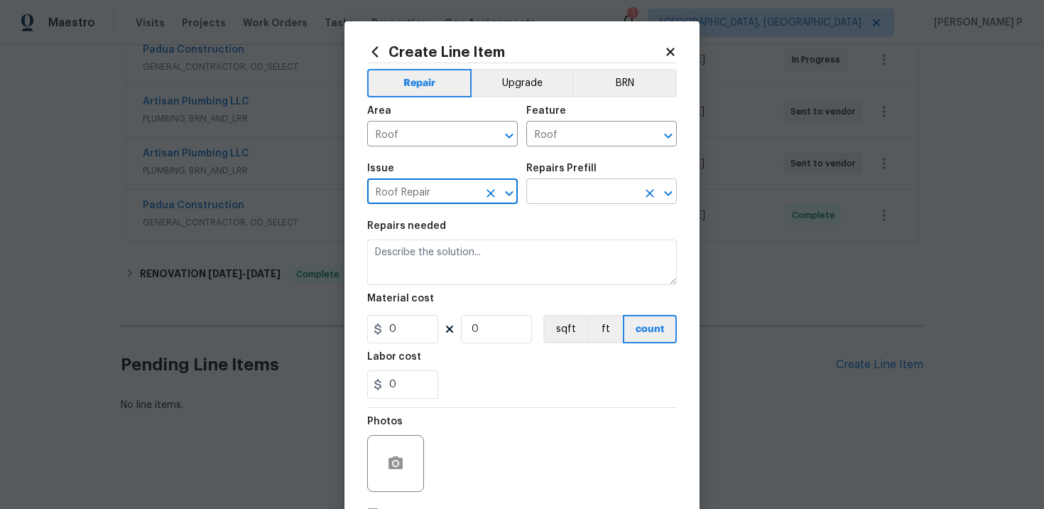
type input "Roof Repair"
click at [592, 199] on input "text" at bounding box center [581, 193] width 111 height 22
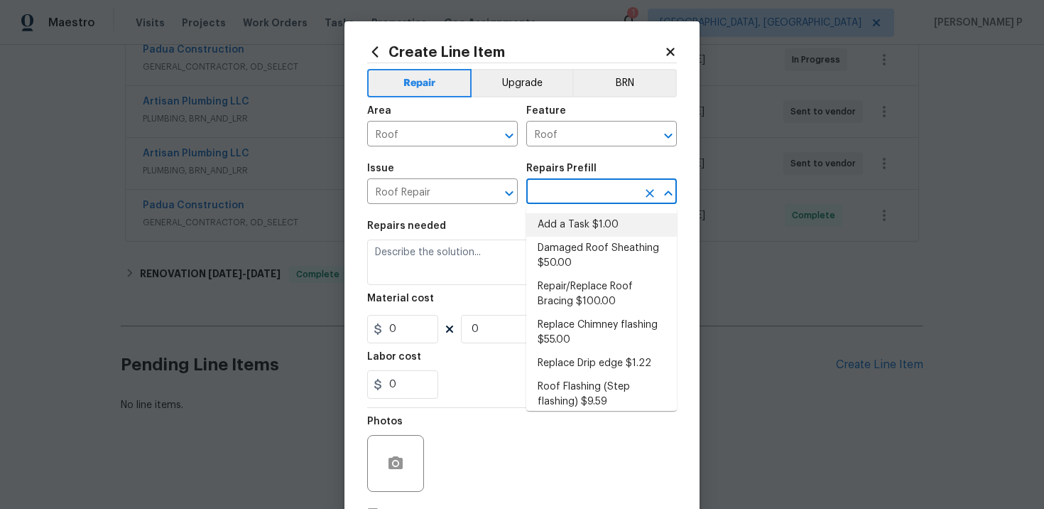
click at [581, 222] on li "Add a Task $1.00" at bounding box center [601, 224] width 151 height 23
type input "Eaves and Trim"
type input "Add a Task $1.00"
type textarea "HPM to detail"
type input "1"
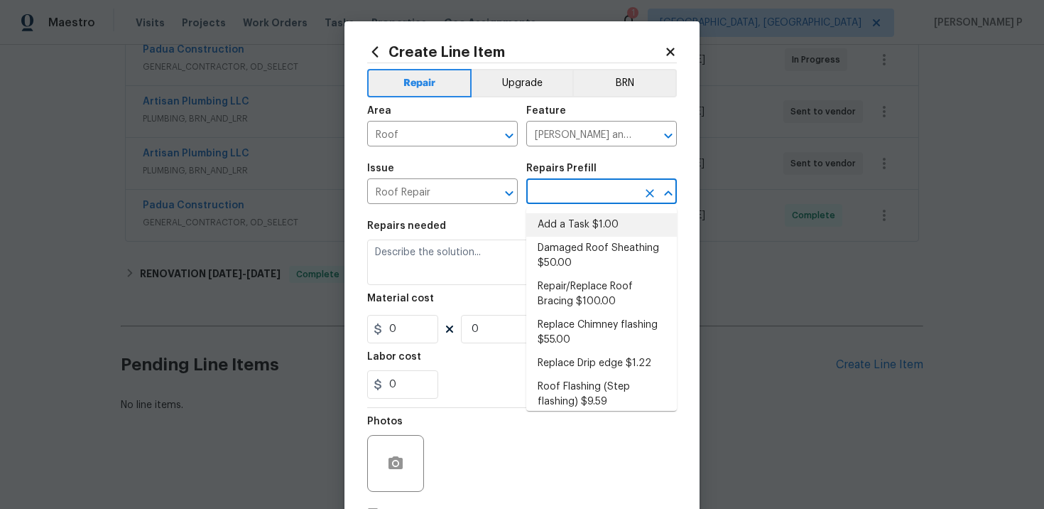
type input "1"
click at [418, 249] on textarea "HPM to detail" at bounding box center [522, 261] width 310 height 45
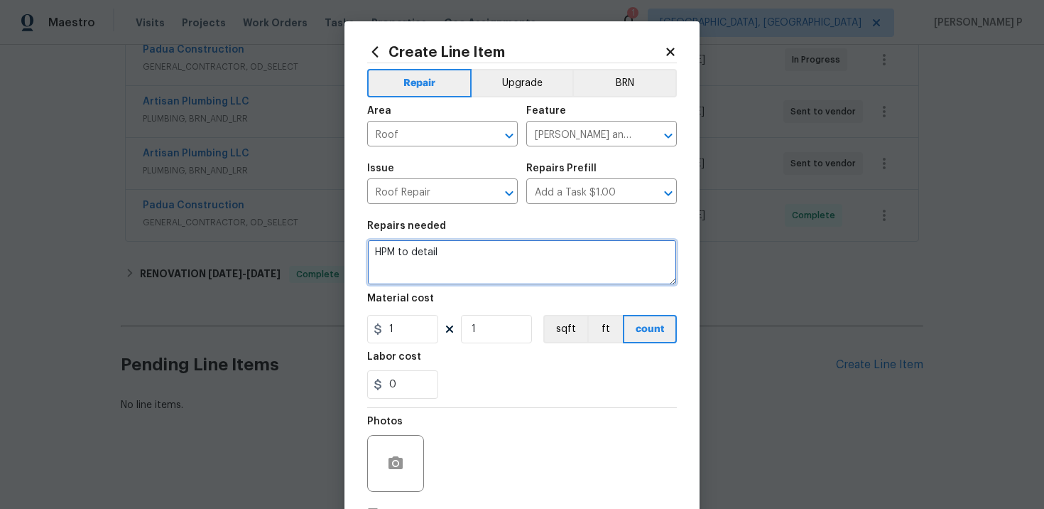
click at [418, 249] on textarea "HPM to detail" at bounding box center [522, 261] width 310 height 45
paste textarea "#lwo leak Received feedback ceiling in the garage shows water damage this shoul…"
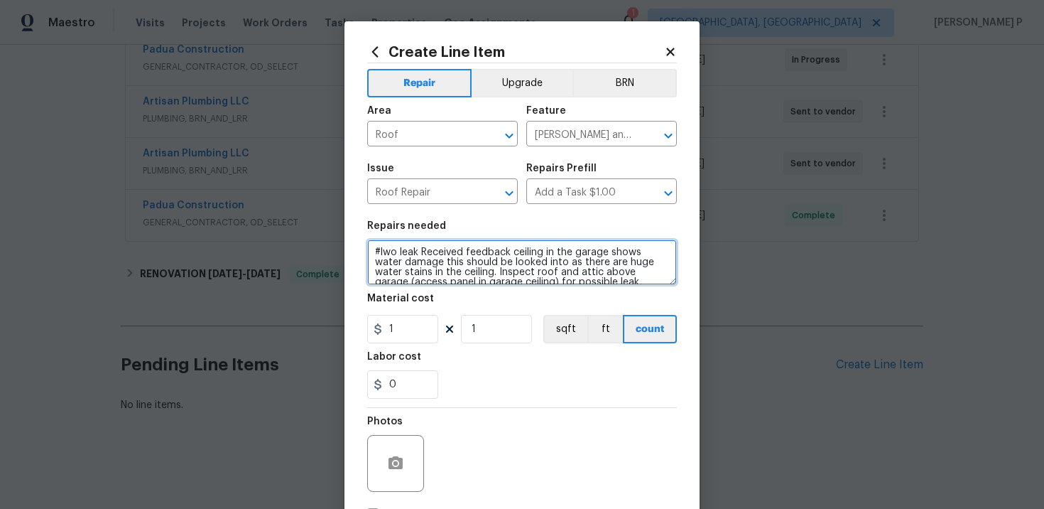
scroll to position [23, 0]
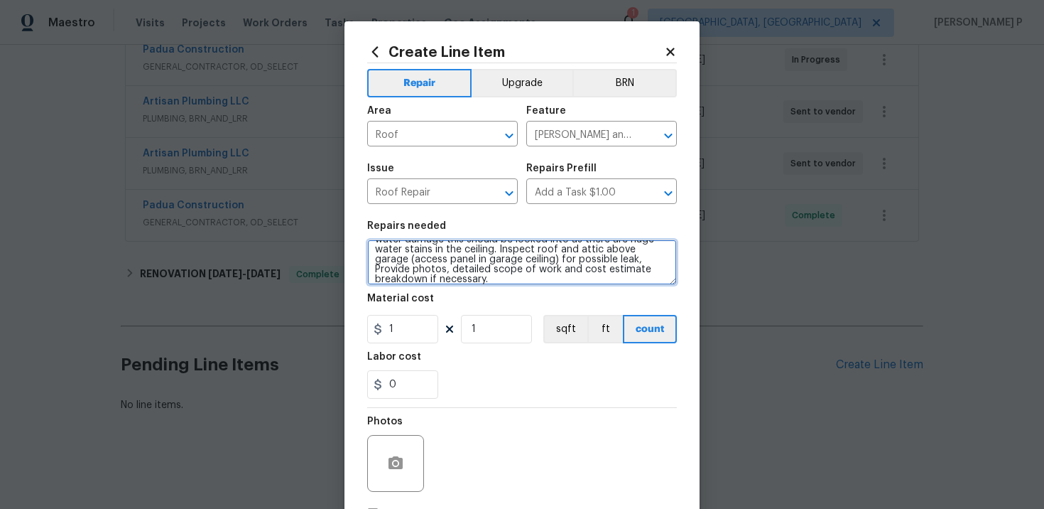
type textarea "#lwo leak Received feedback ceiling in the garage shows water damage this shoul…"
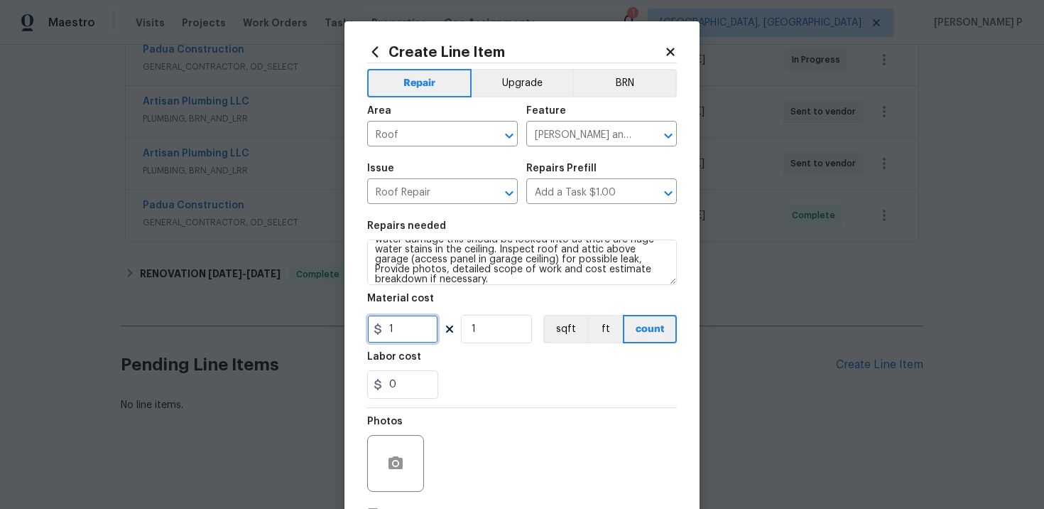
click at [416, 324] on input "1" at bounding box center [402, 329] width 71 height 28
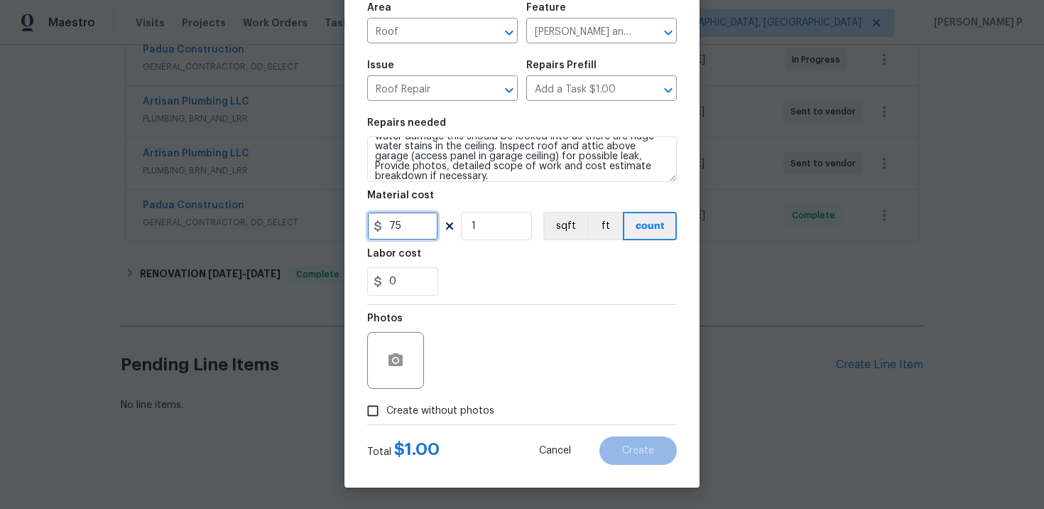
type input "75"
click at [372, 410] on div "Photos Create without photos" at bounding box center [522, 364] width 310 height 119
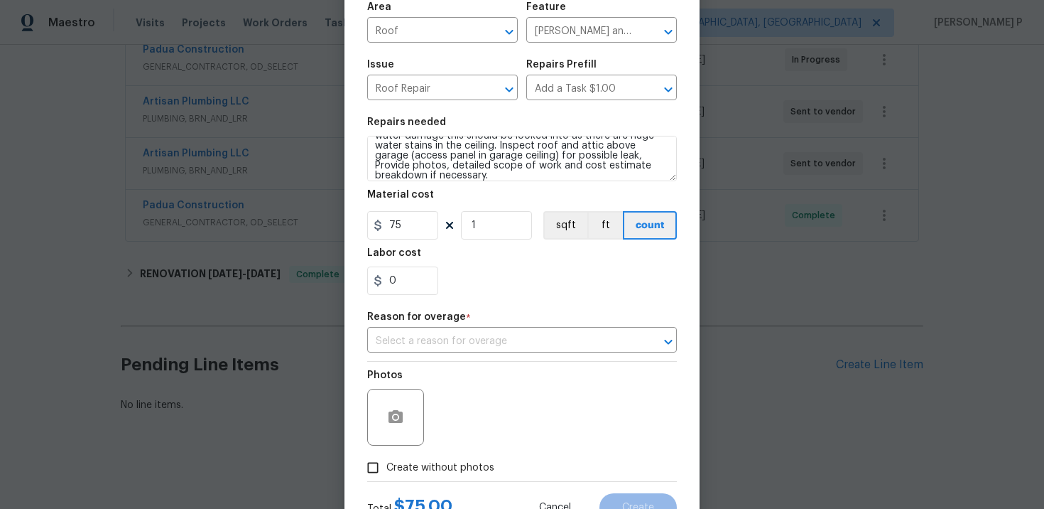
click at [490, 359] on div "Repair Upgrade BRN Area Roof ​ Feature Eaves and Trim ​ Issue Roof Repair ​ Rep…" at bounding box center [522, 220] width 310 height 521
click at [453, 335] on input "text" at bounding box center [502, 341] width 270 height 22
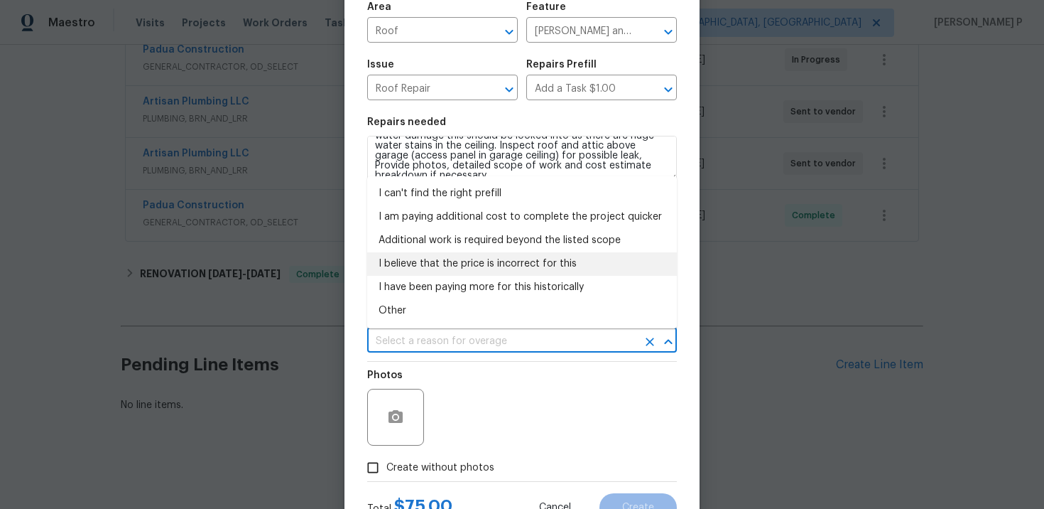
click at [452, 265] on li "I believe that the price is incorrect for this" at bounding box center [522, 263] width 310 height 23
type input "I believe that the price is incorrect for this"
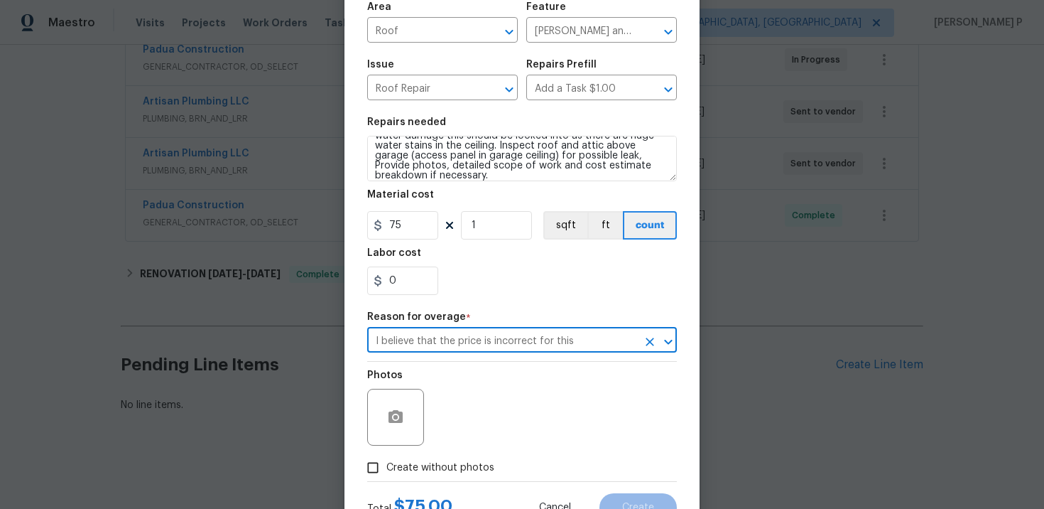
scroll to position [161, 0]
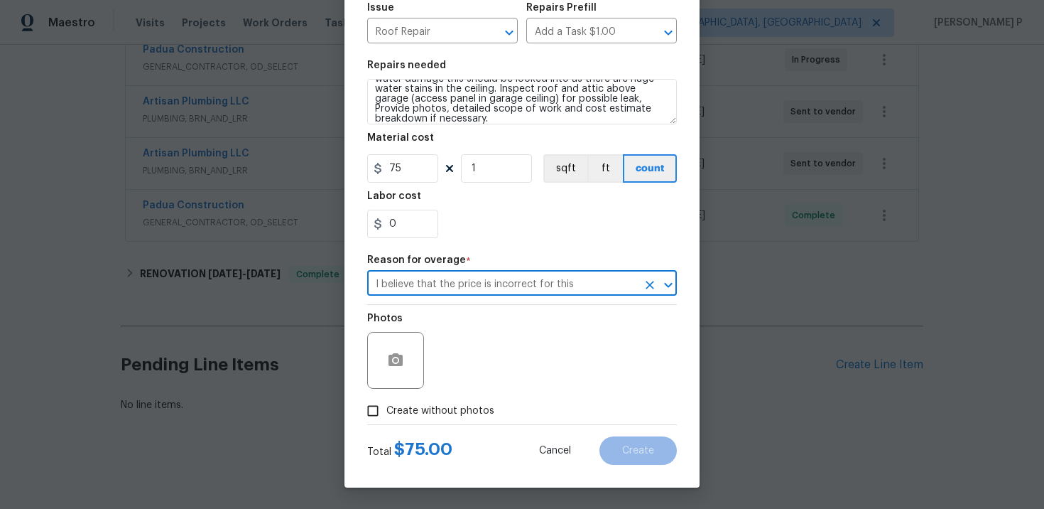
click at [385, 412] on input "Create without photos" at bounding box center [372, 410] width 27 height 27
checkbox input "true"
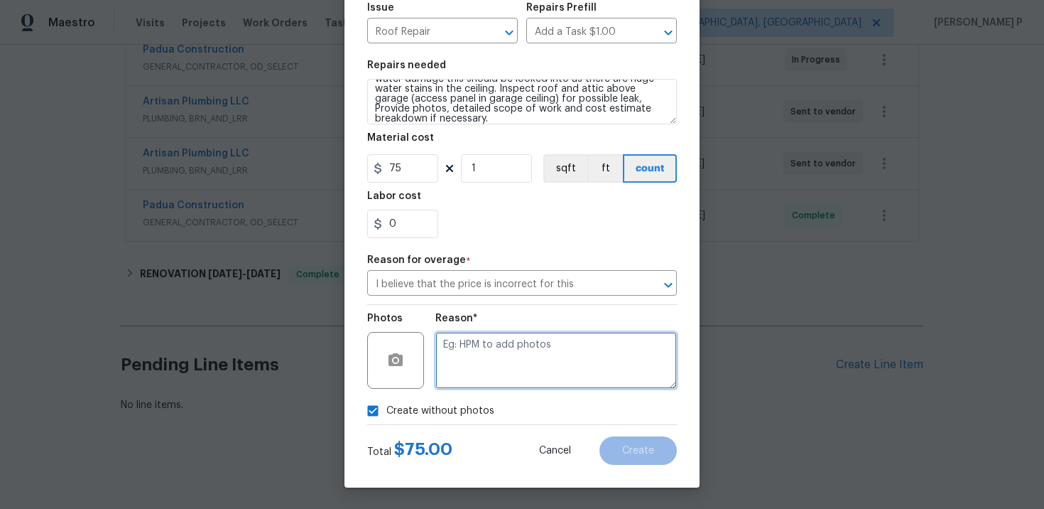
click at [511, 365] on textarea at bounding box center [557, 360] width 242 height 57
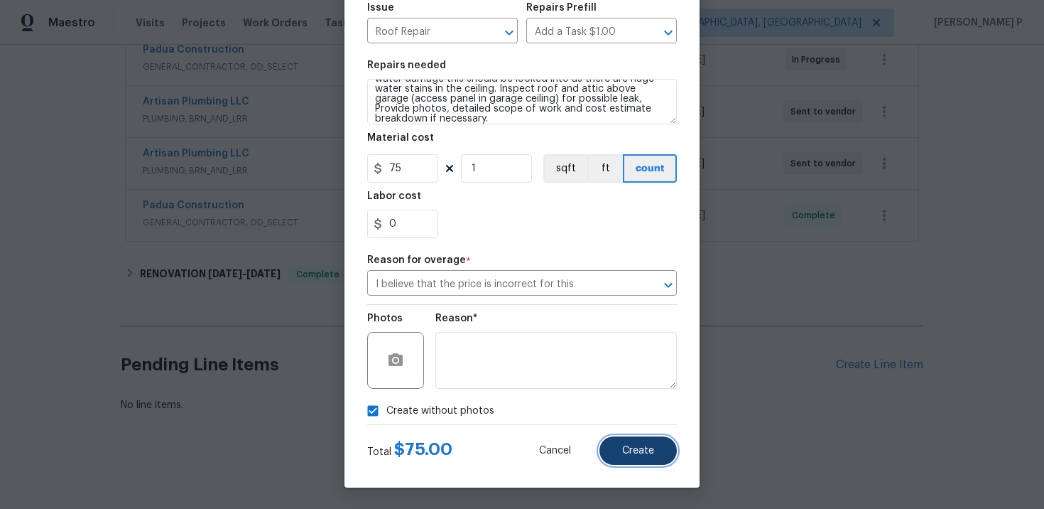
click at [617, 445] on button "Create" at bounding box center [638, 450] width 77 height 28
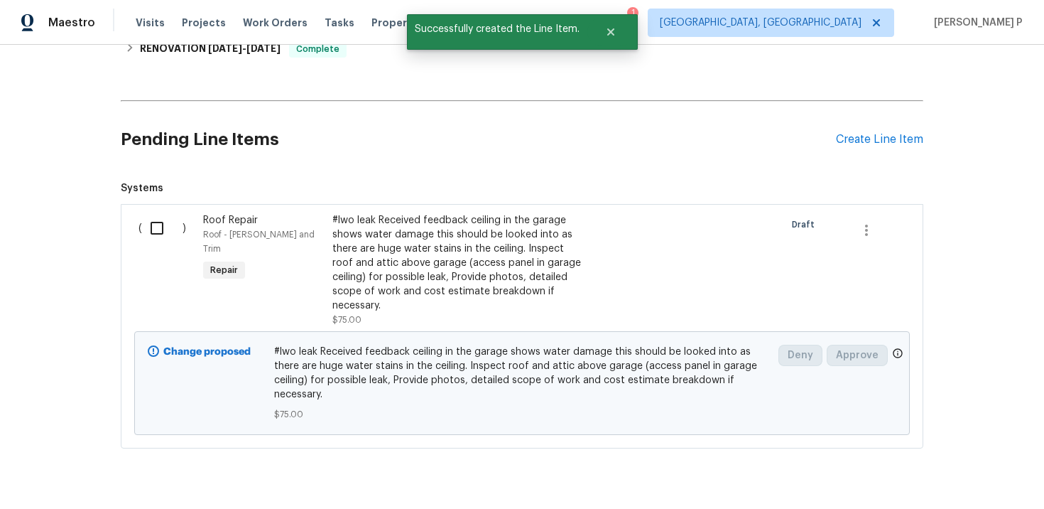
scroll to position [531, 0]
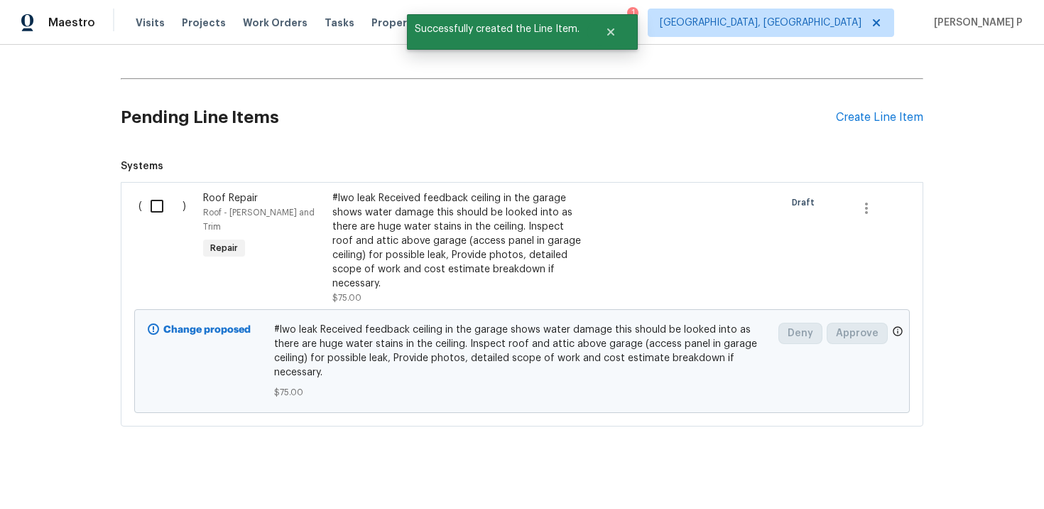
click at [158, 208] on input "checkbox" at bounding box center [162, 206] width 40 height 30
checkbox input "true"
click at [931, 457] on div "Cancel (1) Item Create Work Order" at bounding box center [522, 473] width 1044 height 72
click at [945, 479] on span "Create Work Order" at bounding box center [963, 474] width 94 height 18
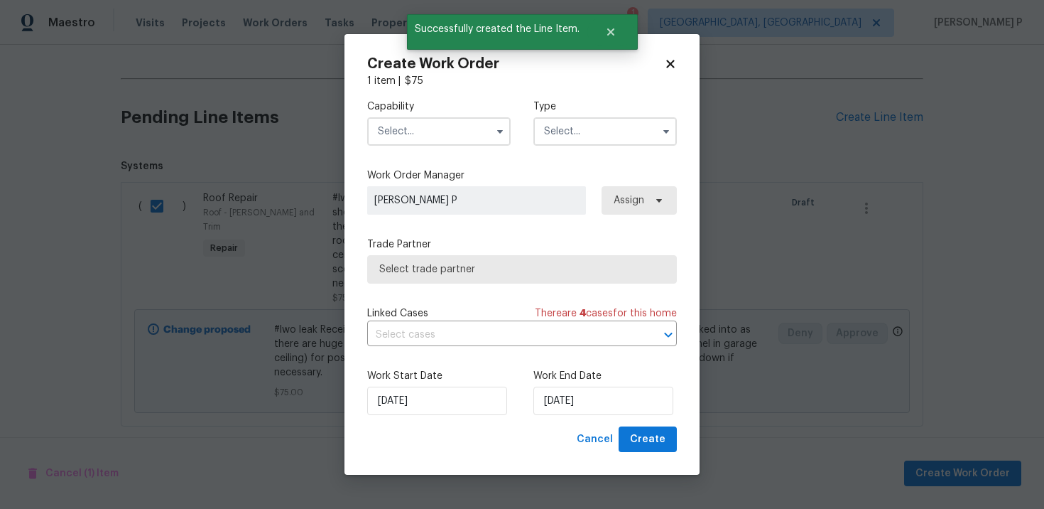
click at [567, 131] on input "text" at bounding box center [606, 131] width 144 height 28
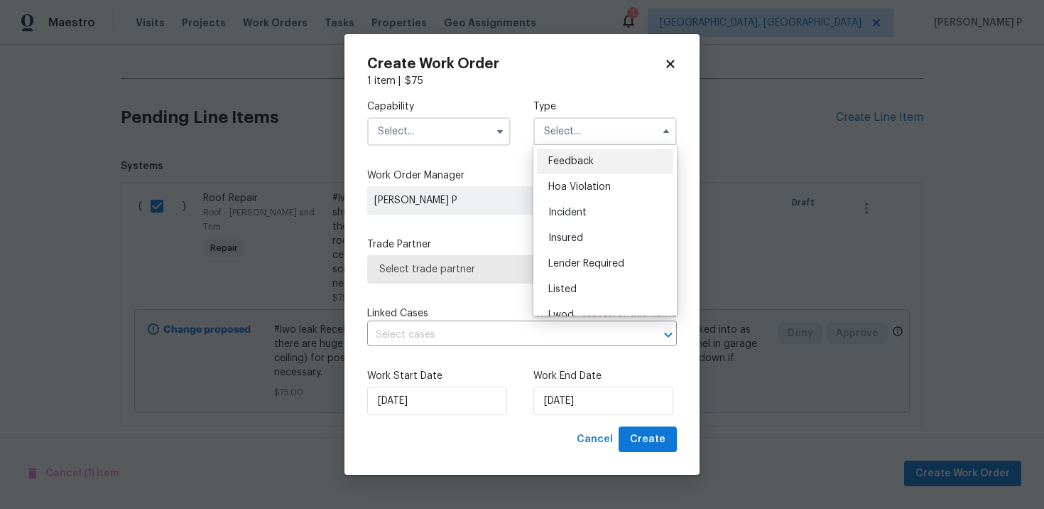
click at [566, 168] on div "Feedback" at bounding box center [605, 161] width 136 height 26
type input "Feedback"
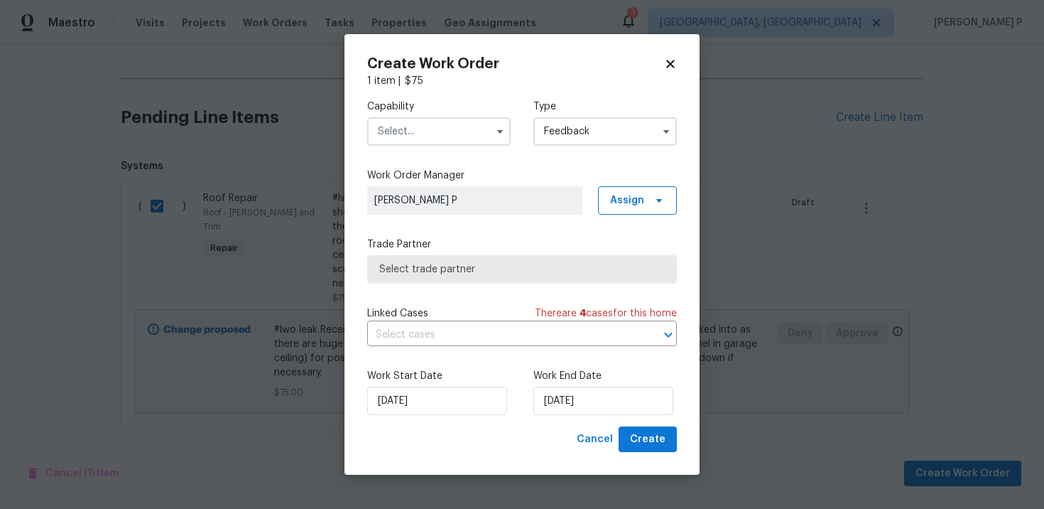
click at [374, 132] on input "text" at bounding box center [439, 131] width 144 height 28
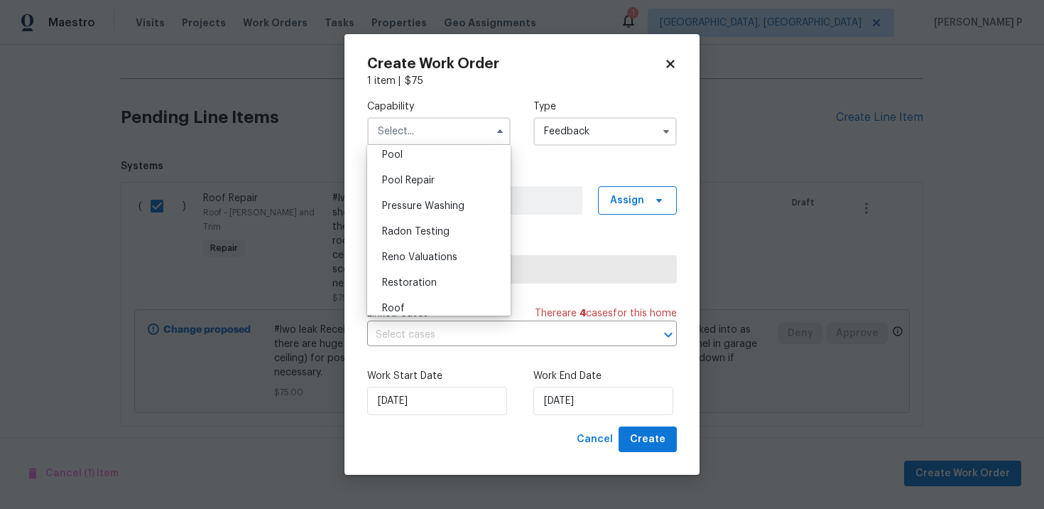
scroll to position [1314, 0]
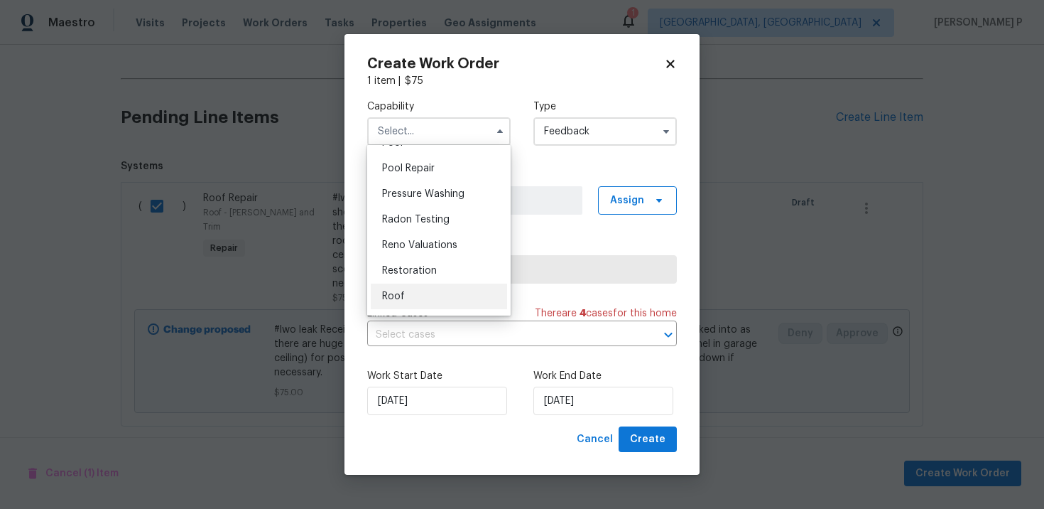
click at [403, 305] on div "Roof" at bounding box center [439, 296] width 136 height 26
type input "Roof"
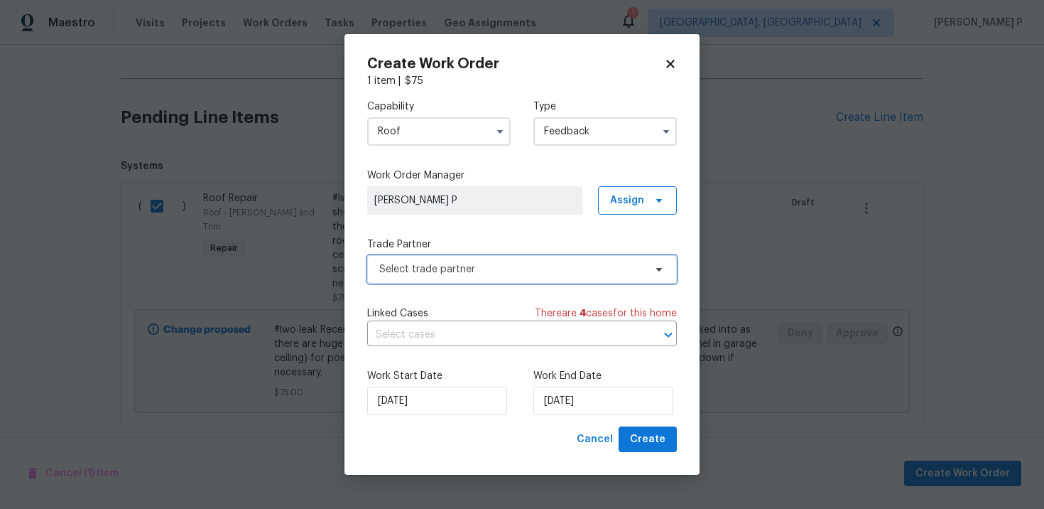
click at [498, 275] on span "Select trade partner" at bounding box center [511, 269] width 265 height 14
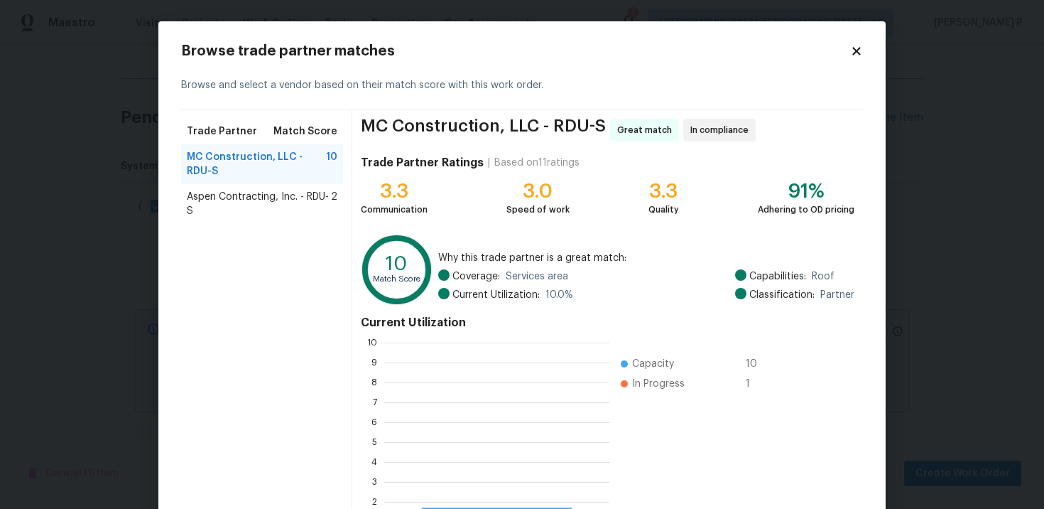
scroll to position [199, 225]
click at [297, 187] on div "Aspen Contracting, Inc. - RDU-S 2" at bounding box center [262, 204] width 162 height 40
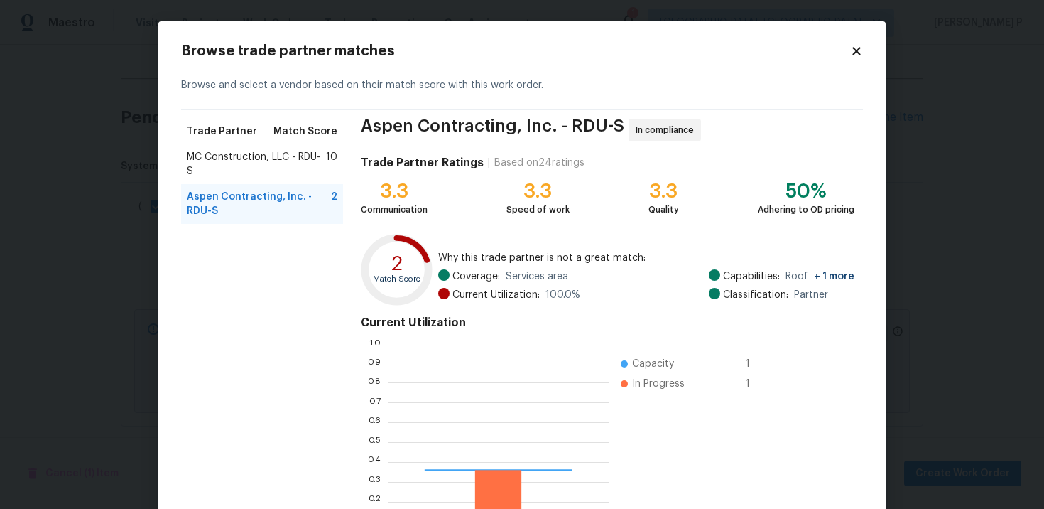
scroll to position [199, 221]
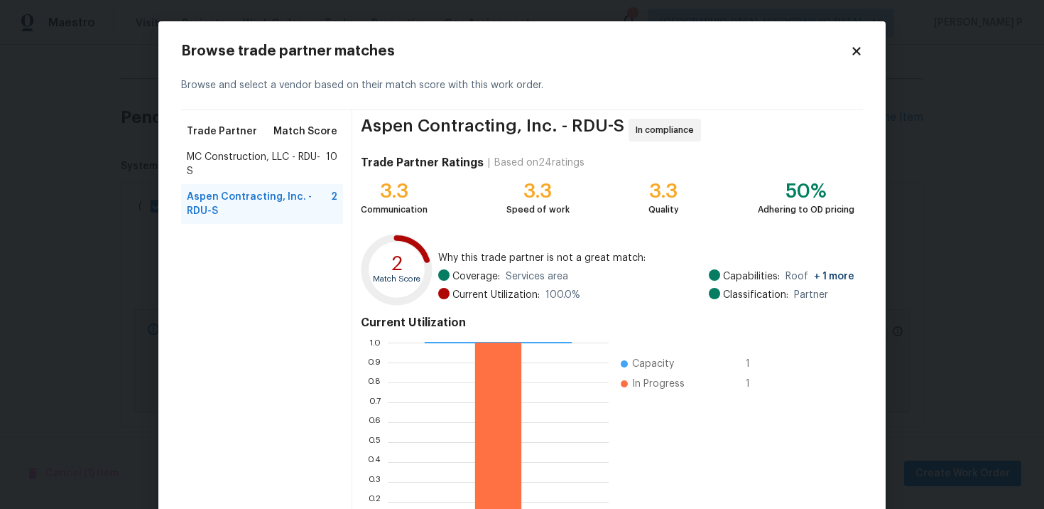
click at [290, 156] on span "MC Construction, LLC - RDU-S" at bounding box center [256, 164] width 139 height 28
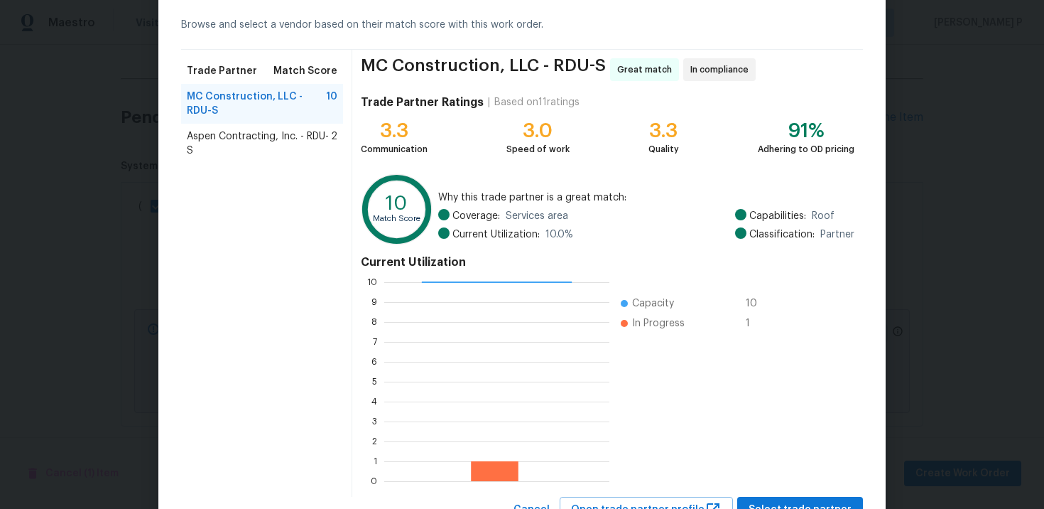
scroll to position [90, 0]
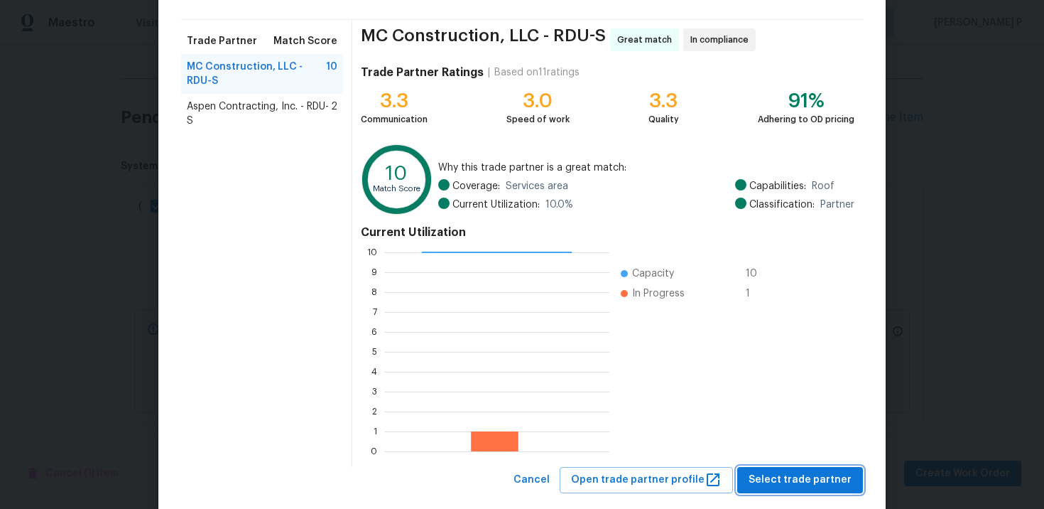
click at [777, 471] on span "Select trade partner" at bounding box center [800, 480] width 103 height 18
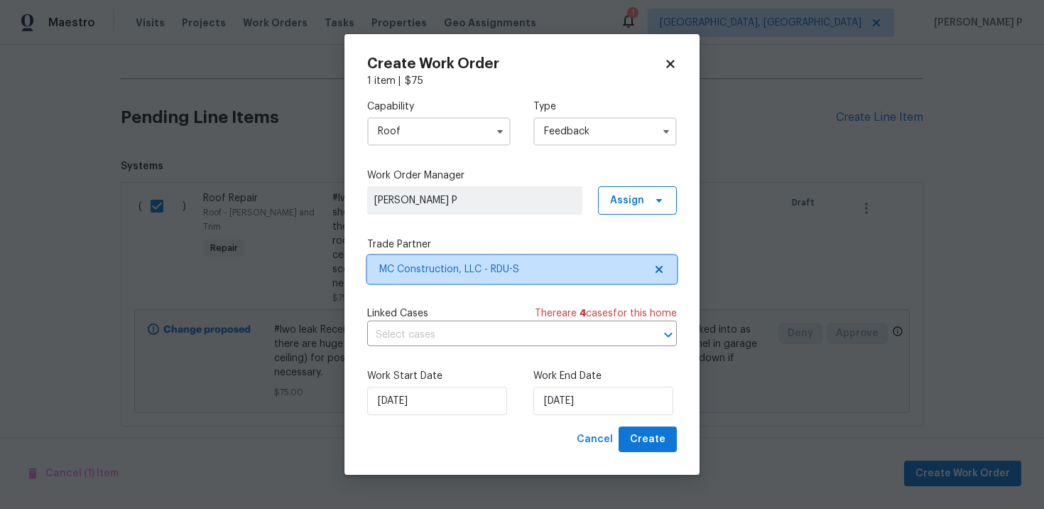
scroll to position [0, 0]
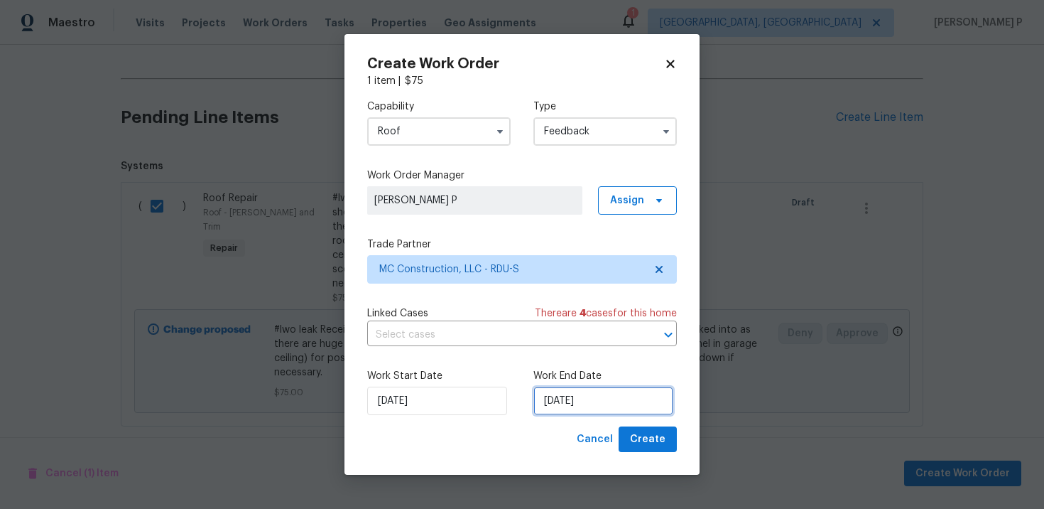
click at [612, 401] on input "[DATE]" at bounding box center [604, 400] width 140 height 28
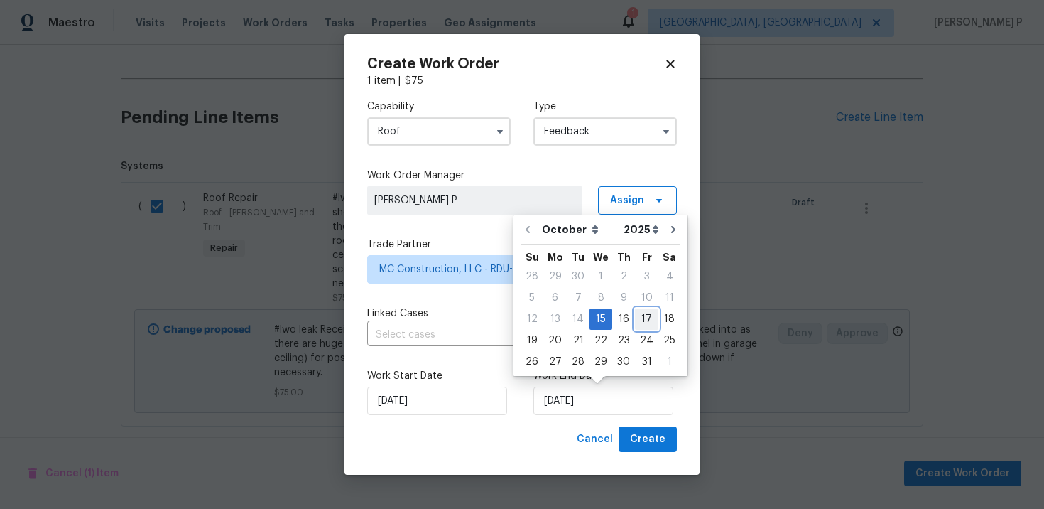
click at [643, 318] on div "17" at bounding box center [646, 319] width 23 height 20
type input "[DATE]"
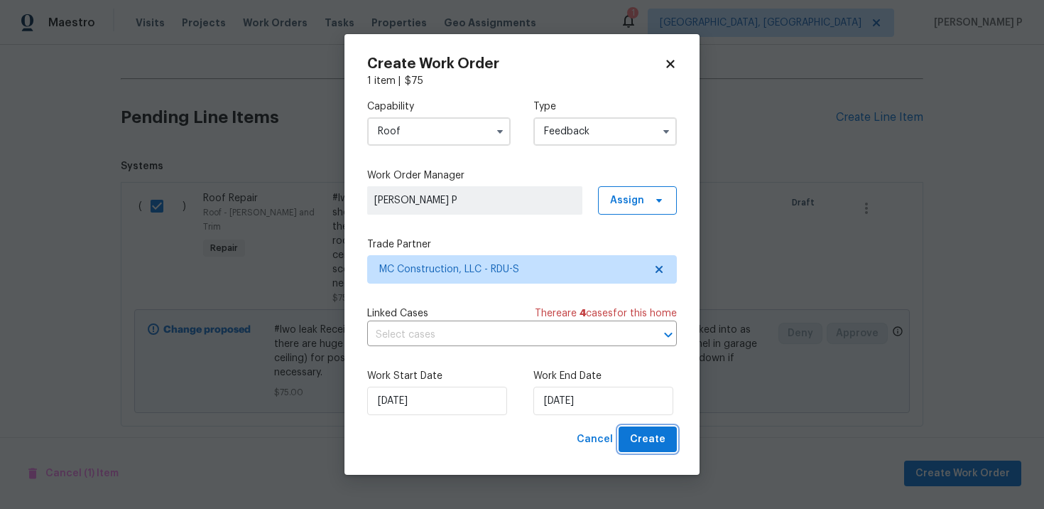
click at [656, 450] on button "Create" at bounding box center [648, 439] width 58 height 26
checkbox input "false"
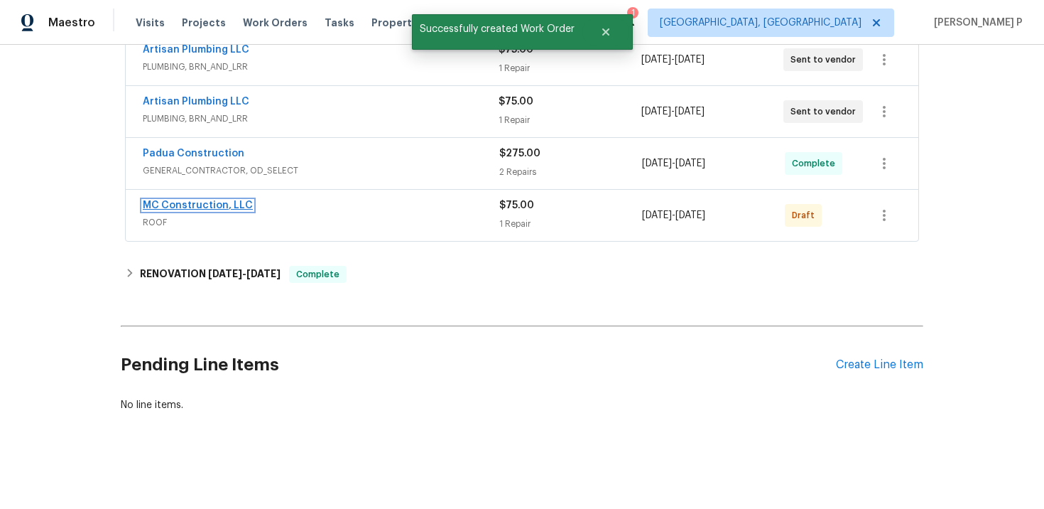
click at [190, 203] on link "MC Construction, LLC" at bounding box center [198, 205] width 110 height 10
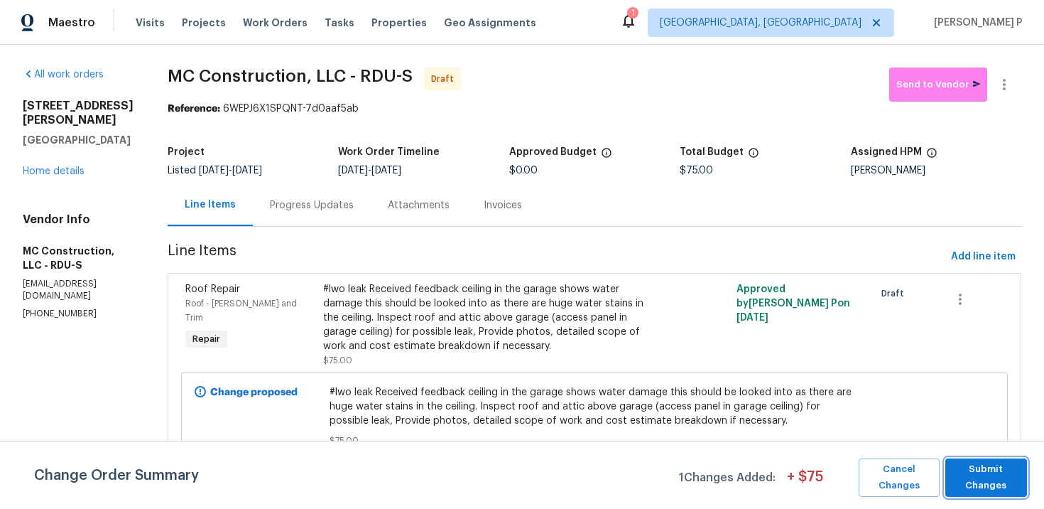
click at [978, 476] on span "Submit Changes" at bounding box center [986, 477] width 67 height 33
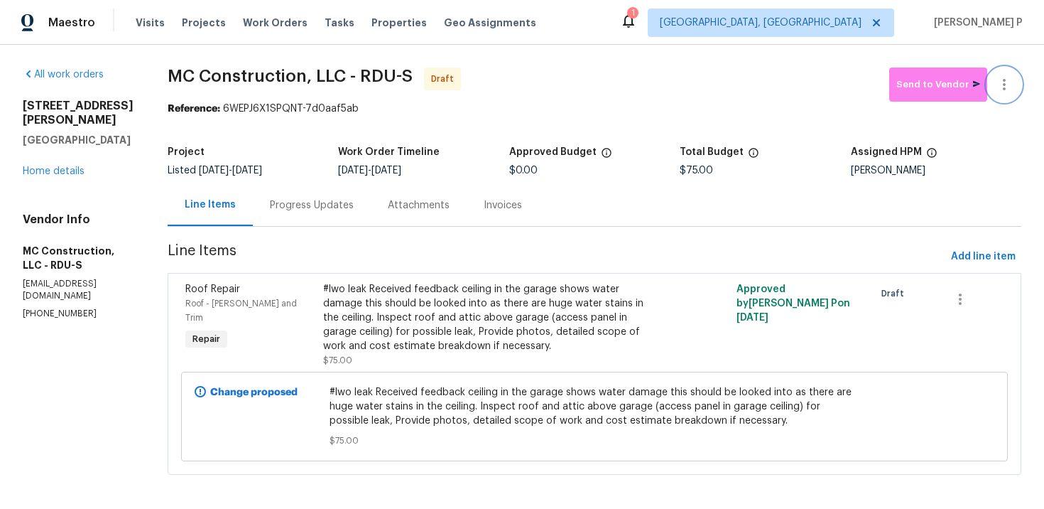
click at [1002, 82] on icon "button" at bounding box center [1004, 84] width 17 height 17
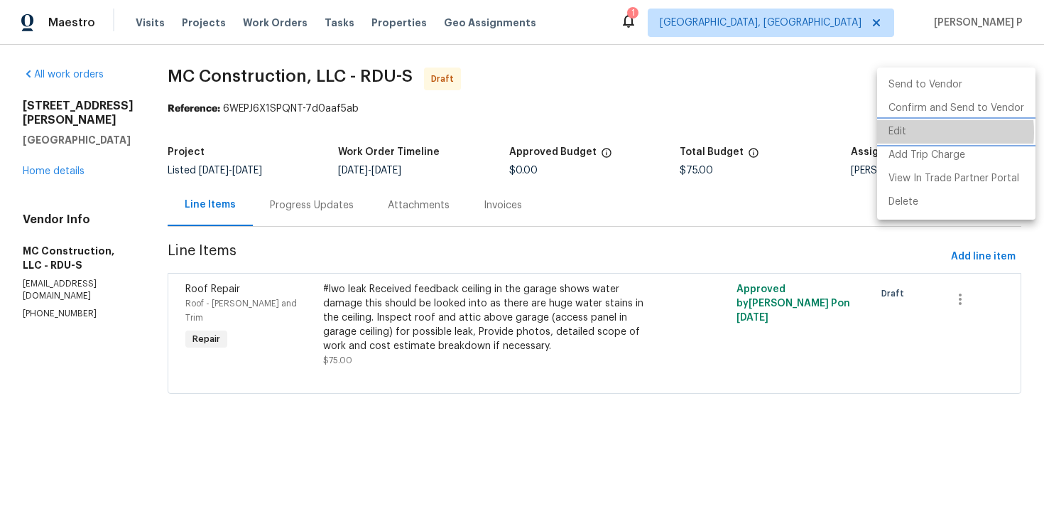
click at [919, 132] on li "Edit" at bounding box center [956, 131] width 158 height 23
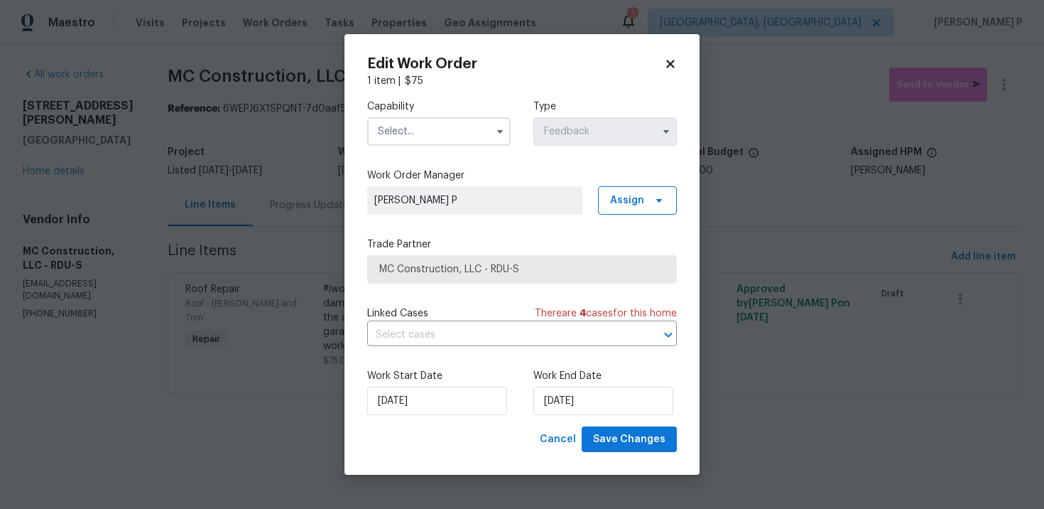
click at [440, 137] on input "text" at bounding box center [439, 131] width 144 height 28
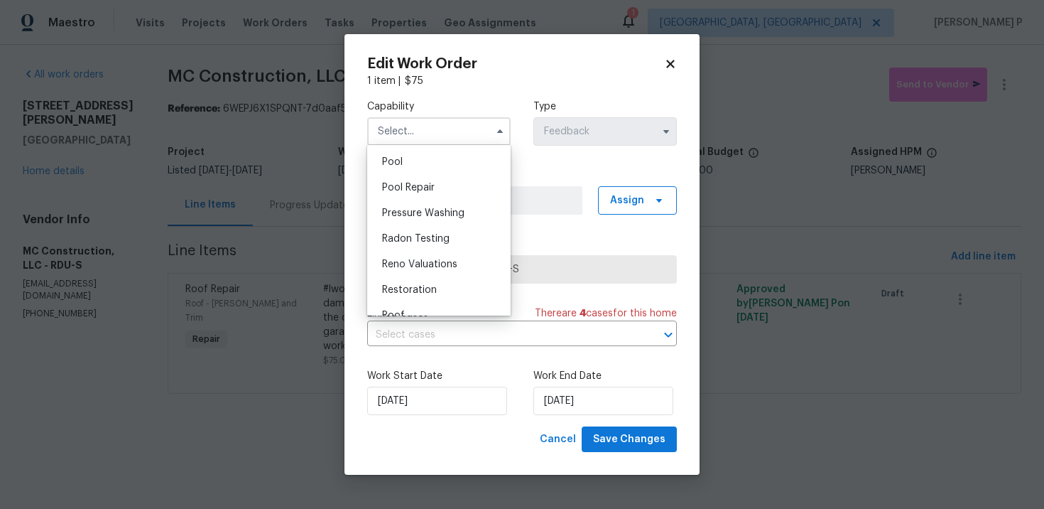
scroll to position [1302, 0]
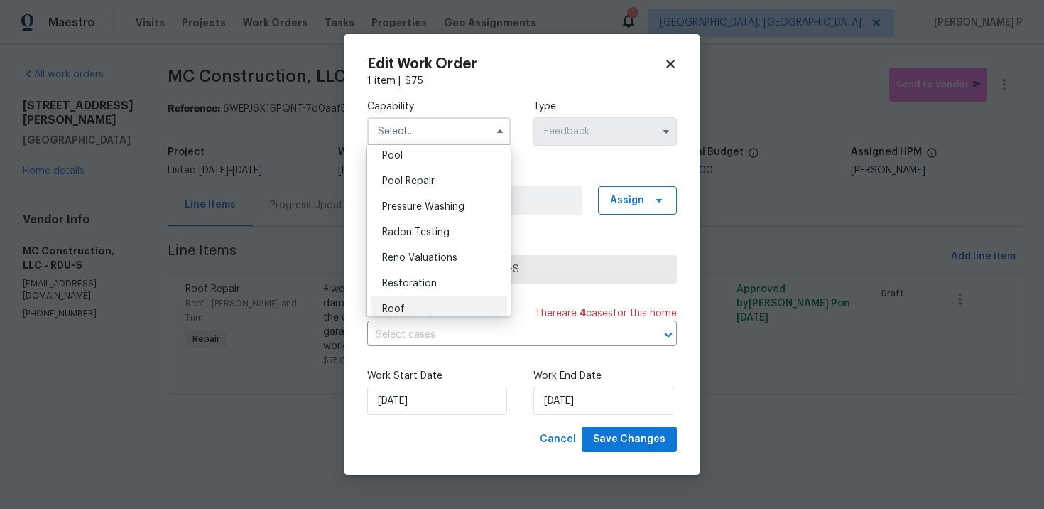
click at [412, 301] on div "Roof" at bounding box center [439, 309] width 136 height 26
type input "Roof"
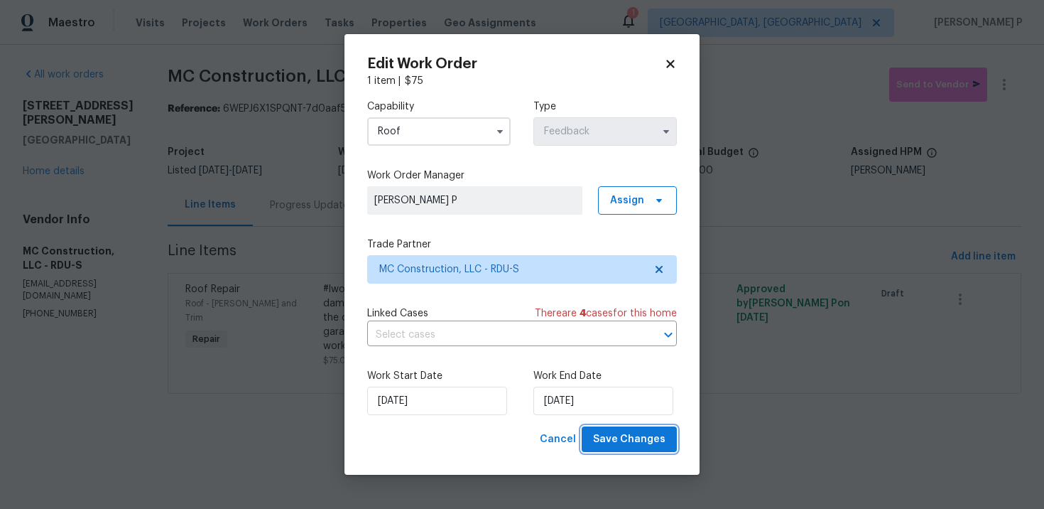
click at [620, 446] on span "Save Changes" at bounding box center [629, 440] width 72 height 18
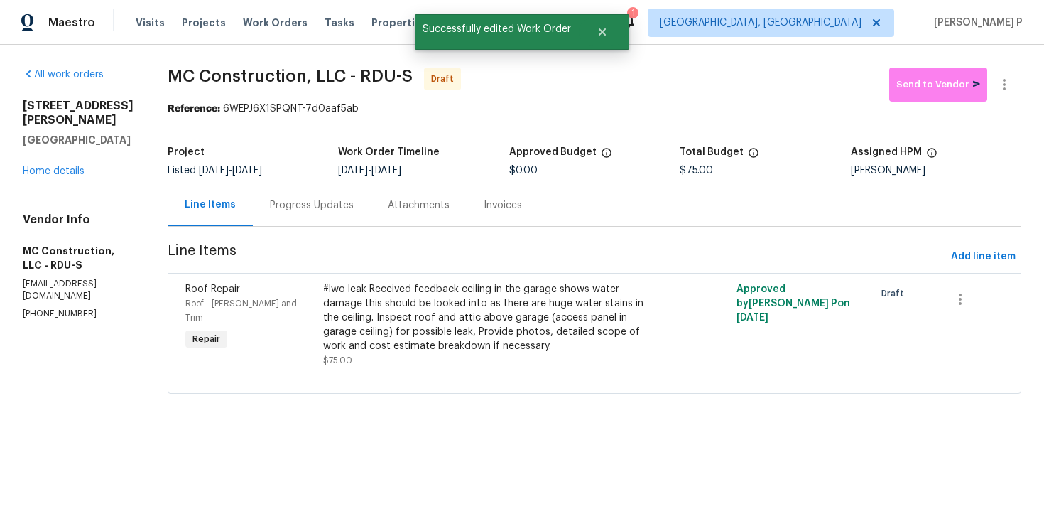
click at [273, 200] on div "Progress Updates" at bounding box center [312, 205] width 84 height 14
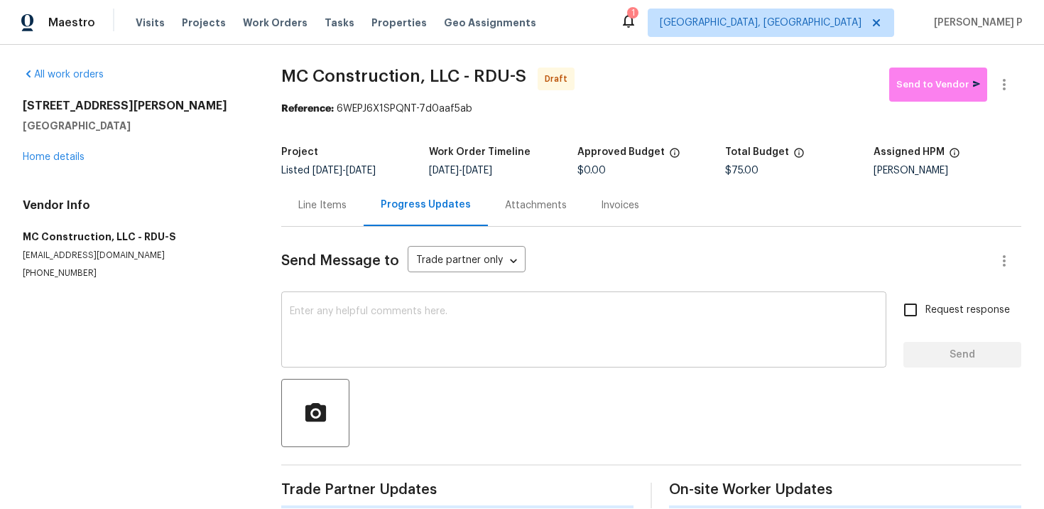
click at [300, 340] on textarea at bounding box center [584, 331] width 588 height 50
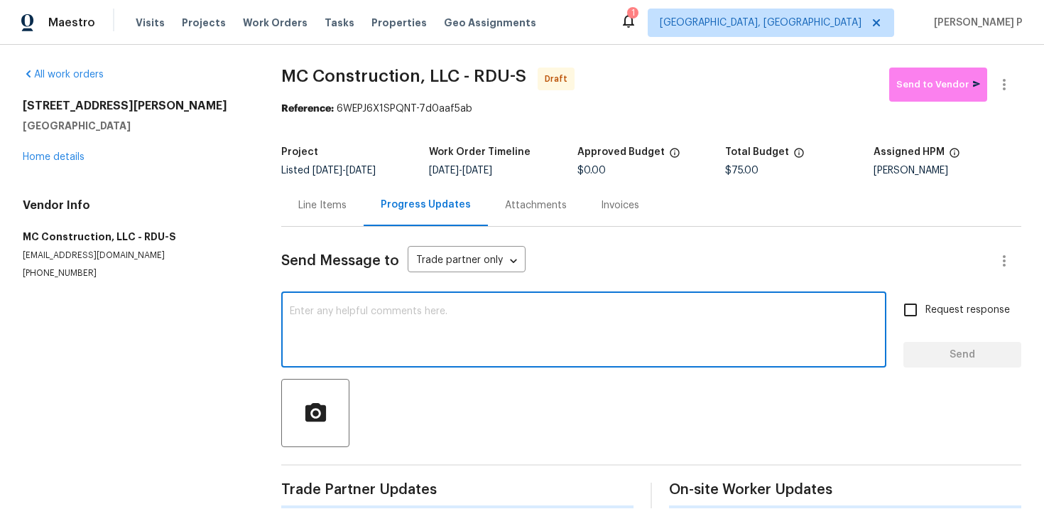
paste textarea "Hi, this is Ramyasri with Opendoor. I’m confirming you received the WO for the …"
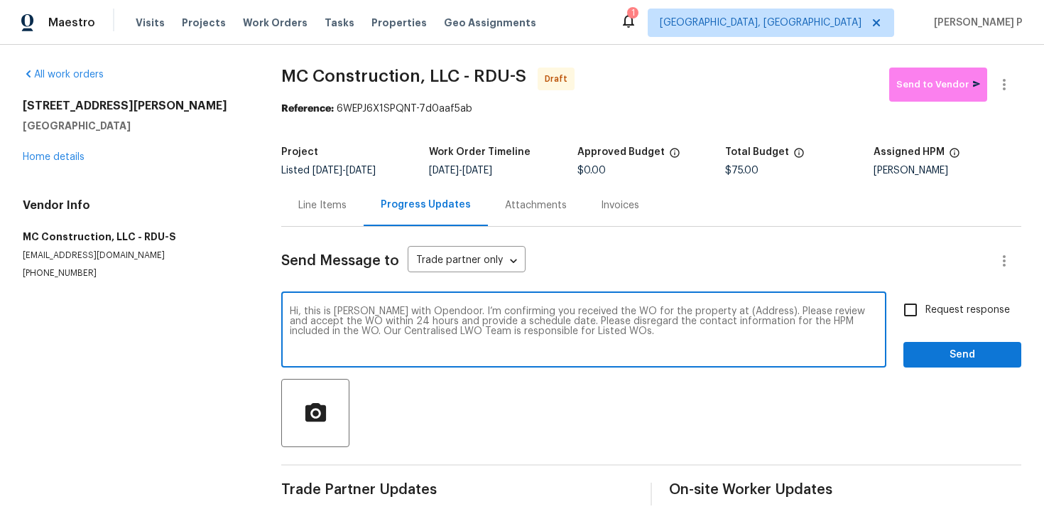
drag, startPoint x: 713, startPoint y: 310, endPoint x: 755, endPoint y: 310, distance: 42.6
click at [755, 310] on textarea "Hi, this is Ramyasri with Opendoor. I’m confirming you received the WO for the …" at bounding box center [584, 331] width 588 height 50
paste textarea "7244 Montoro Ct, Fayetteville, NC 28314"
type textarea "Hi, this is Ramyasri with Opendoor. I’m confirming you received the WO for the …"
click at [926, 323] on input "Request response" at bounding box center [911, 310] width 30 height 30
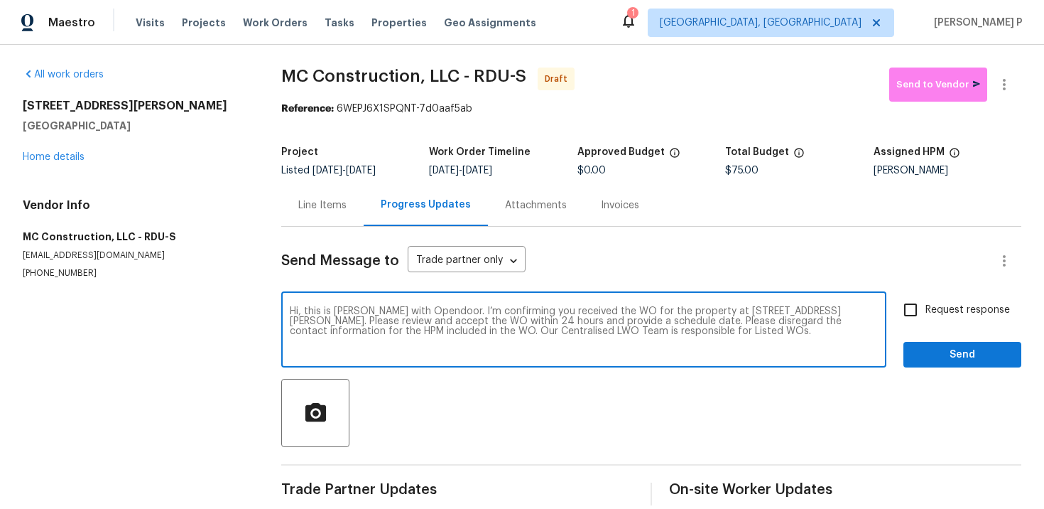
checkbox input "true"
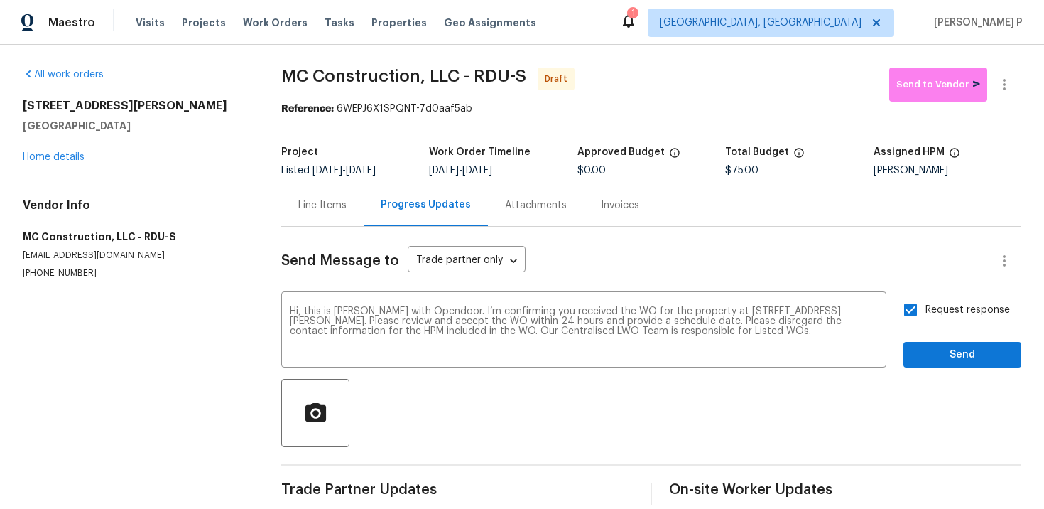
click at [922, 368] on div "Send Message to Trade partner only Trade partner only ​ Hi, this is Ramyasri wi…" at bounding box center [651, 366] width 740 height 278
click at [926, 354] on span "Send" at bounding box center [962, 355] width 95 height 18
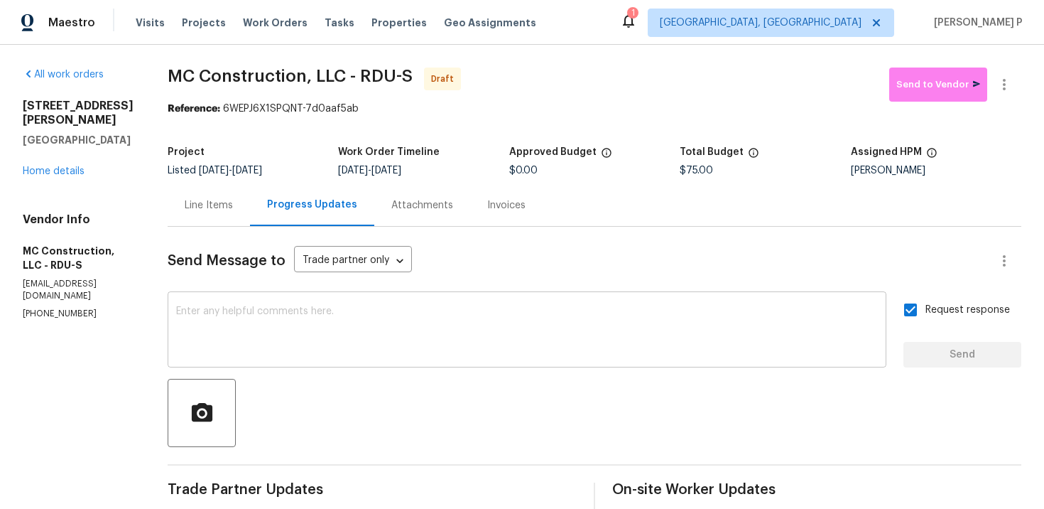
scroll to position [28, 0]
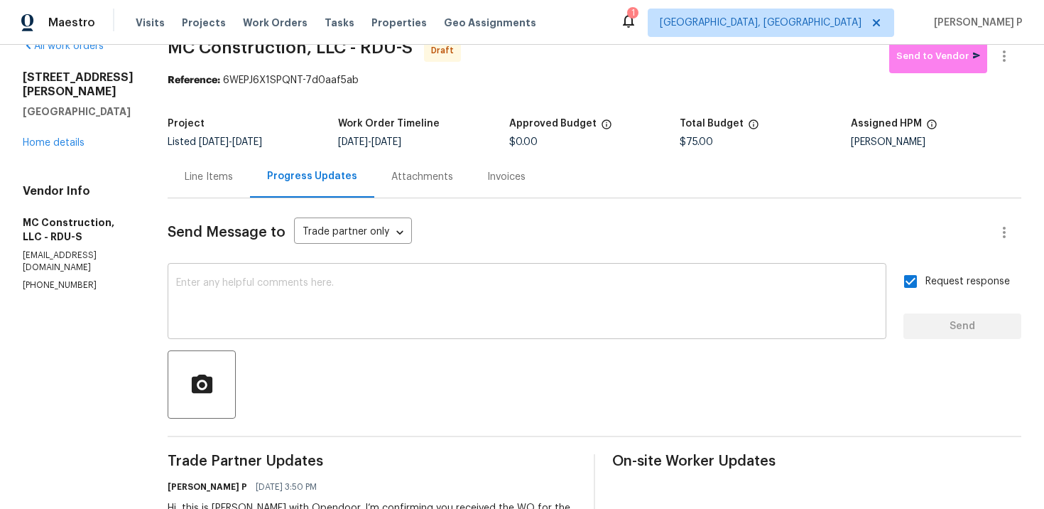
click at [460, 283] on textarea at bounding box center [527, 303] width 702 height 50
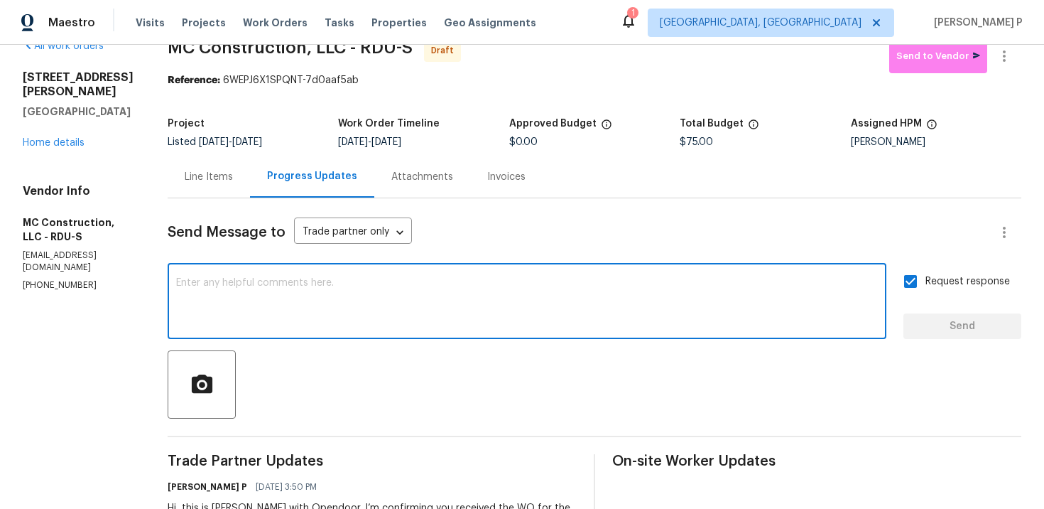
paste textarea "Attention All Work Orders must include before-photos (both close-up and wide-an…"
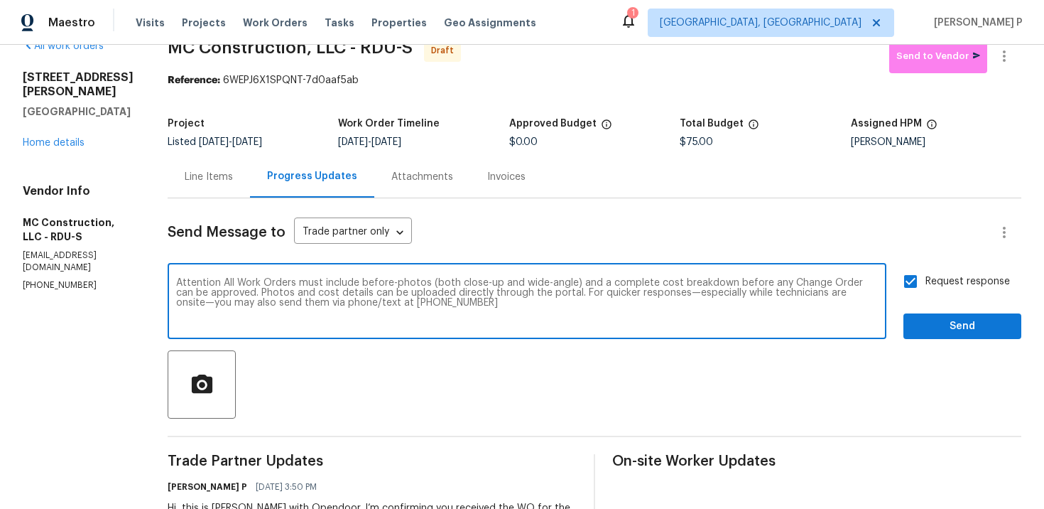
scroll to position [117, 0]
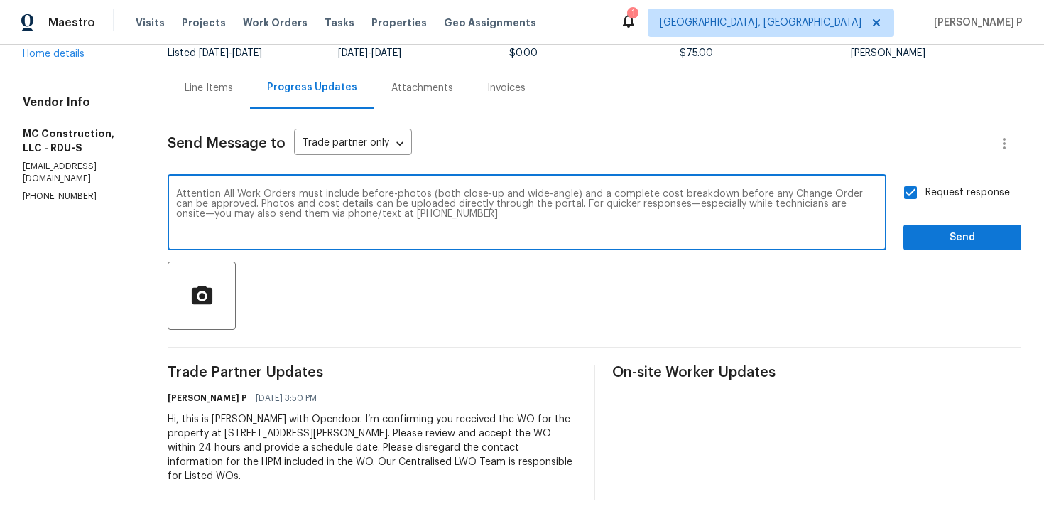
type textarea "Attention All Work Orders must include before-photos (both close-up and wide-an…"
click at [961, 242] on span "Send" at bounding box center [962, 238] width 95 height 18
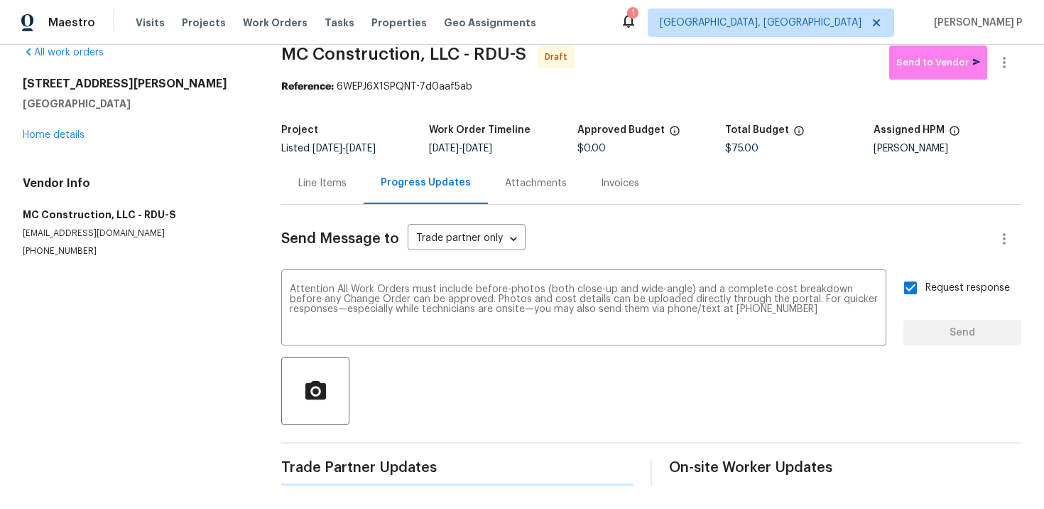
scroll to position [0, 0]
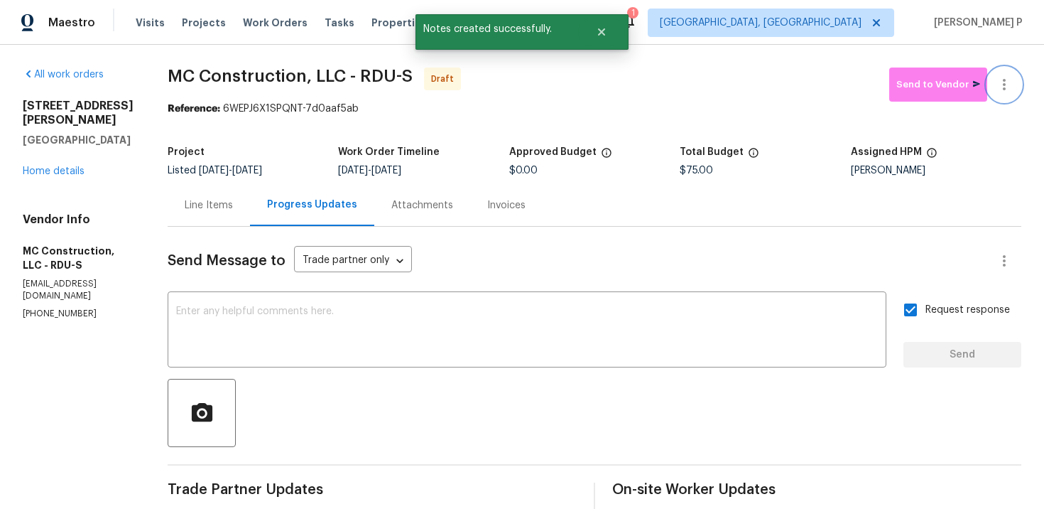
click at [1005, 85] on icon "button" at bounding box center [1004, 84] width 3 height 11
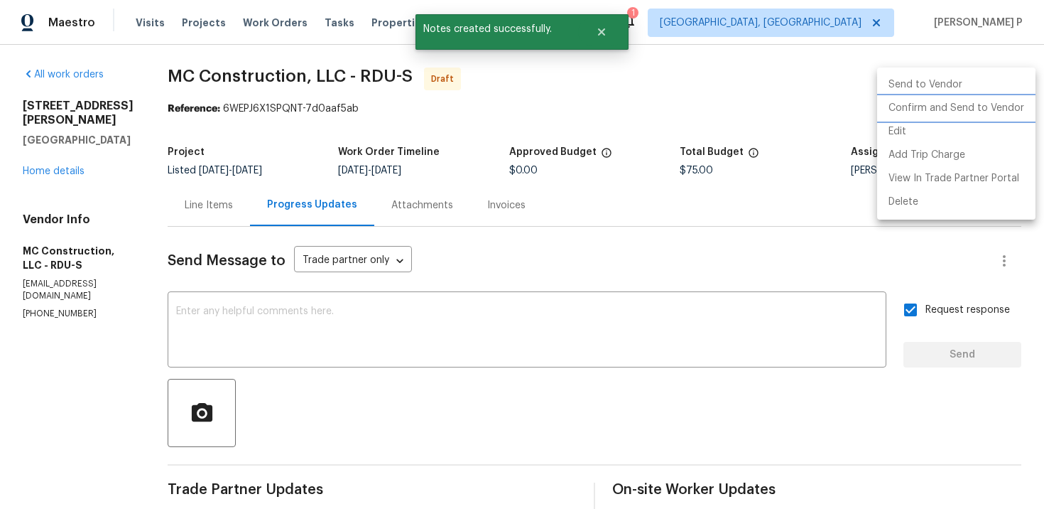
click at [904, 110] on li "Confirm and Send to Vendor" at bounding box center [956, 108] width 158 height 23
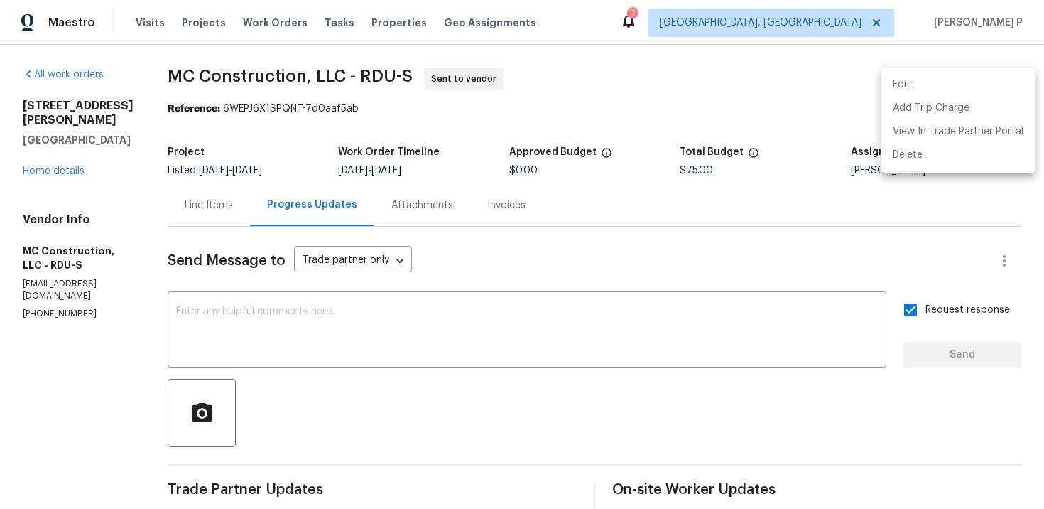
click at [165, 76] on div at bounding box center [522, 254] width 1044 height 509
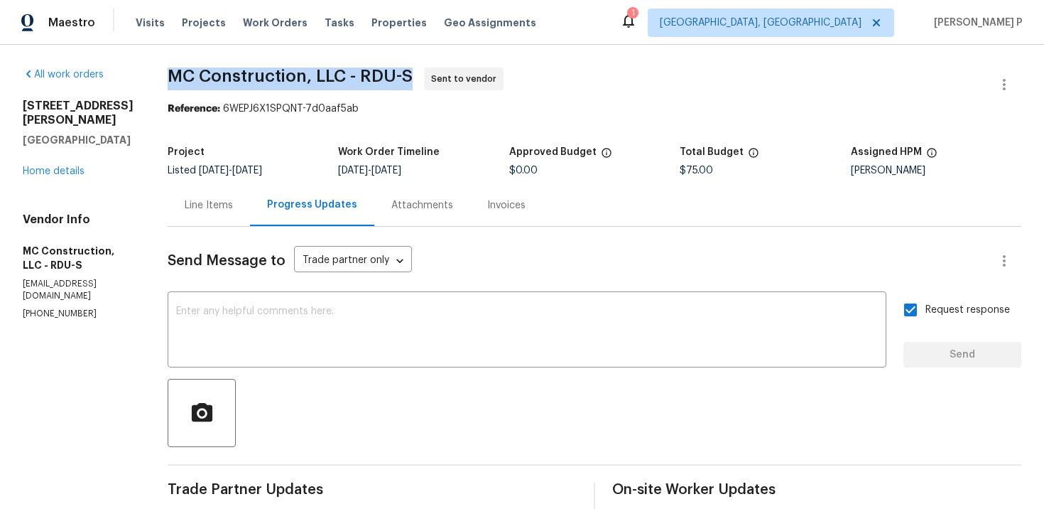
drag, startPoint x: 159, startPoint y: 74, endPoint x: 404, endPoint y: 75, distance: 244.4
click at [404, 75] on div "All work orders 7244 Montoro Ct Fayetteville, NC 28314 Home details Vendor Info…" at bounding box center [522, 399] width 1044 height 708
copy span "MC Construction, LLC - RDU-S"
click at [257, 116] on div "Reference: 6WEPJ6X1SPQNT-7d0aaf5ab" at bounding box center [595, 109] width 854 height 14
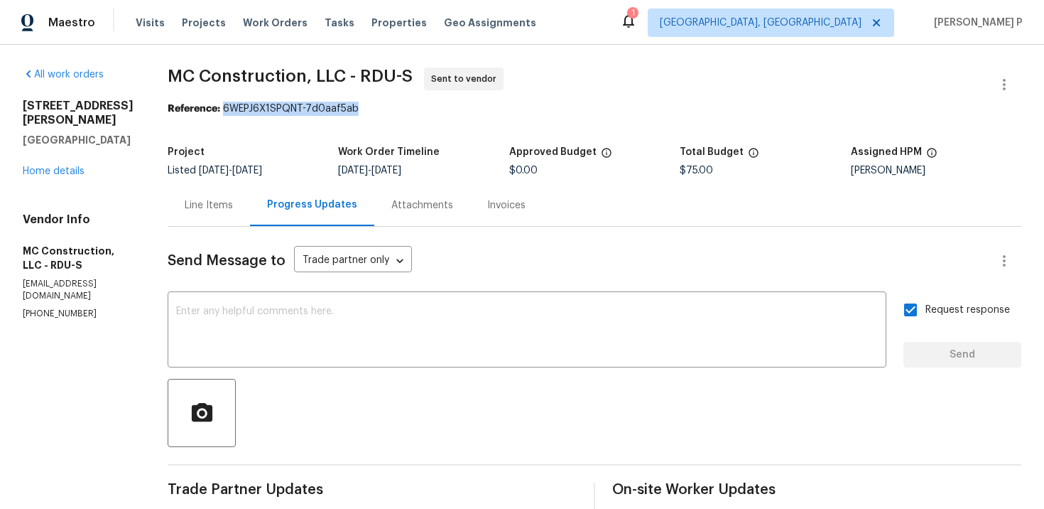
drag, startPoint x: 218, startPoint y: 109, endPoint x: 394, endPoint y: 109, distance: 176.2
click at [393, 109] on div "Reference: 6WEPJ6X1SPQNT-7d0aaf5ab" at bounding box center [595, 109] width 854 height 14
copy div "6WEPJ6X1SPQNT-7d0aaf5ab"
click at [218, 206] on div "Line Items" at bounding box center [209, 205] width 48 height 14
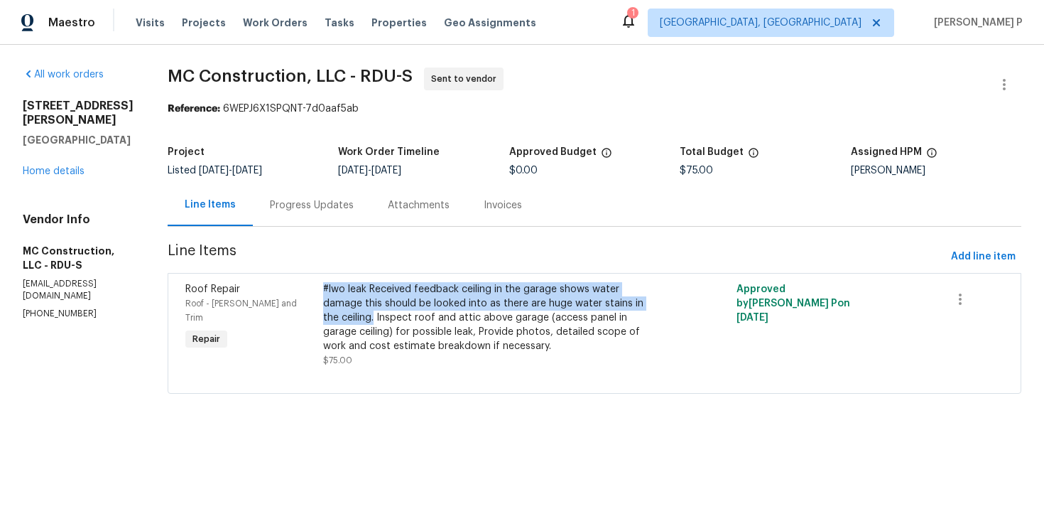
copy div "#lwo leak Received feedback ceiling in the garage shows water damage this shoul…"
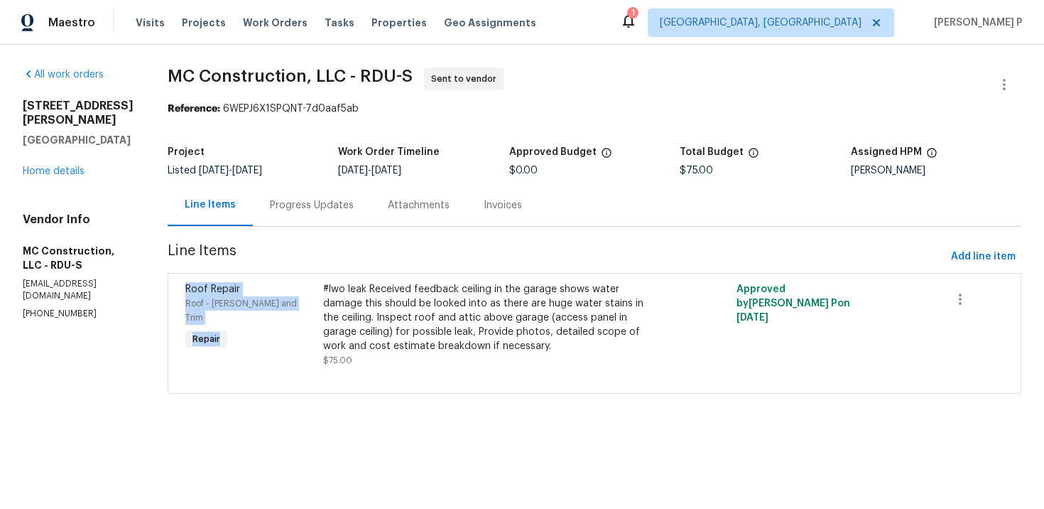
drag, startPoint x: 318, startPoint y: 288, endPoint x: 641, endPoint y: 261, distance: 323.6
click at [641, 264] on section "MC Construction, LLC - RDU-S Sent to vendor Reference: 6WEPJ6X1SPQNT-7d0aaf5ab …" at bounding box center [595, 238] width 854 height 343
click at [641, 261] on span "Line Items" at bounding box center [557, 257] width 778 height 26
click at [73, 173] on link "Home details" at bounding box center [54, 171] width 62 height 10
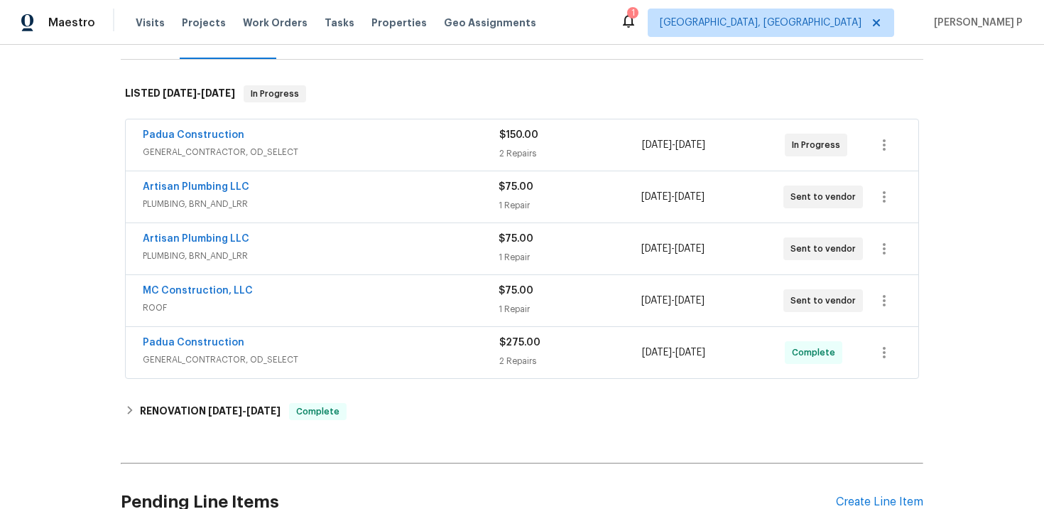
scroll to position [198, 0]
click at [299, 202] on span "PLUMBING, BRN_AND_LRR" at bounding box center [321, 205] width 356 height 14
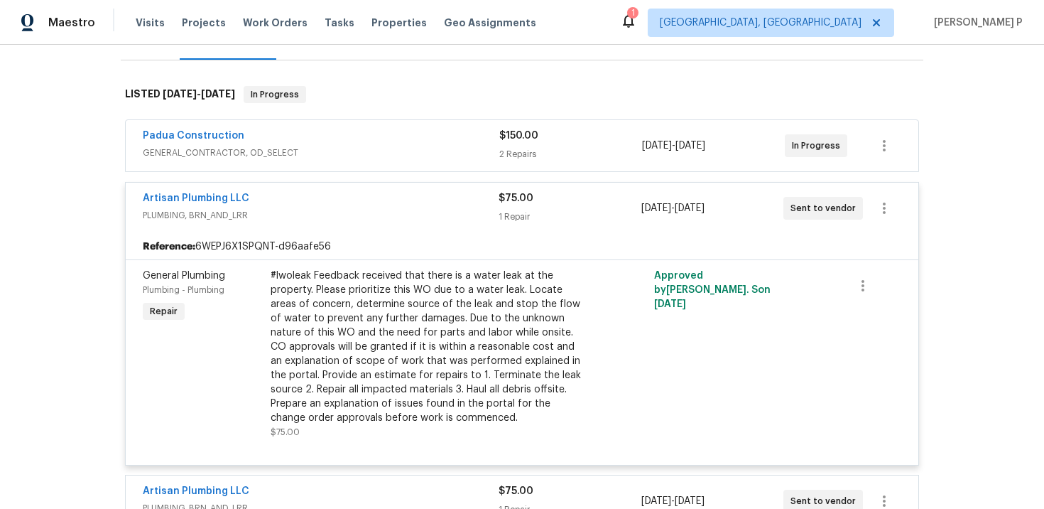
click at [294, 212] on span "PLUMBING, BRN_AND_LRR" at bounding box center [321, 215] width 356 height 14
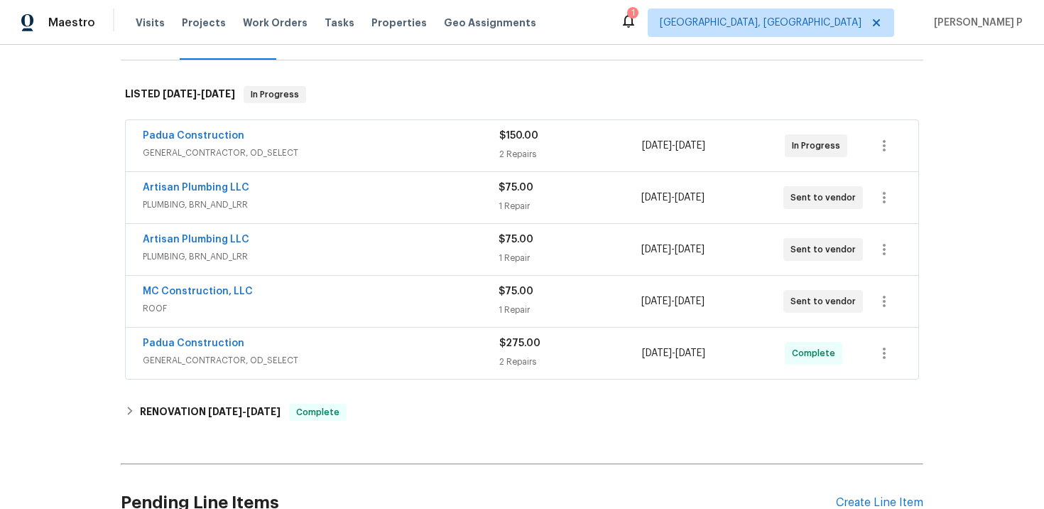
click at [313, 233] on div "Artisan Plumbing LLC" at bounding box center [321, 240] width 356 height 17
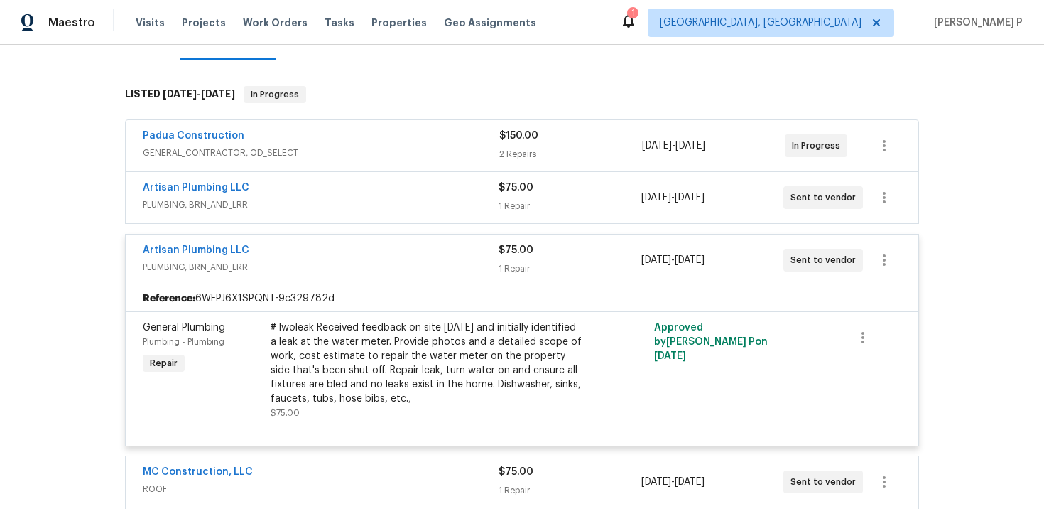
click at [320, 190] on div "Artisan Plumbing LLC" at bounding box center [321, 188] width 356 height 17
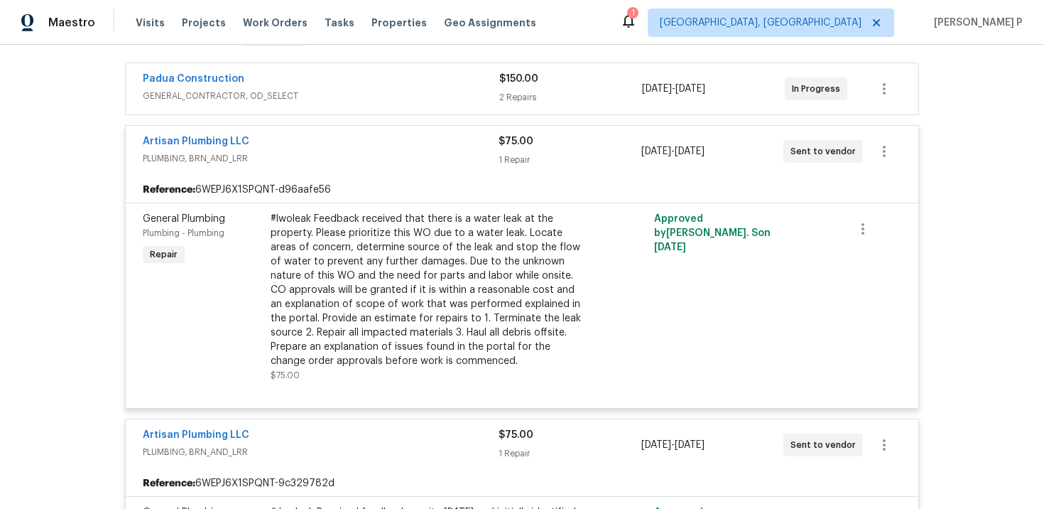
scroll to position [227, 0]
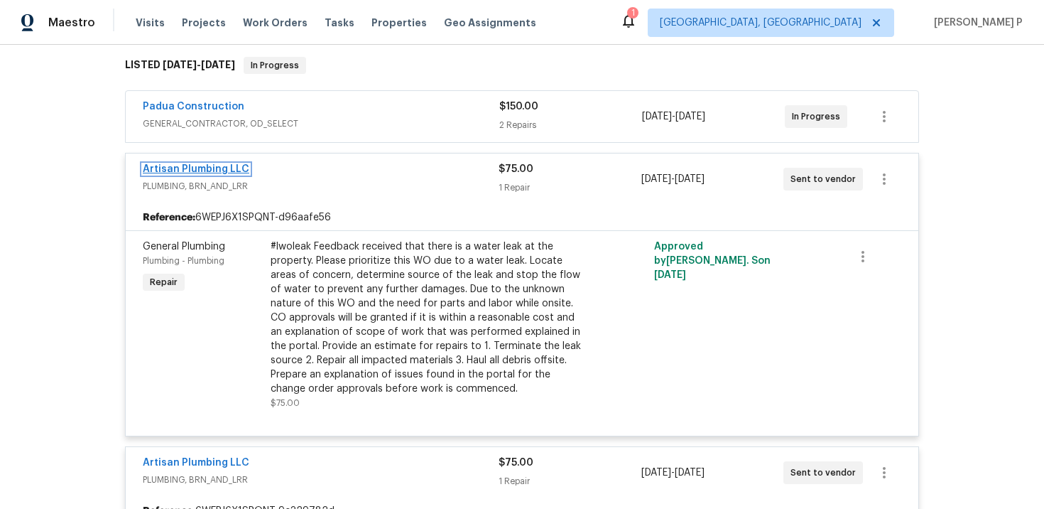
click at [210, 172] on link "Artisan Plumbing LLC" at bounding box center [196, 169] width 107 height 10
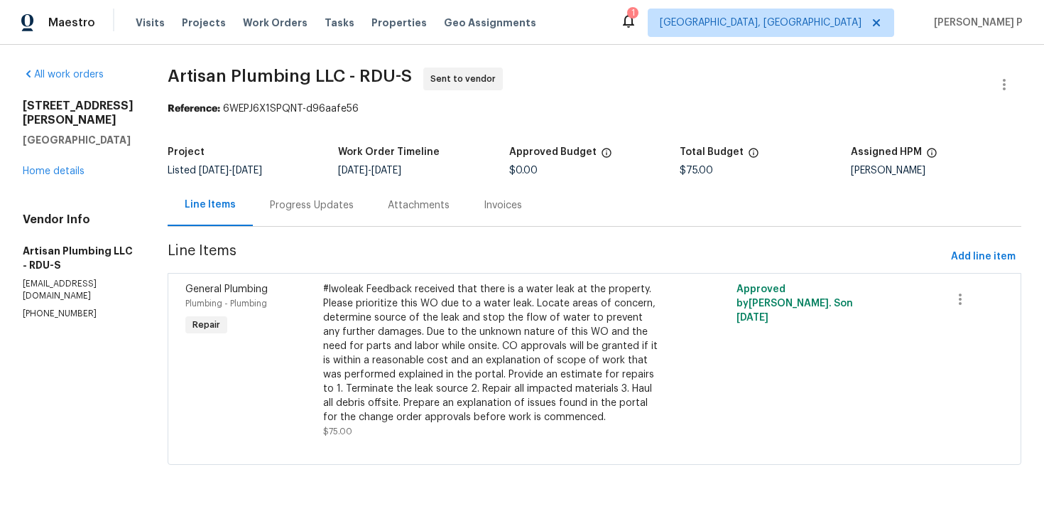
click at [353, 210] on div "Progress Updates" at bounding box center [312, 205] width 84 height 14
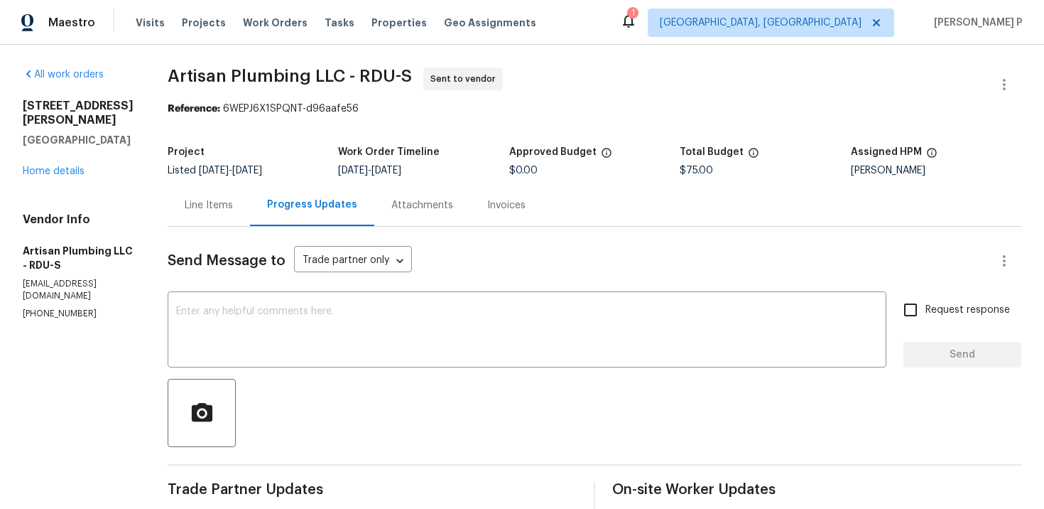
click at [70, 162] on div "7244 Montoro Ct Fayetteville, NC 28314 Home details" at bounding box center [78, 139] width 111 height 80
click at [77, 166] on link "Home details" at bounding box center [54, 171] width 62 height 10
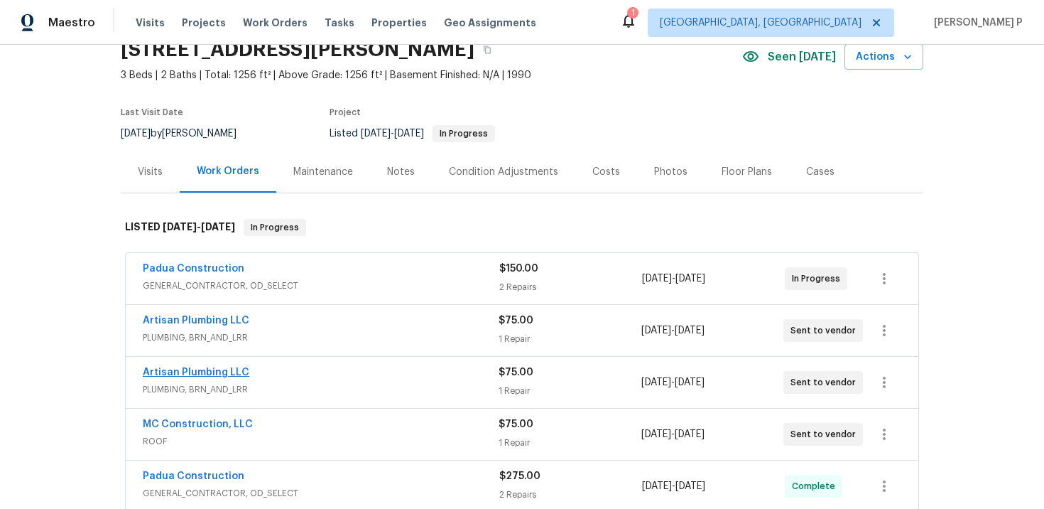
scroll to position [200, 0]
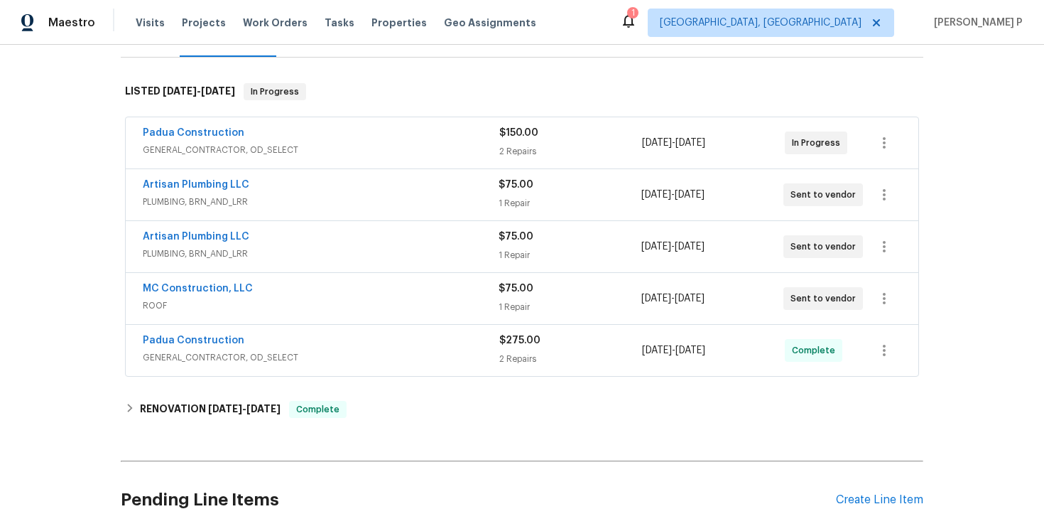
click at [293, 232] on div "Artisan Plumbing LLC" at bounding box center [321, 237] width 356 height 17
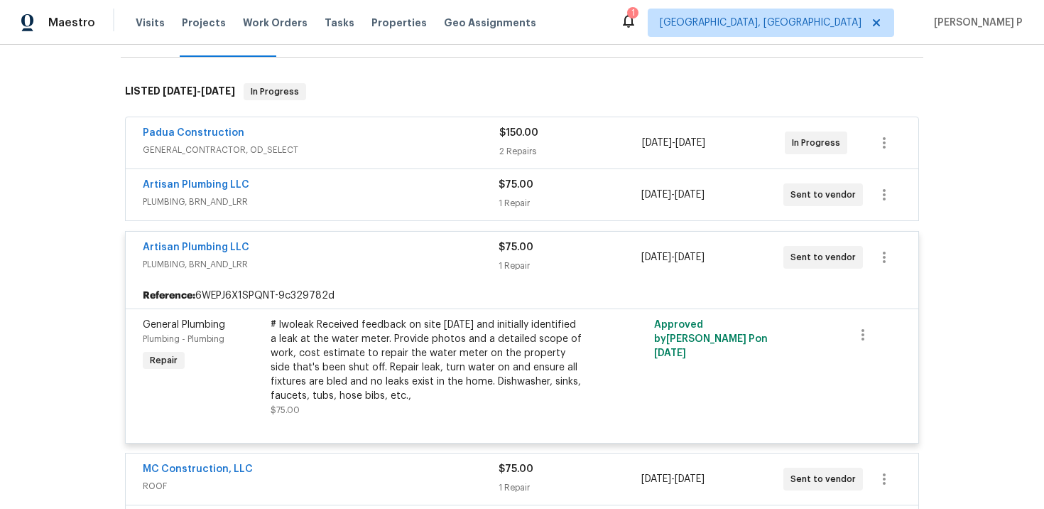
click at [348, 188] on div "Artisan Plumbing LLC" at bounding box center [321, 186] width 356 height 17
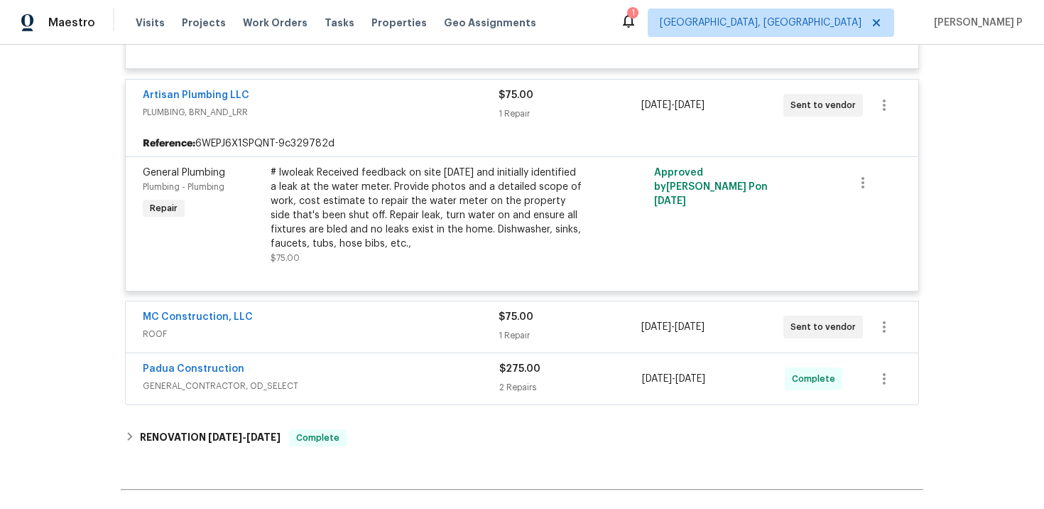
scroll to position [596, 0]
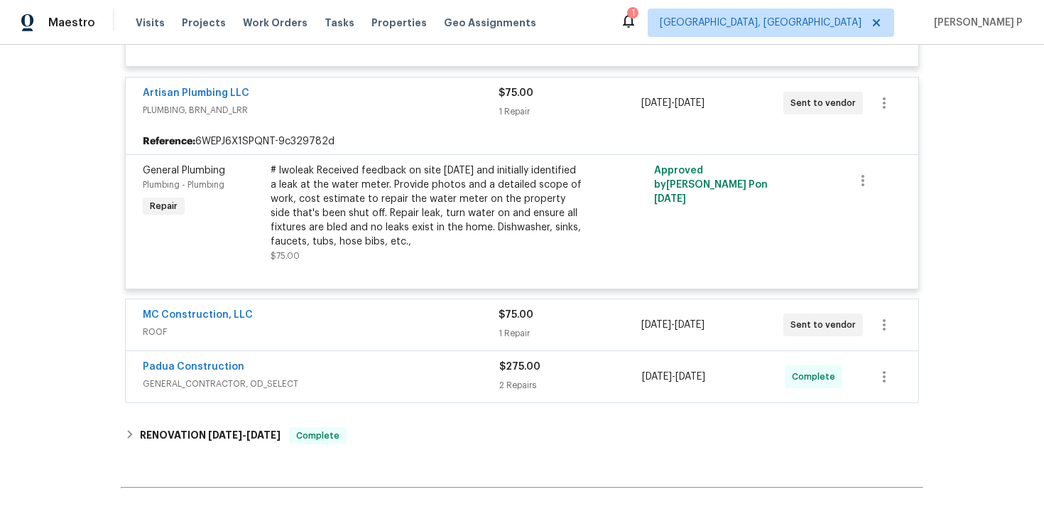
click at [166, 337] on span "ROOF" at bounding box center [321, 332] width 356 height 14
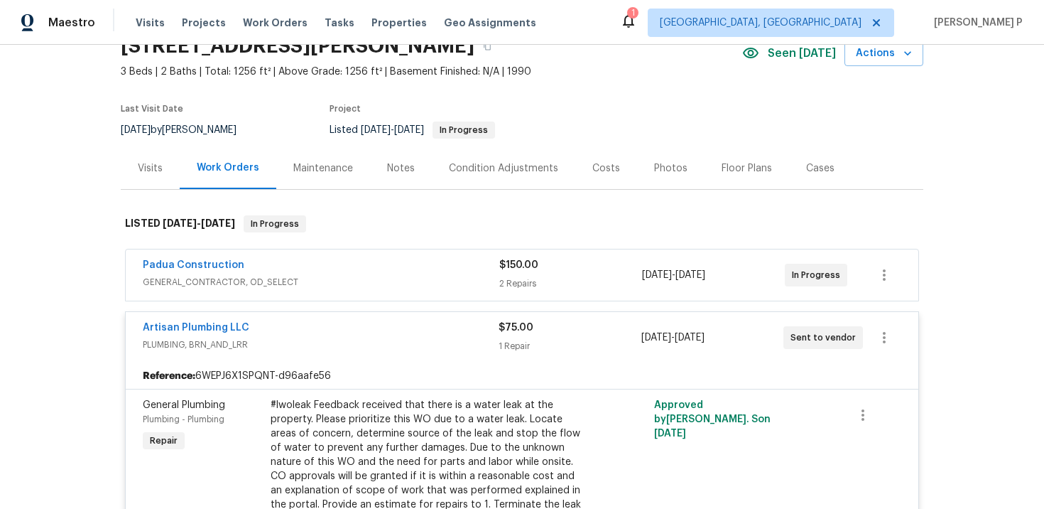
scroll to position [21, 0]
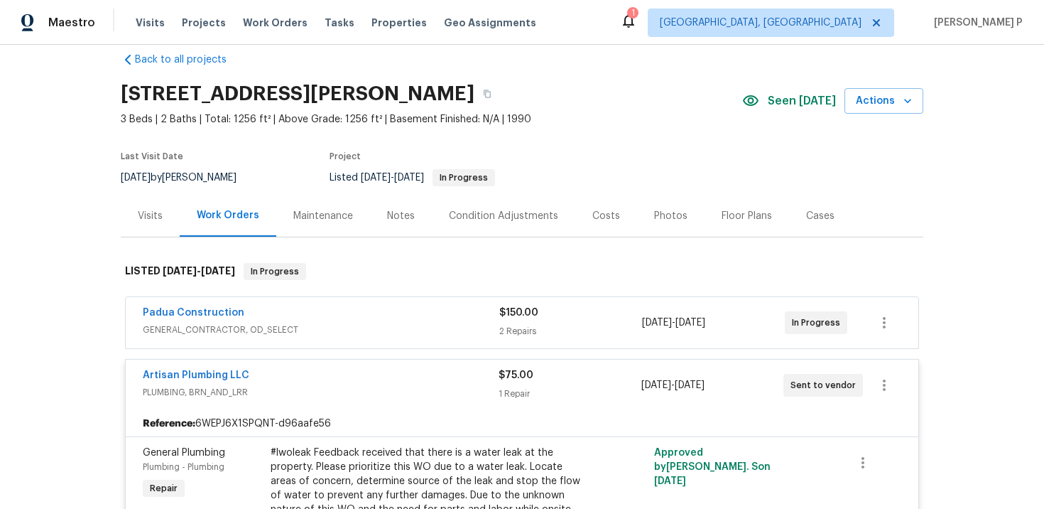
click at [260, 335] on span "GENERAL_CONTRACTOR, OD_SELECT" at bounding box center [321, 330] width 357 height 14
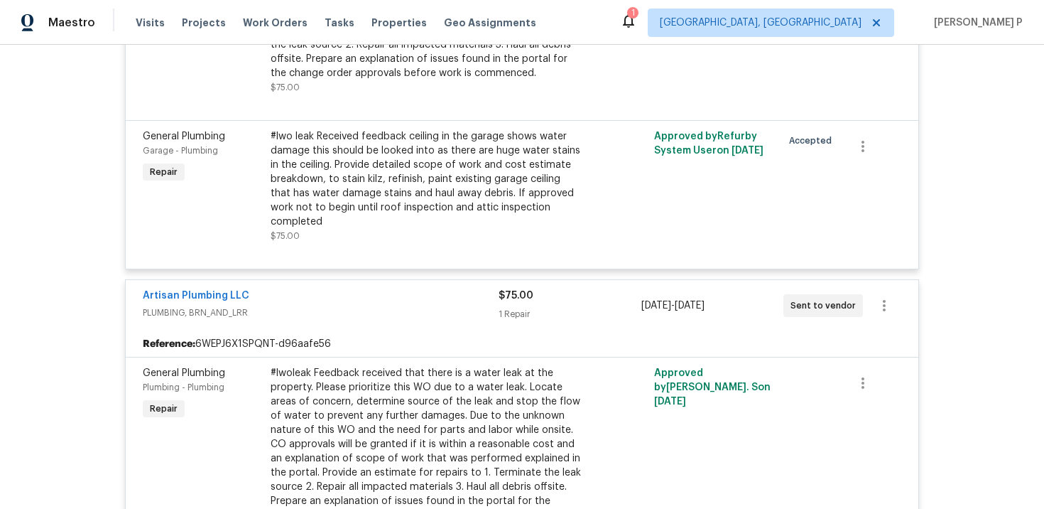
scroll to position [523, 0]
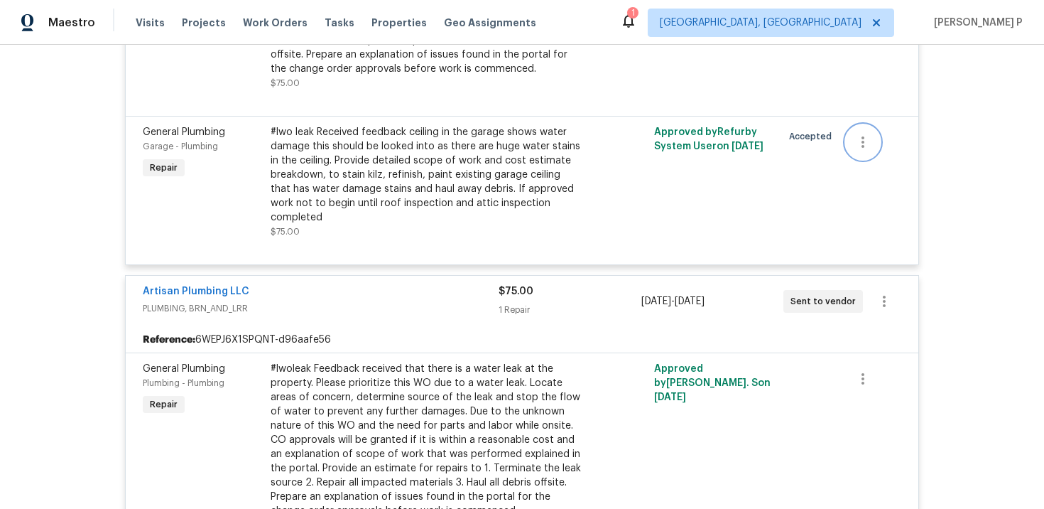
click at [870, 144] on icon "button" at bounding box center [863, 142] width 17 height 17
click at [876, 148] on li "Cancel" at bounding box center [873, 142] width 55 height 23
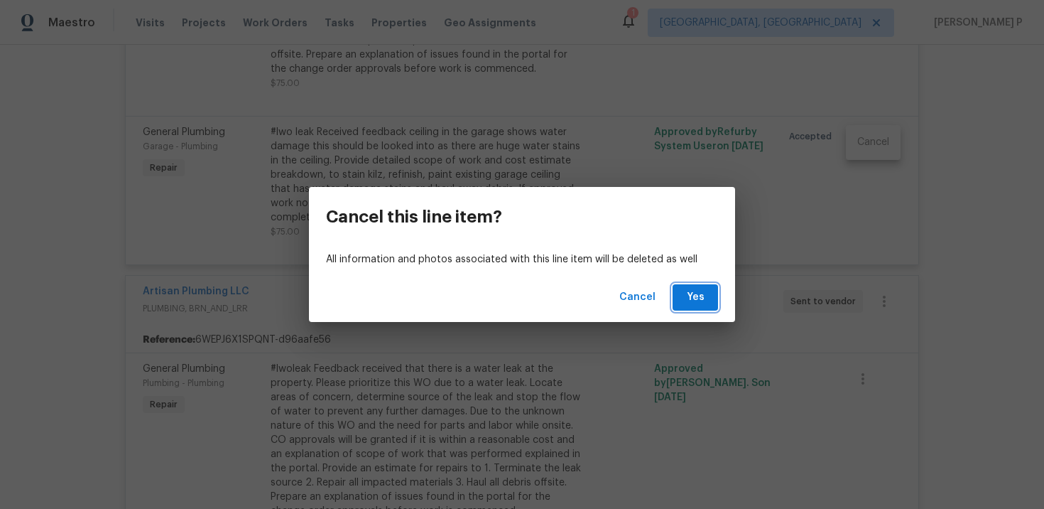
click at [696, 304] on span "Yes" at bounding box center [695, 297] width 23 height 18
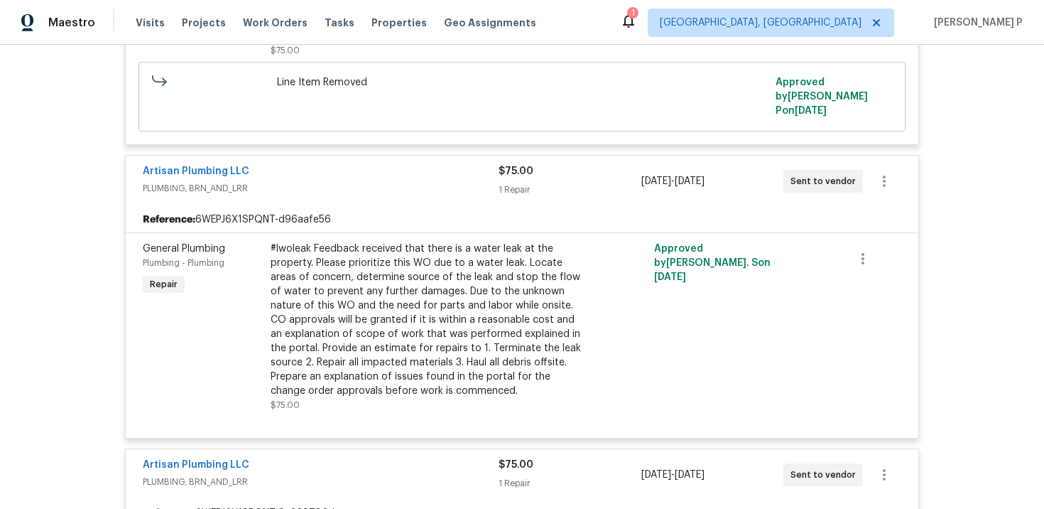
scroll to position [706, 0]
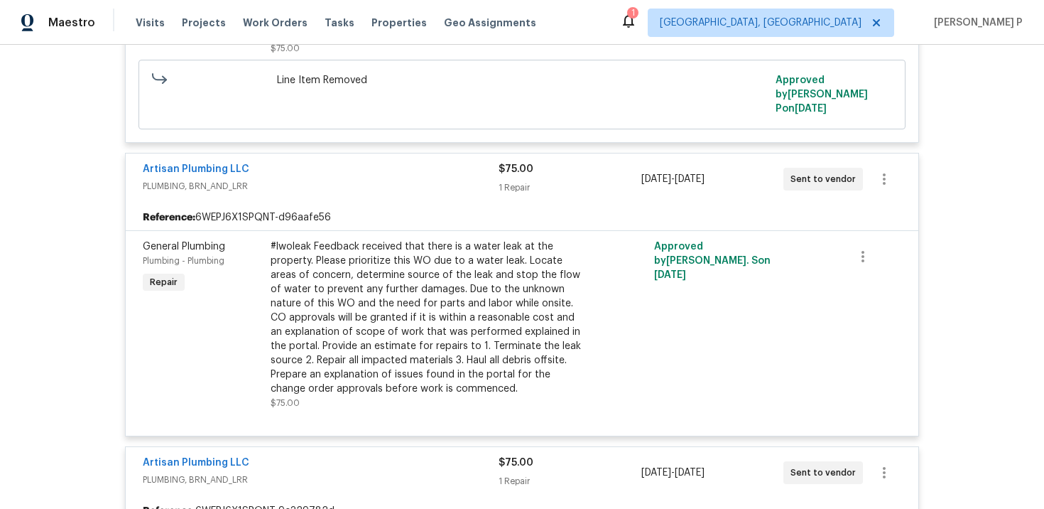
click at [180, 162] on span "Artisan Plumbing LLC" at bounding box center [196, 169] width 107 height 14
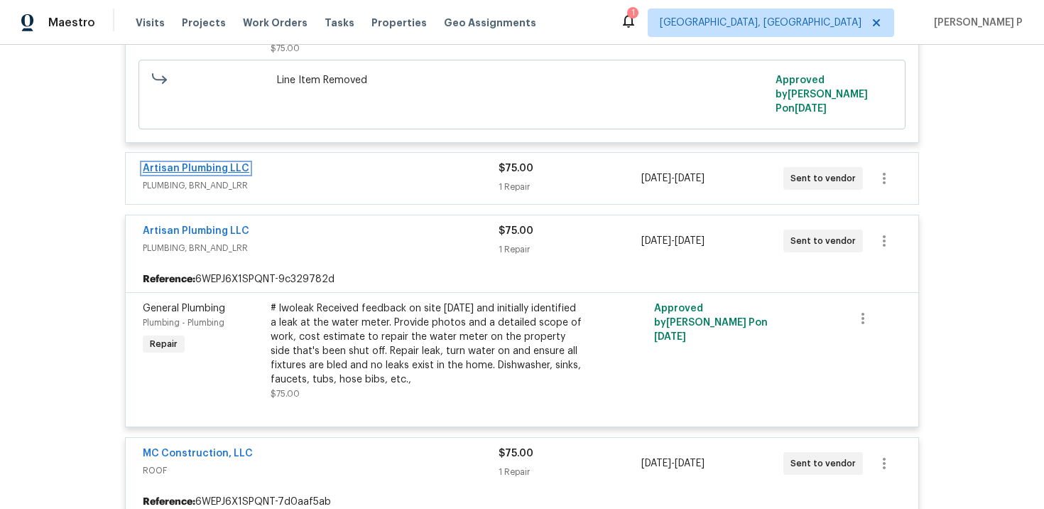
click at [180, 163] on link "Artisan Plumbing LLC" at bounding box center [196, 168] width 107 height 10
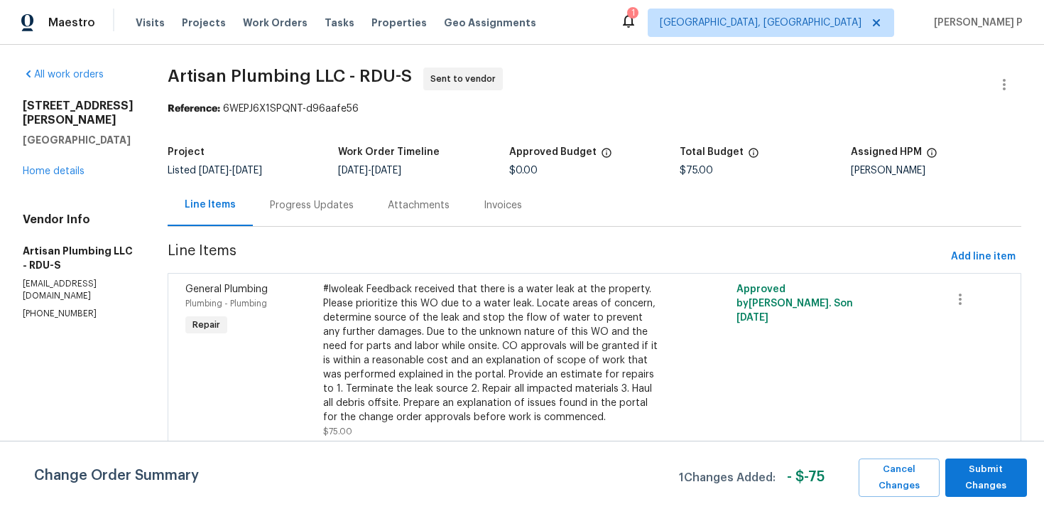
click at [318, 208] on div "Progress Updates" at bounding box center [312, 205] width 84 height 14
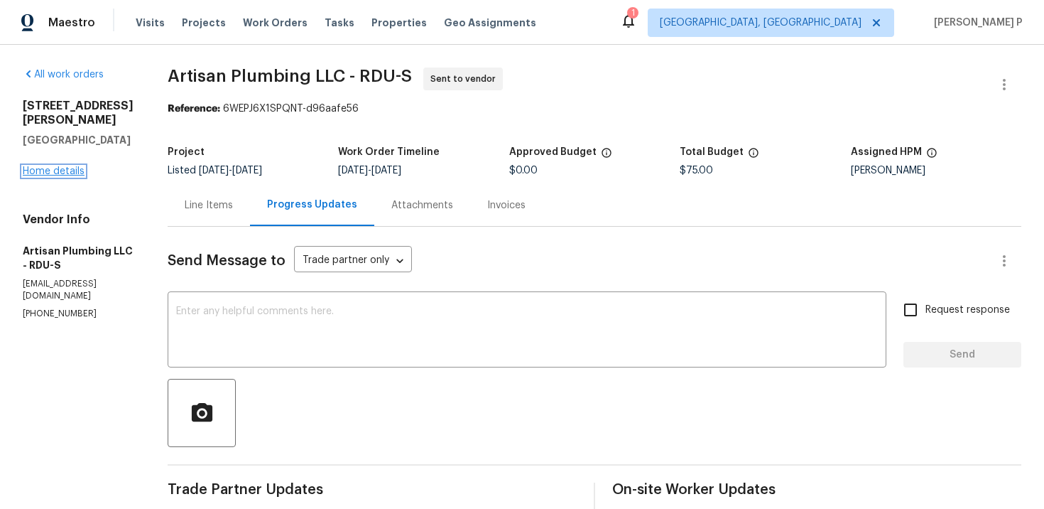
click at [75, 166] on link "Home details" at bounding box center [54, 171] width 62 height 10
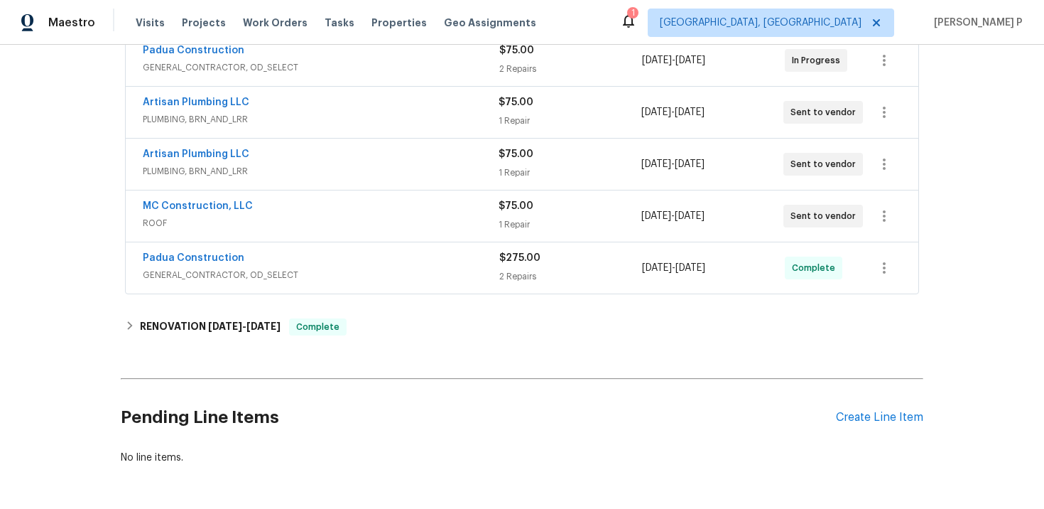
scroll to position [234, 0]
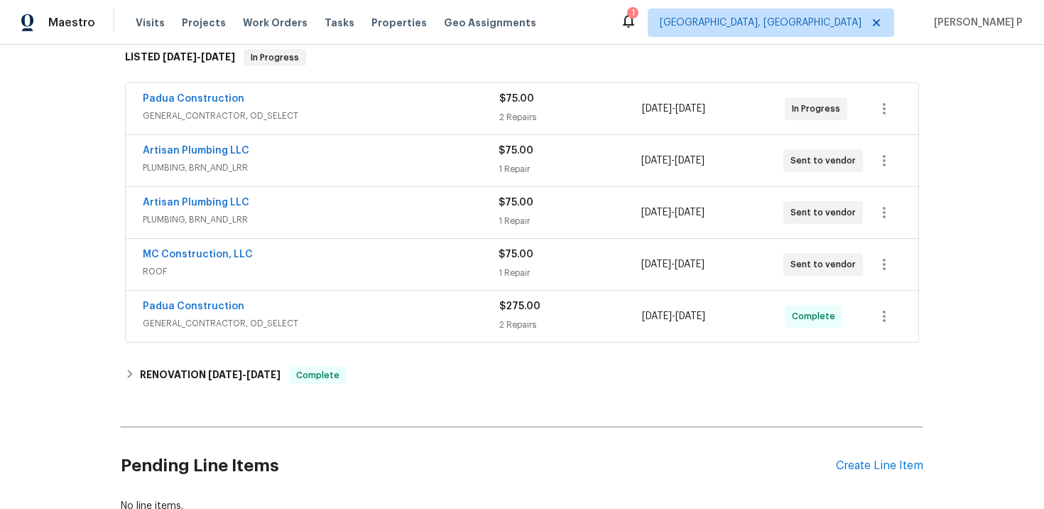
click at [204, 171] on span "PLUMBING, BRN_AND_LRR" at bounding box center [321, 168] width 356 height 14
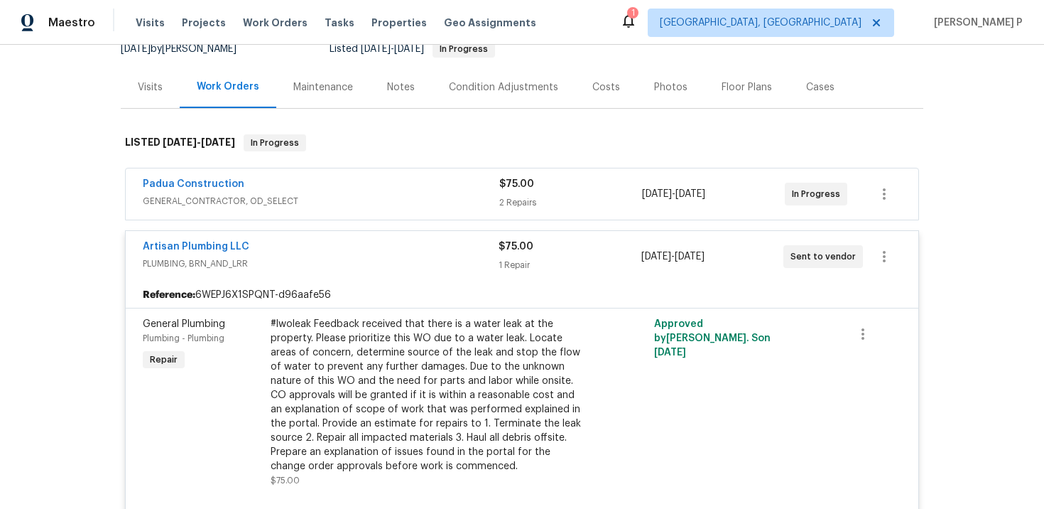
scroll to position [49, 0]
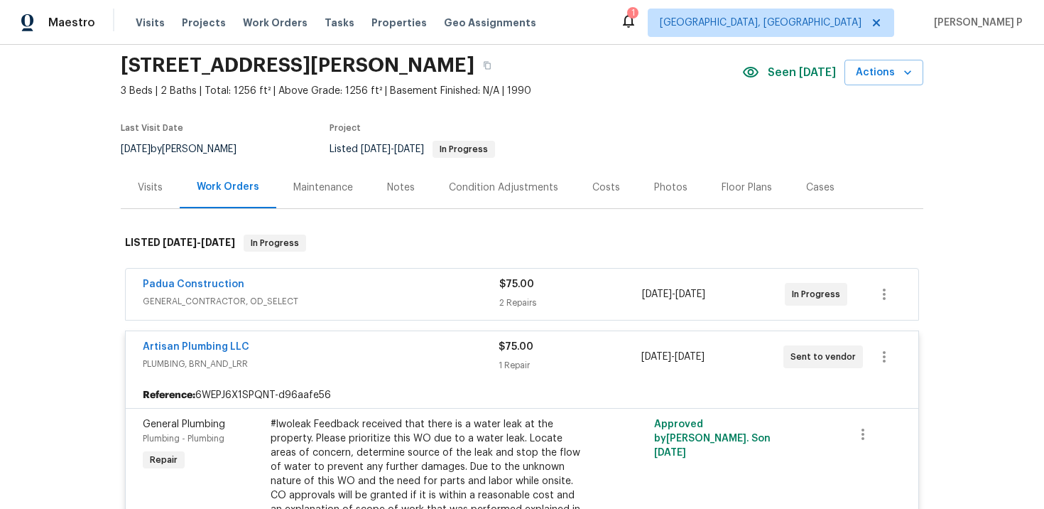
click at [811, 204] on div "Cases" at bounding box center [820, 187] width 63 height 42
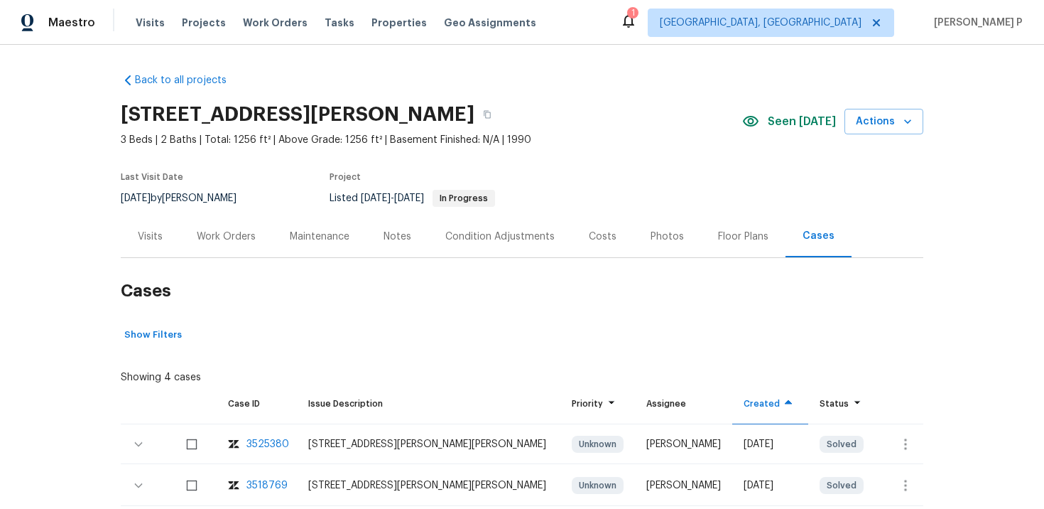
click at [229, 234] on div "Work Orders" at bounding box center [226, 236] width 59 height 14
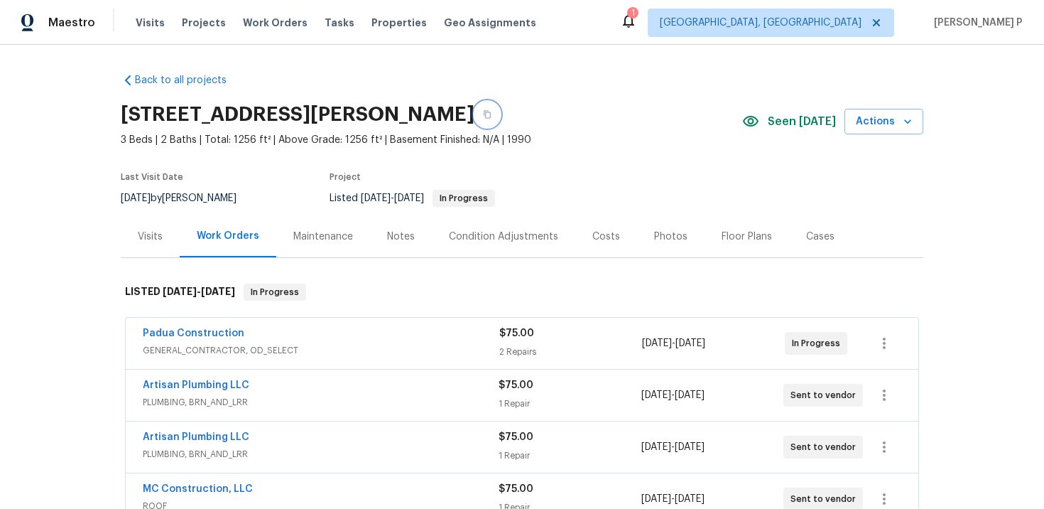
click at [492, 111] on icon "button" at bounding box center [487, 114] width 9 height 9
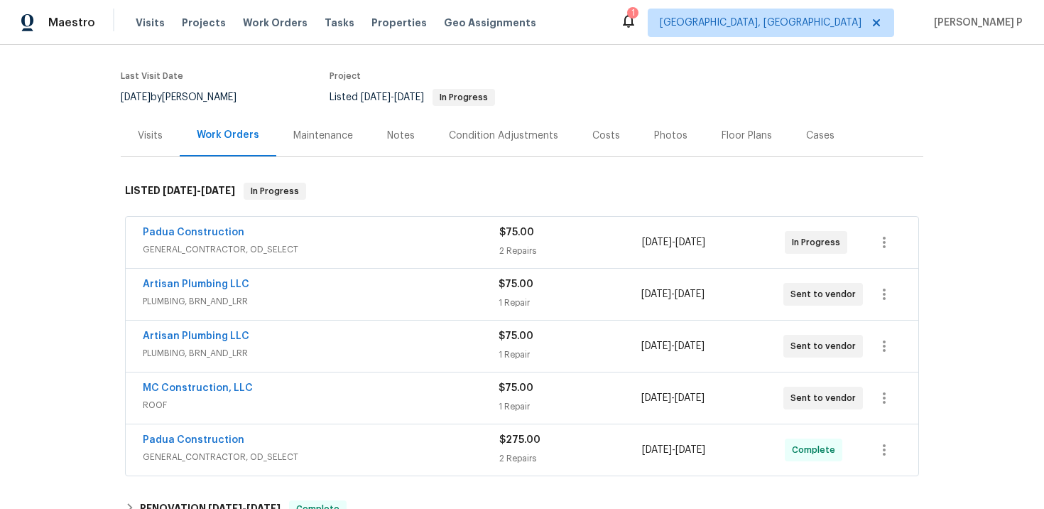
scroll to position [144, 0]
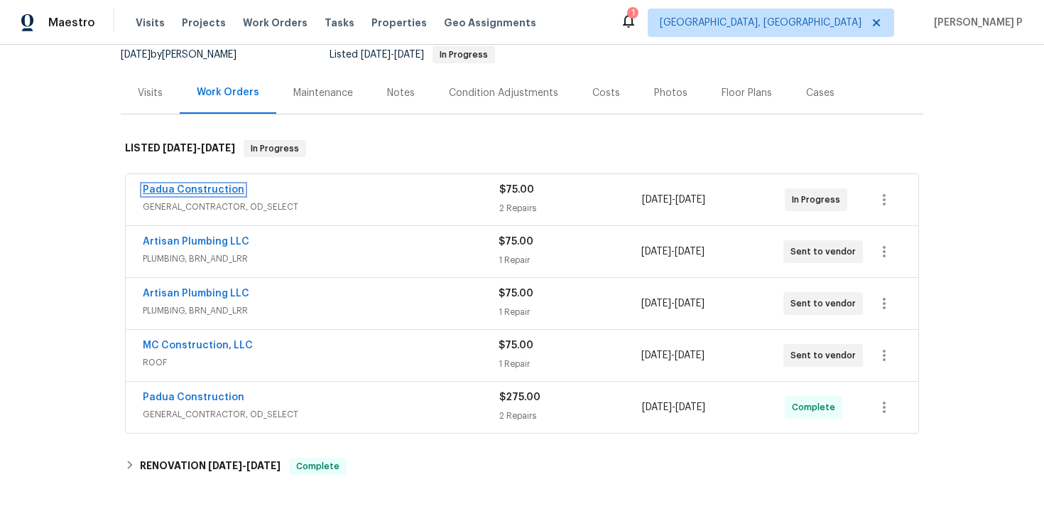
click at [198, 190] on link "Padua Construction" at bounding box center [194, 190] width 102 height 10
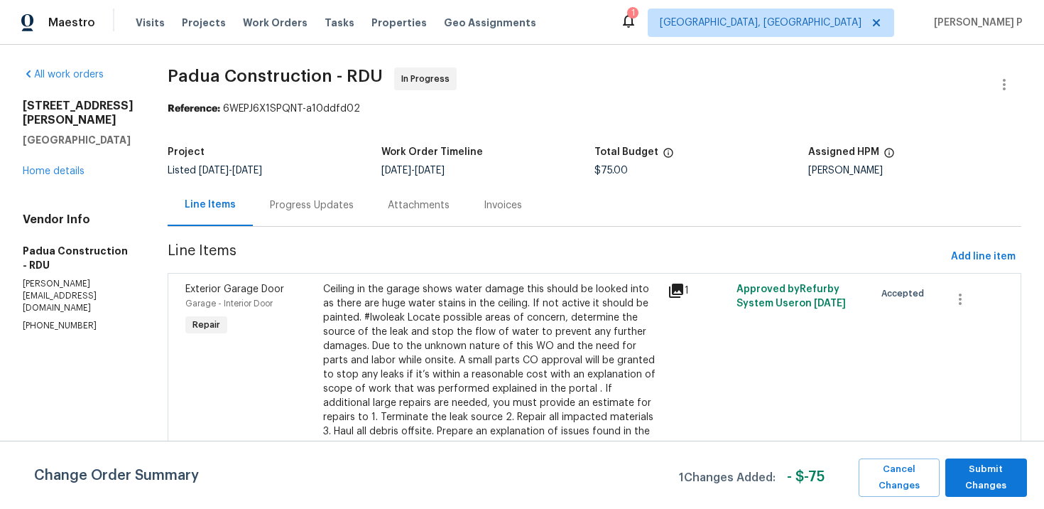
click at [285, 198] on div "Progress Updates" at bounding box center [312, 205] width 84 height 14
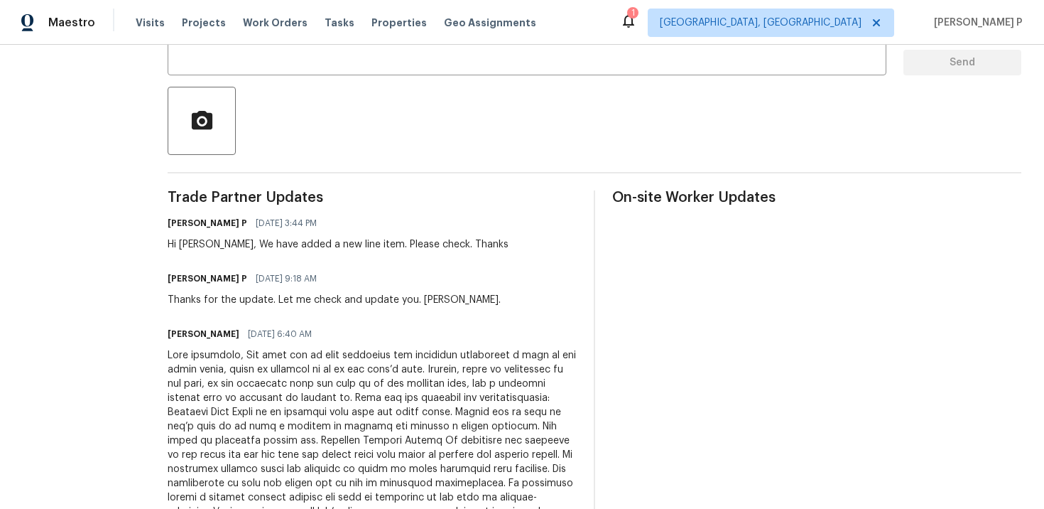
scroll to position [191, 0]
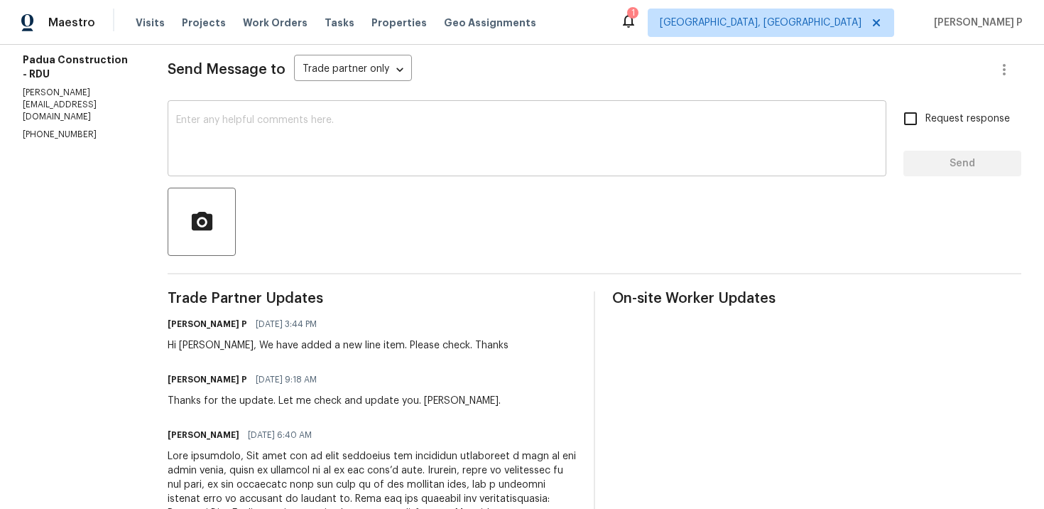
click at [291, 145] on textarea at bounding box center [527, 140] width 702 height 50
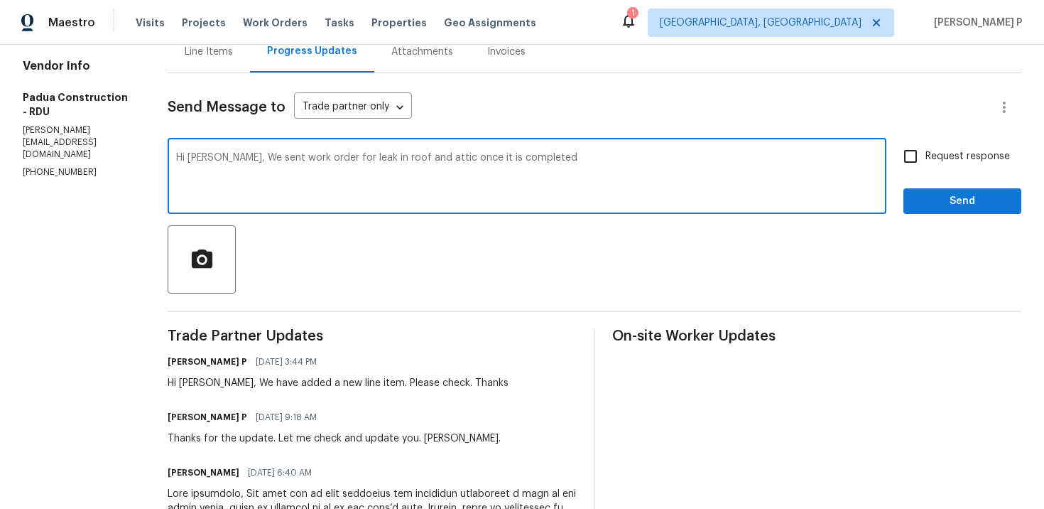
scroll to position [149, 0]
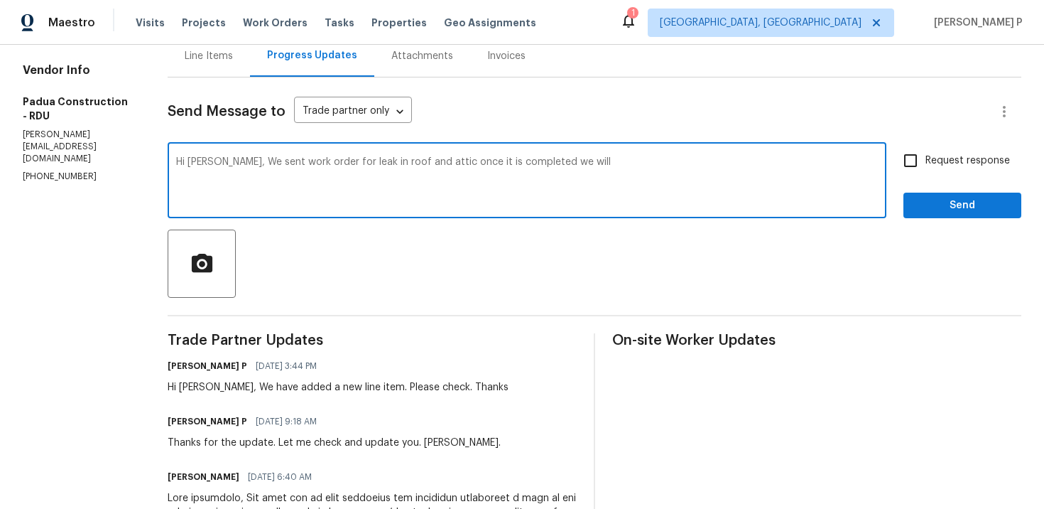
type textarea "Hi Juan, We sent work order for leak in roof and attic once it is completed we …"
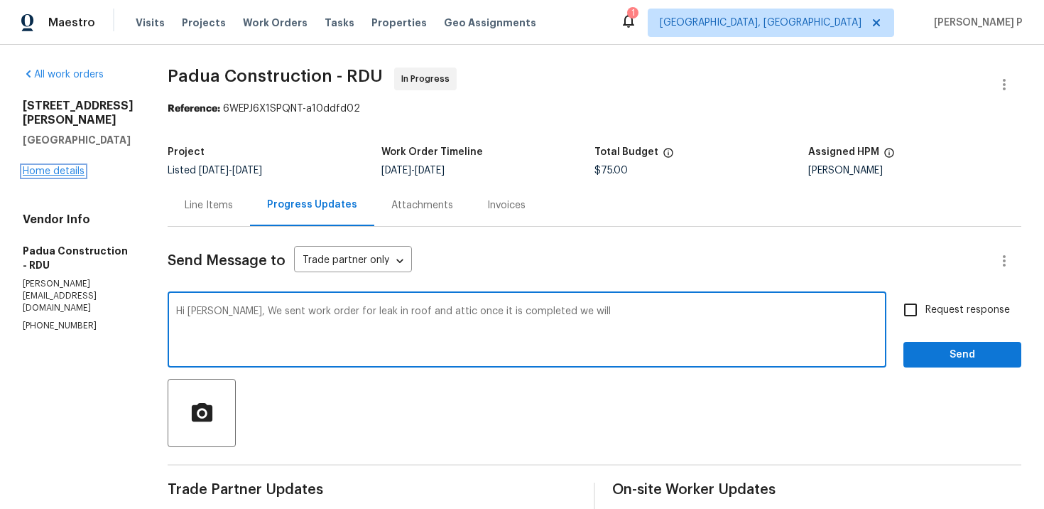
click at [50, 176] on link "Home details" at bounding box center [54, 171] width 62 height 10
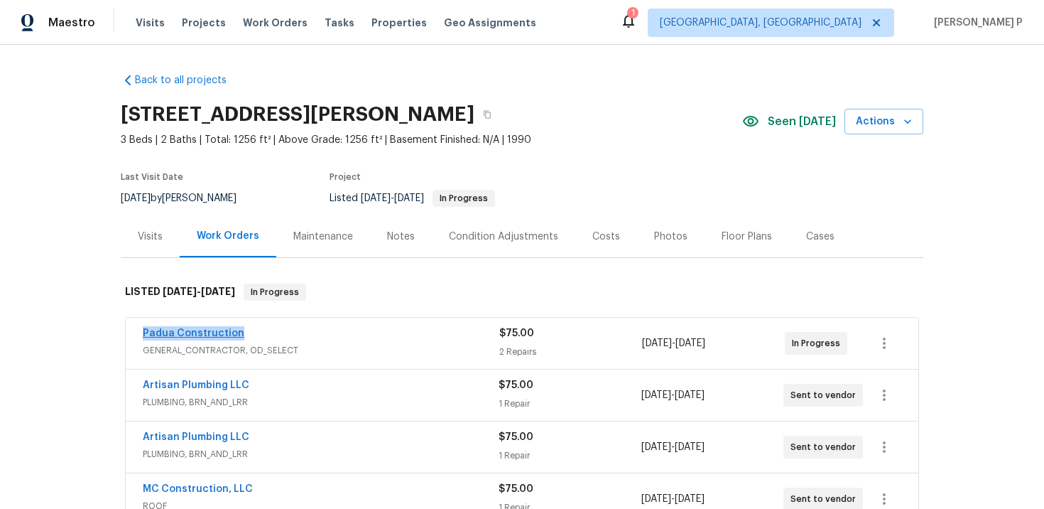
copy link "Padua Construction"
drag, startPoint x: 250, startPoint y: 337, endPoint x: 72, endPoint y: 330, distance: 178.5
click at [74, 330] on div "Back to all projects 7244 Montoro Ct, Fayetteville, NC 28314 3 Beds | 2 Baths |…" at bounding box center [522, 277] width 1044 height 464
click at [72, 330] on div "Back to all projects 7244 Montoro Ct, Fayetteville, NC 28314 3 Beds | 2 Baths |…" at bounding box center [522, 277] width 1044 height 464
click at [200, 328] on link "Padua Construction" at bounding box center [194, 333] width 102 height 10
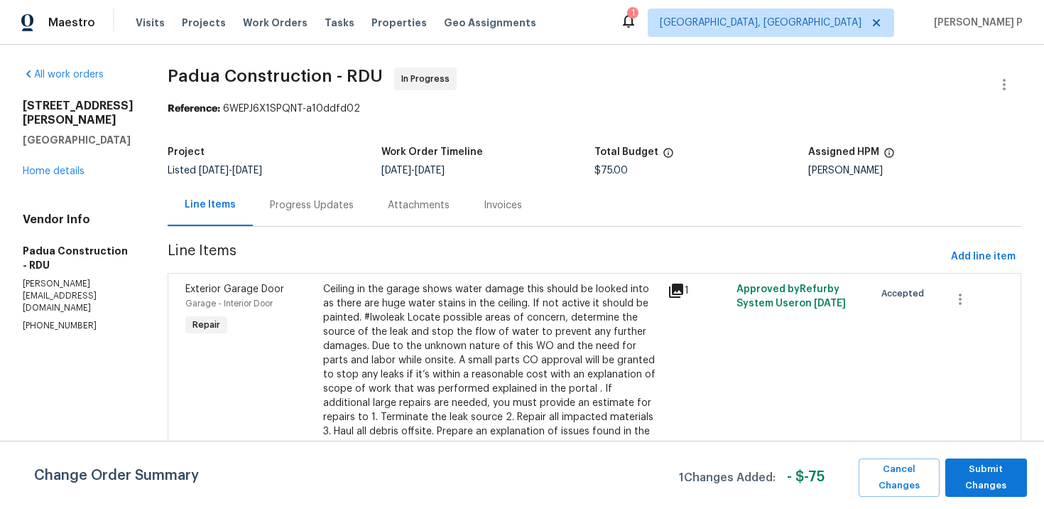
click at [298, 196] on div "Progress Updates" at bounding box center [312, 205] width 118 height 42
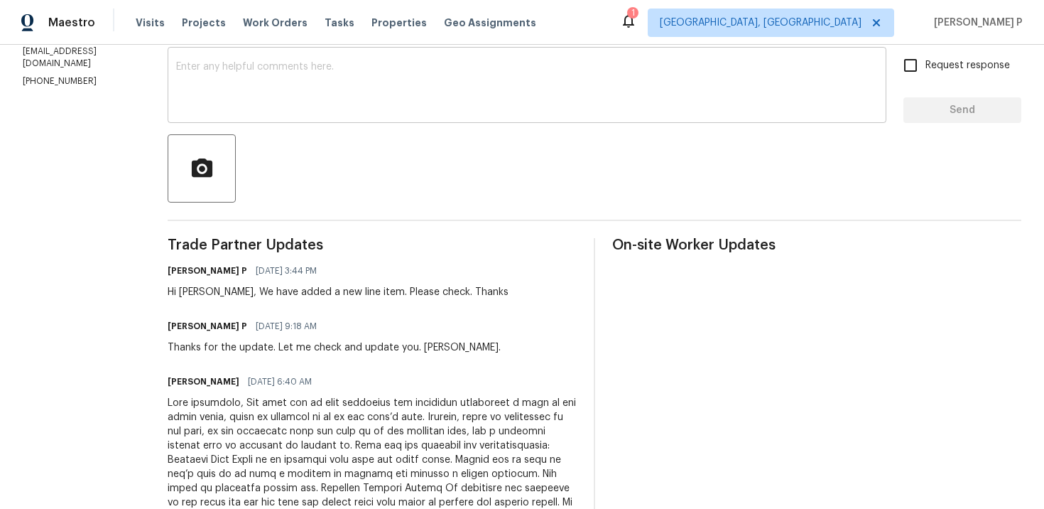
click at [351, 97] on textarea at bounding box center [527, 87] width 702 height 50
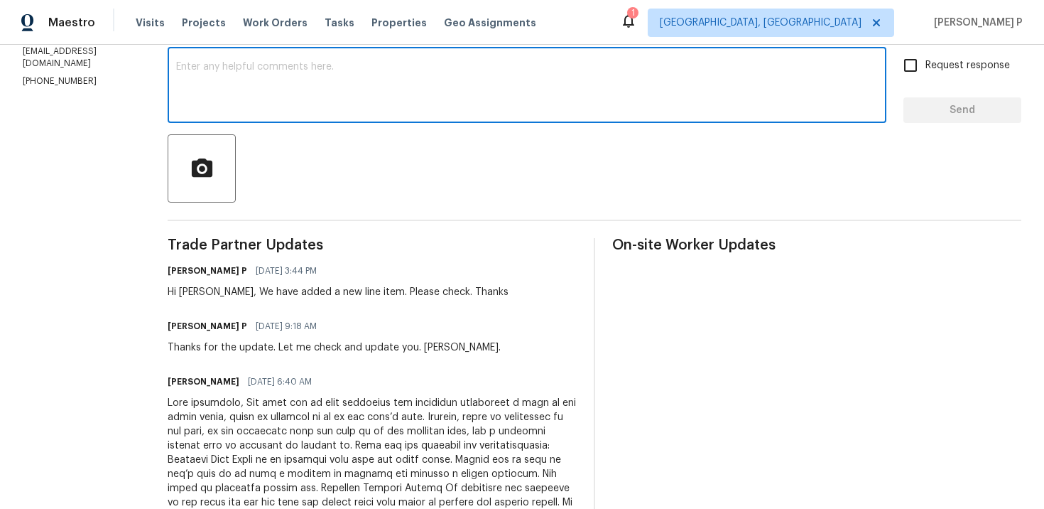
click at [351, 97] on textarea at bounding box center [527, 87] width 702 height 50
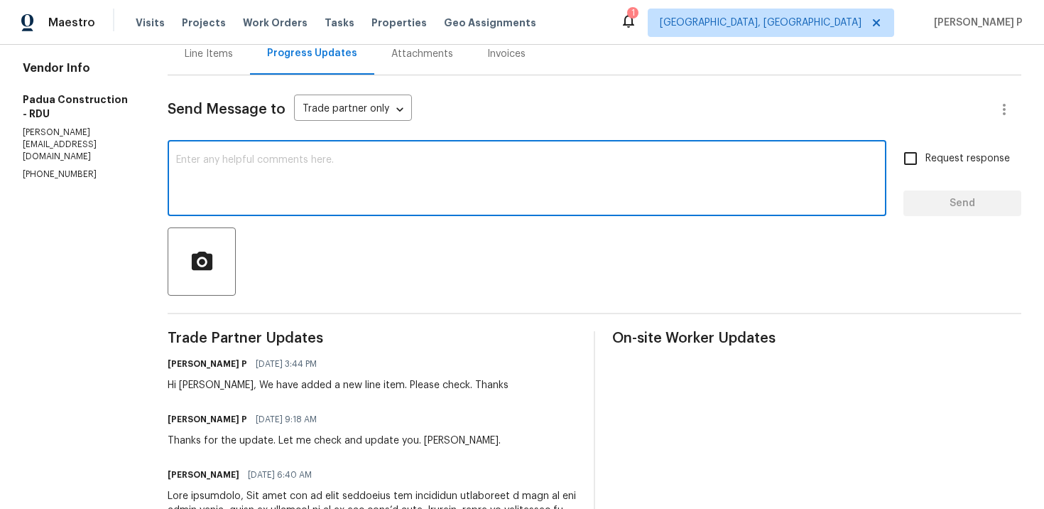
click at [348, 191] on textarea at bounding box center [527, 180] width 702 height 50
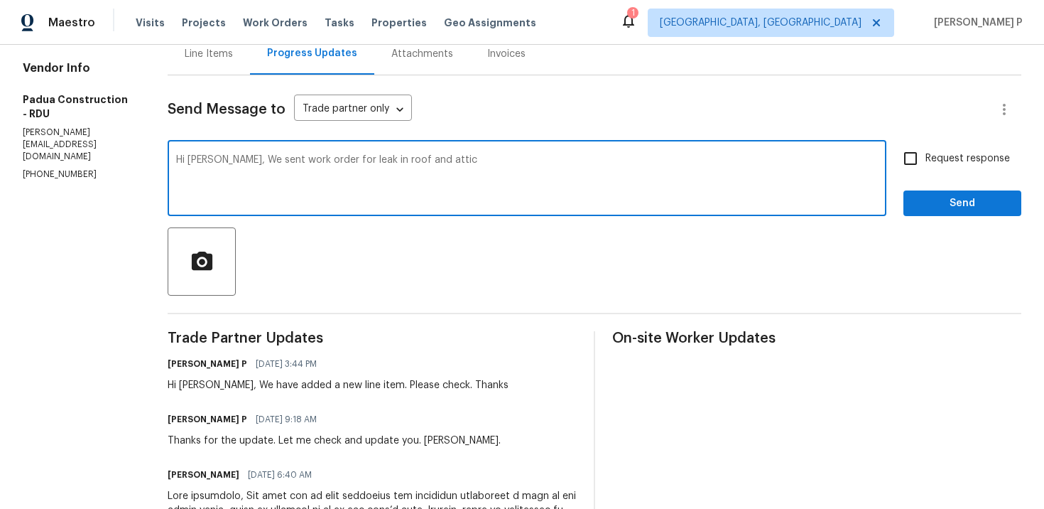
drag, startPoint x: 313, startPoint y: 160, endPoint x: 293, endPoint y: 160, distance: 20.6
click at [293, 160] on textarea "Hi Juan, We sent work order for leak in roof and attic" at bounding box center [527, 180] width 702 height 50
click at [424, 166] on textarea "Hi Juan, We sent work order for inspection in roof and attic" at bounding box center [527, 180] width 702 height 50
drag, startPoint x: 186, startPoint y: 159, endPoint x: 806, endPoint y: 158, distance: 620.2
click at [806, 158] on textarea "Hi Juan, We sent work order for inspection in roof and attic once it is complet…" at bounding box center [527, 180] width 702 height 50
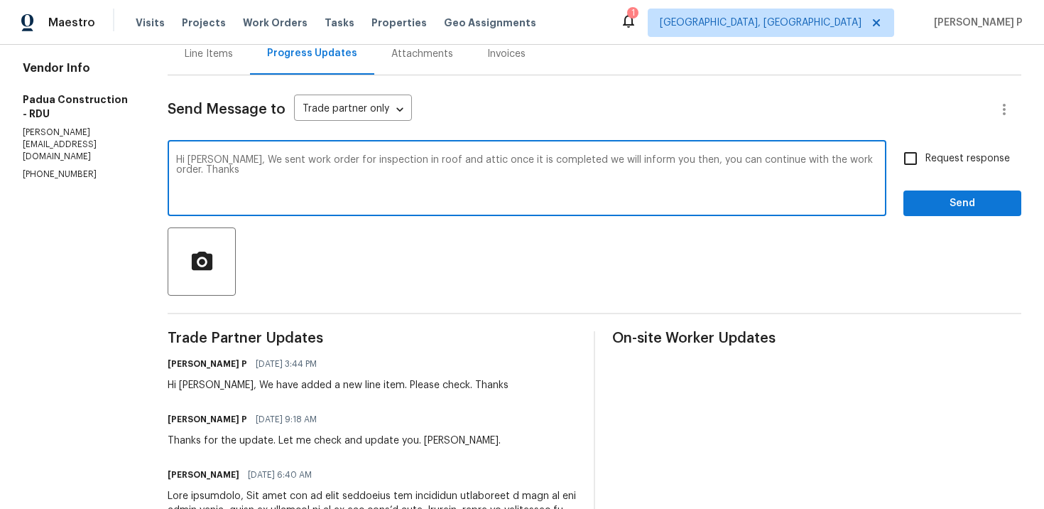
paste textarea "’ve issued a work order to inspect the roof and attic. Once it’s completed, we’…"
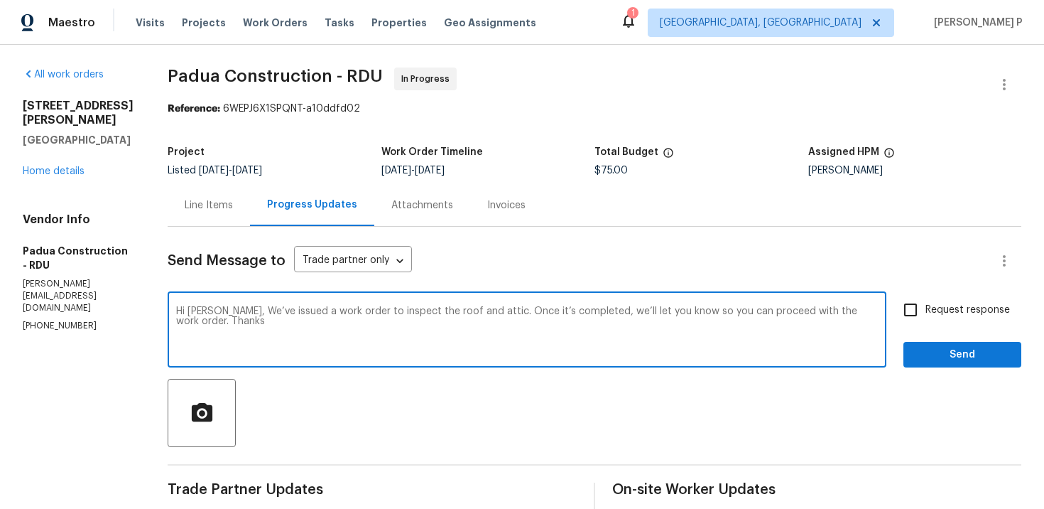
type textarea "Hi Juan, We’ve issued a work order to inspect the roof and attic. Once it’s com…"
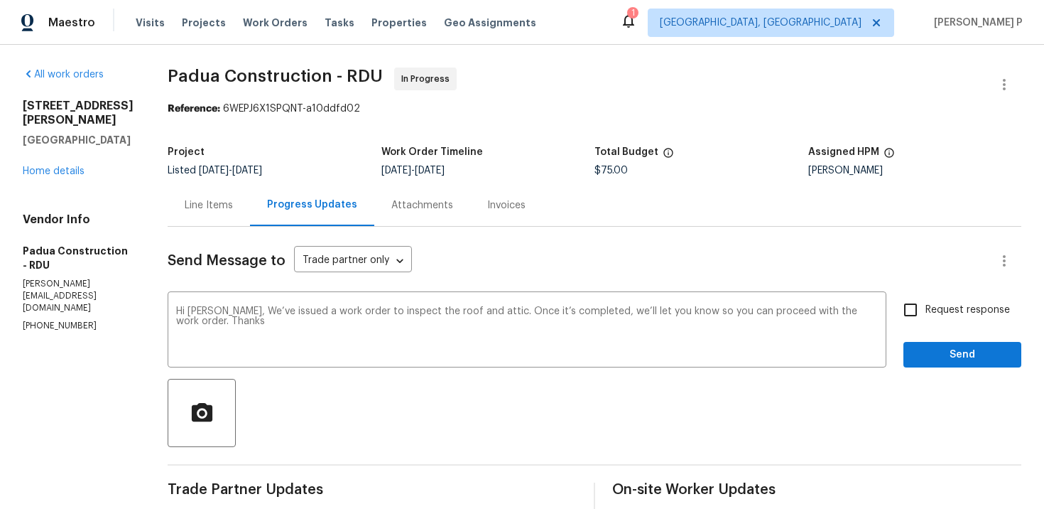
click at [916, 305] on input "Request response" at bounding box center [911, 310] width 30 height 30
checkbox input "true"
click at [931, 351] on span "Send" at bounding box center [962, 355] width 95 height 18
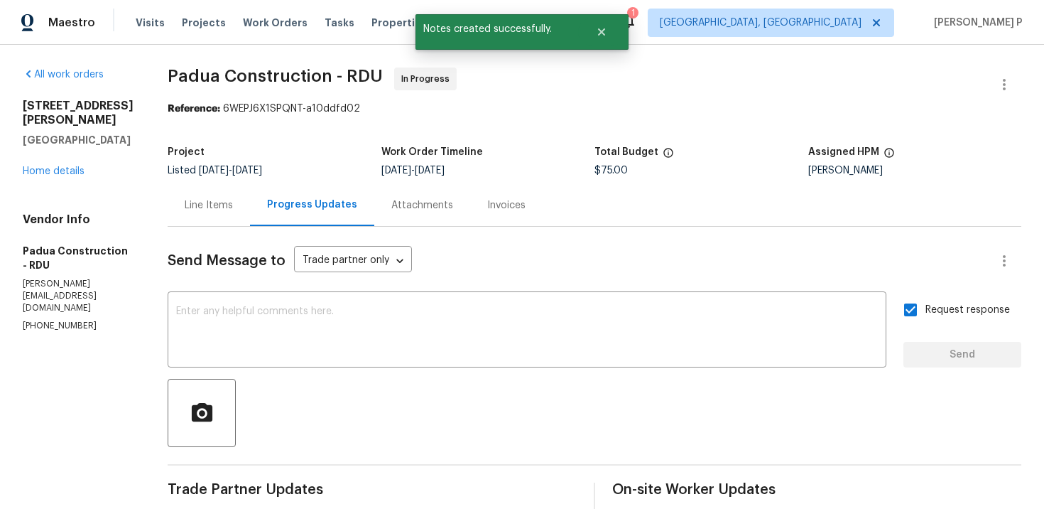
click at [70, 178] on div "7244 Montoro Ct Fayetteville, NC 28314 Home details" at bounding box center [78, 139] width 111 height 80
click at [69, 176] on link "Home details" at bounding box center [54, 171] width 62 height 10
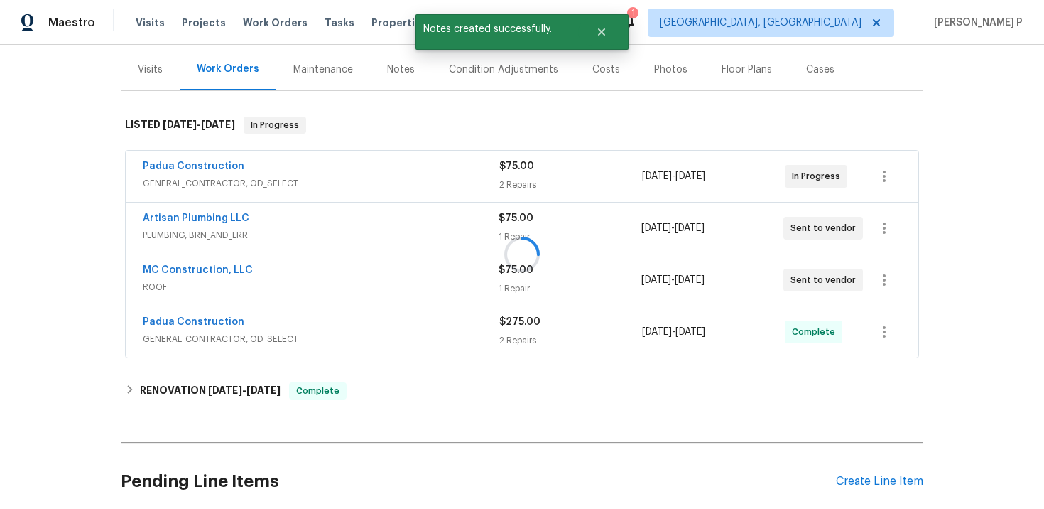
scroll to position [176, 0]
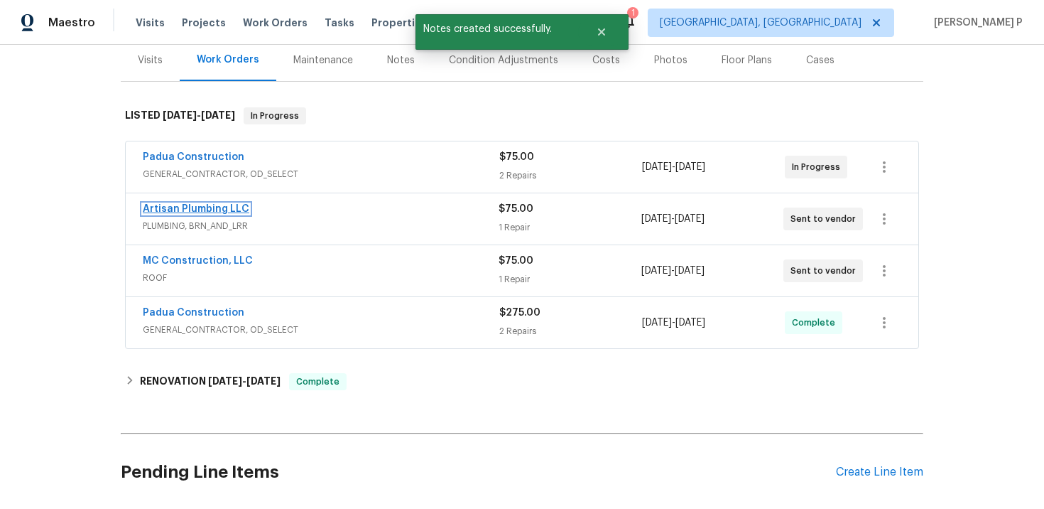
click at [204, 209] on link "Artisan Plumbing LLC" at bounding box center [196, 209] width 107 height 10
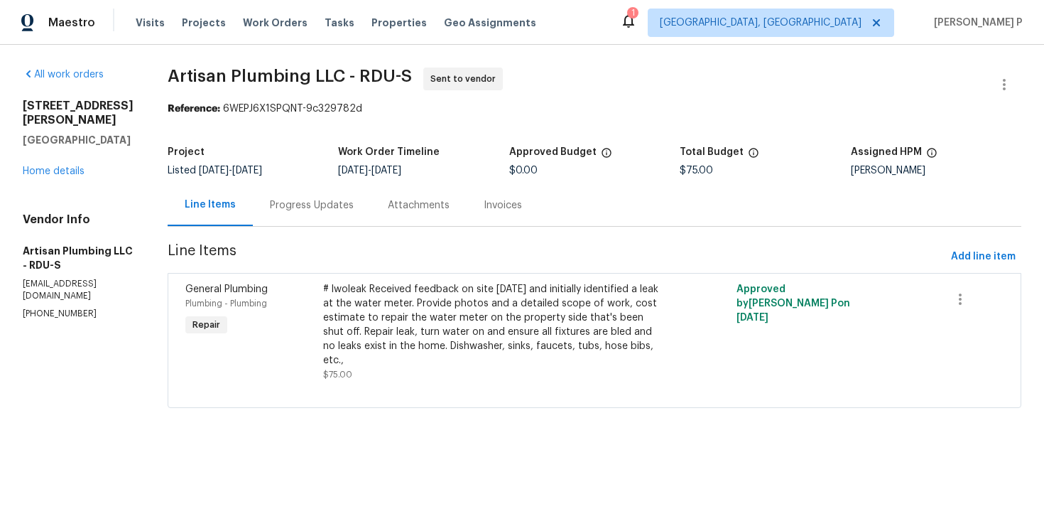
click at [352, 208] on div "Progress Updates" at bounding box center [312, 205] width 84 height 14
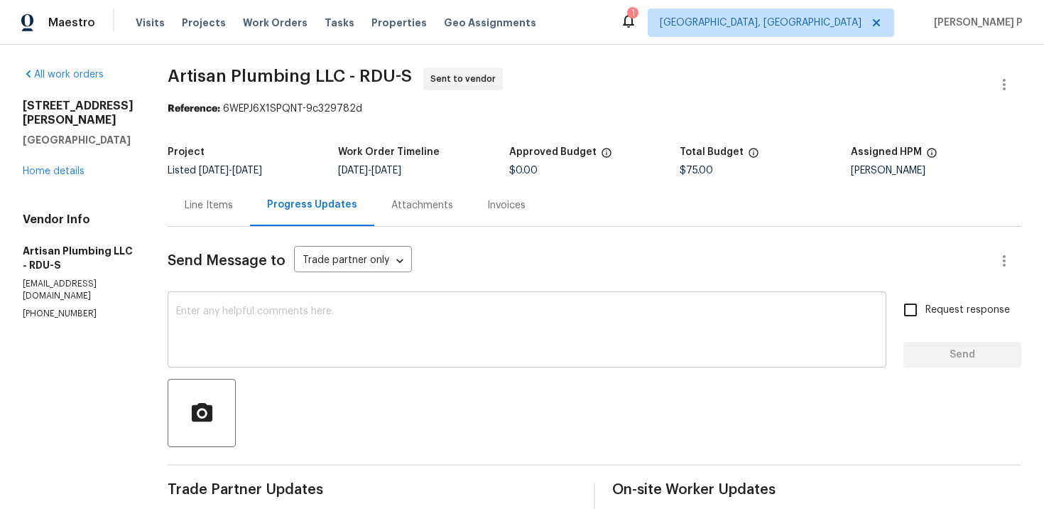
click at [357, 348] on textarea at bounding box center [527, 331] width 702 height 50
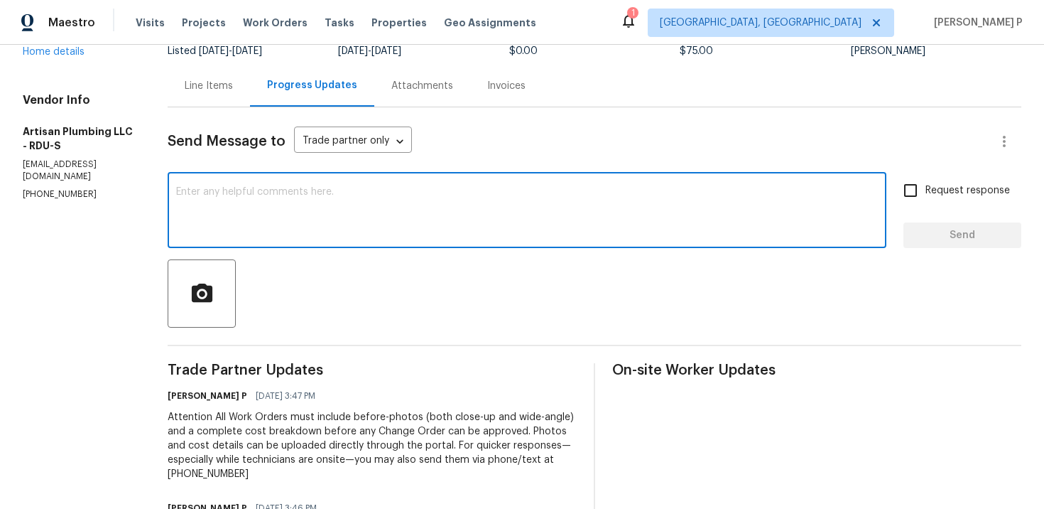
scroll to position [141, 0]
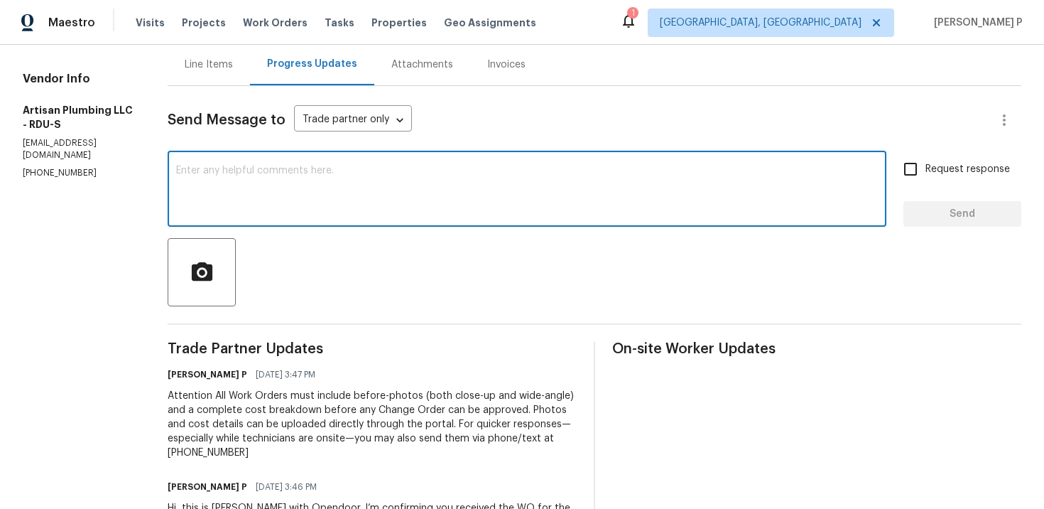
click at [301, 172] on textarea at bounding box center [527, 191] width 702 height 50
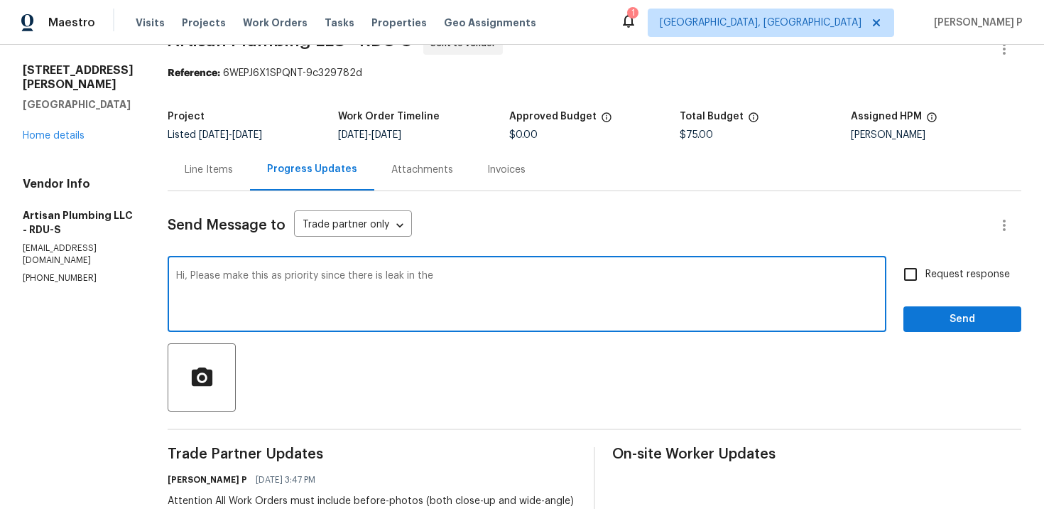
scroll to position [0, 0]
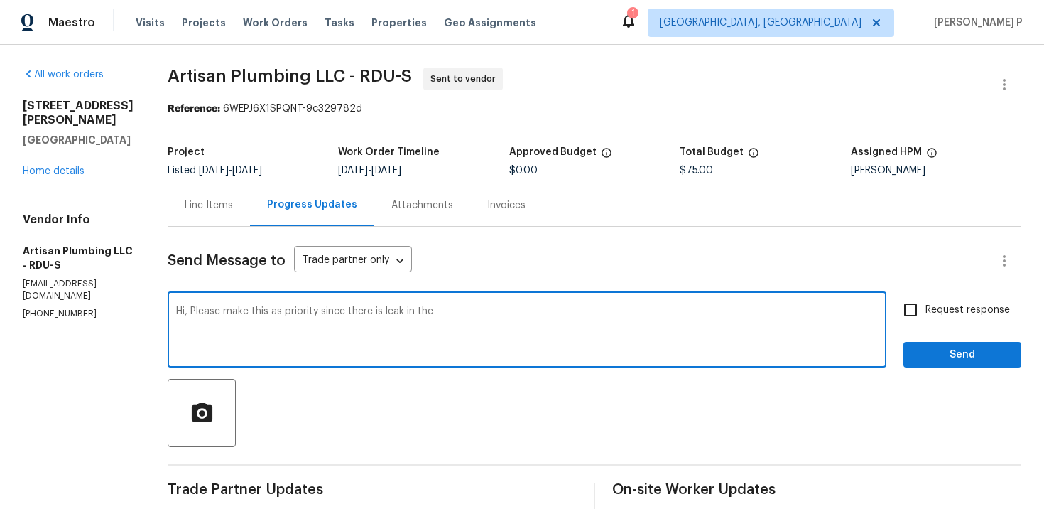
click at [281, 317] on textarea "Hi, Please make this as priority since there is leak in the" at bounding box center [527, 331] width 702 height 50
type textarea "Hi, Please make this as priority since there is leak in the"
click at [66, 166] on link "Home details" at bounding box center [54, 171] width 62 height 10
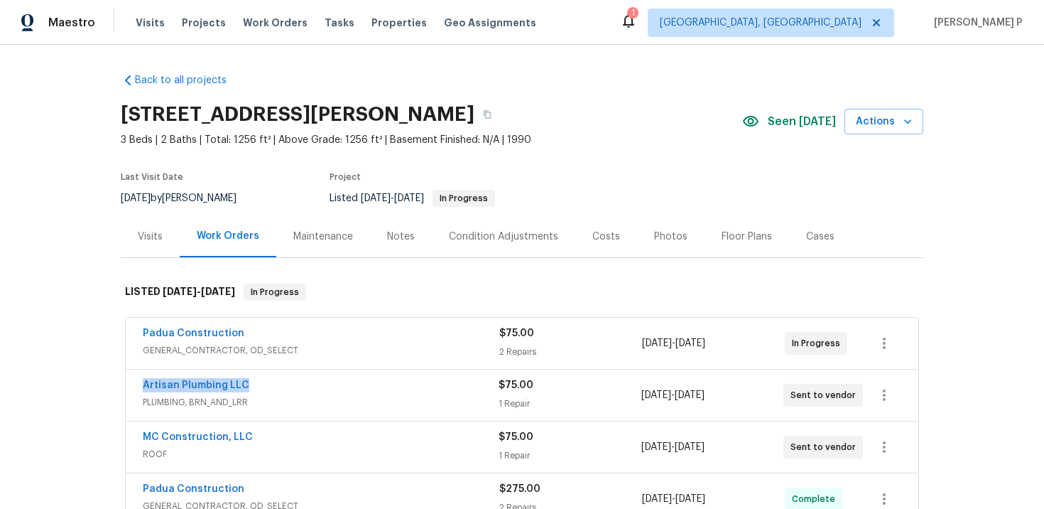
copy link "Artisan Plumbing LLC"
drag, startPoint x: 253, startPoint y: 381, endPoint x: 75, endPoint y: 384, distance: 177.6
click at [75, 384] on div "Back to all projects 7244 Montoro Ct, Fayetteville, NC 28314 3 Beds | 2 Baths |…" at bounding box center [522, 277] width 1044 height 464
click at [196, 389] on link "Artisan Plumbing LLC" at bounding box center [196, 385] width 107 height 10
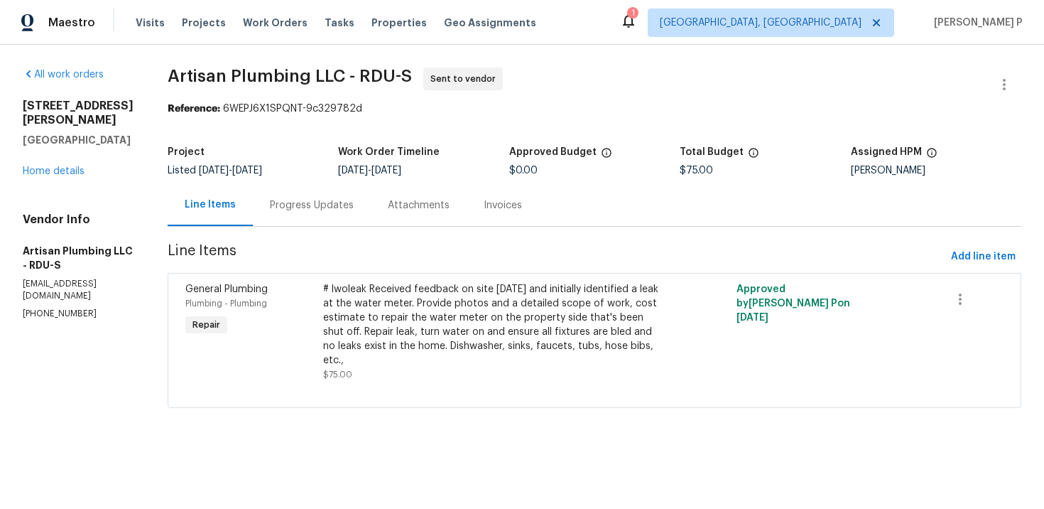
click at [347, 205] on div "Progress Updates" at bounding box center [312, 205] width 84 height 14
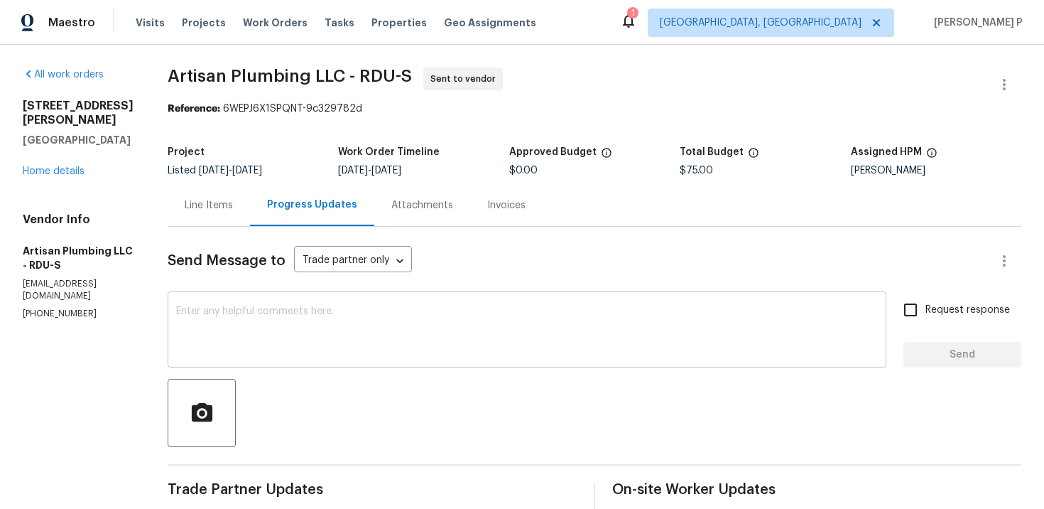
click at [346, 350] on textarea at bounding box center [527, 331] width 702 height 50
paste textarea "Hi, Please make this as priority since there is leak in the"
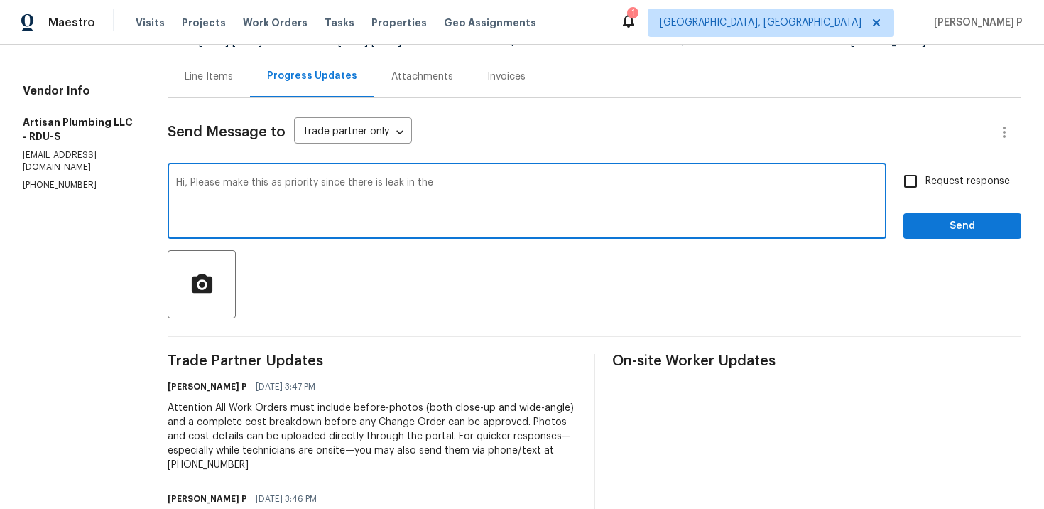
scroll to position [134, 0]
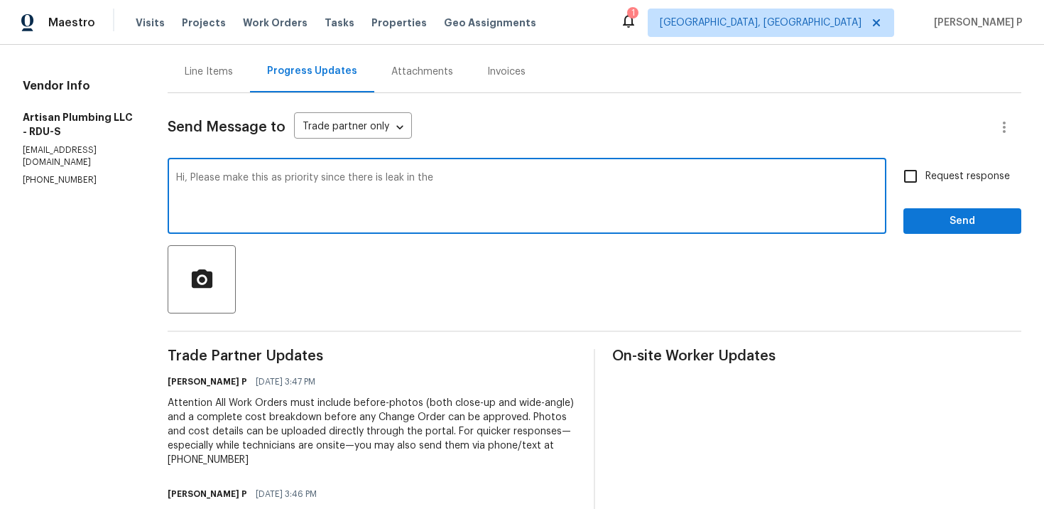
drag, startPoint x: 436, startPoint y: 177, endPoint x: 551, endPoint y: 177, distance: 114.4
click at [542, 177] on textarea "Hi, Please make this as priority since there is leak in the" at bounding box center [527, 198] width 702 height 50
drag, startPoint x: 222, startPoint y: 178, endPoint x: 534, endPoint y: 178, distance: 311.2
click at [530, 178] on textarea "Hi, Please make this as priority since there is leak" at bounding box center [527, 198] width 702 height 50
paste textarea "prioritize this issue, as there is a leak."
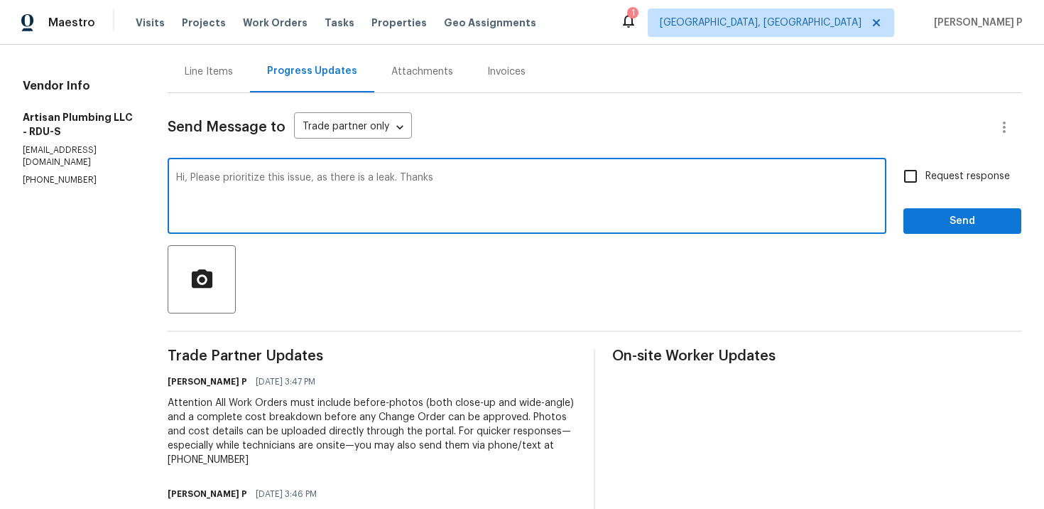
type textarea "Hi, Please prioritize this issue, as there is a leak. Thanks"
click at [929, 189] on label "Request response" at bounding box center [953, 176] width 114 height 30
click at [926, 189] on input "Request response" at bounding box center [911, 176] width 30 height 30
checkbox input "true"
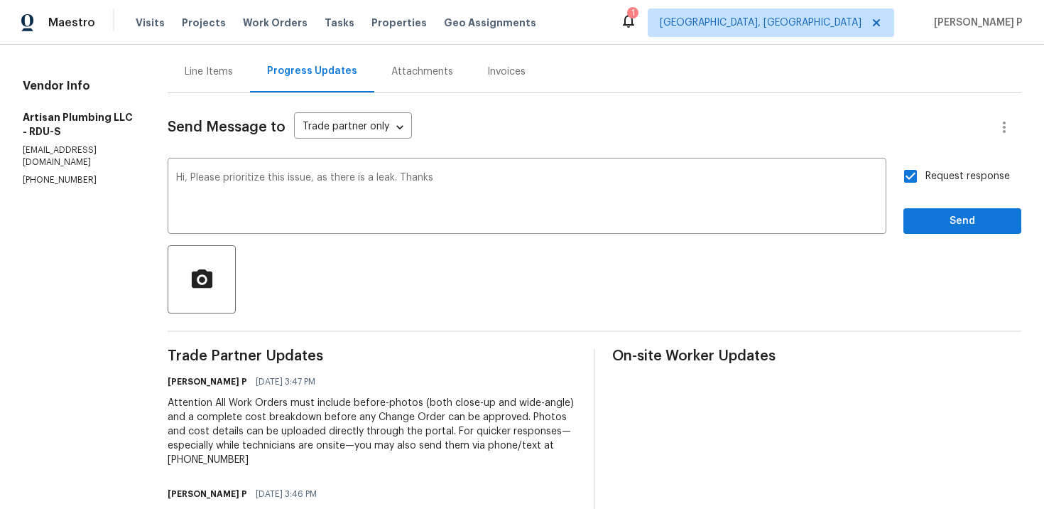
click at [931, 237] on div "Send Message to Trade partner only Trade partner only ​ Hi, Please prioritize t…" at bounding box center [595, 344] width 854 height 503
click at [929, 214] on span "Send" at bounding box center [962, 221] width 95 height 18
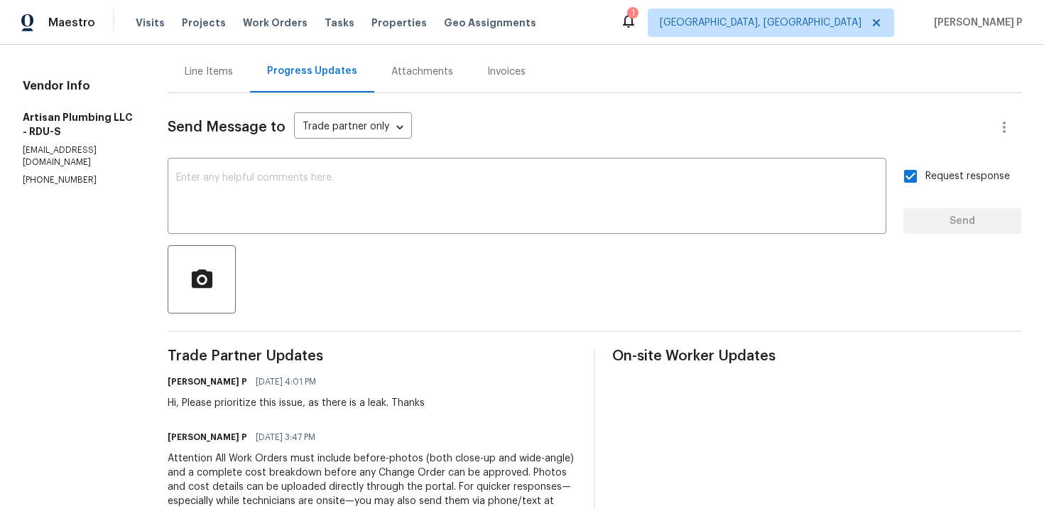
scroll to position [0, 0]
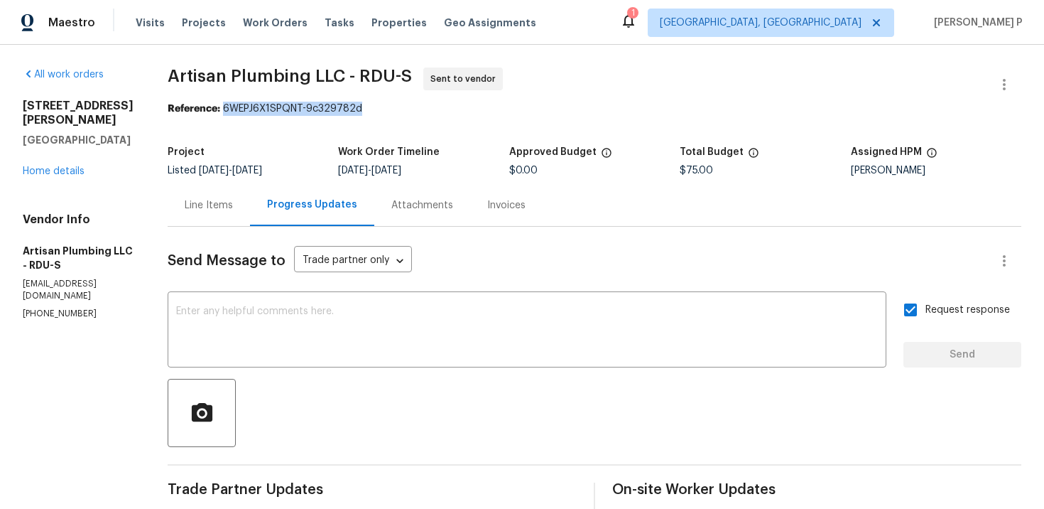
drag, startPoint x: 256, startPoint y: 107, endPoint x: 425, endPoint y: 107, distance: 169.1
click at [425, 107] on div "Reference: 6WEPJ6X1SPQNT-9c329782d" at bounding box center [595, 109] width 854 height 14
copy div "6WEPJ6X1SPQNT-9c329782d"
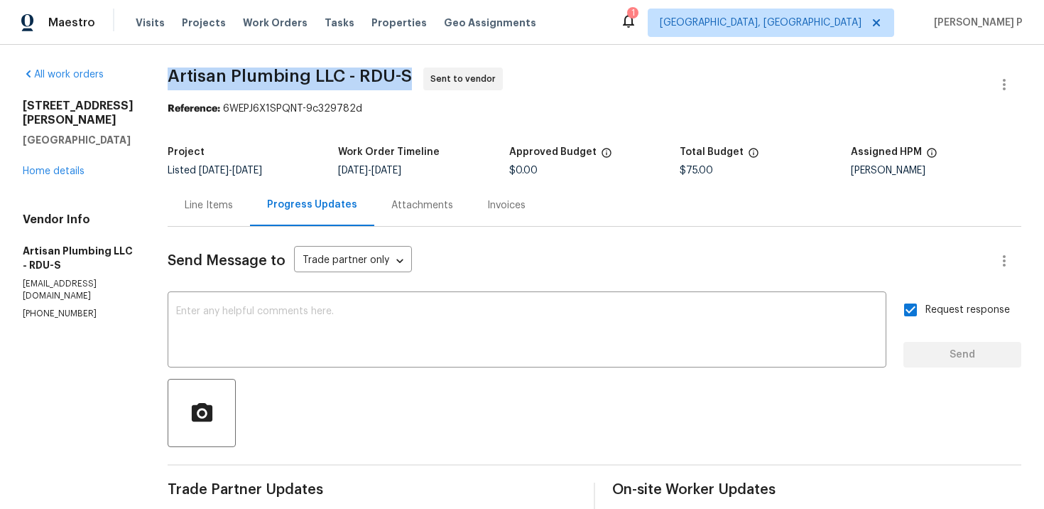
drag, startPoint x: 201, startPoint y: 75, endPoint x: 448, endPoint y: 79, distance: 246.5
click at [448, 79] on span "Artisan Plumbing LLC - RDU-S Sent to vendor" at bounding box center [578, 84] width 820 height 34
copy span "Artisan Plumbing LLC - RDU-S"
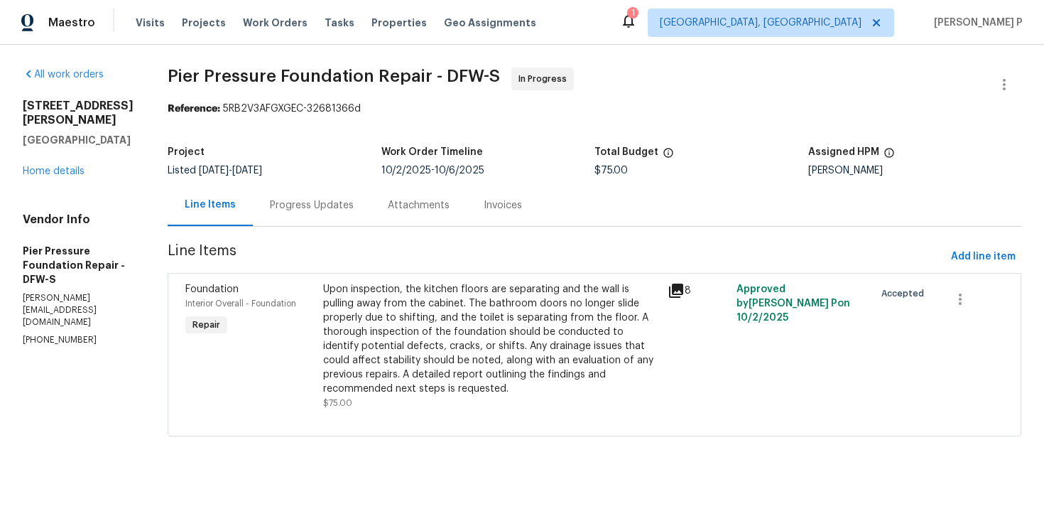
click at [290, 202] on div "Progress Updates" at bounding box center [312, 205] width 84 height 14
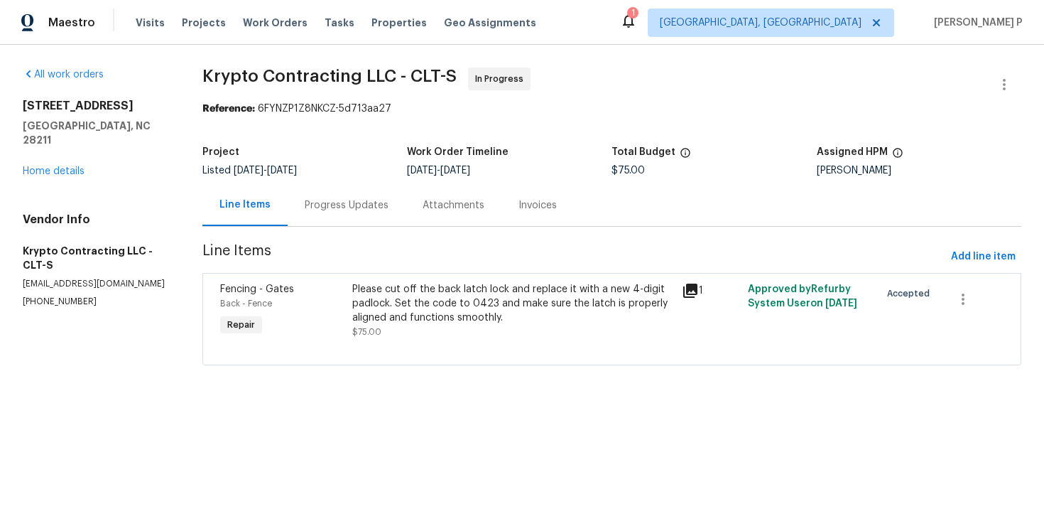
click at [357, 217] on div "Progress Updates" at bounding box center [347, 205] width 118 height 42
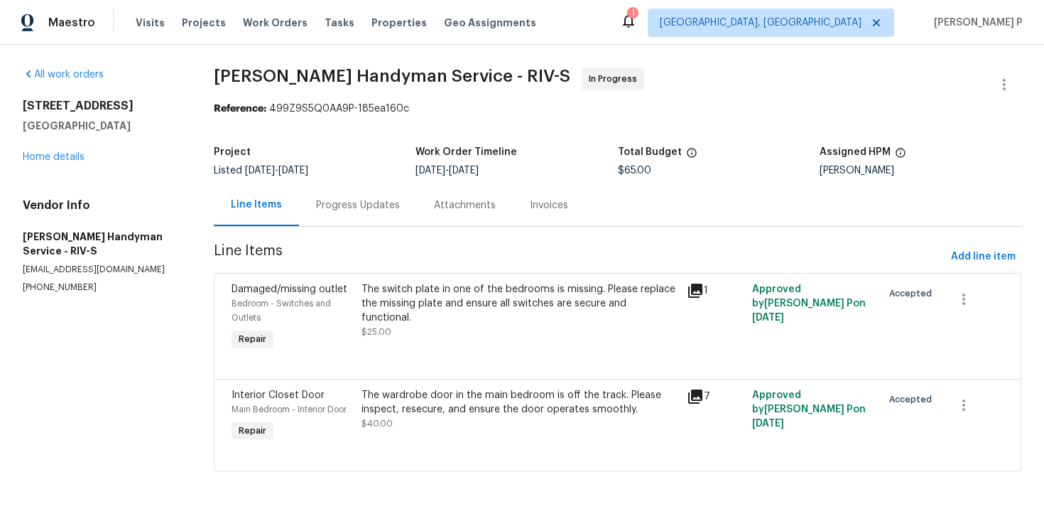
scroll to position [3, 0]
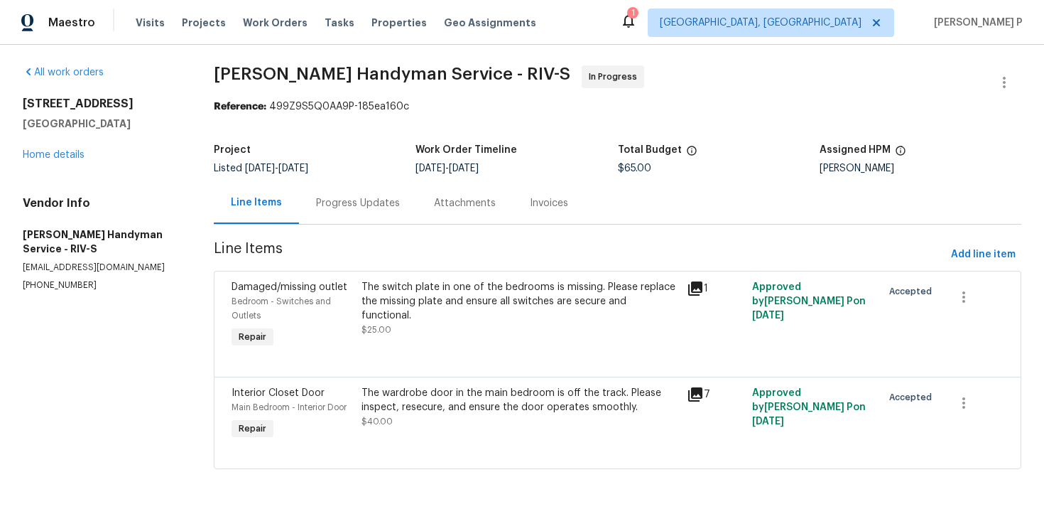
click at [359, 202] on div "Progress Updates" at bounding box center [358, 203] width 84 height 14
